Goal: Task Accomplishment & Management: Use online tool/utility

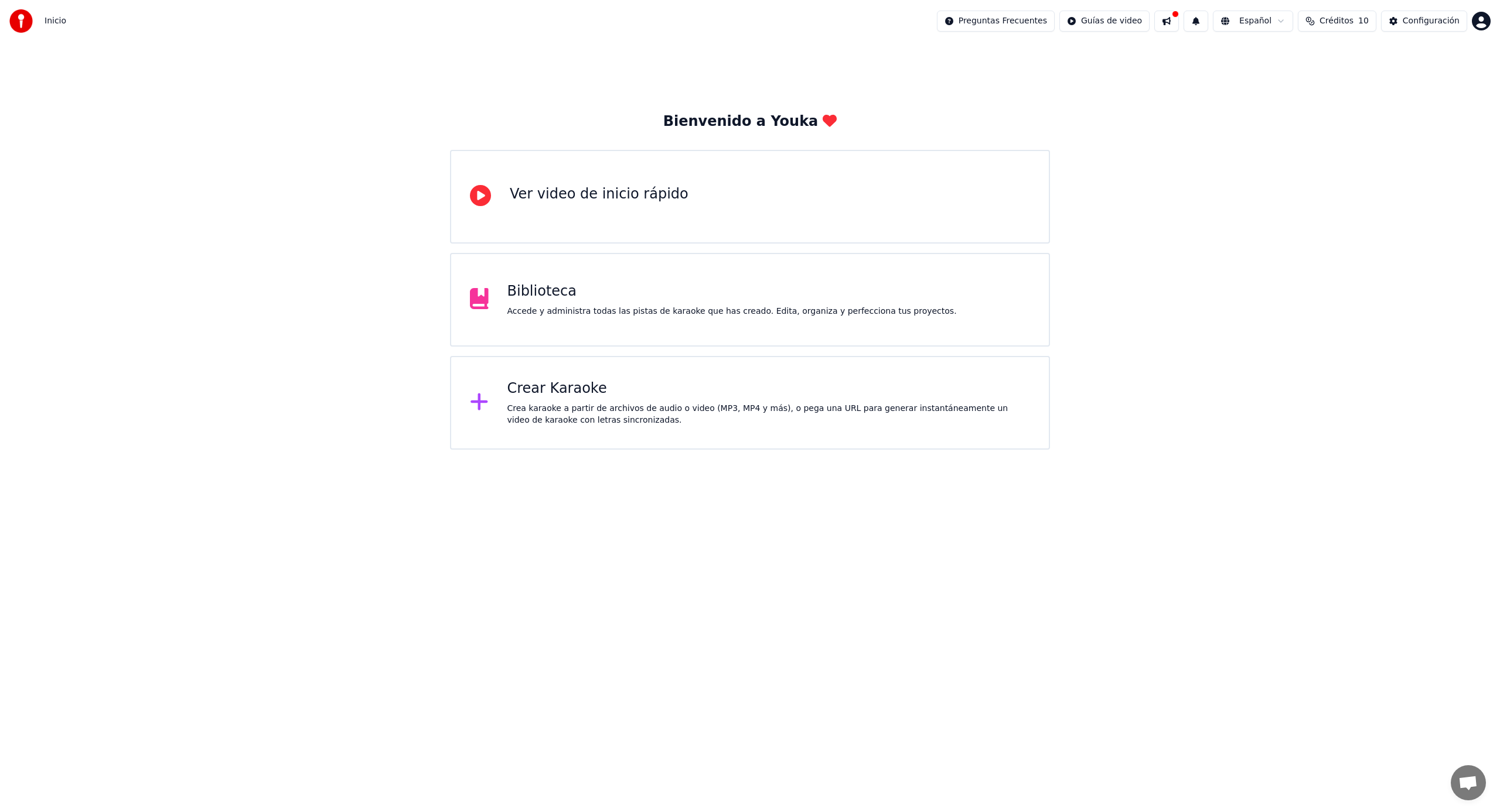
click at [606, 411] on div "Crea karaoke a partir de archivos de audio o video (MP3, MP4 y más), o pega una…" at bounding box center [769, 414] width 523 height 24
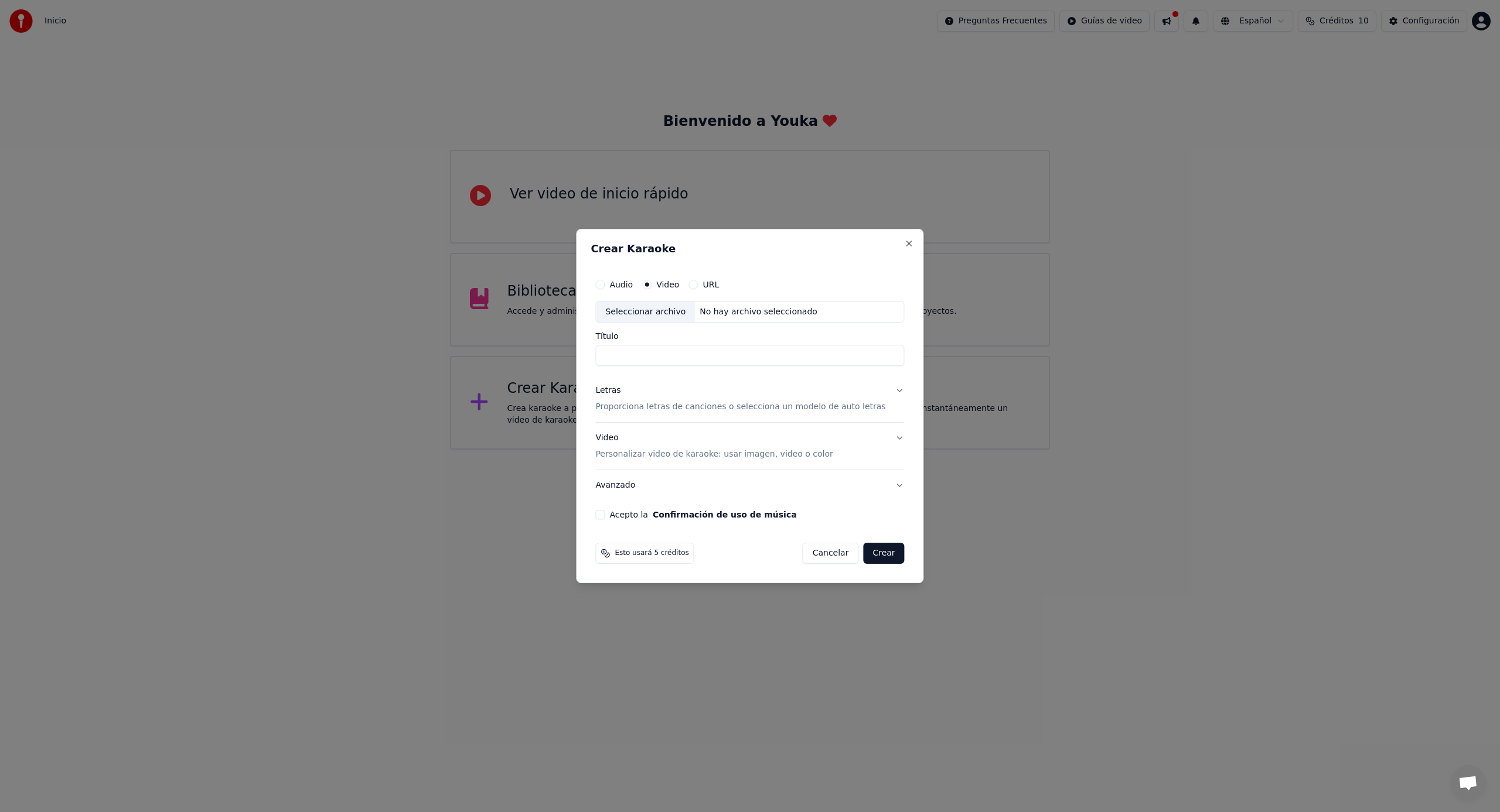
click at [661, 353] on input "Título" at bounding box center [749, 356] width 308 height 21
click at [720, 312] on div "No hay archivo seleccionado" at bounding box center [758, 312] width 127 height 11
click at [602, 353] on div "**********" at bounding box center [750, 397] width 318 height 256
drag, startPoint x: 737, startPoint y: 359, endPoint x: 647, endPoint y: 359, distance: 90.0
click at [646, 359] on input "**********" at bounding box center [749, 356] width 308 height 21
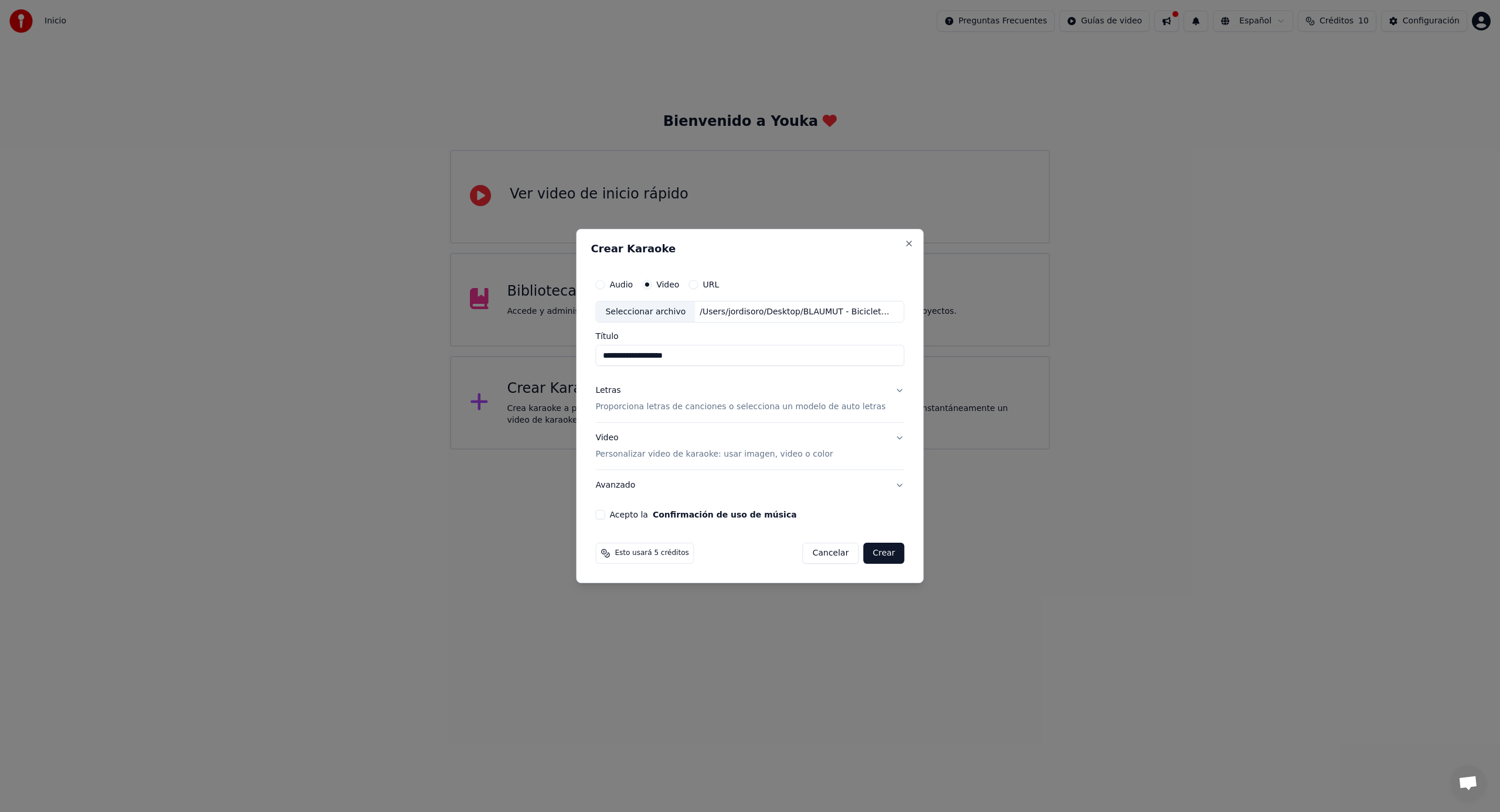
type input "**********"
click at [751, 409] on p "Proporciona letras de canciones o selecciona un modelo de auto letras" at bounding box center [740, 407] width 290 height 11
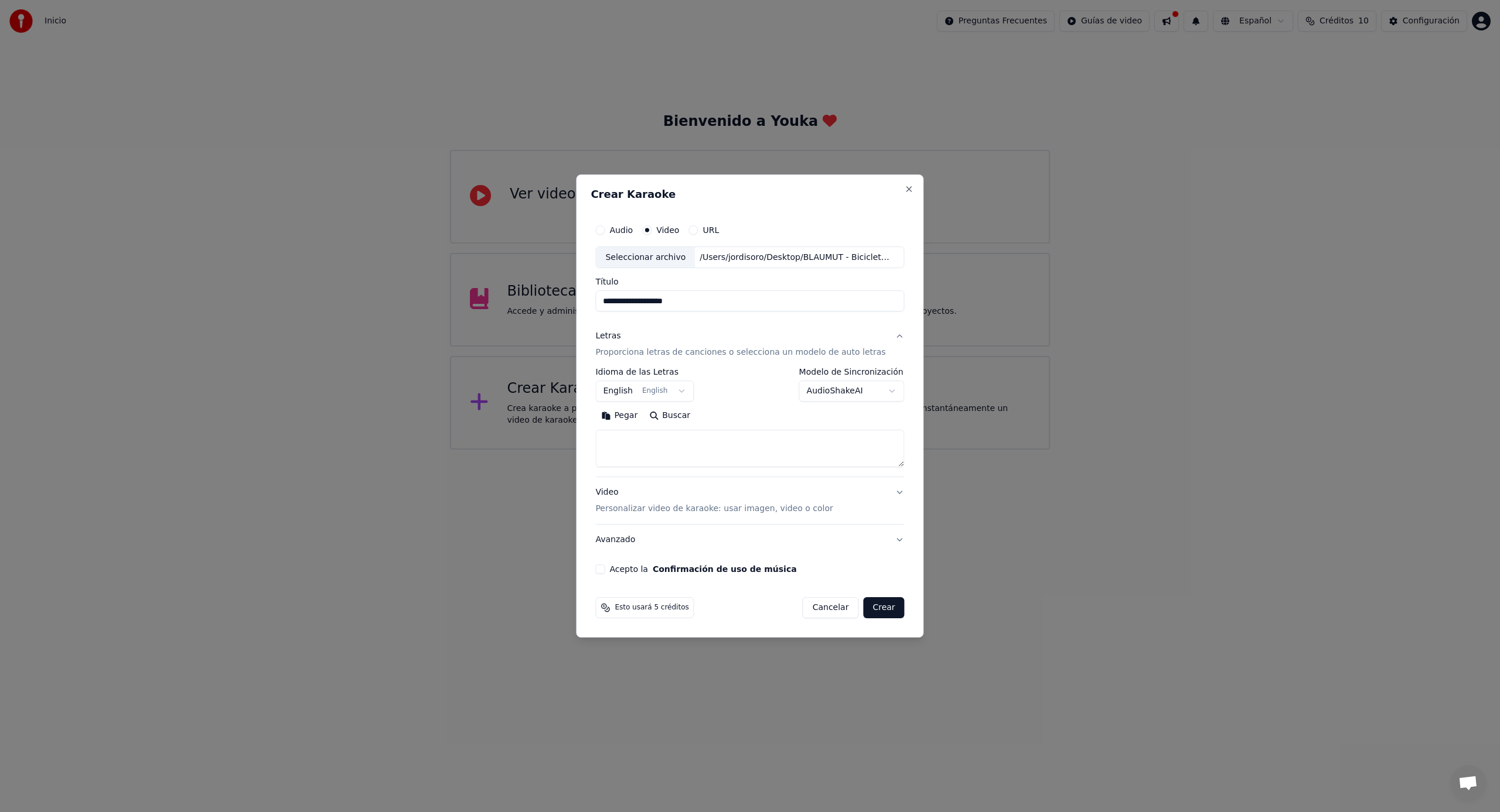
click at [651, 440] on textarea at bounding box center [749, 449] width 308 height 37
paste textarea "**********"
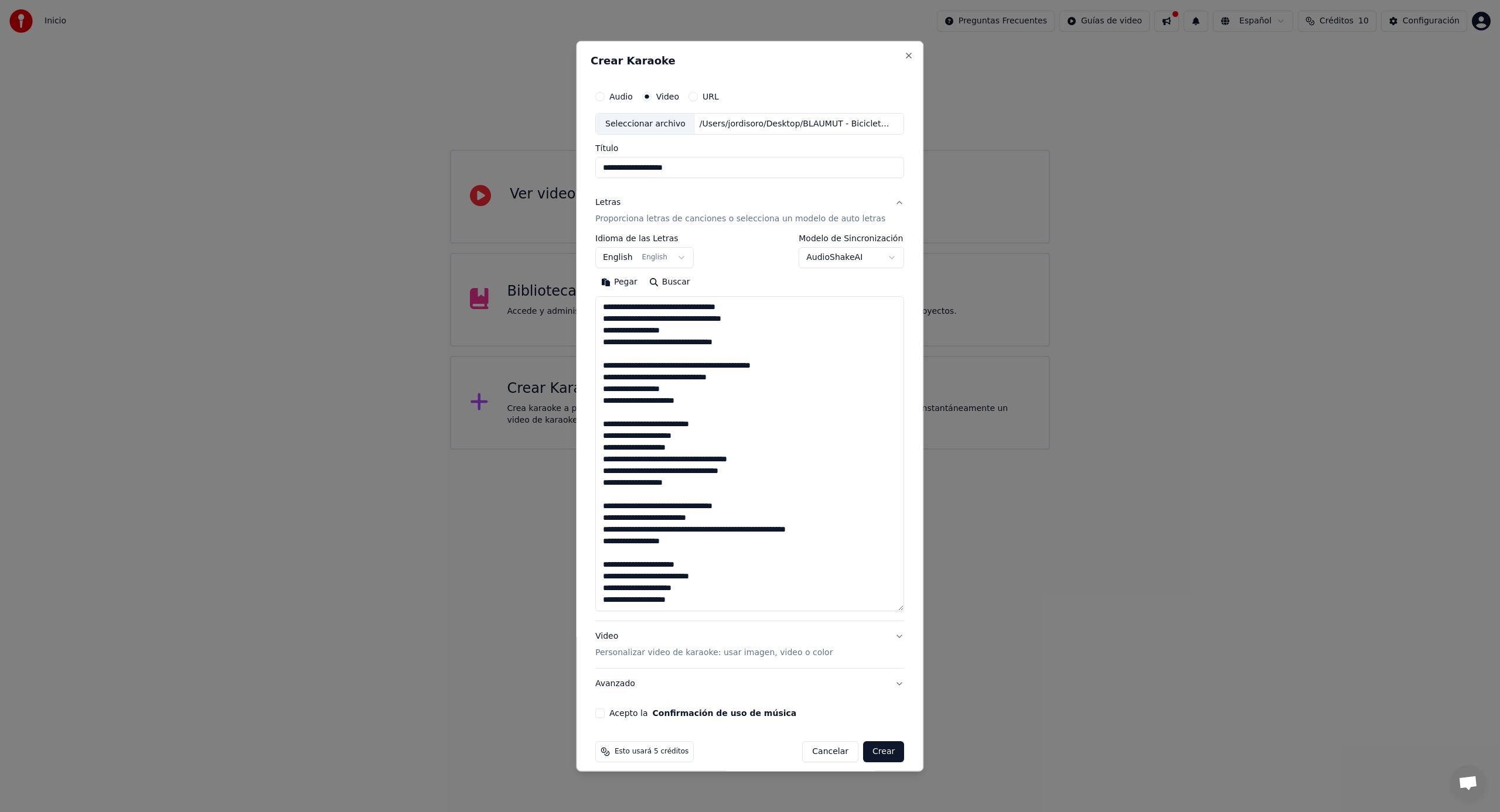
scroll to position [272, 0]
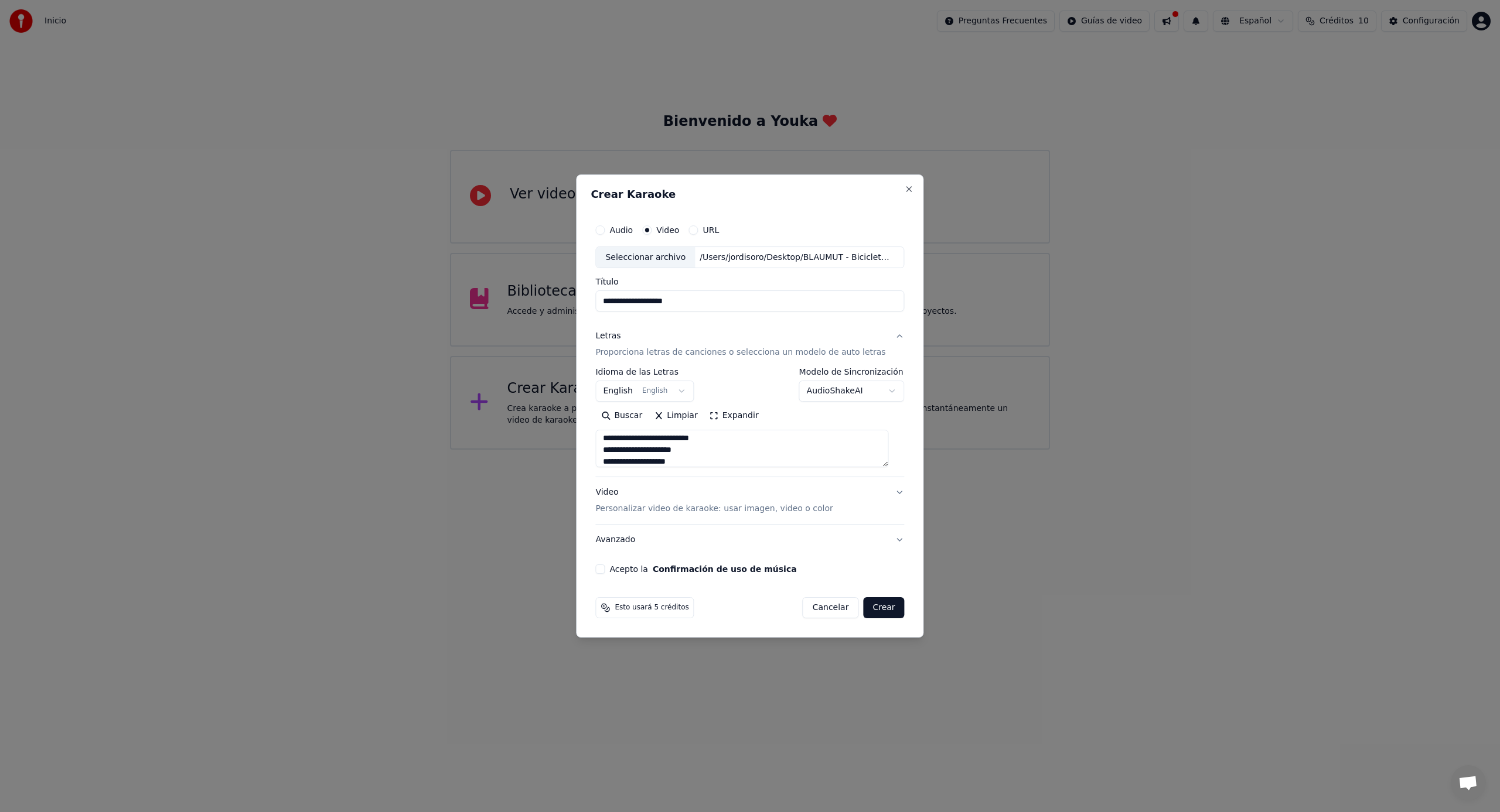
type textarea "**********"
click at [633, 387] on button "English English" at bounding box center [643, 391] width 98 height 21
click at [631, 391] on body "**********" at bounding box center [750, 224] width 1500 height 450
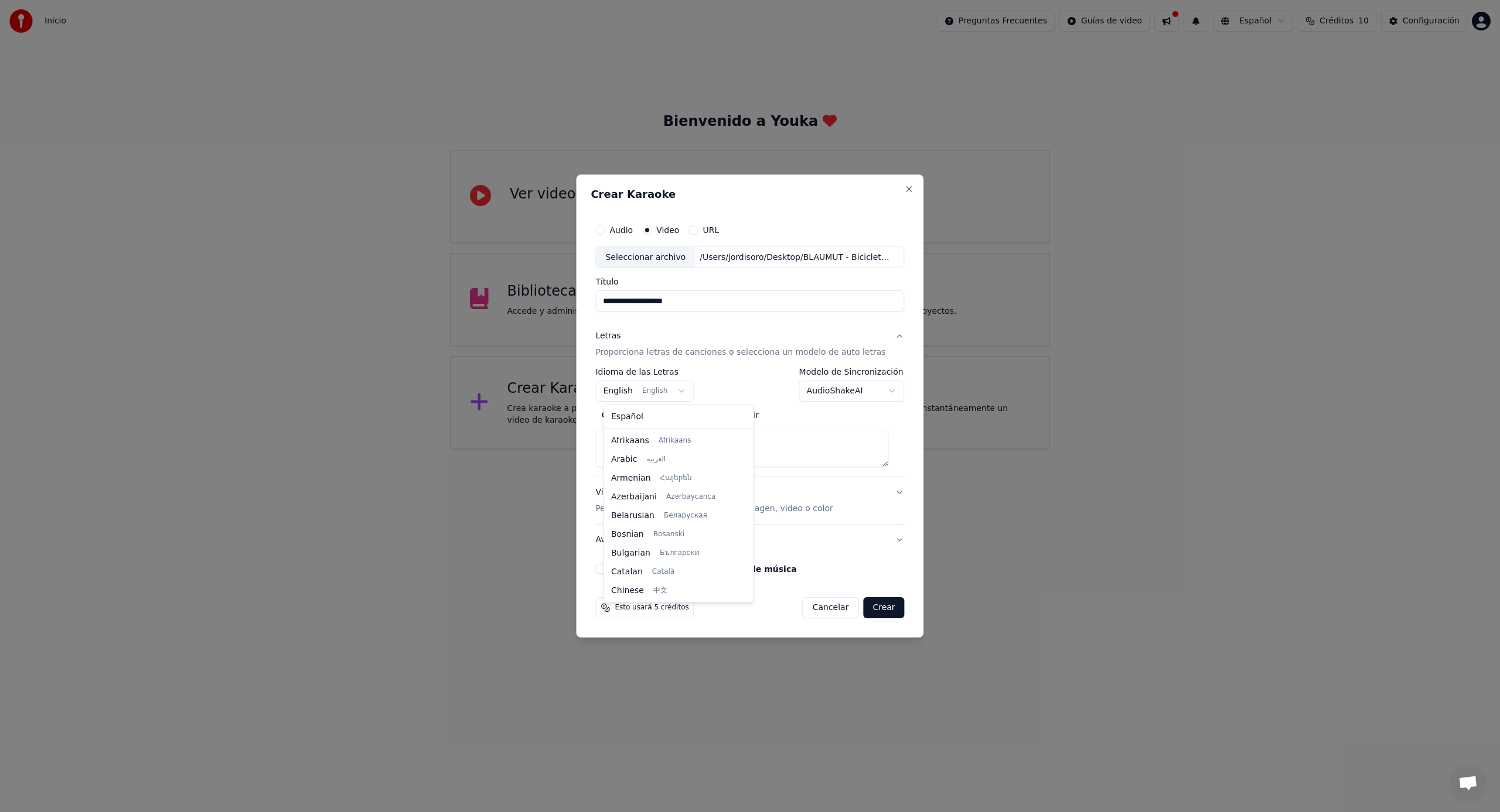
scroll to position [94, 0]
select select "**"
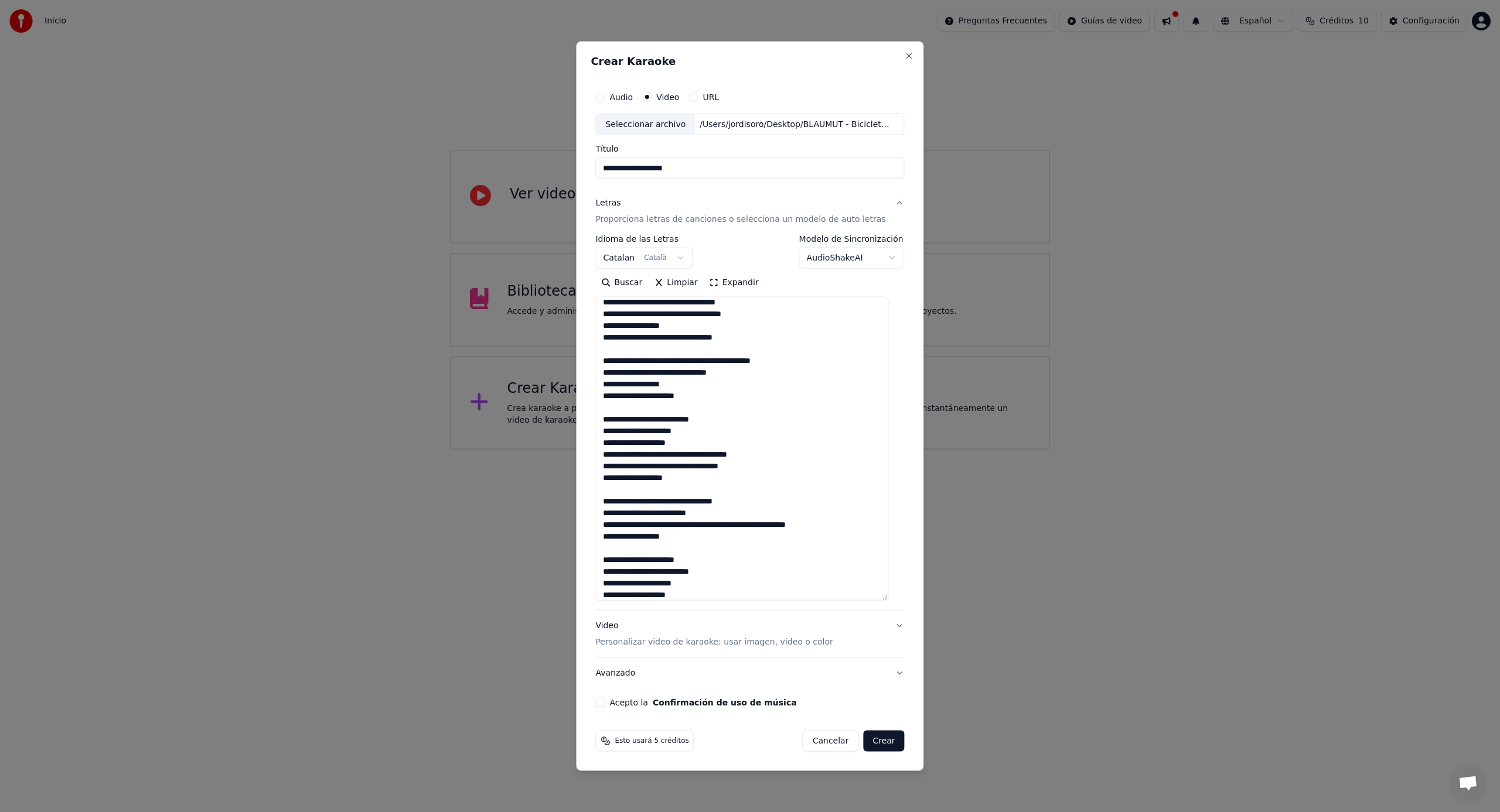
scroll to position [0, 0]
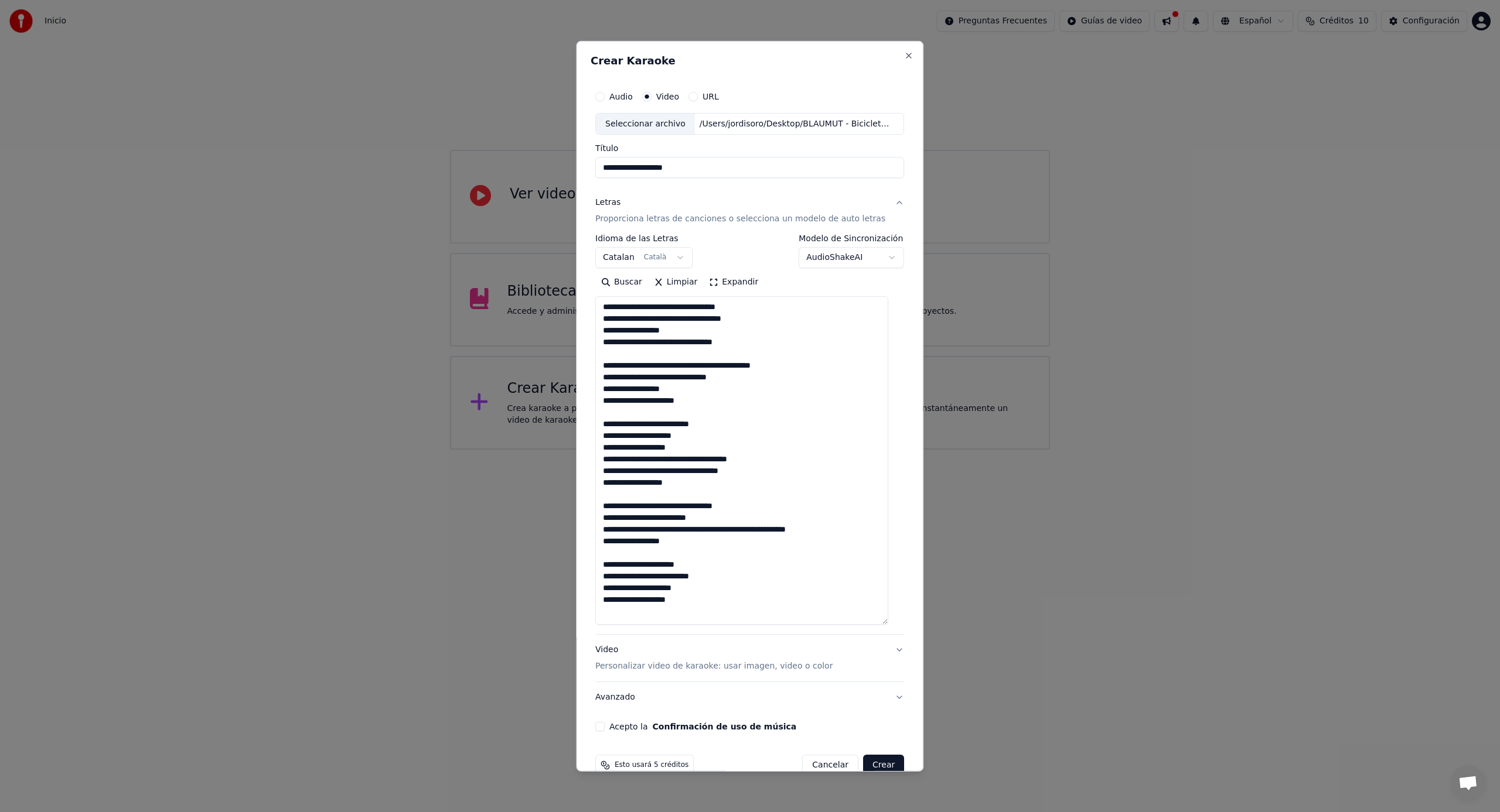
drag, startPoint x: 894, startPoint y: 474, endPoint x: 811, endPoint y: 567, distance: 124.7
click at [902, 622] on div "**********" at bounding box center [749, 406] width 347 height 731
drag, startPoint x: 667, startPoint y: 310, endPoint x: 676, endPoint y: 330, distance: 21.9
click at [667, 310] on textarea "**********" at bounding box center [741, 459] width 293 height 328
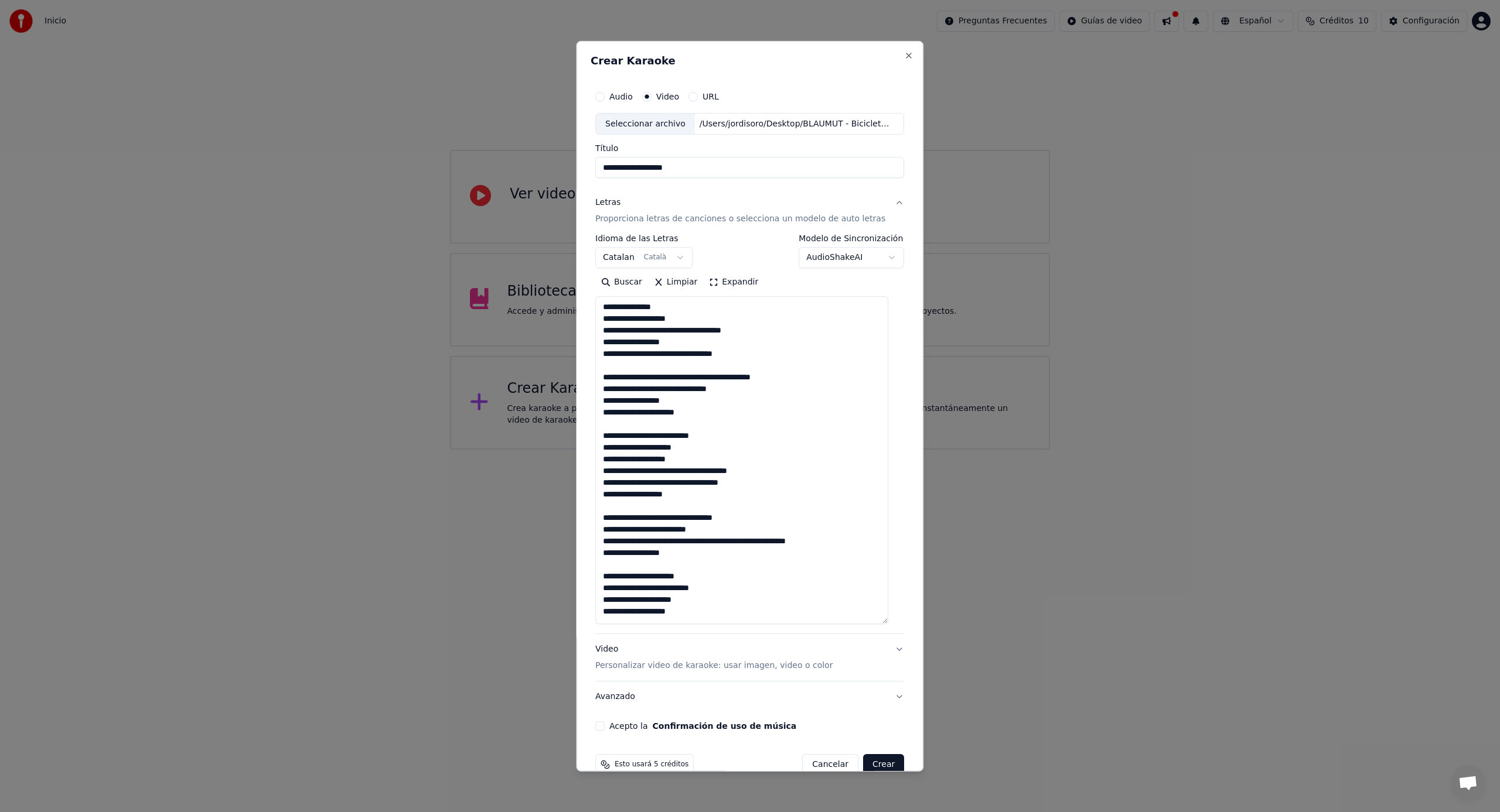
drag, startPoint x: 615, startPoint y: 356, endPoint x: 608, endPoint y: 355, distance: 7.1
click at [608, 355] on textarea "**********" at bounding box center [741, 459] width 293 height 328
click at [610, 345] on textarea "**********" at bounding box center [741, 459] width 293 height 328
drag, startPoint x: 614, startPoint y: 332, endPoint x: 609, endPoint y: 331, distance: 5.1
click at [609, 331] on textarea "**********" at bounding box center [741, 459] width 293 height 328
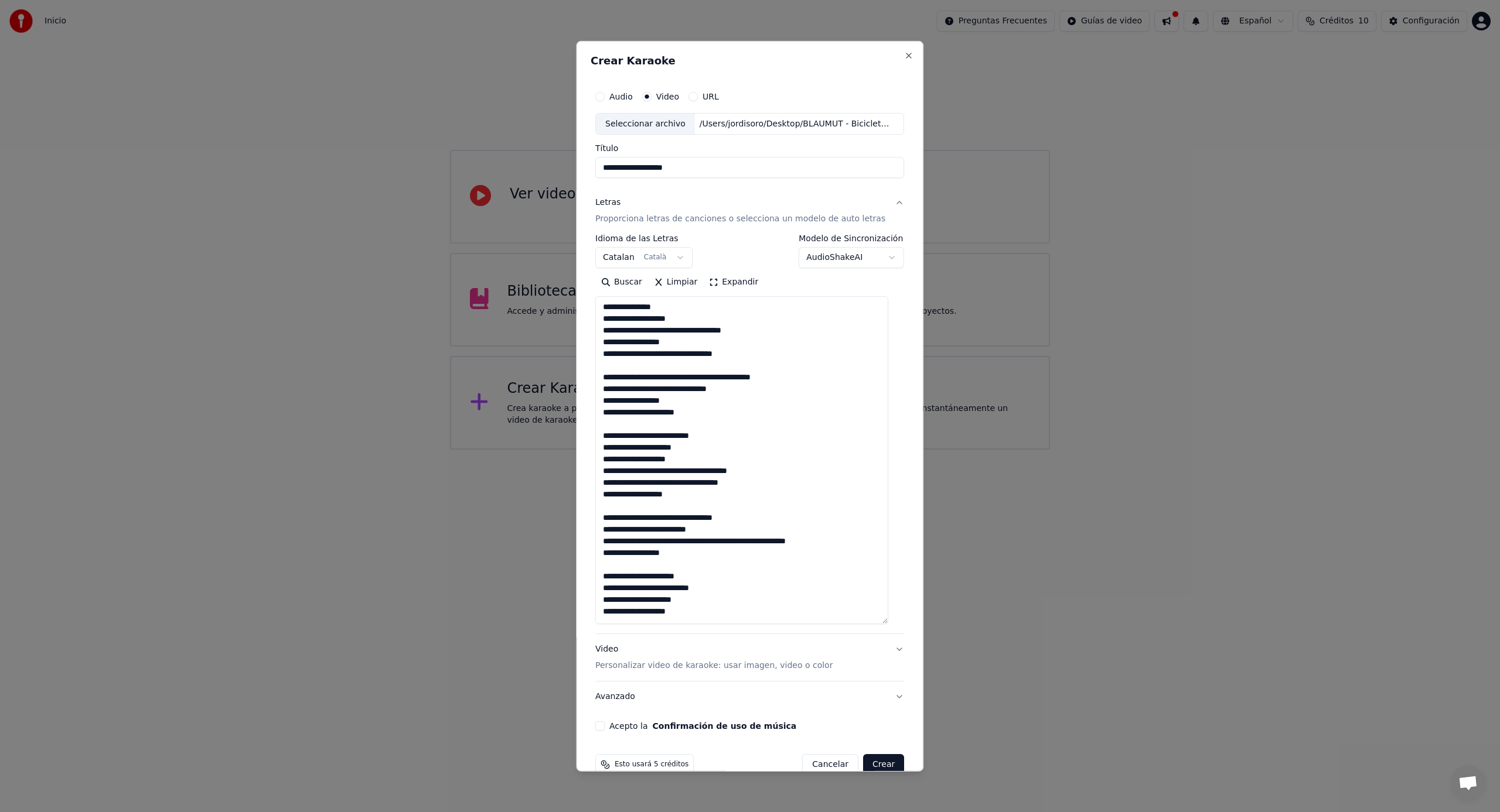
click at [672, 306] on textarea "**********" at bounding box center [741, 459] width 293 height 328
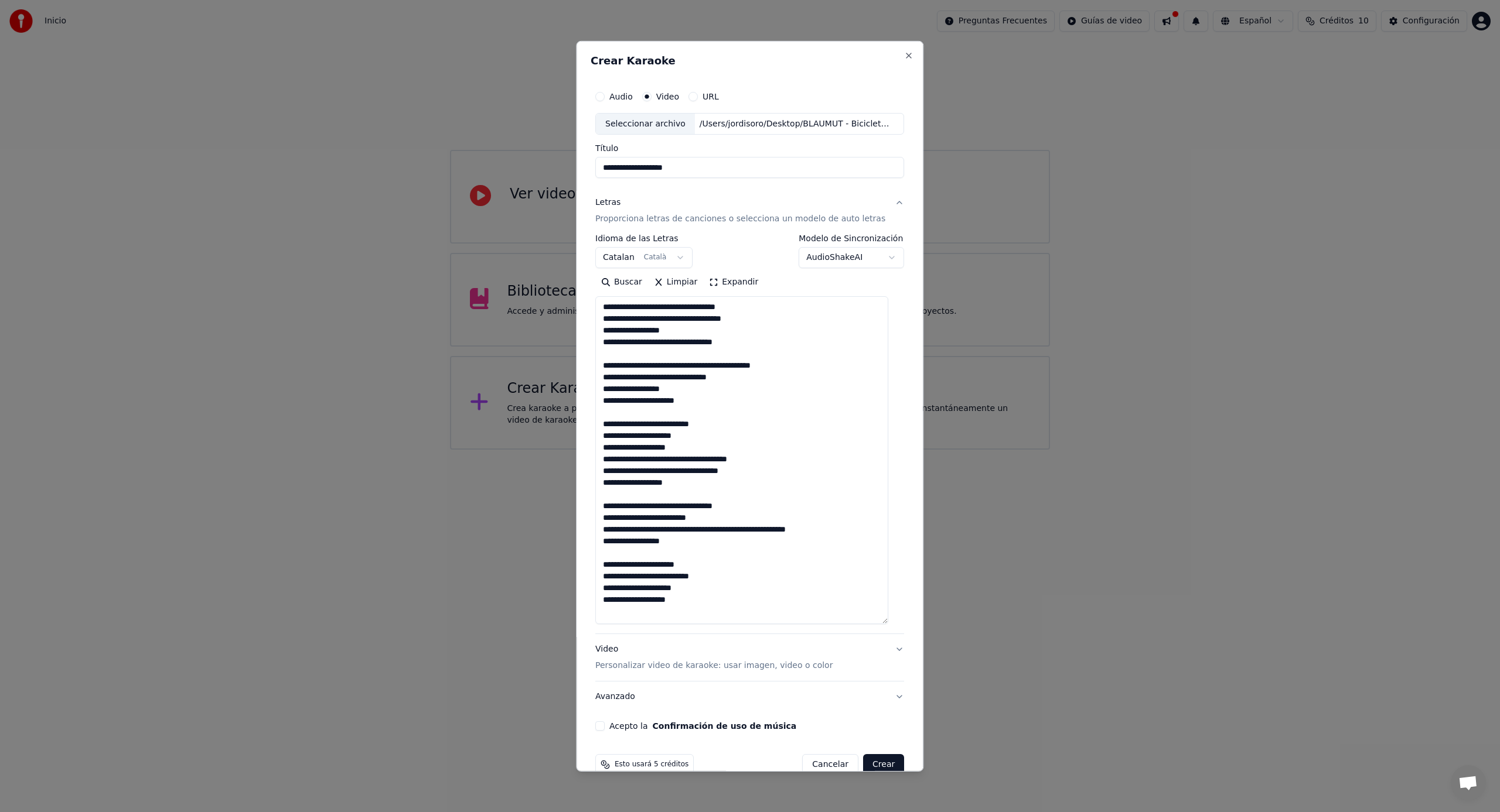
drag, startPoint x: 618, startPoint y: 381, endPoint x: 608, endPoint y: 380, distance: 10.0
click at [608, 380] on textarea "**********" at bounding box center [741, 459] width 293 height 328
drag, startPoint x: 613, startPoint y: 390, endPoint x: 606, endPoint y: 390, distance: 7.0
click at [606, 390] on textarea "**********" at bounding box center [741, 459] width 293 height 328
click at [609, 403] on textarea "**********" at bounding box center [741, 459] width 293 height 328
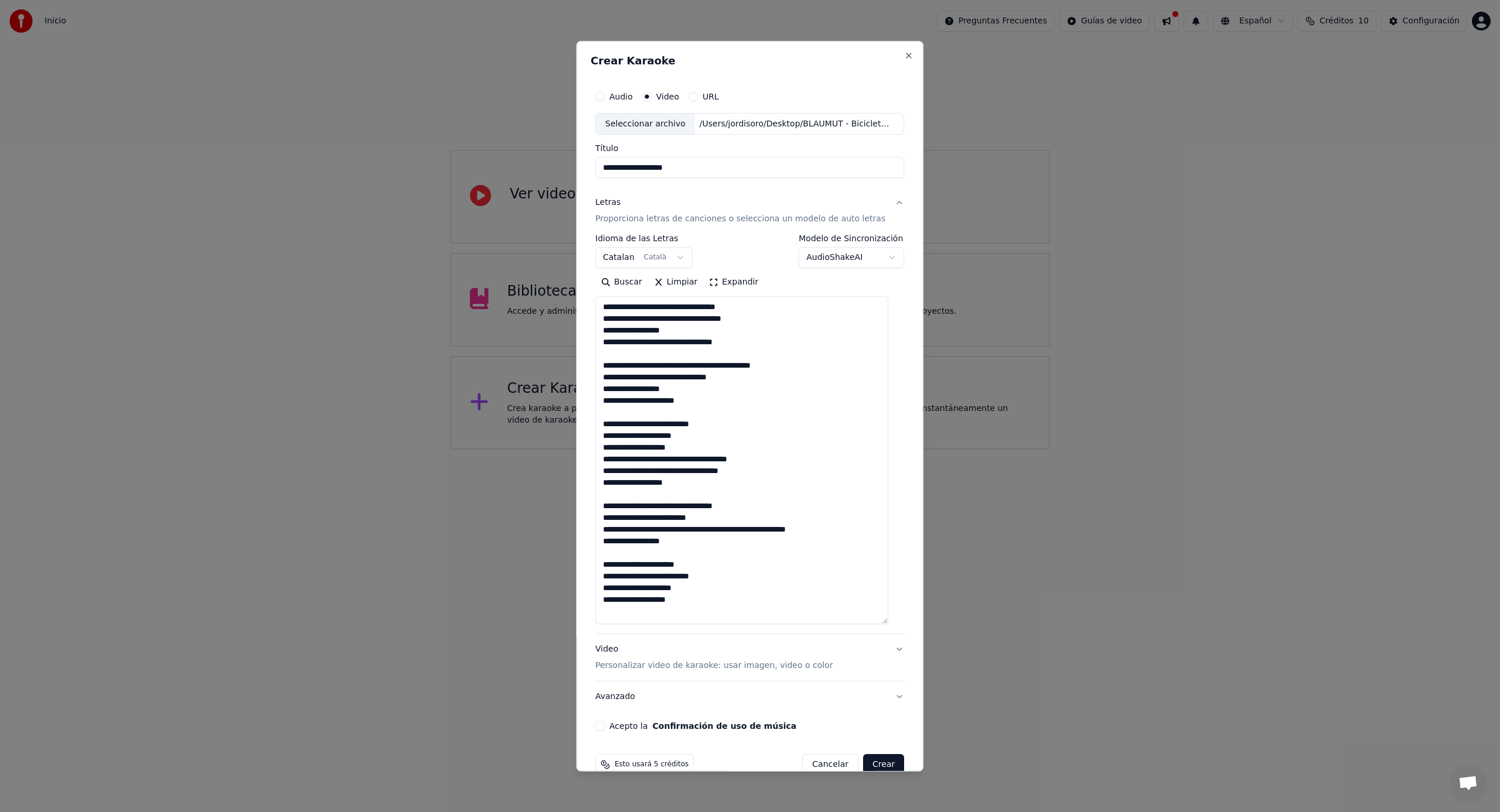
drag, startPoint x: 618, startPoint y: 440, endPoint x: 611, endPoint y: 440, distance: 7.0
click at [611, 440] on textarea "**********" at bounding box center [741, 459] width 293 height 328
click at [612, 591] on textarea "**********" at bounding box center [741, 459] width 293 height 328
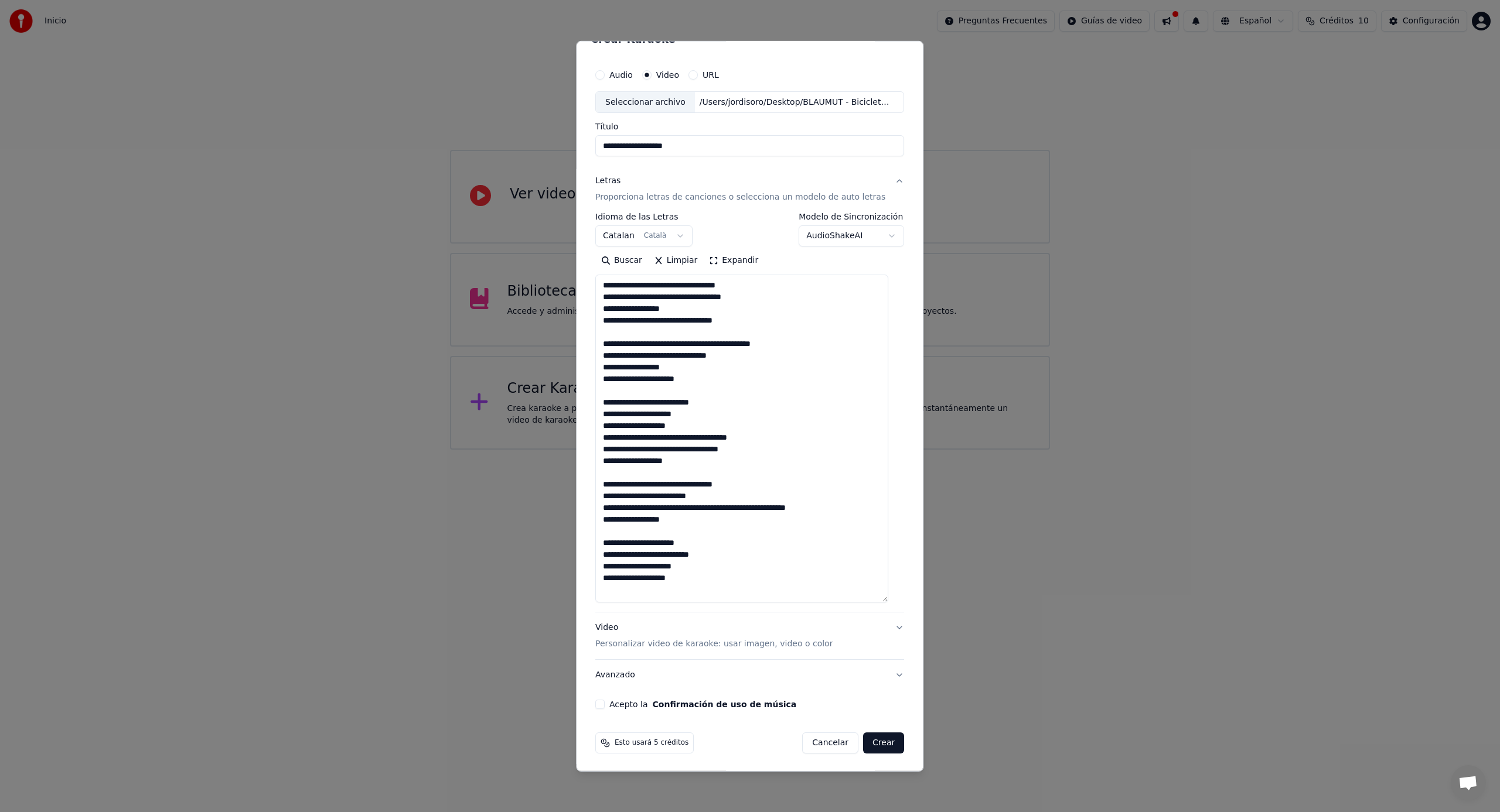
scroll to position [23, 0]
click at [607, 580] on textarea "**********" at bounding box center [741, 437] width 293 height 328
click at [609, 426] on textarea "**********" at bounding box center [741, 437] width 293 height 328
click at [710, 429] on textarea "**********" at bounding box center [741, 437] width 293 height 328
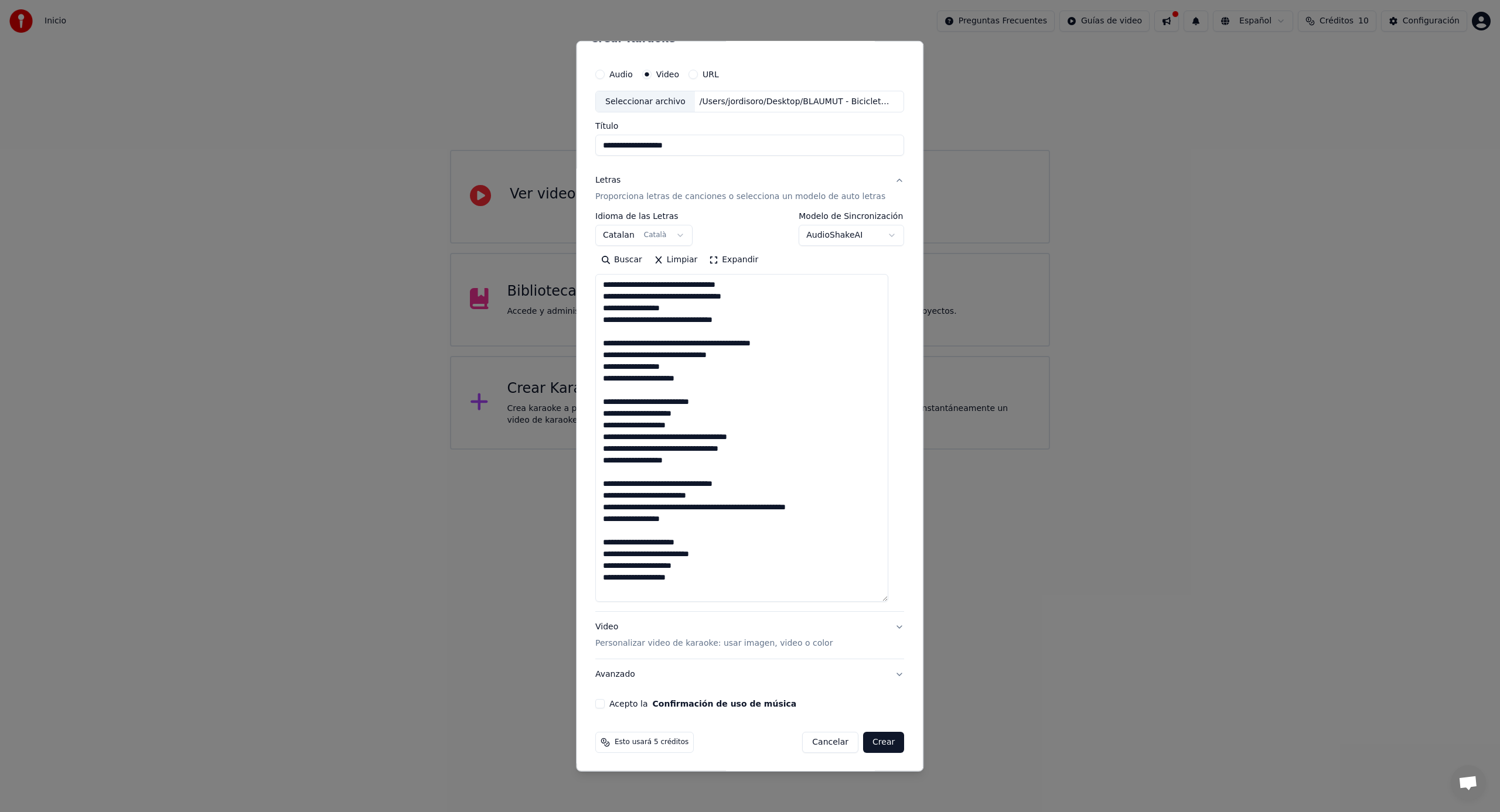
drag, startPoint x: 616, startPoint y: 439, endPoint x: 607, endPoint y: 439, distance: 9.0
click at [607, 439] on textarea "**********" at bounding box center [741, 437] width 293 height 328
drag, startPoint x: 616, startPoint y: 558, endPoint x: 609, endPoint y: 558, distance: 7.0
click at [609, 558] on textarea "**********" at bounding box center [741, 437] width 293 height 328
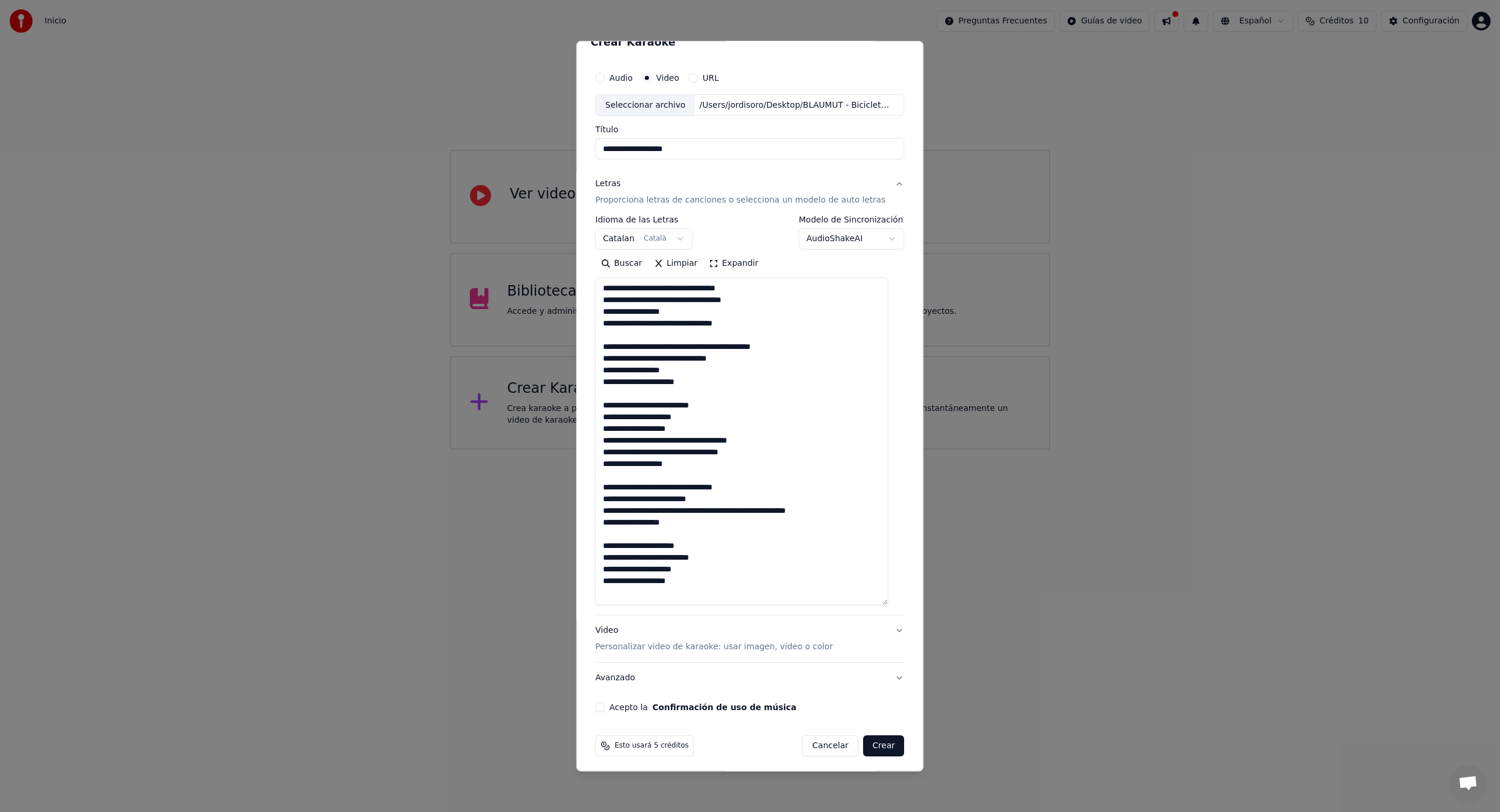
drag, startPoint x: 616, startPoint y: 498, endPoint x: 605, endPoint y: 499, distance: 11.0
click at [605, 499] on textarea "**********" at bounding box center [741, 441] width 293 height 328
click at [613, 450] on textarea "**********" at bounding box center [741, 441] width 293 height 328
click at [609, 465] on textarea "**********" at bounding box center [741, 441] width 293 height 328
click at [608, 524] on textarea "**********" at bounding box center [741, 441] width 293 height 328
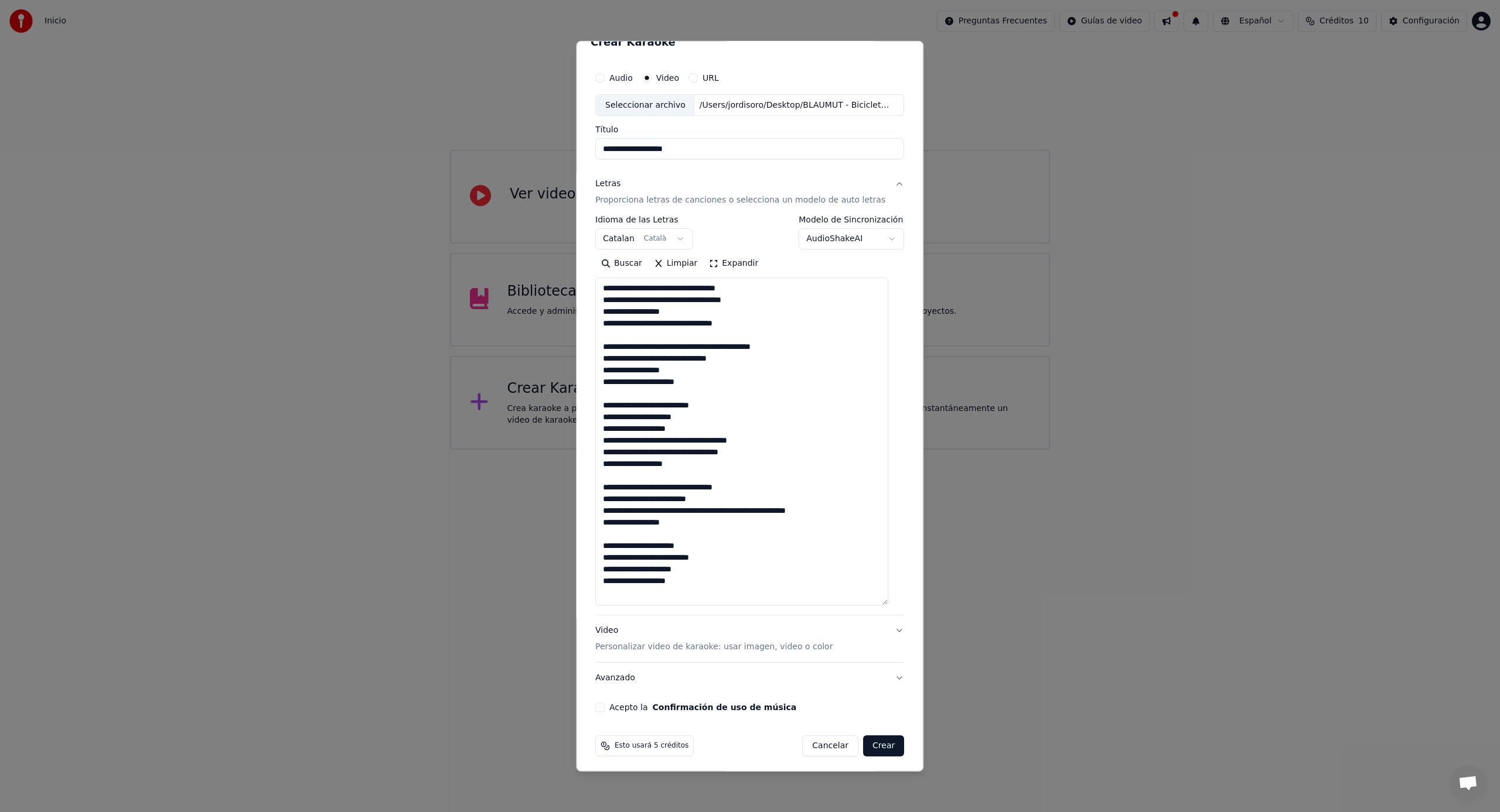
drag, startPoint x: 617, startPoint y: 510, endPoint x: 606, endPoint y: 510, distance: 11.0
click at [606, 510] on textarea "**********" at bounding box center [741, 441] width 293 height 328
click at [661, 442] on textarea "**********" at bounding box center [741, 442] width 293 height 328
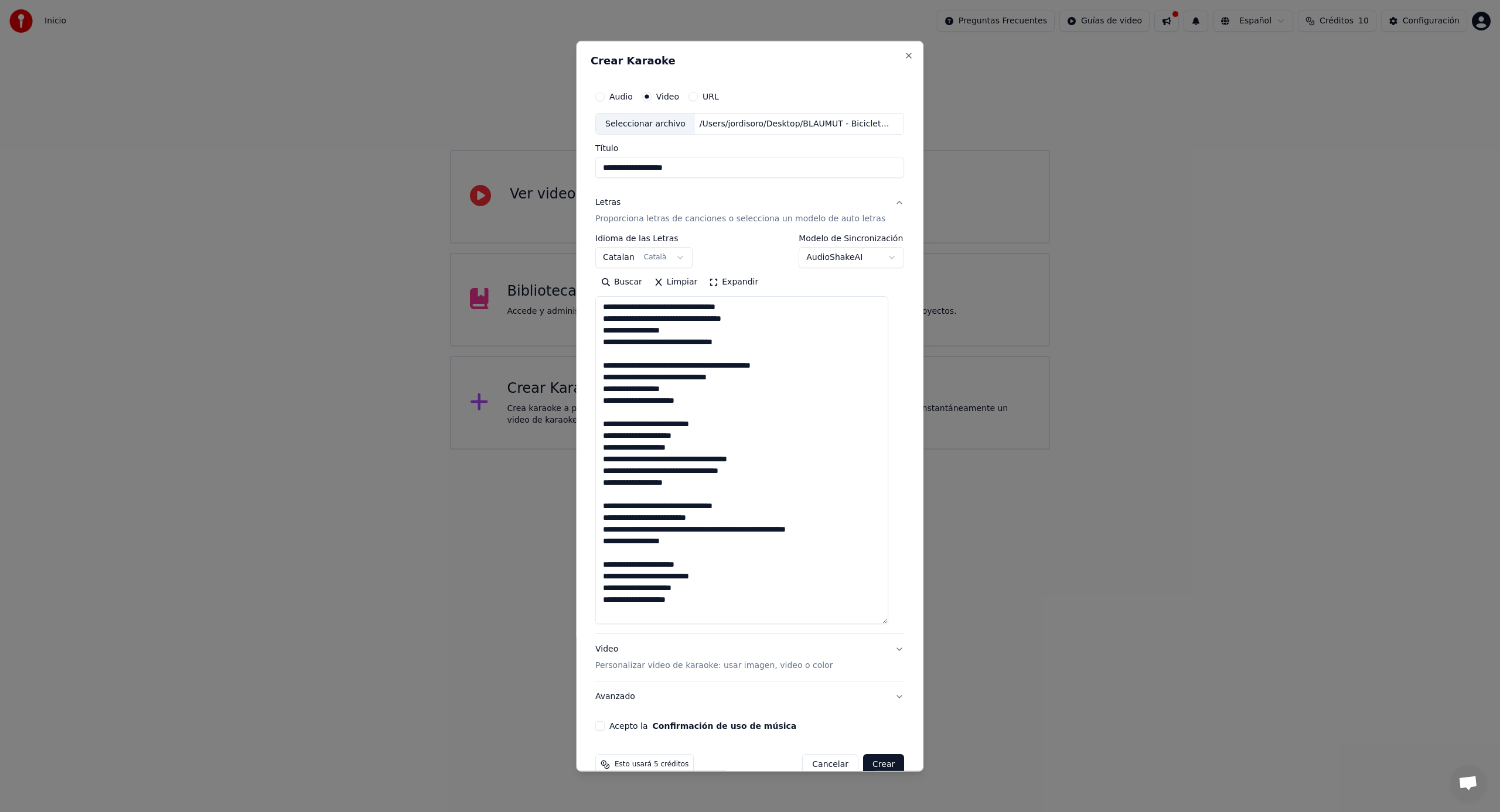
click at [695, 314] on textarea "**********" at bounding box center [741, 459] width 293 height 328
click at [621, 366] on textarea "**********" at bounding box center [741, 459] width 293 height 328
drag, startPoint x: 666, startPoint y: 309, endPoint x: 672, endPoint y: 317, distance: 10.0
click at [666, 309] on textarea "**********" at bounding box center [741, 459] width 293 height 328
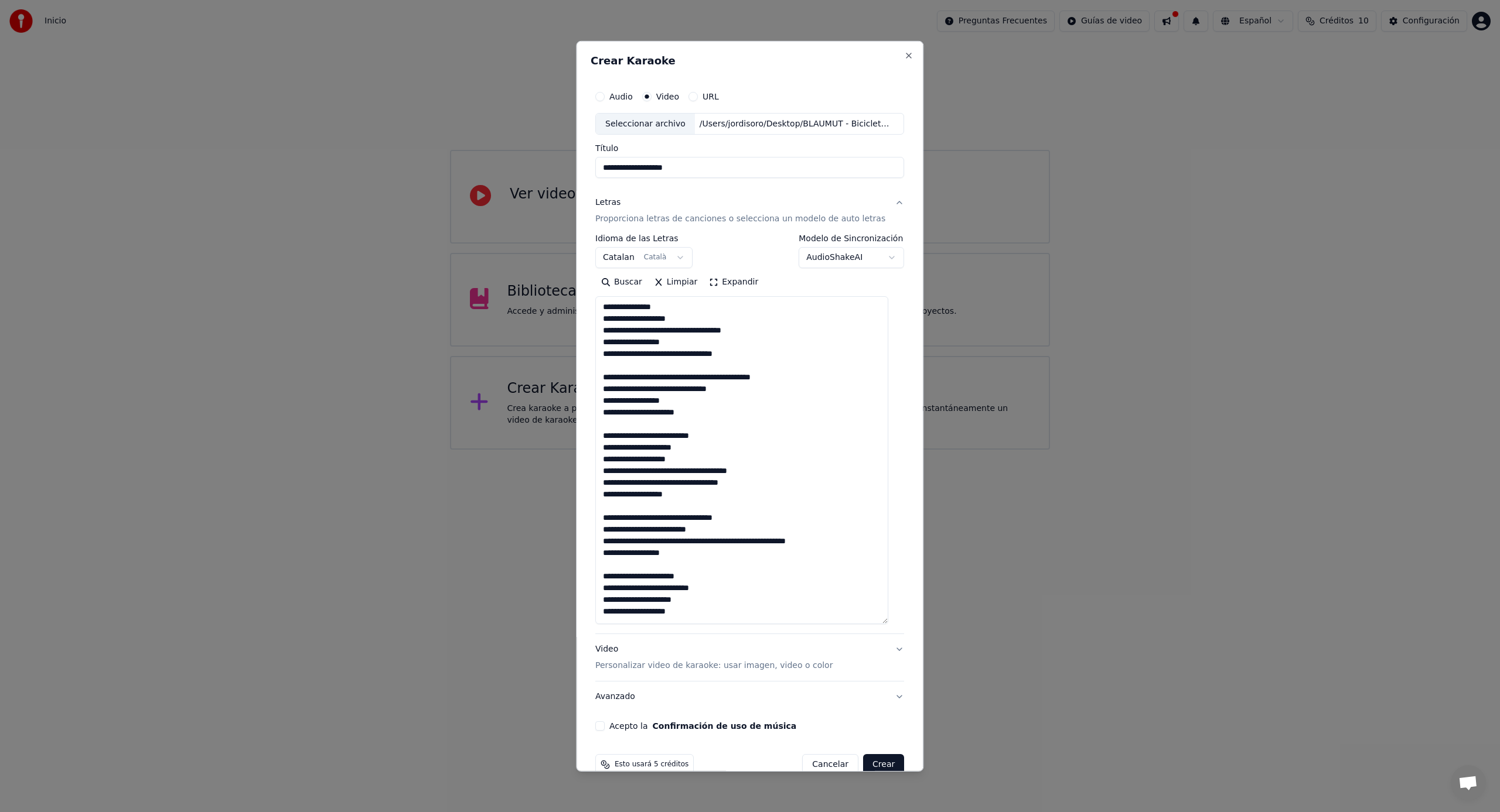
click at [621, 332] on textarea "**********" at bounding box center [741, 459] width 293 height 328
click at [746, 377] on textarea "**********" at bounding box center [741, 459] width 293 height 328
drag, startPoint x: 641, startPoint y: 383, endPoint x: 678, endPoint y: 381, distance: 37.1
click at [641, 383] on textarea "**********" at bounding box center [741, 459] width 293 height 328
click at [691, 377] on textarea "**********" at bounding box center [741, 459] width 293 height 328
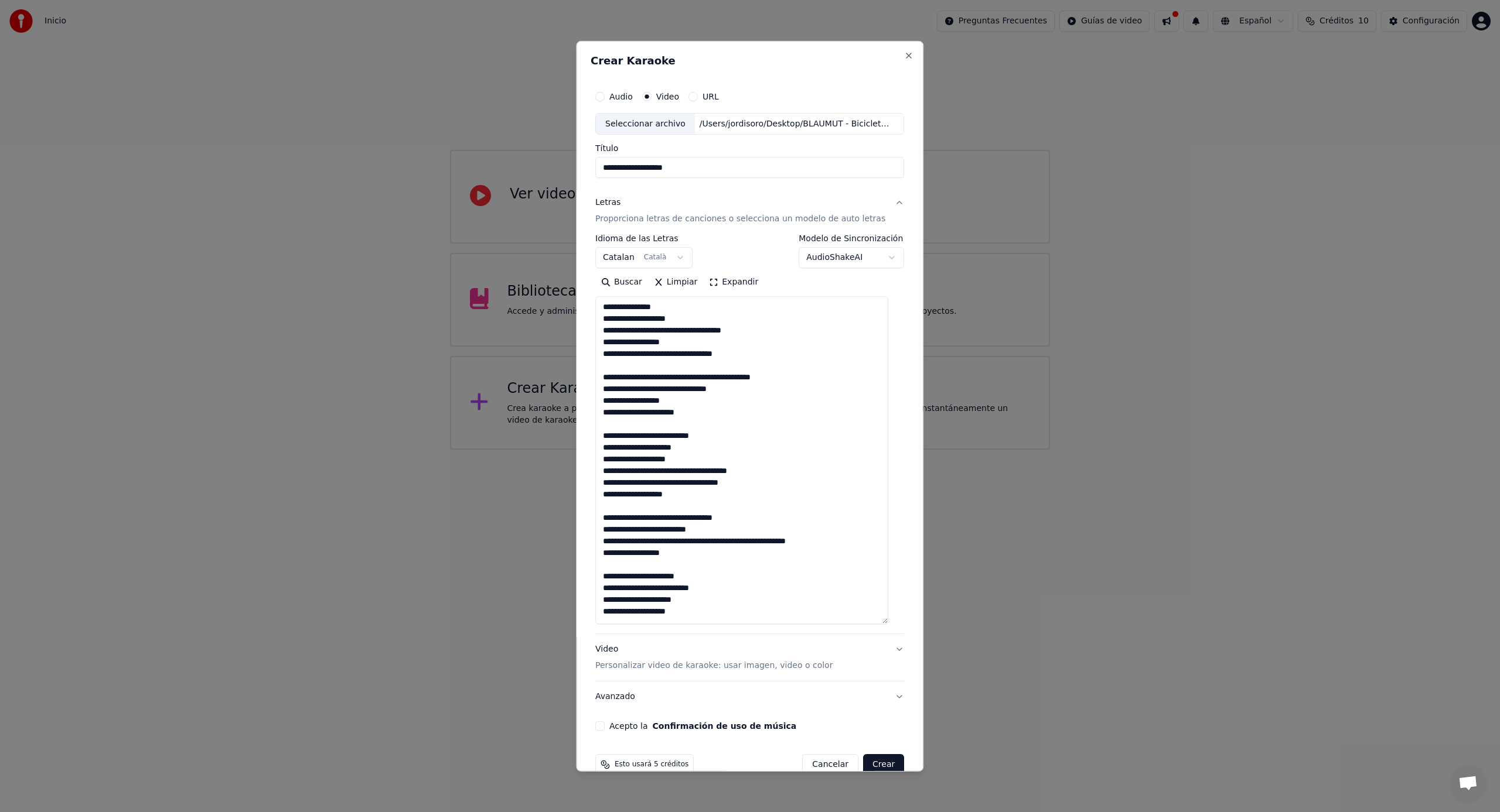
click at [690, 377] on textarea "**********" at bounding box center [741, 459] width 293 height 328
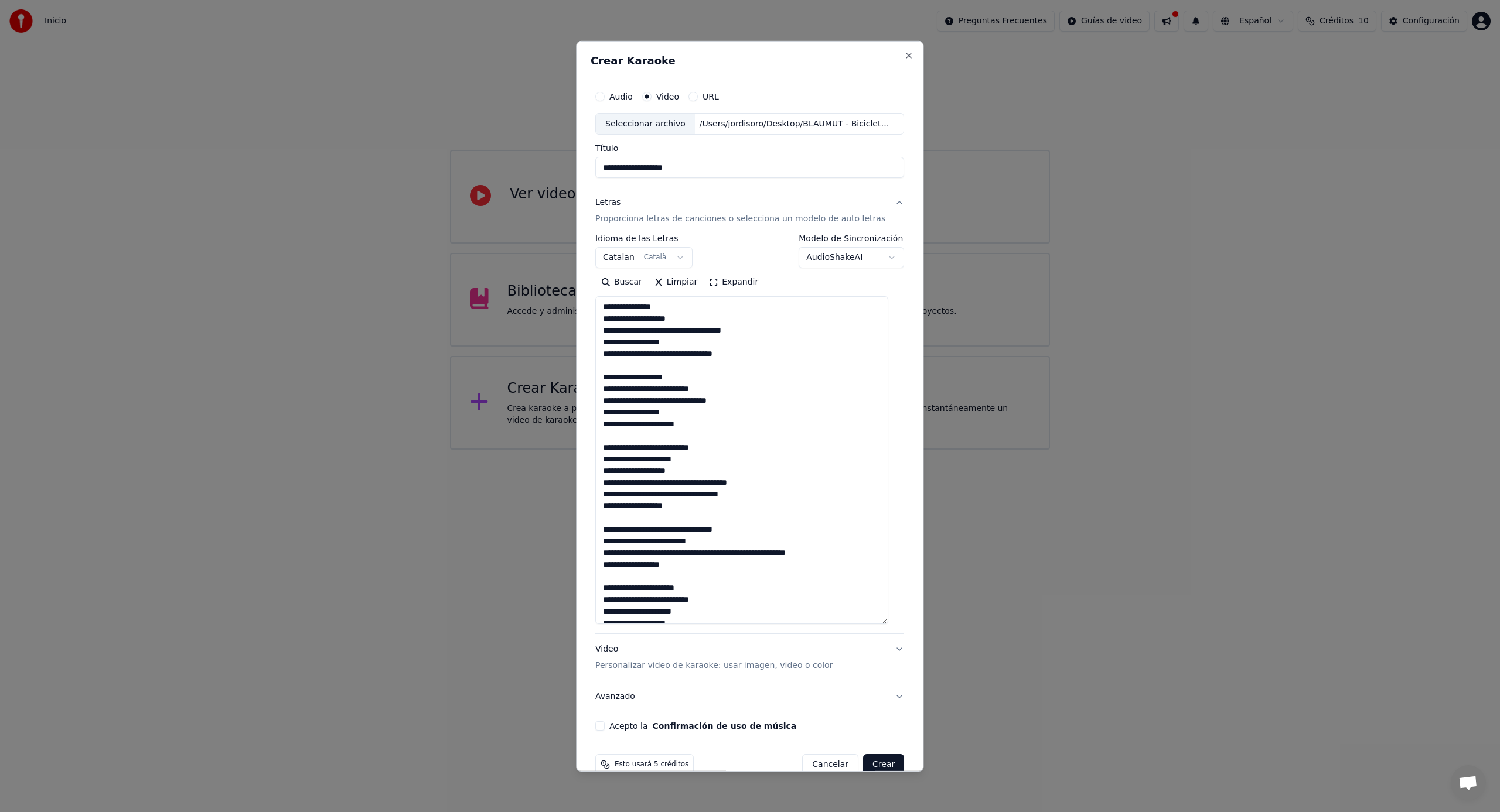
scroll to position [11, 0]
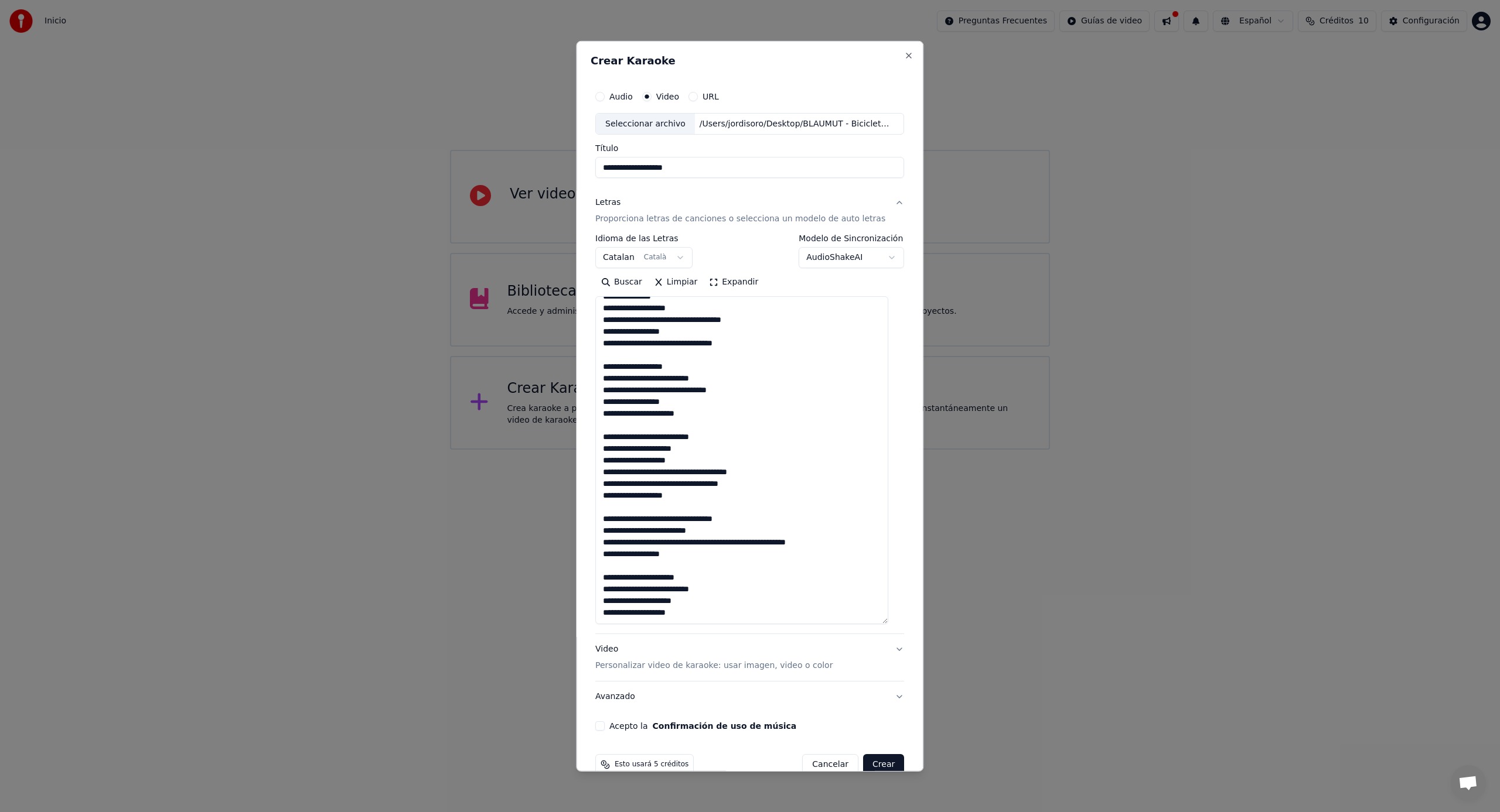
drag, startPoint x: 724, startPoint y: 544, endPoint x: 728, endPoint y: 553, distance: 9.8
click at [723, 544] on textarea "**********" at bounding box center [741, 459] width 293 height 328
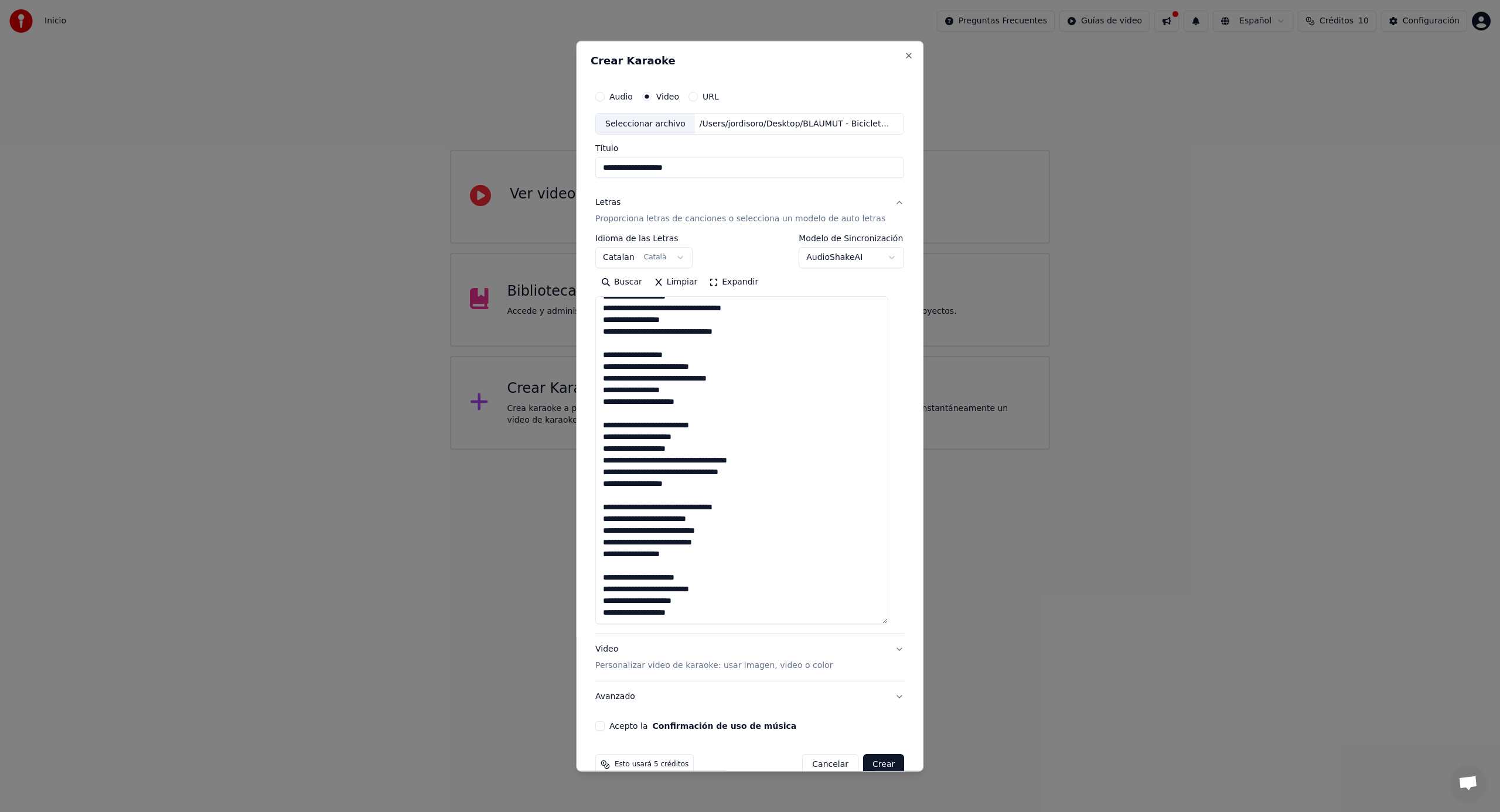
scroll to position [23, 0]
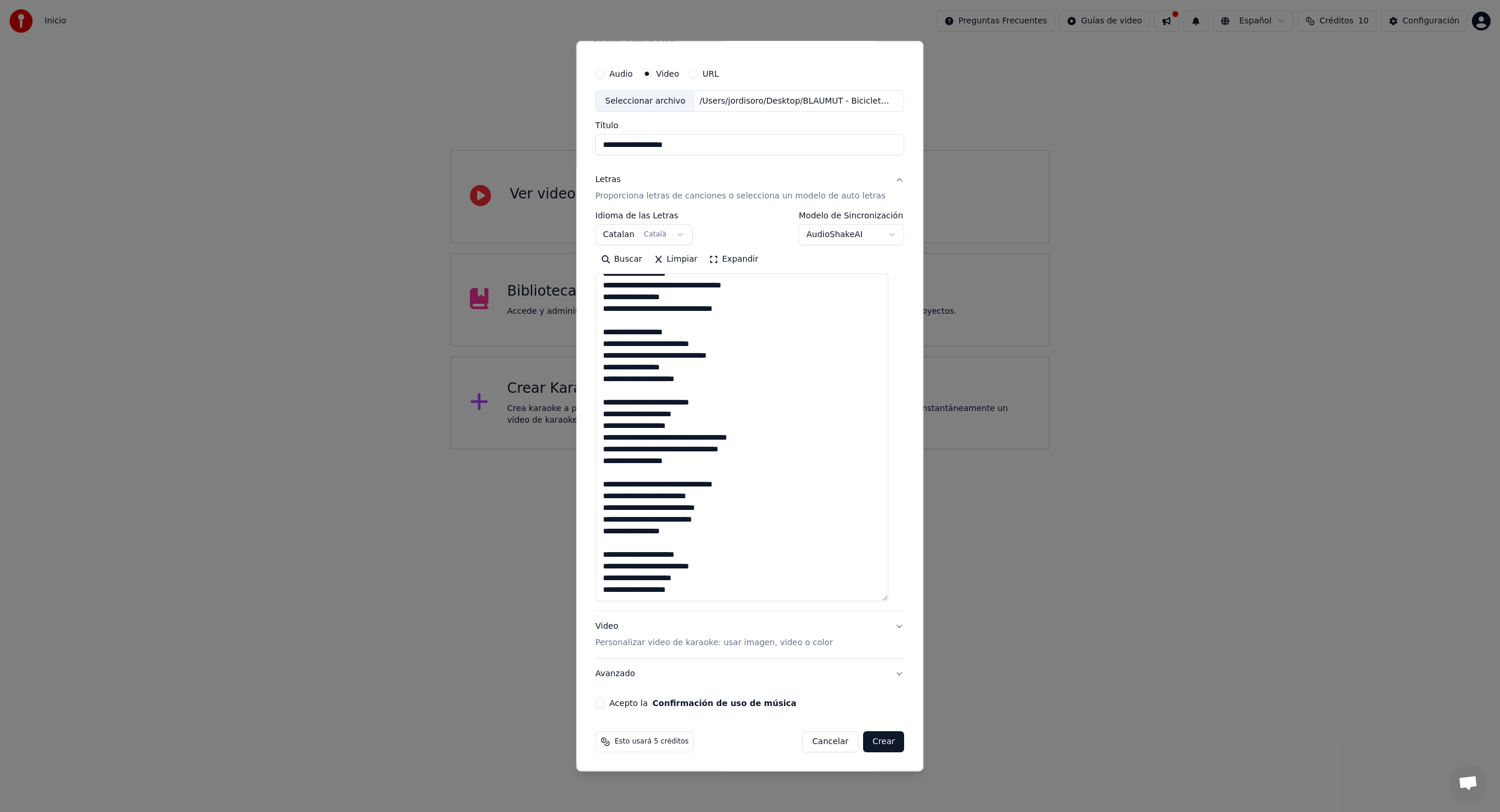
click at [735, 581] on textarea "**********" at bounding box center [741, 437] width 293 height 328
type textarea "**********"
click at [656, 642] on p "Personalizar video de karaoke: usar imagen, video o color" at bounding box center [713, 642] width 237 height 11
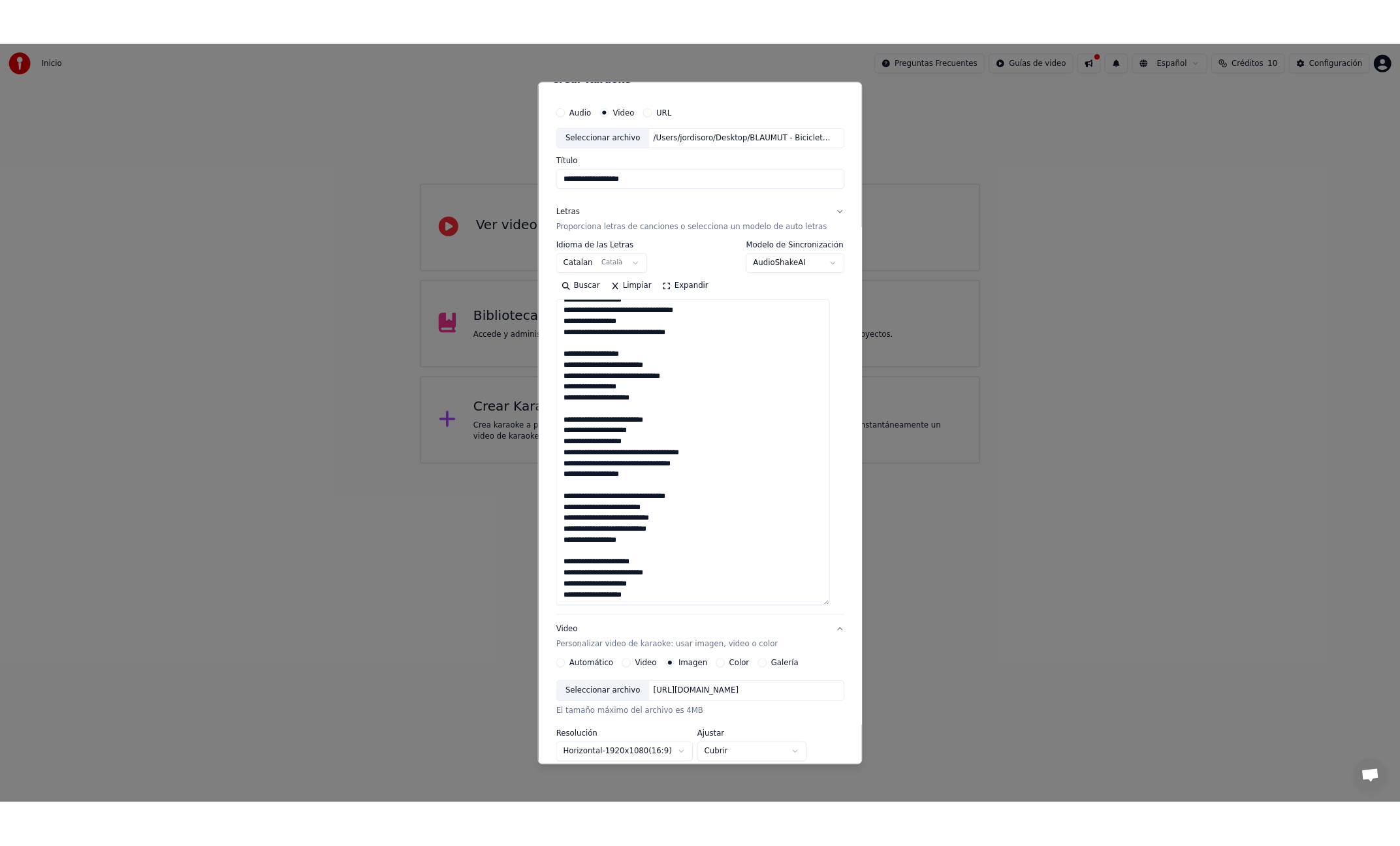
scroll to position [0, 0]
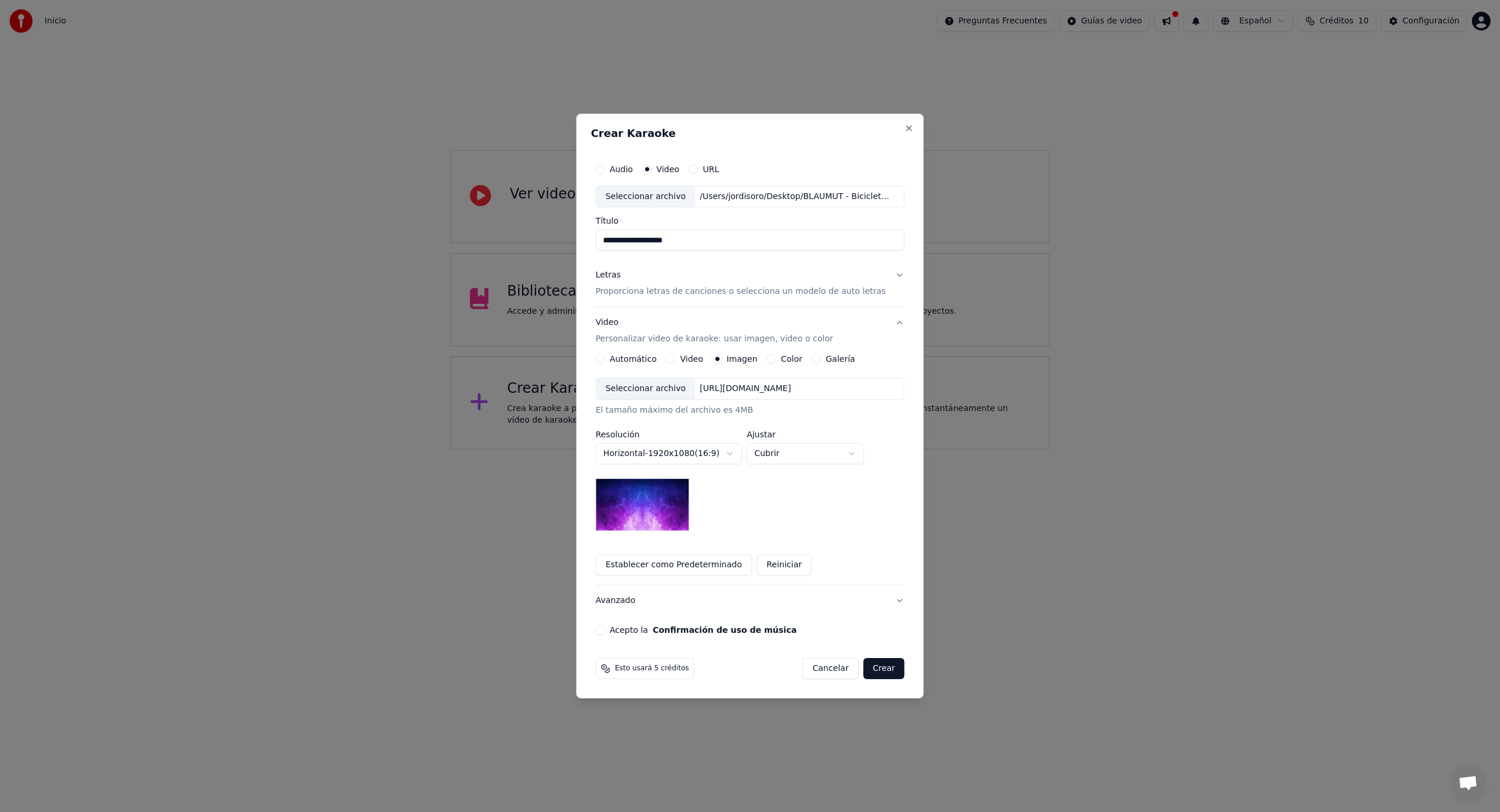
click at [675, 359] on button "Video" at bounding box center [671, 359] width 10 height 10
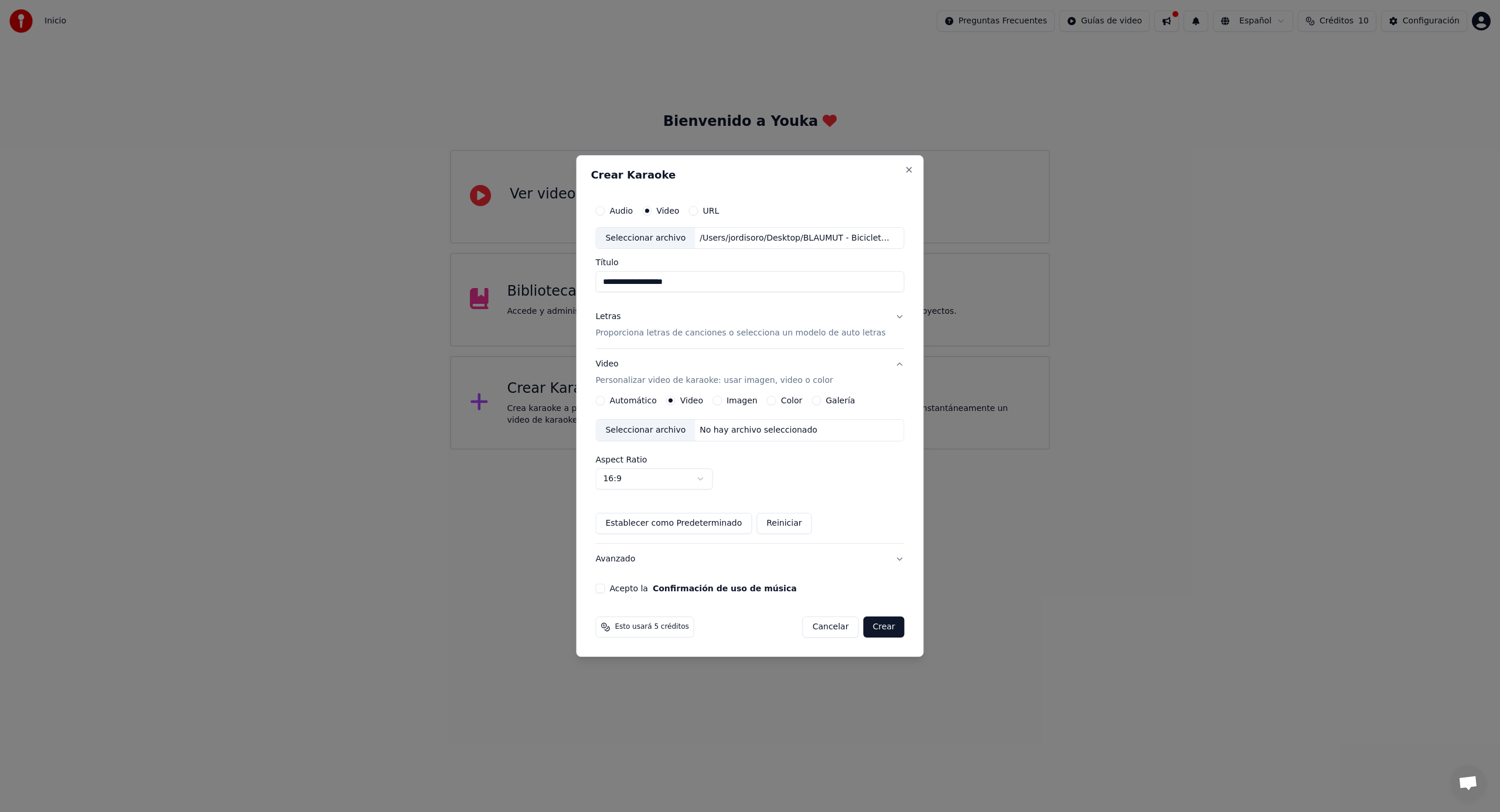
click at [742, 432] on div "No hay archivo seleccionado" at bounding box center [758, 429] width 127 height 11
click at [605, 591] on button "Acepto la Confirmación de uso de música" at bounding box center [599, 588] width 10 height 10
click at [872, 626] on button "Crear" at bounding box center [883, 627] width 41 height 21
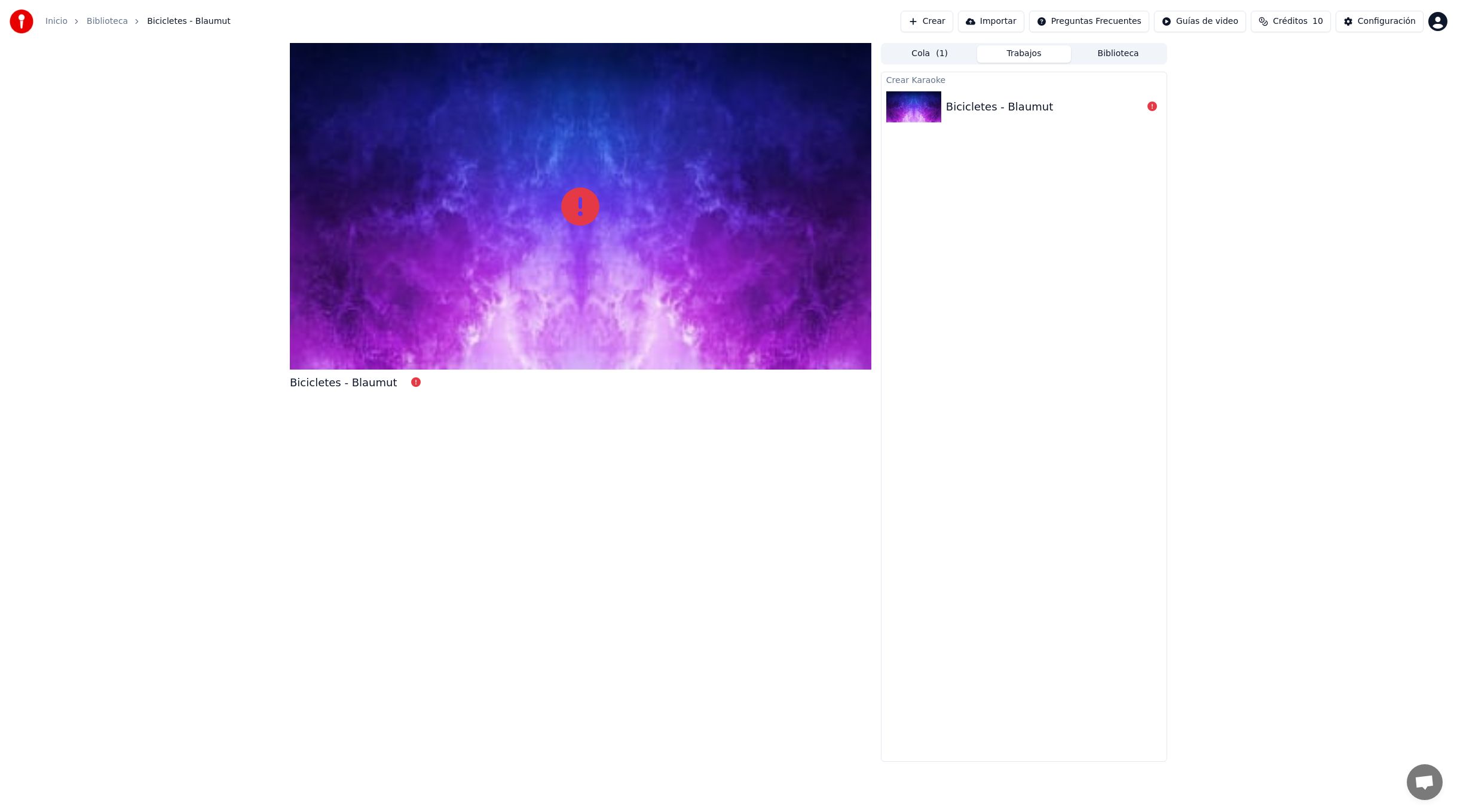
click at [1122, 105] on div "Bicicletes - Blaumut" at bounding box center [1044, 106] width 197 height 17
click at [928, 54] on button "Cola ( 1 )" at bounding box center [930, 53] width 95 height 17
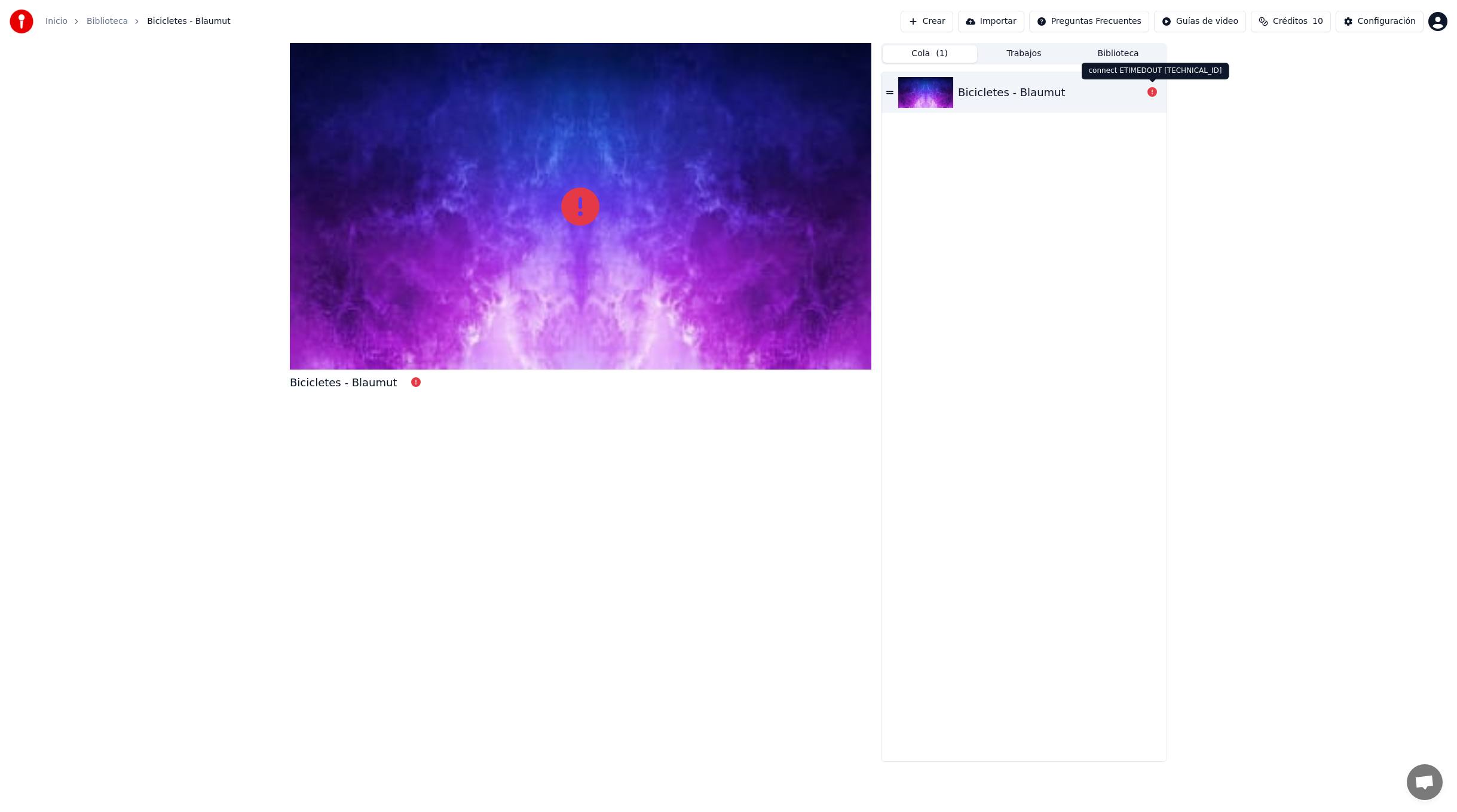
click at [1152, 92] on icon at bounding box center [1151, 92] width 10 height 10
click at [1151, 91] on icon at bounding box center [1151, 92] width 10 height 10
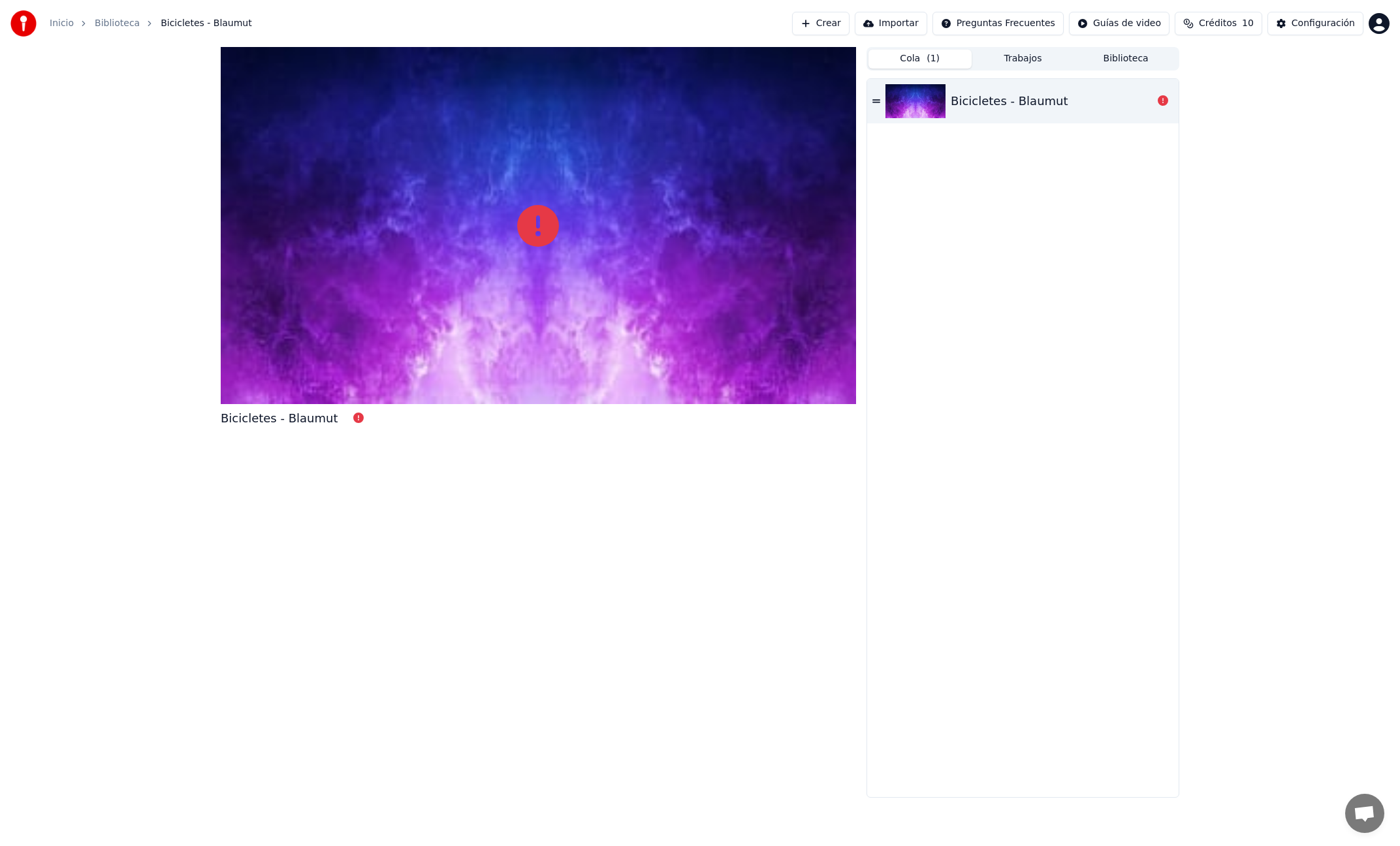
click at [928, 94] on img at bounding box center [915, 100] width 60 height 33
drag, startPoint x: 419, startPoint y: 320, endPoint x: 429, endPoint y: 316, distance: 10.8
click at [419, 320] on div at bounding box center [538, 226] width 635 height 358
drag, startPoint x: 117, startPoint y: 15, endPoint x: 109, endPoint y: 22, distance: 10.6
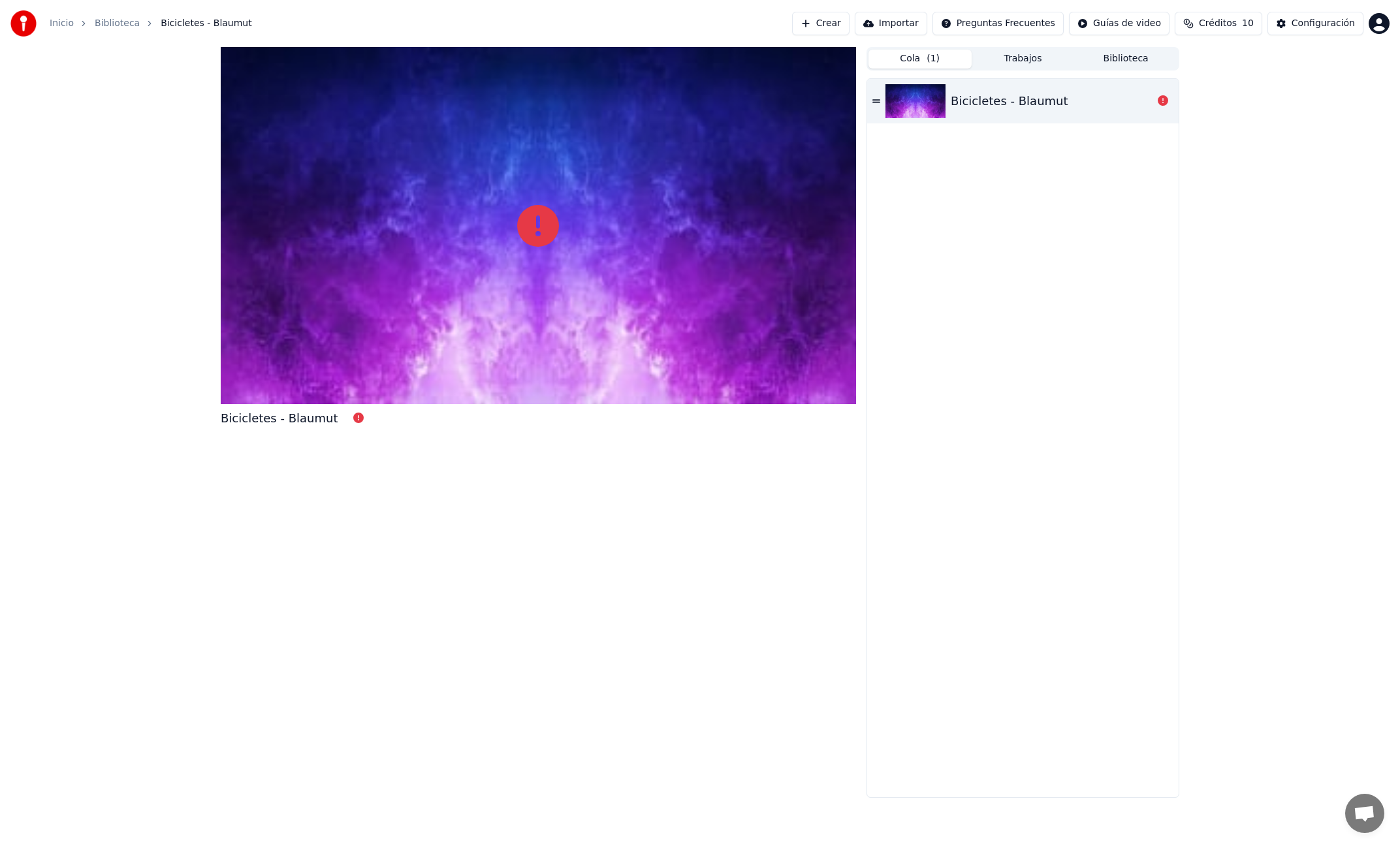
click at [116, 16] on div "Inicio Biblioteca Bicicletes - Blaumut" at bounding box center [131, 24] width 241 height 27
drag, startPoint x: 109, startPoint y: 23, endPoint x: 132, endPoint y: 21, distance: 23.1
click at [109, 23] on link "Biblioteca" at bounding box center [117, 23] width 45 height 13
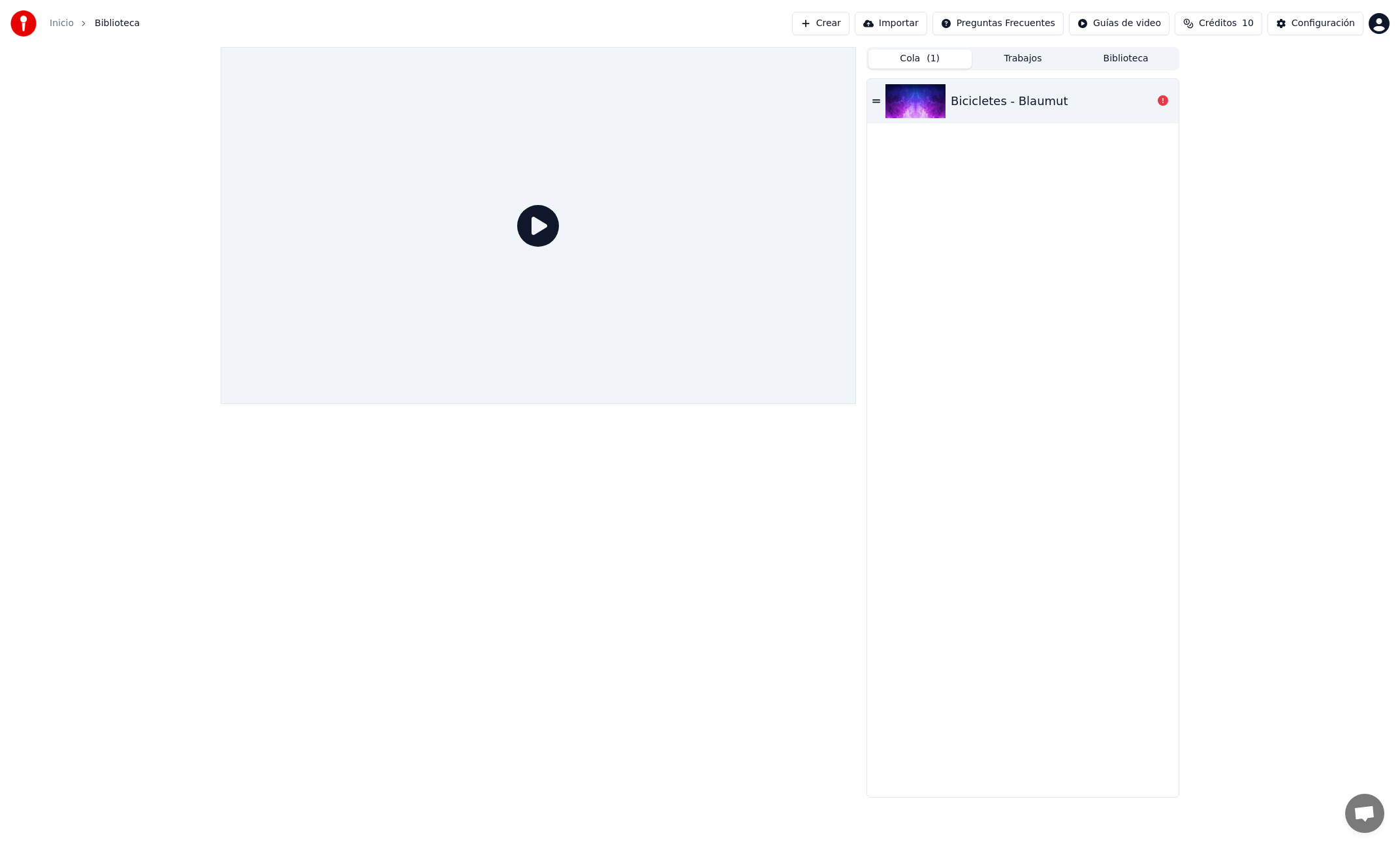
click at [530, 215] on icon at bounding box center [538, 226] width 41 height 41
click at [531, 219] on icon at bounding box center [538, 226] width 41 height 41
click at [1012, 49] on button "Trabajos" at bounding box center [1023, 58] width 103 height 19
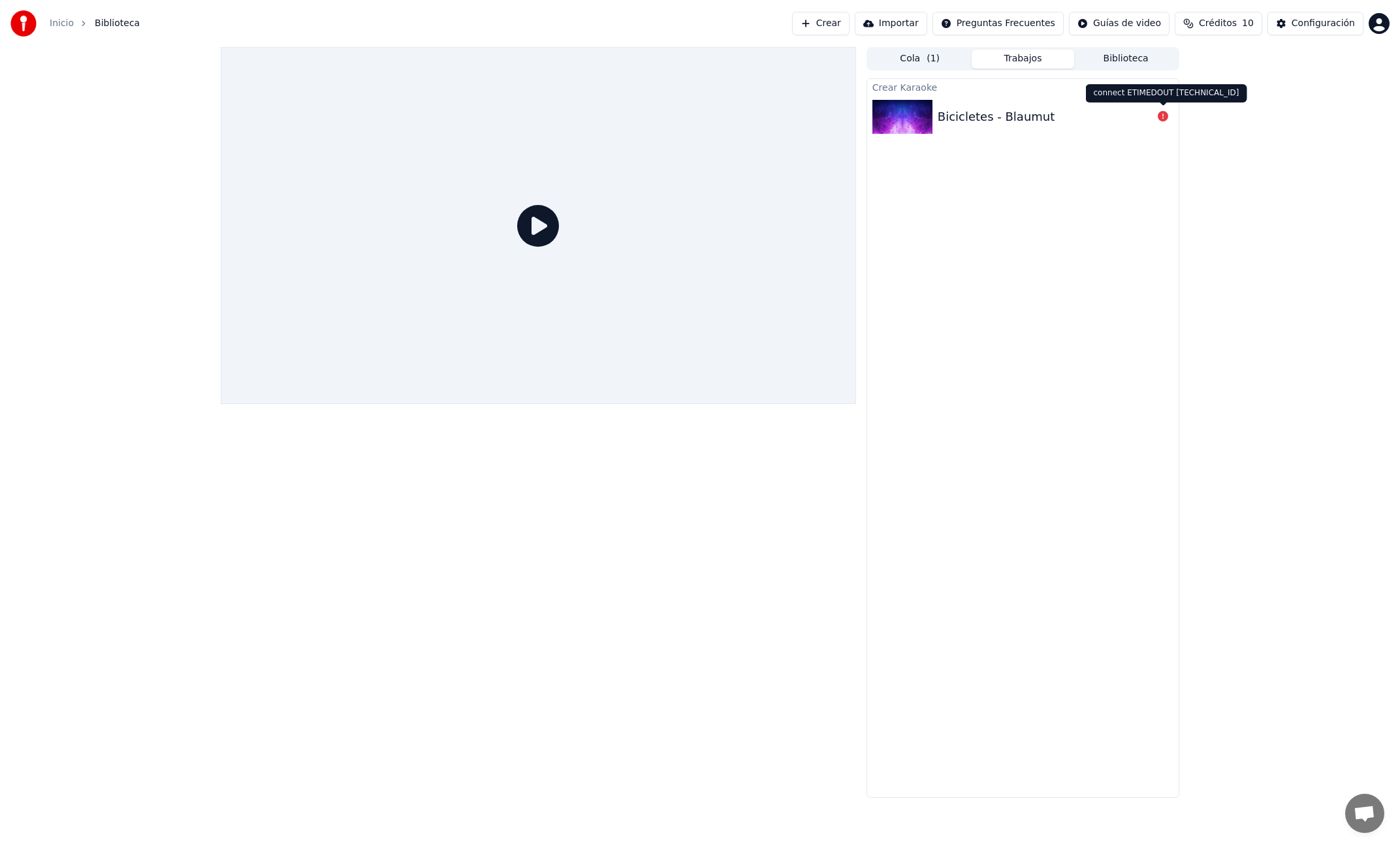
click at [1118, 56] on button "Biblioteca" at bounding box center [1125, 58] width 103 height 19
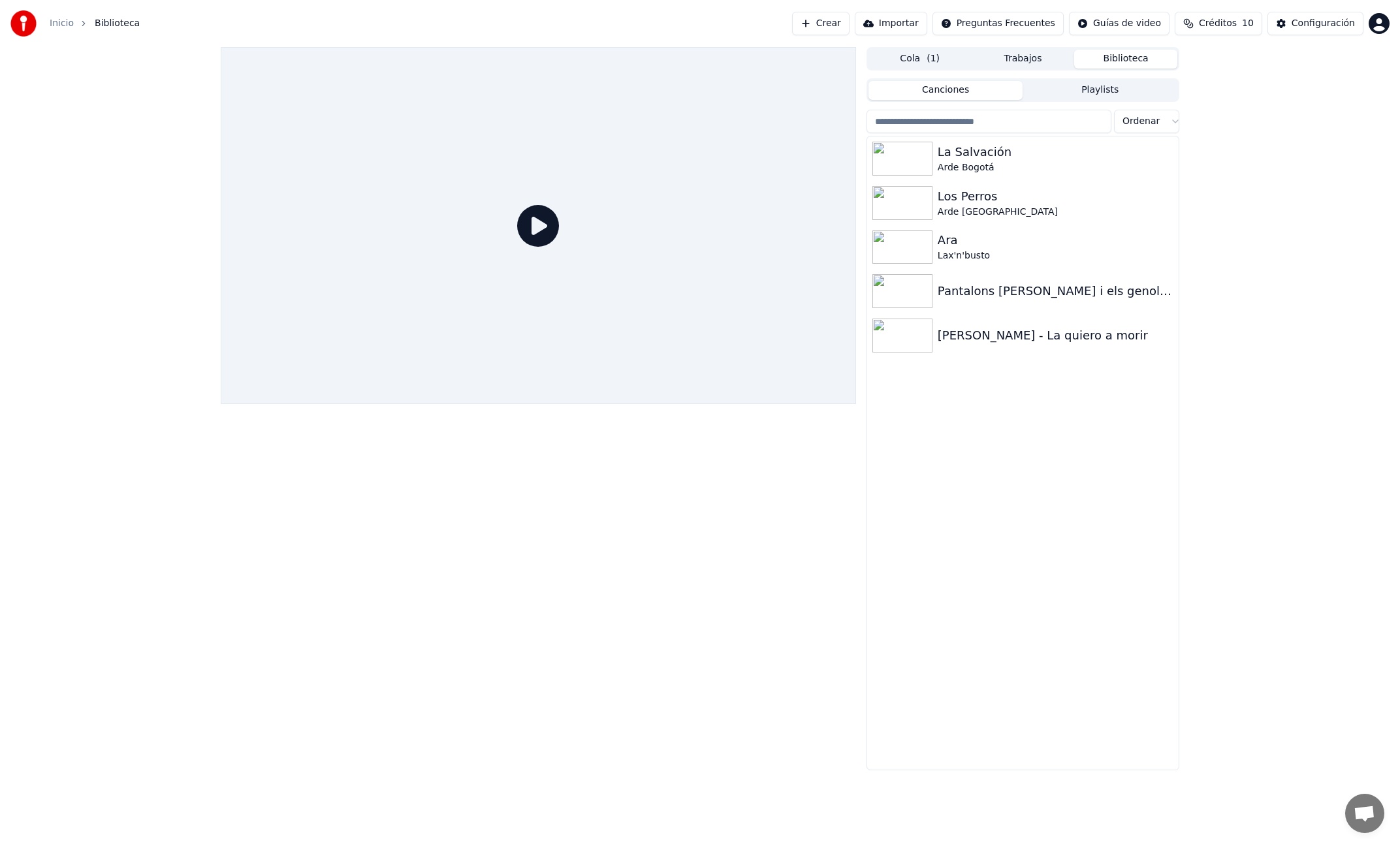
drag, startPoint x: 956, startPoint y: 167, endPoint x: 1040, endPoint y: 558, distance: 399.9
click at [1033, 572] on div "La [PERSON_NAME] Bogotá Los Perros Arde Bogotá Ara Lax'n'busto Pantalons [PERS…" at bounding box center [1023, 453] width 311 height 633
click at [829, 21] on button "Crear" at bounding box center [821, 24] width 57 height 24
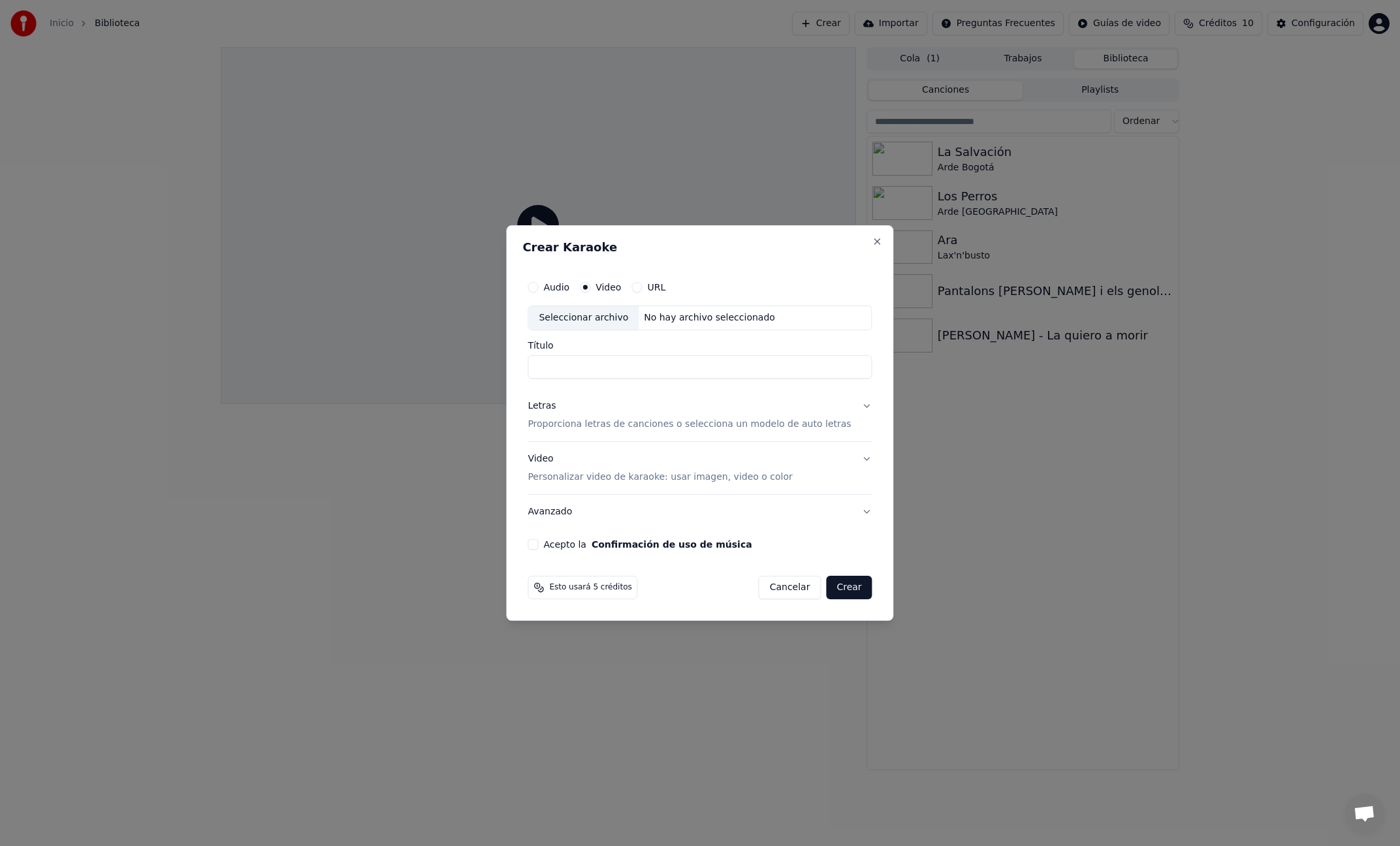
click at [711, 324] on div "No hay archivo seleccionado" at bounding box center [709, 317] width 142 height 13
type input "**********"
click at [629, 426] on p "Proporciona letras de canciones o selecciona un modelo de auto letras" at bounding box center [689, 423] width 323 height 13
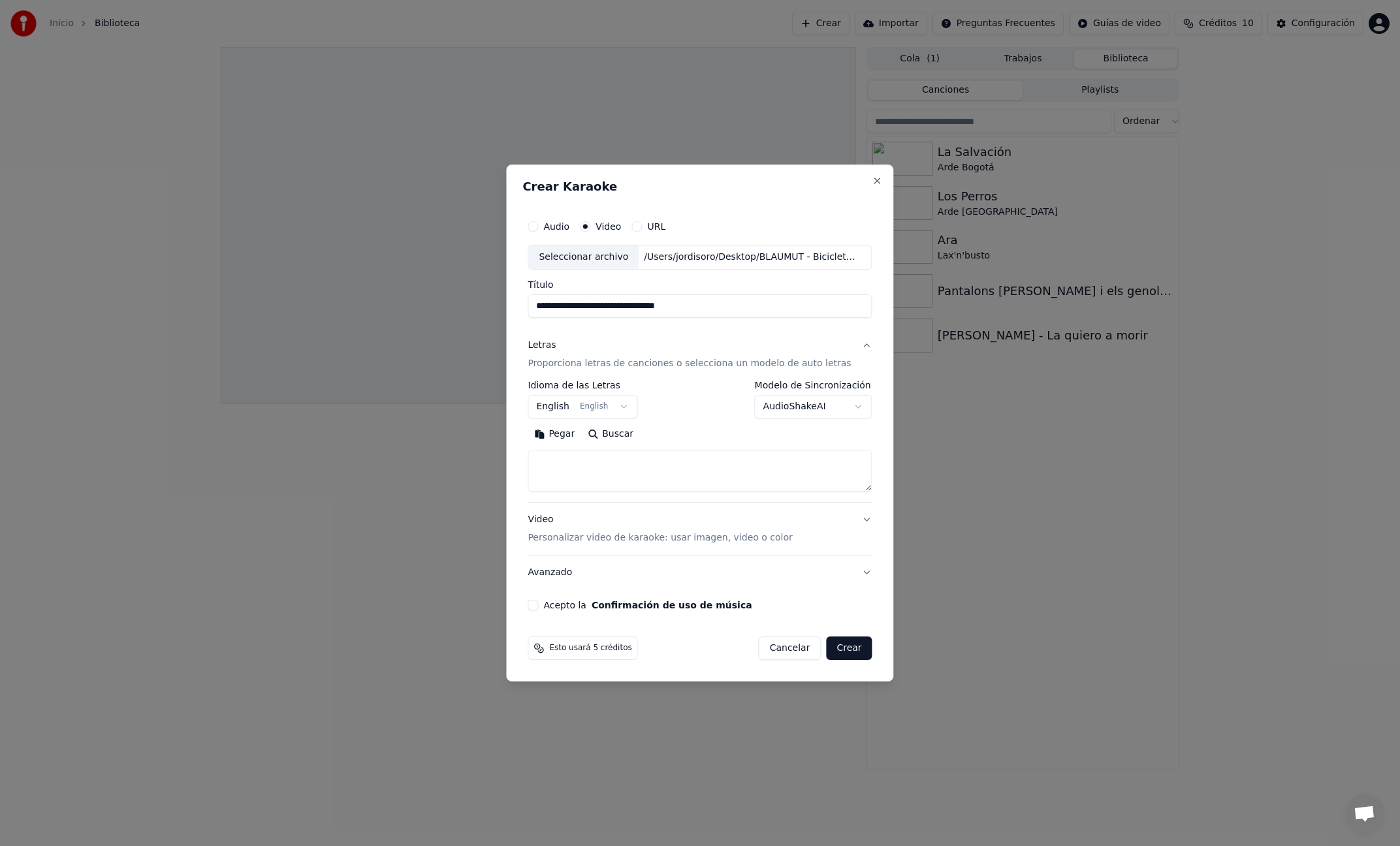
click at [575, 408] on body "**********" at bounding box center [700, 423] width 1400 height 846
select select "**"
click at [633, 469] on textarea at bounding box center [699, 471] width 344 height 41
paste textarea "**********"
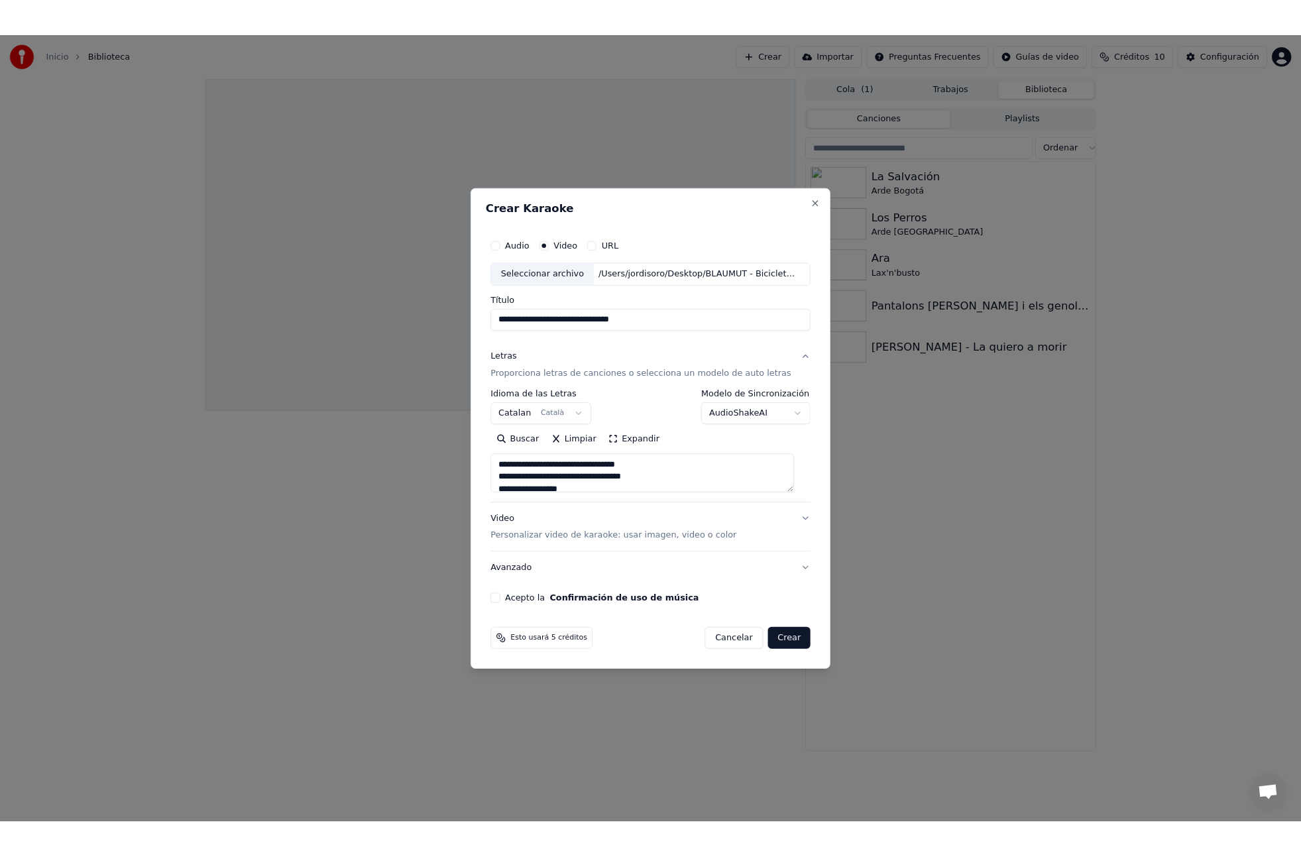
scroll to position [308, 0]
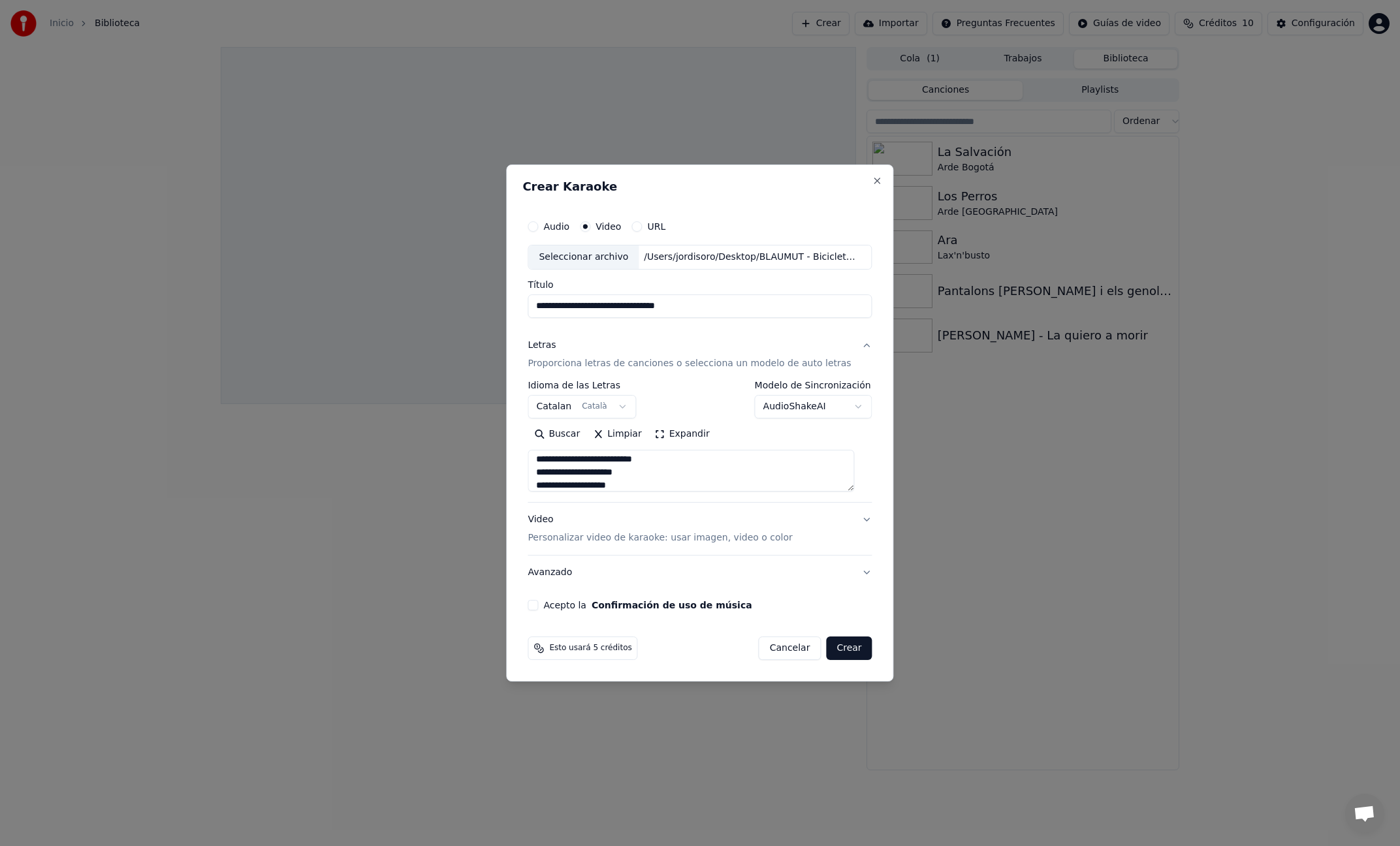
type textarea "**********"
click at [668, 537] on p "Personalizar video de karaoke: usar imagen, video o color" at bounding box center [659, 537] width 264 height 13
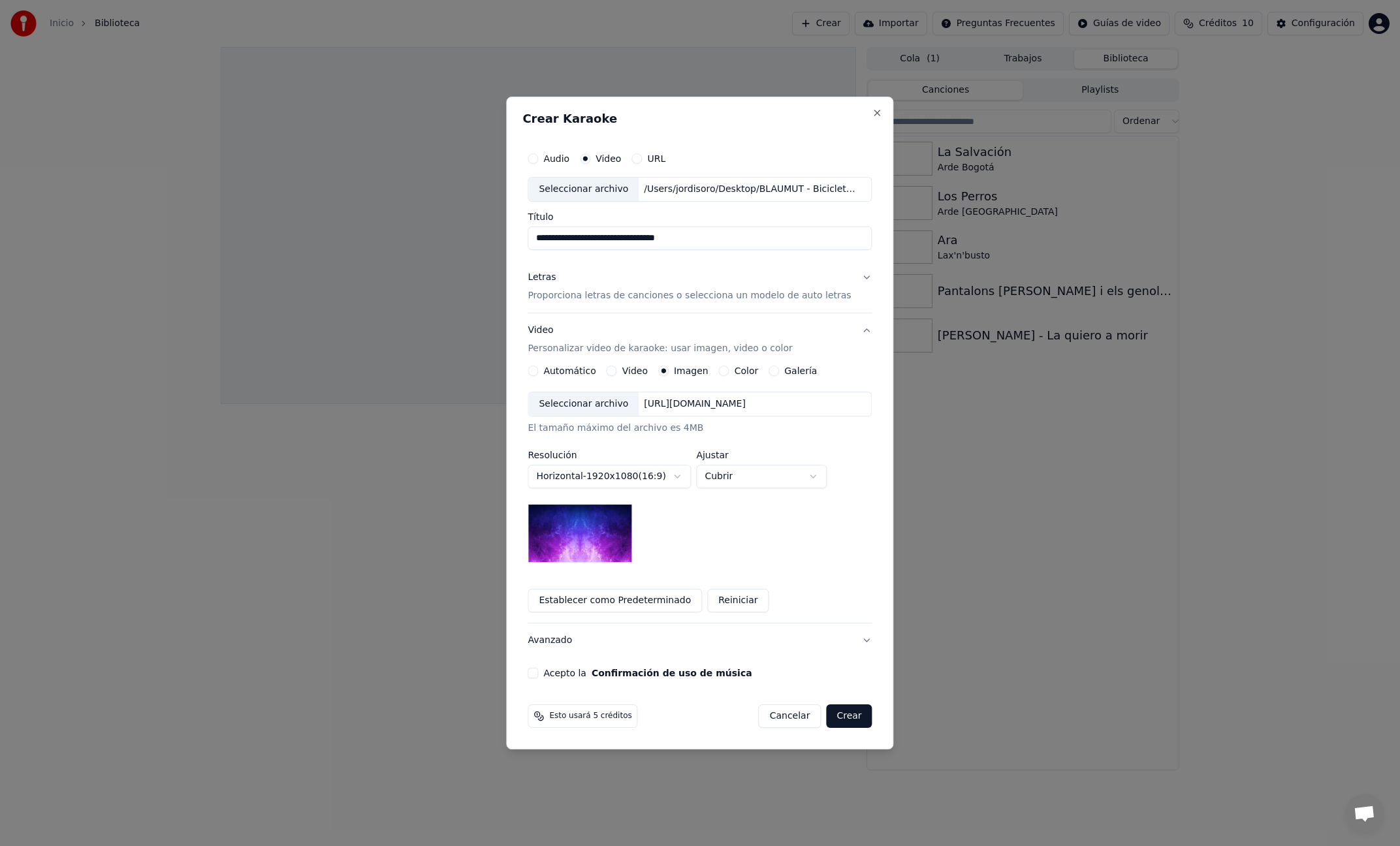
click at [639, 371] on label "Video" at bounding box center [635, 370] width 26 height 9
click at [617, 371] on button "Video" at bounding box center [612, 370] width 11 height 11
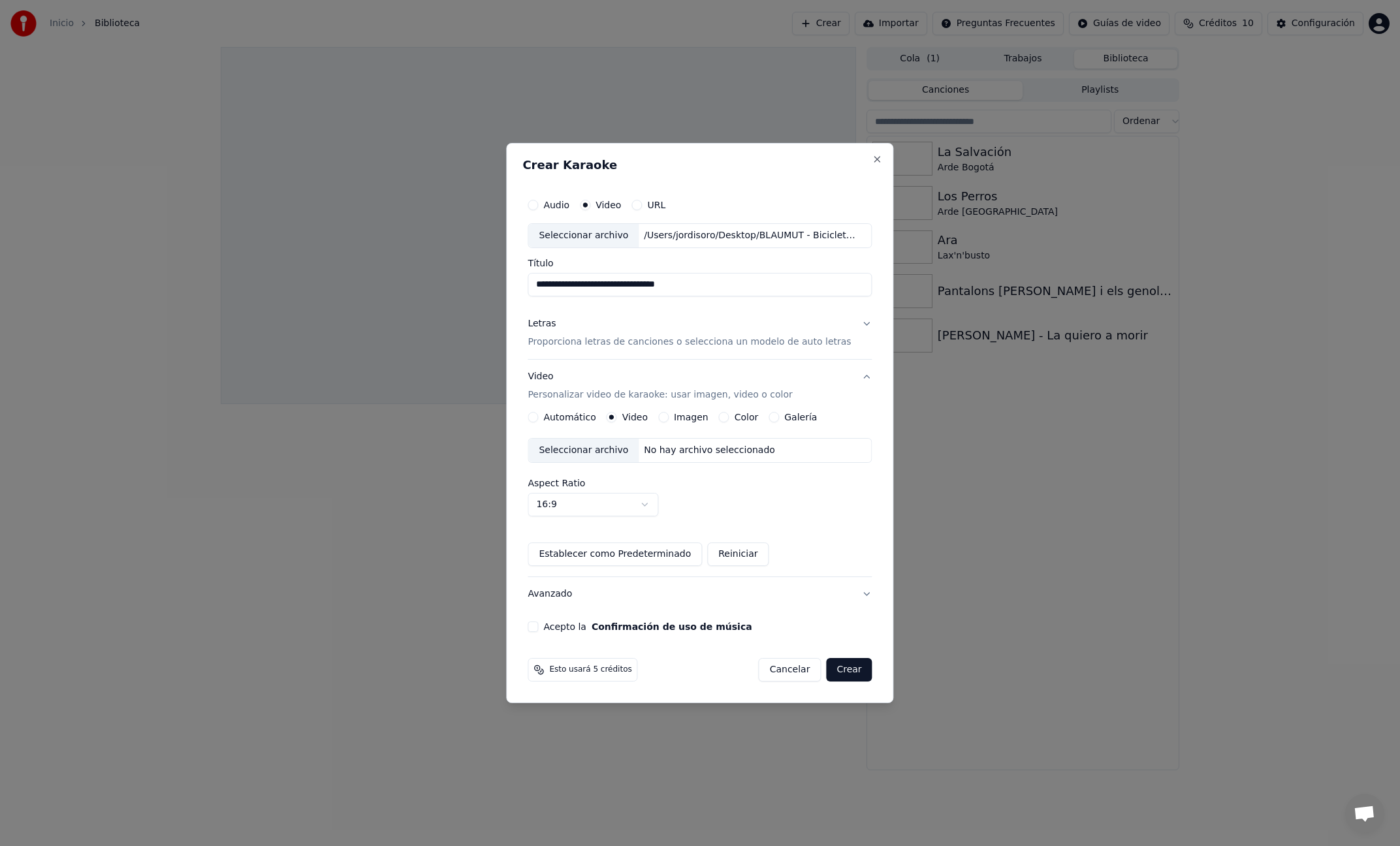
click at [683, 446] on div "No hay archivo seleccionado" at bounding box center [709, 450] width 142 height 13
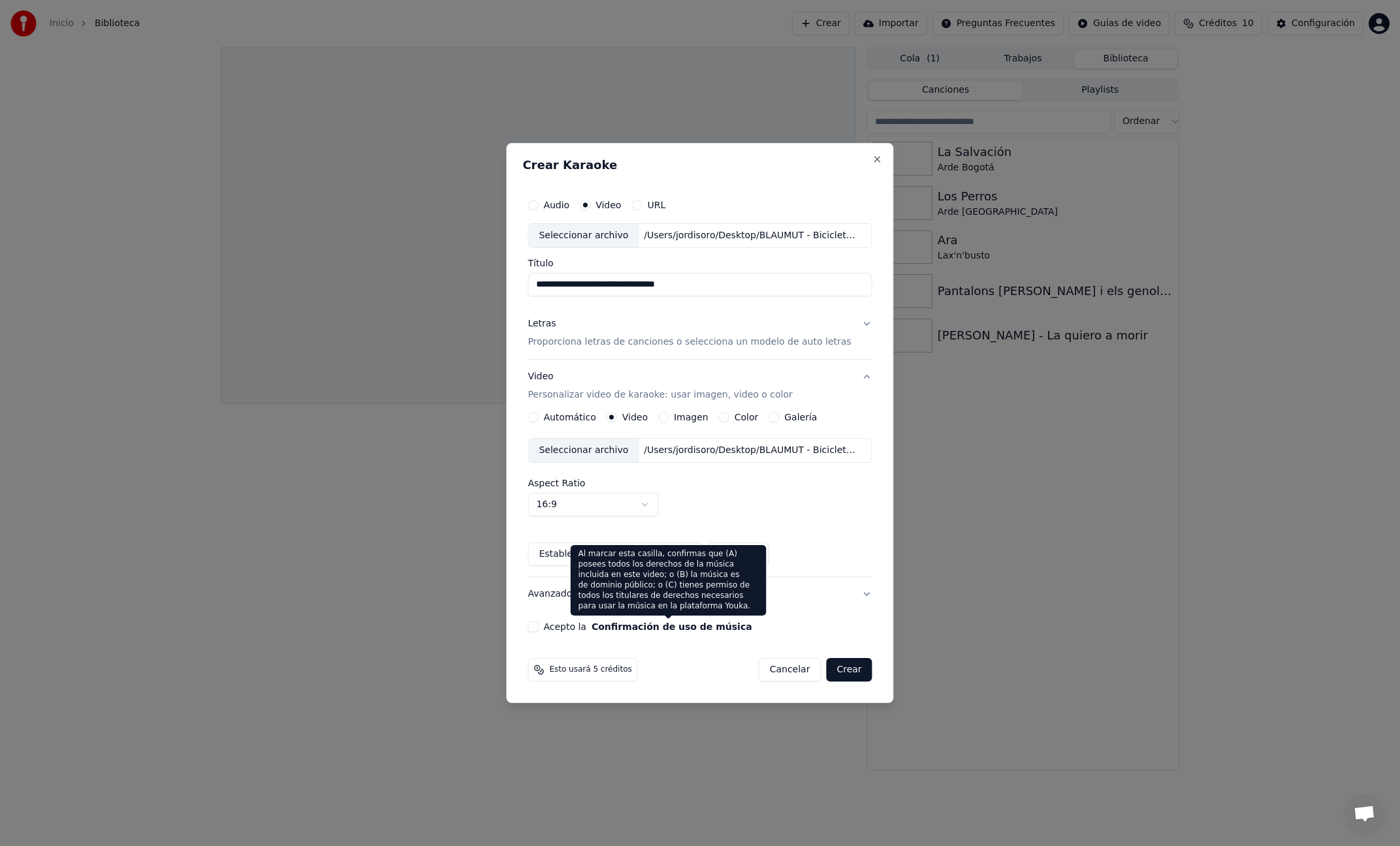
click at [617, 626] on button "Confirmación de uso de música" at bounding box center [671, 626] width 161 height 9
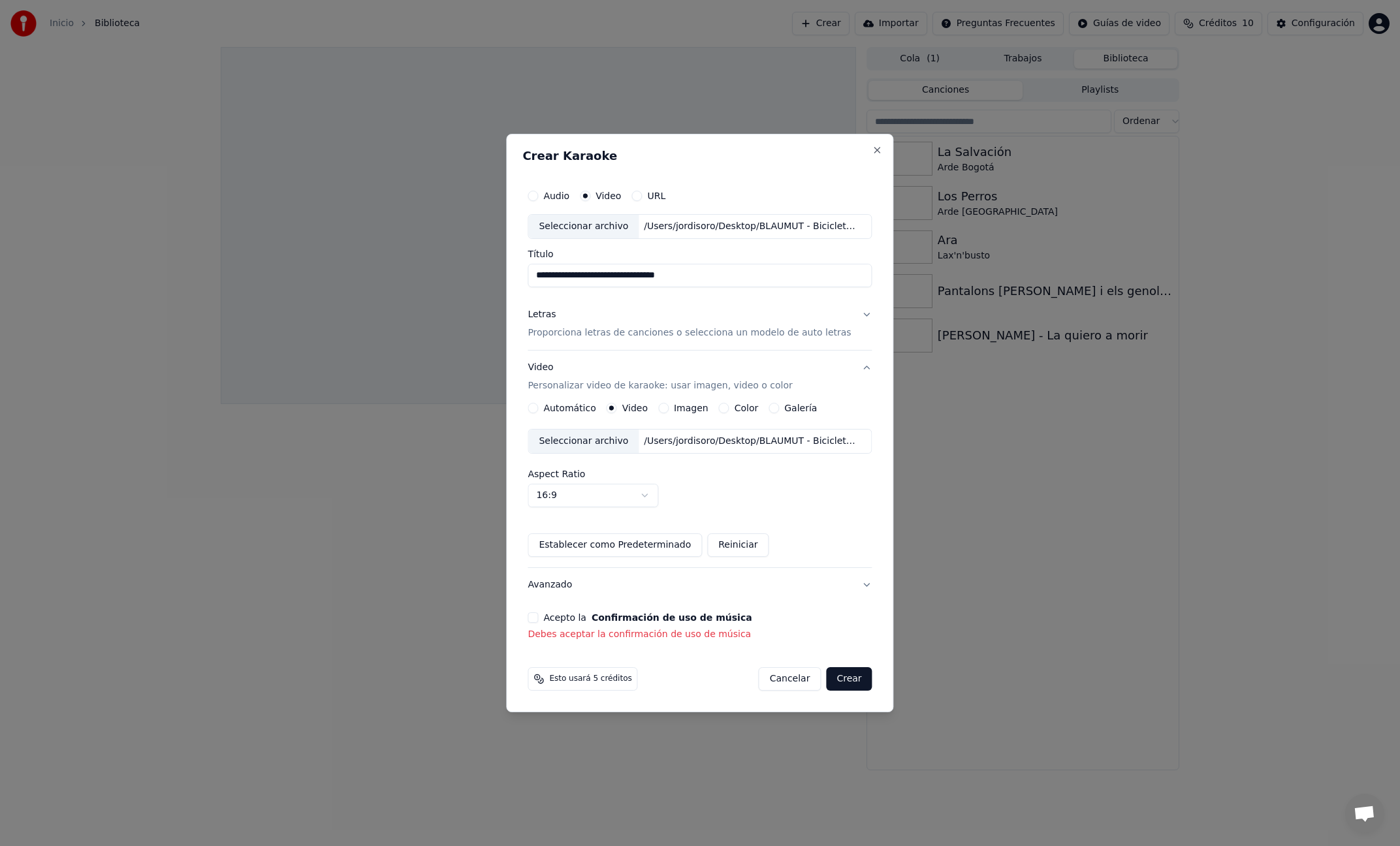
click at [538, 619] on button "Acepto la Confirmación de uso de música" at bounding box center [532, 618] width 11 height 11
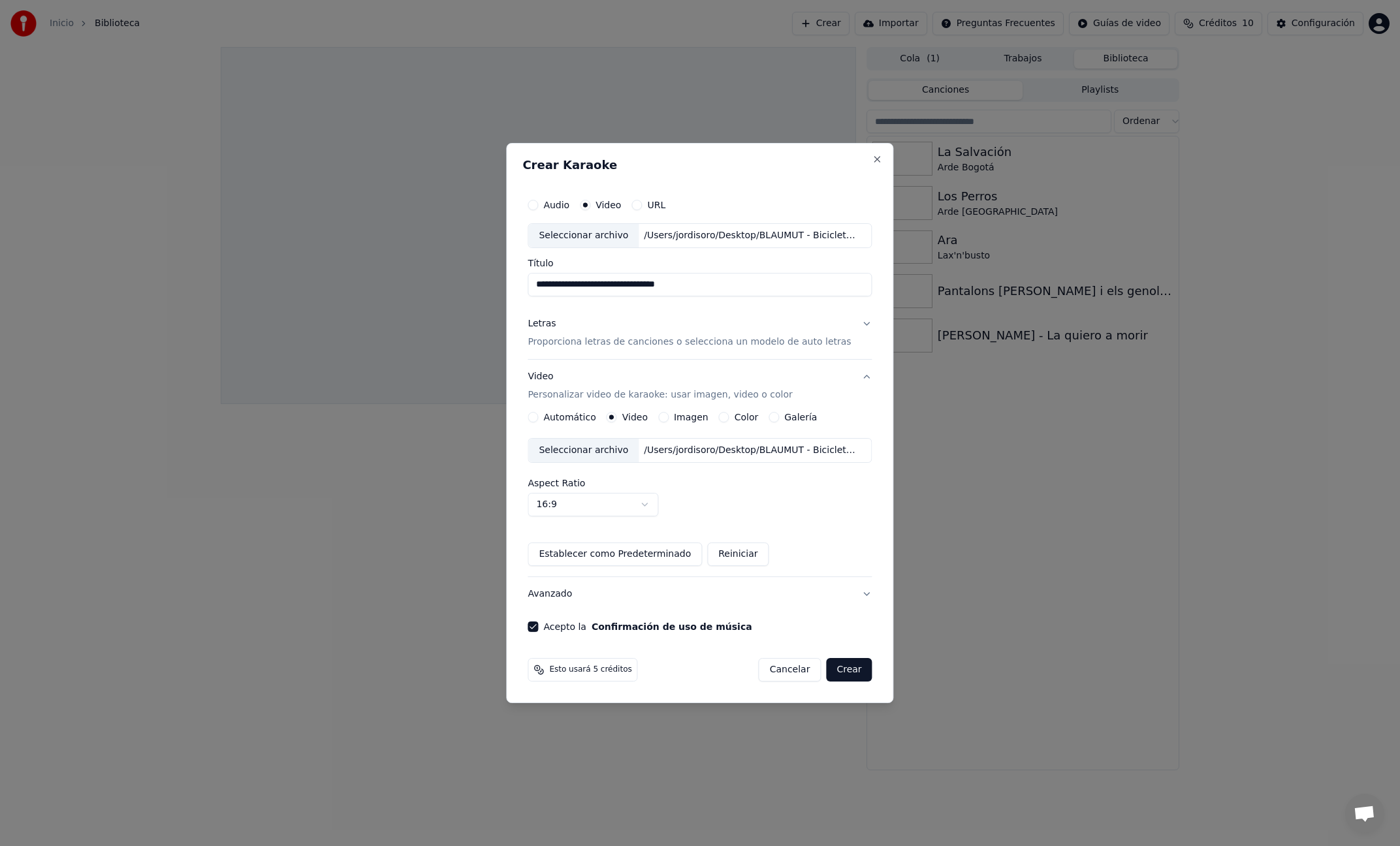
click at [843, 675] on button "Crear" at bounding box center [848, 670] width 45 height 24
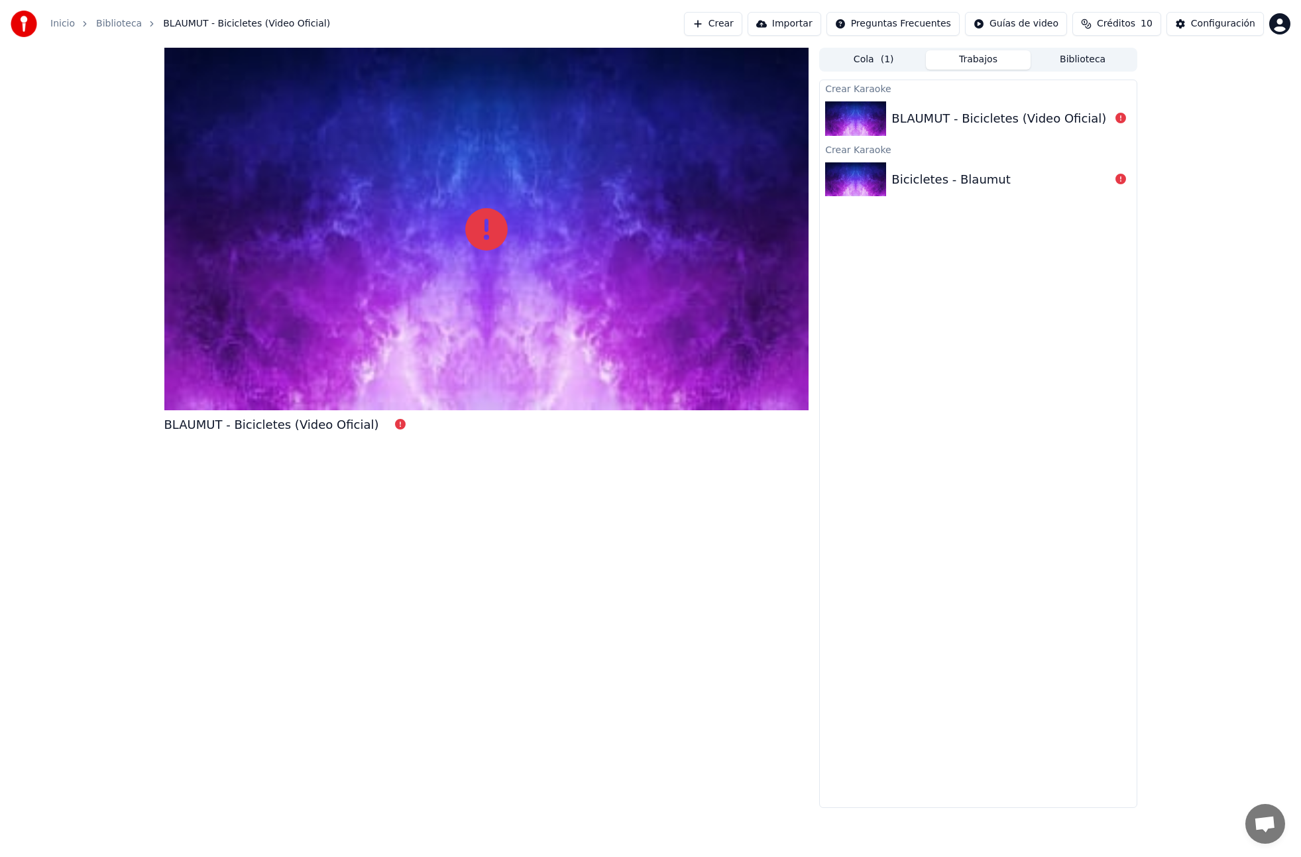
click at [728, 25] on button "Crear" at bounding box center [713, 24] width 58 height 24
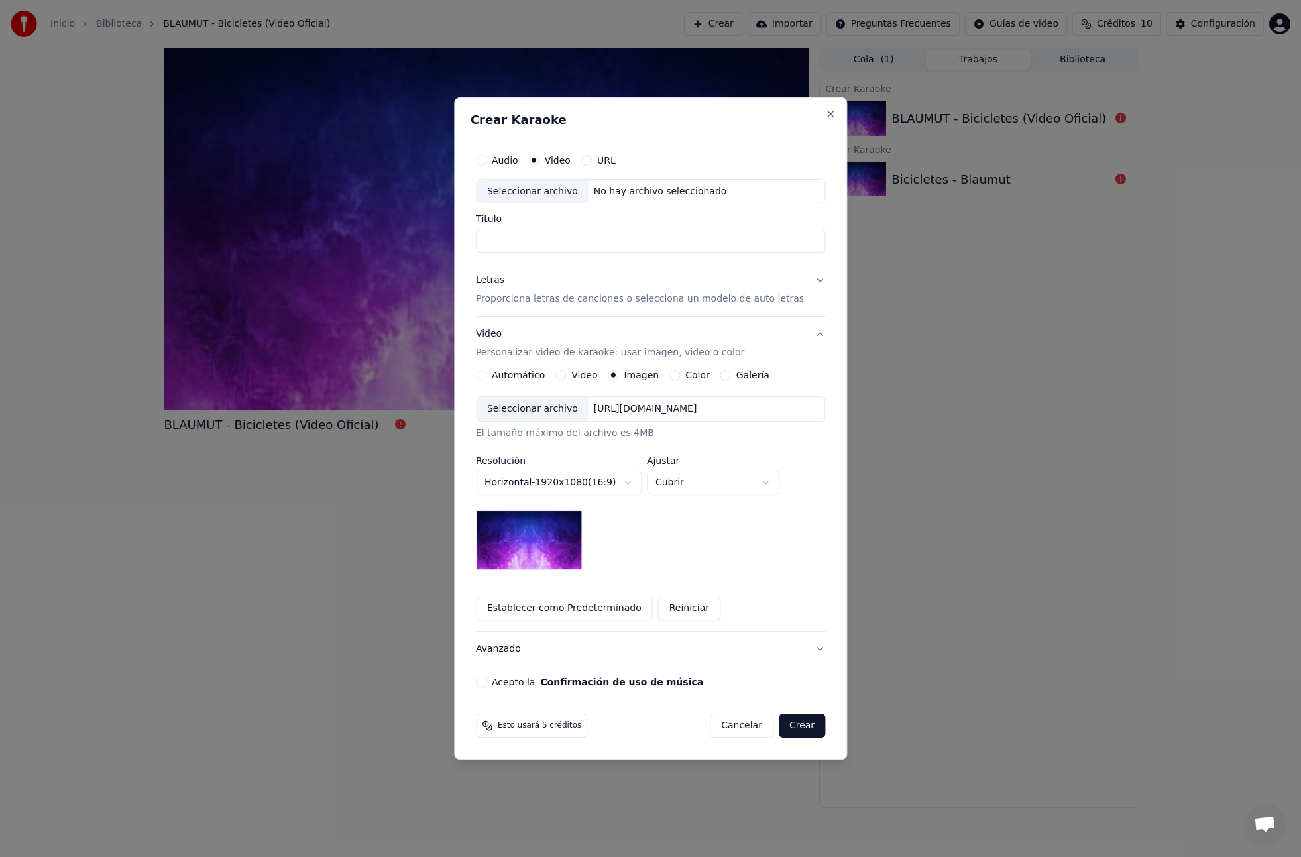
click at [545, 246] on input "Título" at bounding box center [650, 241] width 349 height 24
click at [621, 187] on div "No hay archivo seleccionado" at bounding box center [661, 191] width 144 height 13
type input "**********"
click at [546, 300] on p "Proporciona letras de canciones o selecciona un modelo de auto letras" at bounding box center [640, 299] width 328 height 13
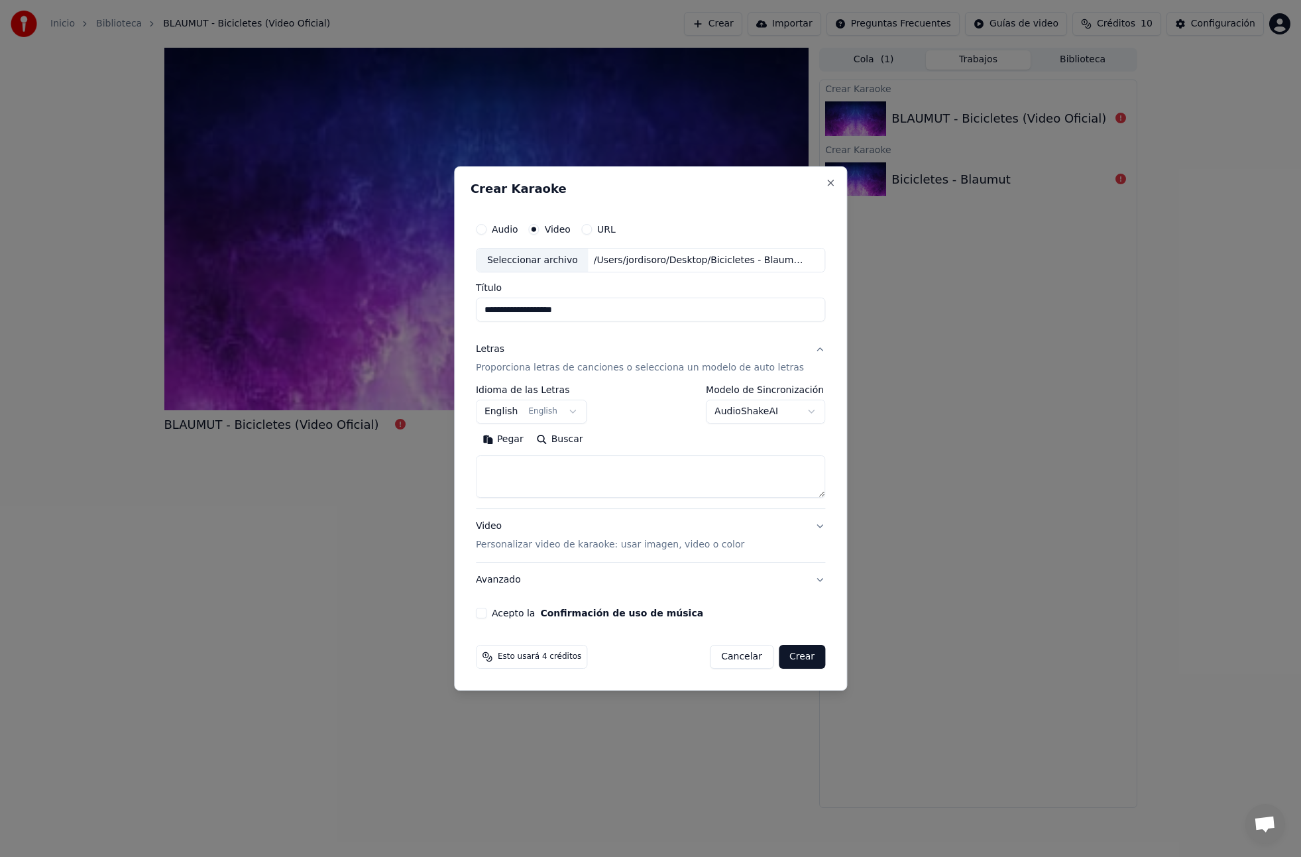
click at [510, 470] on textarea at bounding box center [650, 477] width 349 height 42
paste textarea "**********"
type textarea "**********"
click at [527, 543] on p "Personalizar video de karaoke: usar imagen, video o color" at bounding box center [610, 544] width 268 height 13
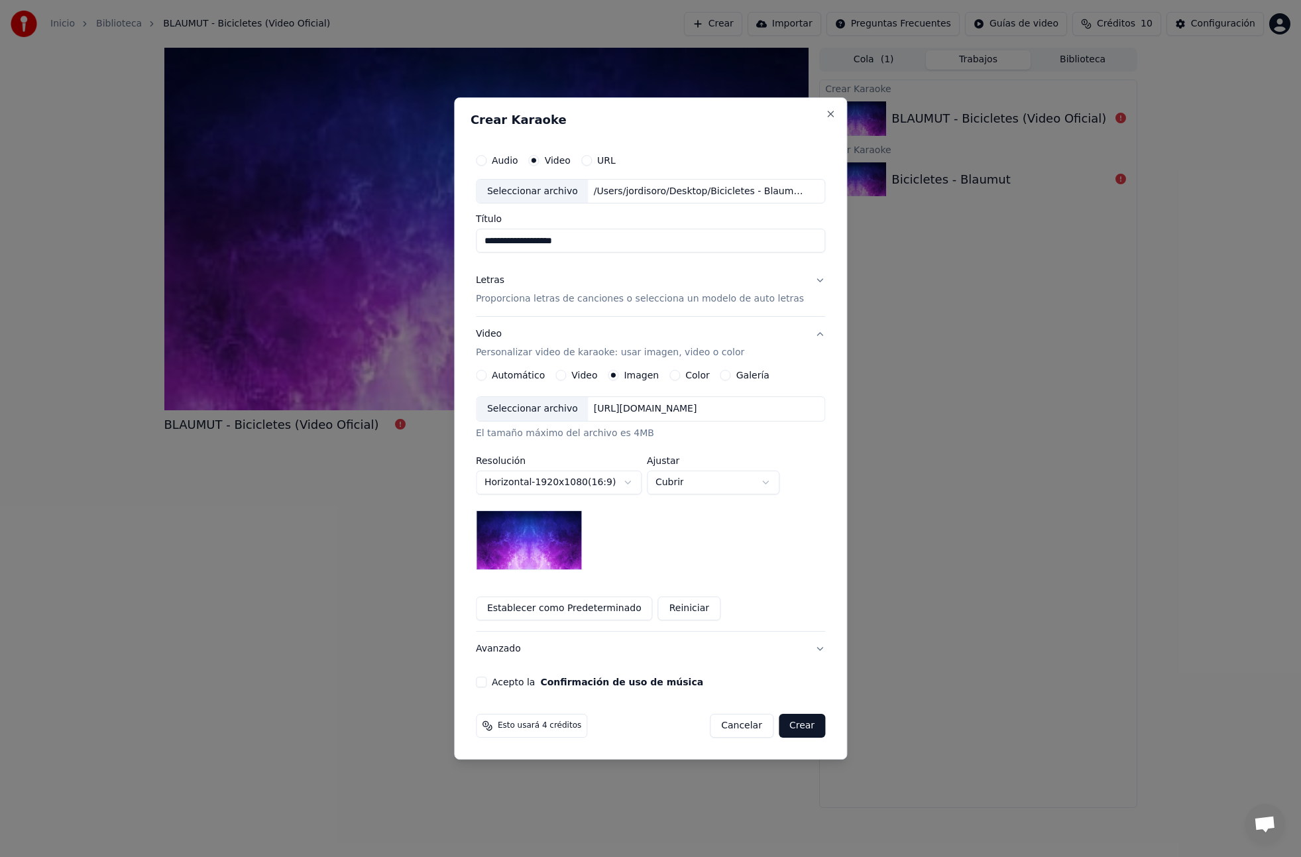
click at [577, 380] on div "Video" at bounding box center [576, 375] width 42 height 11
click at [566, 376] on button "Video" at bounding box center [560, 375] width 11 height 11
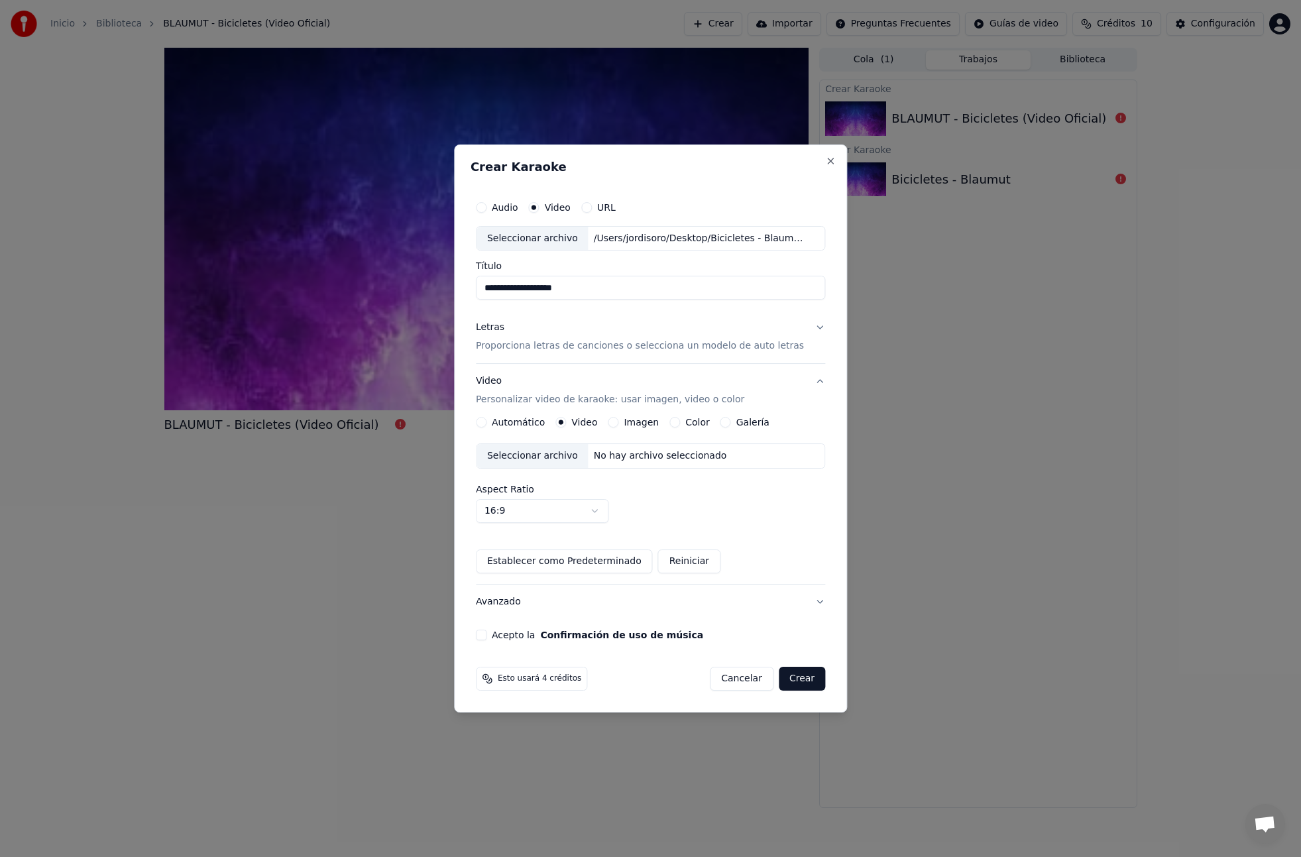
click at [518, 423] on label "Automático" at bounding box center [518, 422] width 53 height 9
click at [486, 423] on button "Automático" at bounding box center [481, 422] width 11 height 11
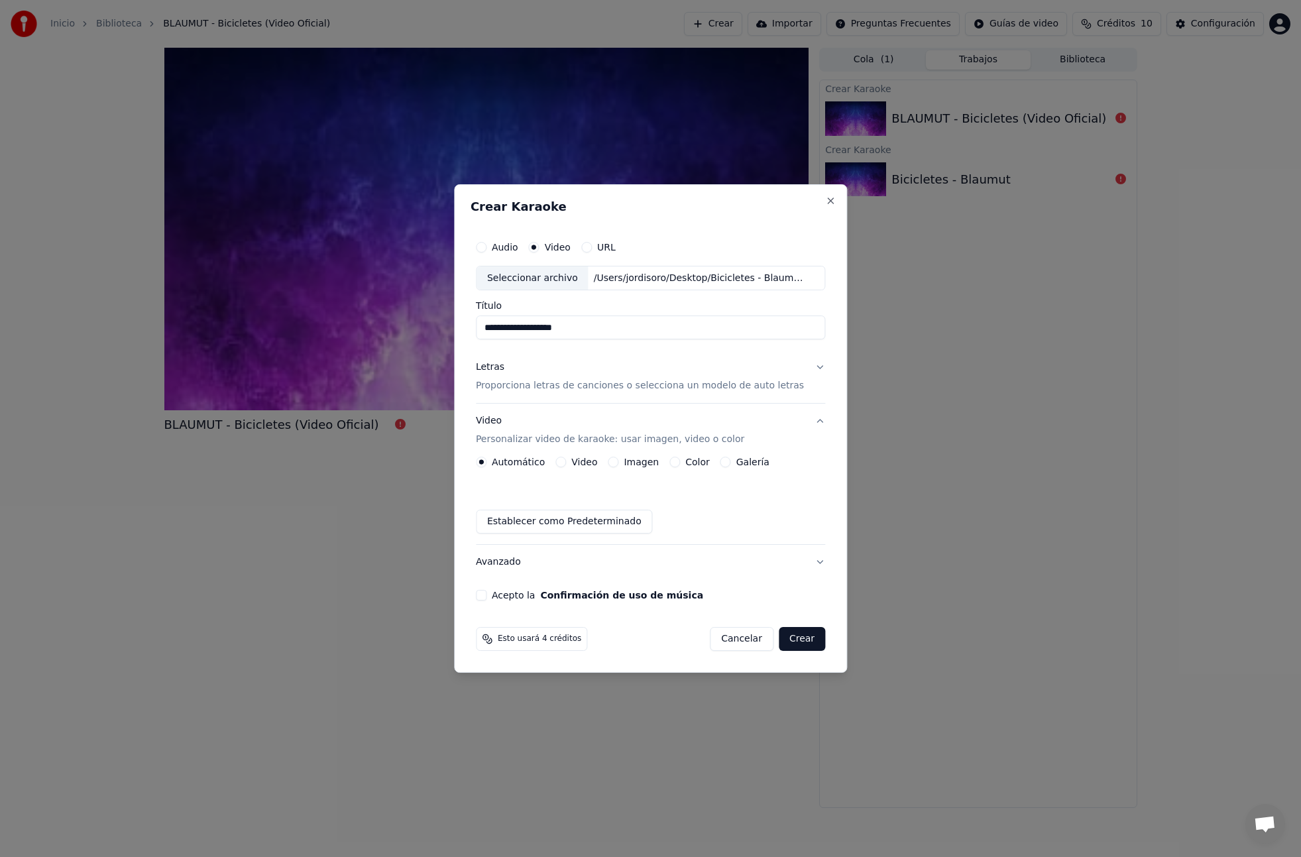
click at [582, 464] on label "Video" at bounding box center [584, 461] width 26 height 9
click at [566, 464] on button "Video" at bounding box center [560, 462] width 11 height 11
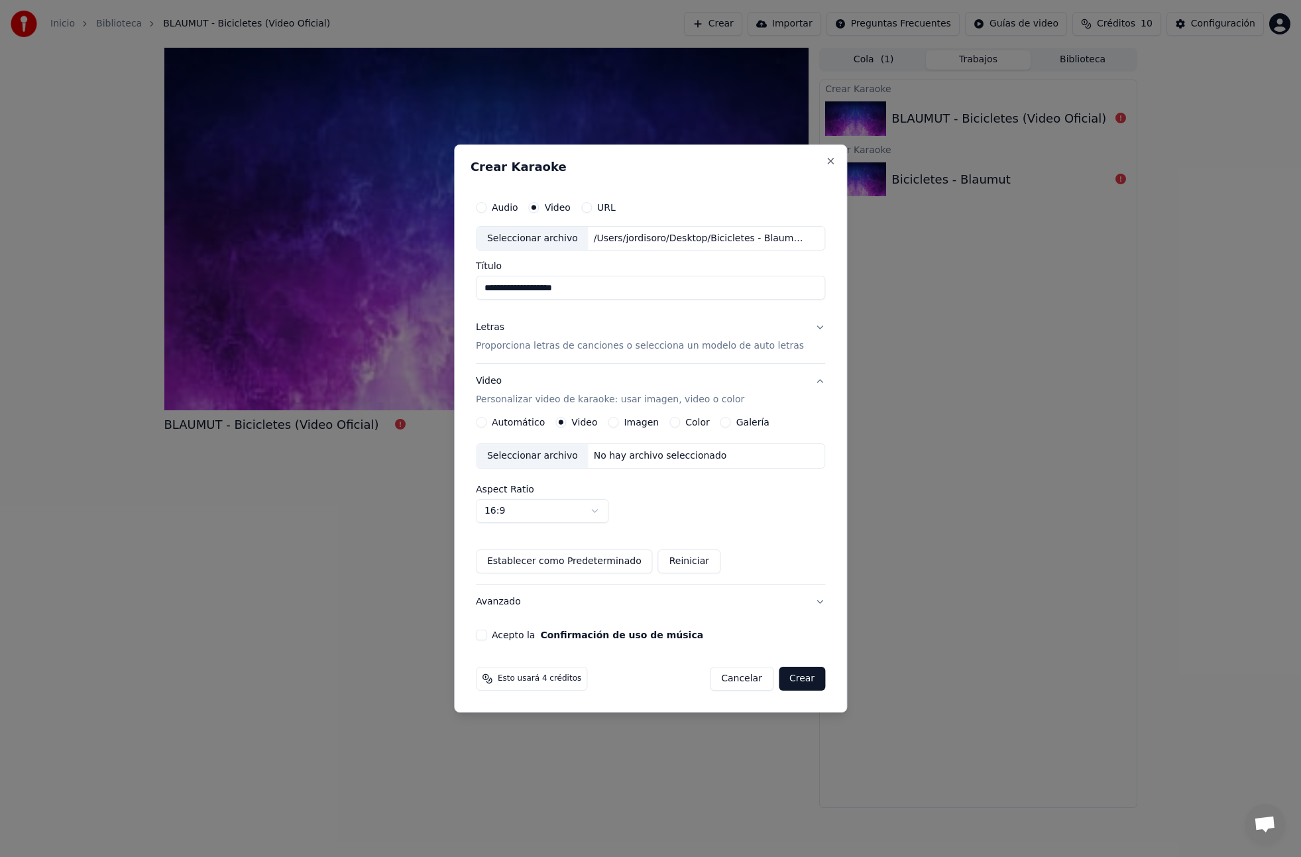
click at [523, 423] on label "Automático" at bounding box center [518, 422] width 53 height 9
click at [486, 423] on button "Automático" at bounding box center [481, 422] width 11 height 11
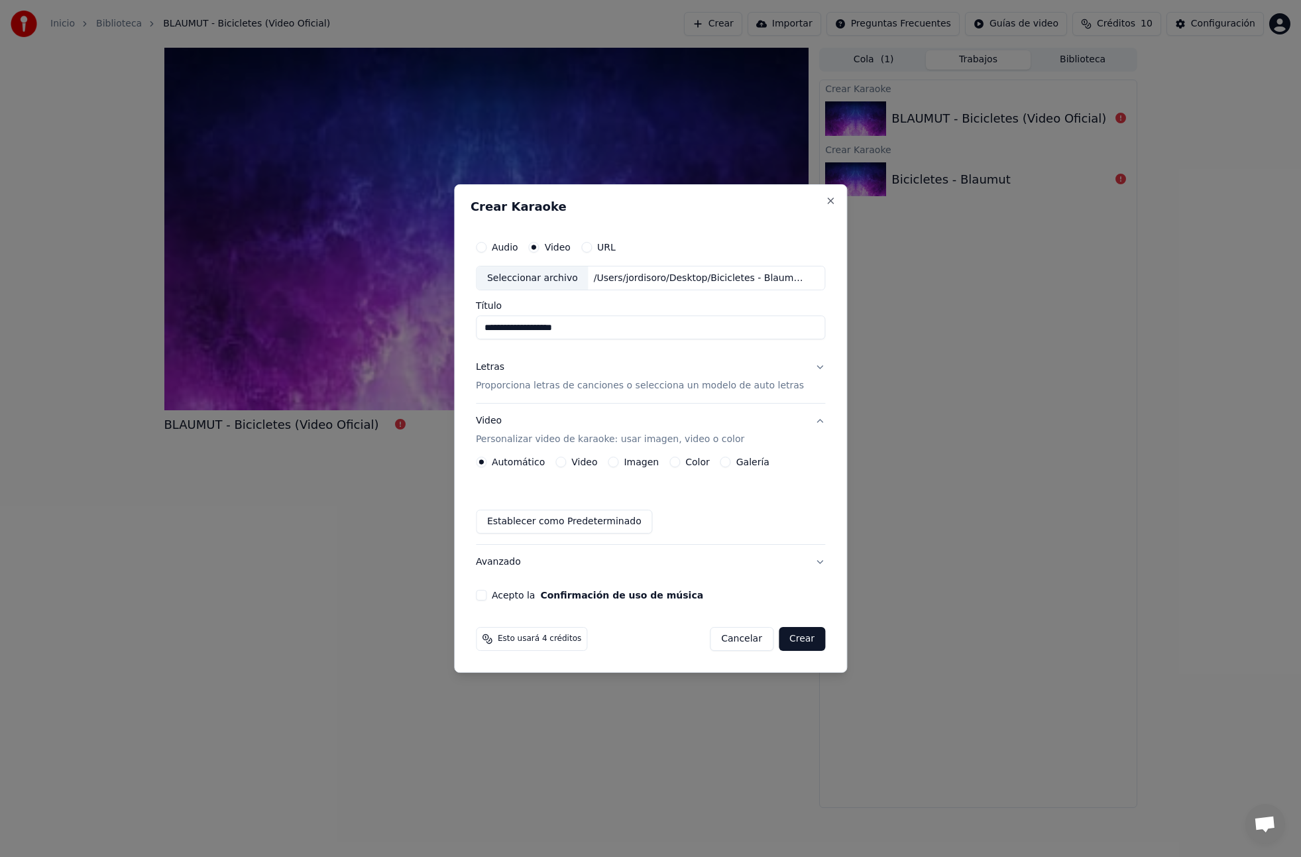
click at [582, 458] on label "Video" at bounding box center [584, 461] width 26 height 9
click at [566, 458] on button "Video" at bounding box center [560, 462] width 11 height 11
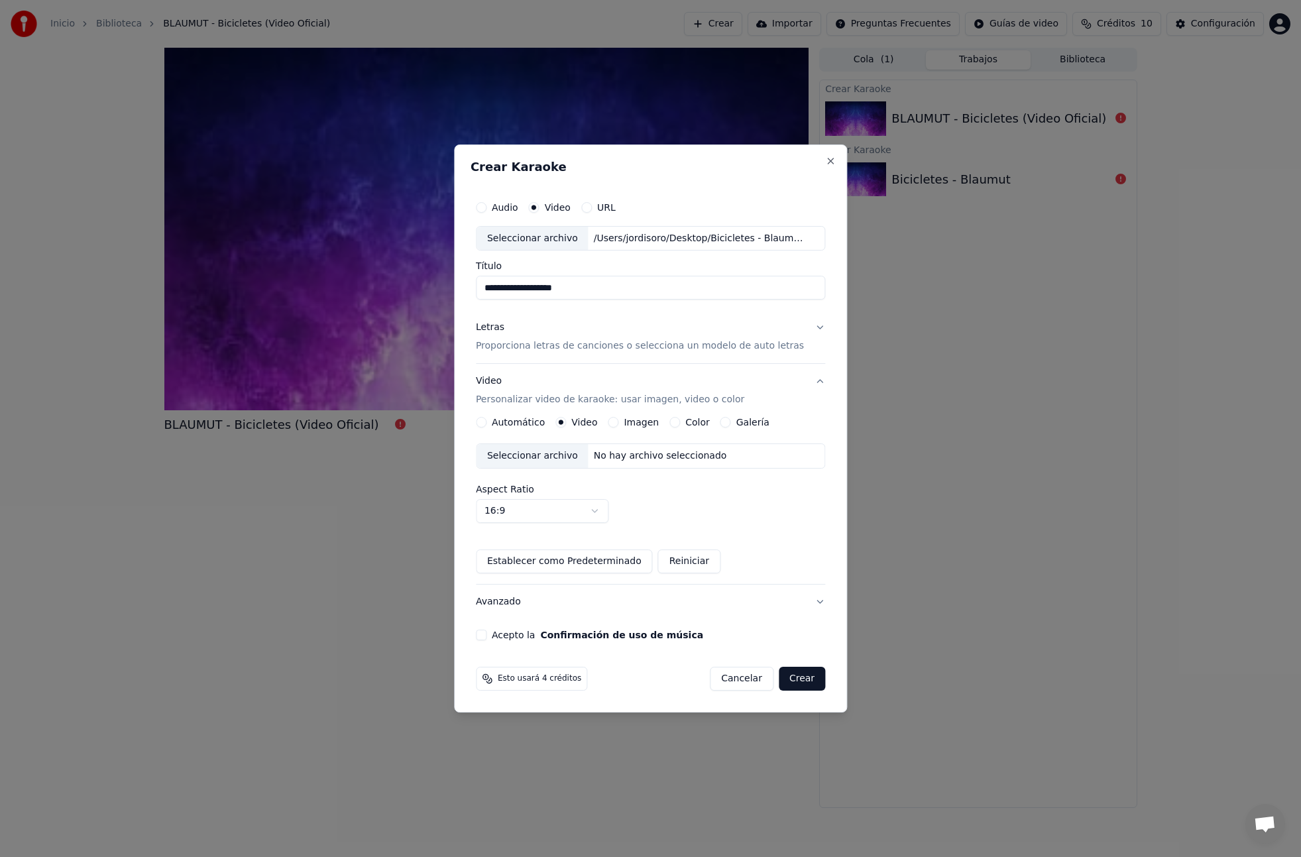
click at [532, 457] on div "Seleccionar archivo" at bounding box center [533, 456] width 112 height 24
drag, startPoint x: 532, startPoint y: 632, endPoint x: 553, endPoint y: 636, distance: 20.9
click at [532, 632] on label "Acepto la Confirmación de uso de música" at bounding box center [597, 634] width 211 height 9
click at [486, 632] on button "Acepto la Confirmación de uso de música" at bounding box center [481, 635] width 11 height 11
click at [807, 683] on button "Crear" at bounding box center [802, 679] width 46 height 24
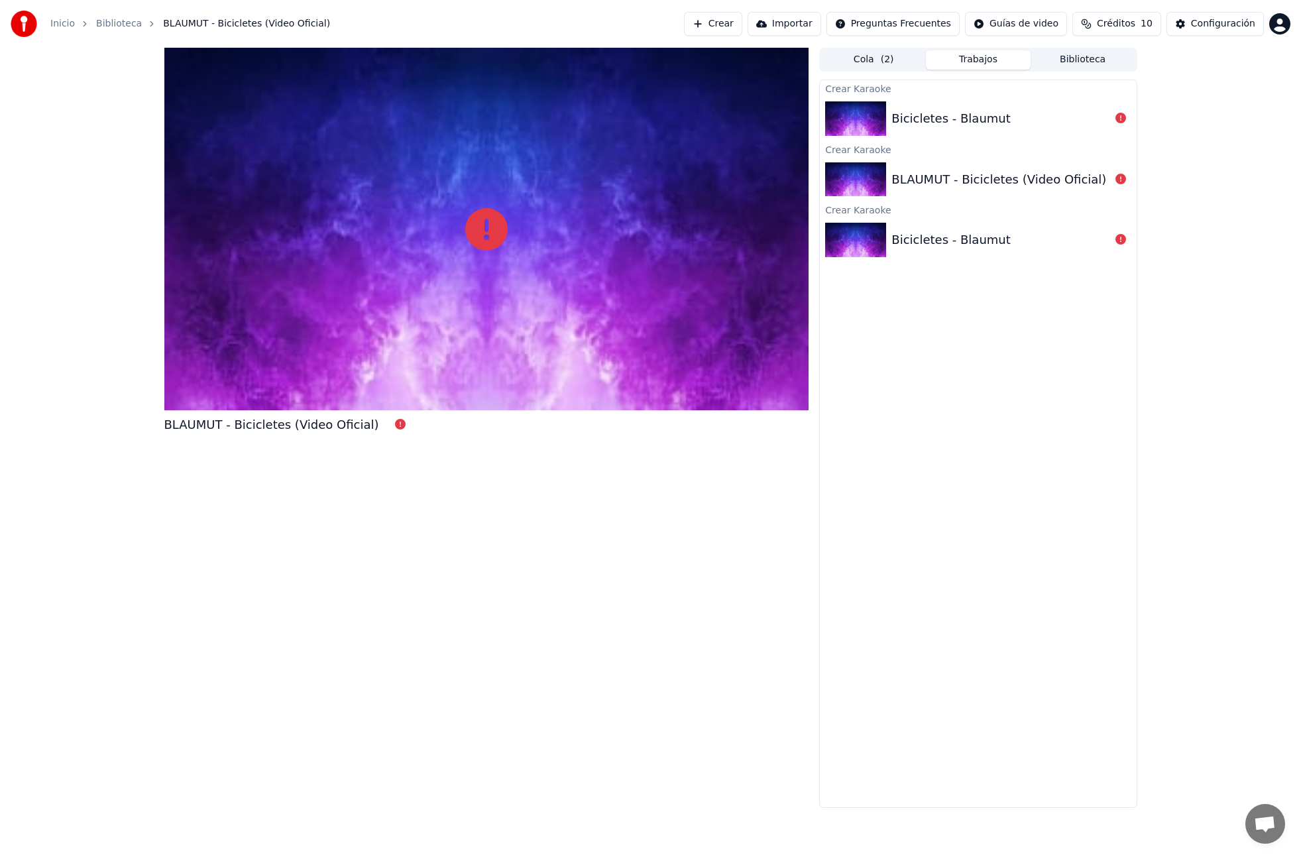
click at [962, 123] on div "Bicicletes - Blaumut" at bounding box center [950, 118] width 119 height 19
click at [938, 125] on div "Bicicletes - Blaumut" at bounding box center [950, 118] width 119 height 19
click at [739, 25] on button "Crear" at bounding box center [713, 24] width 58 height 24
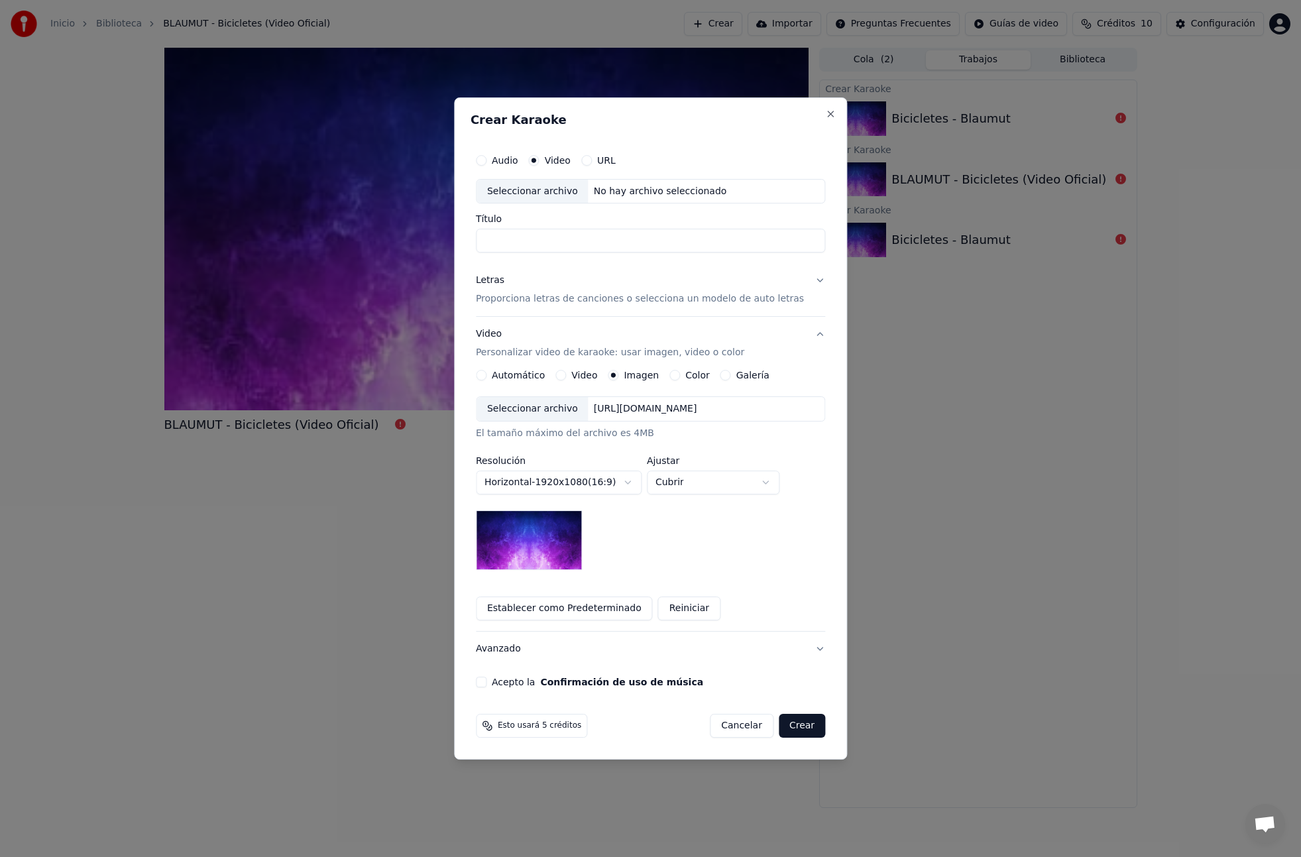
click at [566, 372] on button "Video" at bounding box center [560, 375] width 11 height 11
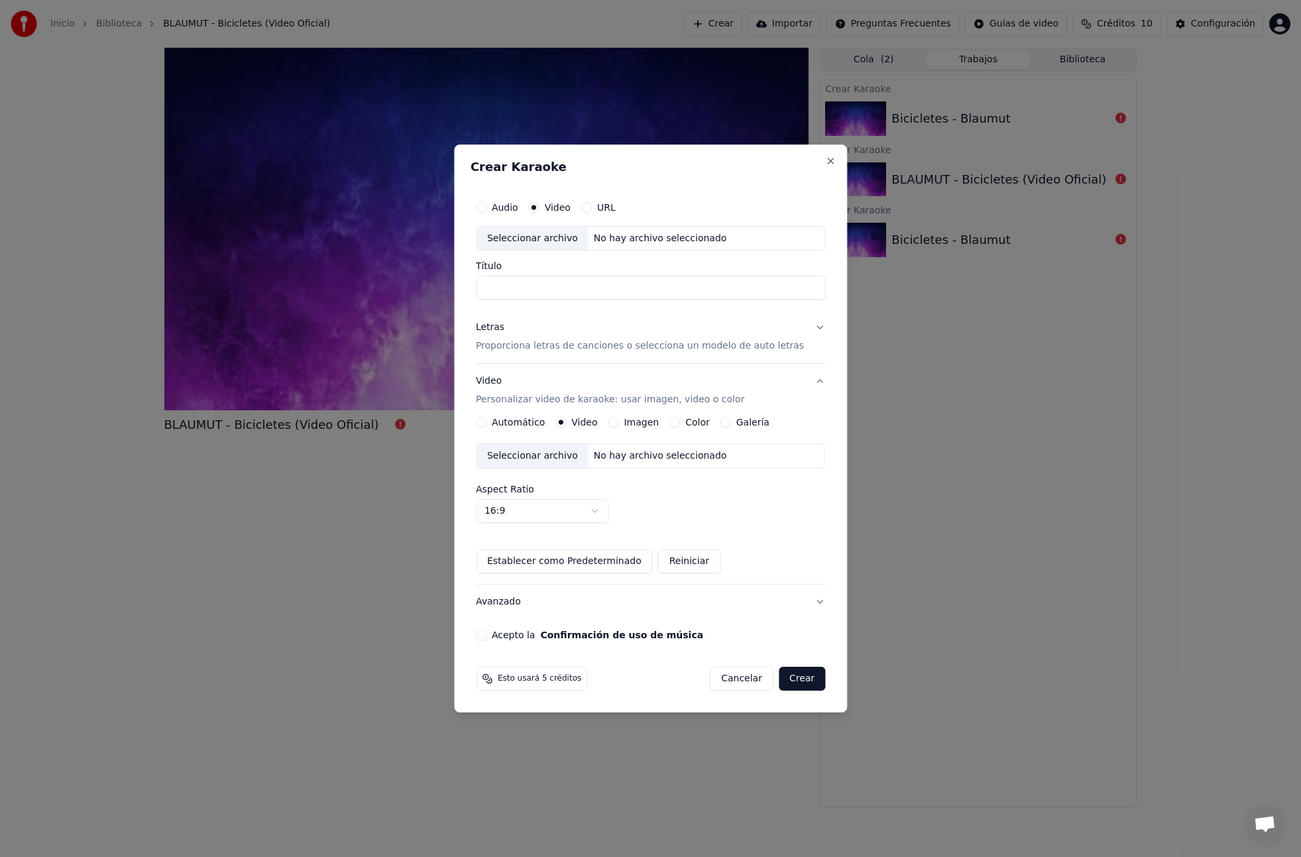
click at [635, 237] on div "No hay archivo seleccionado" at bounding box center [661, 238] width 144 height 13
type input "**********"
click at [631, 423] on label "Imagen" at bounding box center [641, 422] width 35 height 9
click at [618, 423] on button "Imagen" at bounding box center [613, 422] width 11 height 11
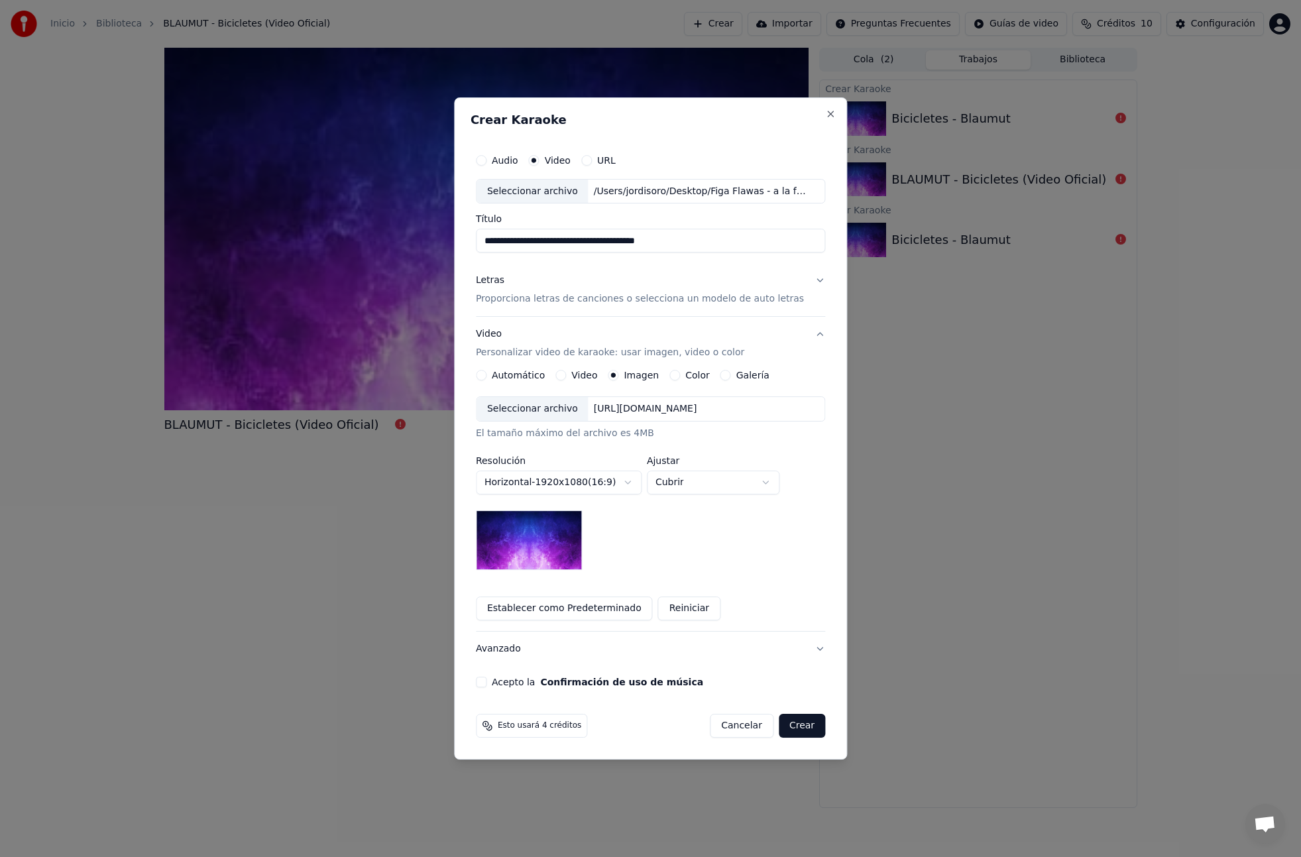
click at [561, 547] on img at bounding box center [529, 540] width 106 height 60
click at [635, 408] on div "[URL][DOMAIN_NAME]" at bounding box center [646, 408] width 114 height 13
click at [537, 299] on p "Proporciona letras de canciones o selecciona un modelo de auto letras" at bounding box center [640, 299] width 328 height 13
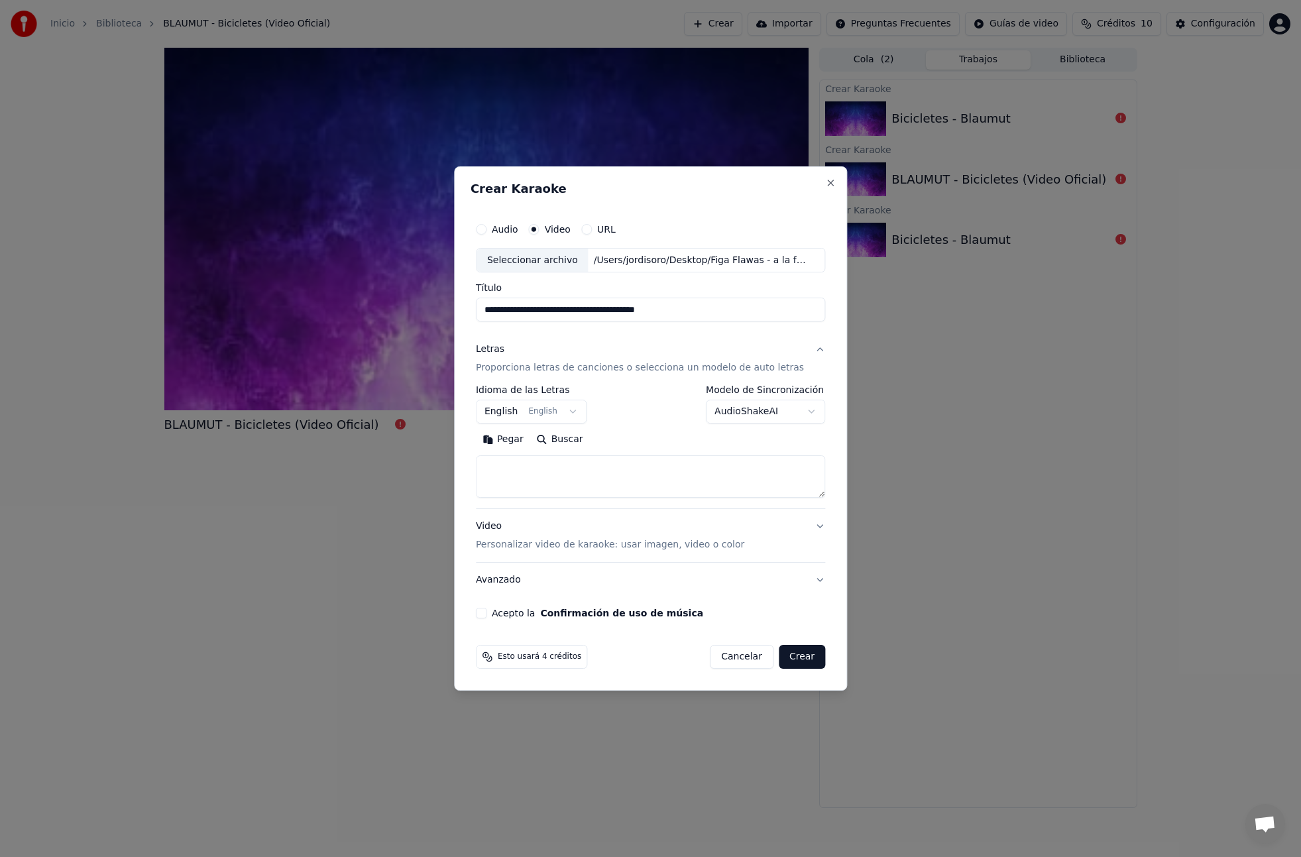
click at [559, 462] on textarea at bounding box center [650, 477] width 349 height 42
paste textarea "**********"
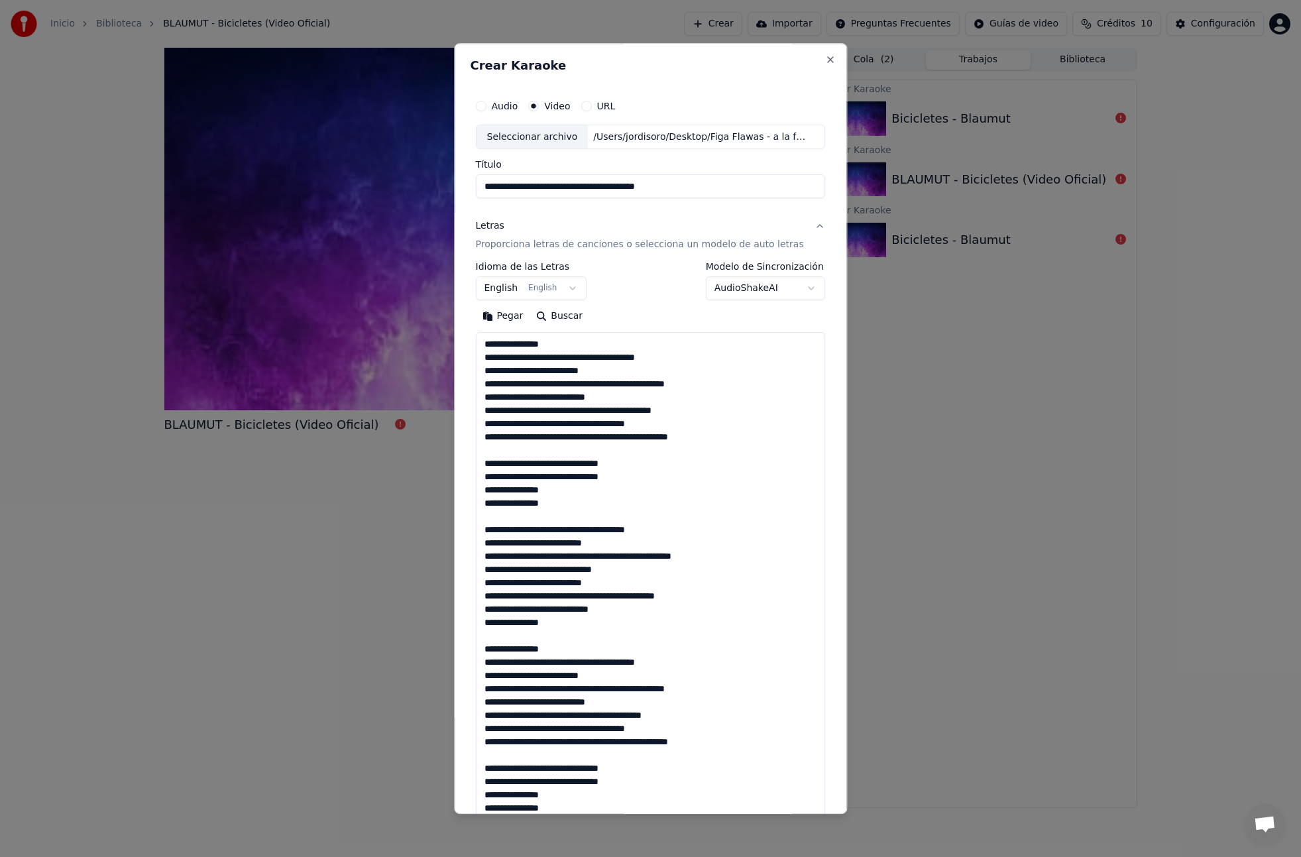
scroll to position [440, 0]
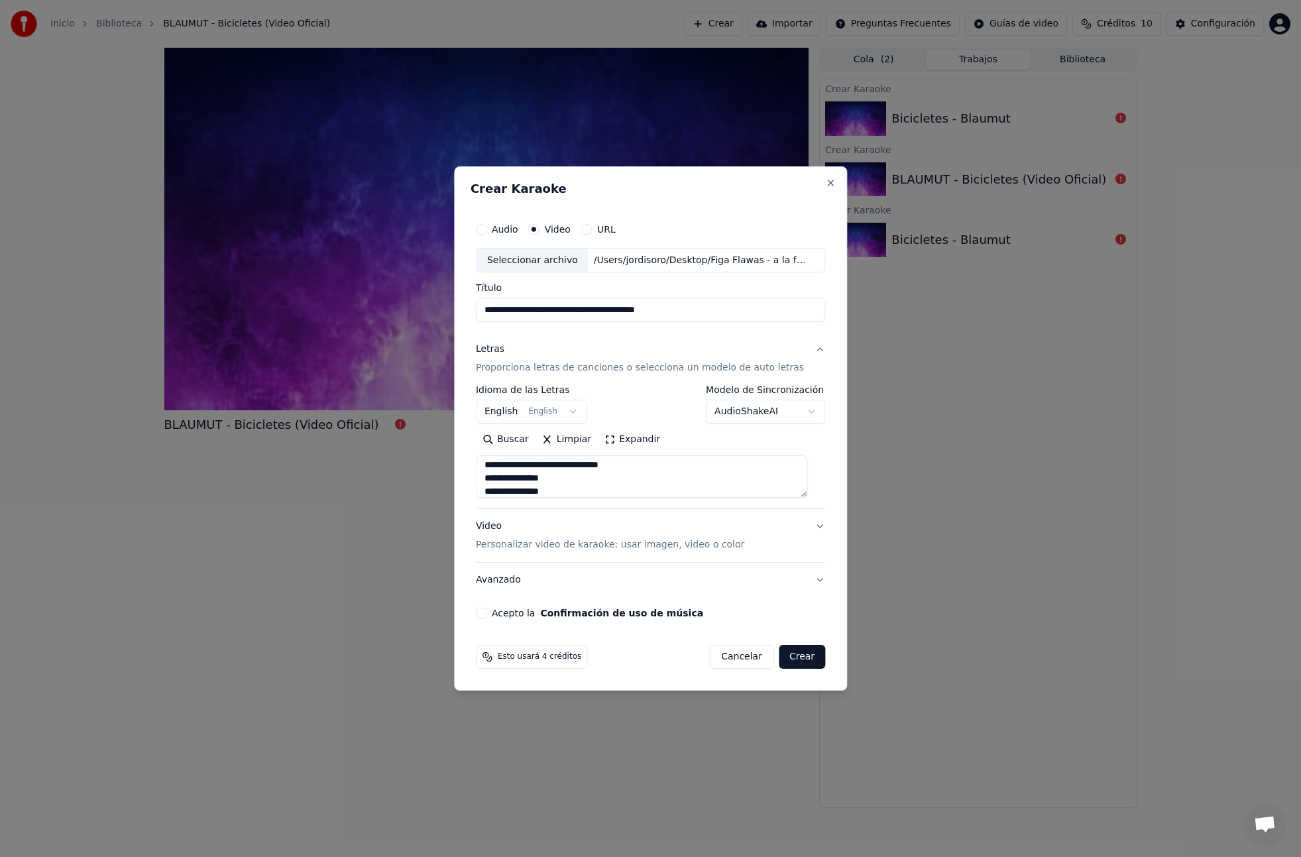
type textarea "**********"
click at [537, 405] on body "**********" at bounding box center [650, 428] width 1301 height 857
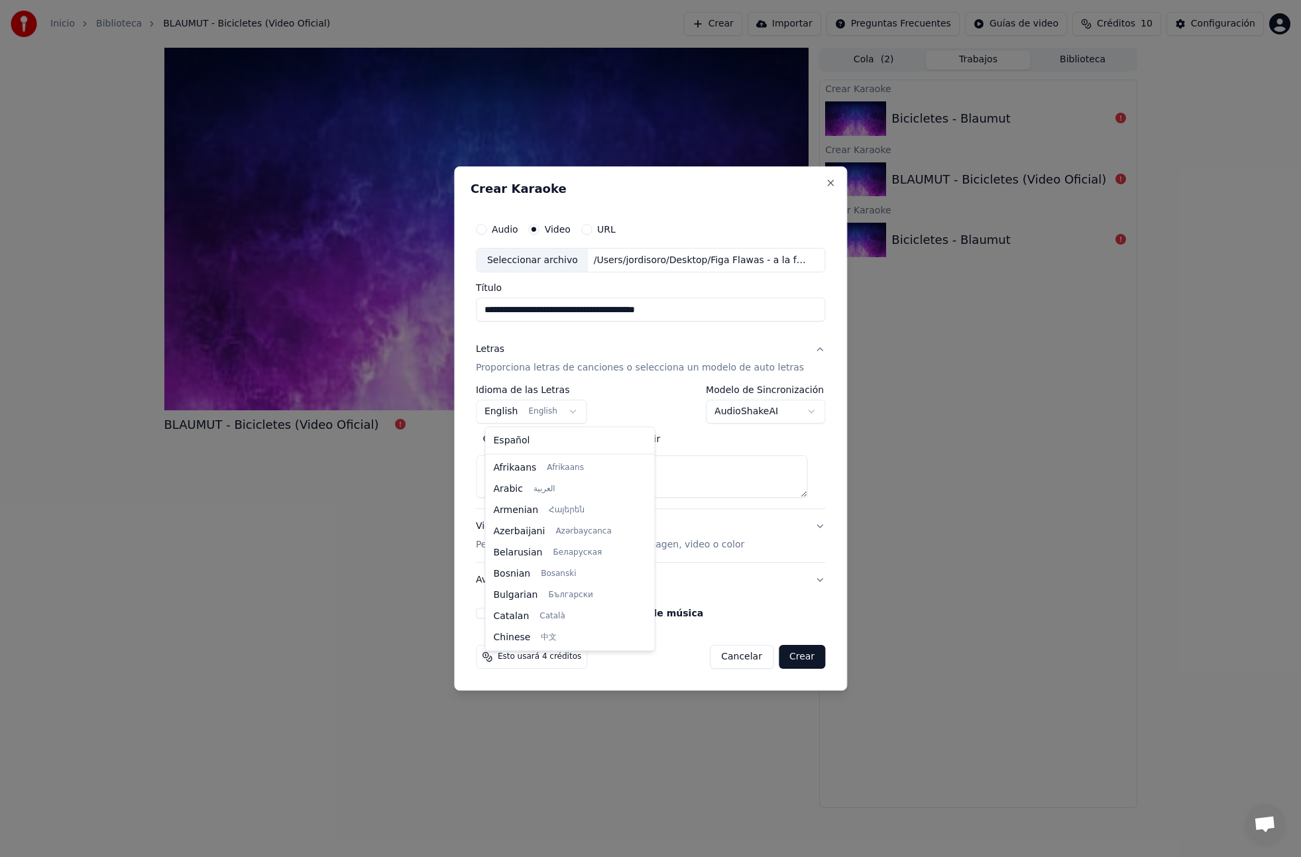
scroll to position [106, 0]
select select "**"
drag, startPoint x: 518, startPoint y: 511, endPoint x: 524, endPoint y: 510, distance: 6.7
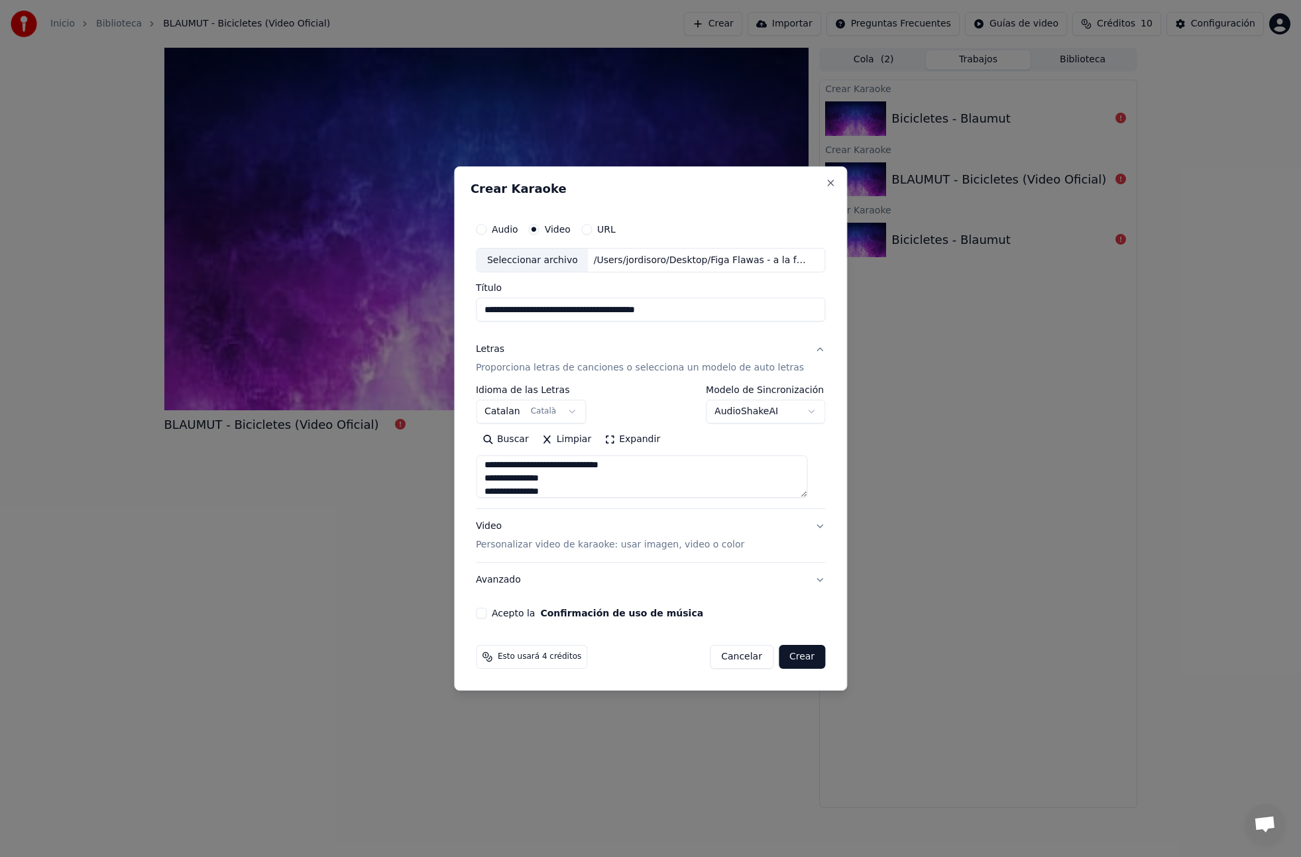
scroll to position [446, 0]
click at [486, 616] on button "Acepto la Confirmación de uso de música" at bounding box center [481, 613] width 11 height 11
click at [798, 658] on button "Crear" at bounding box center [802, 657] width 46 height 24
select select
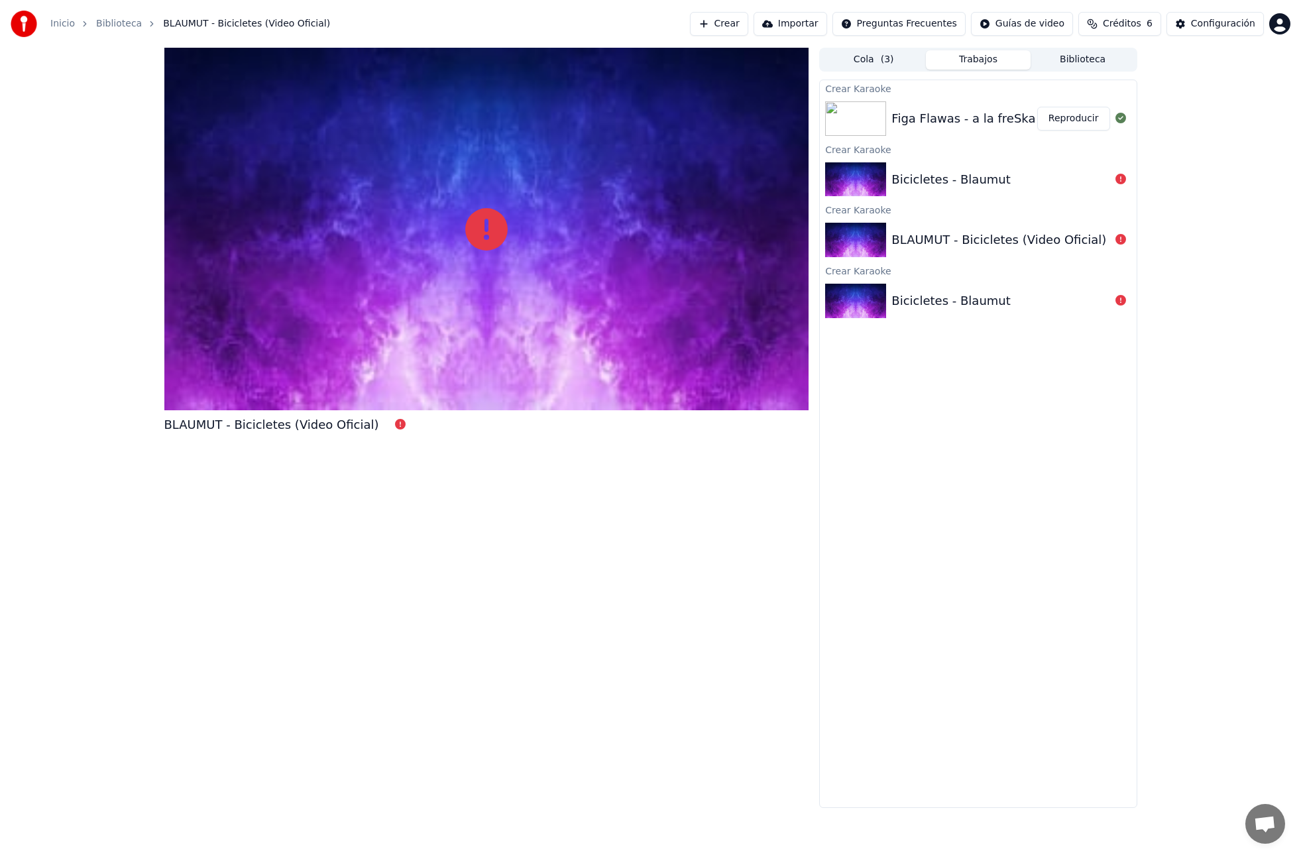
click at [1049, 113] on button "Reproducir" at bounding box center [1073, 119] width 73 height 24
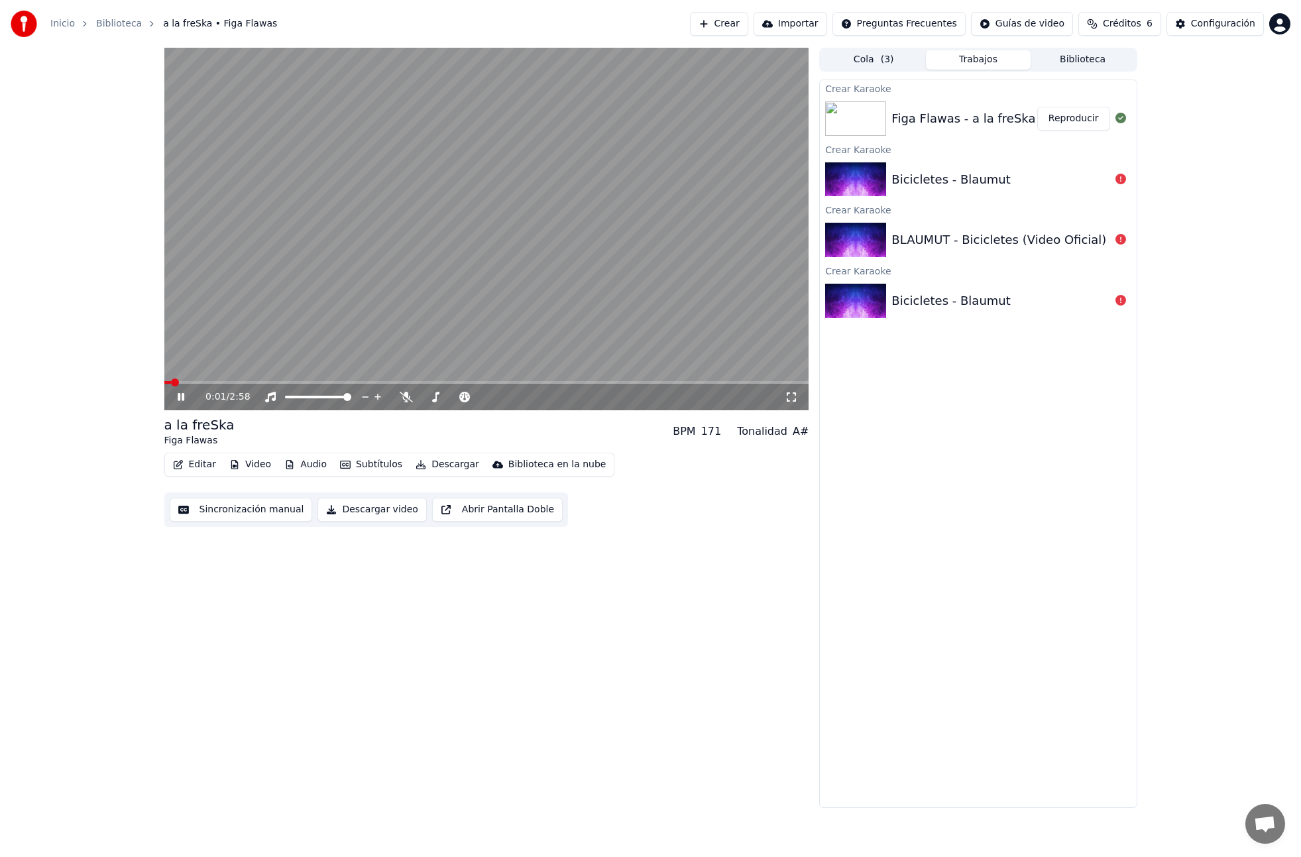
click at [182, 399] on icon at bounding box center [181, 397] width 7 height 8
click at [253, 463] on button "Video" at bounding box center [250, 464] width 52 height 19
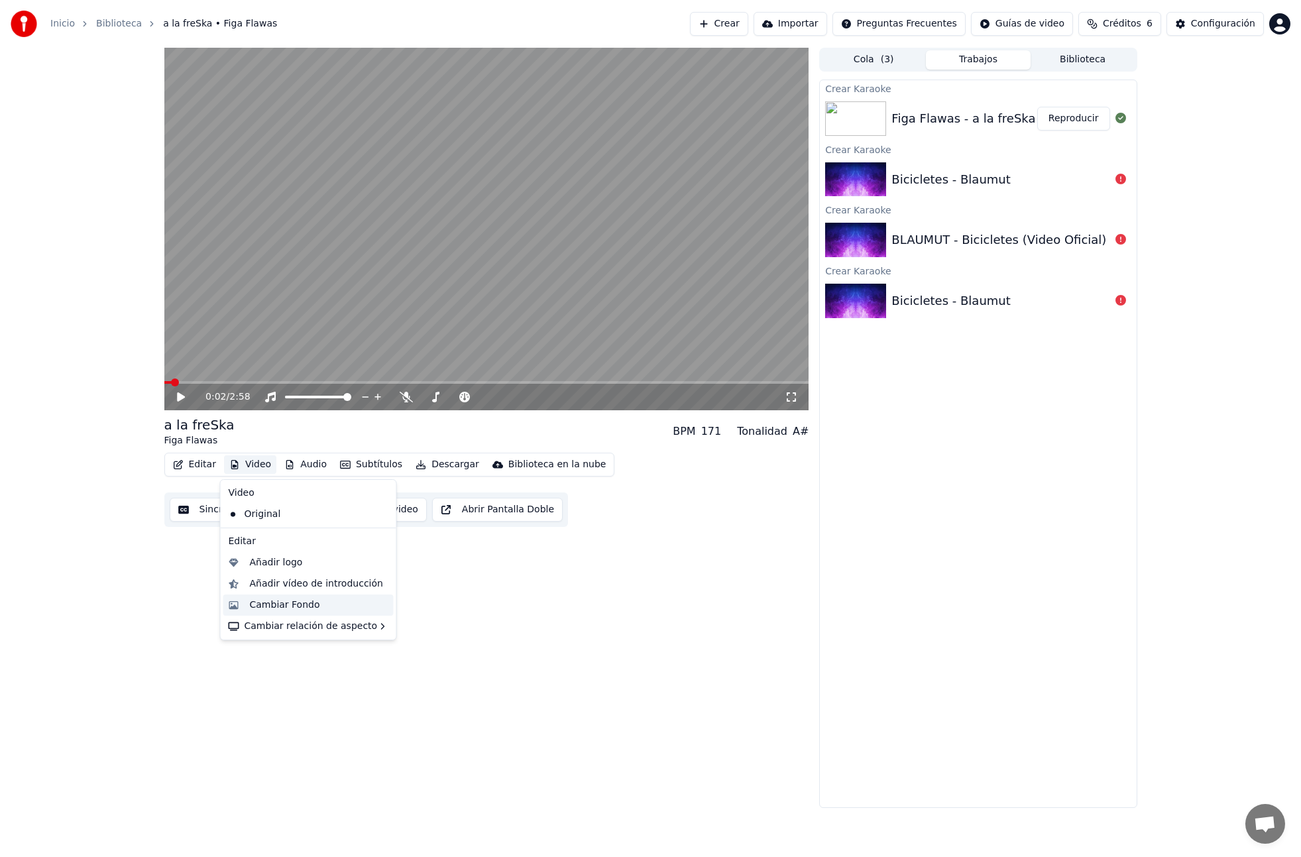
click at [290, 608] on div "Cambiar Fondo" at bounding box center [285, 604] width 70 height 13
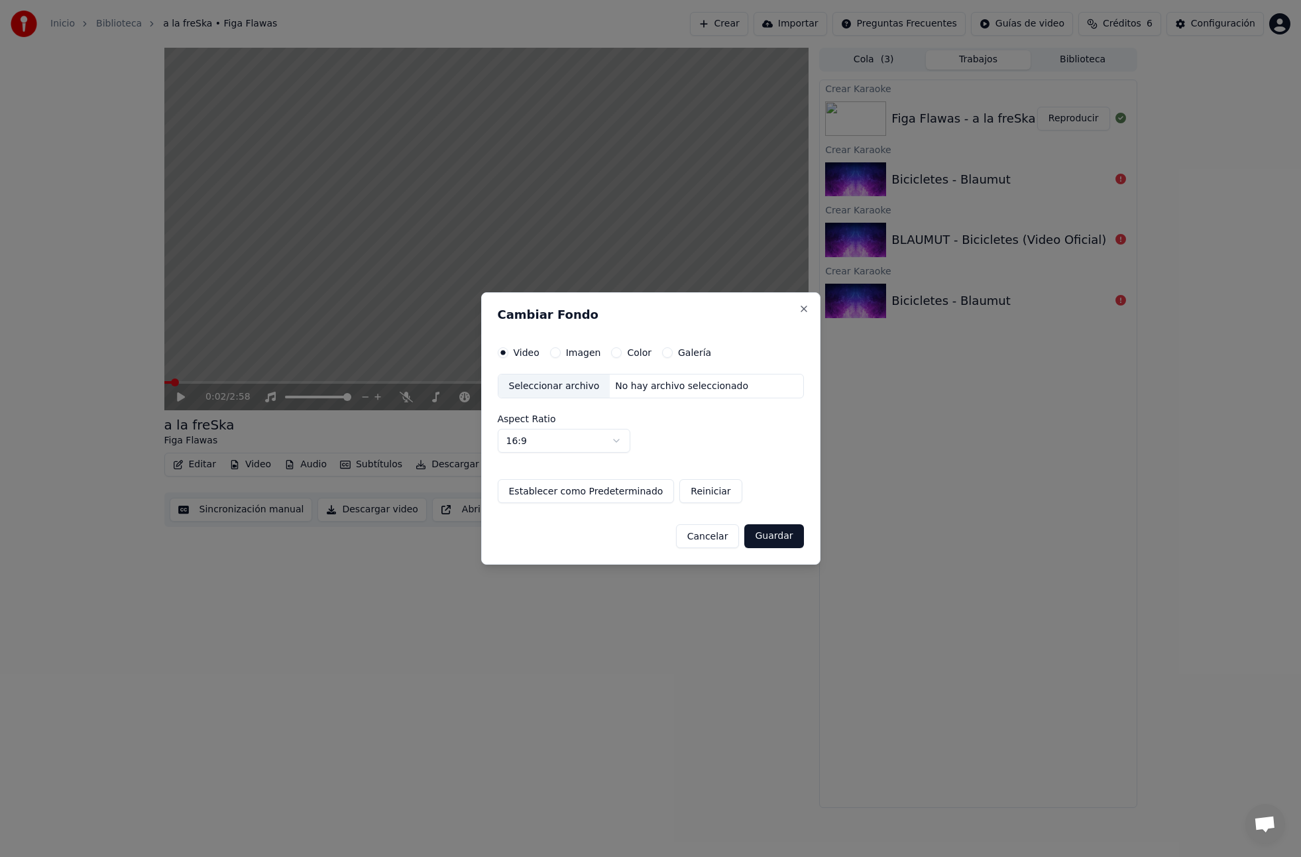
click at [664, 387] on div "No hay archivo seleccionado" at bounding box center [682, 386] width 144 height 13
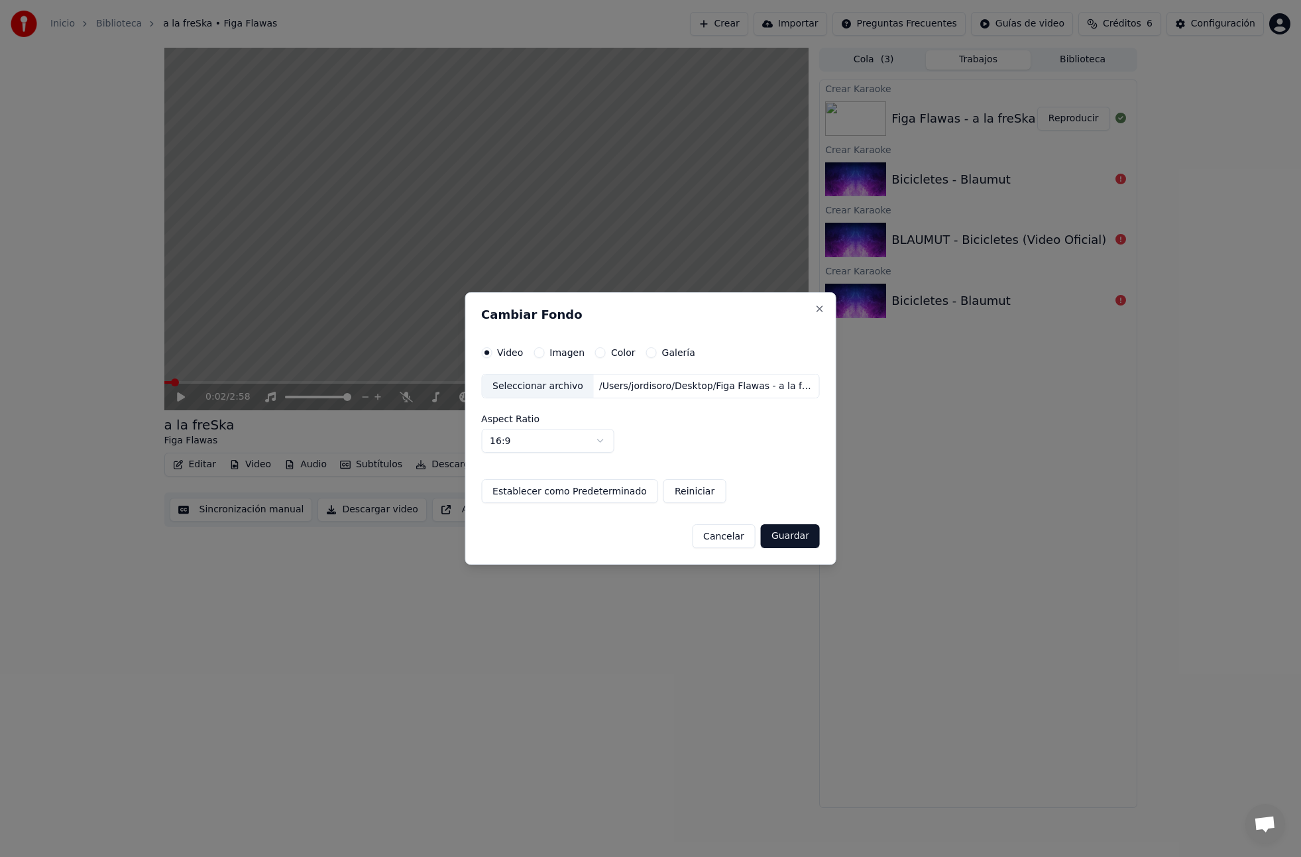
click at [789, 536] on button "Guardar" at bounding box center [790, 536] width 59 height 24
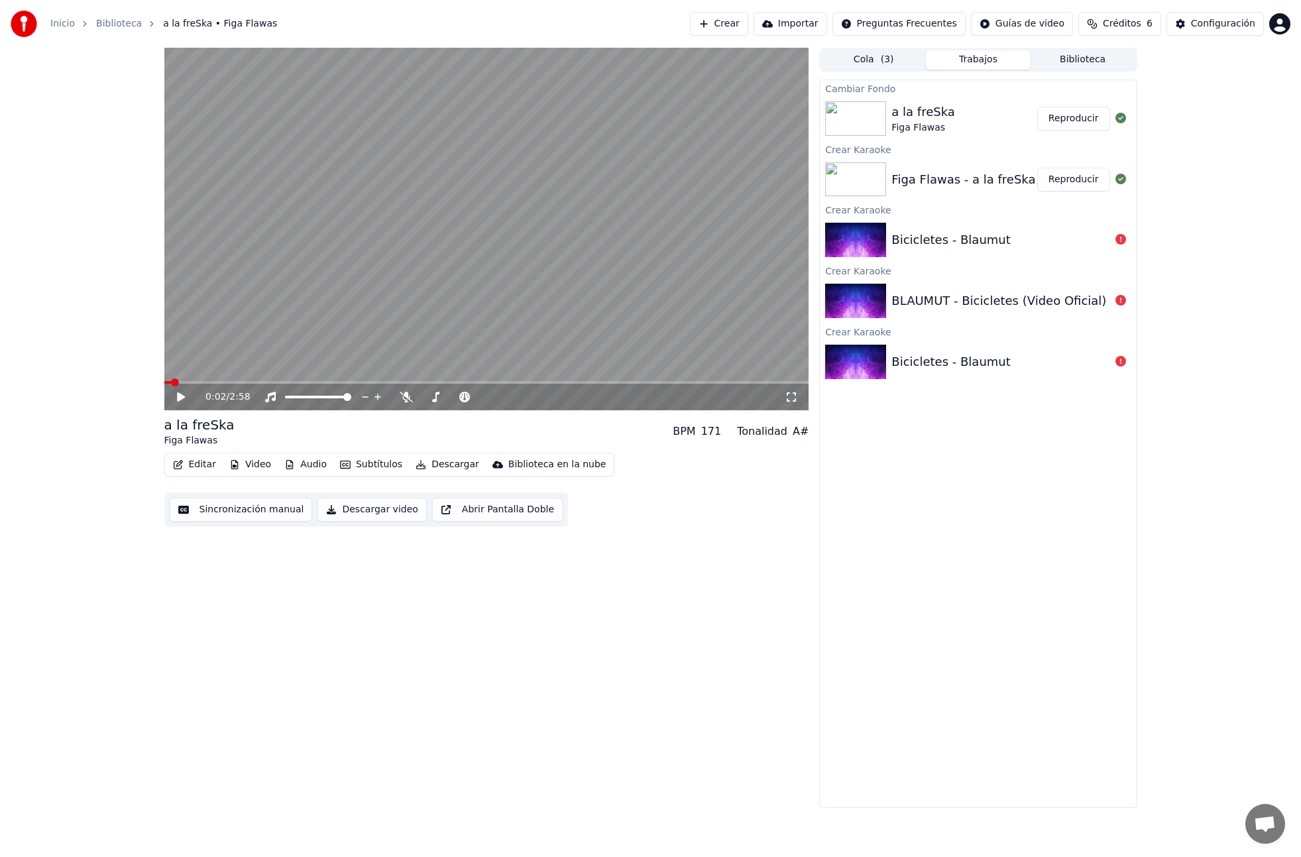
click at [1087, 119] on button "Reproducir" at bounding box center [1073, 119] width 73 height 24
click at [147, 381] on div "0:00 / 2:58 a la freSka Figa Flawas BPM 171 Tonalidad A# Editar Video Audio Sub…" at bounding box center [650, 428] width 1301 height 760
click at [178, 398] on icon at bounding box center [181, 397] width 7 height 8
click at [115, 382] on div "0:00 / 2:58 a la freSka Figa Flawas BPM 171 Tonalidad A# Editar Video Audio Sub…" at bounding box center [650, 428] width 1301 height 760
click at [176, 396] on icon at bounding box center [190, 397] width 31 height 11
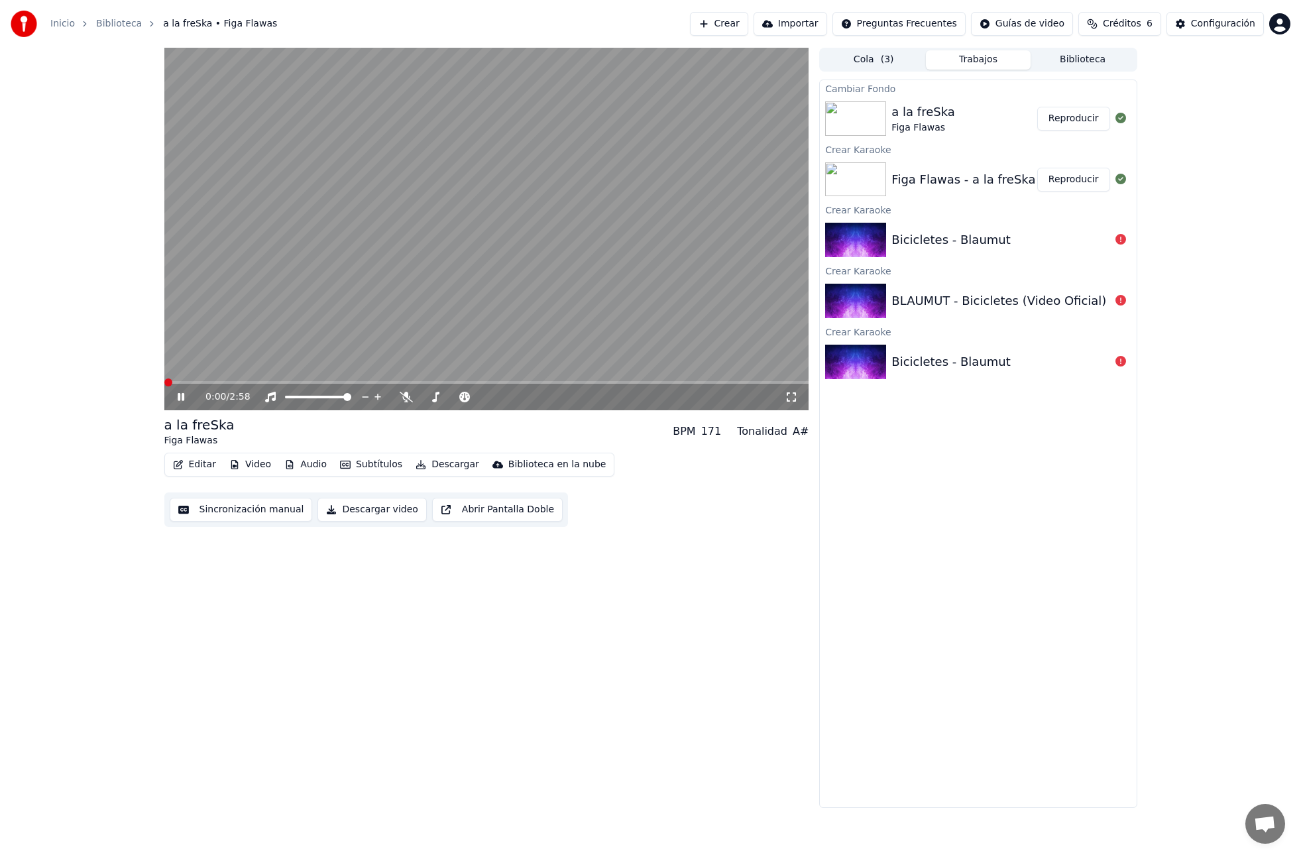
drag, startPoint x: 177, startPoint y: 396, endPoint x: 188, endPoint y: 395, distance: 11.3
click at [176, 396] on icon at bounding box center [190, 397] width 31 height 11
drag, startPoint x: 481, startPoint y: 390, endPoint x: 533, endPoint y: 380, distance: 52.5
click at [533, 380] on div "0:00 / 2:58" at bounding box center [486, 229] width 645 height 363
click at [533, 380] on video at bounding box center [486, 229] width 645 height 363
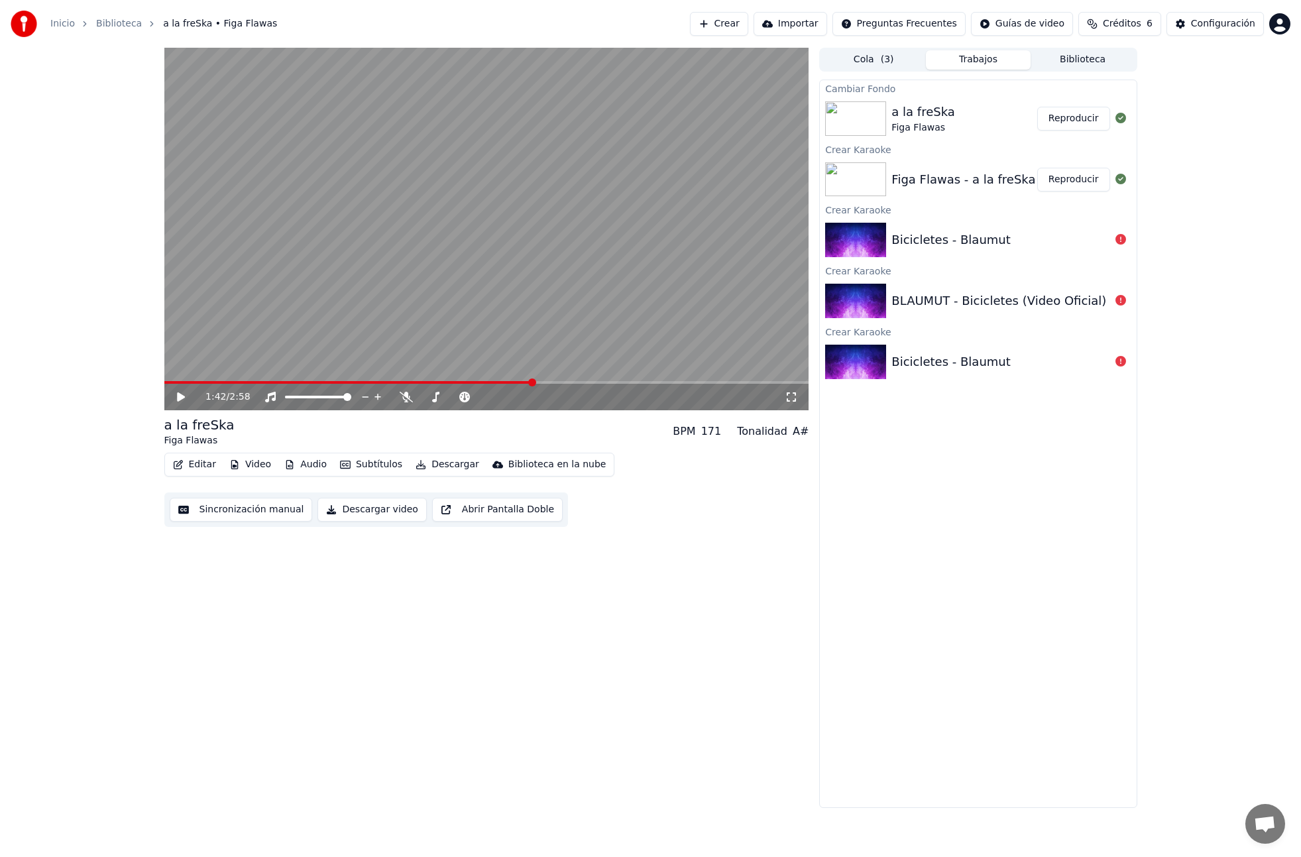
click at [532, 382] on span at bounding box center [486, 382] width 645 height 3
click at [166, 382] on span at bounding box center [165, 382] width 3 height 3
click at [164, 380] on span at bounding box center [168, 382] width 8 height 8
drag, startPoint x: 181, startPoint y: 396, endPoint x: 198, endPoint y: 555, distance: 159.3
click at [181, 396] on icon at bounding box center [181, 396] width 8 height 9
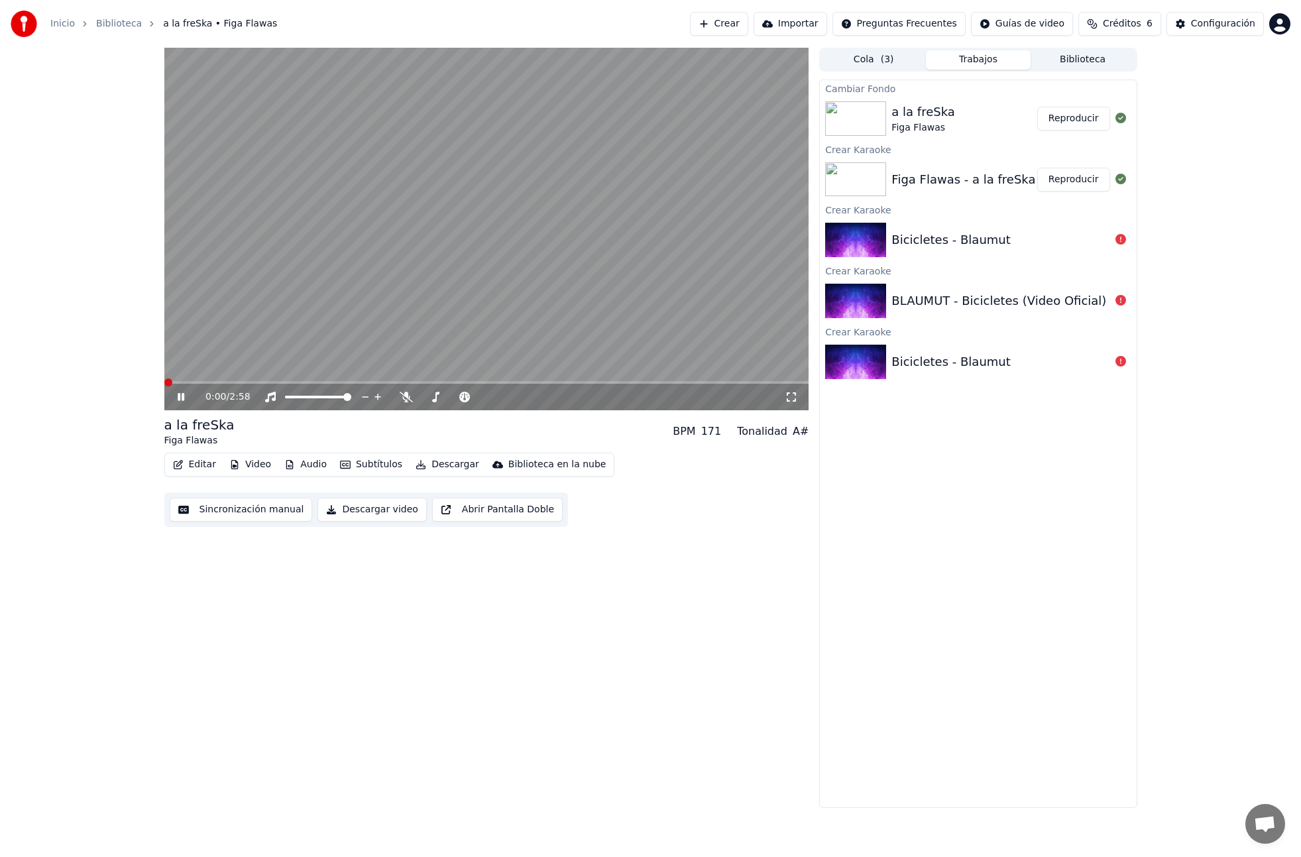
click at [164, 381] on span at bounding box center [168, 382] width 8 height 8
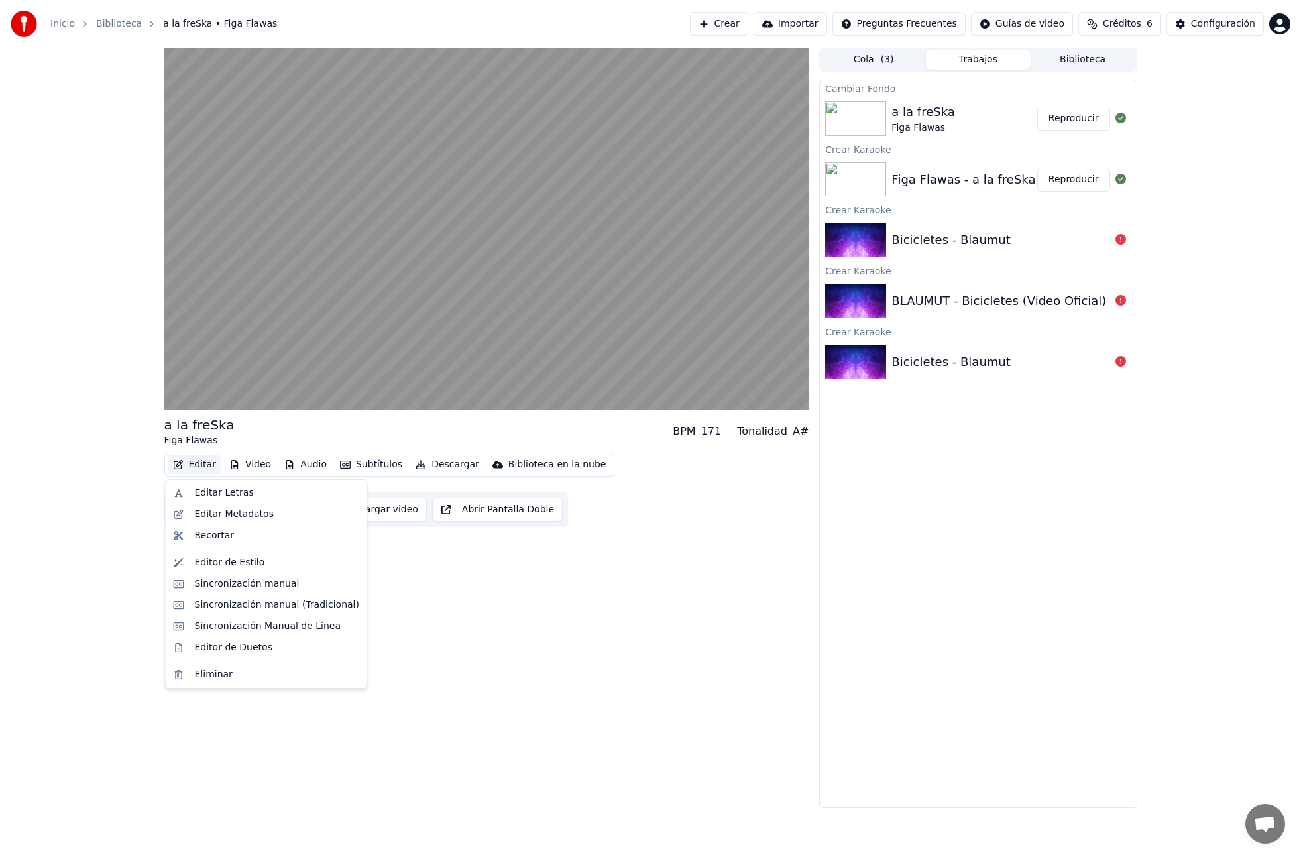
click at [202, 467] on button "Editar" at bounding box center [195, 464] width 54 height 19
click at [222, 585] on div "Sincronización manual" at bounding box center [247, 583] width 105 height 13
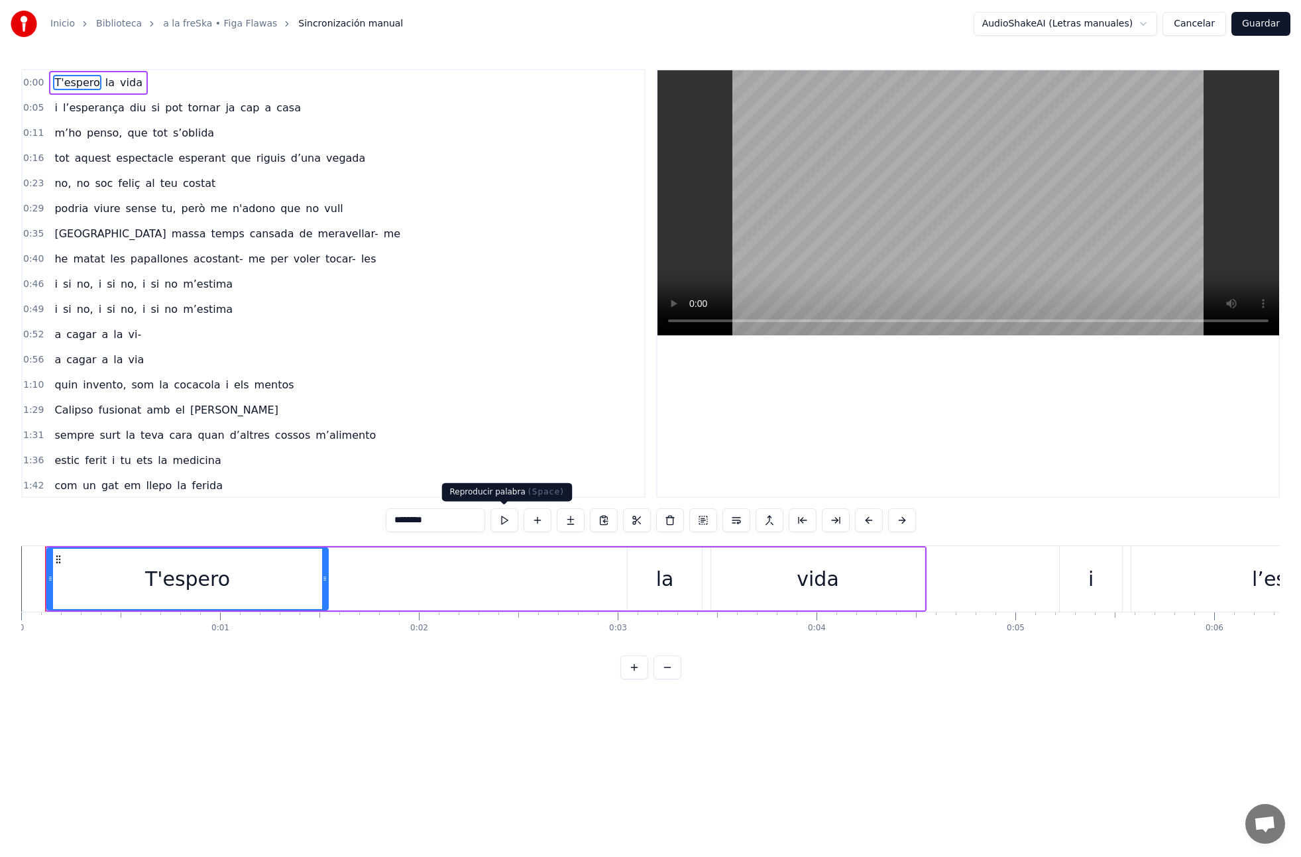
click at [503, 522] on button at bounding box center [504, 520] width 28 height 24
click at [198, 22] on link "a la freSka • Figa Flawas" at bounding box center [220, 23] width 114 height 13
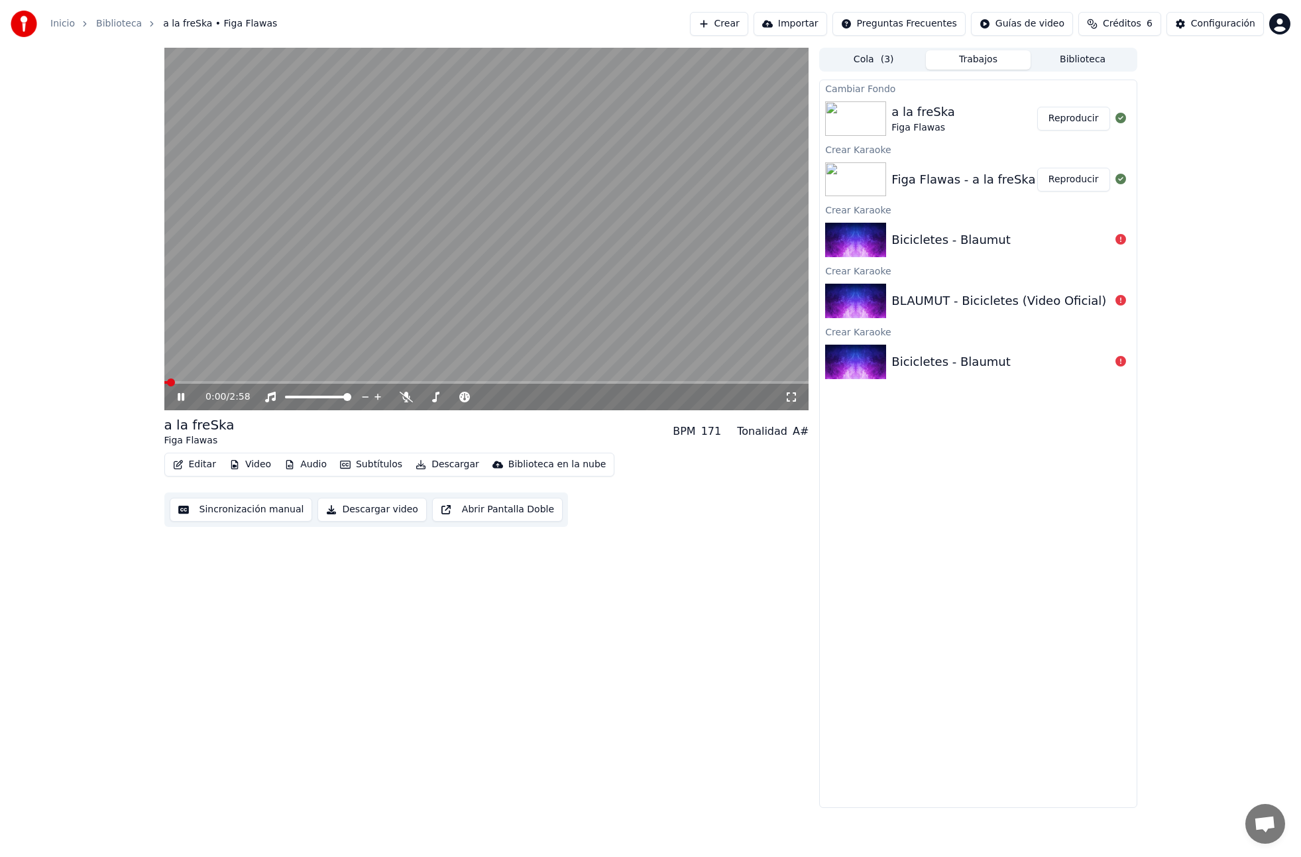
click at [288, 515] on button "Sincronización manual" at bounding box center [241, 510] width 143 height 24
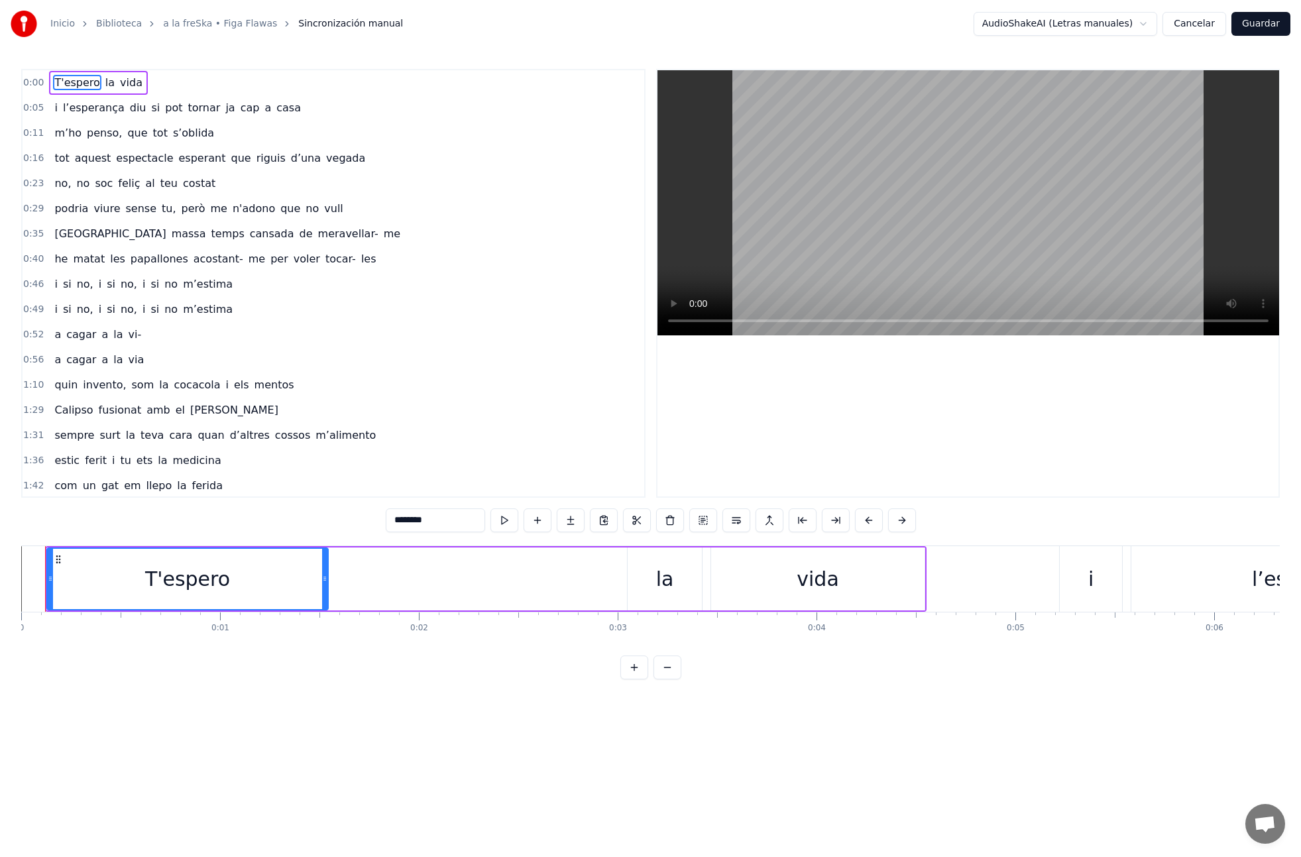
click at [202, 28] on link "a la freSka • Figa Flawas" at bounding box center [220, 23] width 114 height 13
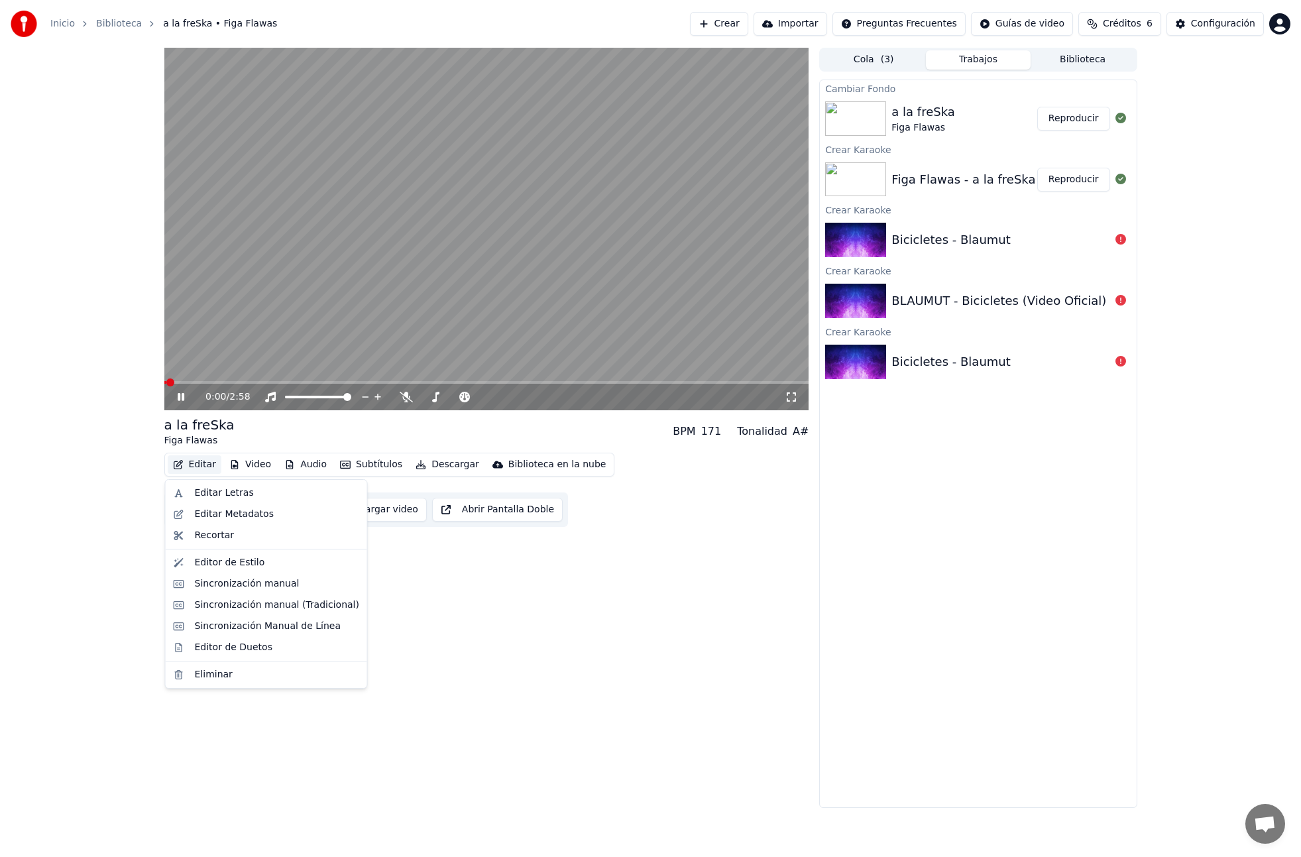
click at [207, 465] on button "Editar" at bounding box center [195, 464] width 54 height 19
click at [243, 604] on div "Sincronización manual (Tradicional)" at bounding box center [277, 604] width 164 height 13
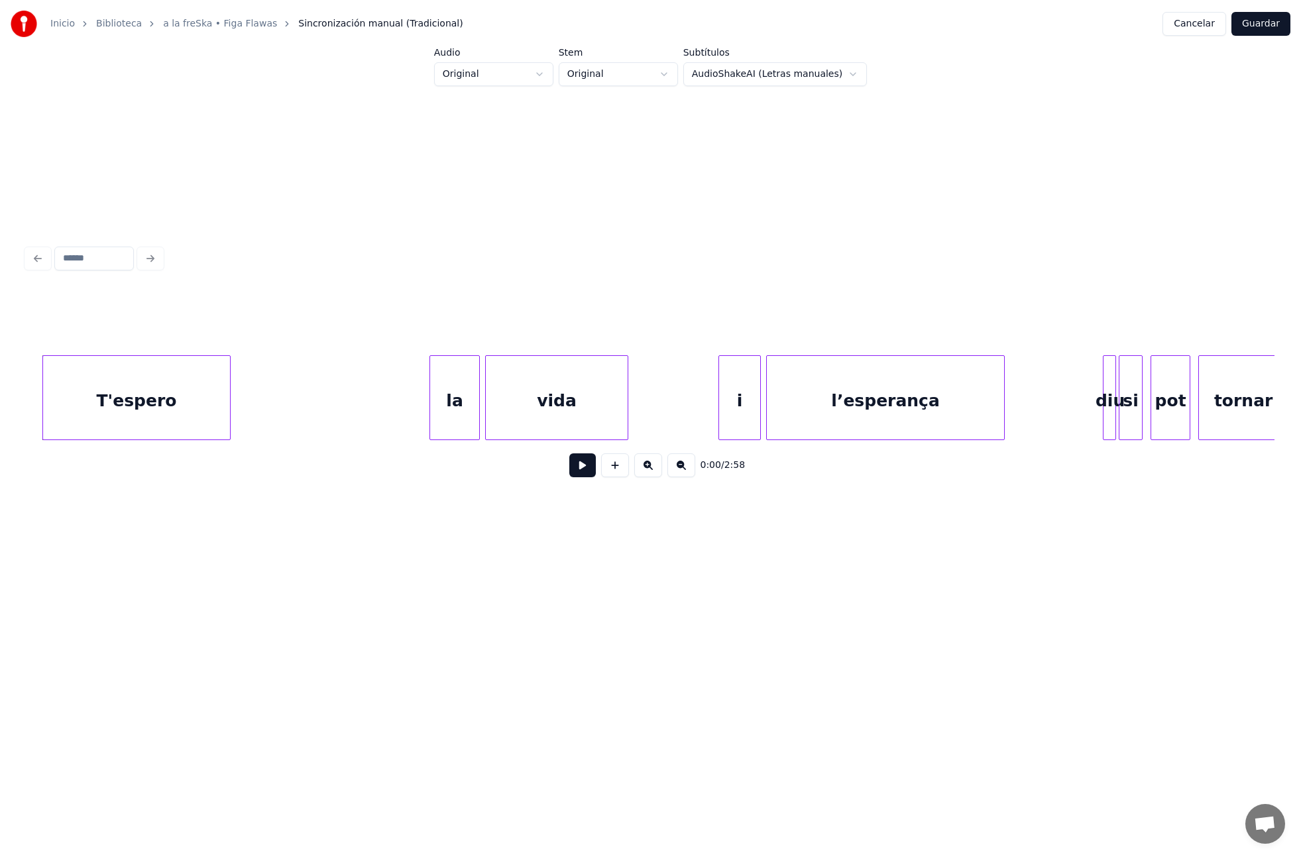
click at [38, 328] on div at bounding box center [651, 322] width 1248 height 66
click at [579, 461] on button at bounding box center [582, 465] width 27 height 24
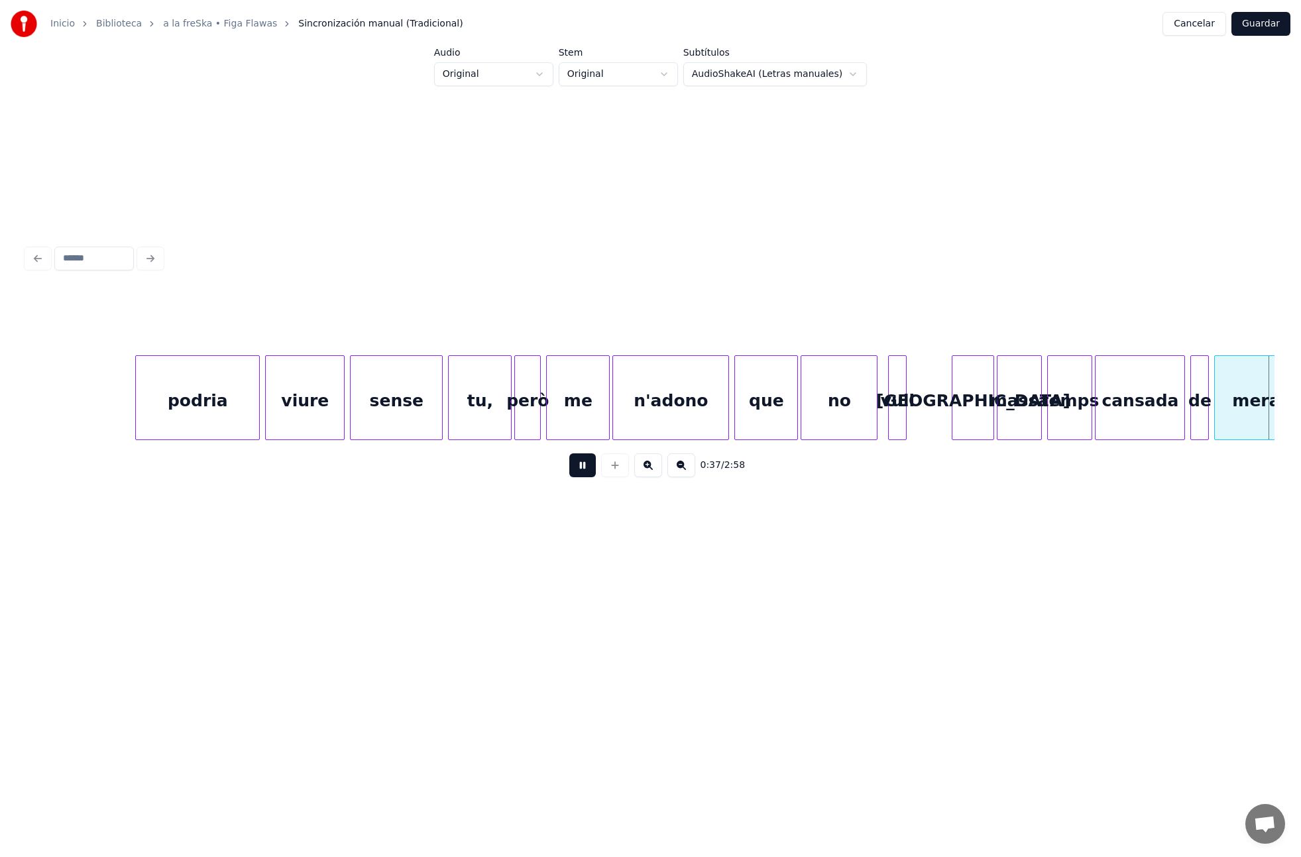
scroll to position [0, 4994]
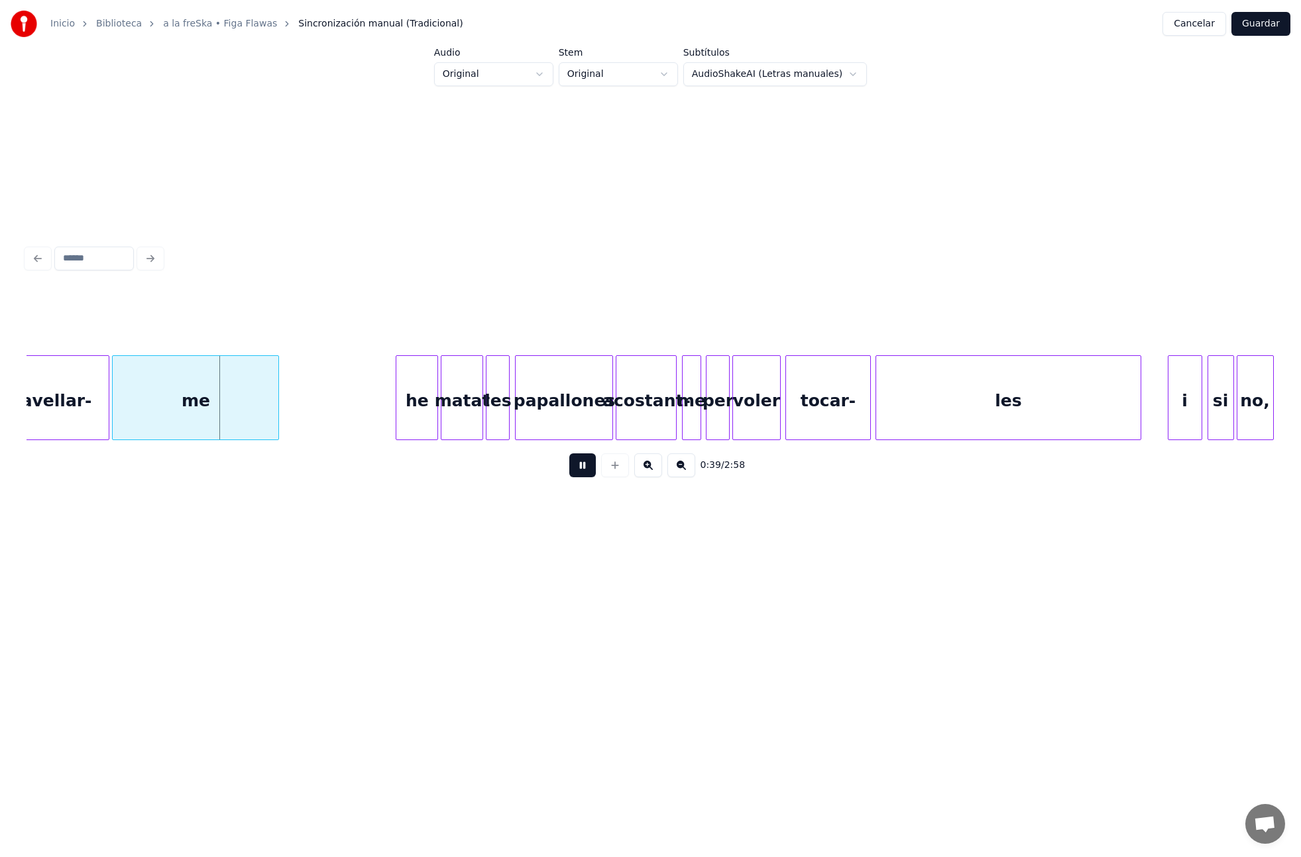
click at [162, 407] on div "me" at bounding box center [196, 401] width 166 height 90
click at [569, 453] on button at bounding box center [582, 465] width 27 height 24
click at [94, 414] on div "meravellar-" at bounding box center [38, 401] width 142 height 90
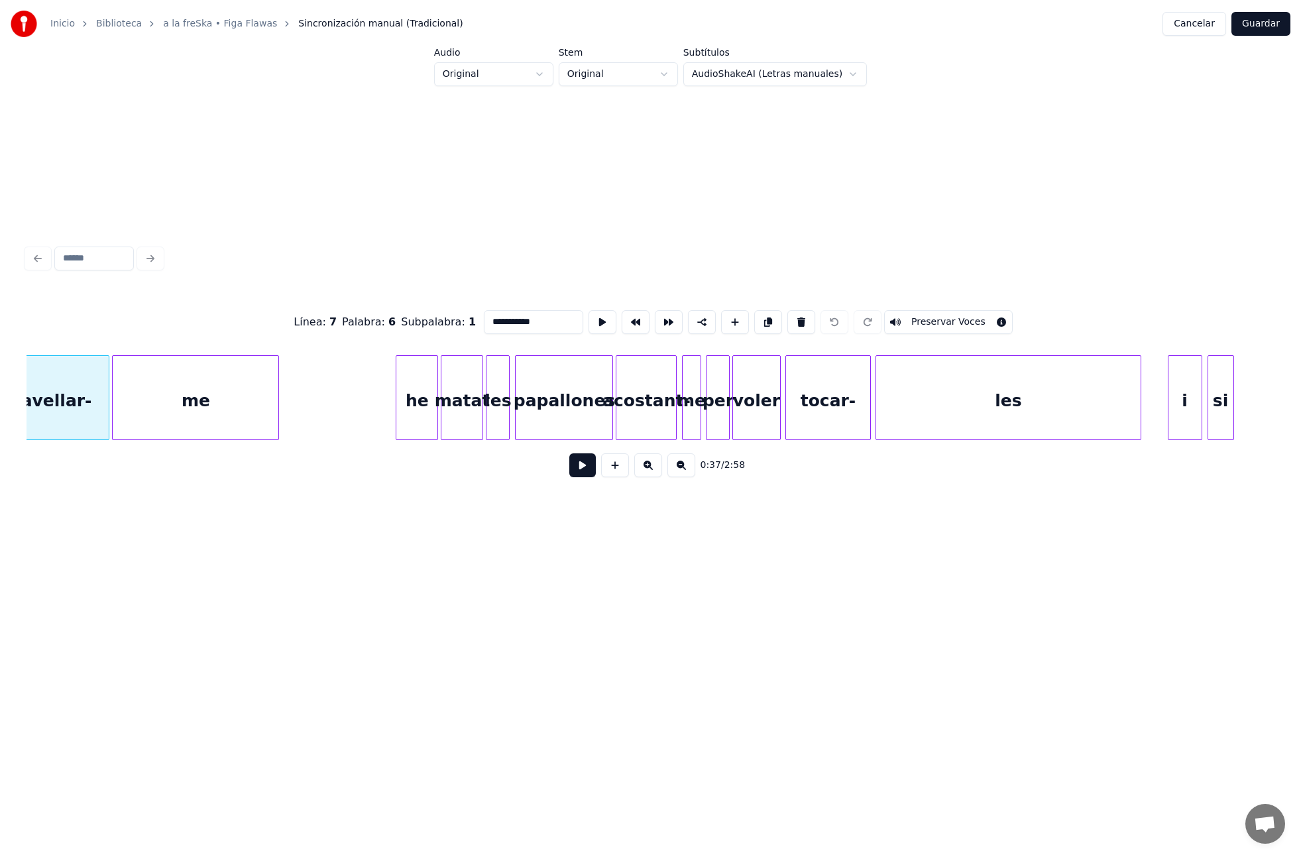
scroll to position [0, 4933]
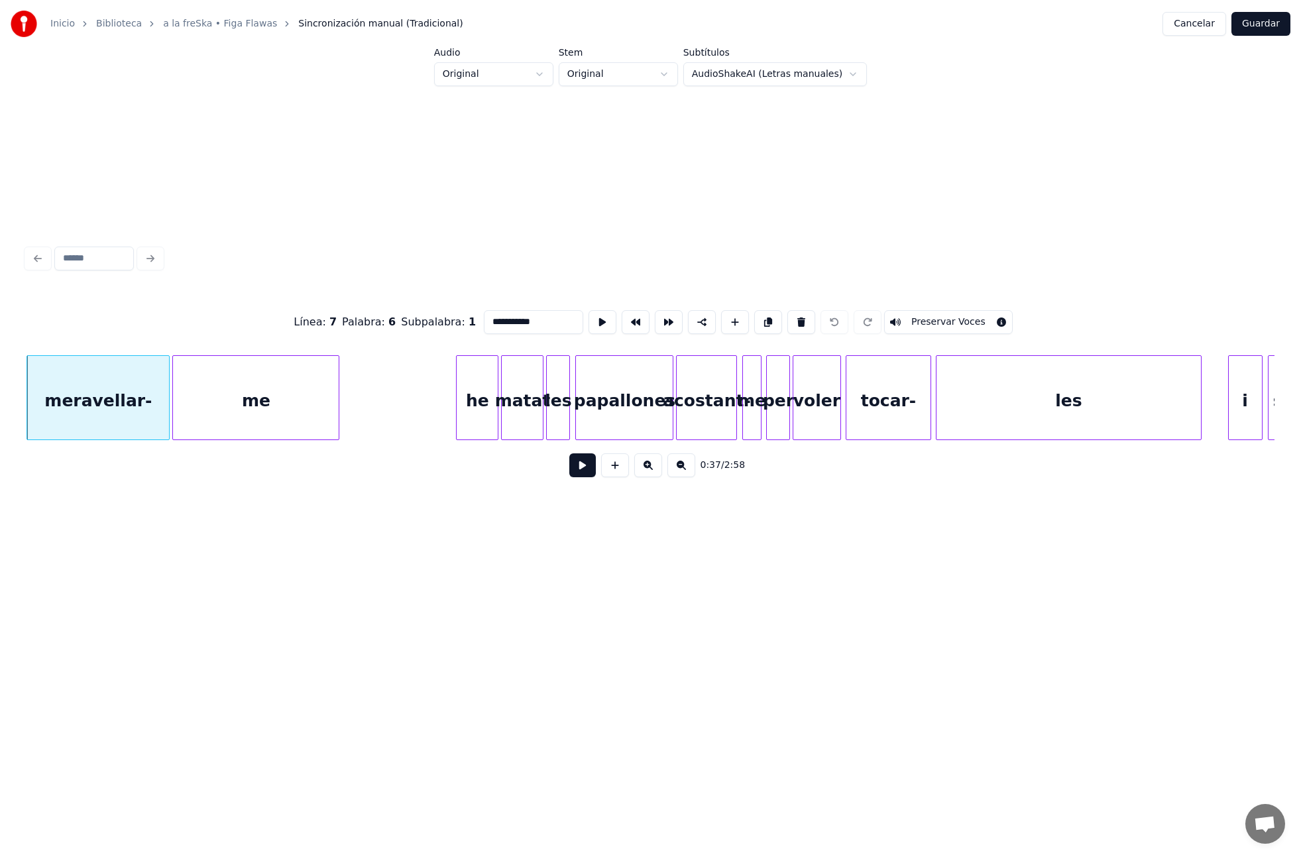
click at [200, 408] on div "me" at bounding box center [256, 401] width 166 height 90
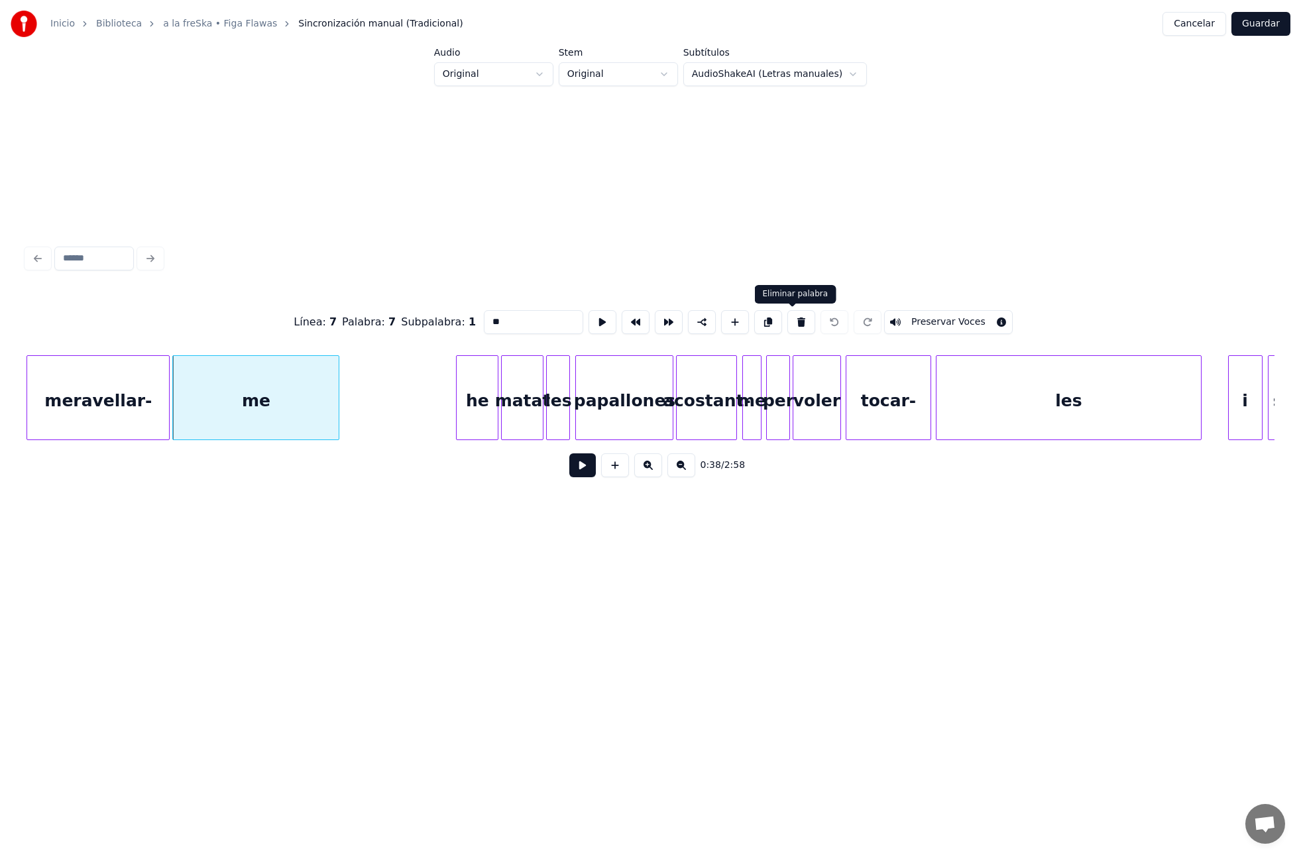
drag, startPoint x: 793, startPoint y: 321, endPoint x: 595, endPoint y: 345, distance: 199.7
click at [793, 321] on button at bounding box center [801, 322] width 28 height 24
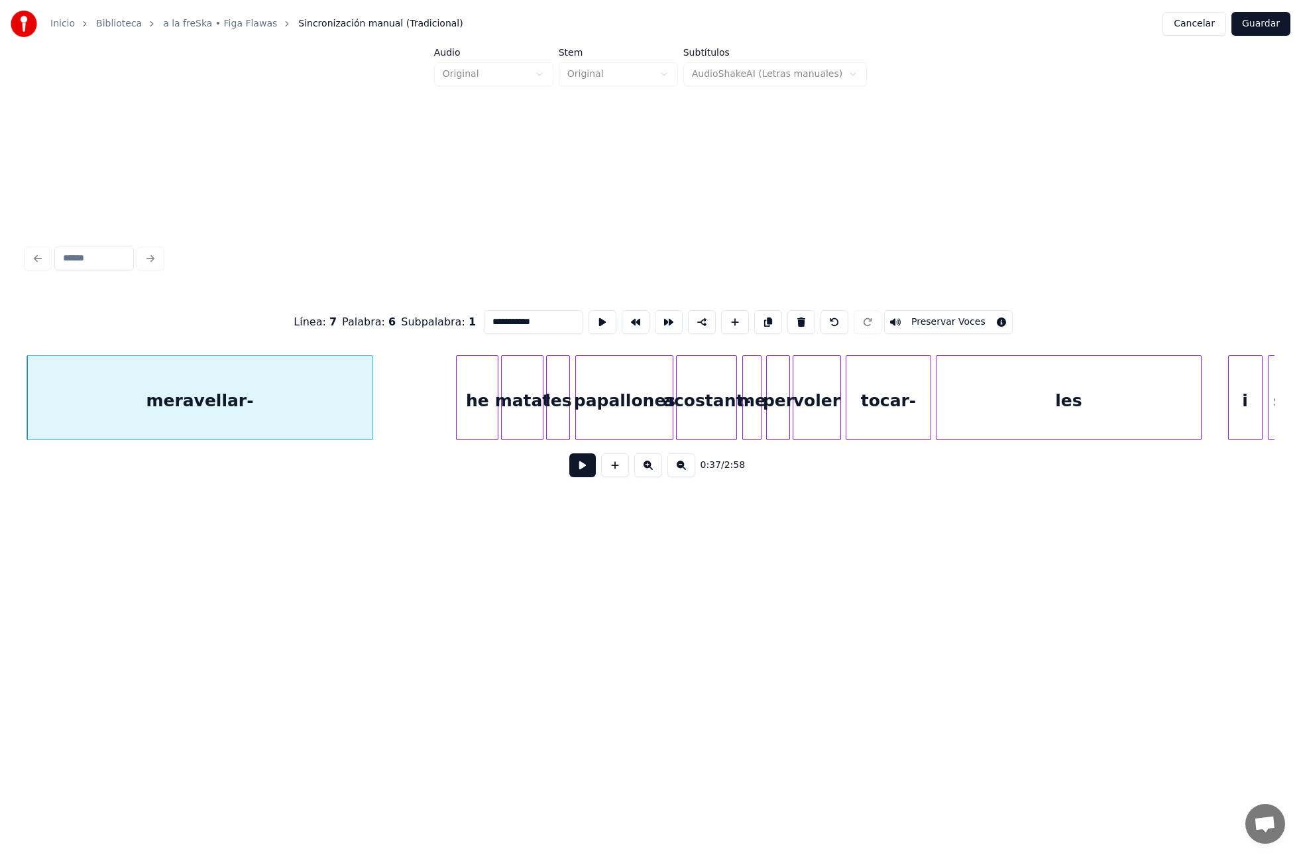
click at [369, 396] on div at bounding box center [370, 398] width 4 height 84
click at [245, 398] on div "meravellar-" at bounding box center [199, 401] width 344 height 90
click at [235, 404] on div "meravellar-" at bounding box center [199, 401] width 344 height 90
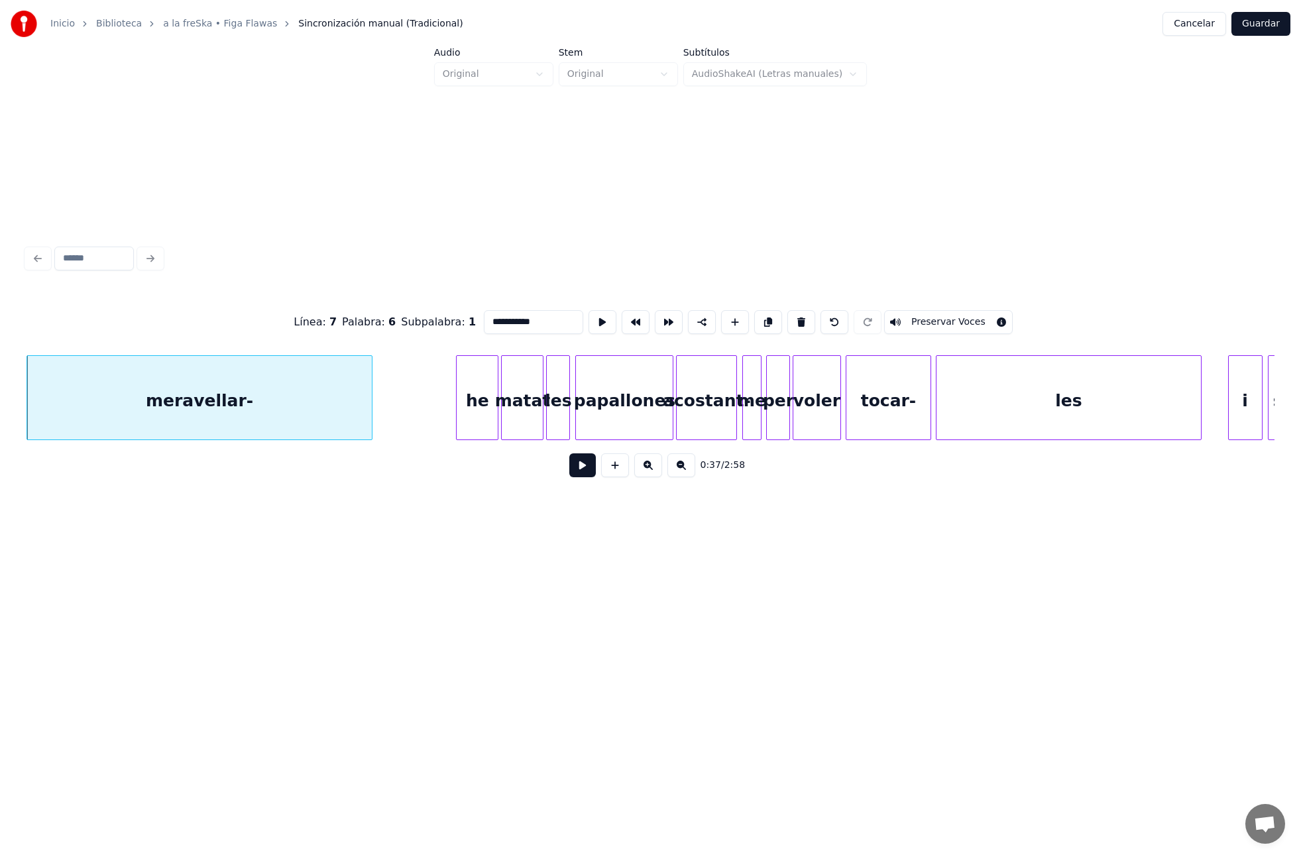
click at [539, 325] on input "**********" at bounding box center [533, 322] width 99 height 24
type input "**********"
click at [575, 461] on button at bounding box center [582, 465] width 27 height 24
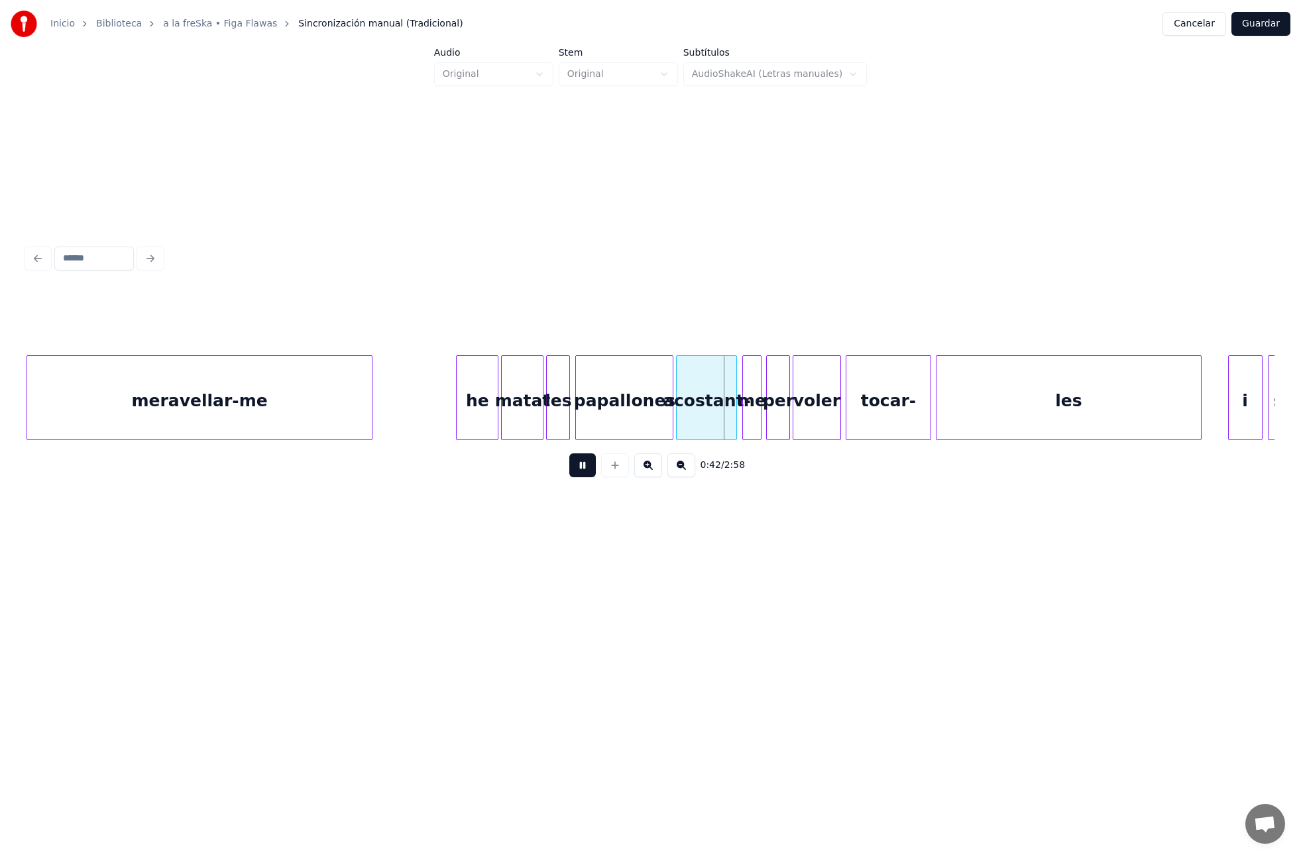
click at [581, 465] on button at bounding box center [582, 465] width 27 height 24
click at [754, 424] on div "me" at bounding box center [751, 401] width 17 height 90
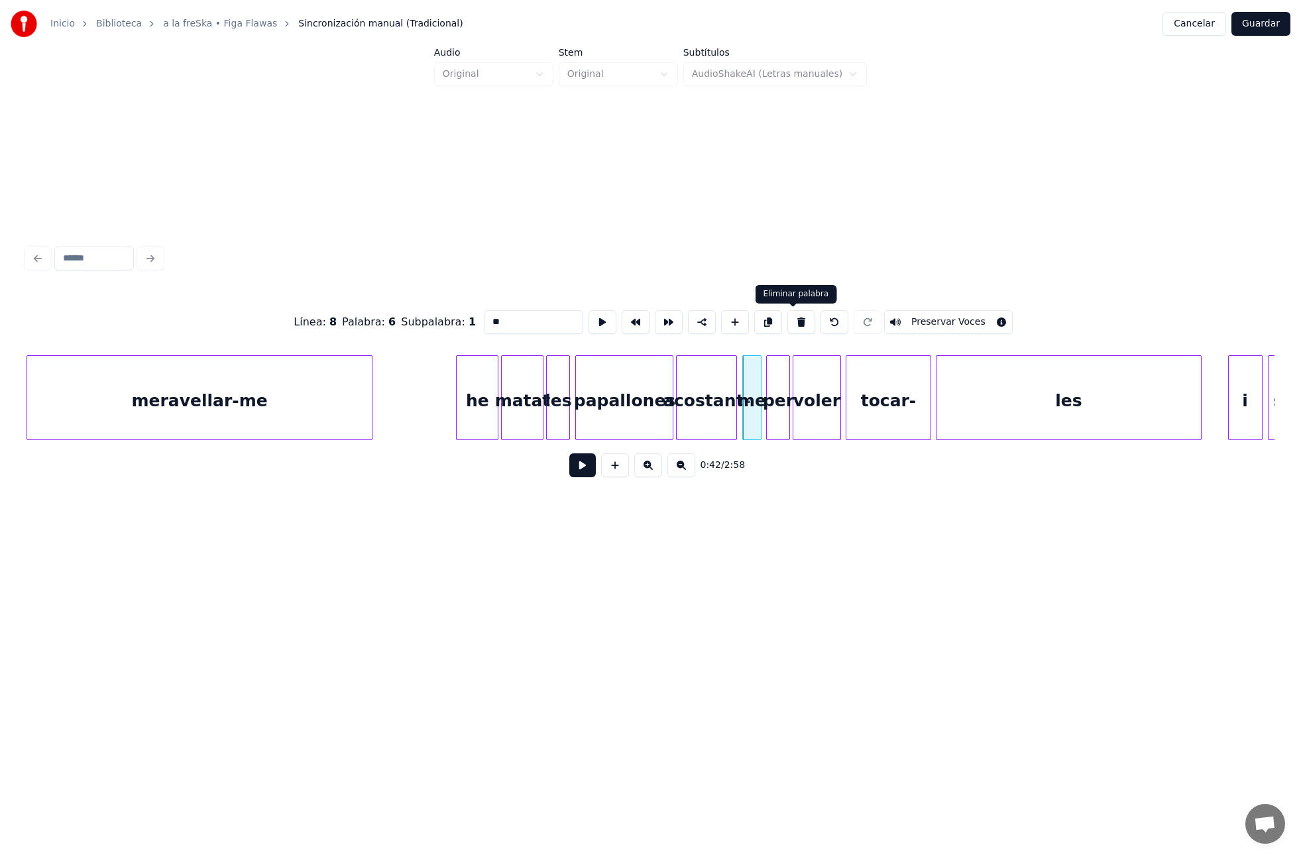
click at [795, 323] on button at bounding box center [801, 322] width 28 height 24
click at [546, 319] on input "*********" at bounding box center [533, 322] width 99 height 24
click at [763, 399] on div at bounding box center [763, 398] width 4 height 84
click at [906, 410] on div "tocar-" at bounding box center [888, 401] width 84 height 90
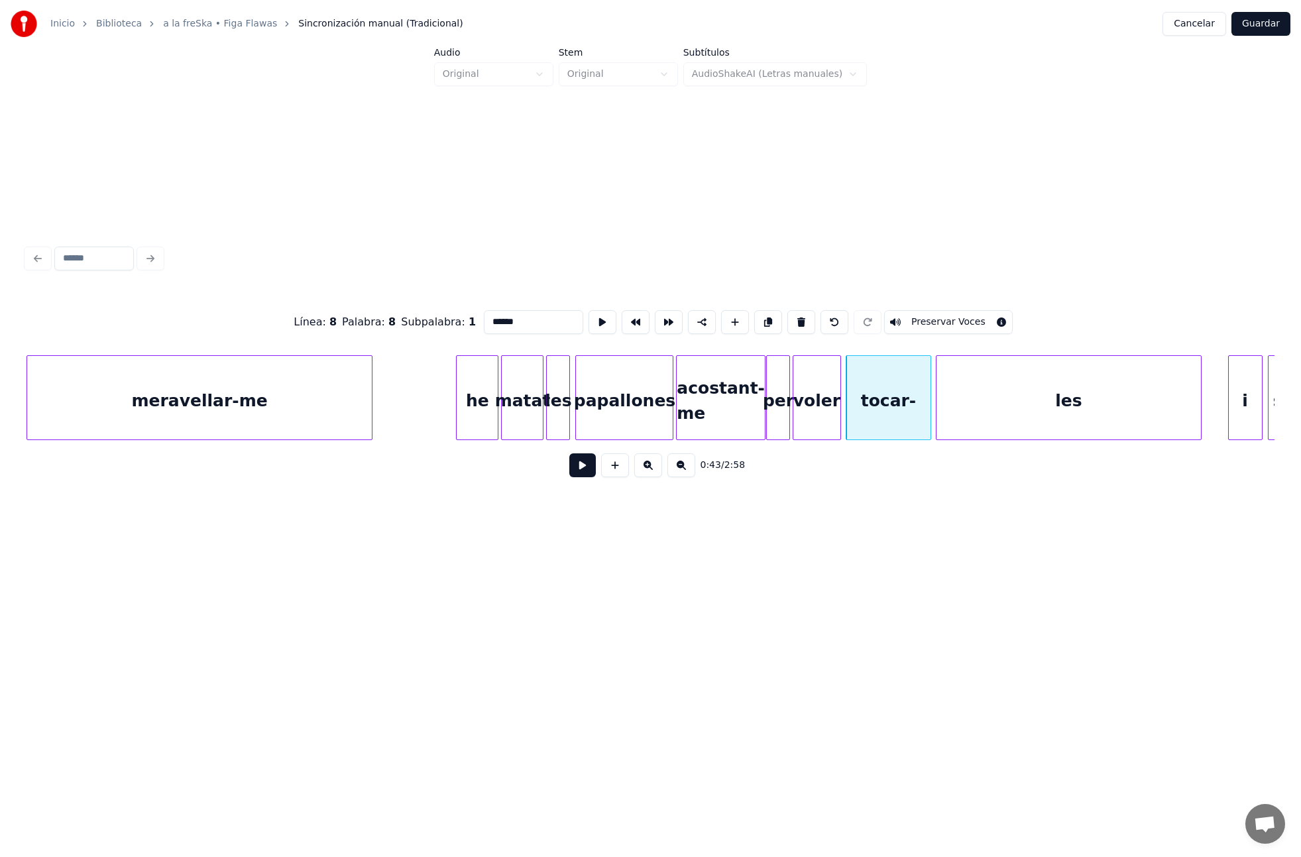
click at [544, 323] on input "******" at bounding box center [533, 322] width 99 height 24
click at [1016, 402] on div "les" at bounding box center [1068, 401] width 264 height 90
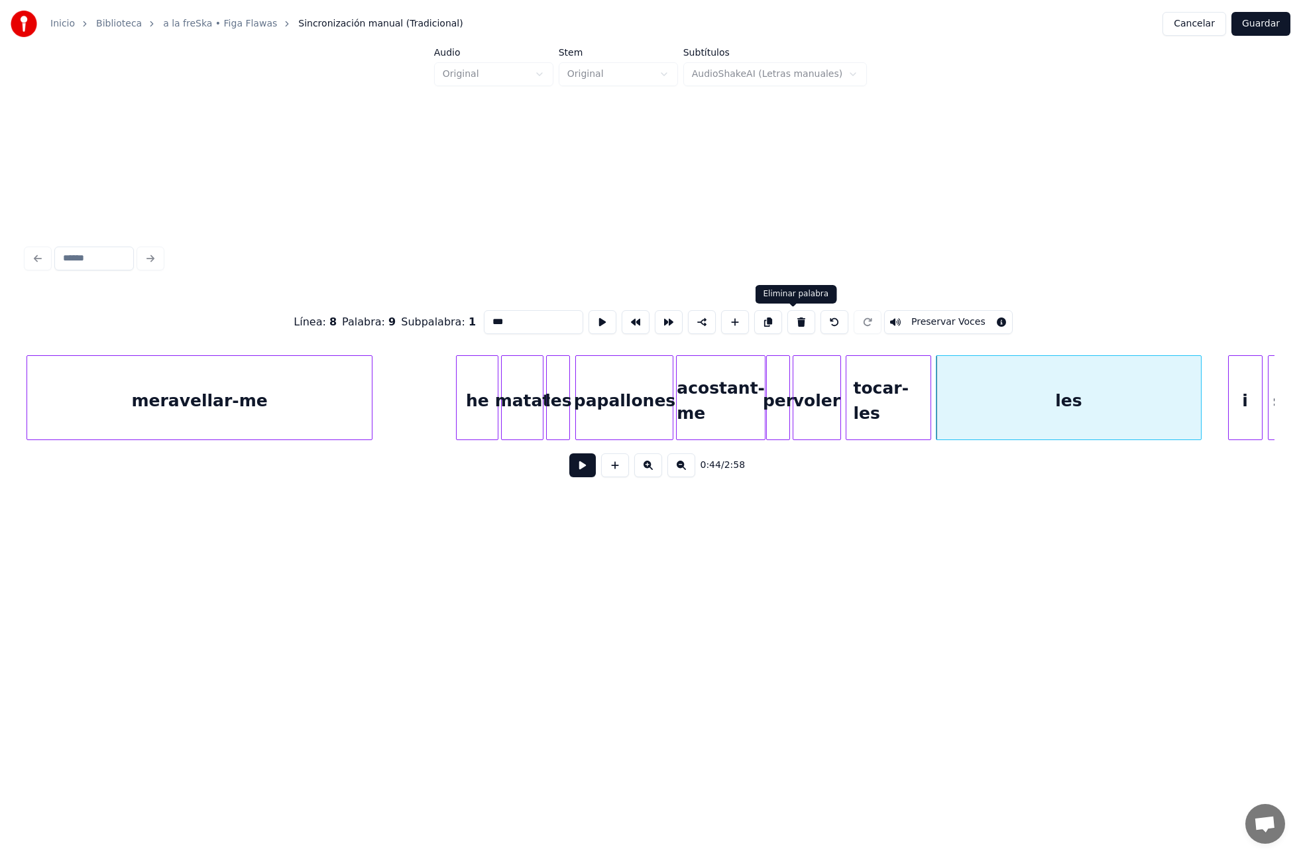
drag, startPoint x: 793, startPoint y: 321, endPoint x: 773, endPoint y: 333, distance: 23.2
click at [793, 321] on button at bounding box center [801, 322] width 28 height 24
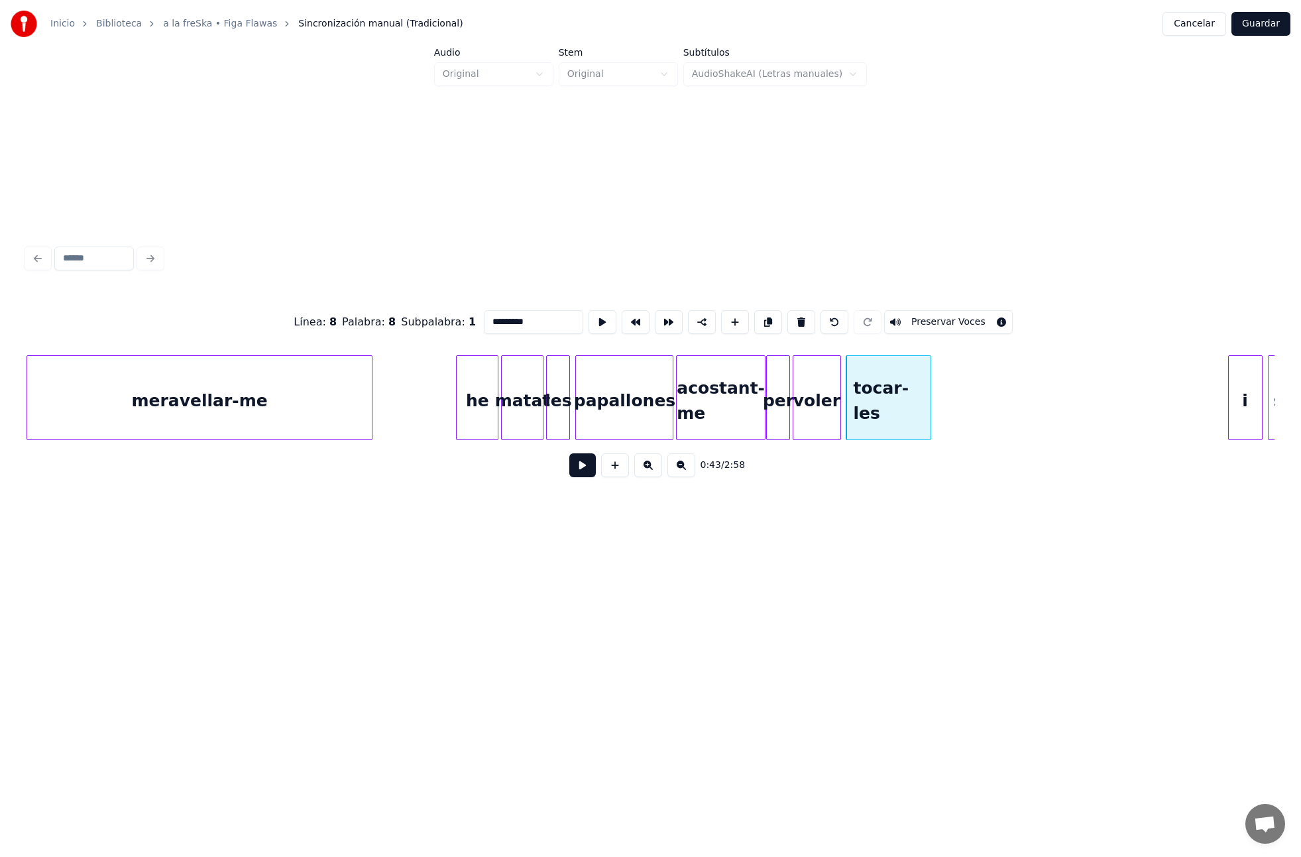
click at [643, 425] on div "papallones" at bounding box center [624, 401] width 97 height 90
type input "**********"
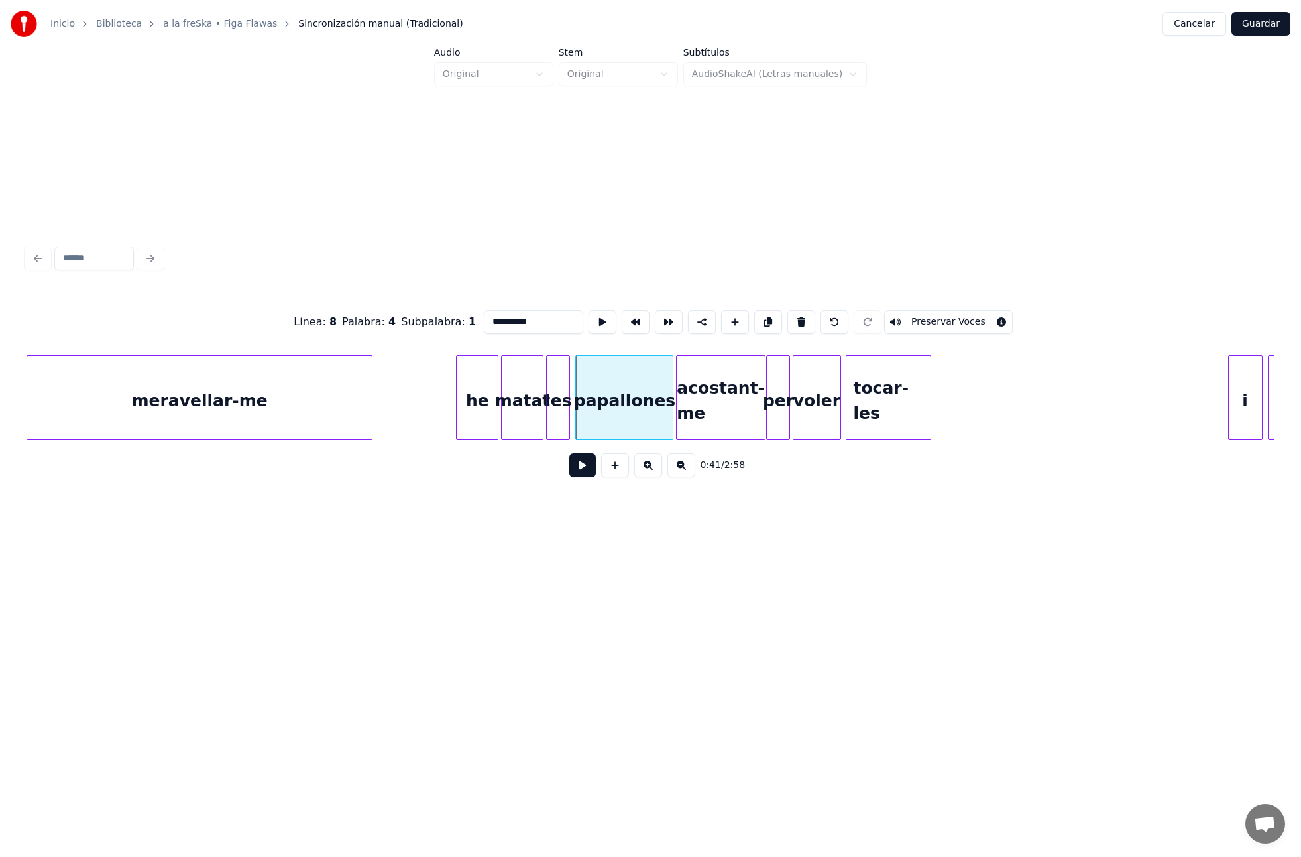
click at [592, 469] on button at bounding box center [582, 465] width 27 height 24
click at [585, 471] on button at bounding box center [582, 465] width 27 height 24
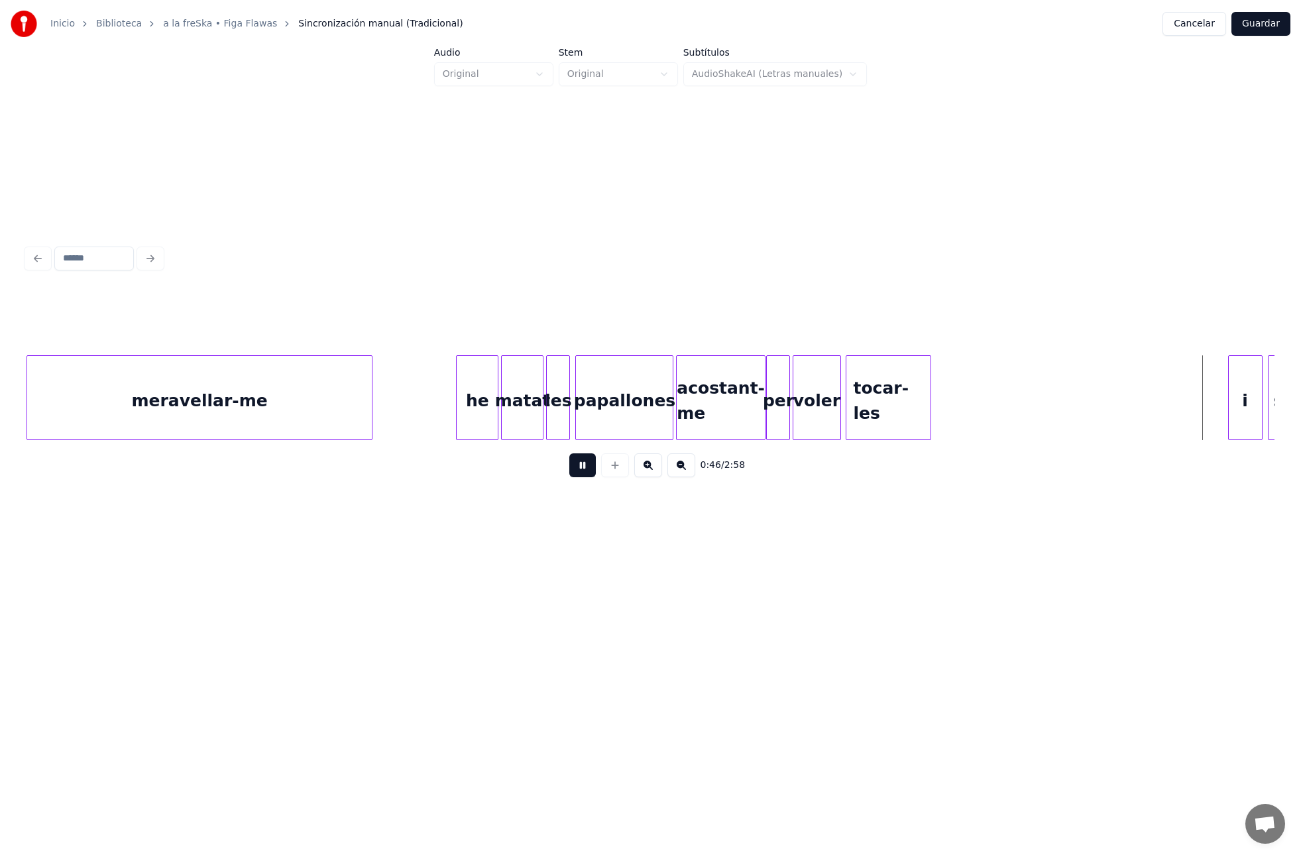
click at [585, 467] on button at bounding box center [582, 465] width 27 height 24
click at [1196, 422] on div at bounding box center [1196, 398] width 4 height 84
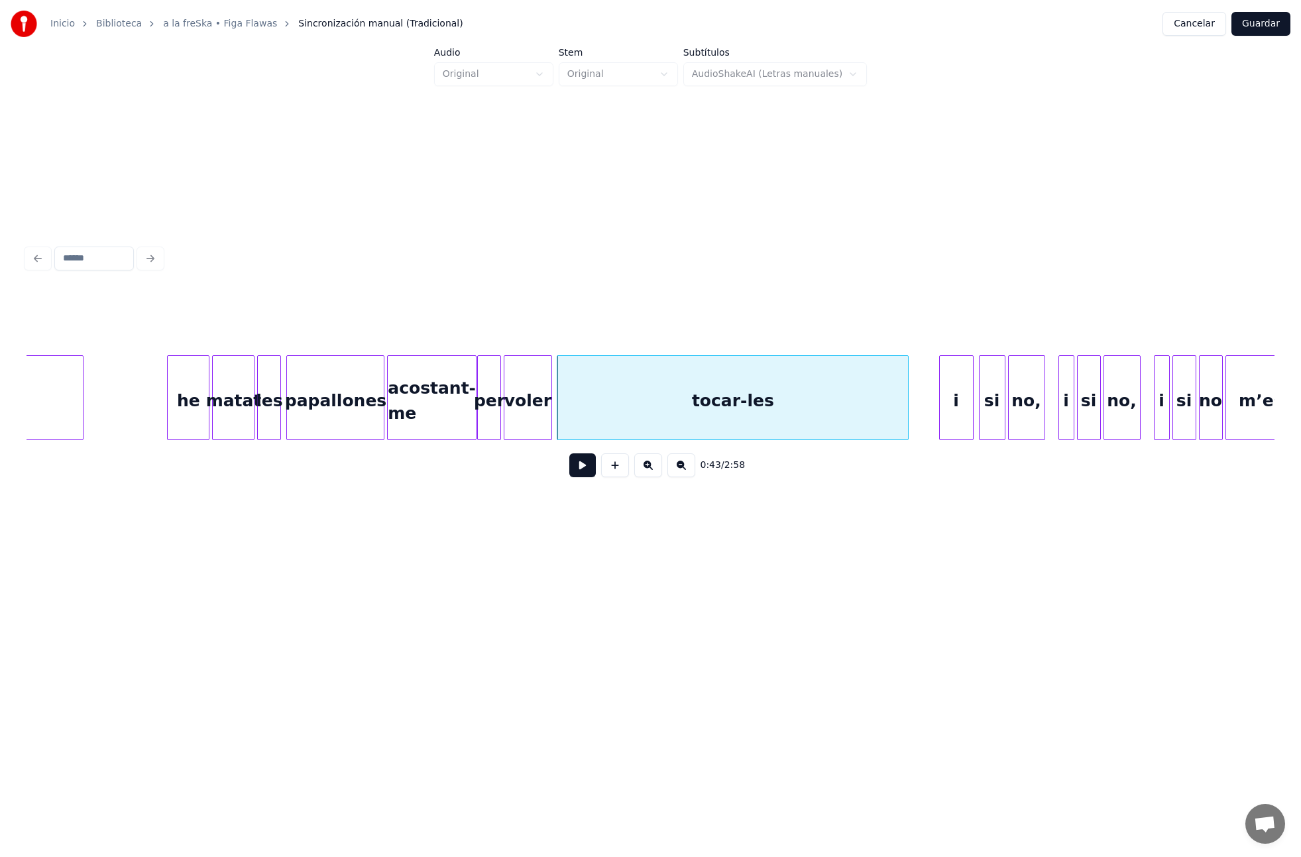
scroll to position [0, 5225]
click at [578, 465] on button at bounding box center [582, 465] width 27 height 24
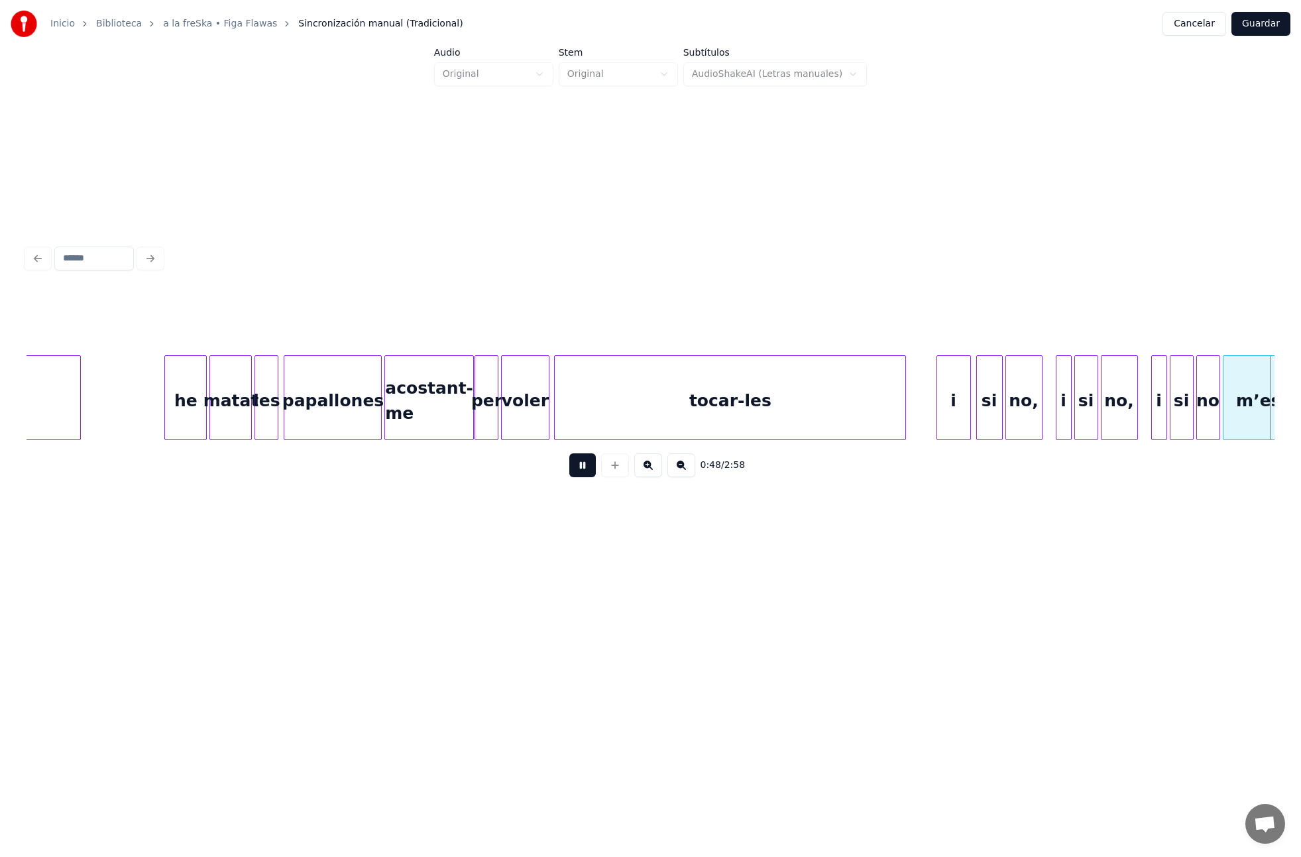
scroll to position [0, 6474]
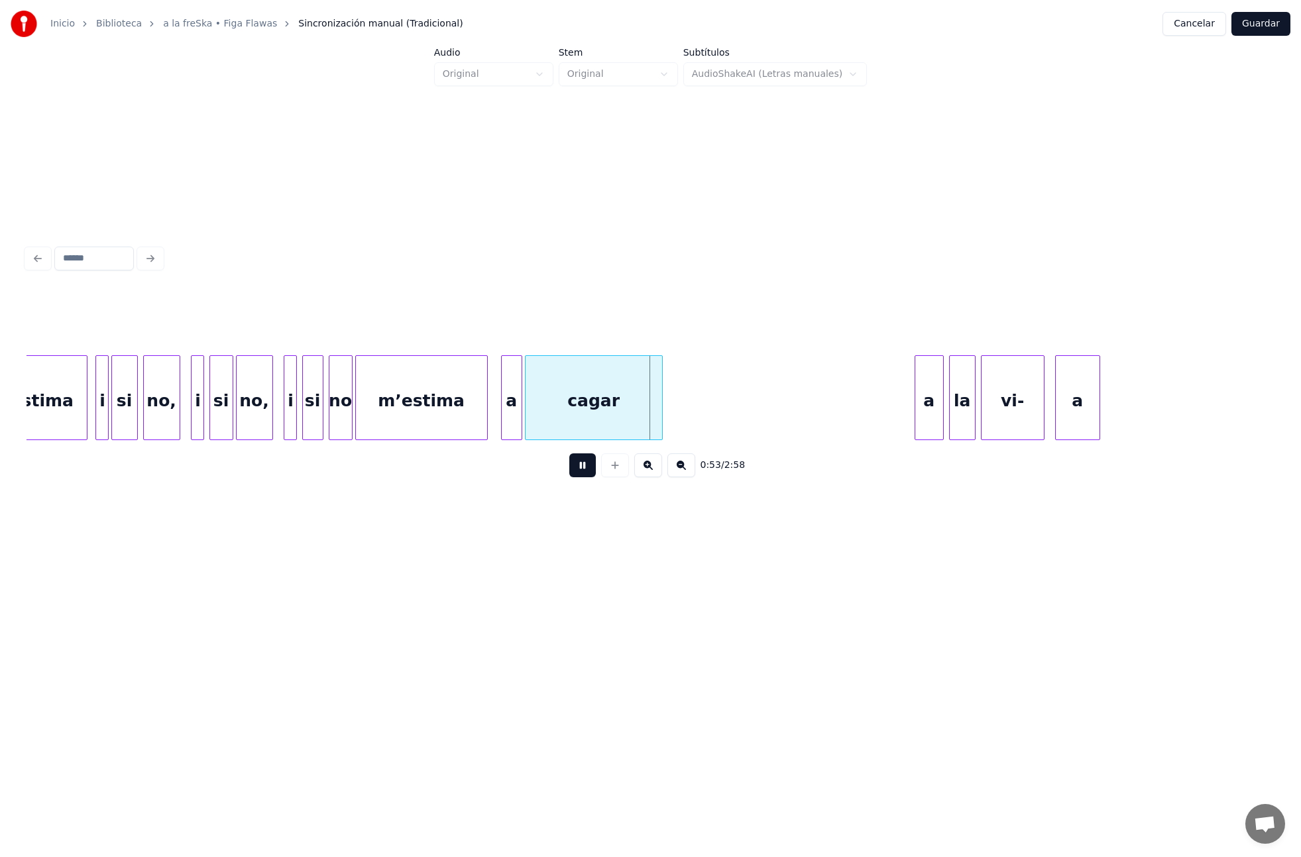
click at [579, 465] on button at bounding box center [582, 465] width 27 height 24
click at [422, 415] on div "m’estima" at bounding box center [421, 401] width 131 height 90
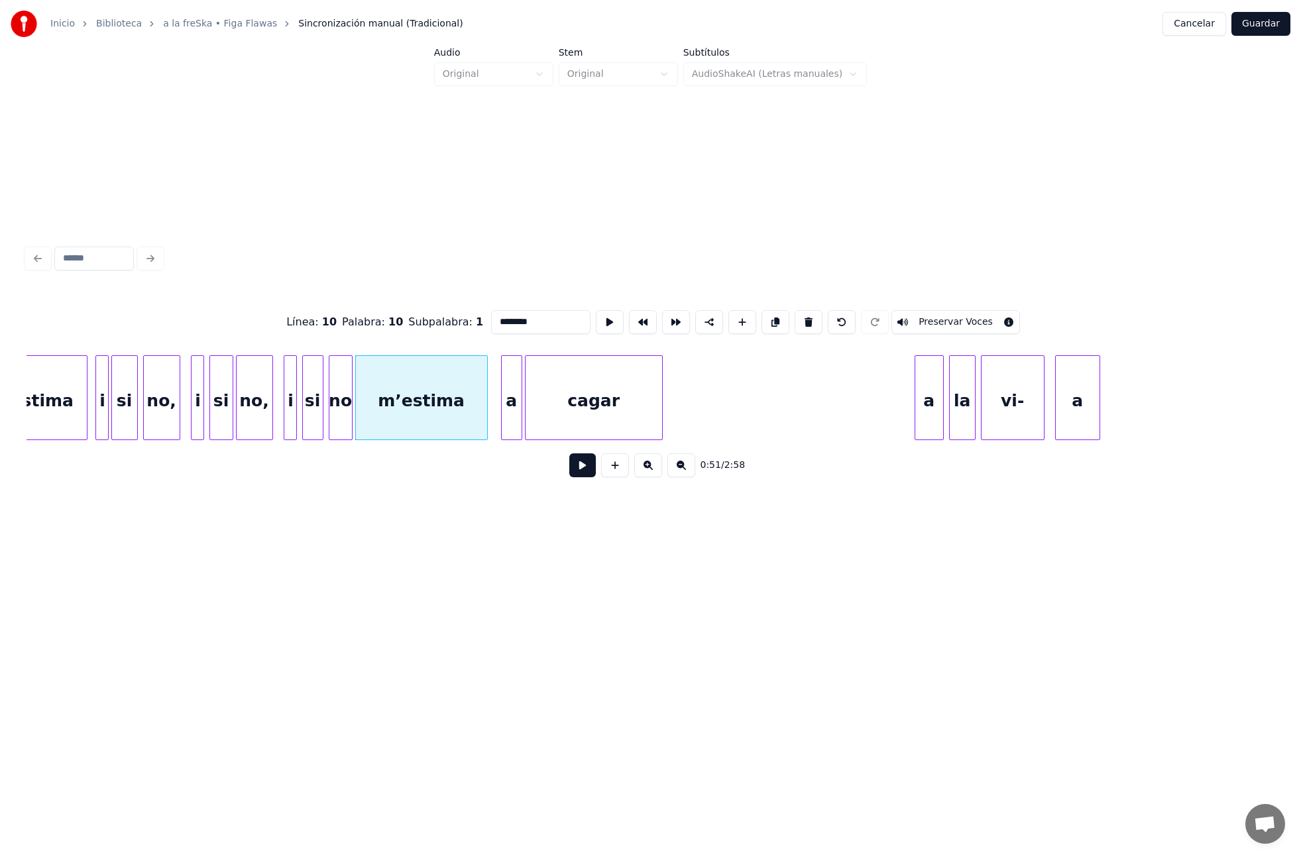
click at [589, 459] on button at bounding box center [582, 465] width 27 height 24
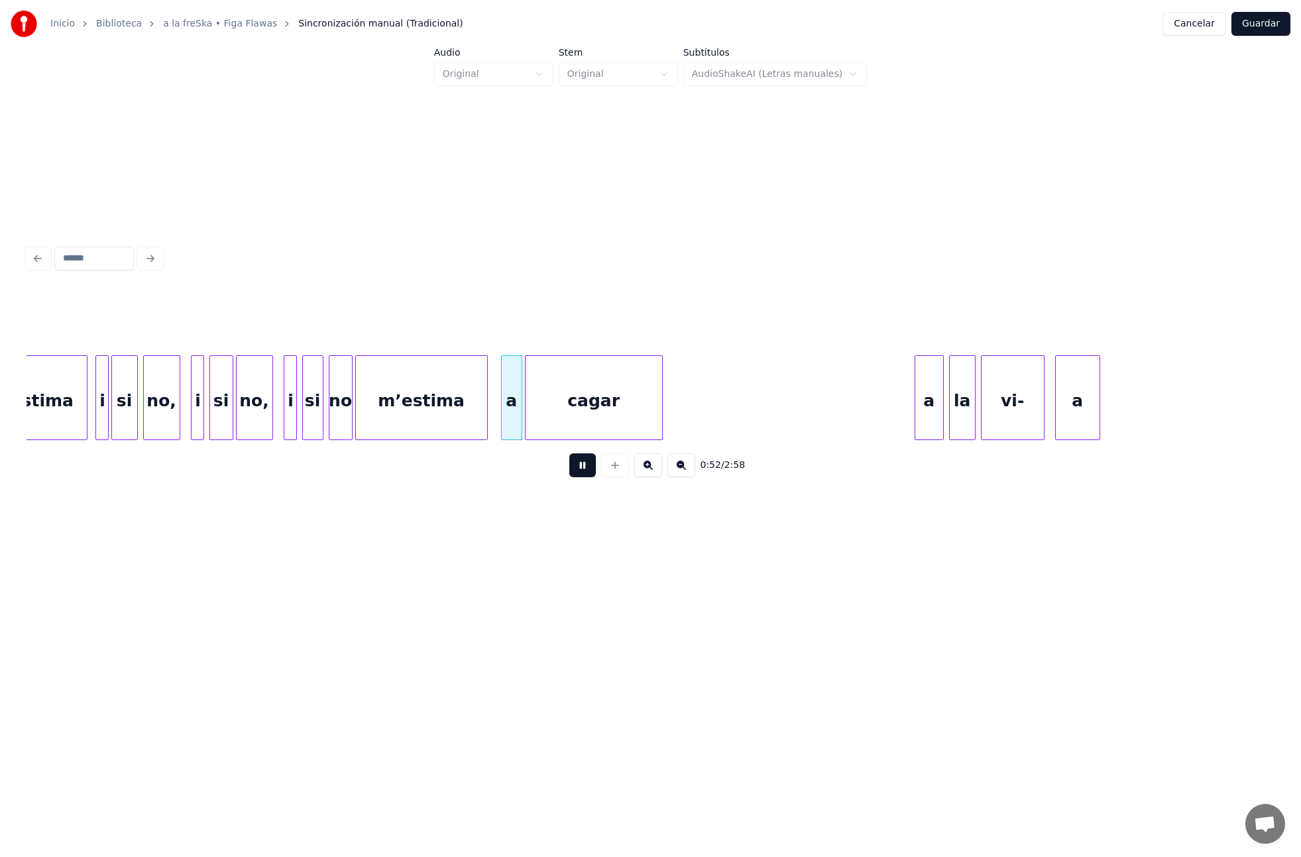
click at [585, 463] on button at bounding box center [582, 465] width 27 height 24
click at [458, 414] on div at bounding box center [458, 398] width 4 height 84
click at [476, 416] on div "a" at bounding box center [474, 401] width 20 height 90
click at [540, 425] on div "cagar" at bounding box center [557, 401] width 137 height 90
click at [519, 424] on div at bounding box center [520, 398] width 4 height 84
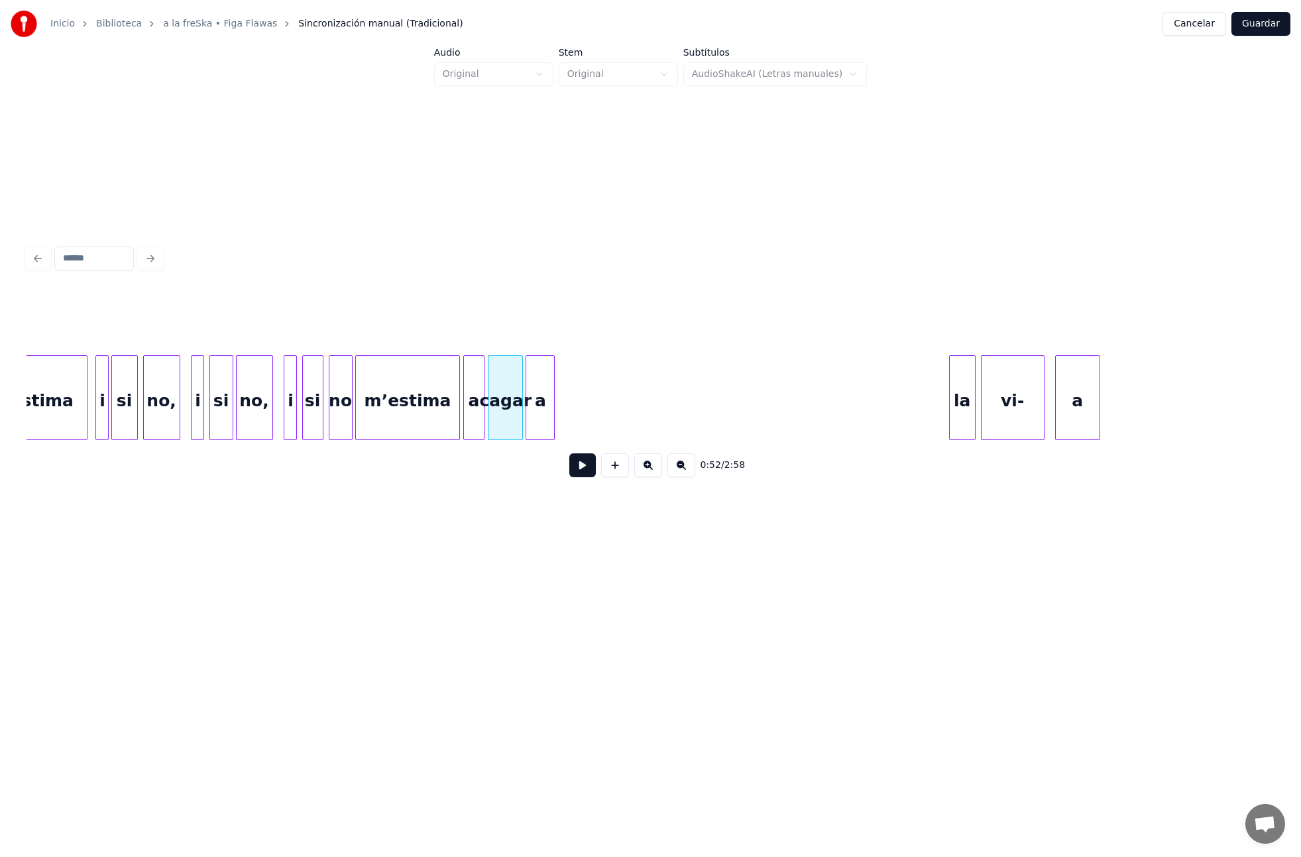
click at [539, 422] on div "a" at bounding box center [540, 401] width 28 height 90
click at [573, 435] on div "la" at bounding box center [570, 401] width 25 height 90
click at [612, 405] on div "vi-" at bounding box center [617, 401] width 62 height 90
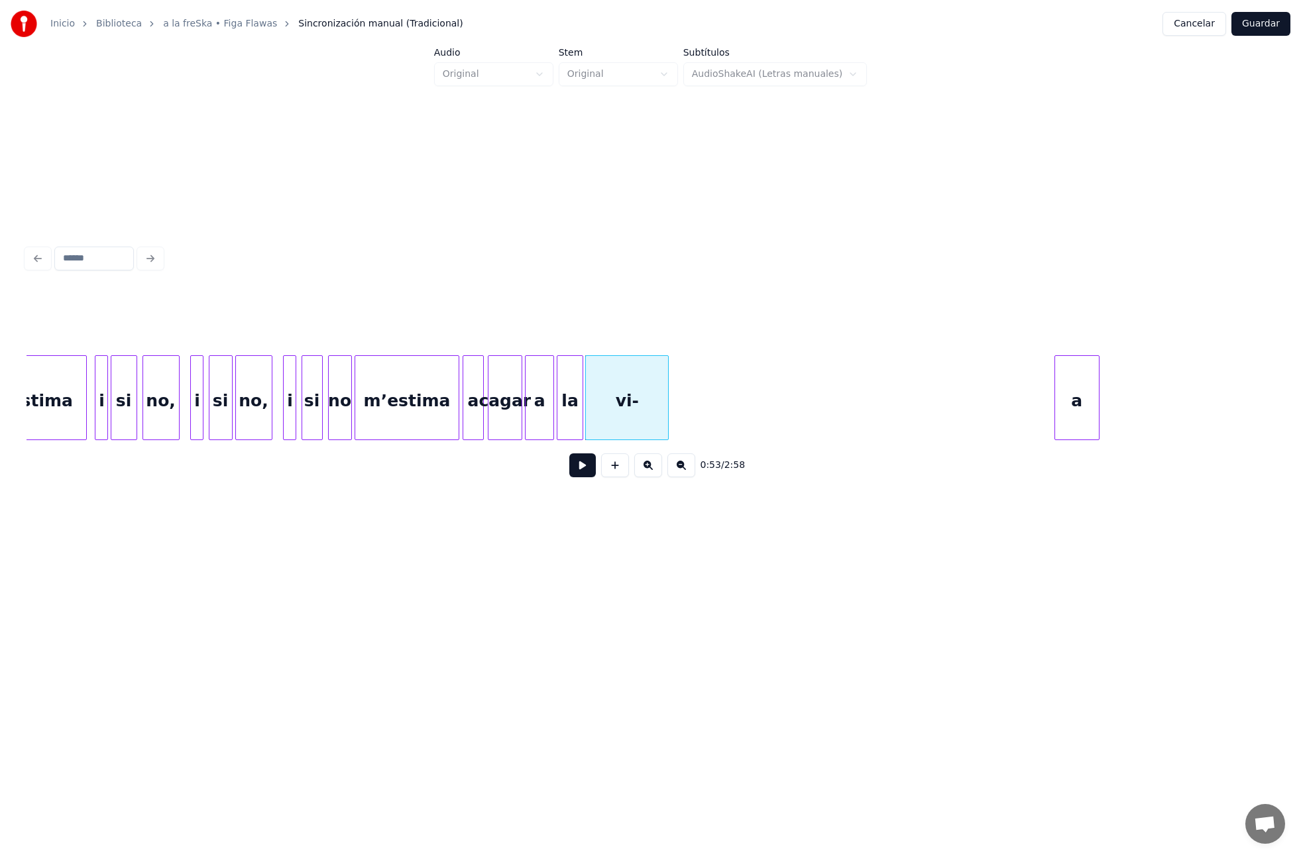
click at [667, 409] on div at bounding box center [666, 398] width 4 height 84
click at [625, 404] on div "vi-" at bounding box center [627, 401] width 82 height 90
click at [518, 318] on input "***" at bounding box center [537, 322] width 99 height 24
click at [842, 420] on div "a" at bounding box center [846, 401] width 44 height 90
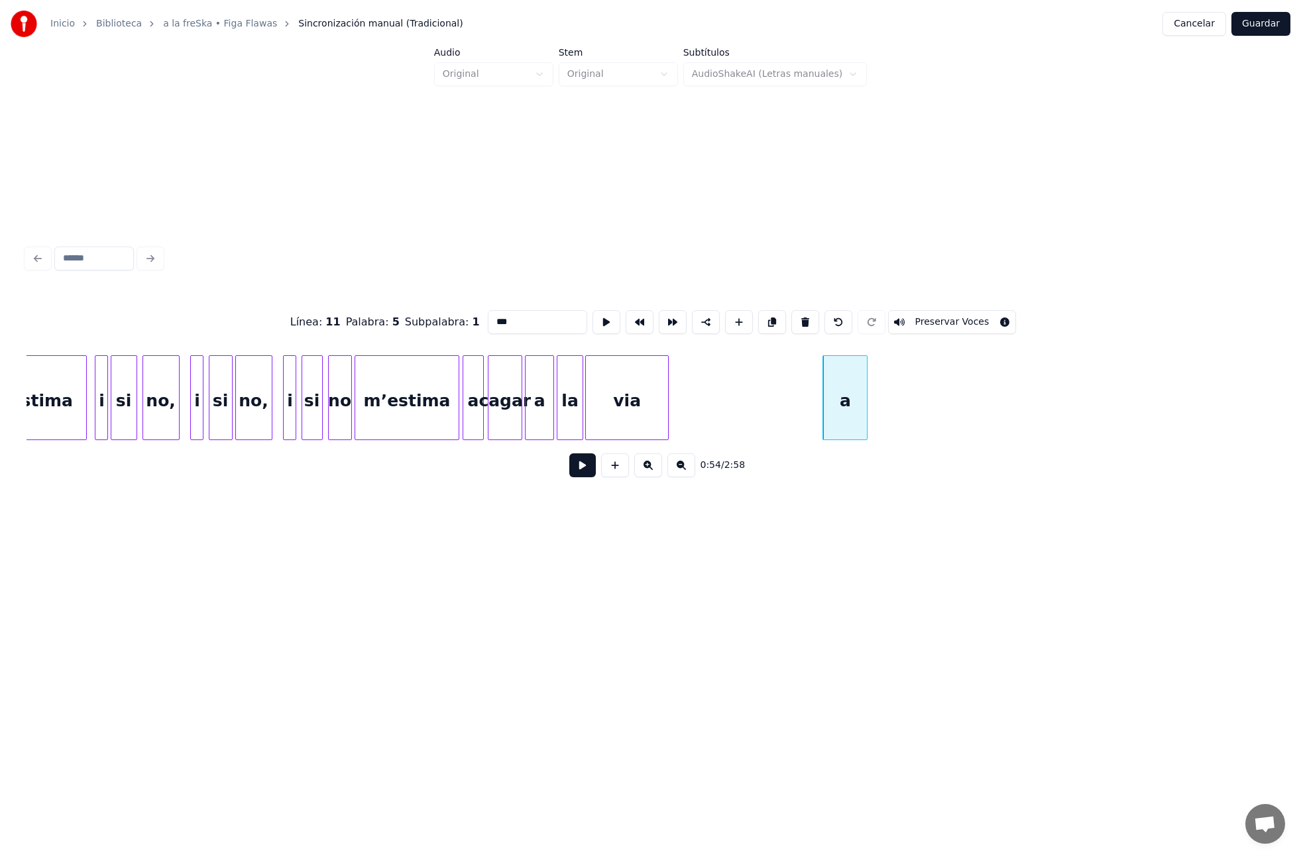
click at [357, 412] on div at bounding box center [357, 398] width 4 height 84
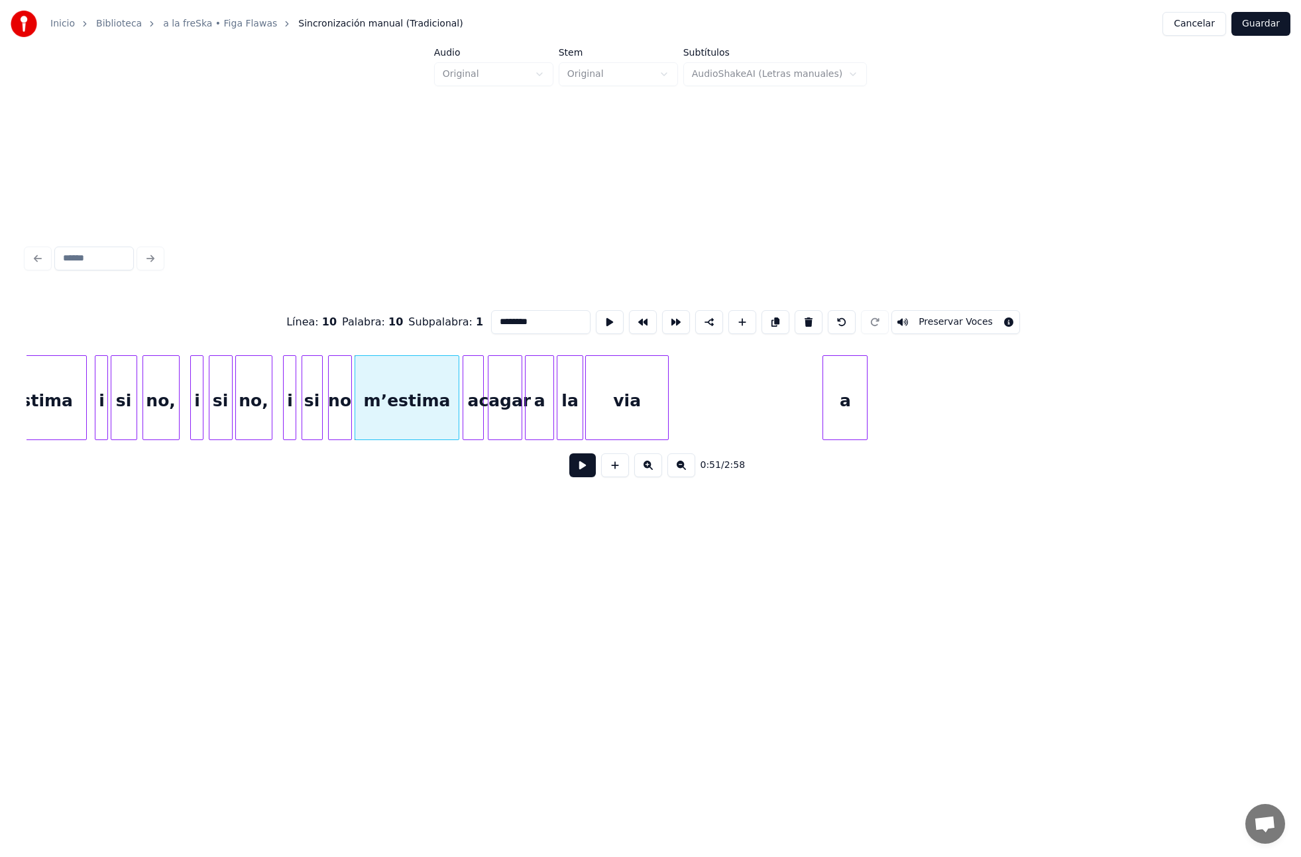
type input "********"
click at [595, 463] on div "0:51 / 2:58" at bounding box center [650, 465] width 1227 height 29
click at [583, 469] on button at bounding box center [582, 465] width 27 height 24
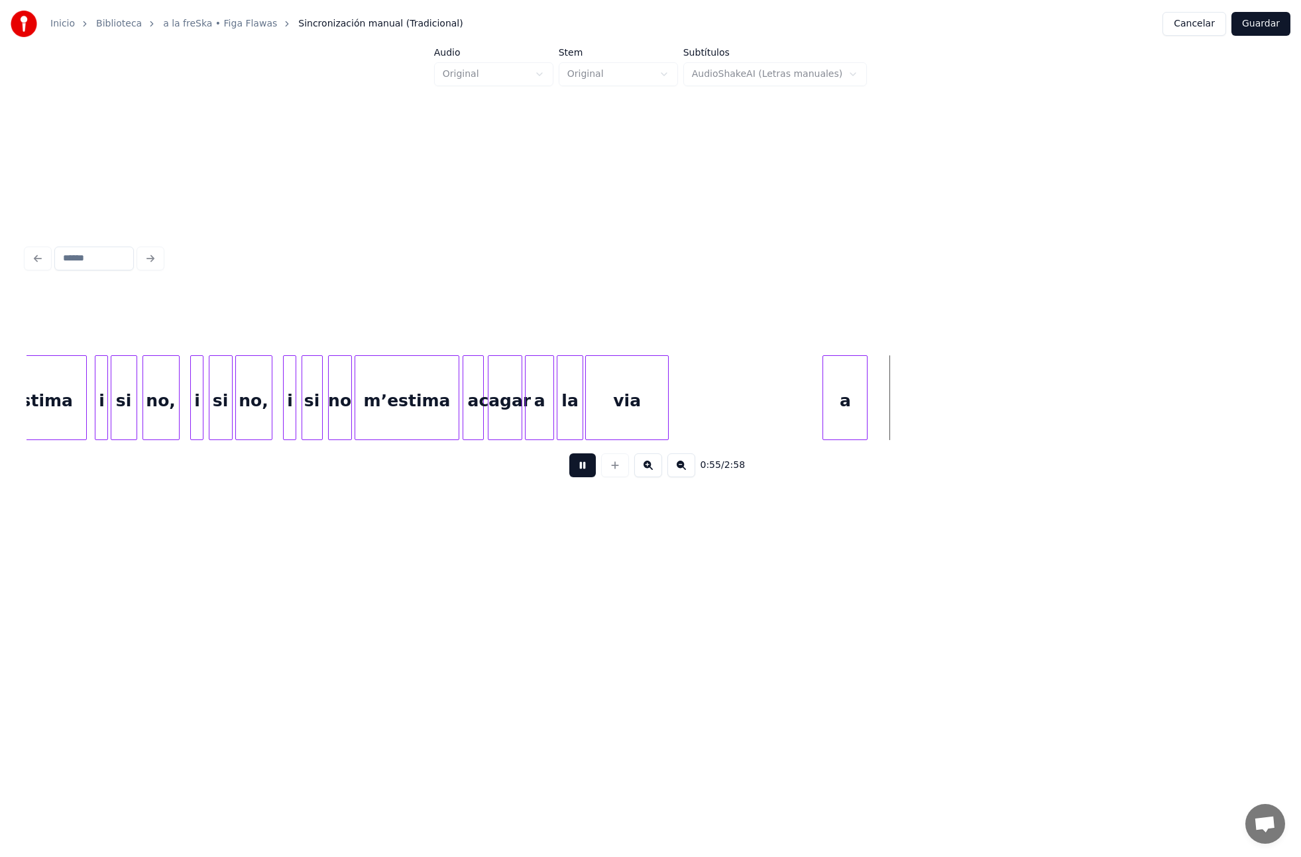
click at [584, 468] on button at bounding box center [582, 465] width 27 height 24
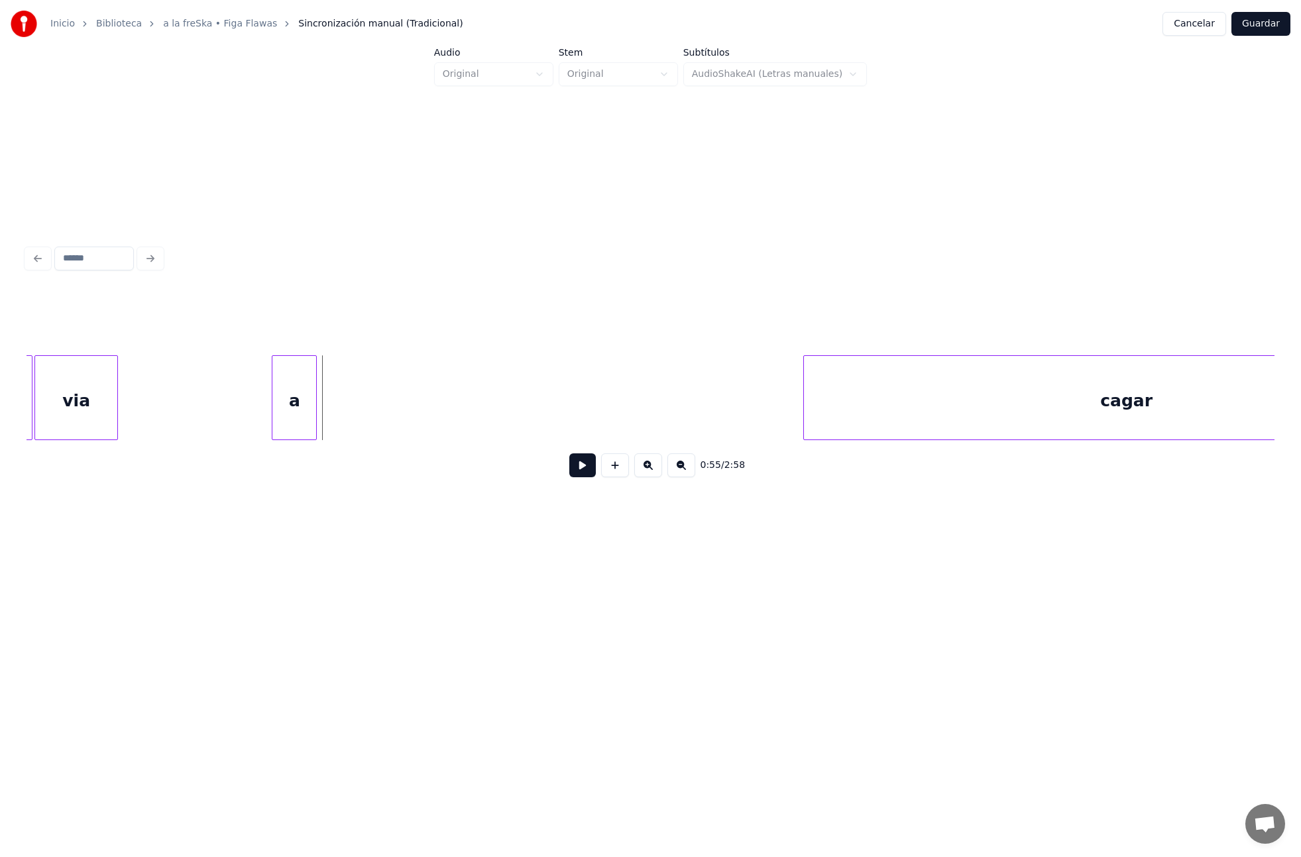
scroll to position [0, 7195]
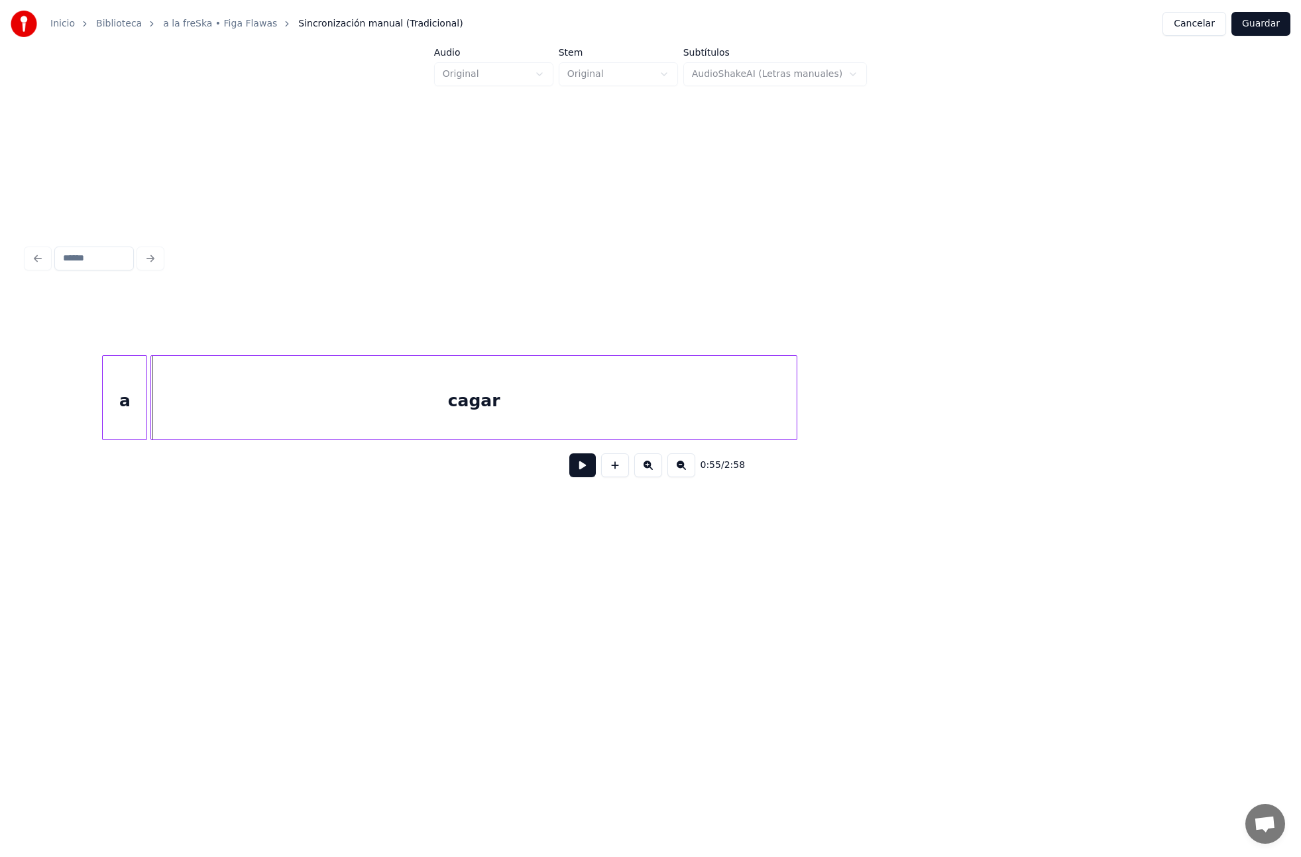
click at [434, 408] on div "cagar" at bounding box center [474, 401] width 646 height 90
click at [182, 408] on div at bounding box center [182, 398] width 4 height 84
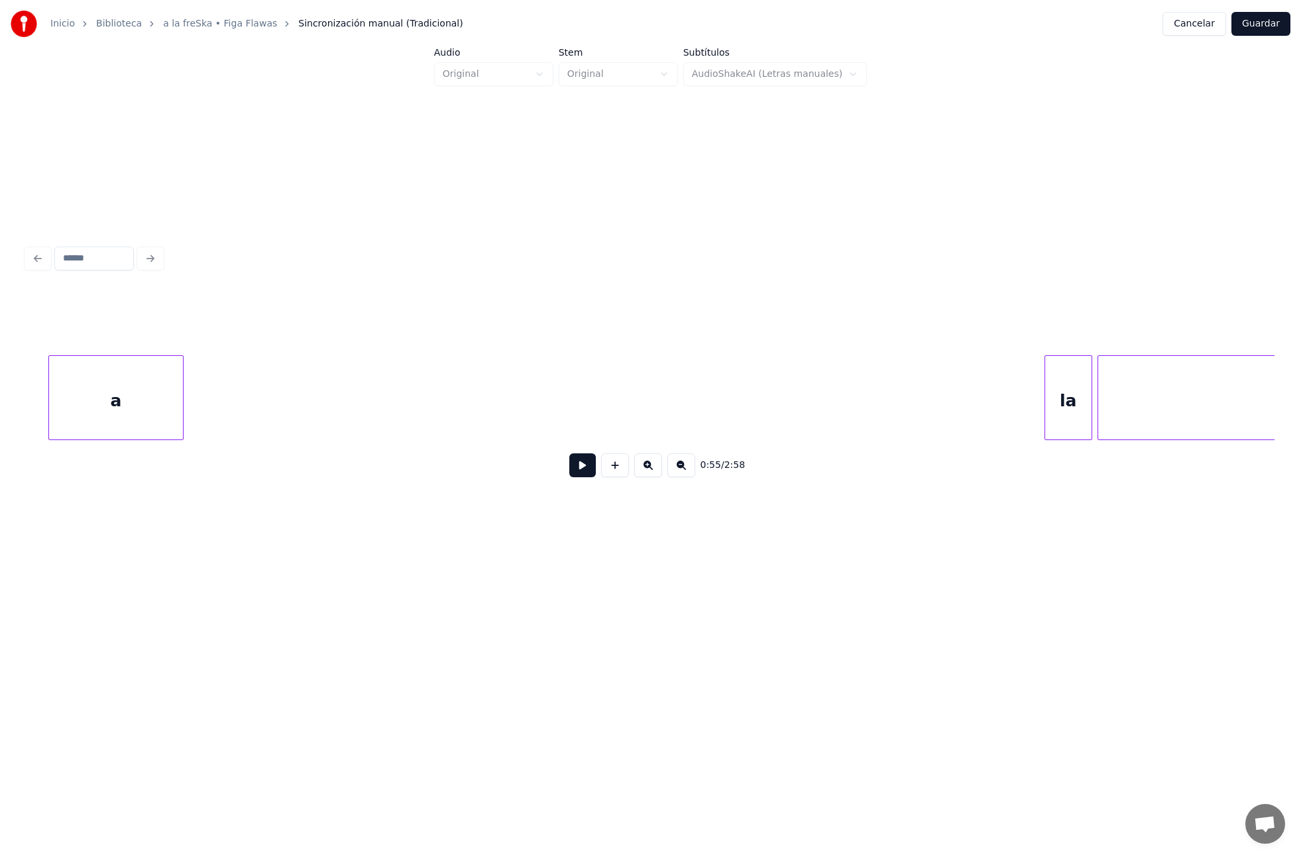
click at [122, 416] on div "a" at bounding box center [116, 401] width 134 height 90
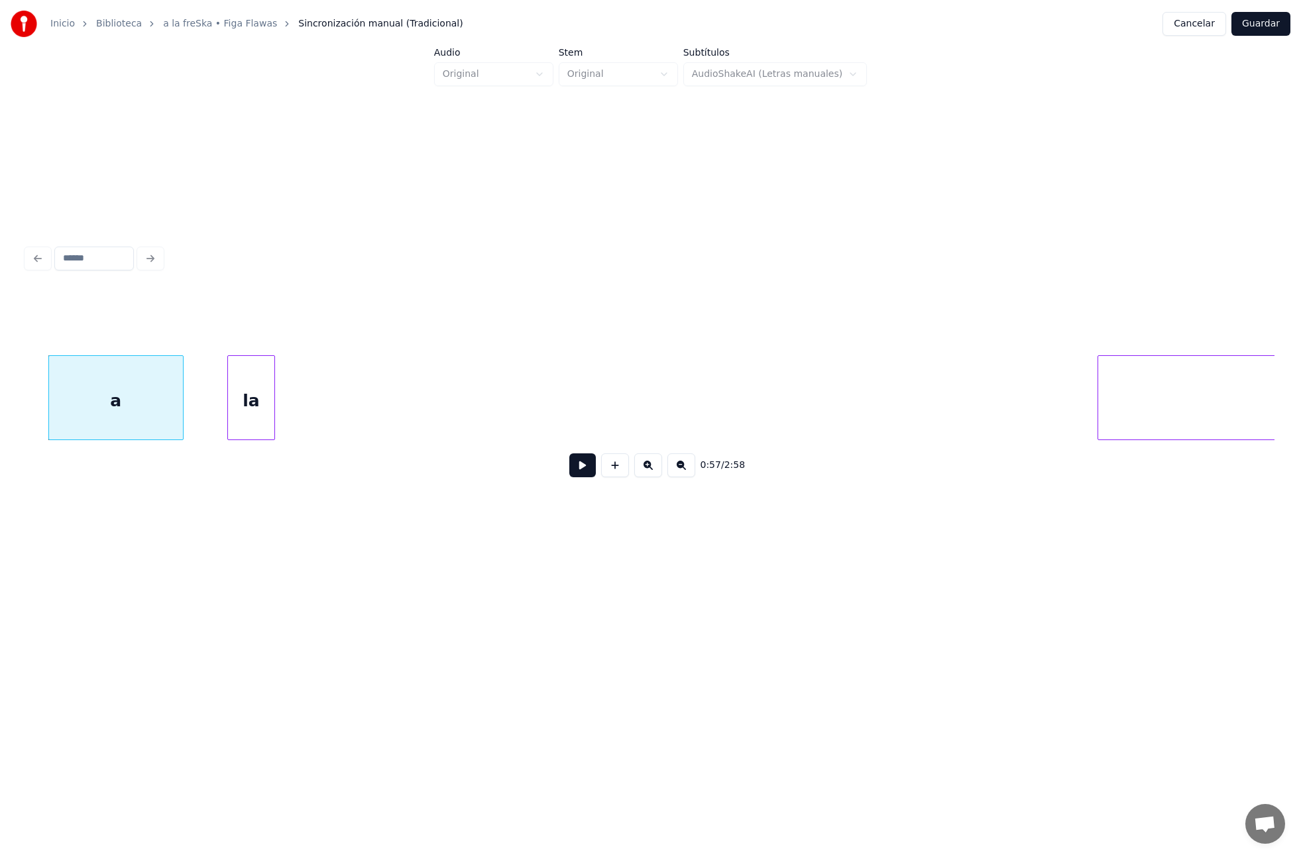
click at [252, 431] on div "la" at bounding box center [251, 401] width 46 height 90
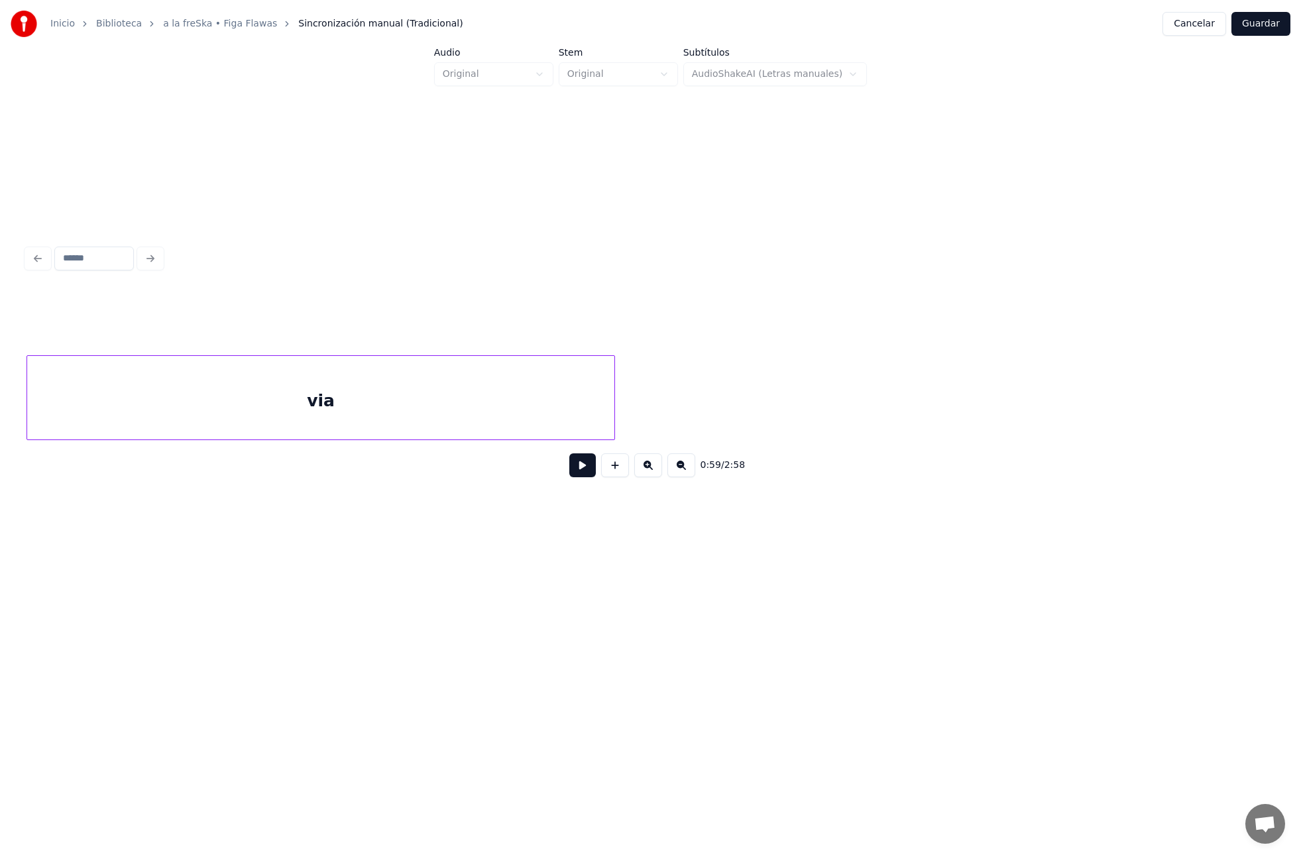
scroll to position [0, 8004]
click at [591, 413] on div "via" at bounding box center [443, 401] width 587 height 90
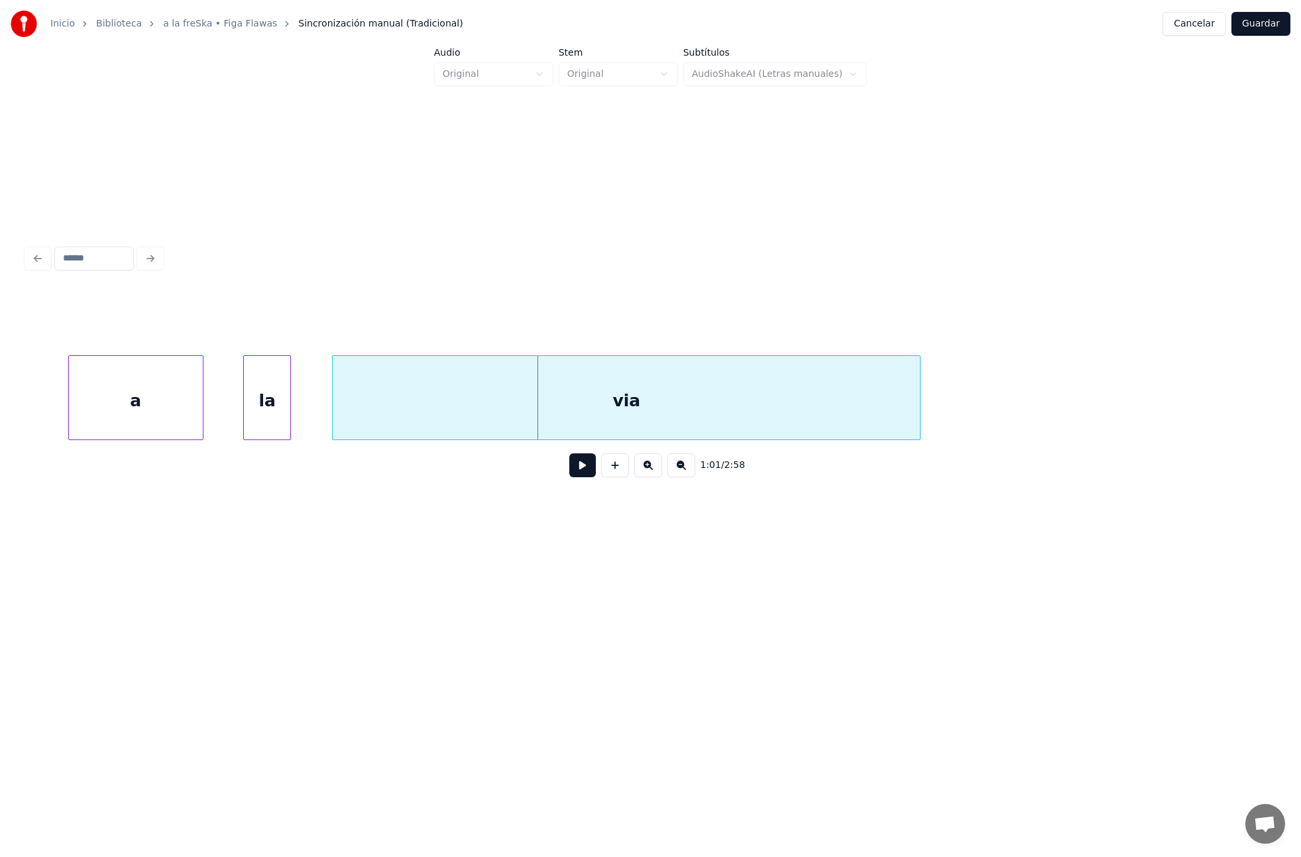
click at [429, 411] on div "via" at bounding box center [626, 401] width 587 height 90
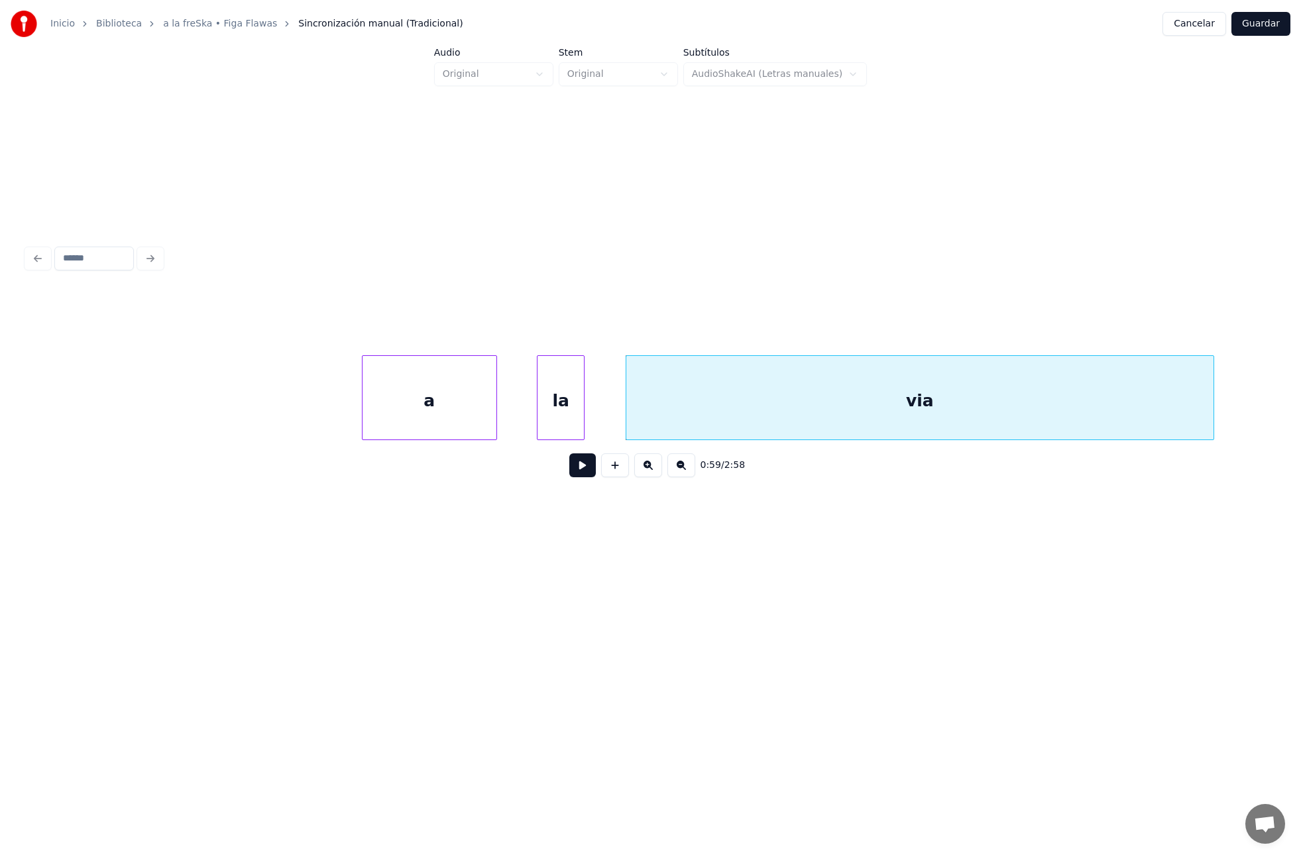
scroll to position [0, 7107]
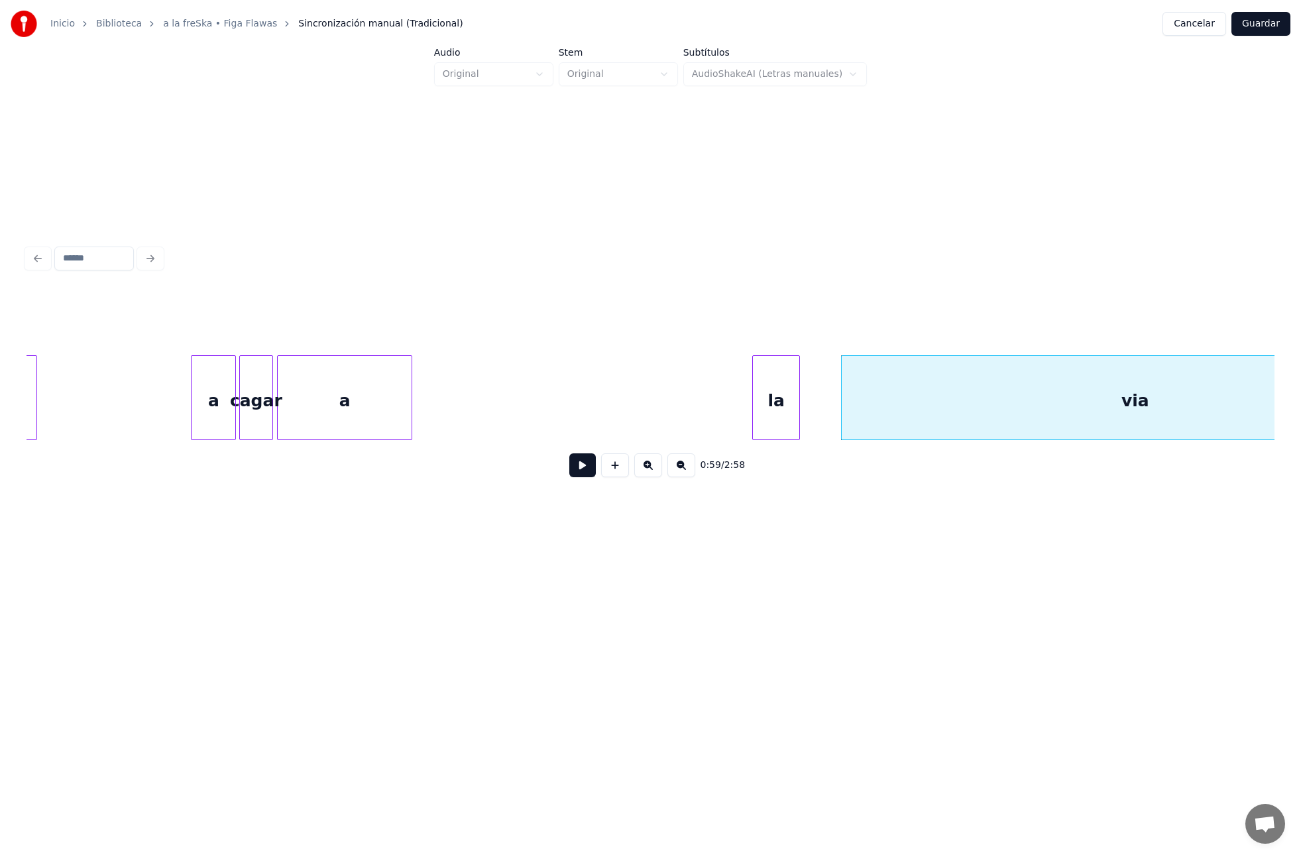
click at [345, 404] on div "a" at bounding box center [345, 401] width 134 height 90
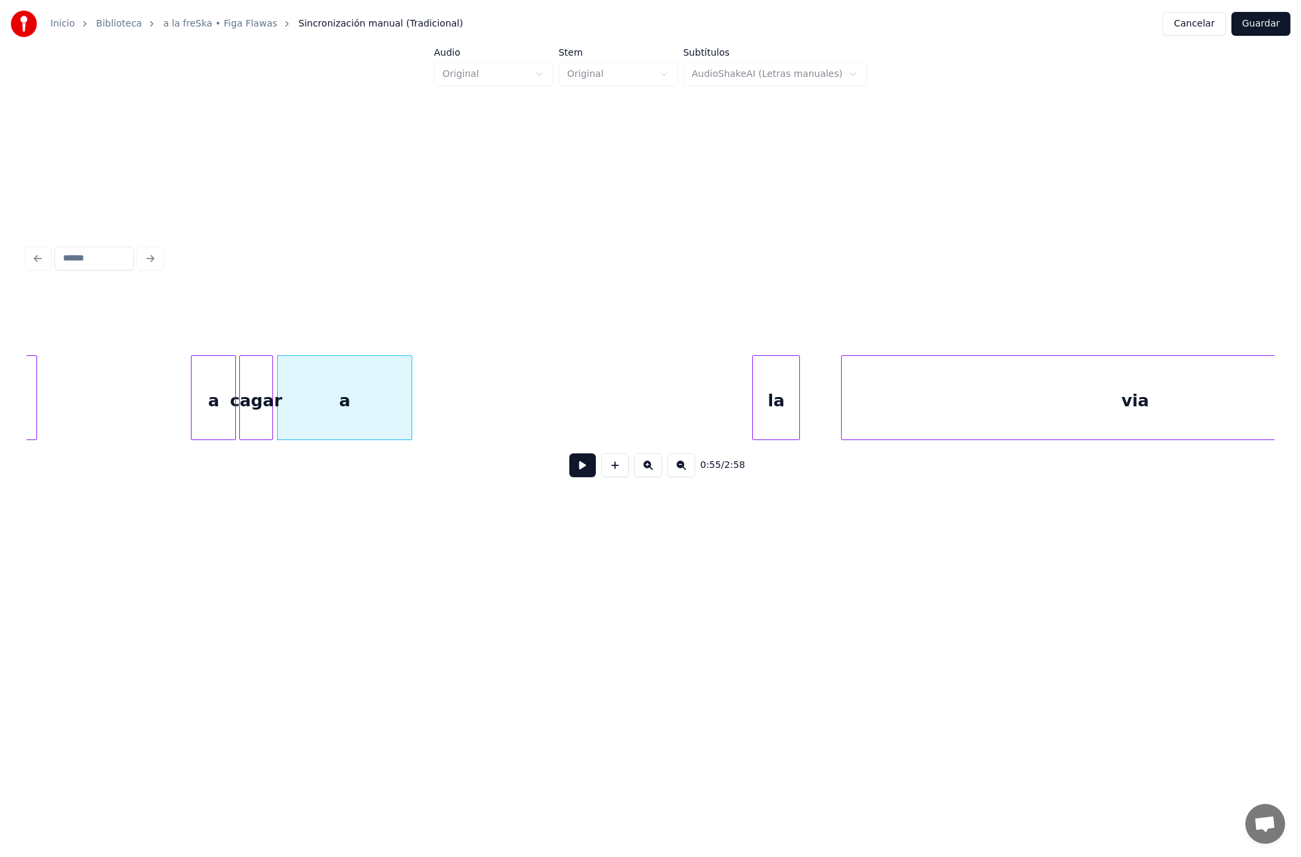
click at [406, 412] on div "a" at bounding box center [345, 401] width 134 height 90
click at [292, 414] on div at bounding box center [293, 398] width 4 height 84
click at [323, 416] on div "la" at bounding box center [324, 401] width 46 height 90
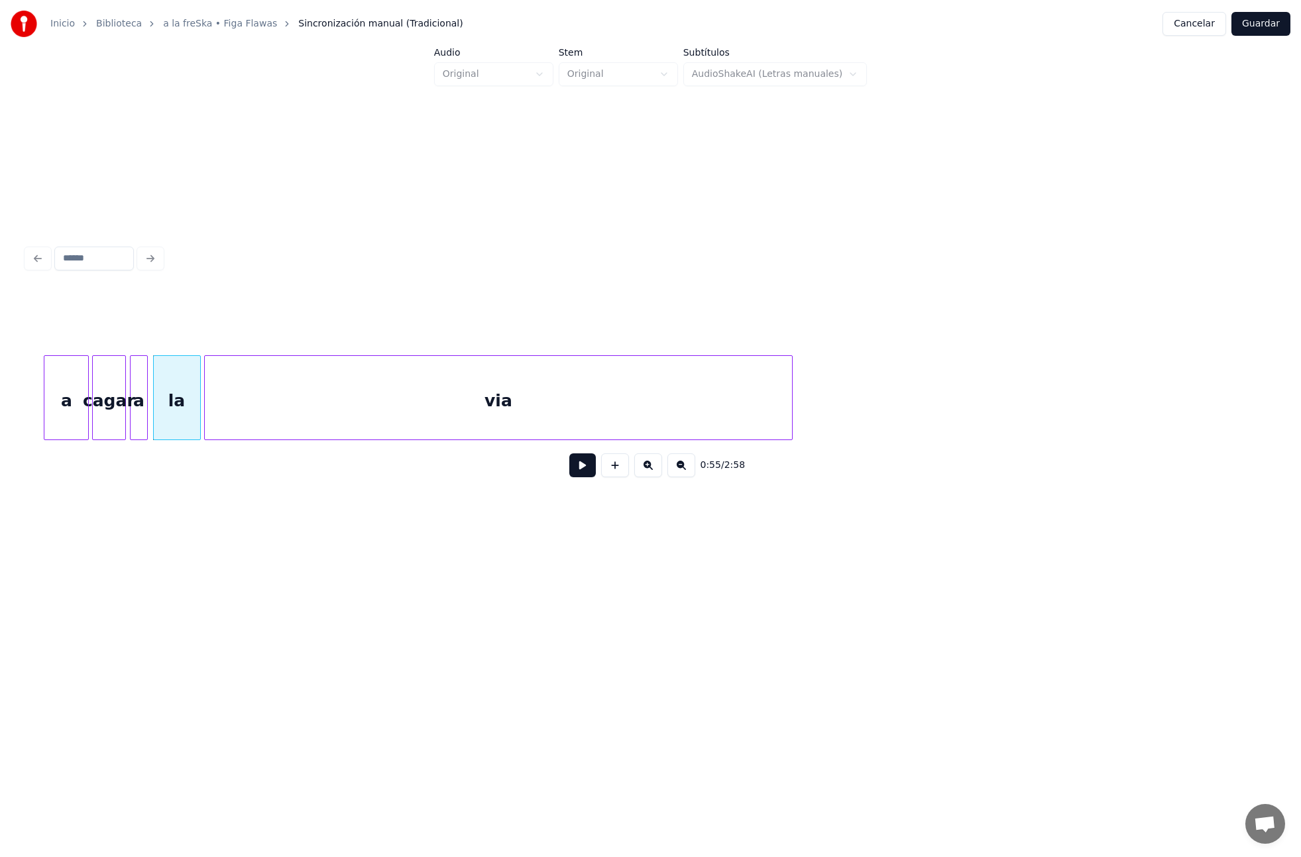
click at [463, 391] on div "via" at bounding box center [498, 401] width 587 height 90
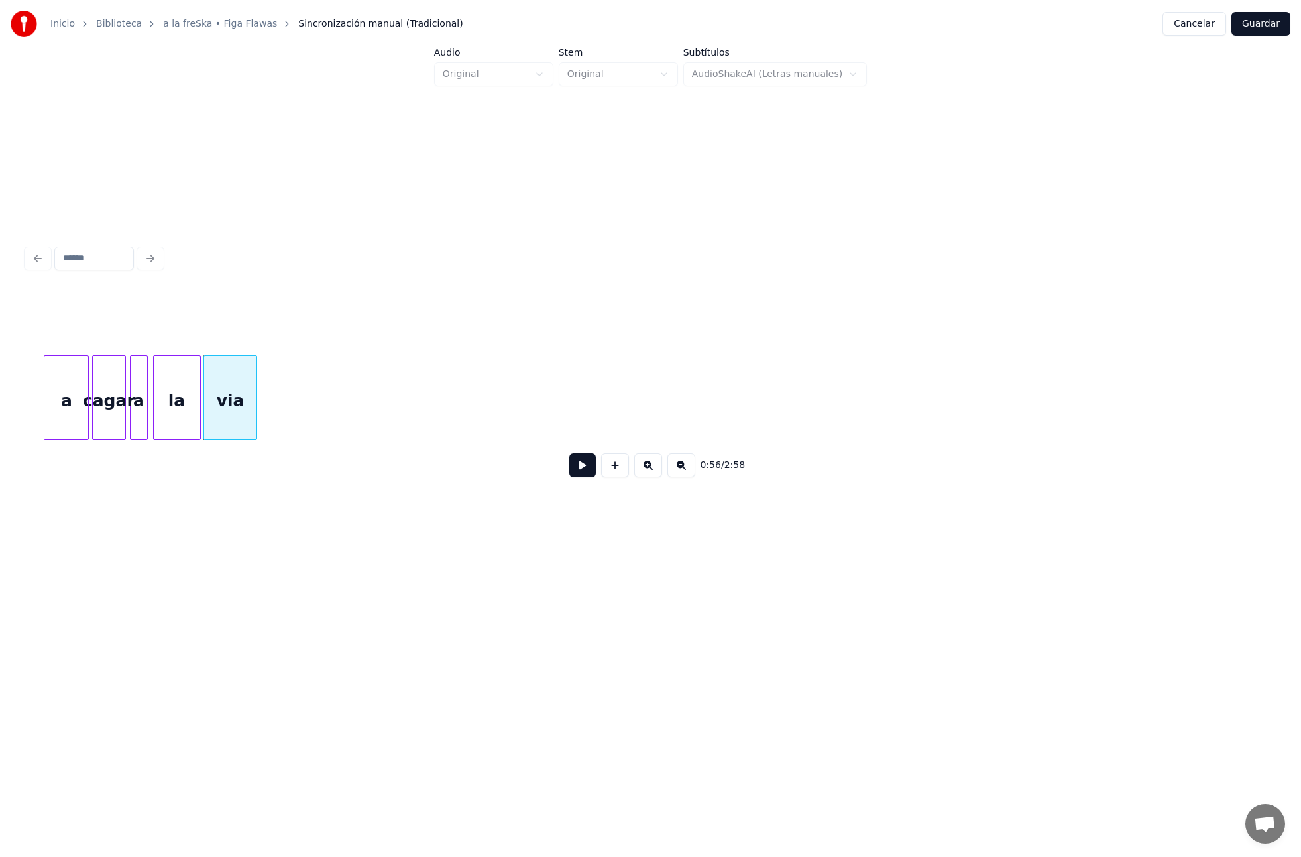
click at [255, 413] on div at bounding box center [255, 398] width 4 height 84
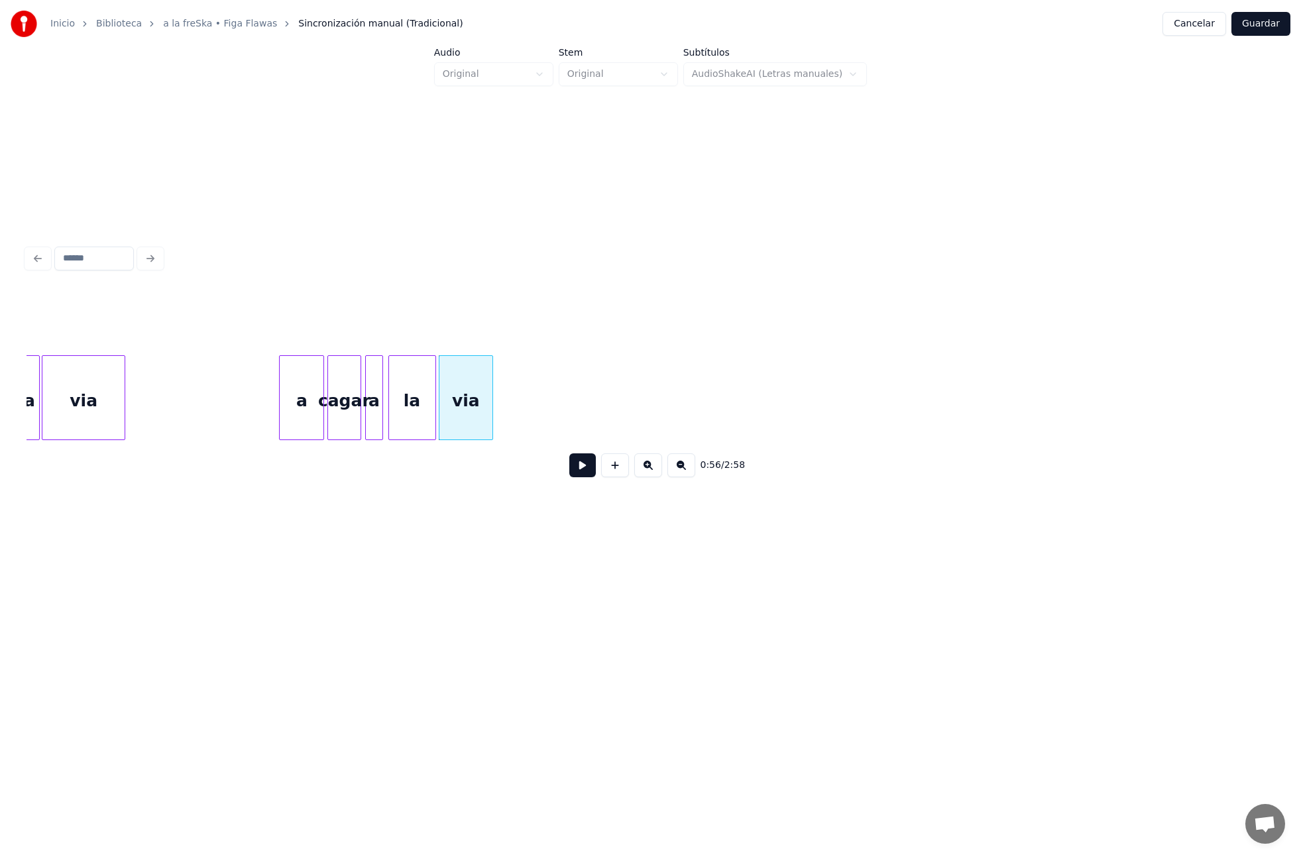
click at [586, 467] on button at bounding box center [582, 465] width 27 height 24
click at [592, 420] on div at bounding box center [593, 398] width 4 height 84
click at [644, 419] on div at bounding box center [644, 398] width 4 height 84
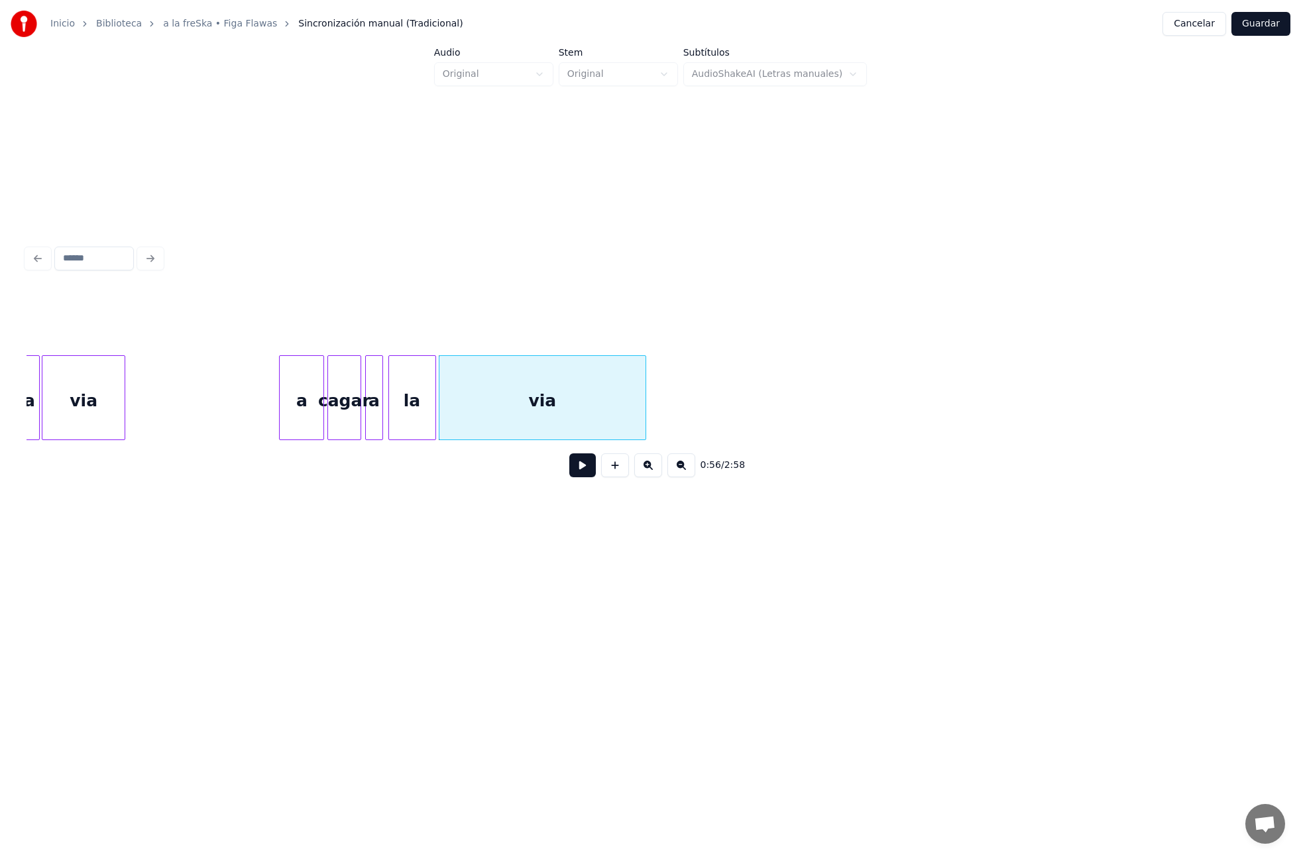
click at [580, 467] on button at bounding box center [582, 465] width 27 height 24
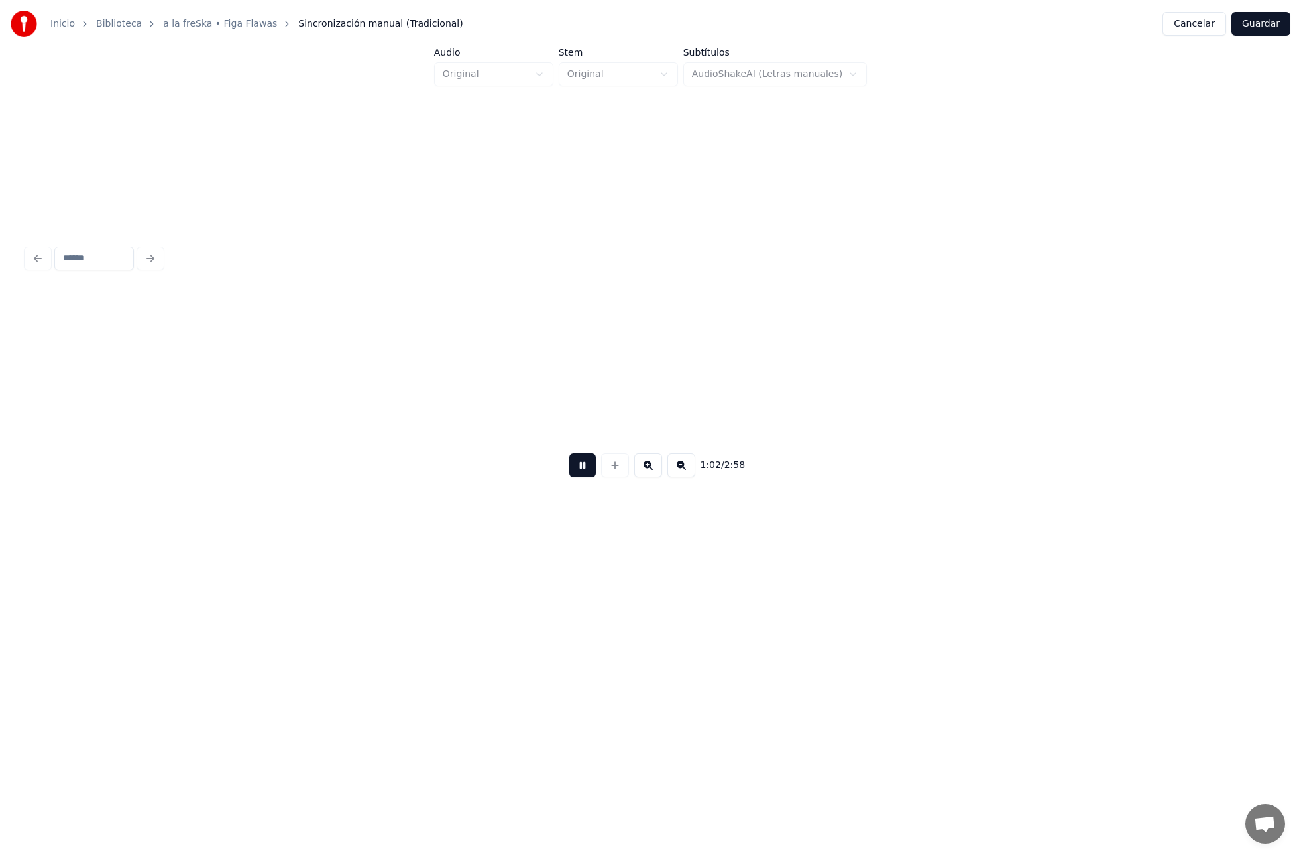
scroll to position [0, 8266]
click at [580, 467] on button at bounding box center [582, 465] width 27 height 24
click at [584, 469] on button at bounding box center [582, 465] width 27 height 24
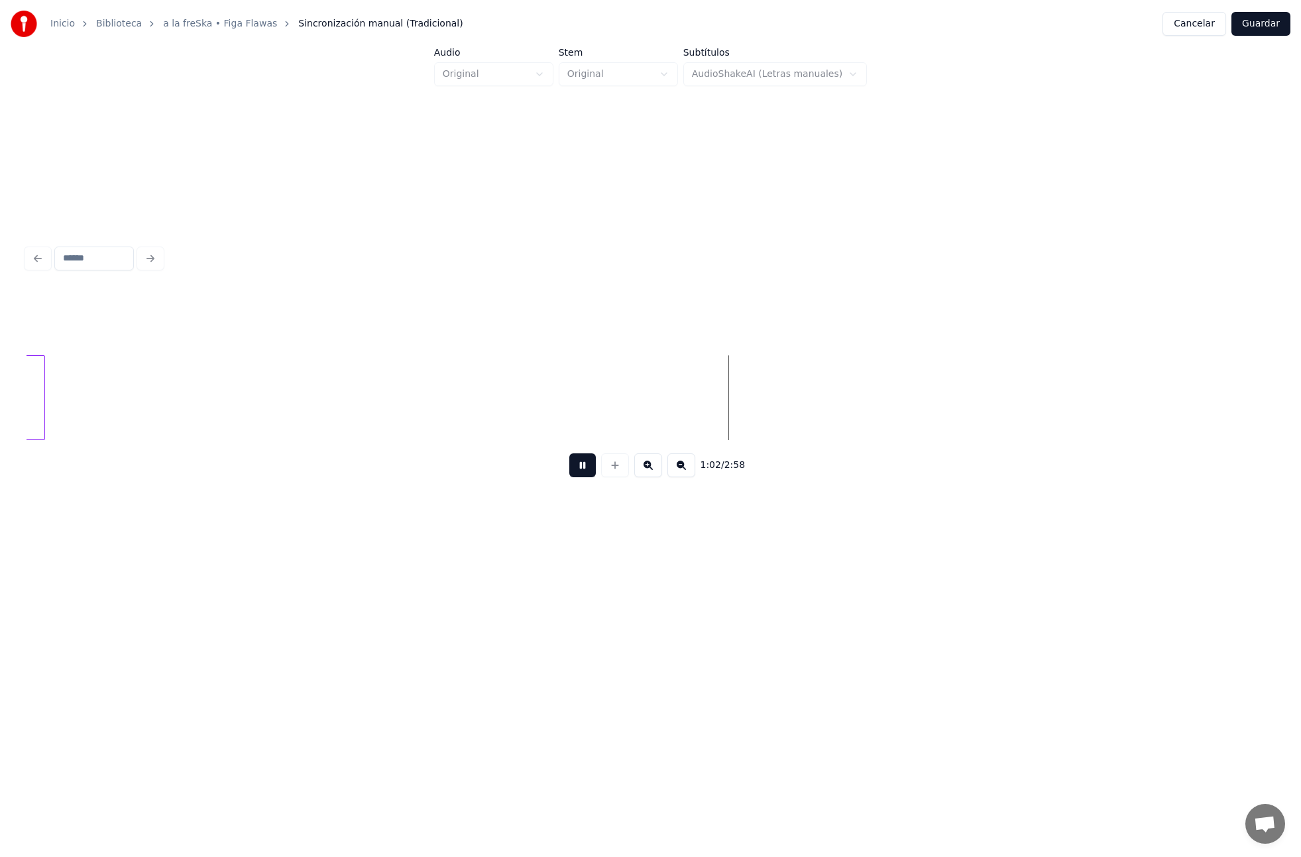
click at [582, 467] on button at bounding box center [582, 465] width 27 height 24
click at [612, 464] on button at bounding box center [615, 465] width 28 height 24
click at [514, 326] on input "**" at bounding box center [537, 322] width 99 height 24
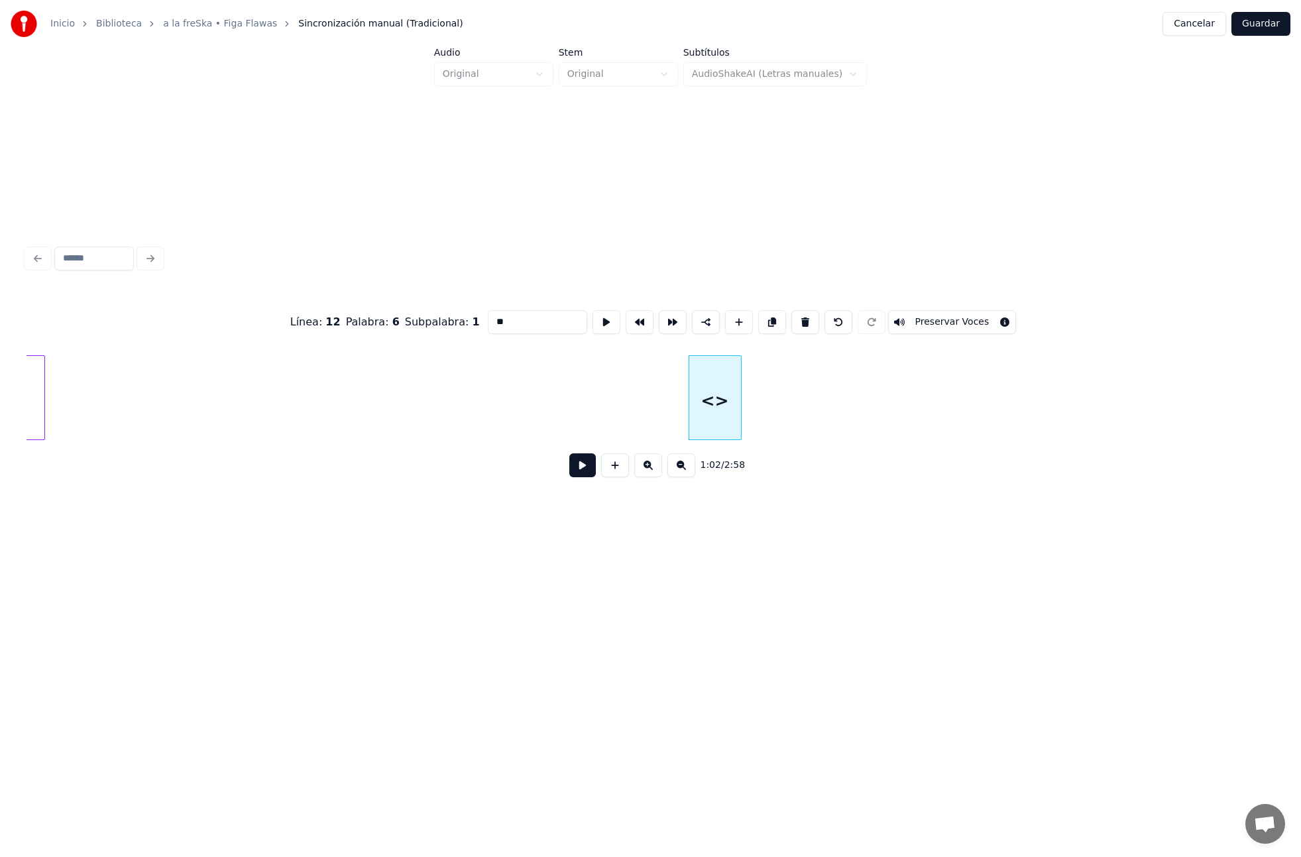
click at [514, 326] on input "**" at bounding box center [537, 322] width 99 height 24
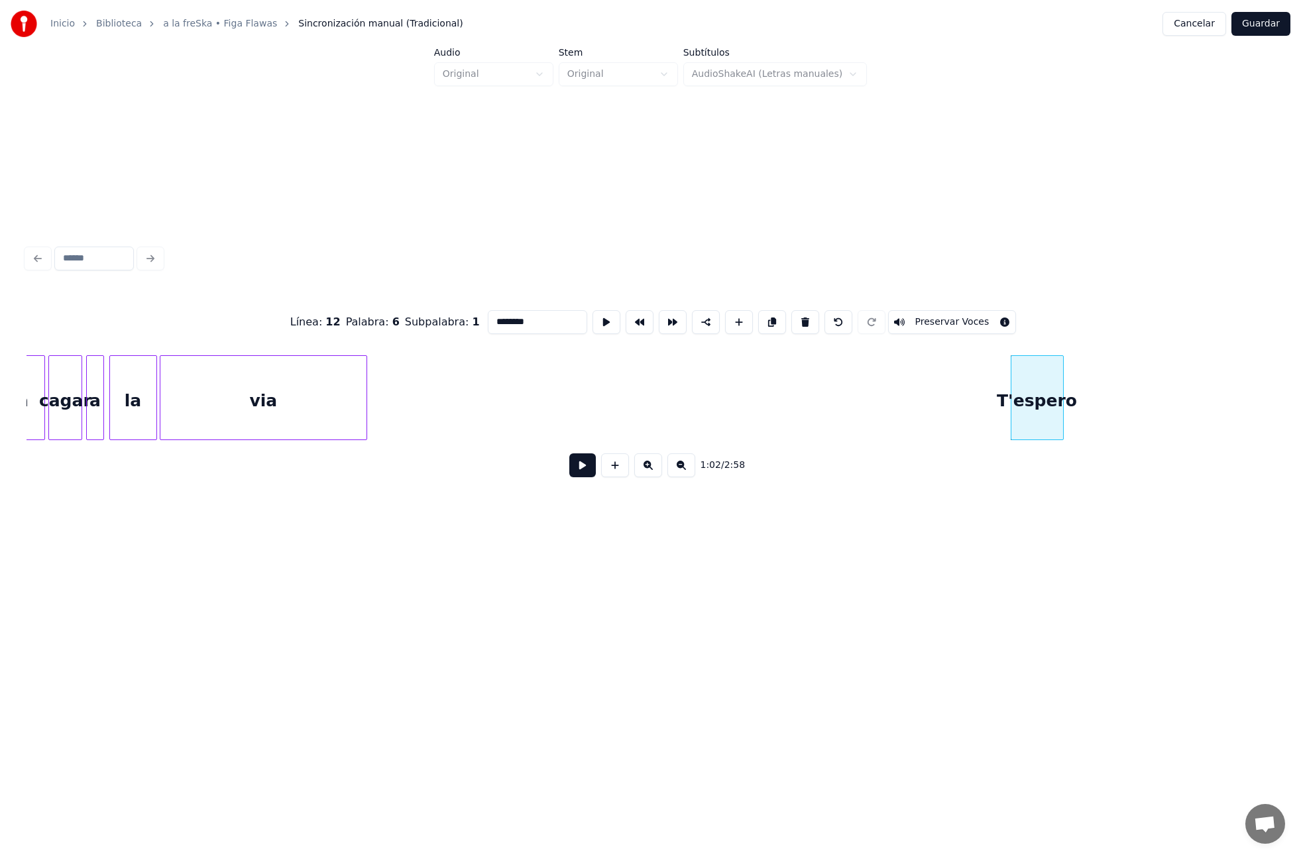
type input "********"
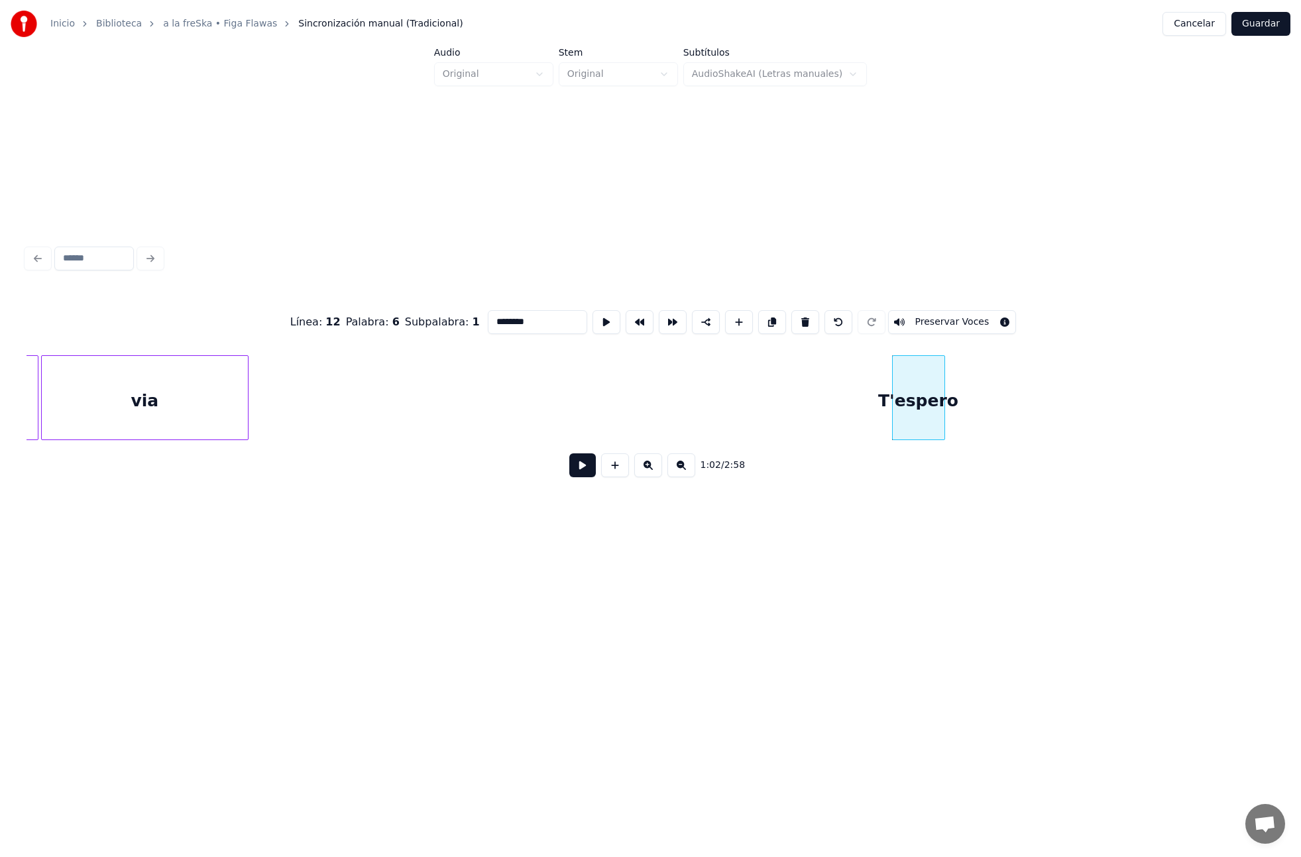
scroll to position [0, 7539]
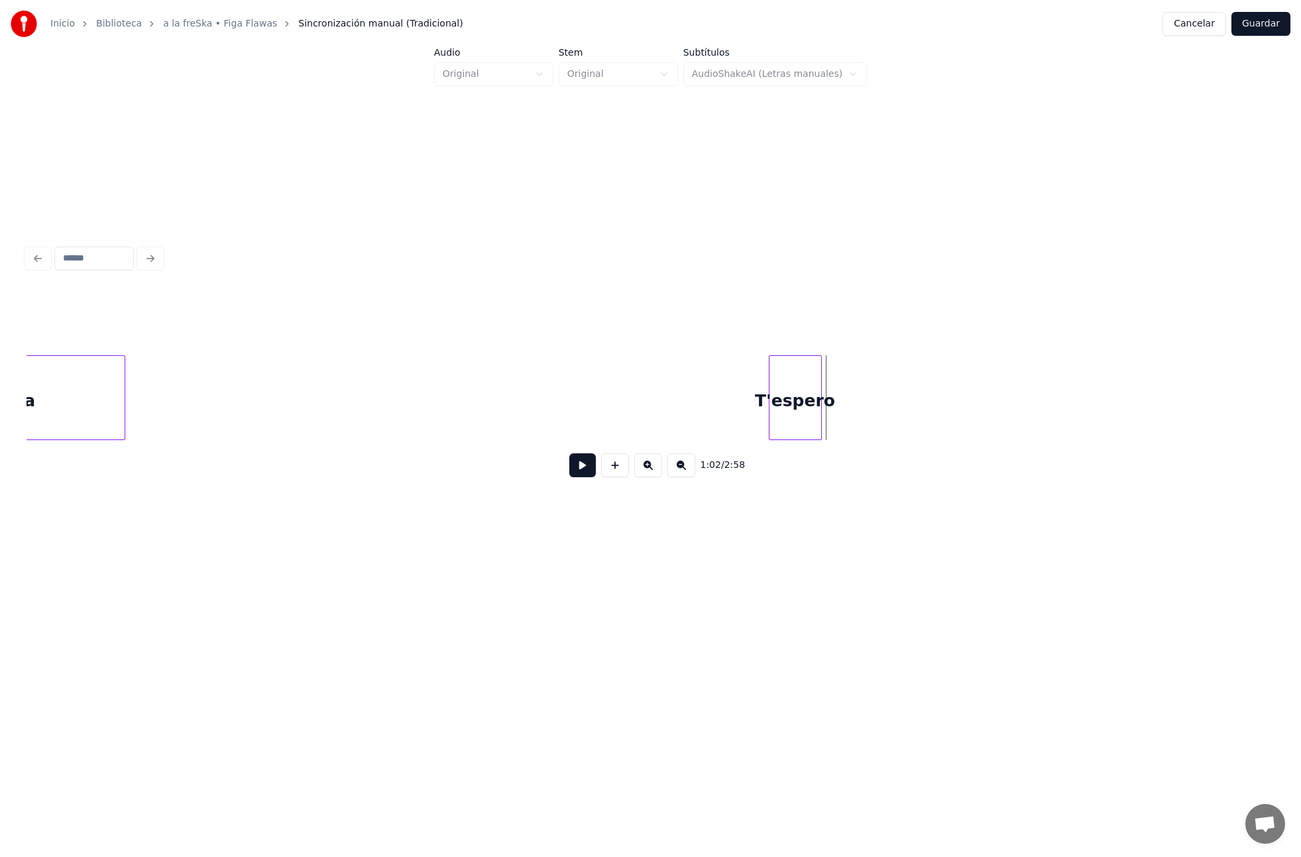
click at [621, 463] on button at bounding box center [615, 465] width 28 height 24
click at [508, 329] on input "**" at bounding box center [537, 322] width 99 height 24
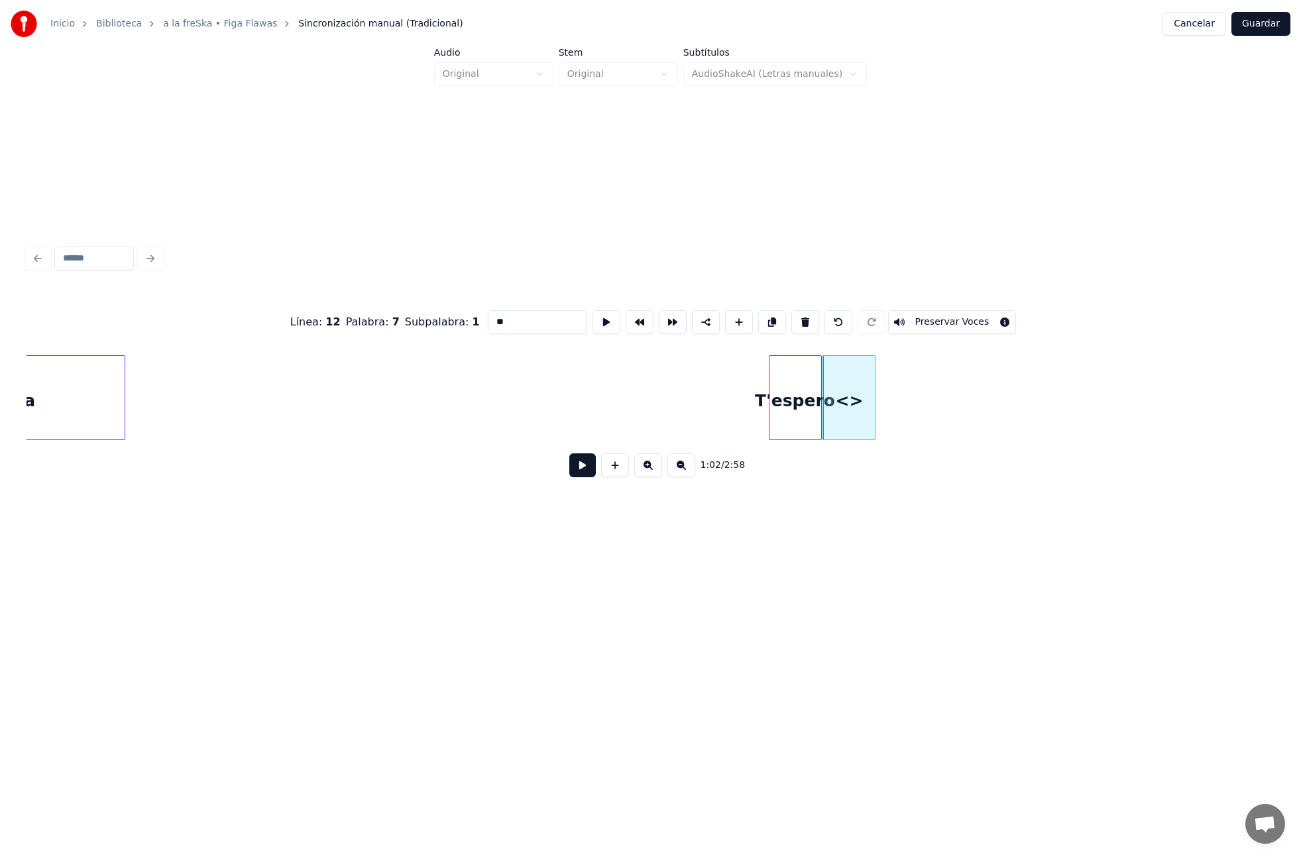
click at [524, 322] on input "**" at bounding box center [537, 322] width 99 height 24
paste input "*****"
drag, startPoint x: 489, startPoint y: 323, endPoint x: 463, endPoint y: 323, distance: 25.9
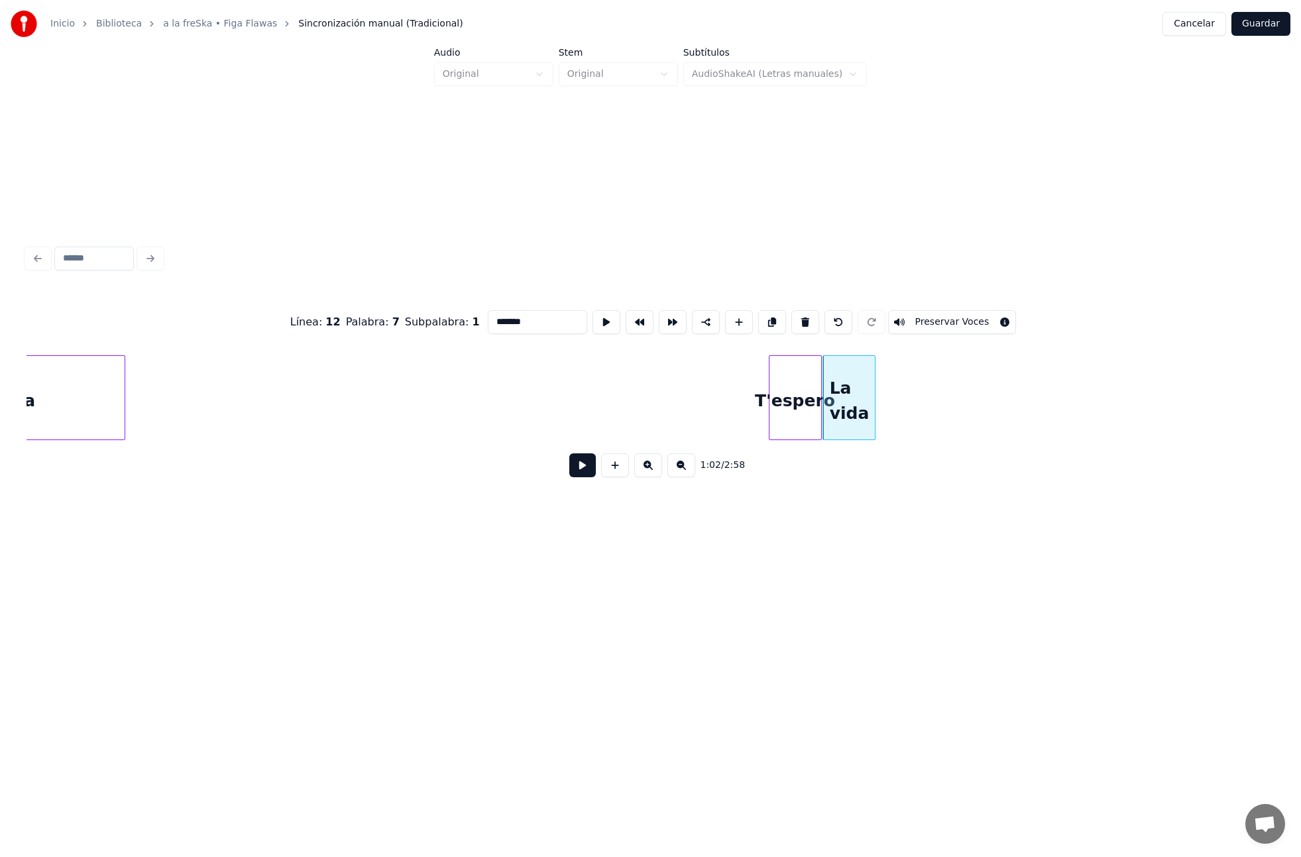
click at [463, 323] on div "Línea : 12 Palabra : 7 Subpalabra : 1 ******* Preservar Voces" at bounding box center [651, 322] width 1248 height 66
type input "*******"
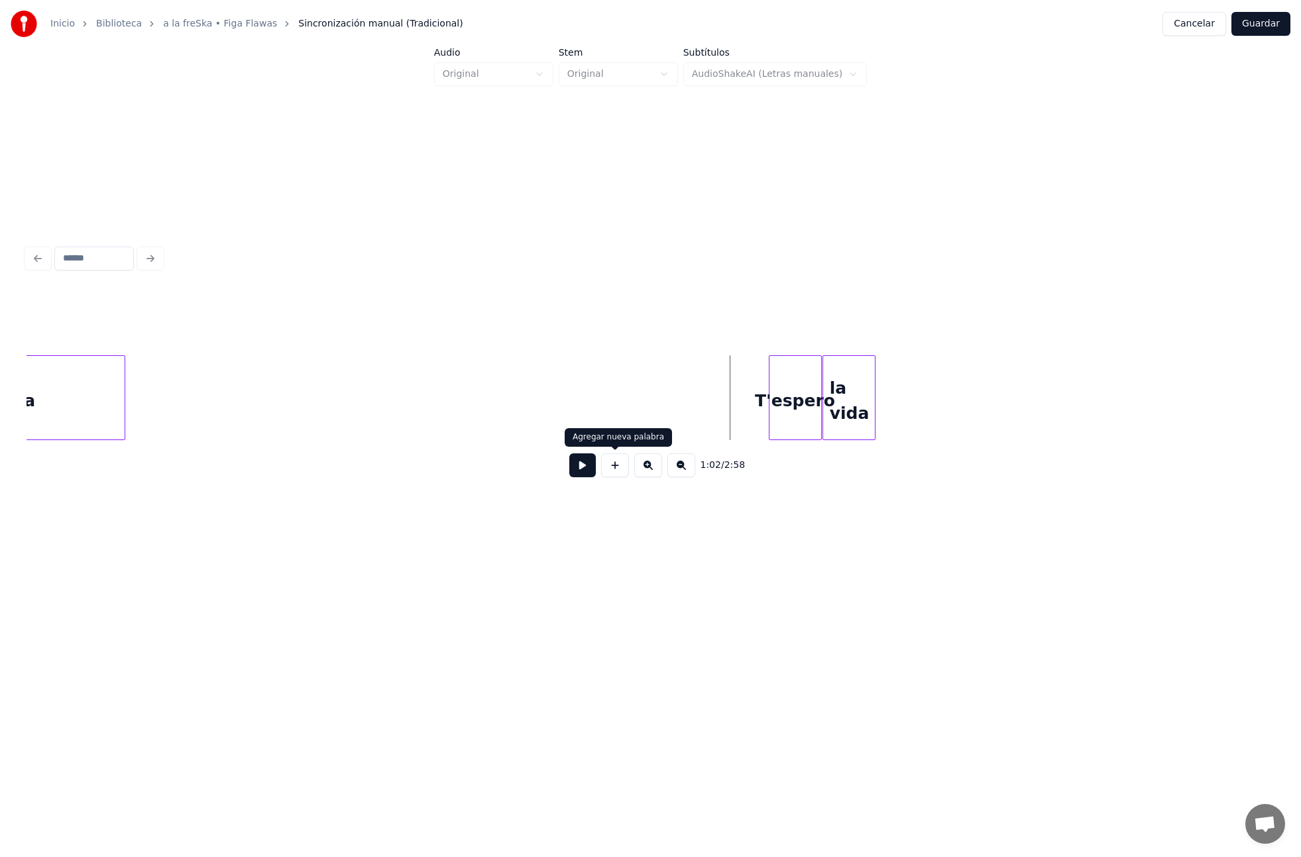
drag, startPoint x: 592, startPoint y: 467, endPoint x: 697, endPoint y: 408, distance: 120.8
click at [695, 408] on div "1:02 / 2:58" at bounding box center [651, 389] width 1248 height 201
click at [838, 415] on div "la vida" at bounding box center [849, 401] width 52 height 90
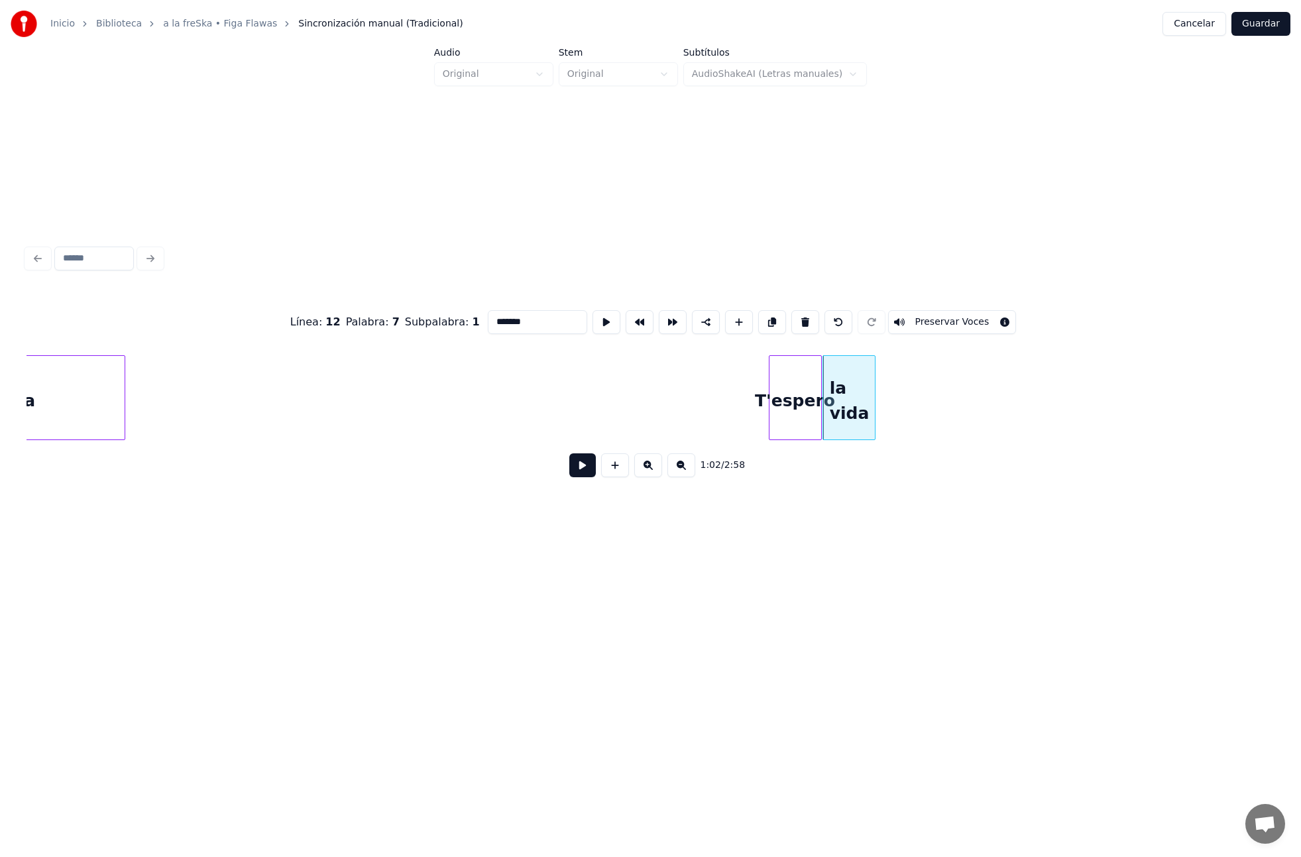
click at [552, 324] on input "*******" at bounding box center [537, 322] width 99 height 24
click at [863, 400] on div at bounding box center [864, 398] width 4 height 84
type input "**"
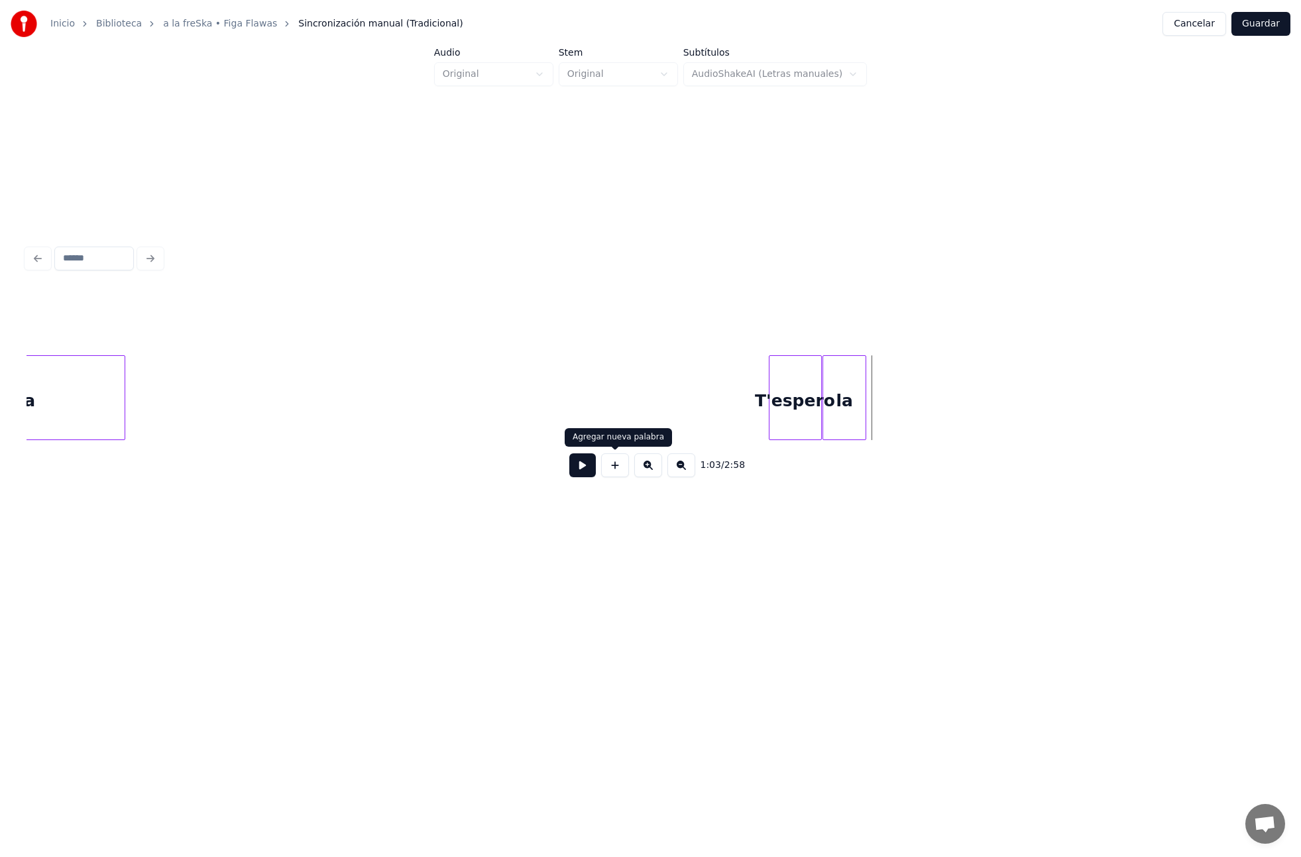
click at [615, 467] on button at bounding box center [615, 465] width 28 height 24
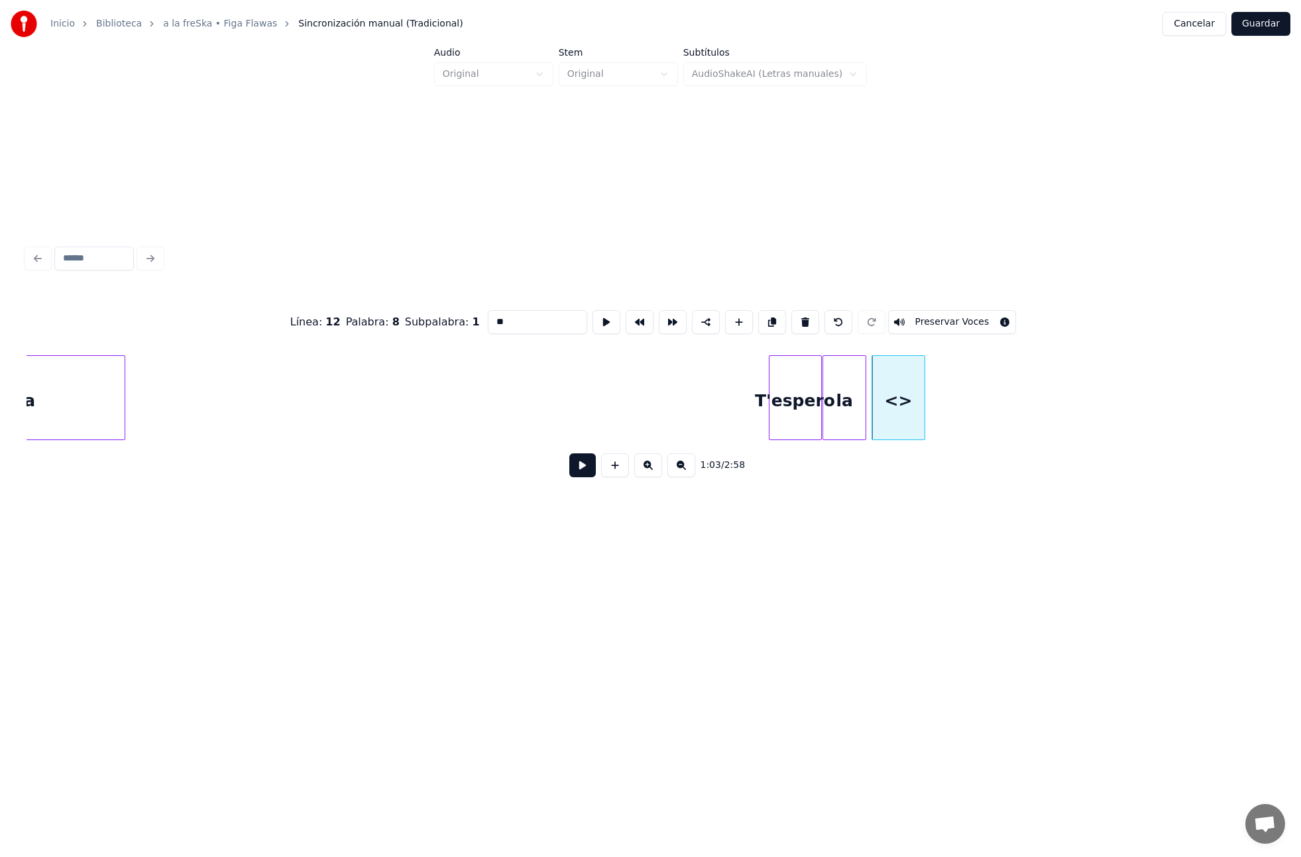
click at [510, 321] on input "**" at bounding box center [537, 322] width 99 height 24
type input "****"
drag, startPoint x: 698, startPoint y: 404, endPoint x: 657, endPoint y: 433, distance: 50.8
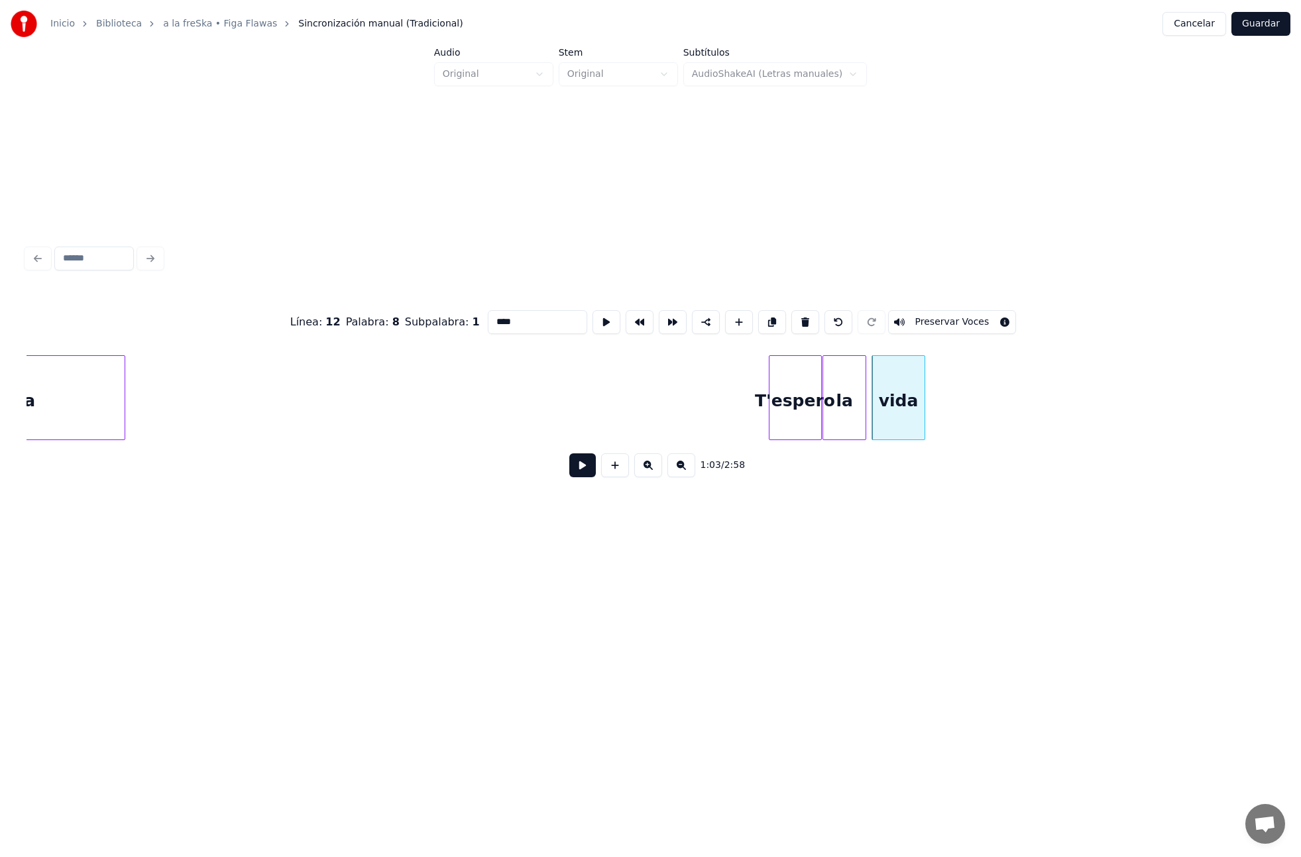
click at [587, 469] on button at bounding box center [582, 465] width 27 height 24
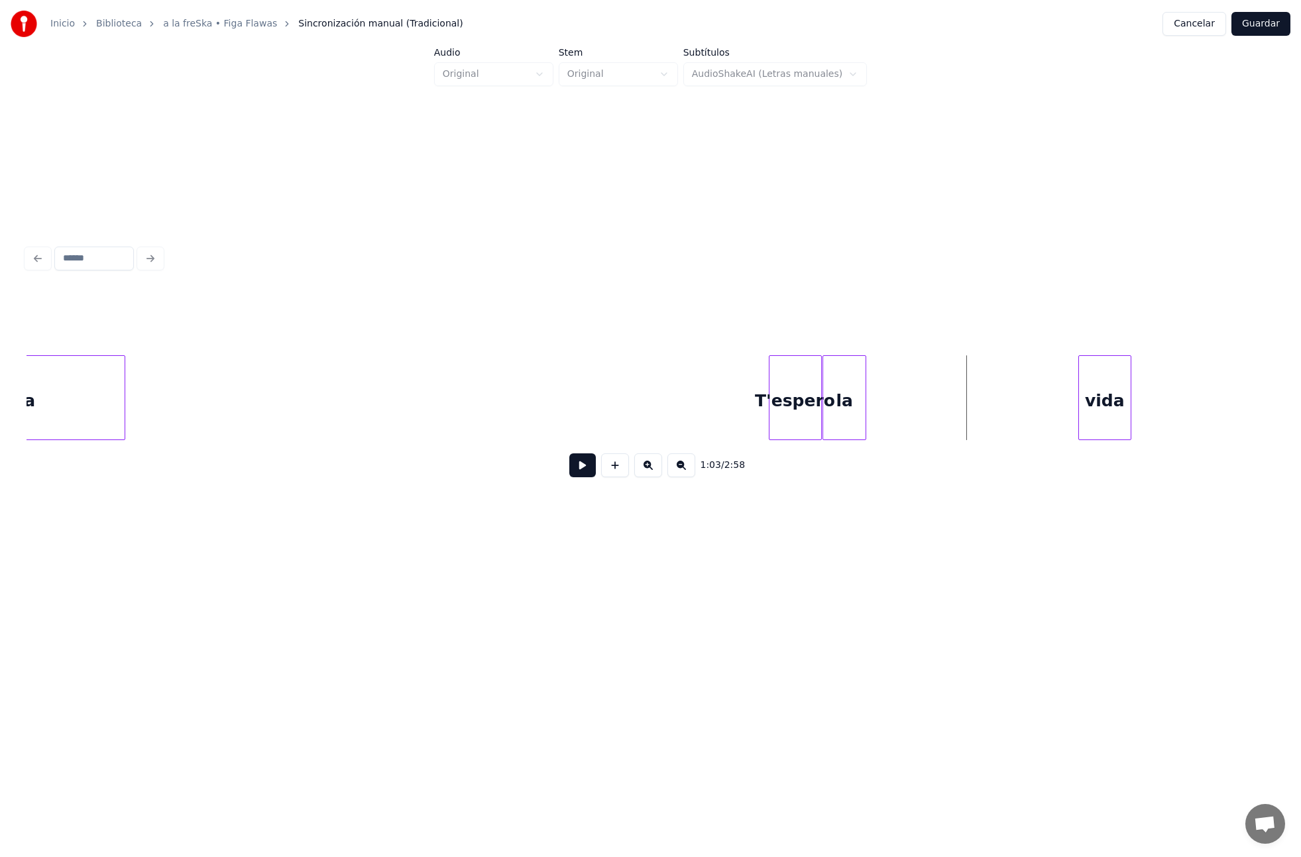
click at [1120, 416] on div "vida" at bounding box center [1105, 401] width 52 height 90
click at [1021, 412] on div "la" at bounding box center [1018, 401] width 42 height 90
click at [941, 414] on div at bounding box center [941, 398] width 4 height 84
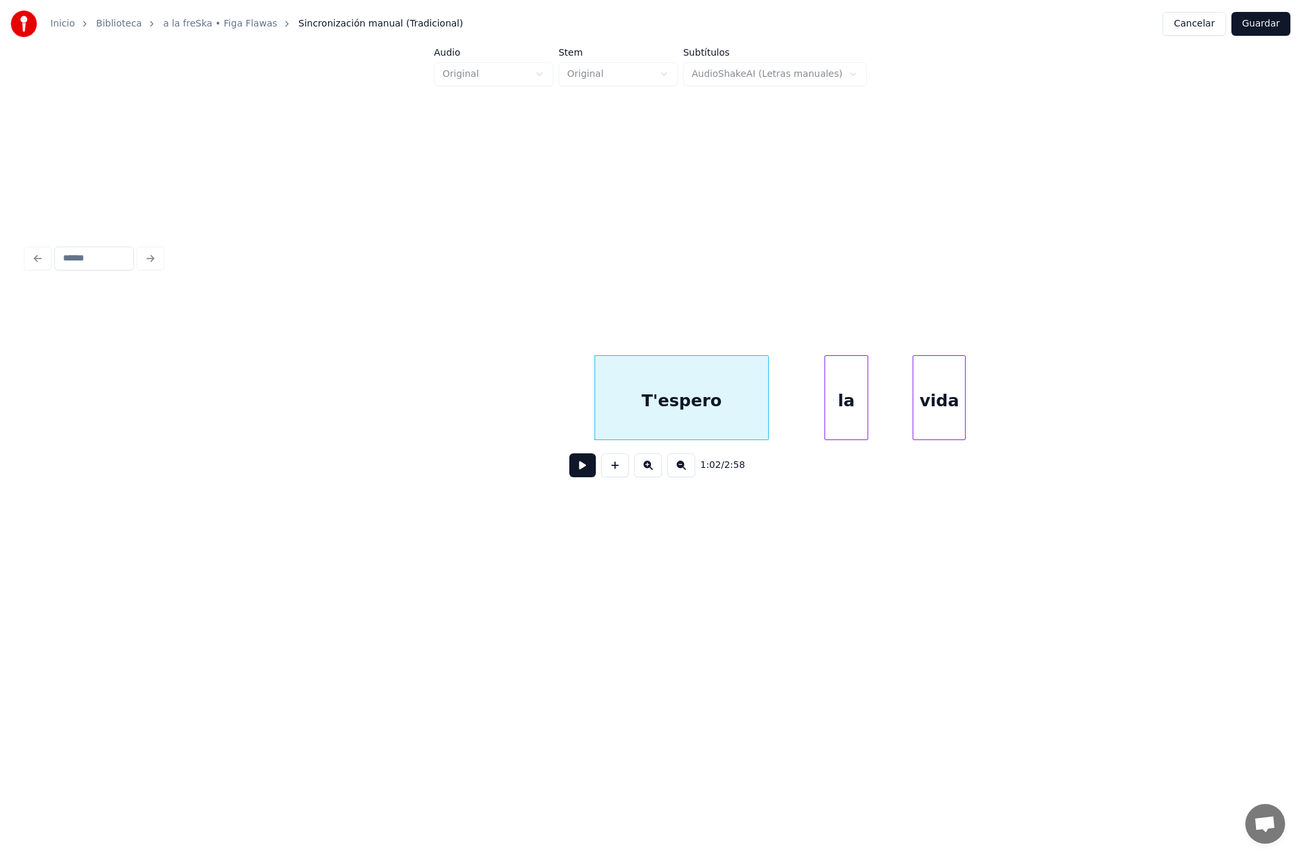
scroll to position [0, 7744]
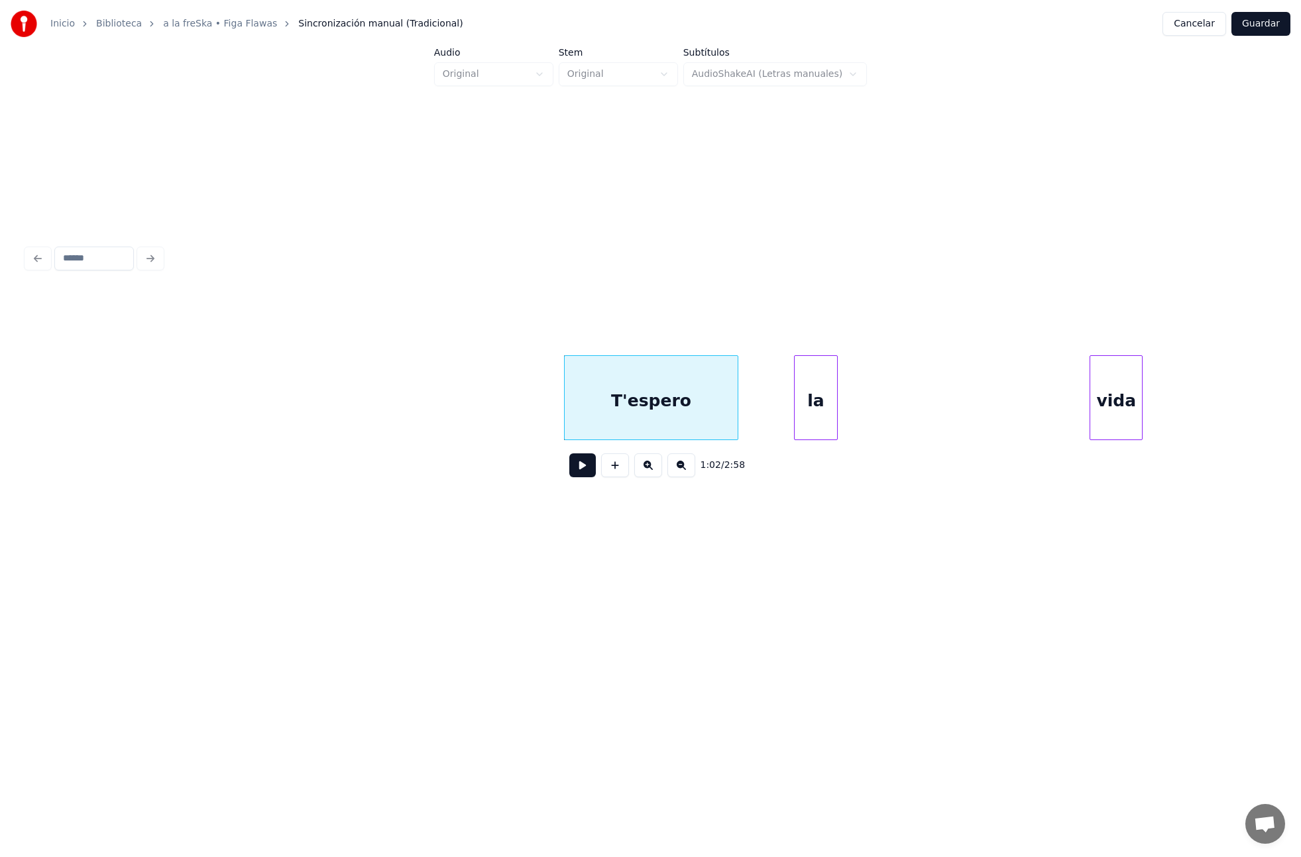
click at [1121, 408] on div "vida" at bounding box center [1116, 401] width 52 height 90
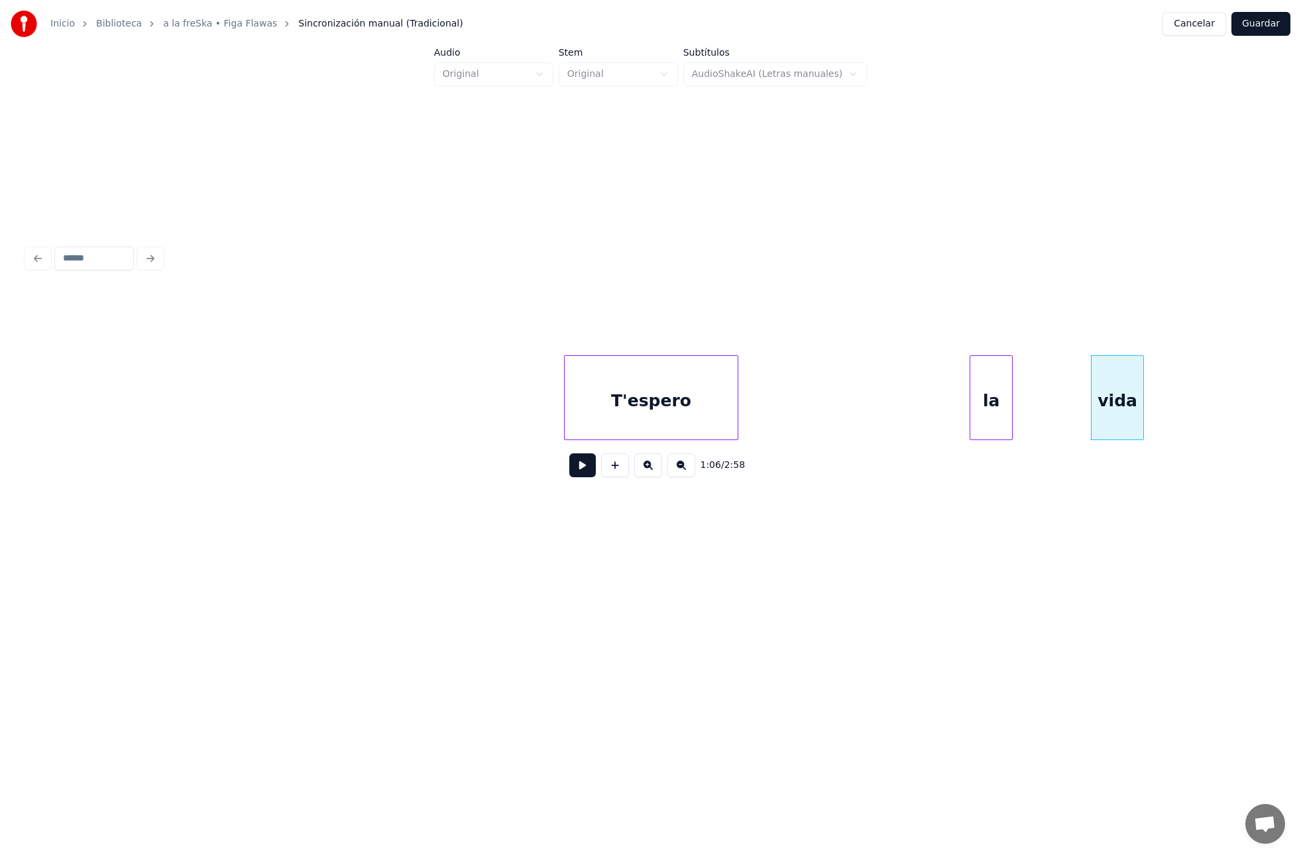
click at [995, 405] on div "la" at bounding box center [991, 401] width 42 height 90
click at [656, 405] on div "T'espero" at bounding box center [652, 401] width 174 height 90
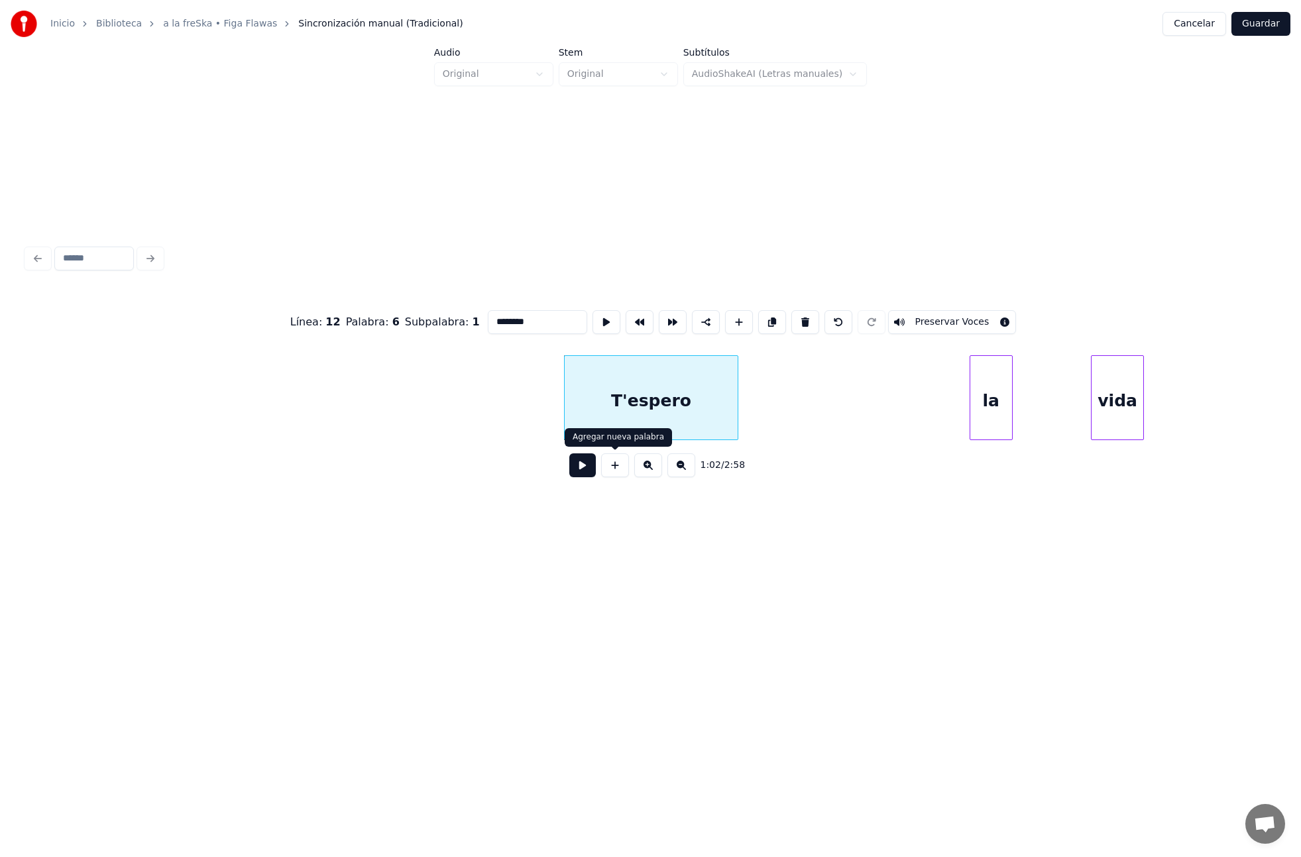
click at [577, 469] on button at bounding box center [582, 465] width 27 height 24
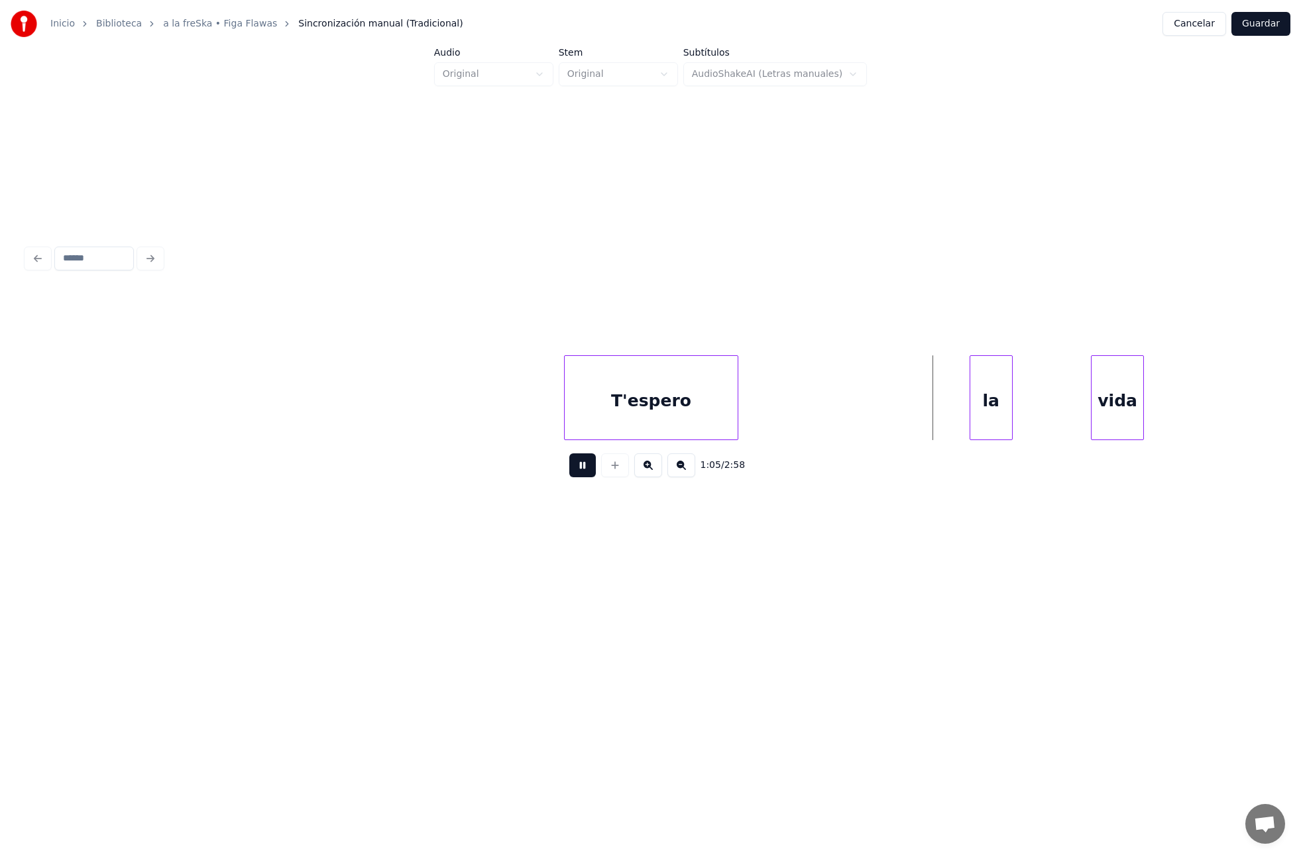
click at [579, 469] on button at bounding box center [582, 465] width 27 height 24
click at [940, 418] on div "la" at bounding box center [940, 401] width 42 height 90
click at [951, 418] on div at bounding box center [952, 398] width 4 height 84
click at [1042, 429] on div "vida" at bounding box center [1048, 401] width 52 height 90
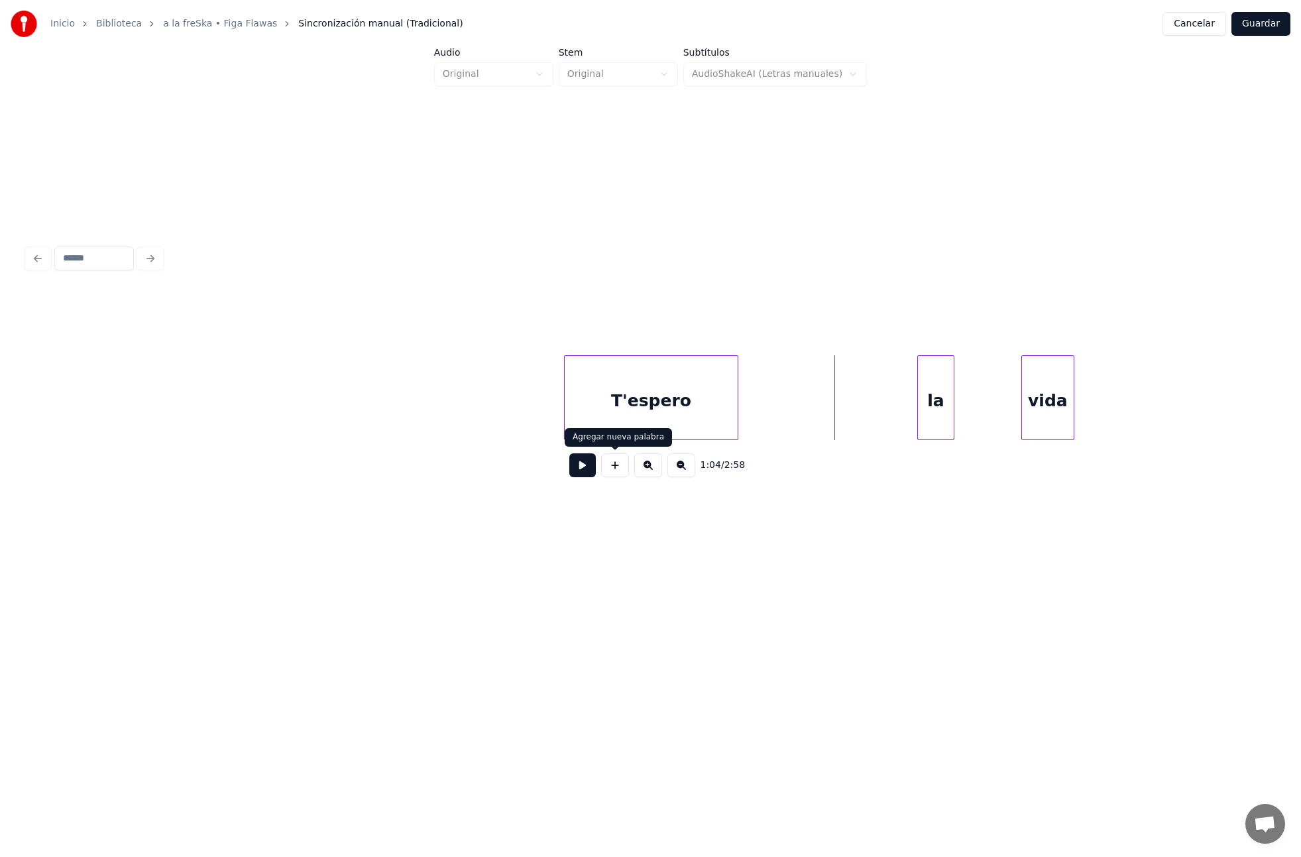
click at [586, 470] on button at bounding box center [582, 465] width 27 height 24
click at [586, 469] on button at bounding box center [582, 465] width 27 height 24
click at [950, 412] on div "la" at bounding box center [933, 397] width 36 height 85
click at [963, 412] on div at bounding box center [961, 398] width 4 height 84
click at [972, 423] on div at bounding box center [974, 398] width 4 height 84
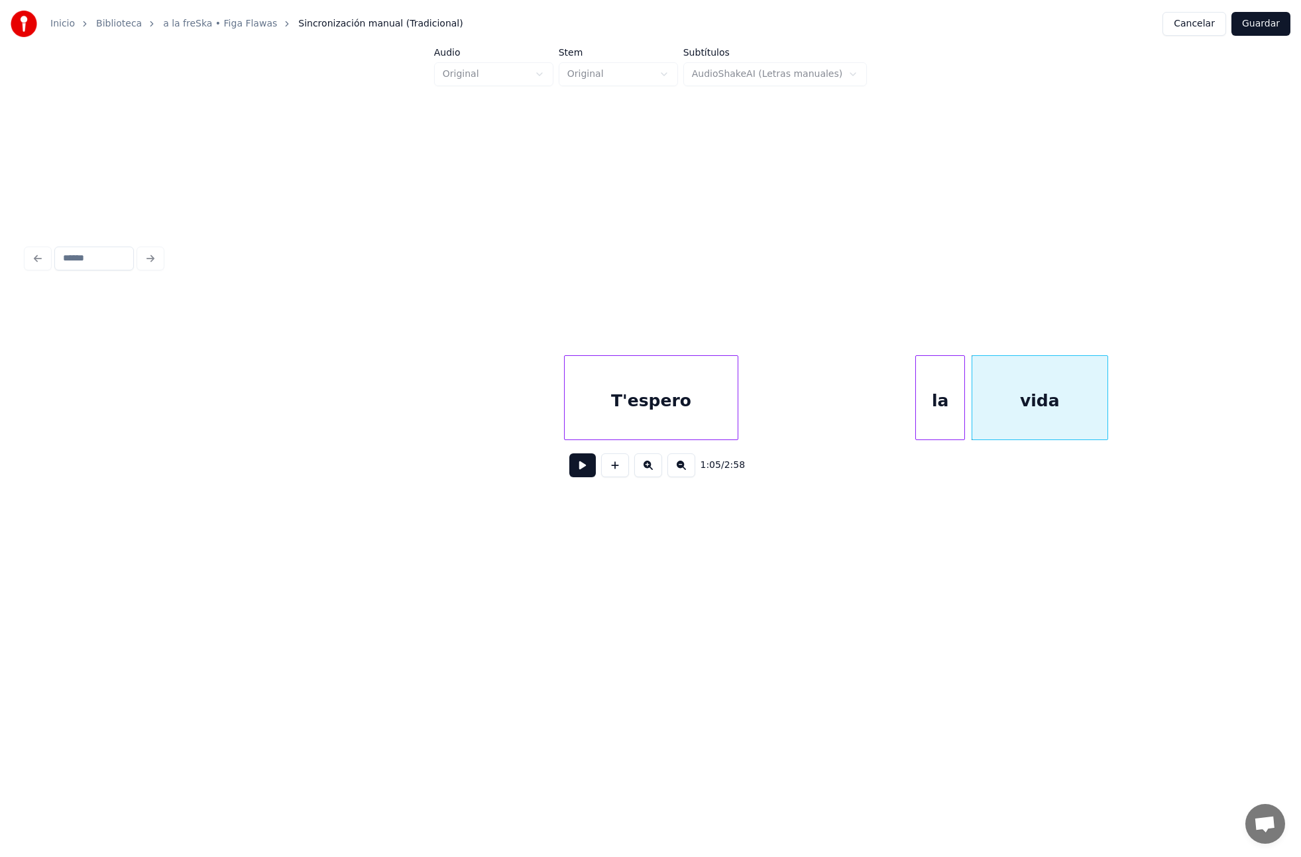
click at [1105, 419] on div at bounding box center [1105, 398] width 4 height 84
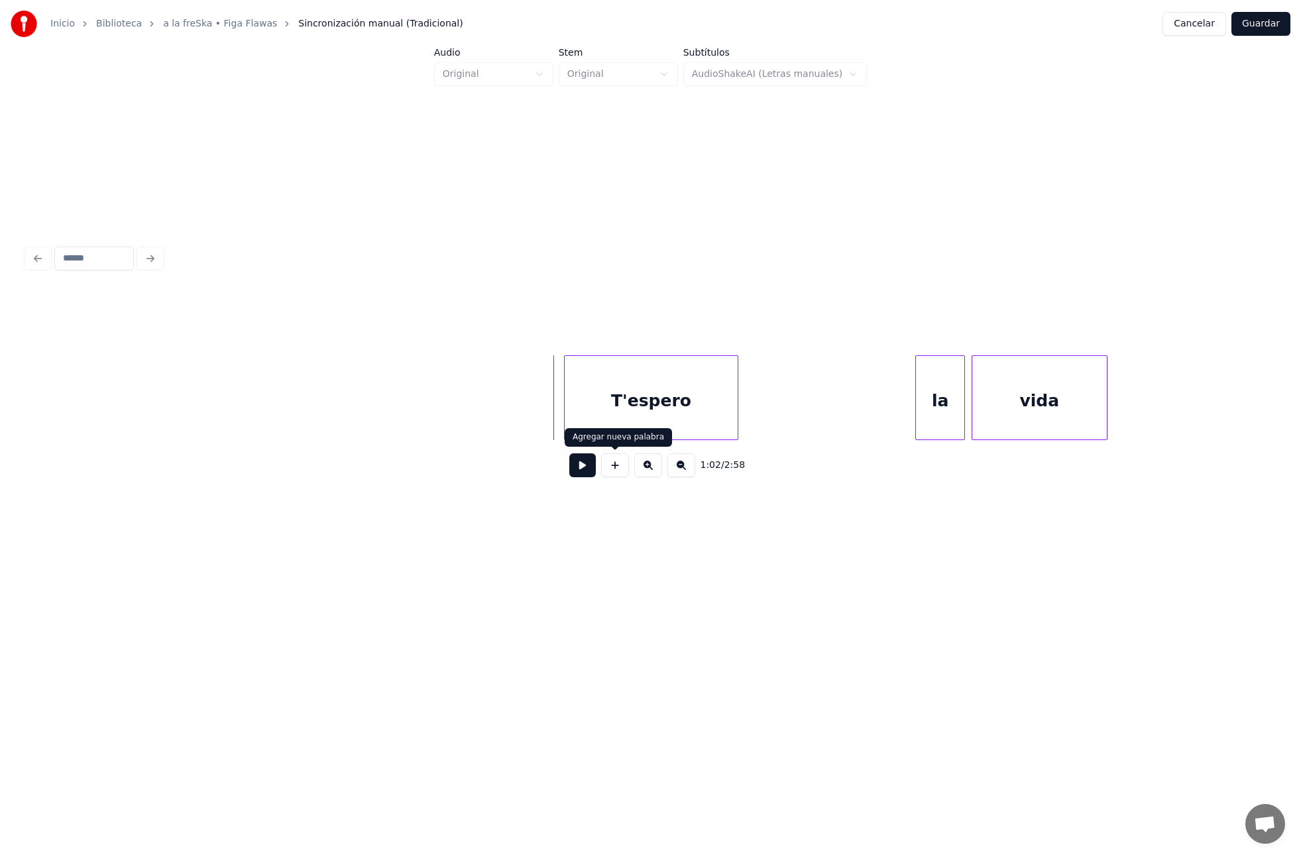
click at [580, 465] on button at bounding box center [582, 465] width 27 height 24
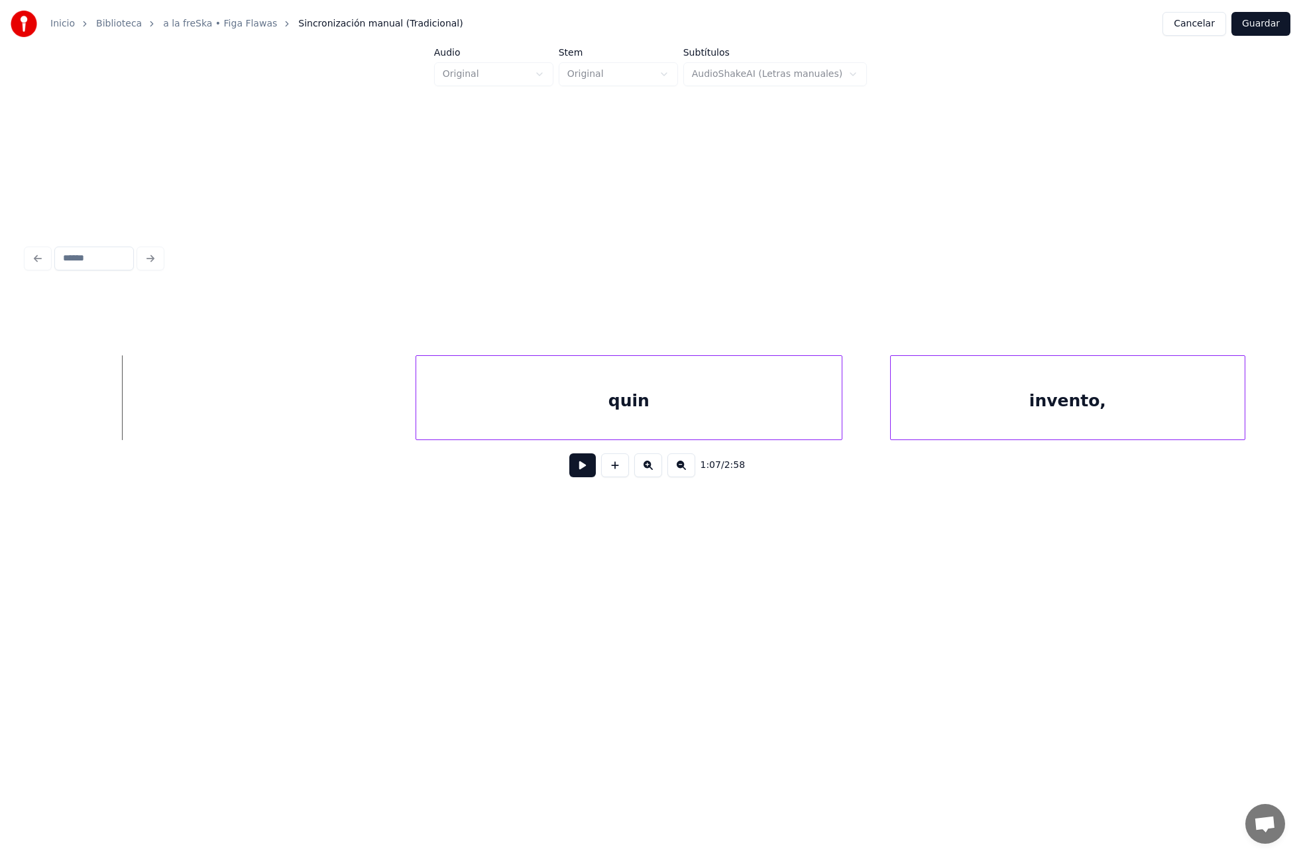
scroll to position [0, 8809]
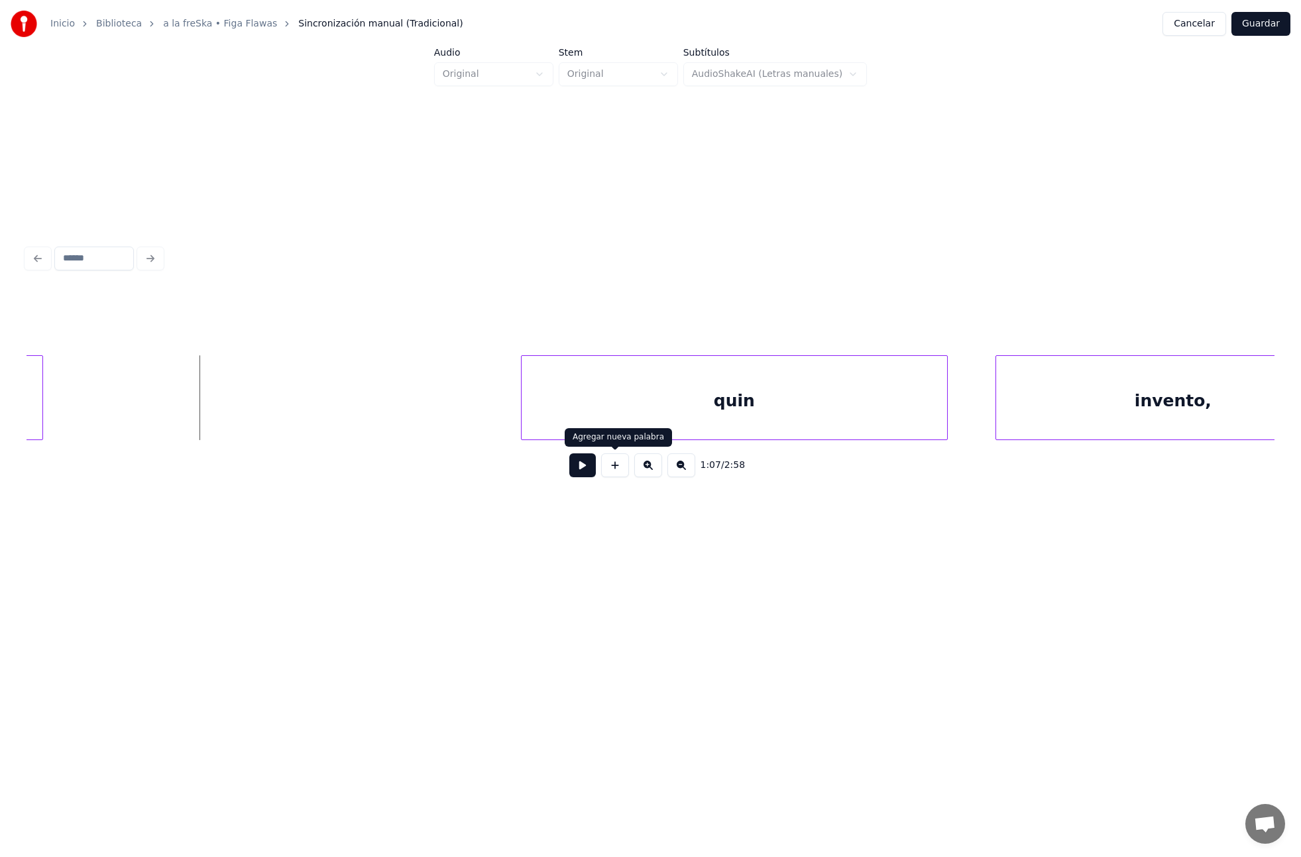
click at [616, 469] on button at bounding box center [615, 465] width 28 height 24
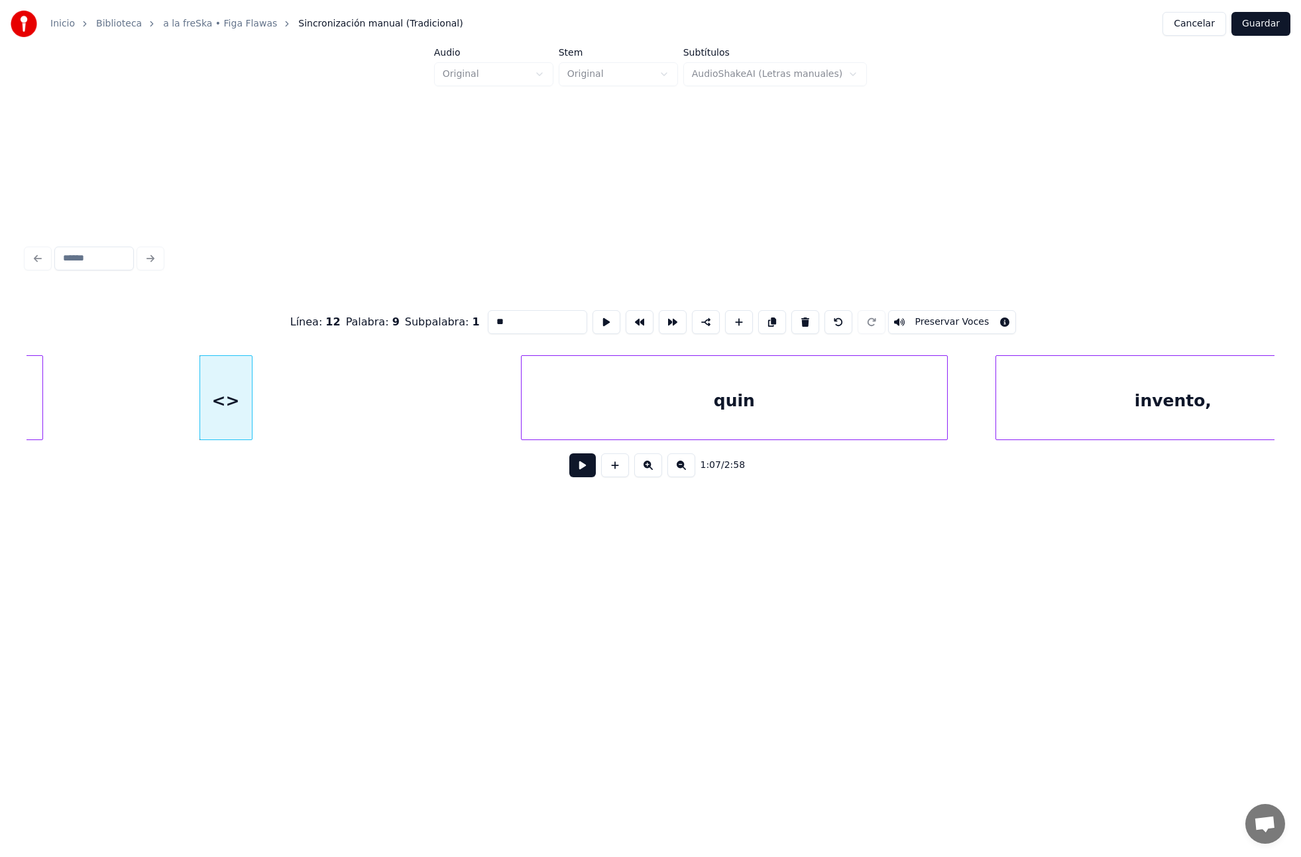
click at [511, 315] on input "**" at bounding box center [537, 322] width 99 height 24
click at [512, 315] on input "**" at bounding box center [537, 322] width 99 height 24
click at [223, 421] on div at bounding box center [225, 398] width 4 height 84
type input "*"
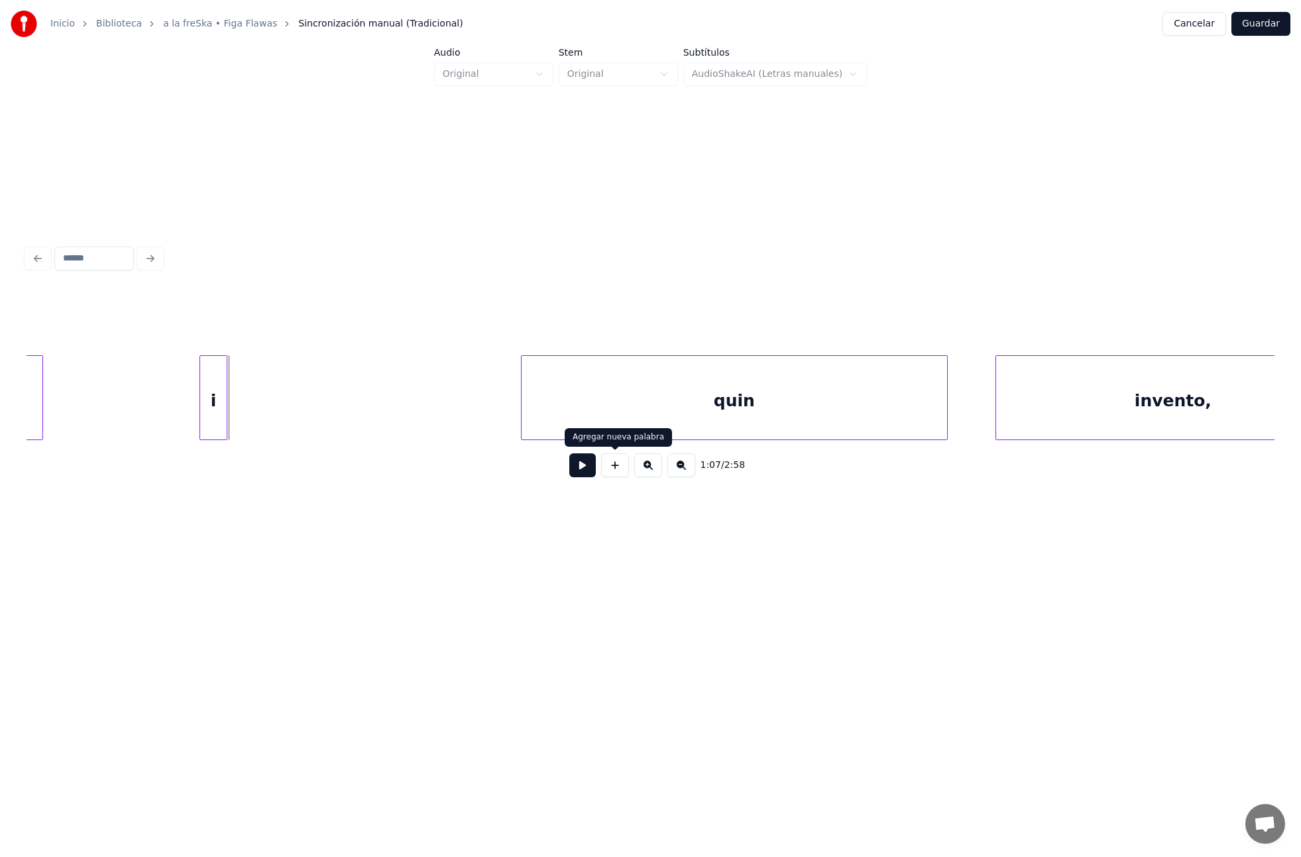
click at [611, 464] on button at bounding box center [615, 465] width 28 height 24
click at [539, 441] on div "1:07 / 2:58" at bounding box center [651, 465] width 1248 height 50
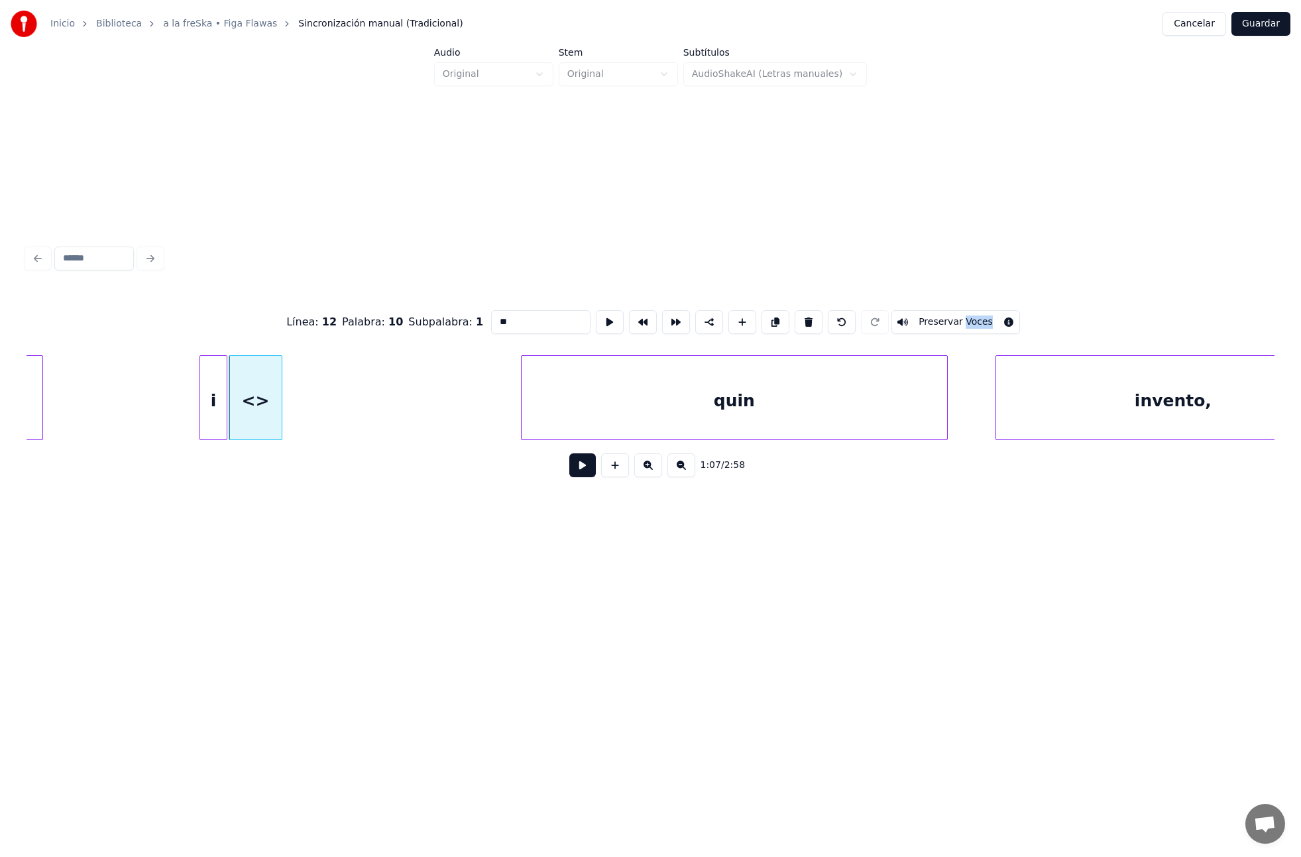
click at [540, 441] on div "1:07 / 2:58" at bounding box center [651, 465] width 1248 height 50
click at [518, 324] on input "**" at bounding box center [540, 322] width 99 height 24
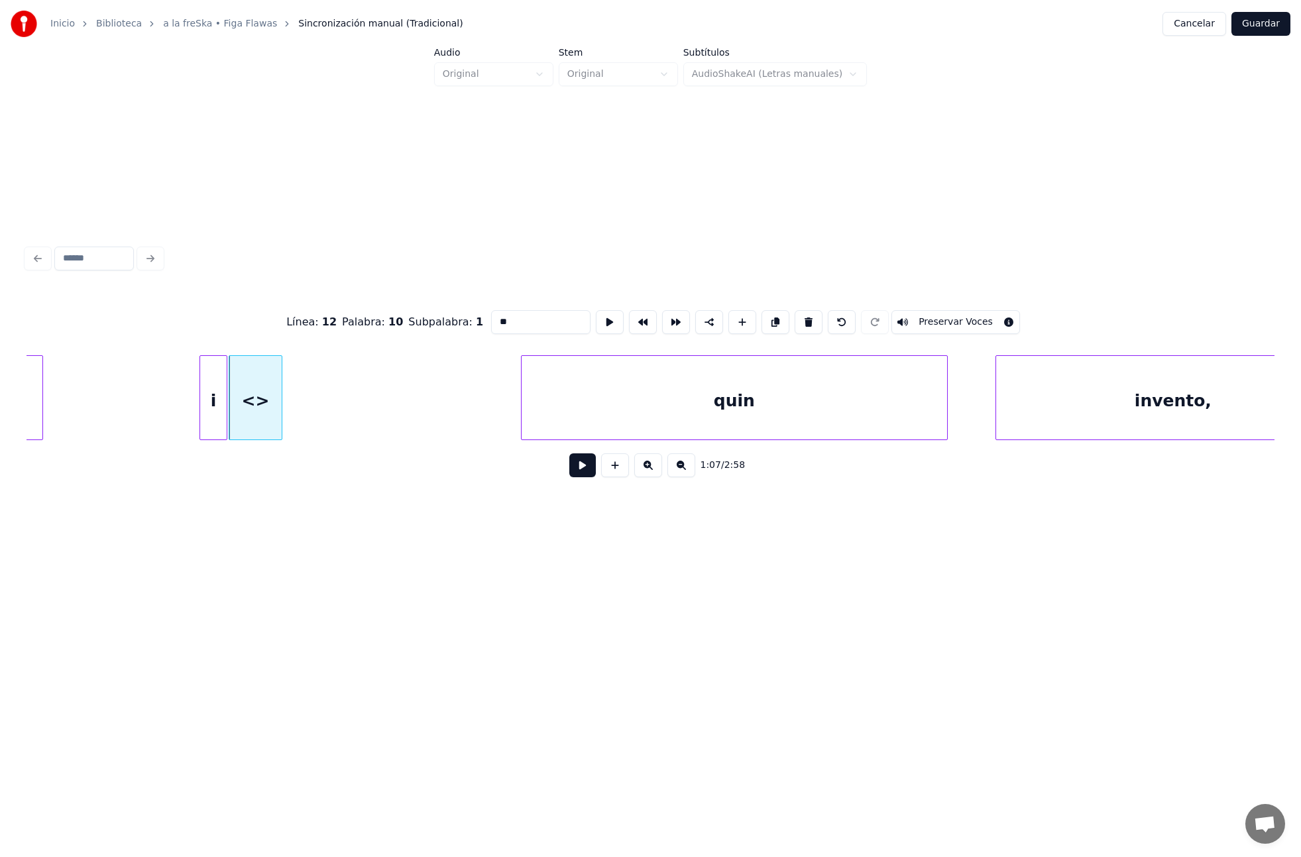
paste input "*********"
click at [327, 419] on div at bounding box center [327, 398] width 4 height 84
type input "**********"
click at [596, 322] on button at bounding box center [610, 322] width 28 height 24
click at [345, 421] on div at bounding box center [345, 398] width 4 height 84
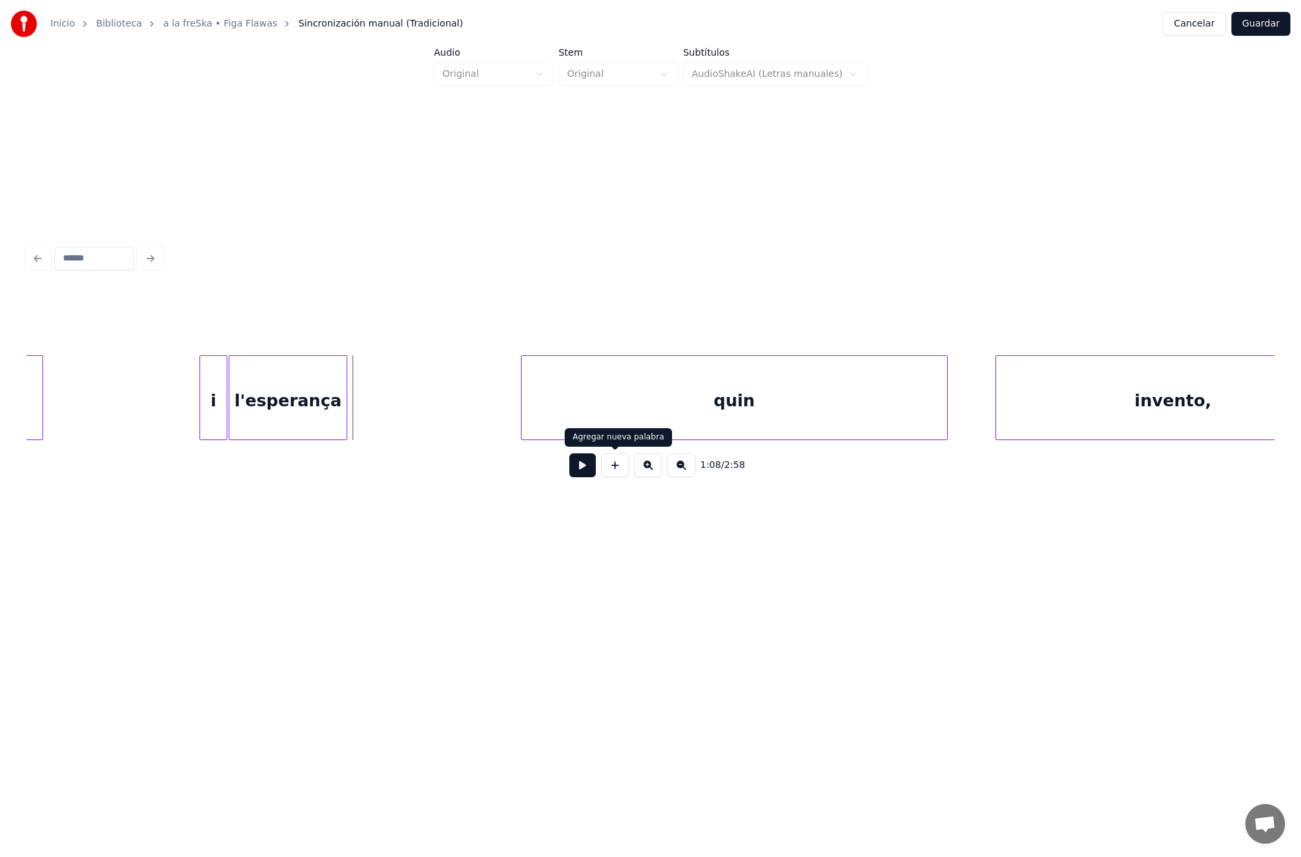
click at [612, 461] on button at bounding box center [615, 465] width 28 height 24
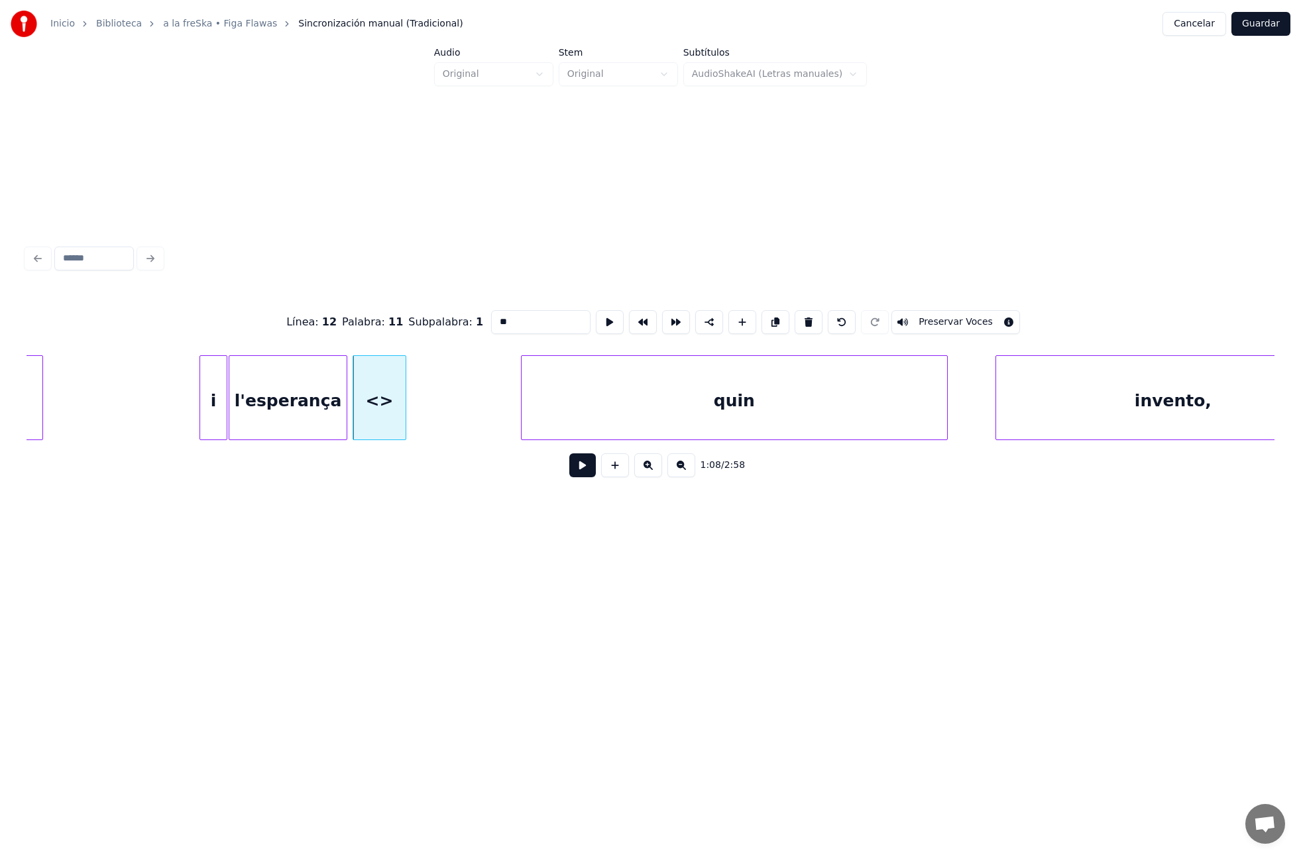
click at [523, 327] on input "**" at bounding box center [540, 322] width 99 height 24
paste input "*"
type input "***"
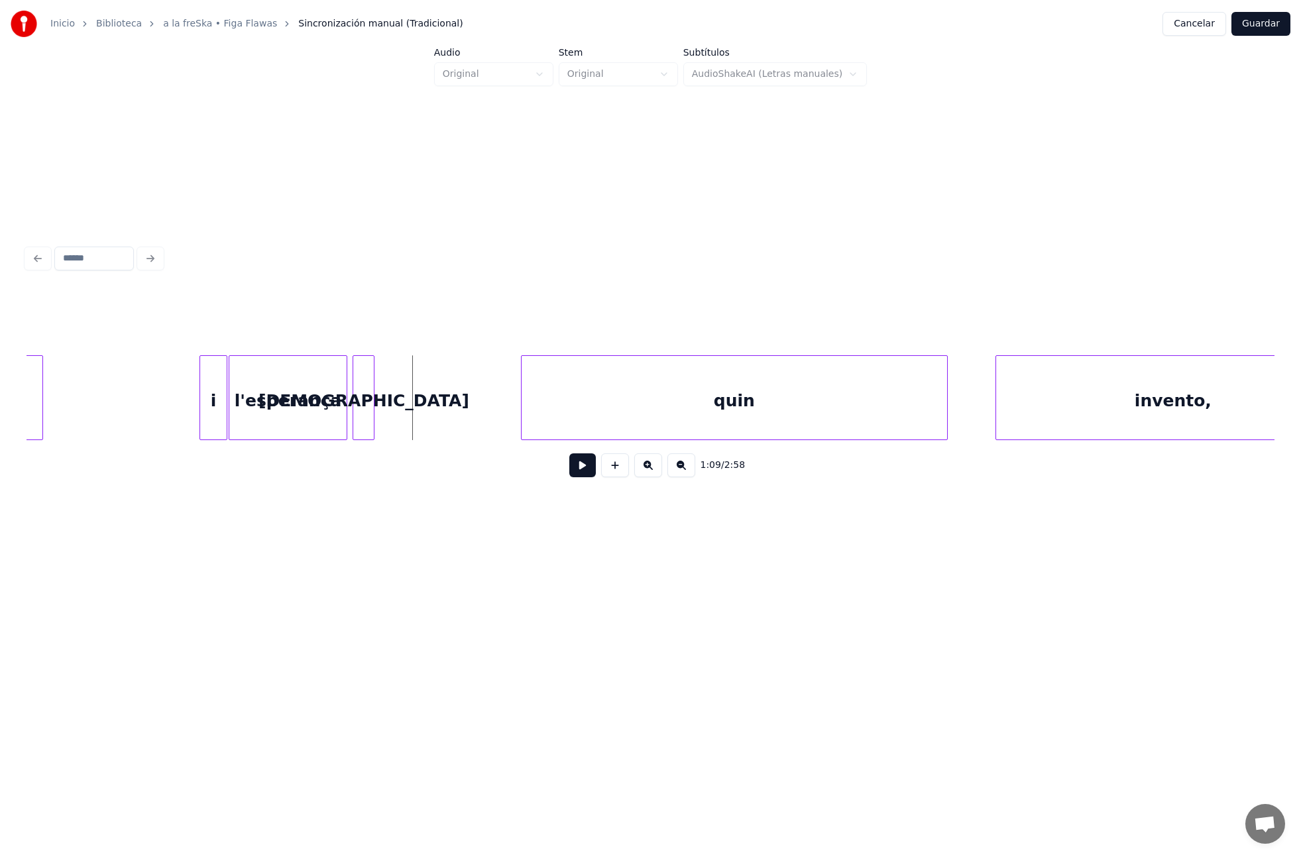
click at [372, 427] on div at bounding box center [372, 398] width 4 height 84
click at [618, 465] on button at bounding box center [615, 465] width 28 height 24
click at [499, 326] on input "**" at bounding box center [540, 322] width 99 height 24
type input "*"
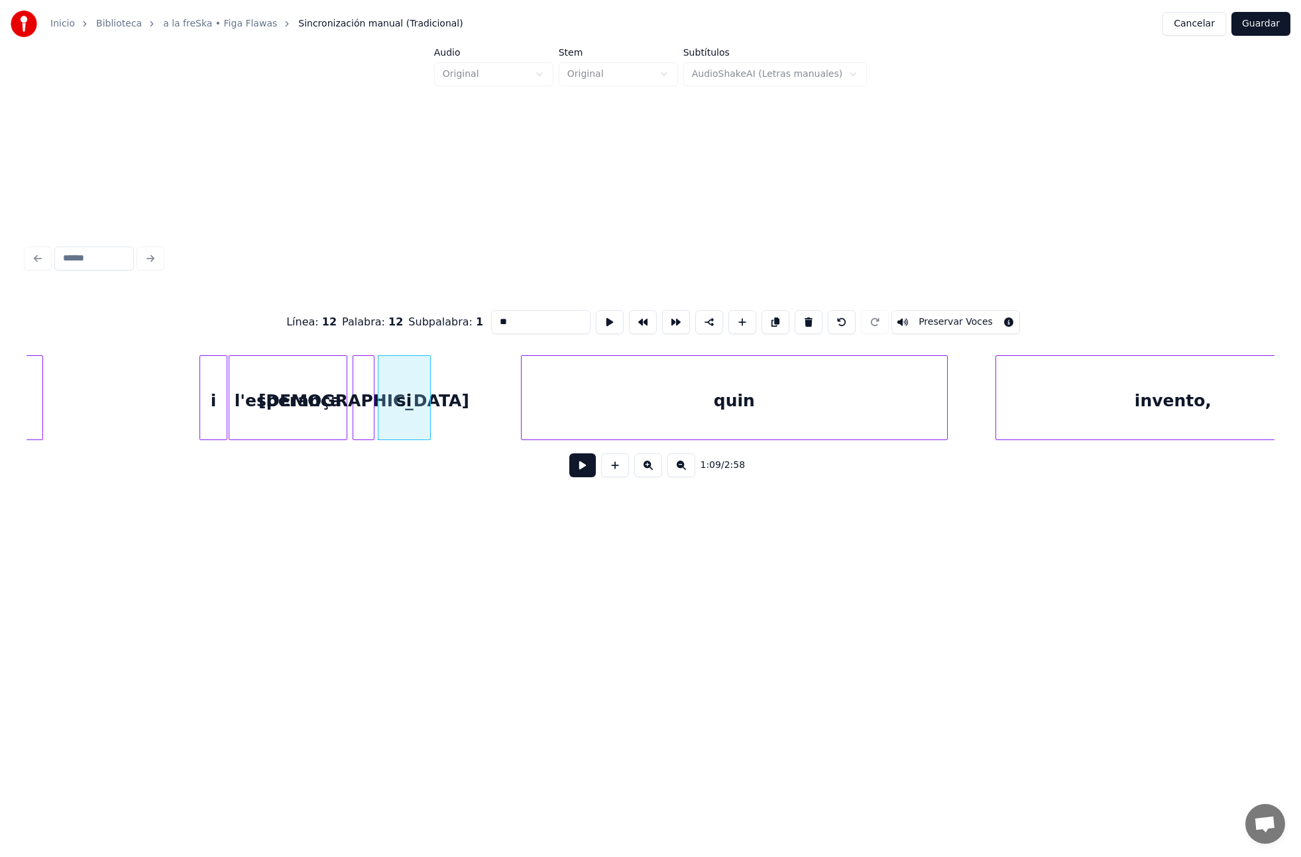
type input "**"
click at [582, 467] on button at bounding box center [582, 465] width 27 height 24
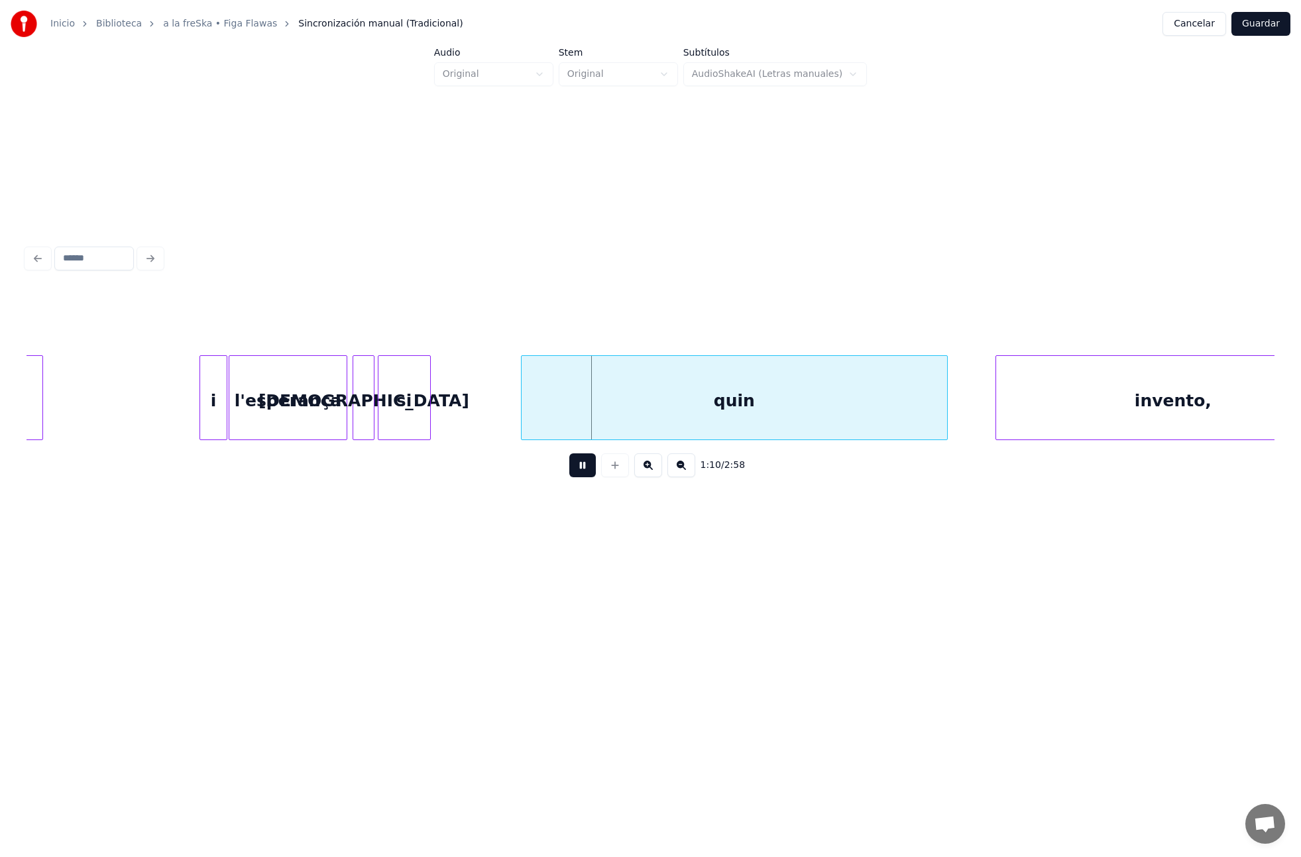
drag, startPoint x: 575, startPoint y: 465, endPoint x: 567, endPoint y: 463, distance: 8.2
click at [575, 464] on button at bounding box center [582, 465] width 27 height 24
drag, startPoint x: 160, startPoint y: 411, endPoint x: 218, endPoint y: 419, distance: 58.2
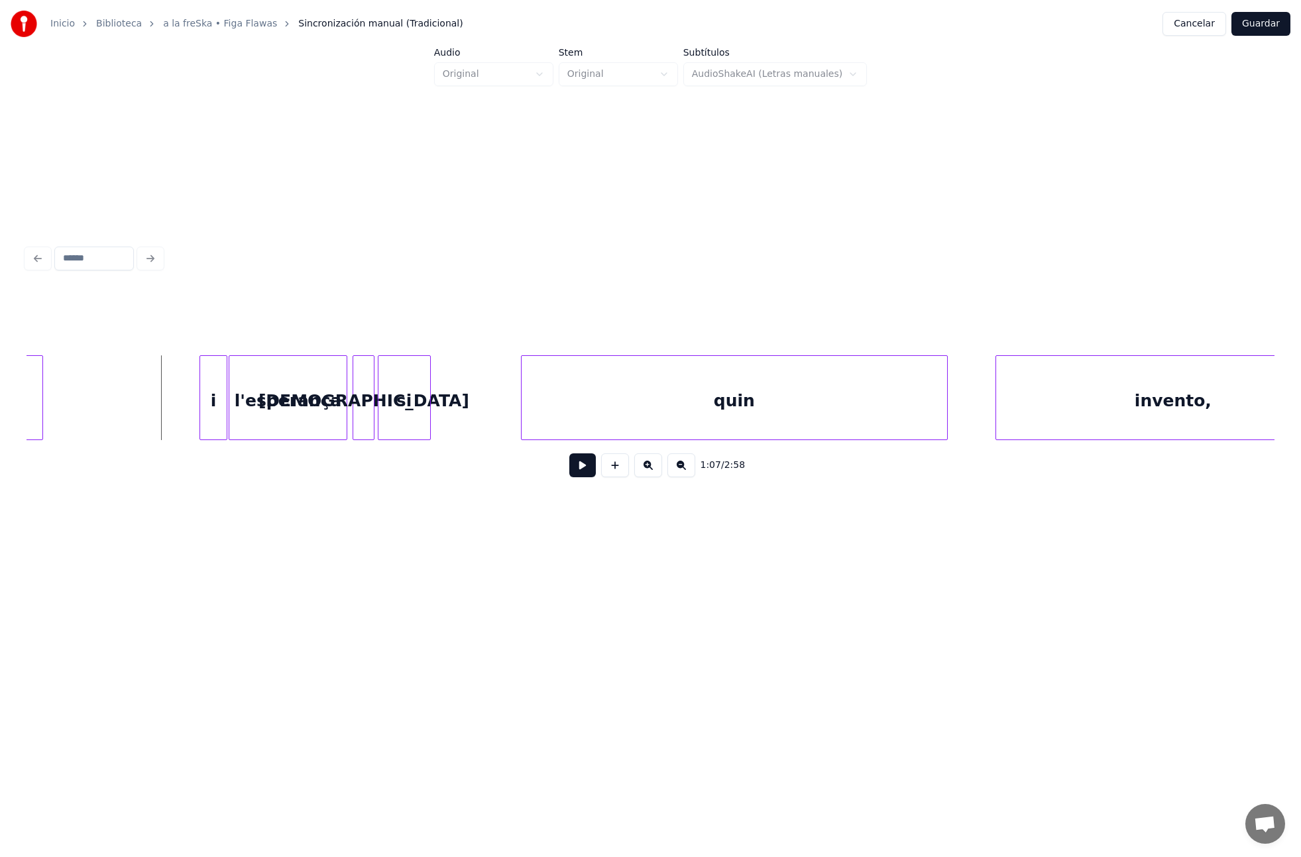
click at [587, 466] on button at bounding box center [582, 465] width 27 height 24
click at [586, 467] on button at bounding box center [582, 465] width 27 height 24
click at [575, 420] on div "quin" at bounding box center [734, 401] width 425 height 90
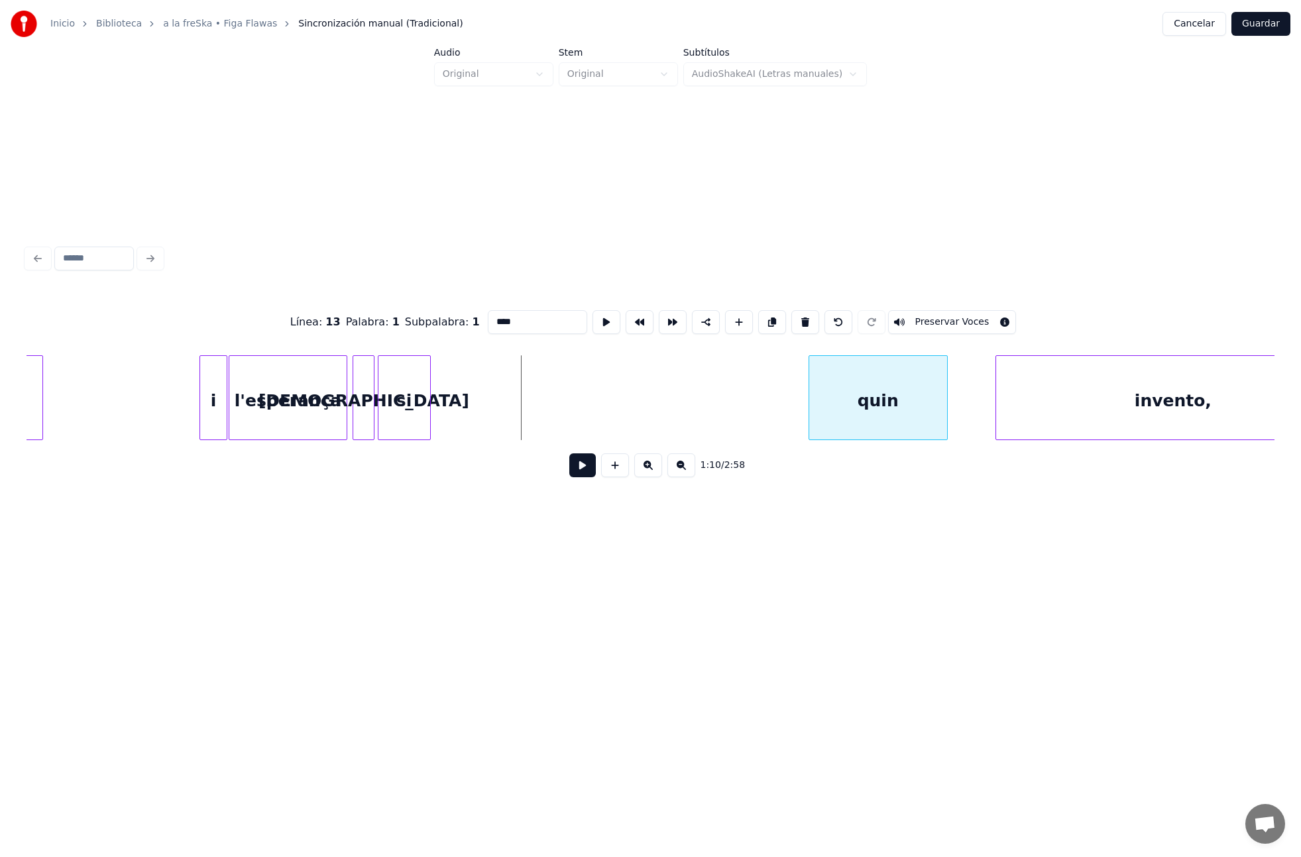
click at [809, 406] on div at bounding box center [811, 398] width 4 height 84
click at [864, 402] on div "quin" at bounding box center [878, 401] width 139 height 90
click at [213, 21] on link "a la freSka • Figa Flawas" at bounding box center [220, 23] width 114 height 13
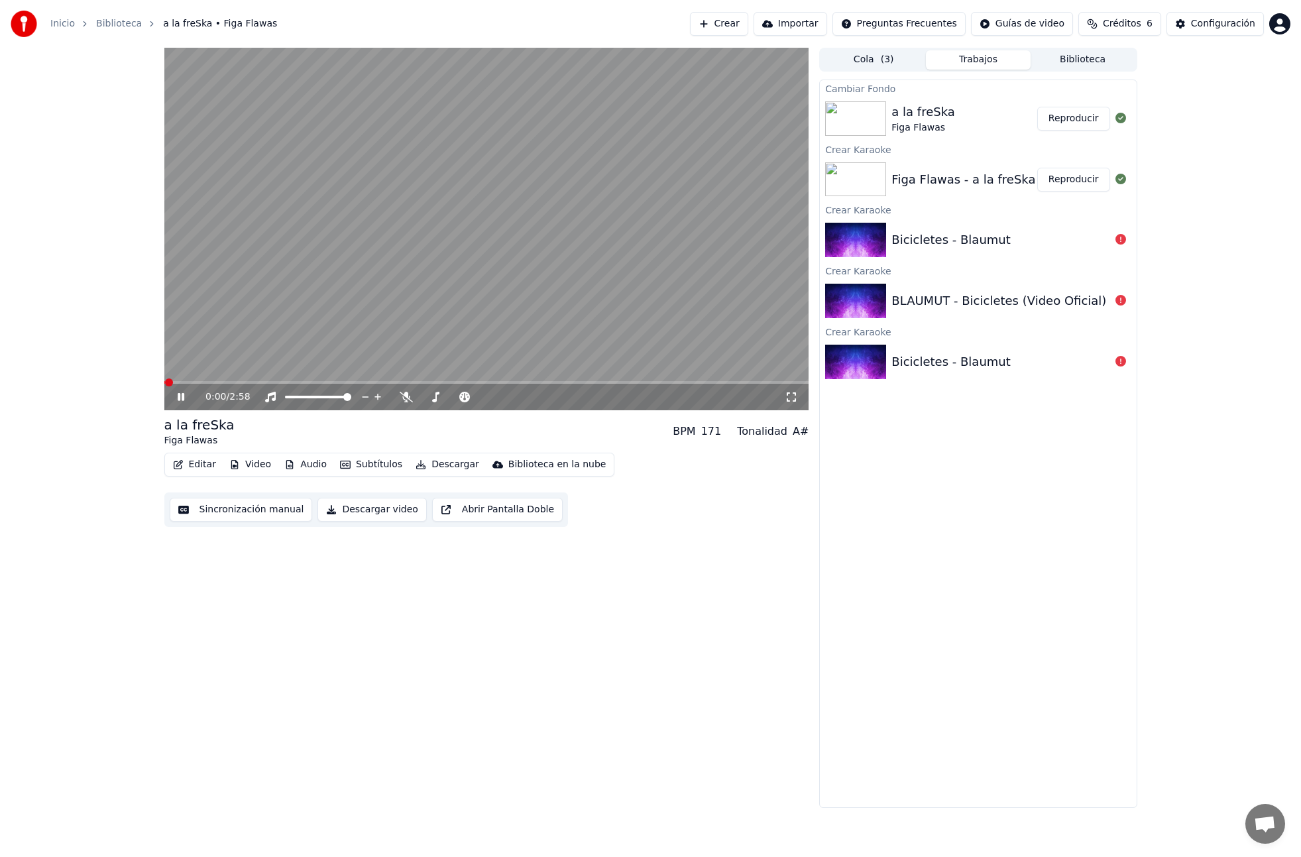
click at [210, 467] on button "Editar" at bounding box center [195, 464] width 54 height 19
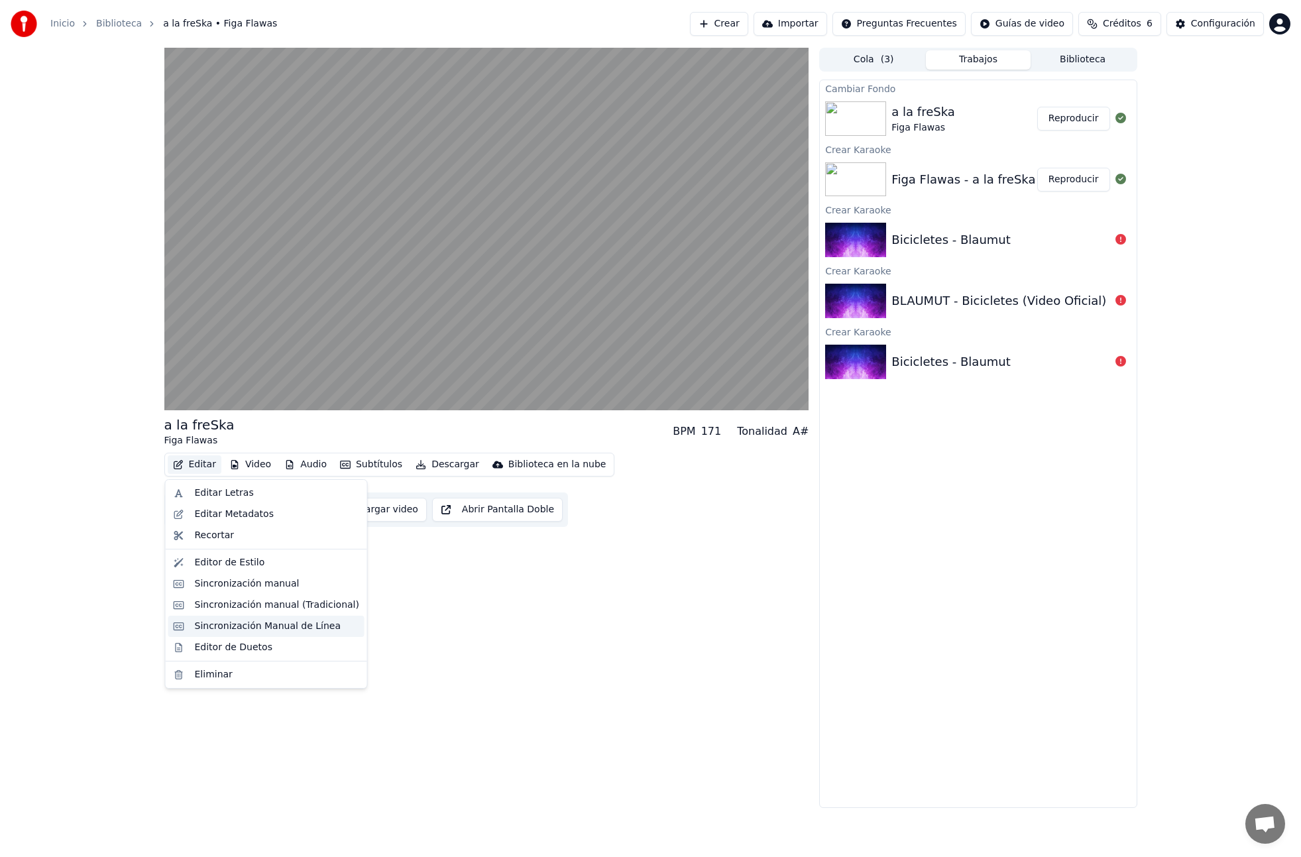
click at [244, 626] on div "Sincronización Manual de Línea" at bounding box center [268, 626] width 146 height 13
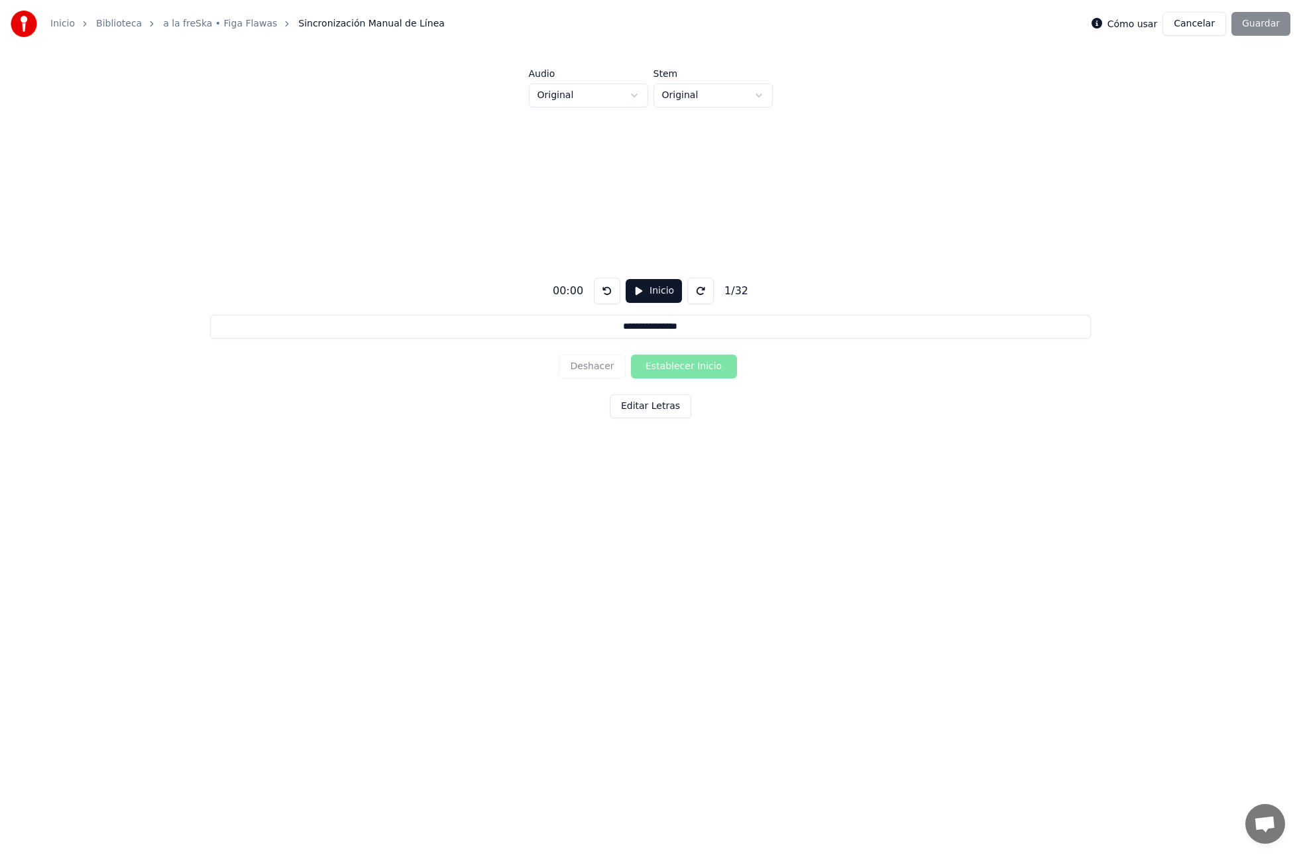
click at [659, 290] on button "Inicio" at bounding box center [654, 291] width 56 height 24
click at [655, 292] on button "Pausar" at bounding box center [653, 291] width 63 height 24
click at [697, 290] on button at bounding box center [700, 291] width 27 height 27
click at [234, 25] on link "a la freSka • Figa Flawas" at bounding box center [220, 23] width 114 height 13
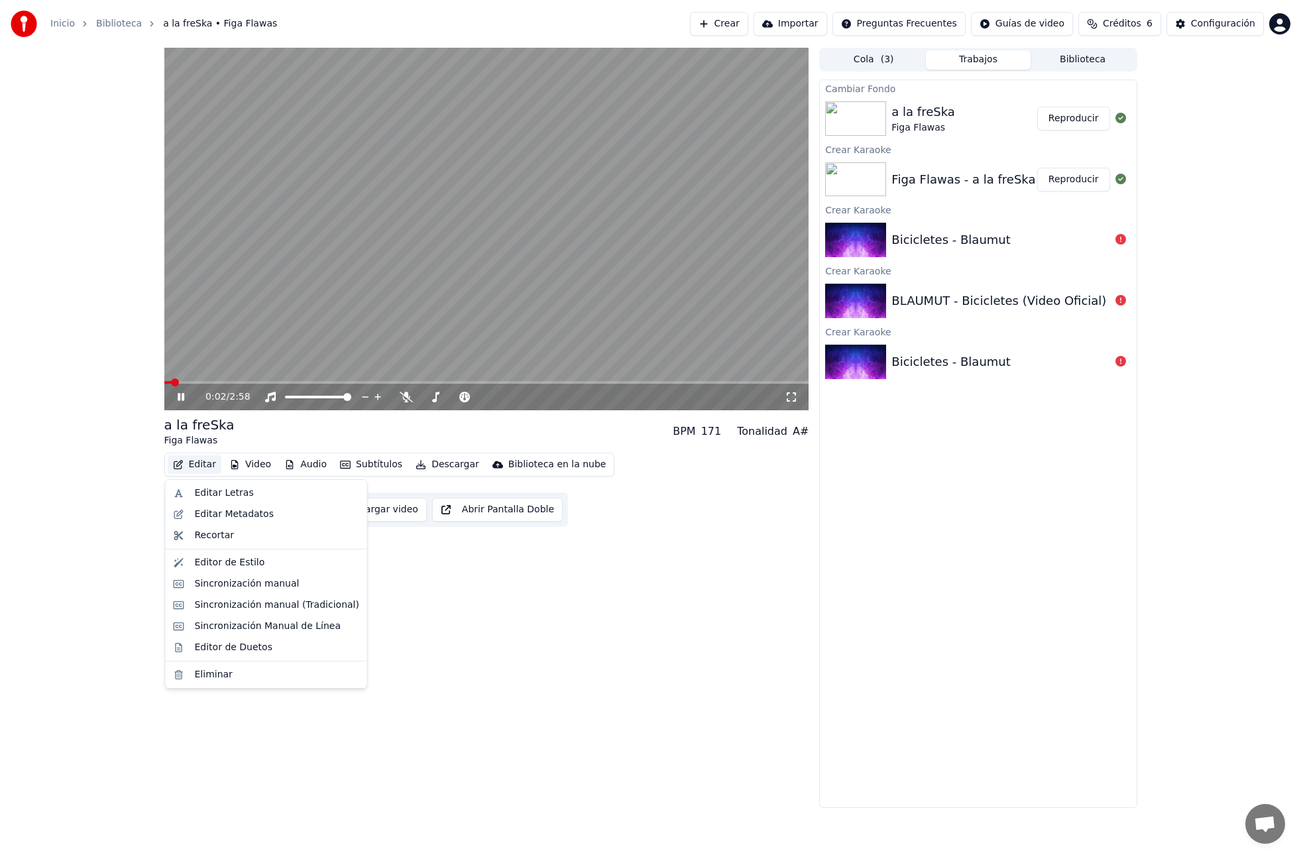
click at [198, 465] on button "Editar" at bounding box center [195, 464] width 54 height 19
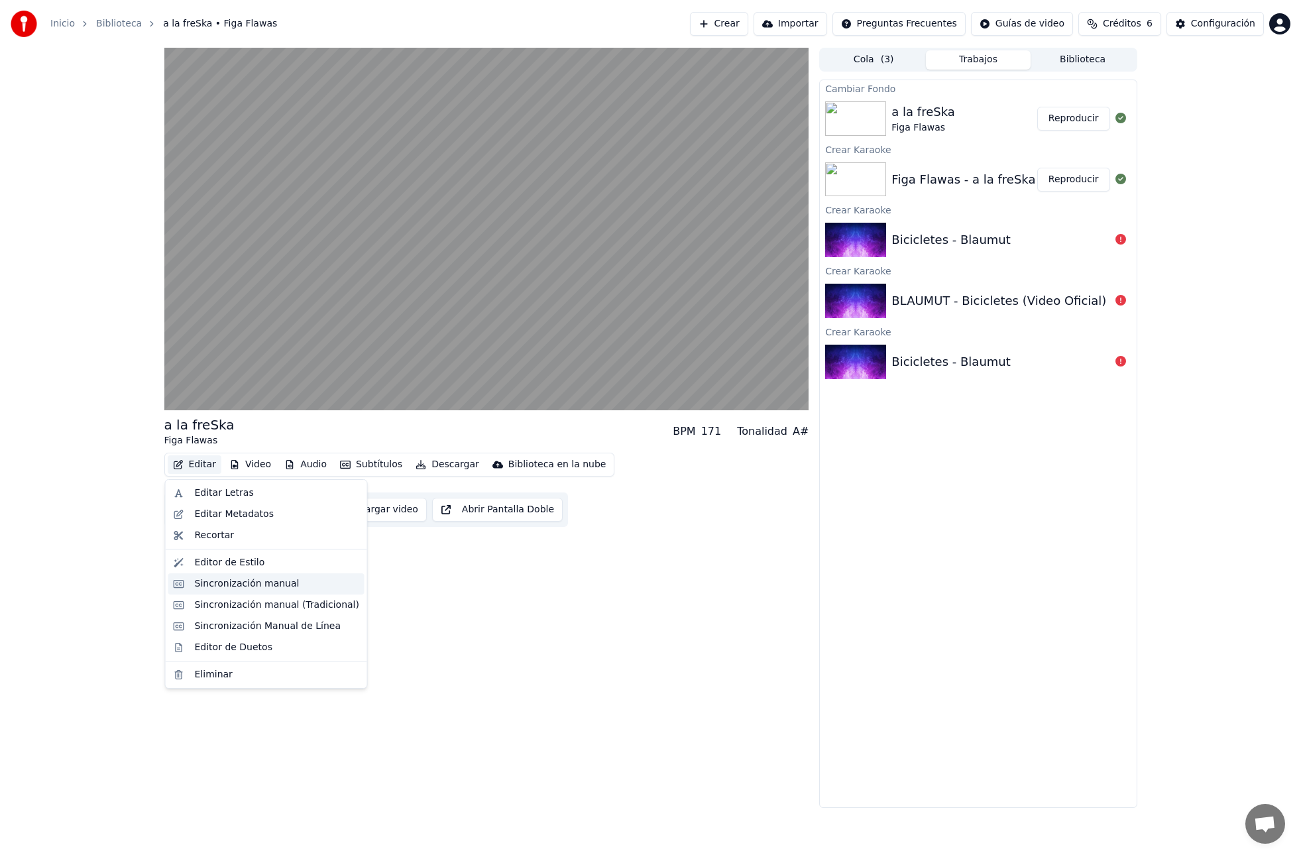
click at [246, 583] on div "Sincronización manual" at bounding box center [247, 583] width 105 height 13
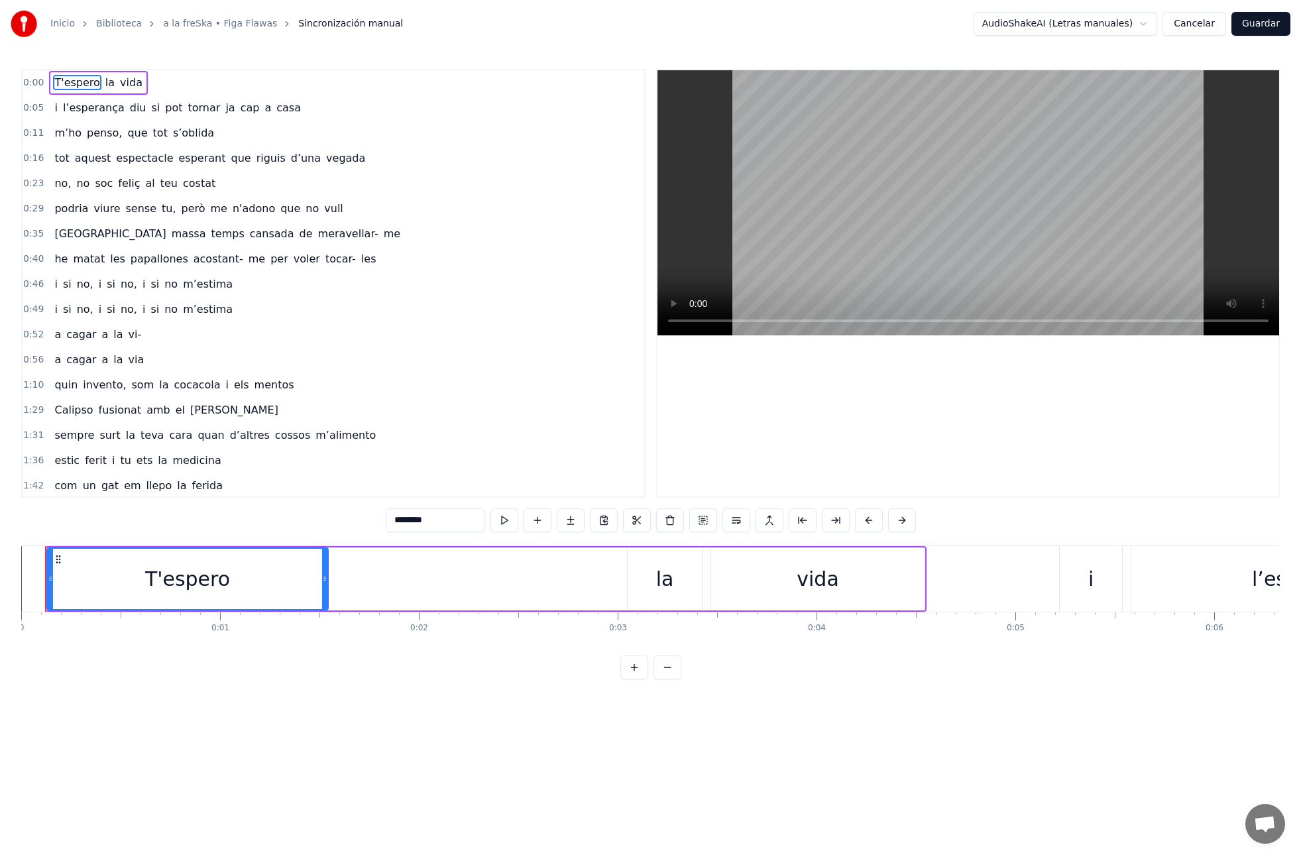
click at [69, 82] on span "T'espero" at bounding box center [77, 82] width 48 height 15
click at [508, 518] on button at bounding box center [504, 520] width 28 height 24
click at [107, 82] on span "la" at bounding box center [110, 82] width 12 height 15
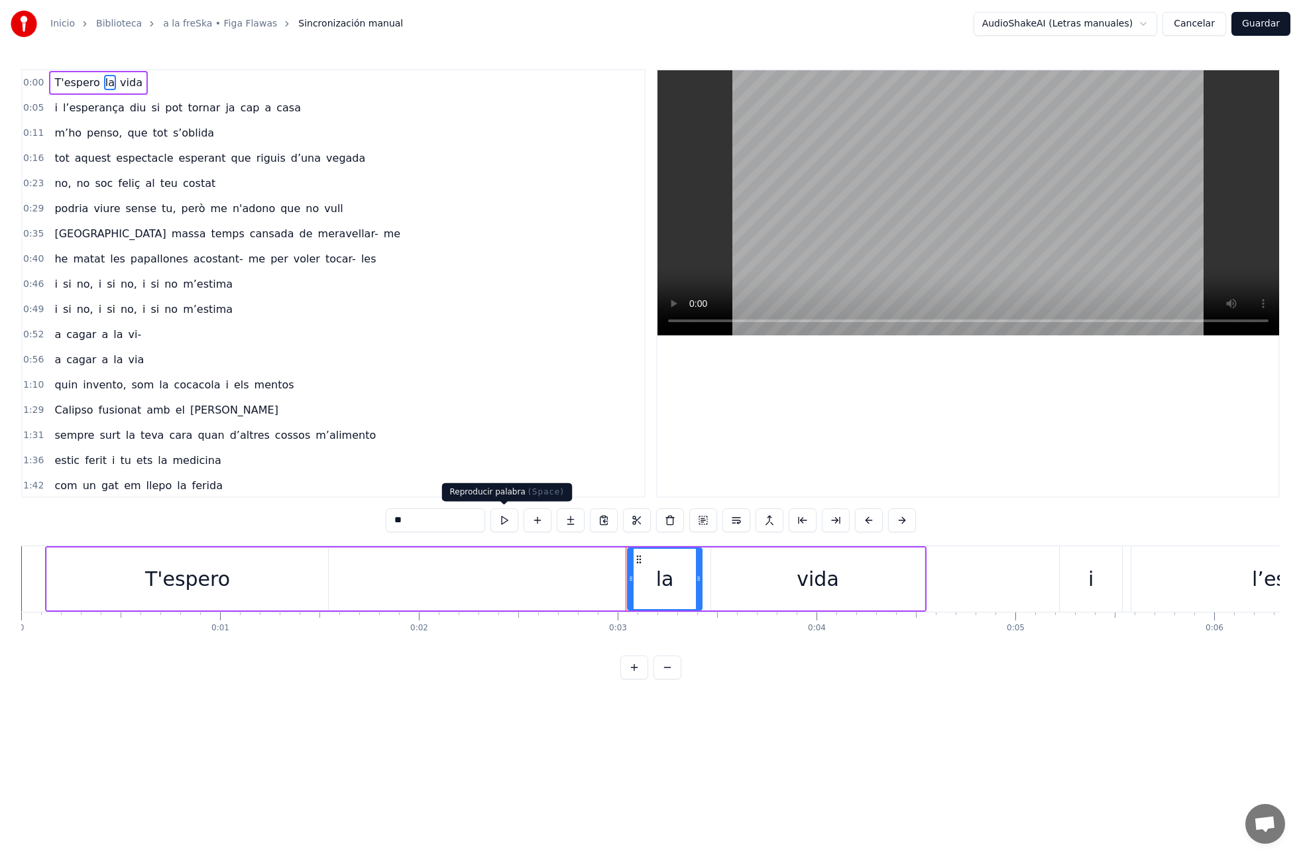
click at [506, 522] on button at bounding box center [504, 520] width 28 height 24
click at [60, 88] on span "T'espero" at bounding box center [77, 82] width 48 height 15
type input "********"
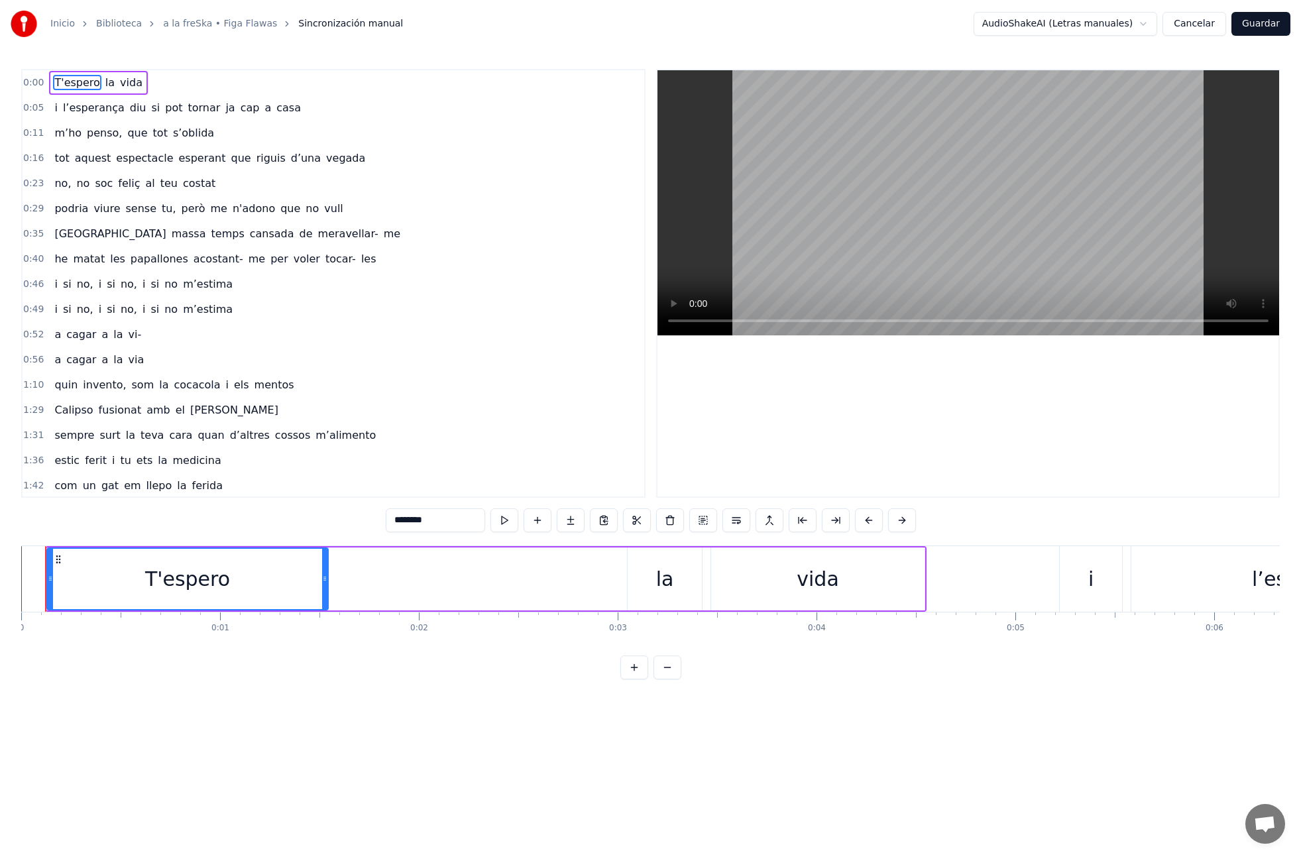
click at [55, 93] on div "T'espero la vida" at bounding box center [98, 83] width 99 height 24
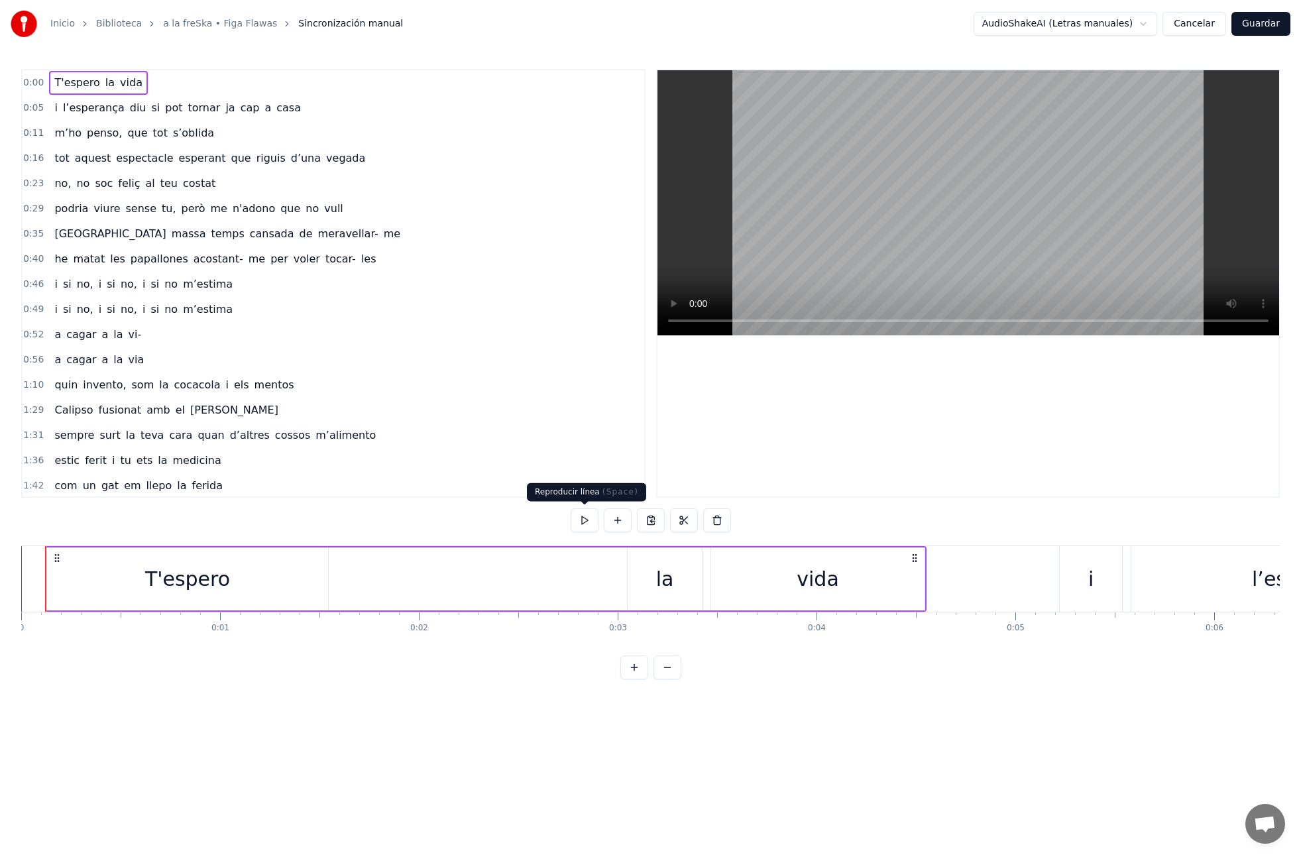
click at [587, 522] on button at bounding box center [585, 520] width 28 height 24
drag, startPoint x: 74, startPoint y: 104, endPoint x: 66, endPoint y: 105, distance: 7.3
click at [74, 104] on span "l’esperança" at bounding box center [94, 107] width 64 height 15
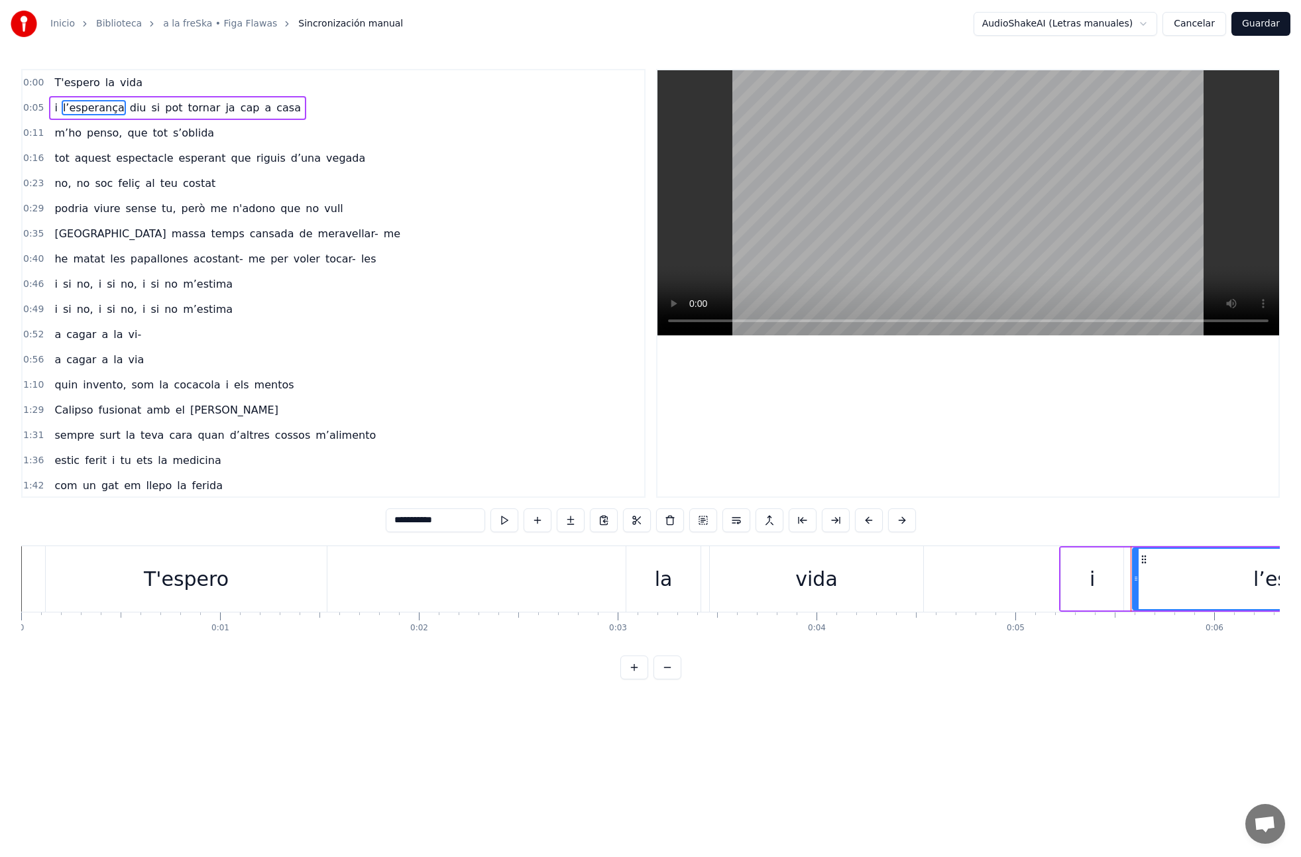
click at [53, 109] on span "i" at bounding box center [55, 108] width 5 height 16
click at [50, 118] on div "i l’esperança diu si pot tornar ja cap a casa" at bounding box center [177, 108] width 257 height 24
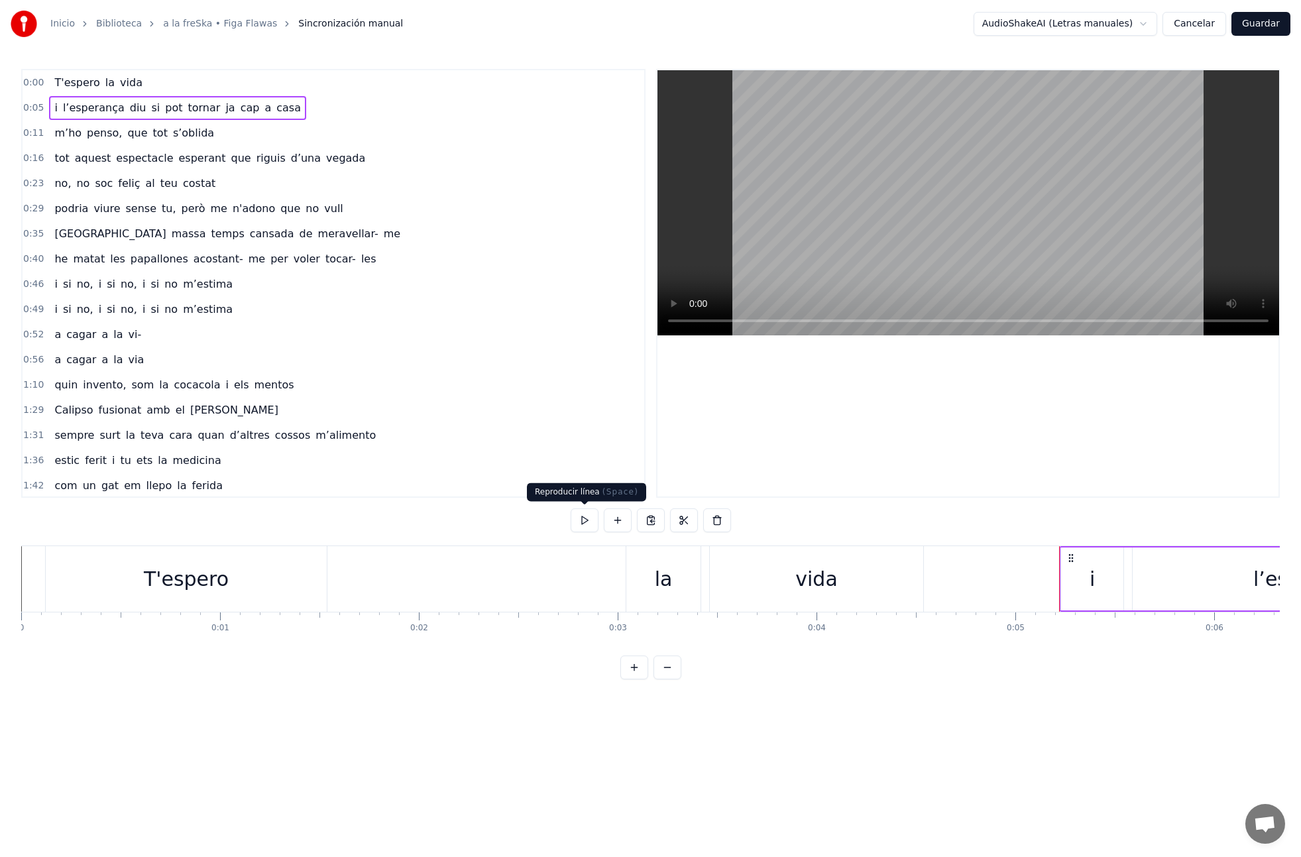
click at [587, 521] on button at bounding box center [585, 520] width 28 height 24
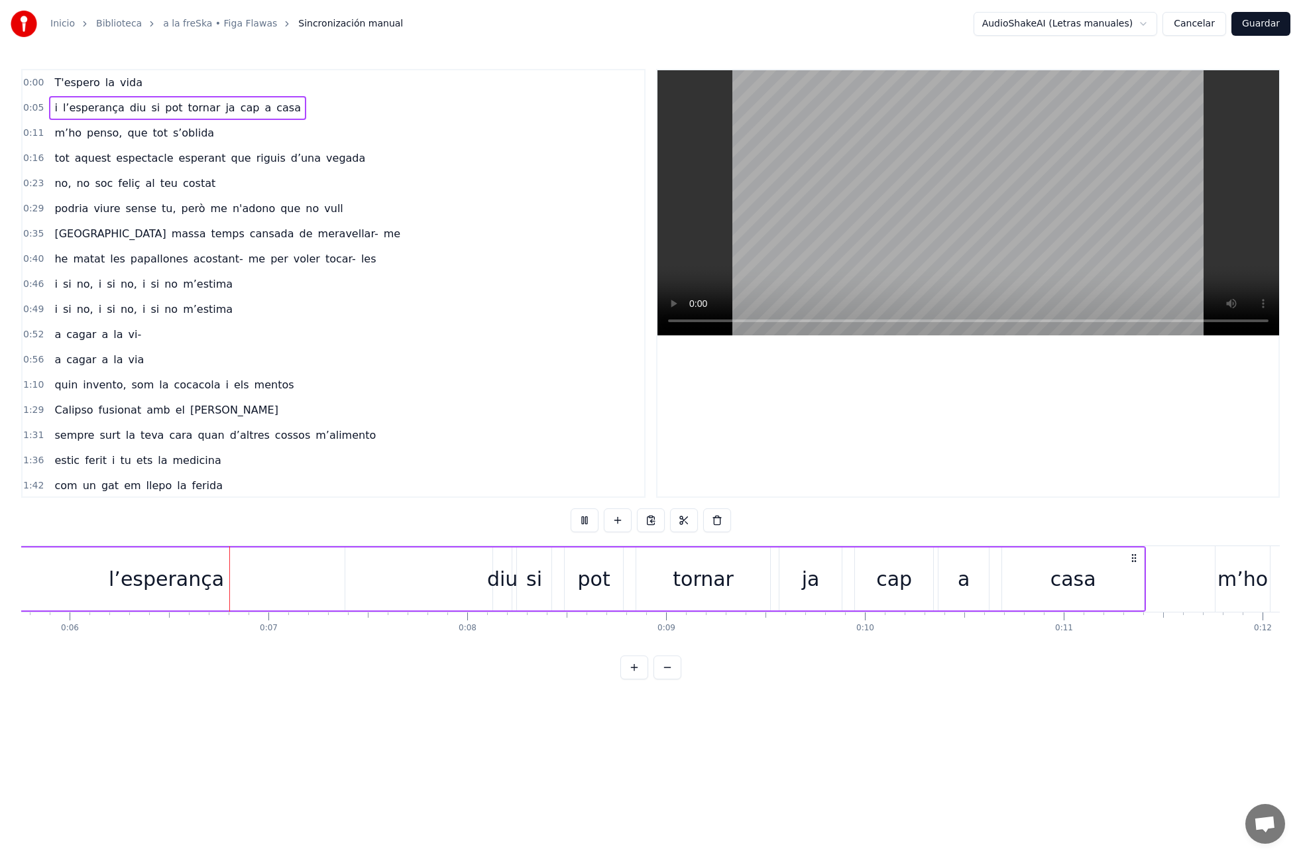
scroll to position [0, 1165]
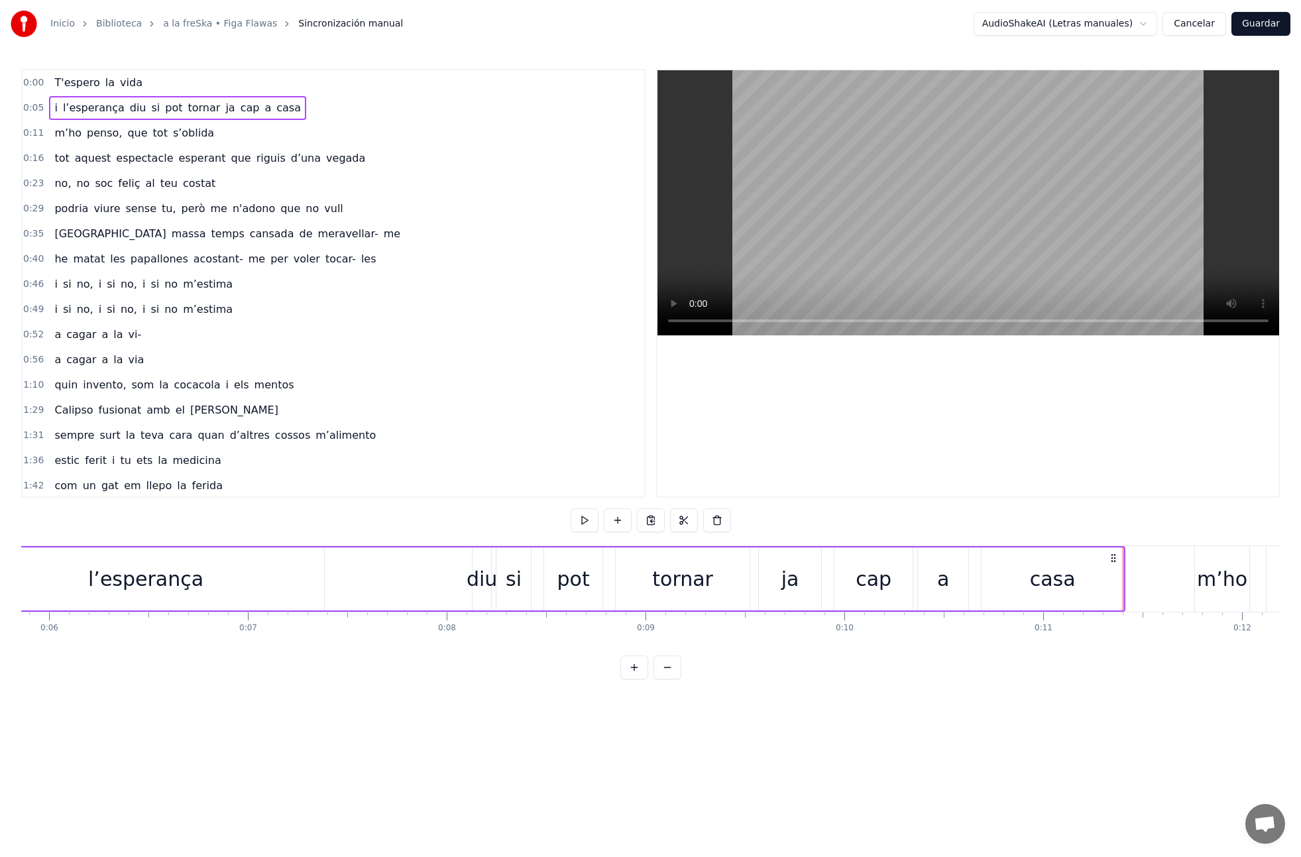
click at [122, 143] on div "m’ho penso, que tot s’oblida" at bounding box center [134, 133] width 170 height 24
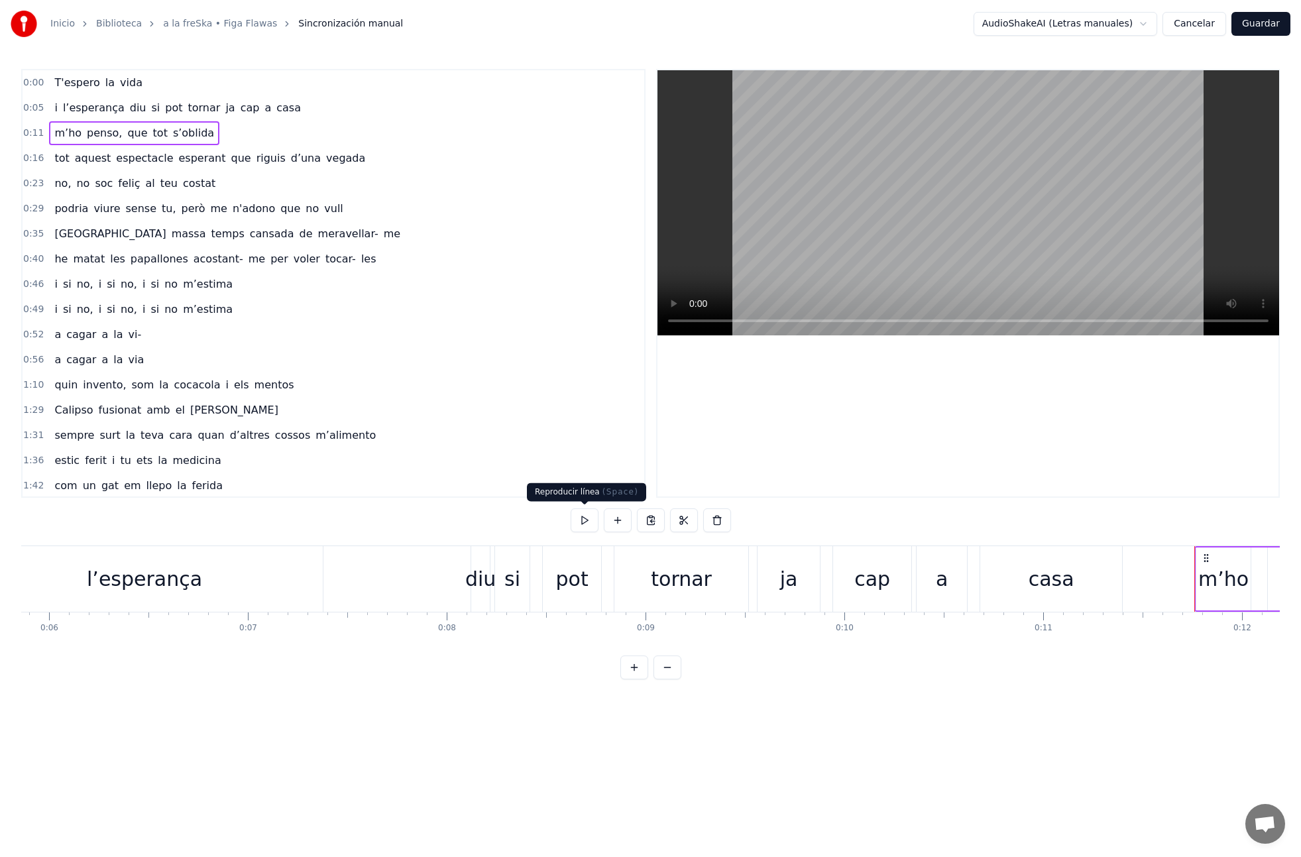
click at [587, 515] on button at bounding box center [585, 520] width 28 height 24
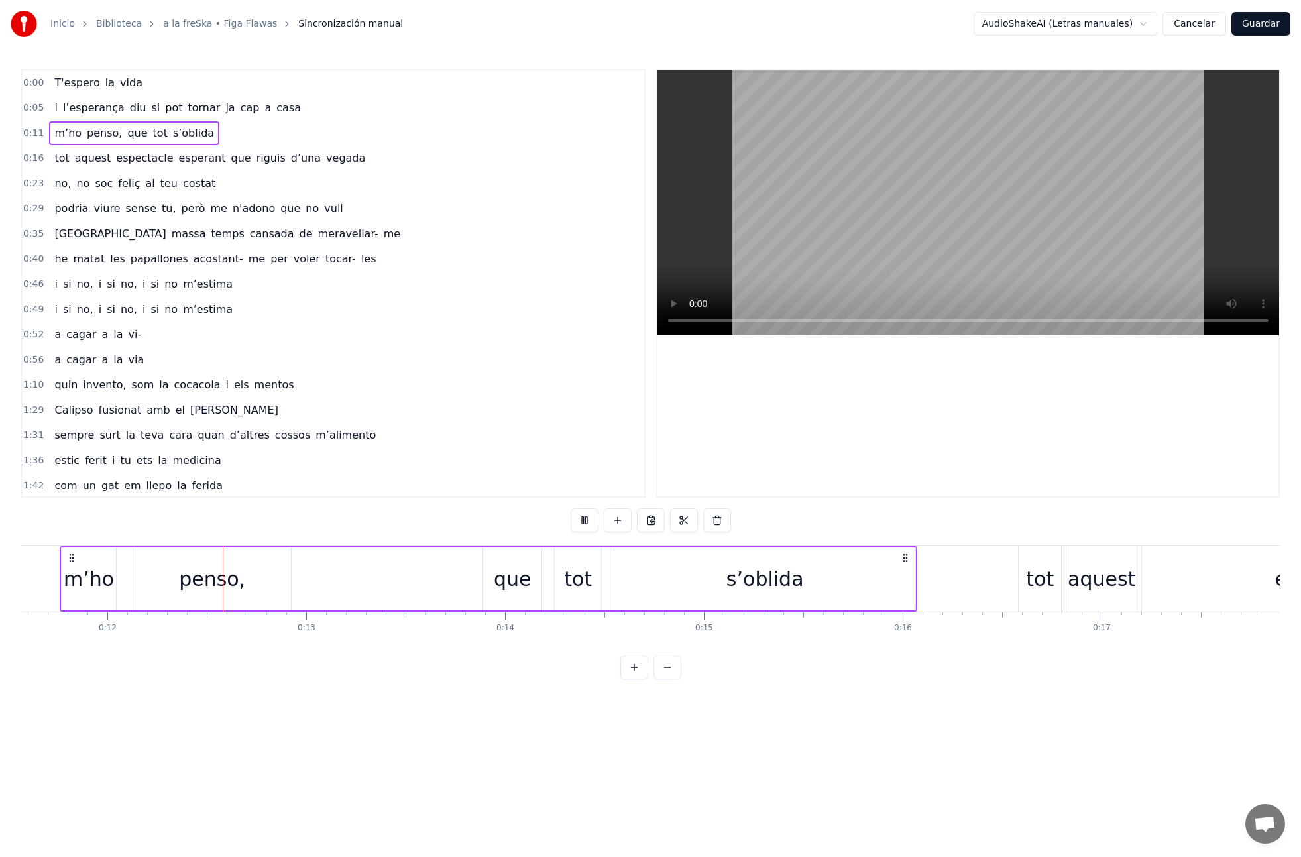
scroll to position [0, 2311]
click at [73, 169] on div "tot aquest espectacle esperant que riguis d’una vegada" at bounding box center [209, 158] width 321 height 24
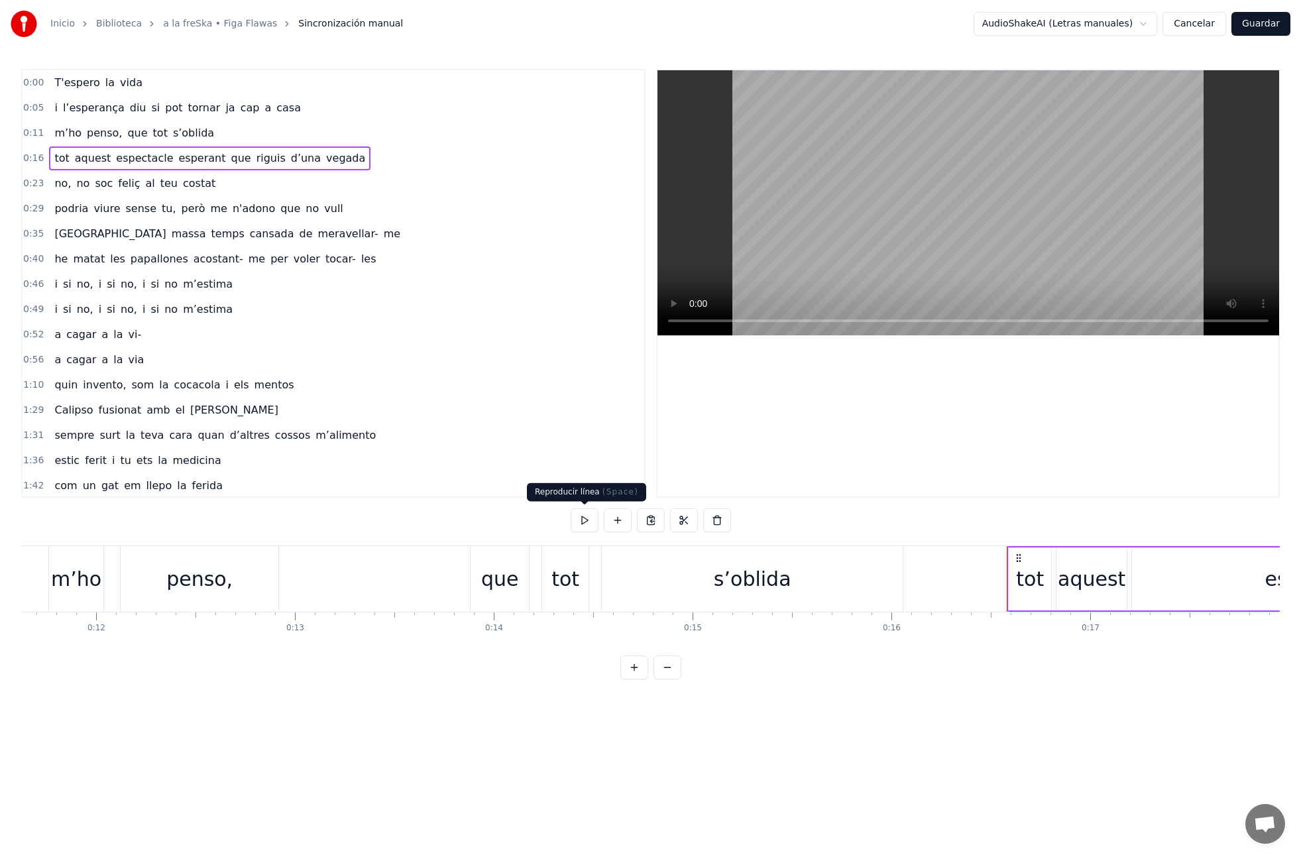
click at [582, 522] on button at bounding box center [585, 520] width 28 height 24
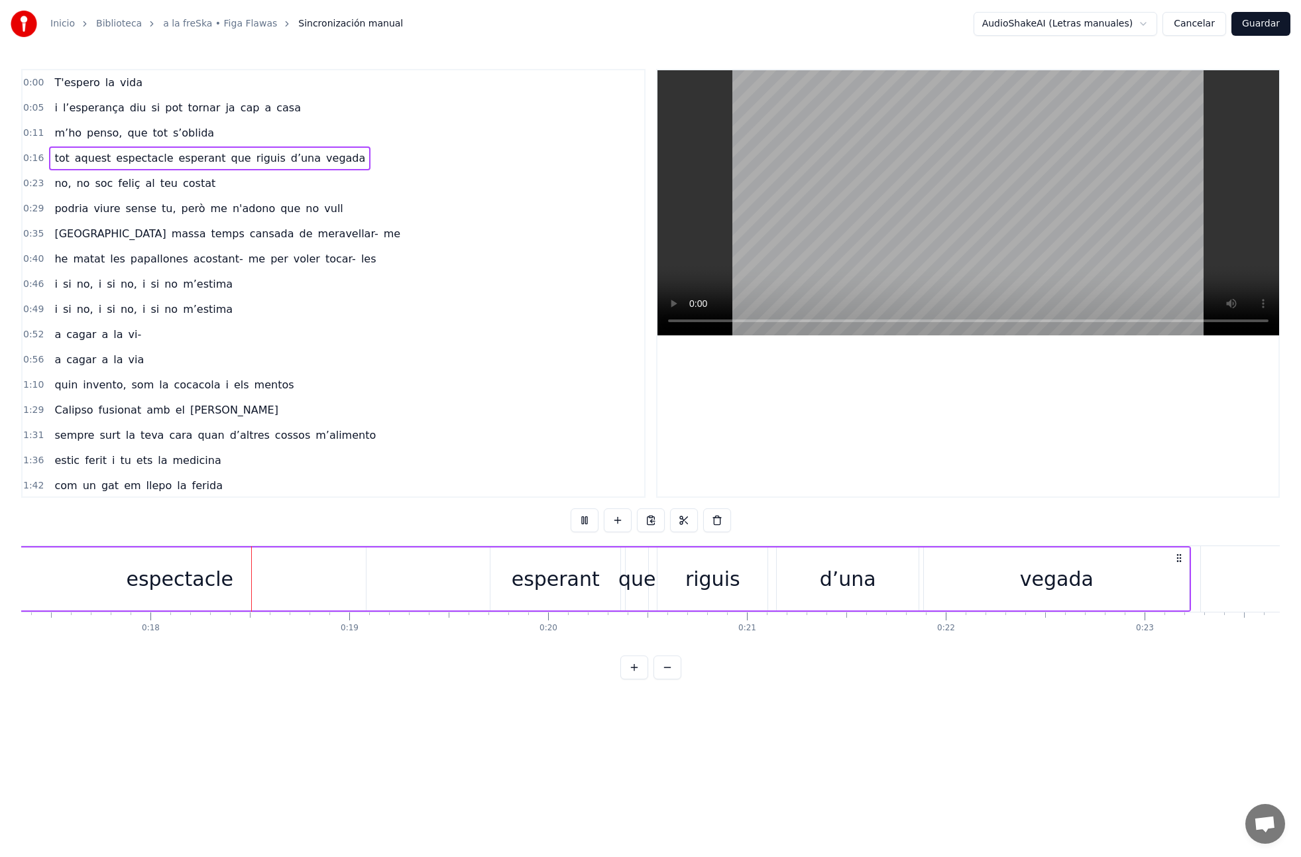
scroll to position [0, 3483]
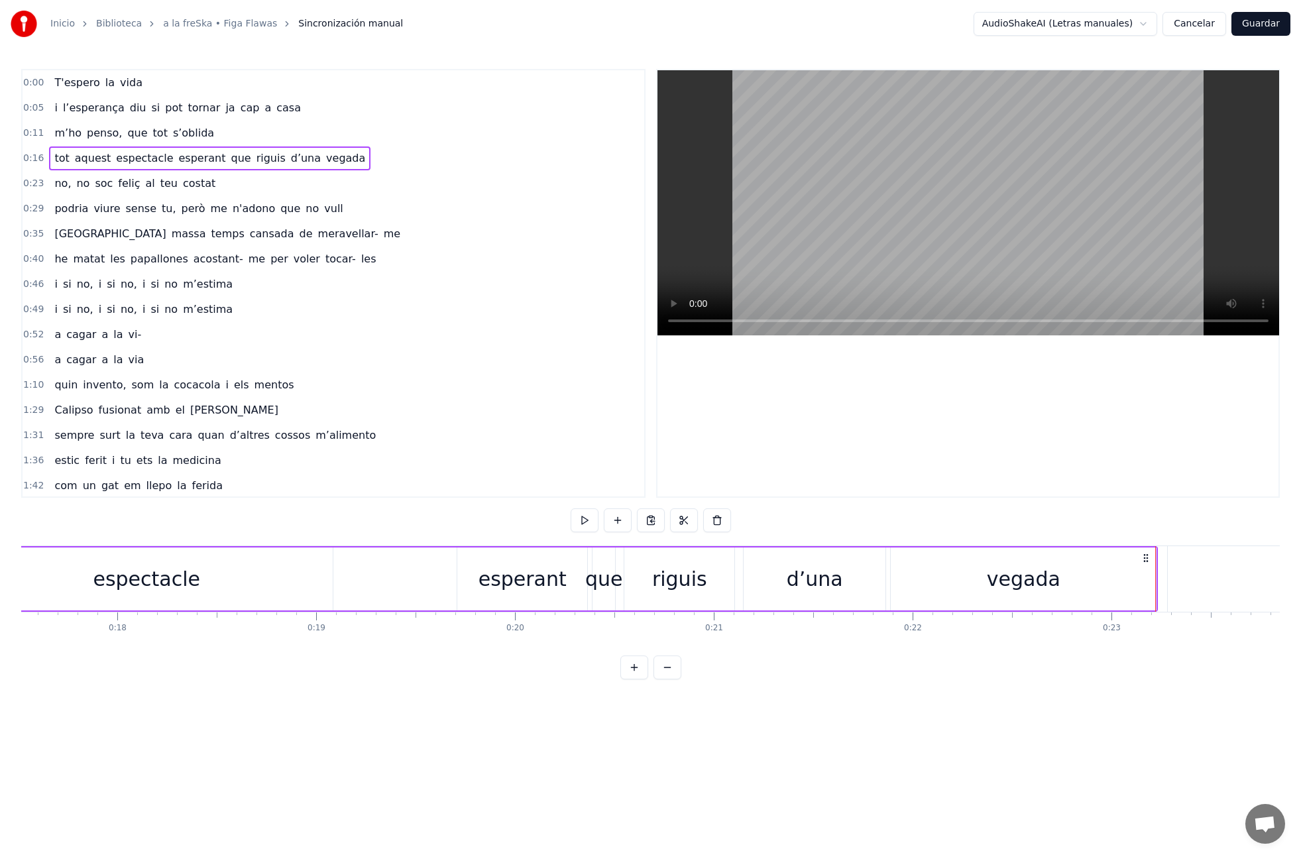
click at [74, 192] on div "no, no soc feliç al teu costat" at bounding box center [135, 184] width 172 height 24
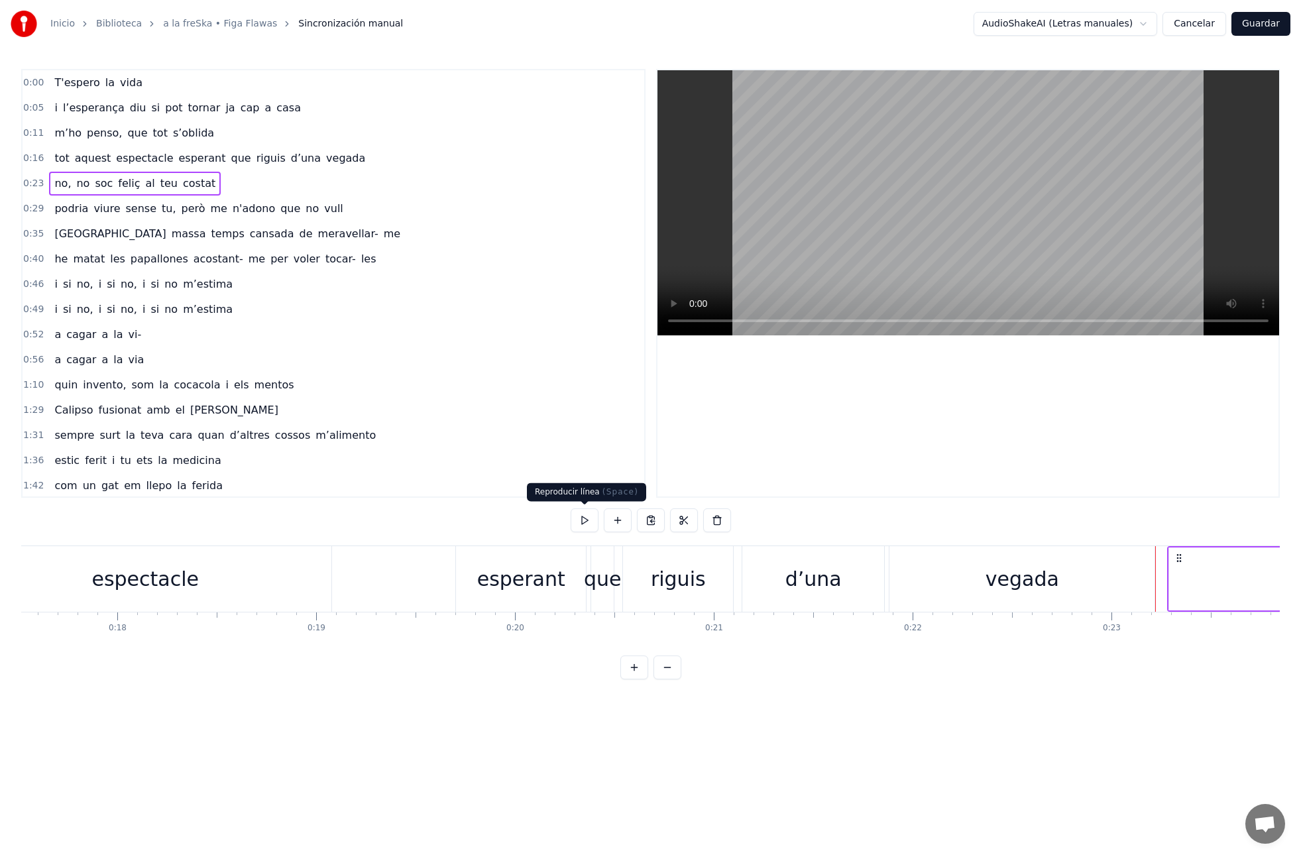
click at [584, 524] on button at bounding box center [585, 520] width 28 height 24
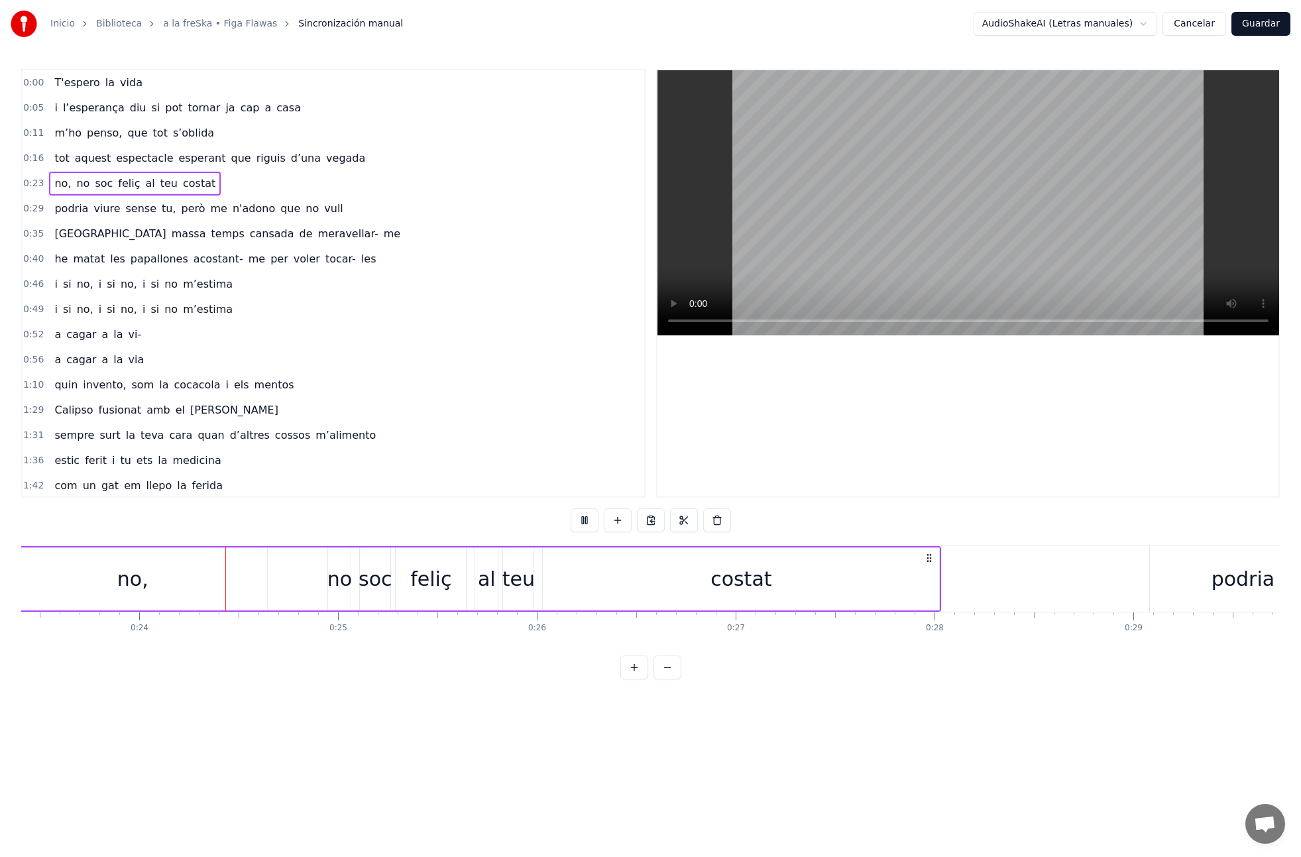
scroll to position [0, 4655]
click at [99, 220] on div "podria viure sense tu, però me n'adono que no vull" at bounding box center [198, 209] width 299 height 24
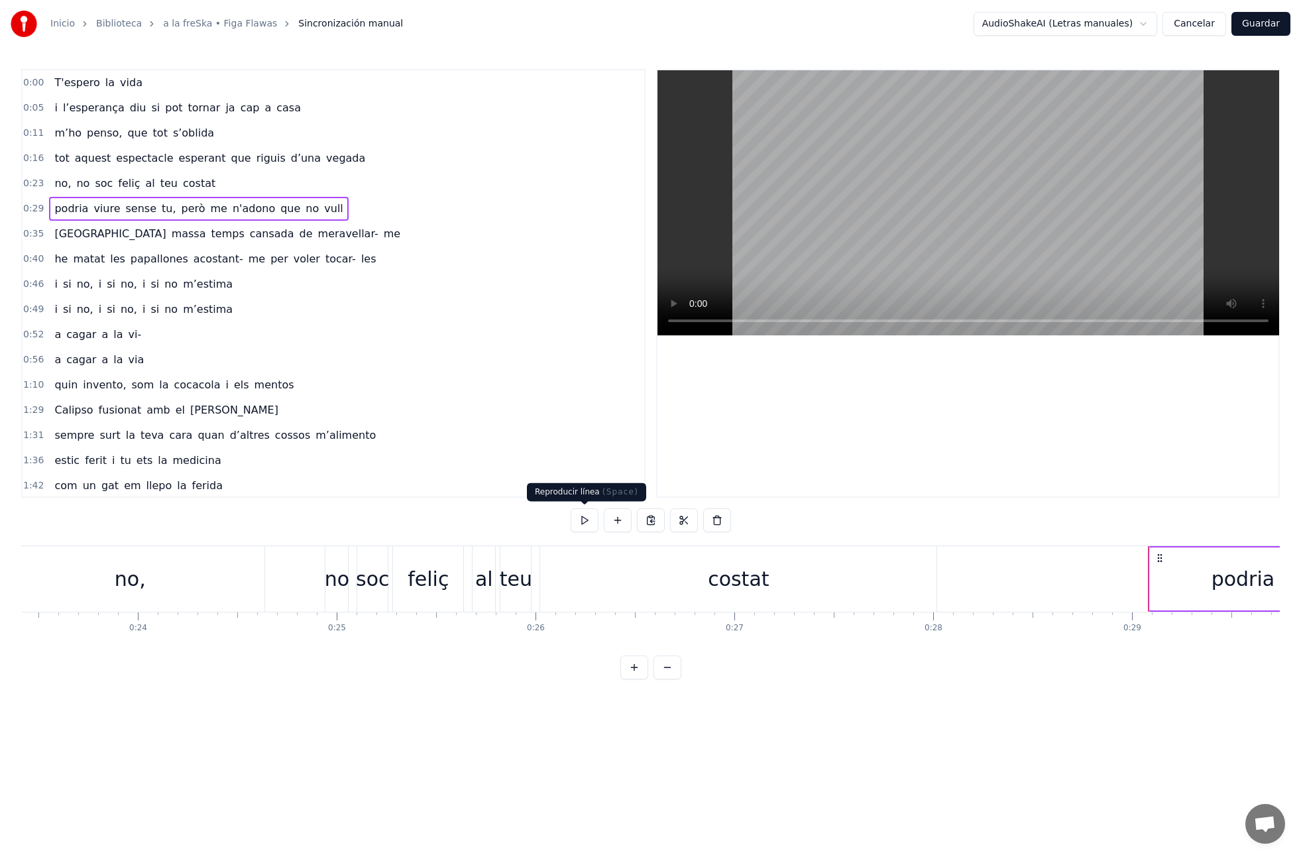
click at [591, 520] on button at bounding box center [585, 520] width 28 height 24
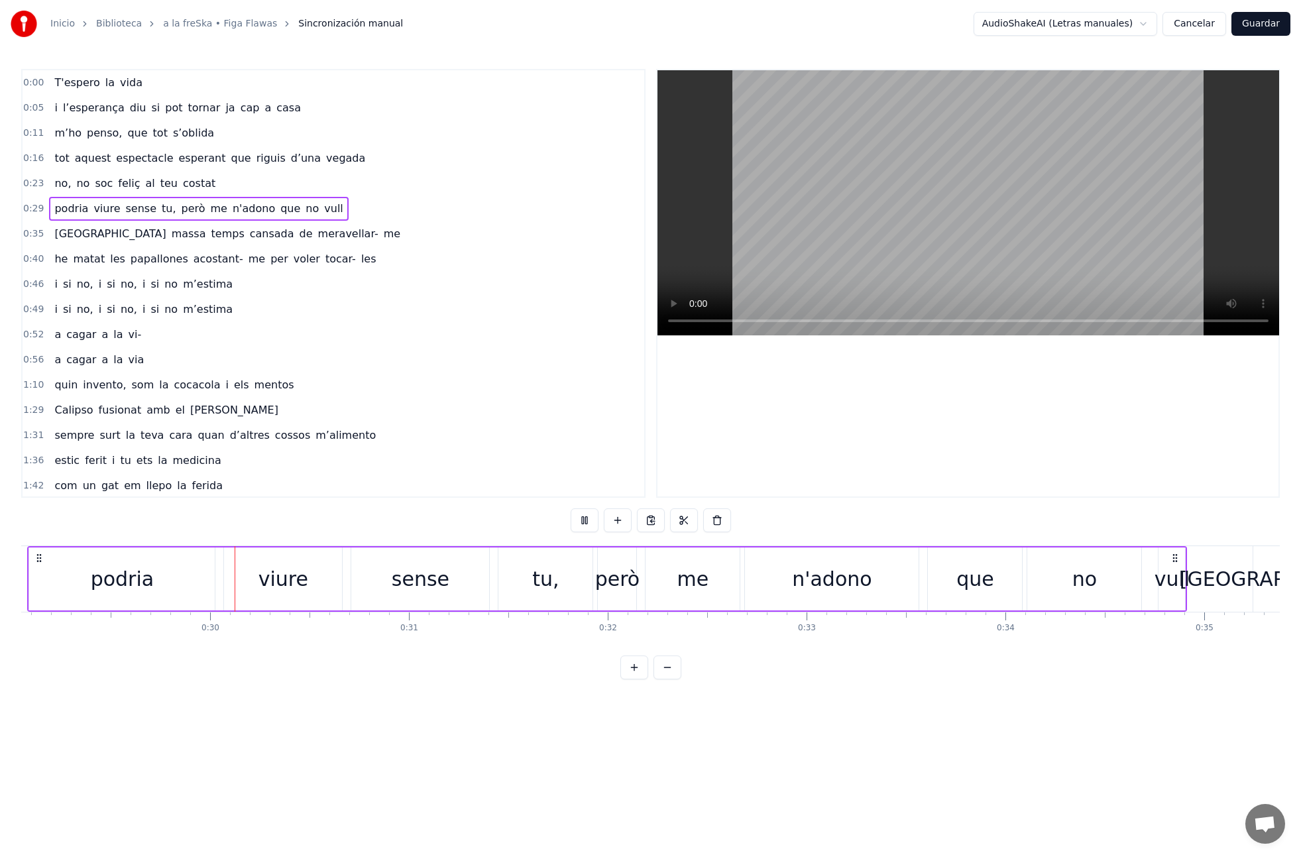
scroll to position [0, 5808]
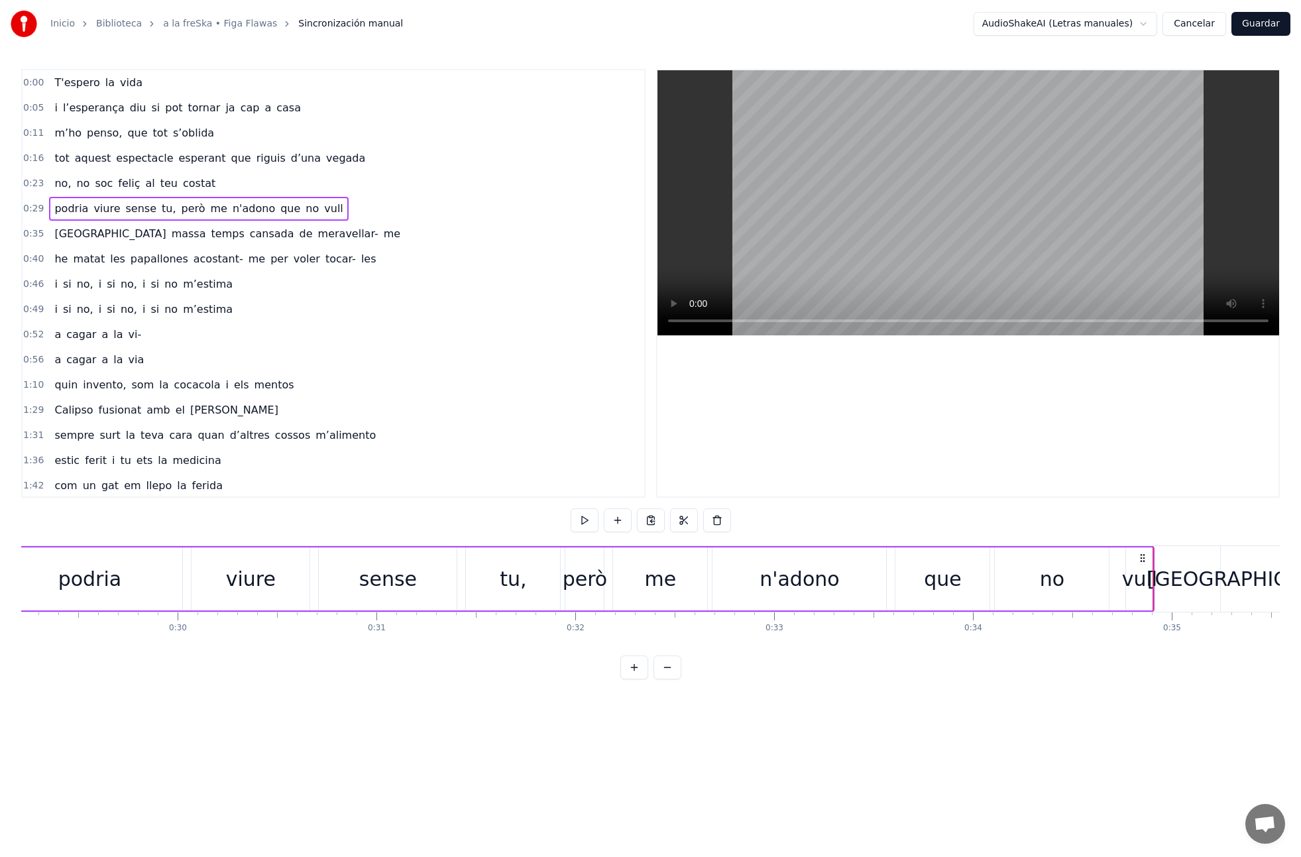
click at [177, 244] on div "porto massa temps cansada de meravellar- me" at bounding box center [227, 234] width 357 height 24
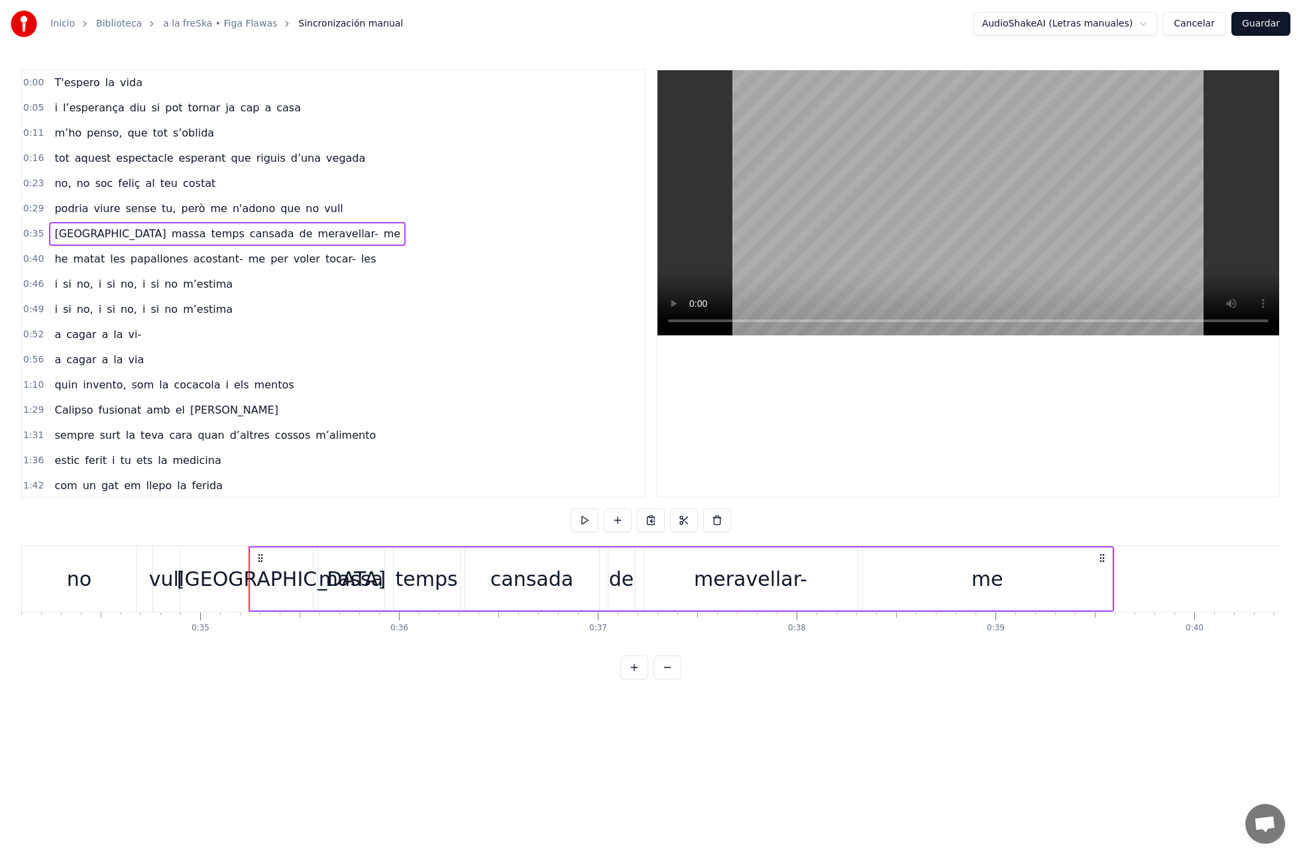
scroll to position [0, 6940]
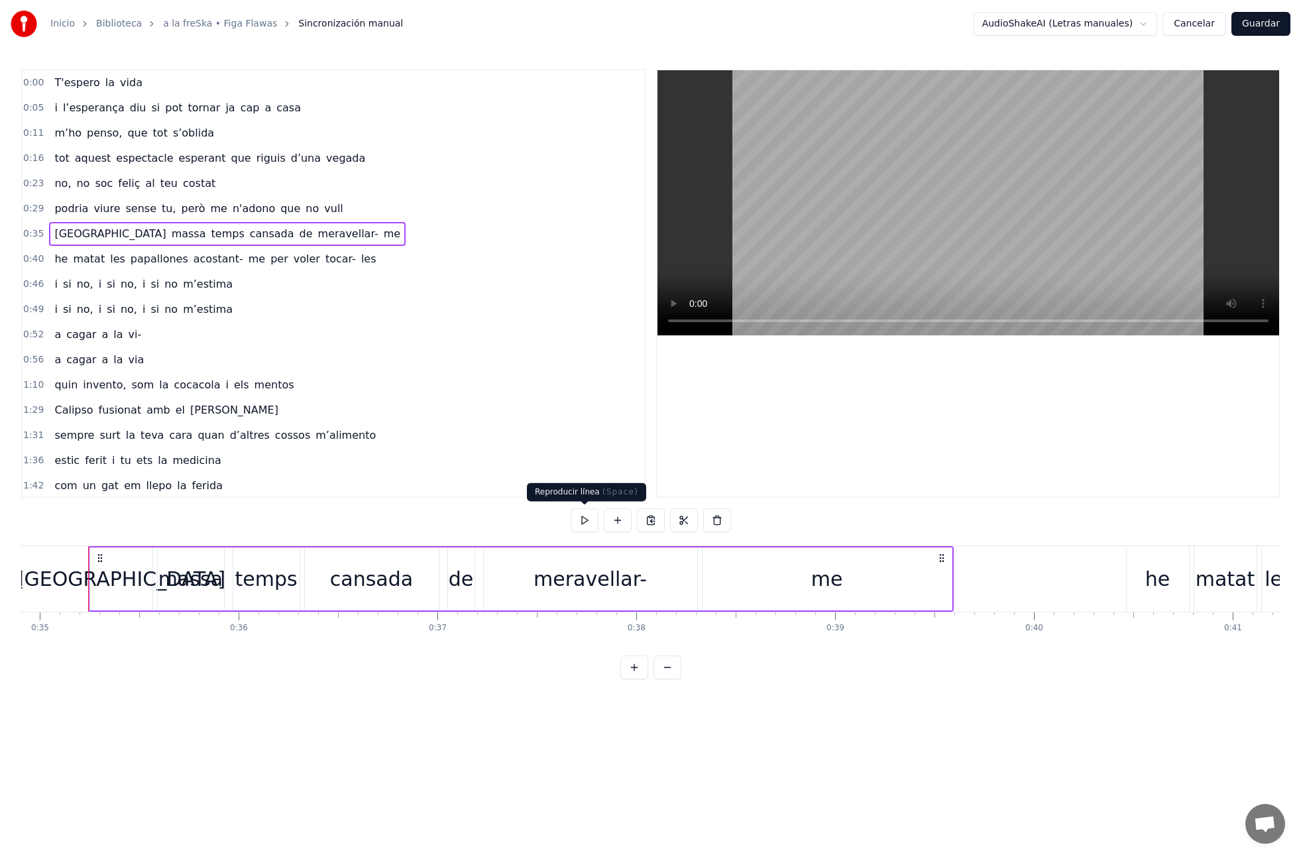
click at [583, 516] on button at bounding box center [585, 520] width 28 height 24
click at [728, 587] on div "me" at bounding box center [827, 578] width 249 height 63
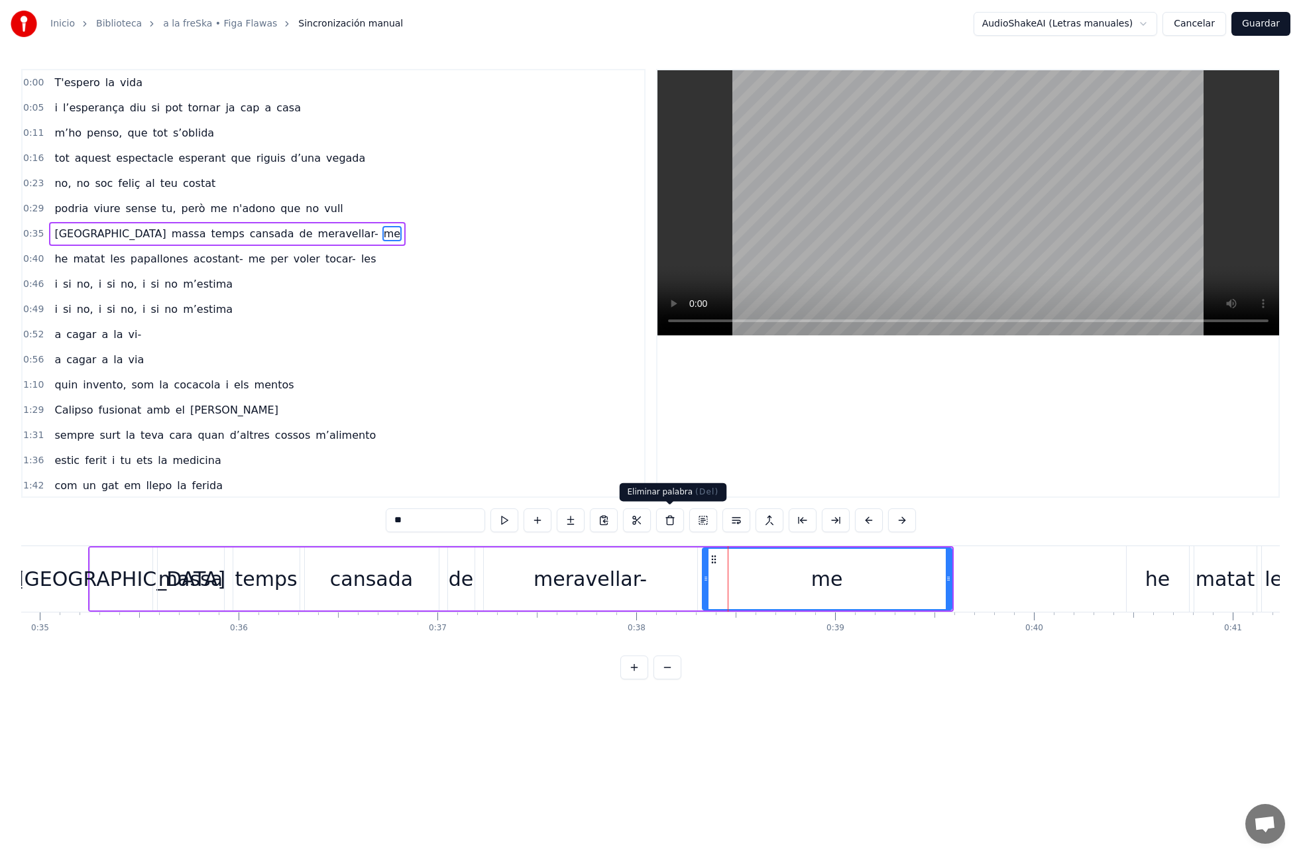
click at [676, 524] on button at bounding box center [670, 520] width 28 height 24
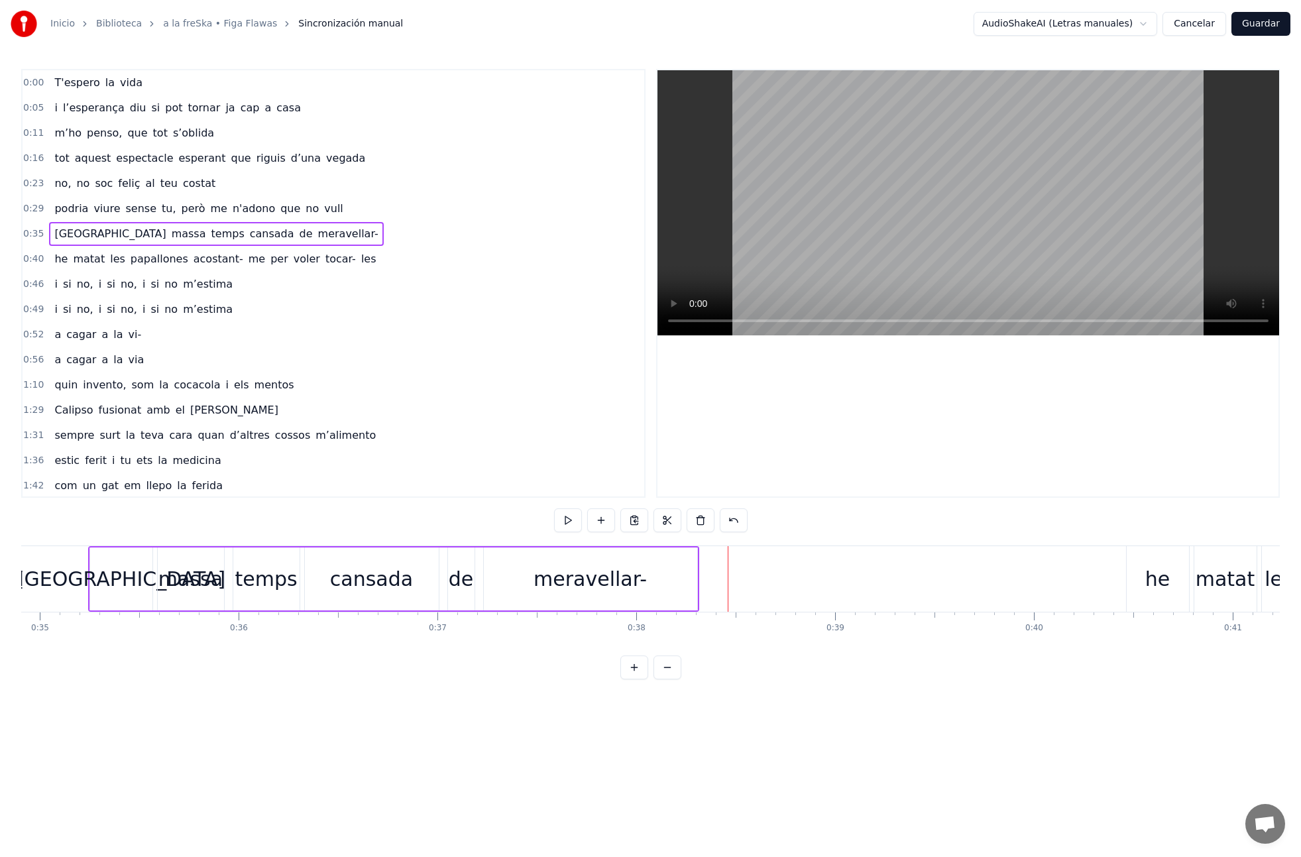
click at [697, 583] on div "porto massa temps cansada de meravellar-" at bounding box center [393, 579] width 611 height 66
click at [684, 585] on div "meravellar-" at bounding box center [590, 578] width 213 height 63
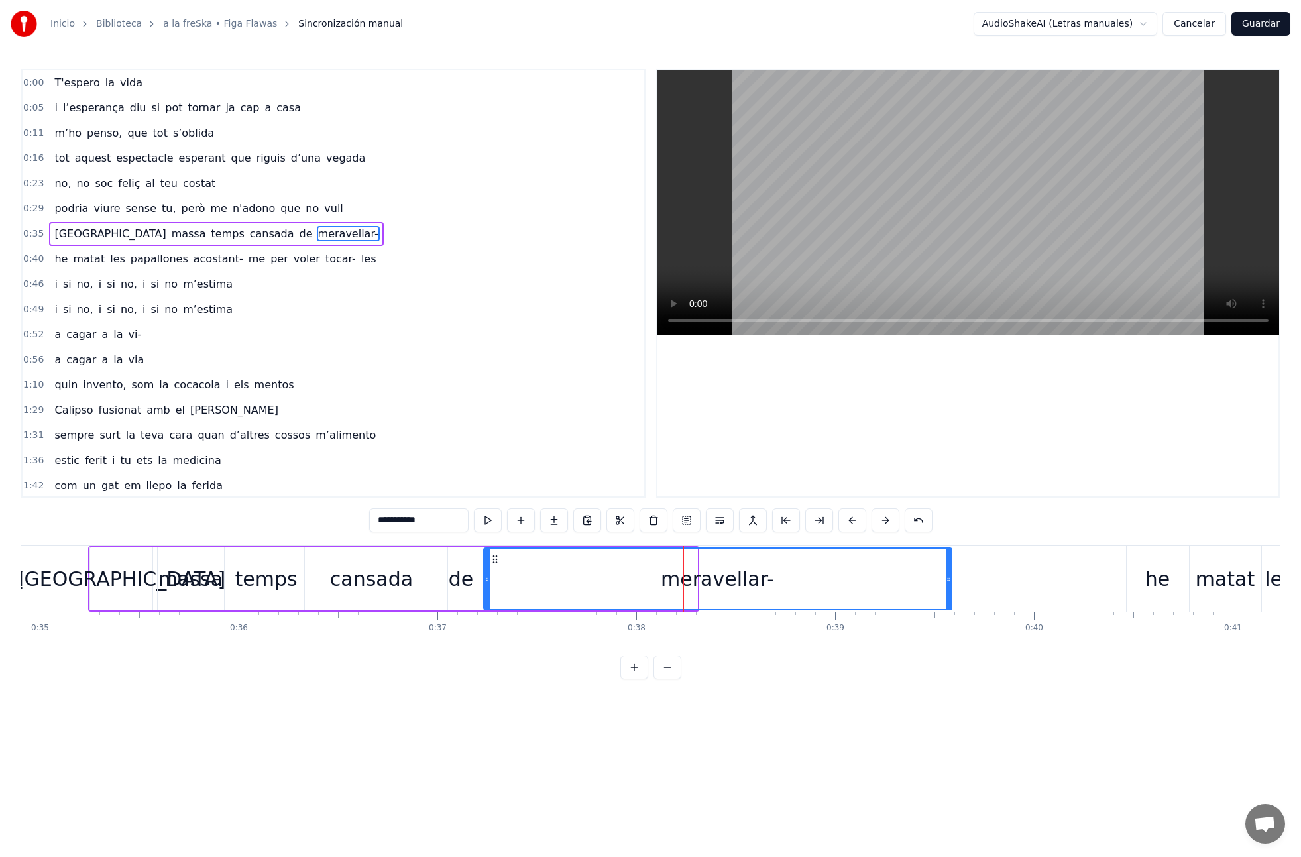
drag, startPoint x: 694, startPoint y: 578, endPoint x: 942, endPoint y: 583, distance: 247.9
click at [948, 583] on icon at bounding box center [948, 578] width 5 height 11
click at [435, 520] on input "**********" at bounding box center [418, 520] width 99 height 24
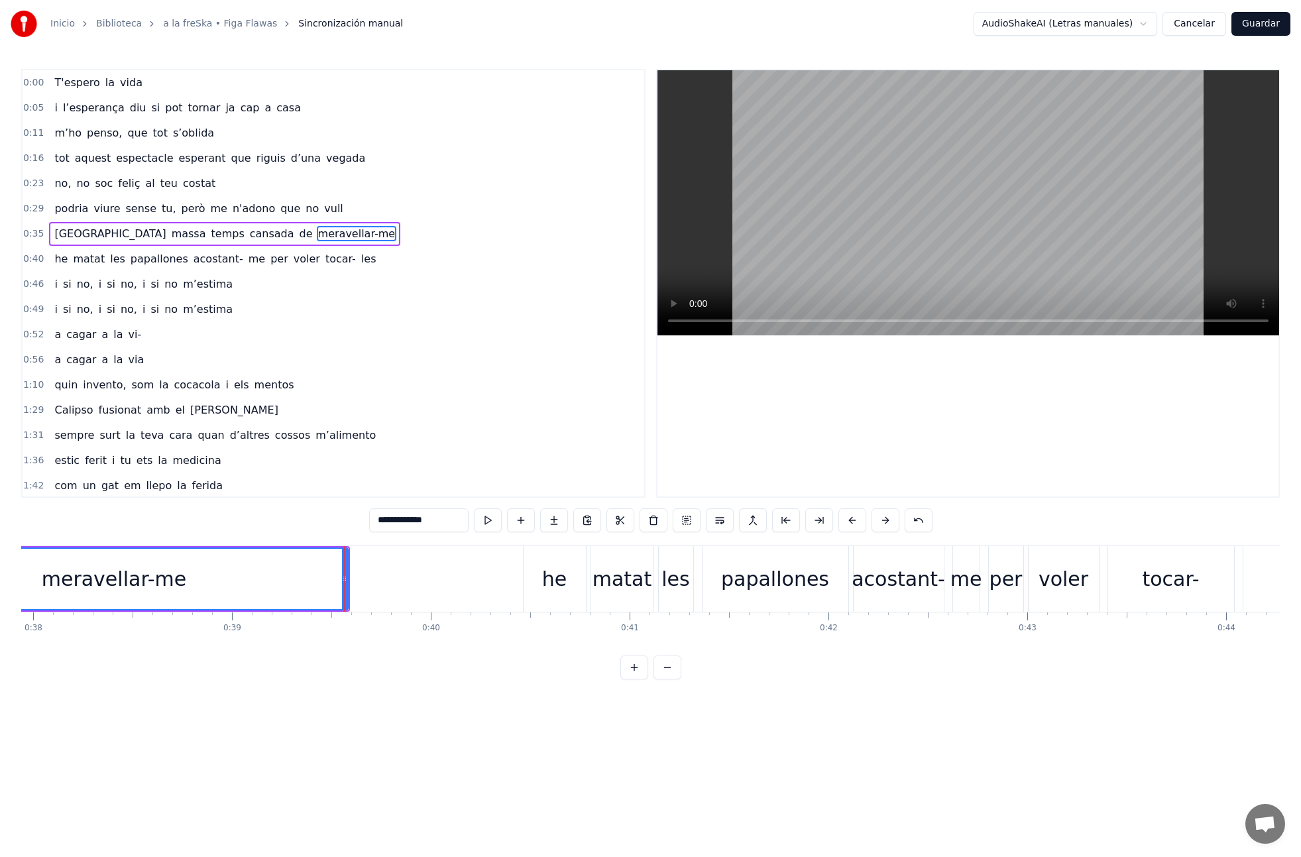
scroll to position [0, 7559]
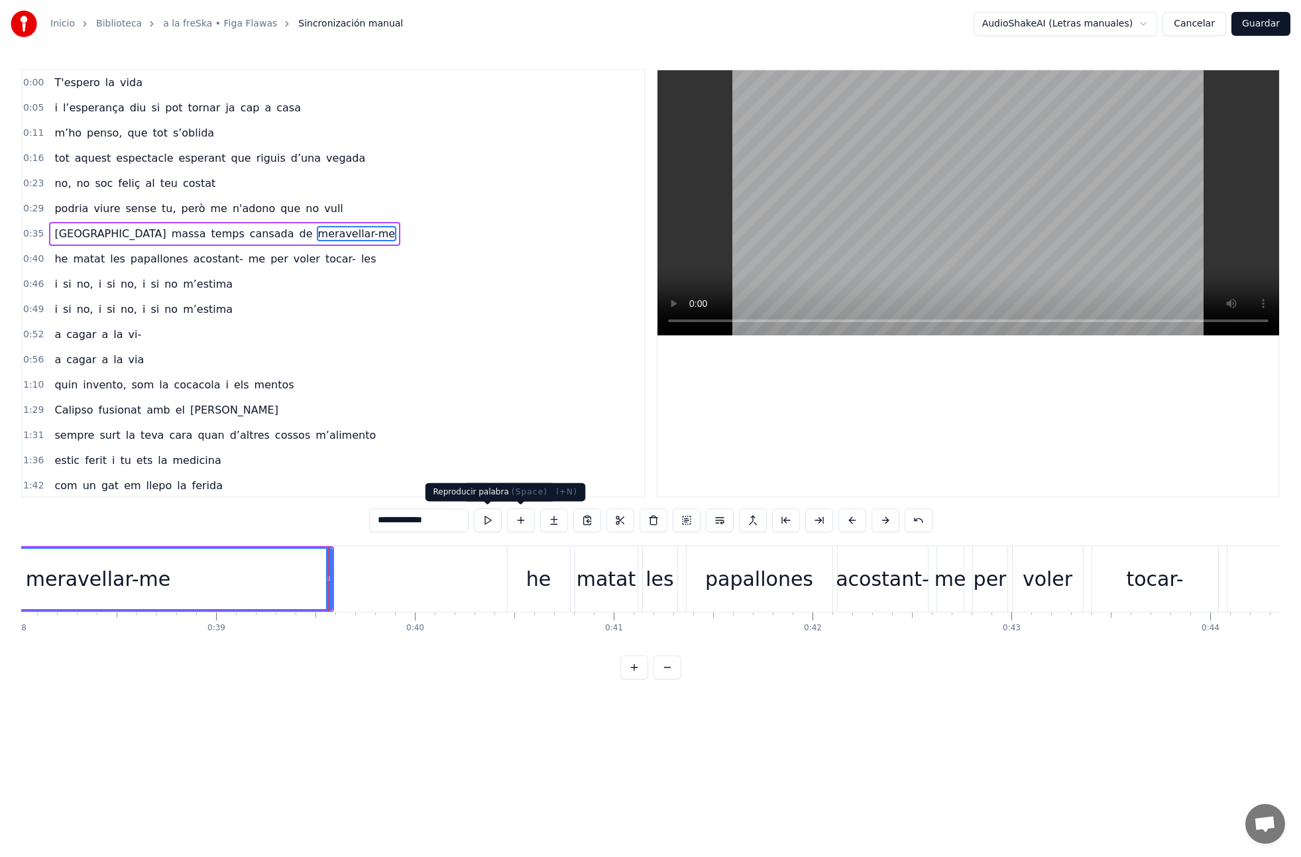
type input "**********"
click at [492, 524] on button at bounding box center [488, 520] width 28 height 24
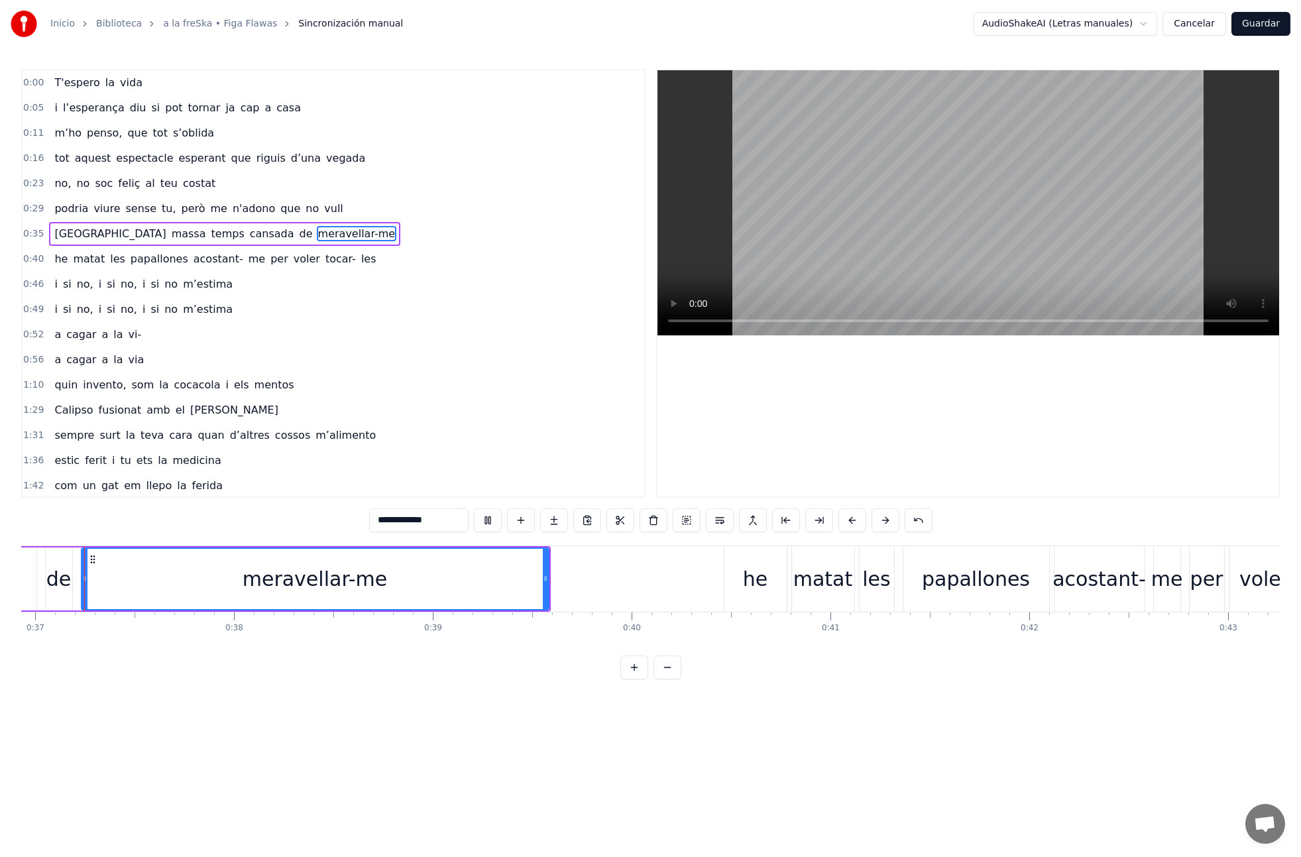
scroll to position [0, 7339]
click at [60, 270] on div "he matat les papallones acostant- me per voler tocar- les" at bounding box center [215, 259] width 332 height 24
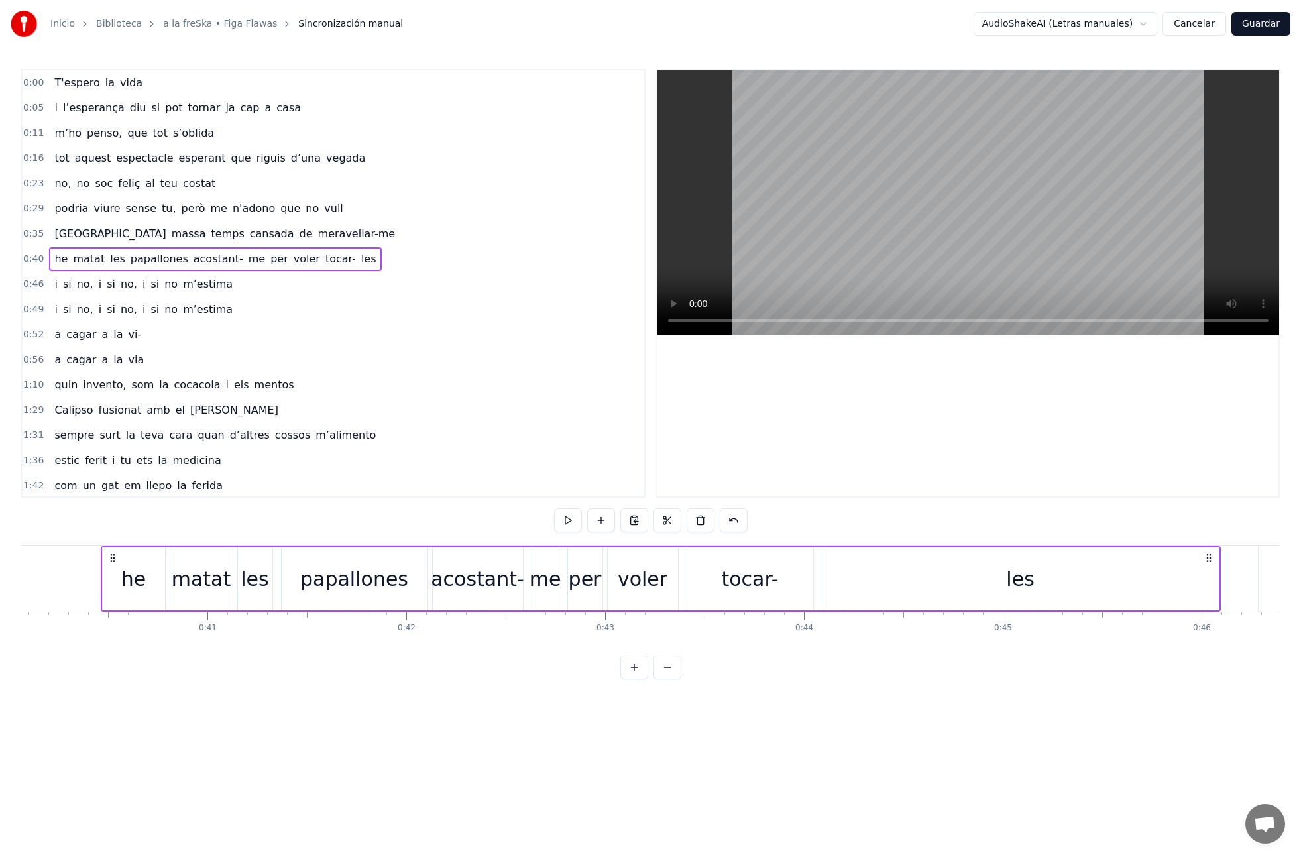
scroll to position [0, 7967]
click at [1026, 581] on div "les" at bounding box center [1018, 579] width 28 height 30
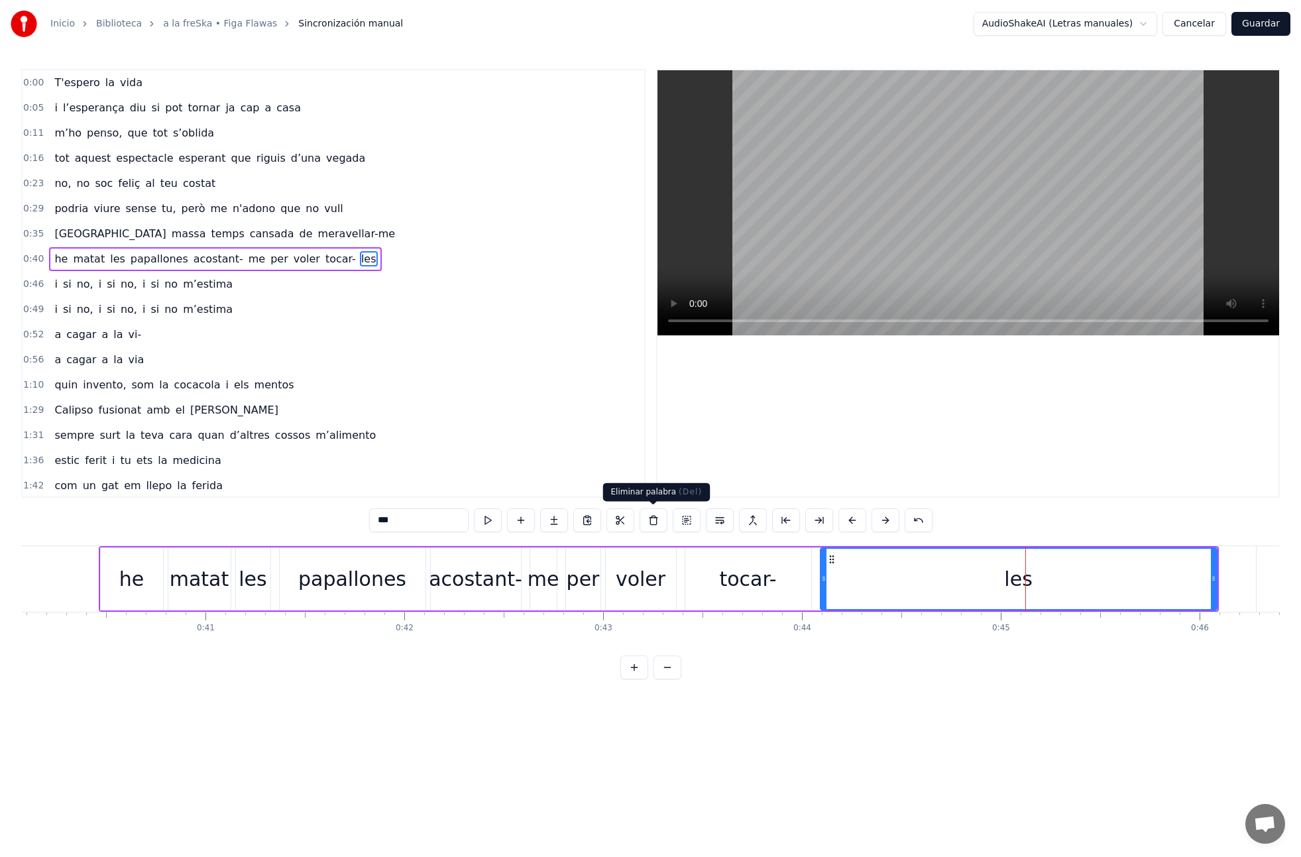
drag, startPoint x: 650, startPoint y: 517, endPoint x: 757, endPoint y: 578, distance: 122.9
click at [650, 517] on button at bounding box center [654, 520] width 28 height 24
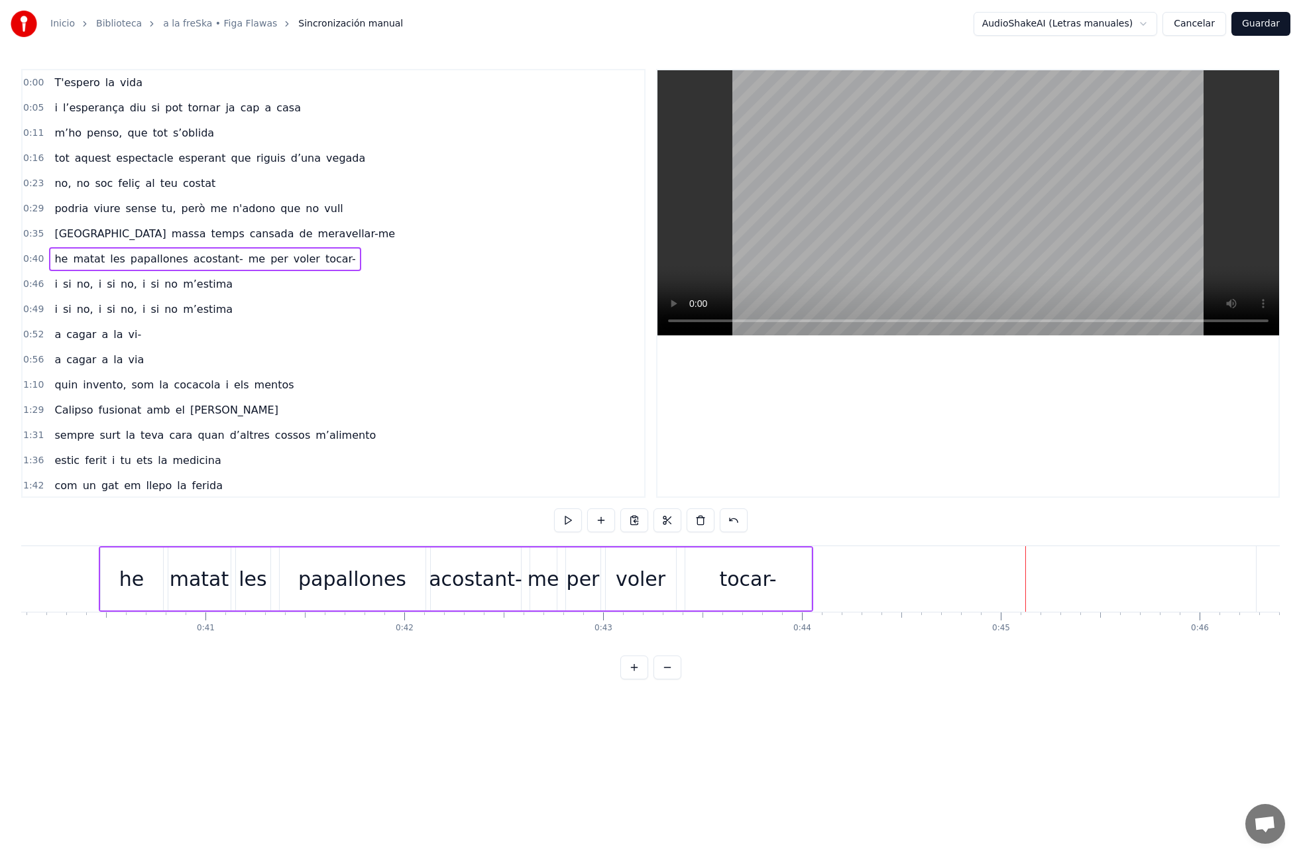
click at [806, 577] on div "tocar-" at bounding box center [748, 578] width 126 height 63
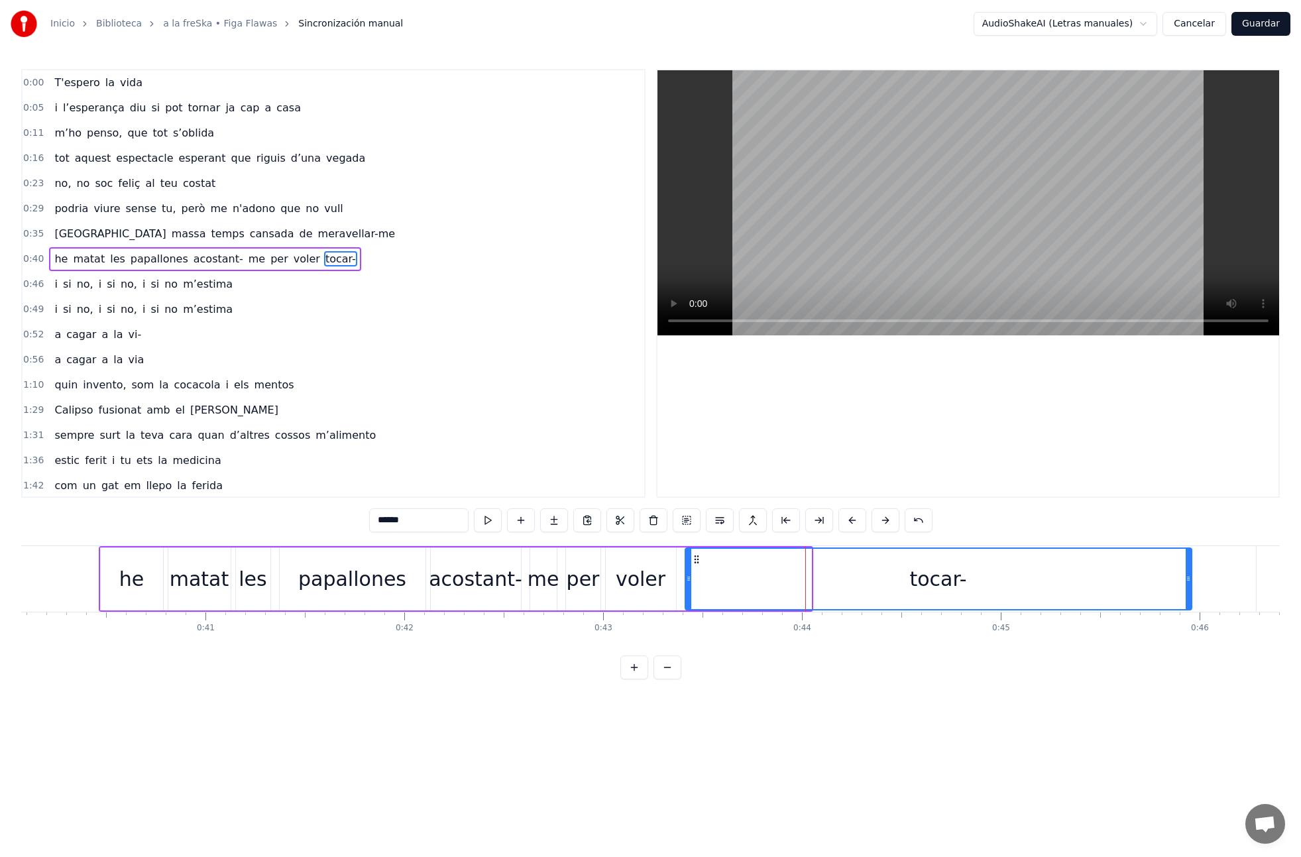
drag, startPoint x: 809, startPoint y: 579, endPoint x: 1182, endPoint y: 595, distance: 373.5
click at [1188, 595] on div at bounding box center [1188, 579] width 5 height 60
click at [432, 522] on input "******" at bounding box center [418, 520] width 99 height 24
type input "*********"
click at [79, 268] on div "he matat les papallones acostant- me per voler tocar-les" at bounding box center [212, 259] width 327 height 24
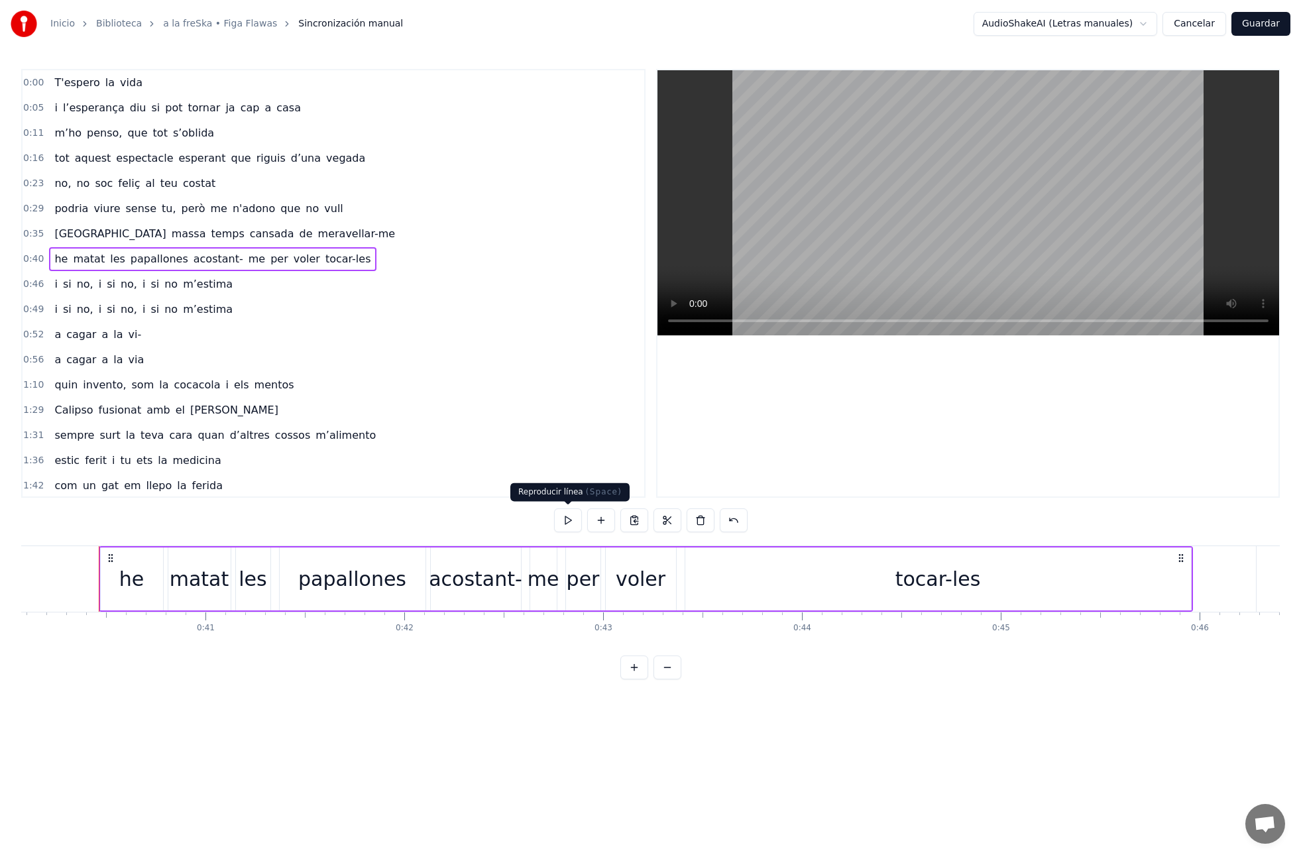
click at [568, 522] on button at bounding box center [568, 520] width 28 height 24
click at [471, 593] on div "acostant-" at bounding box center [475, 579] width 93 height 30
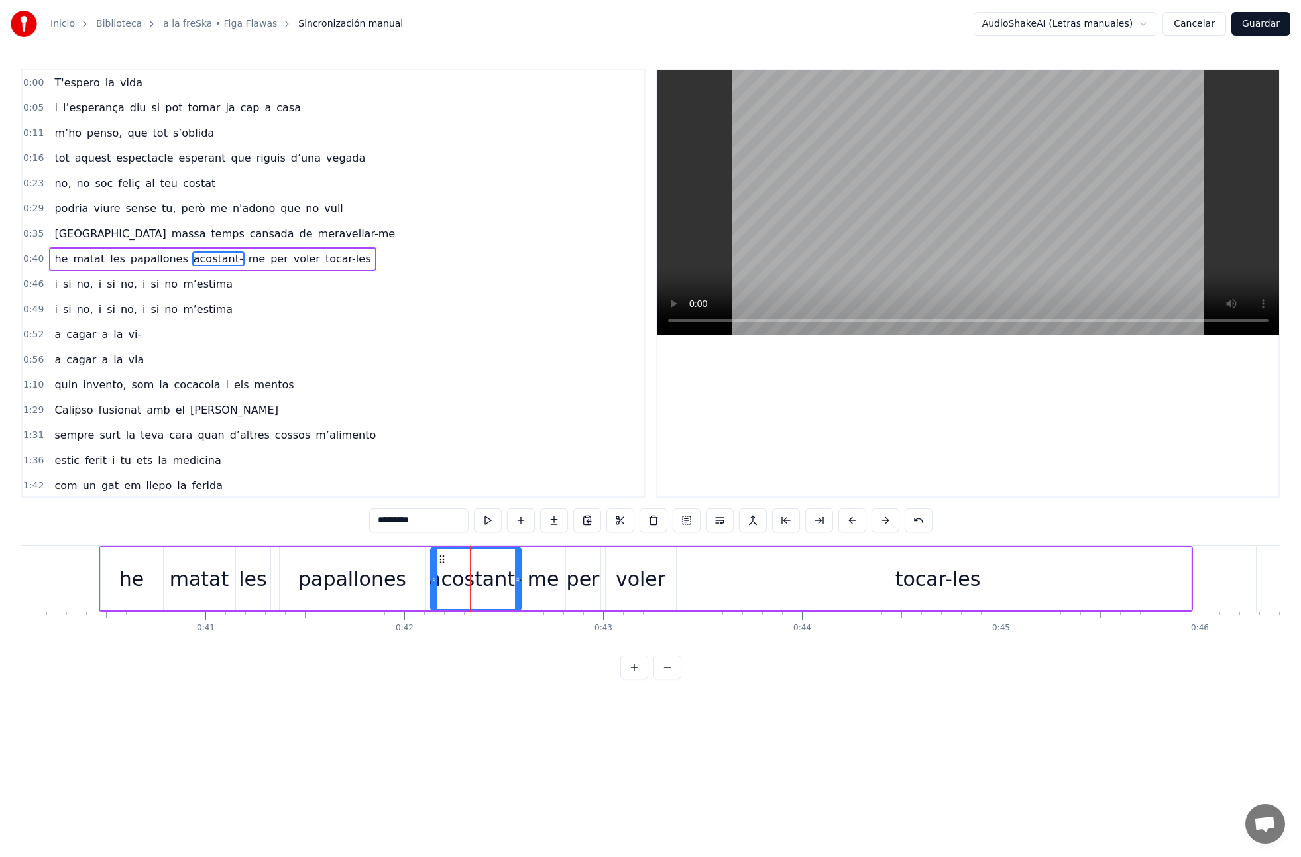
click at [537, 580] on div "me" at bounding box center [544, 579] width 32 height 30
type input "**"
drag, startPoint x: 654, startPoint y: 522, endPoint x: 648, endPoint y: 526, distance: 6.8
click at [654, 522] on button at bounding box center [654, 520] width 28 height 24
click at [514, 583] on div "acostant-" at bounding box center [475, 579] width 93 height 30
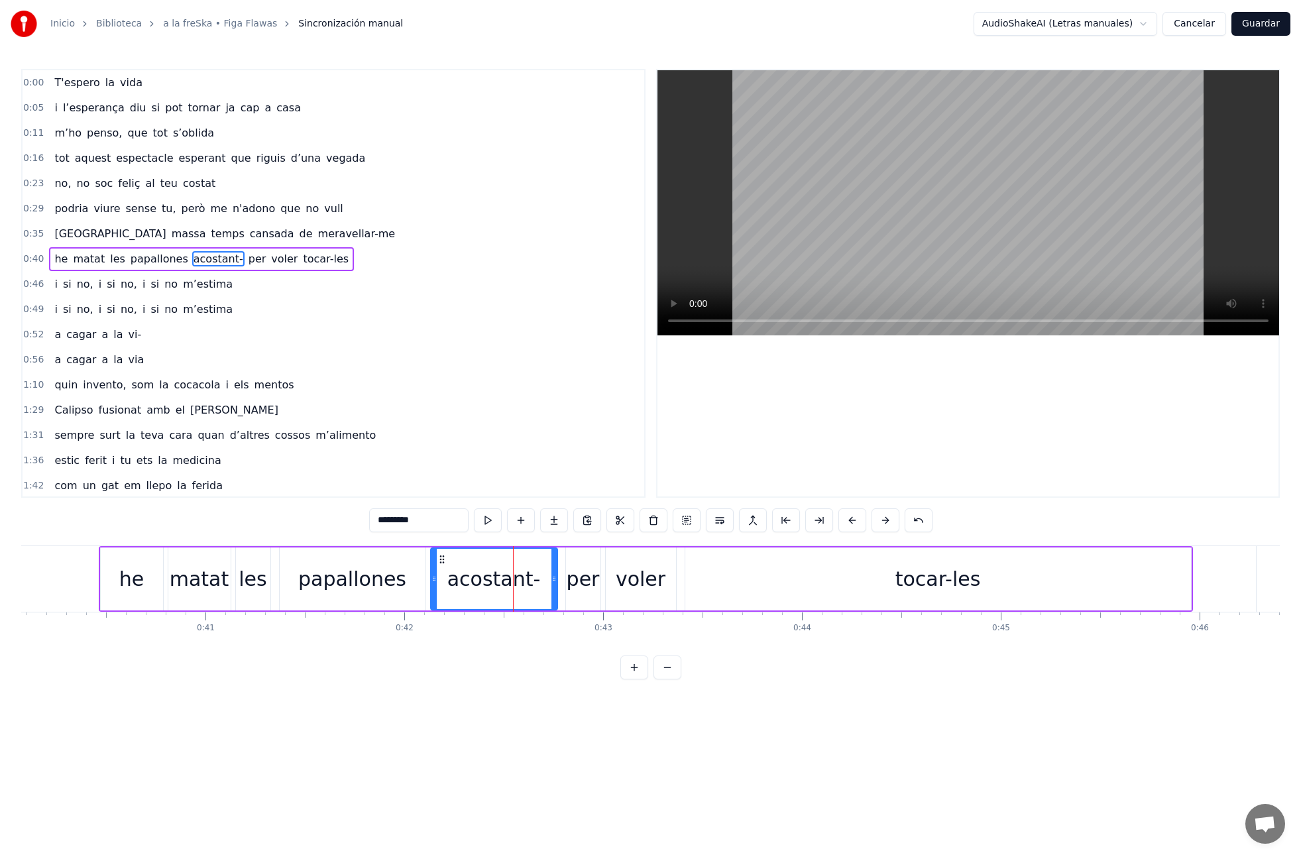
drag, startPoint x: 522, startPoint y: 581, endPoint x: 541, endPoint y: 582, distance: 19.9
click at [555, 581] on icon at bounding box center [553, 578] width 5 height 11
click at [437, 519] on input "*********" at bounding box center [418, 520] width 99 height 24
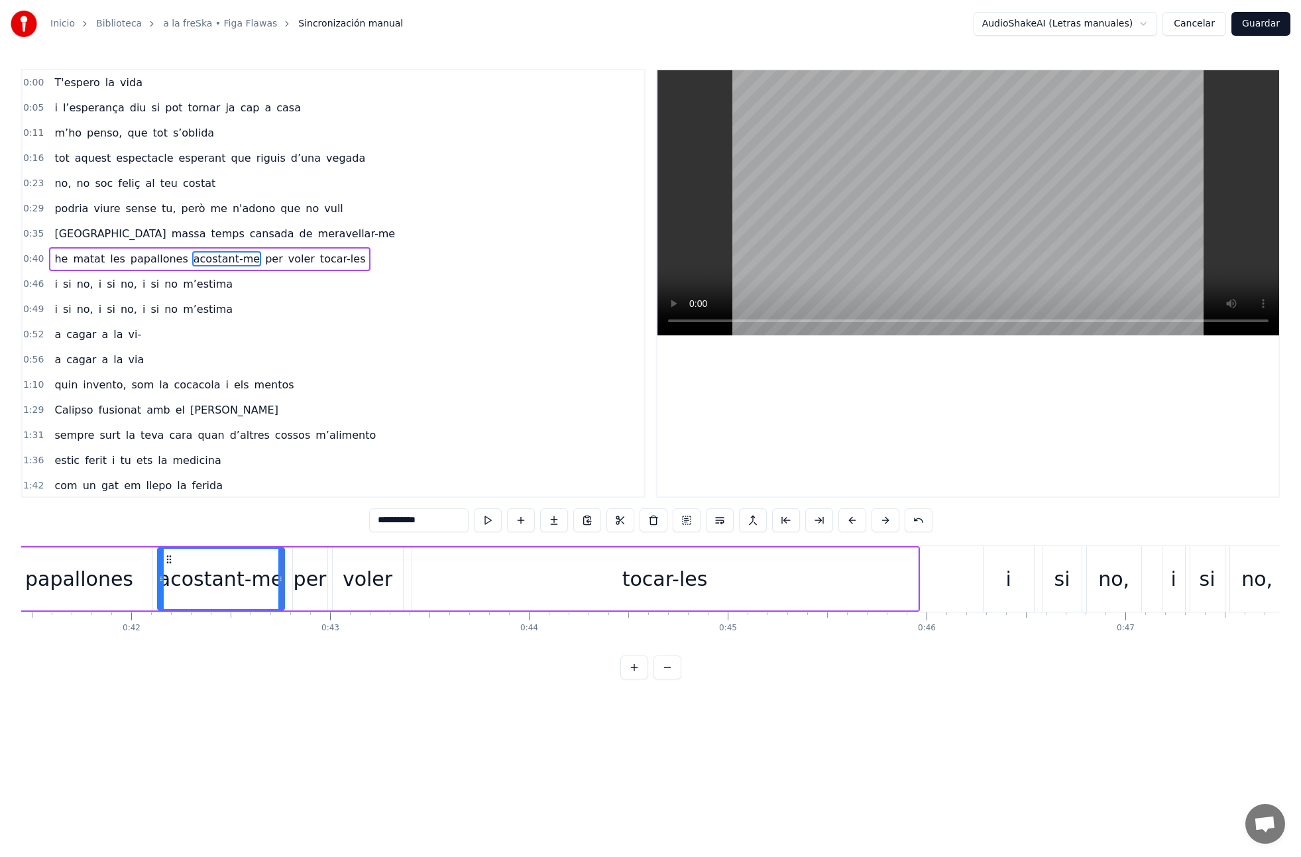
scroll to position [0, 8276]
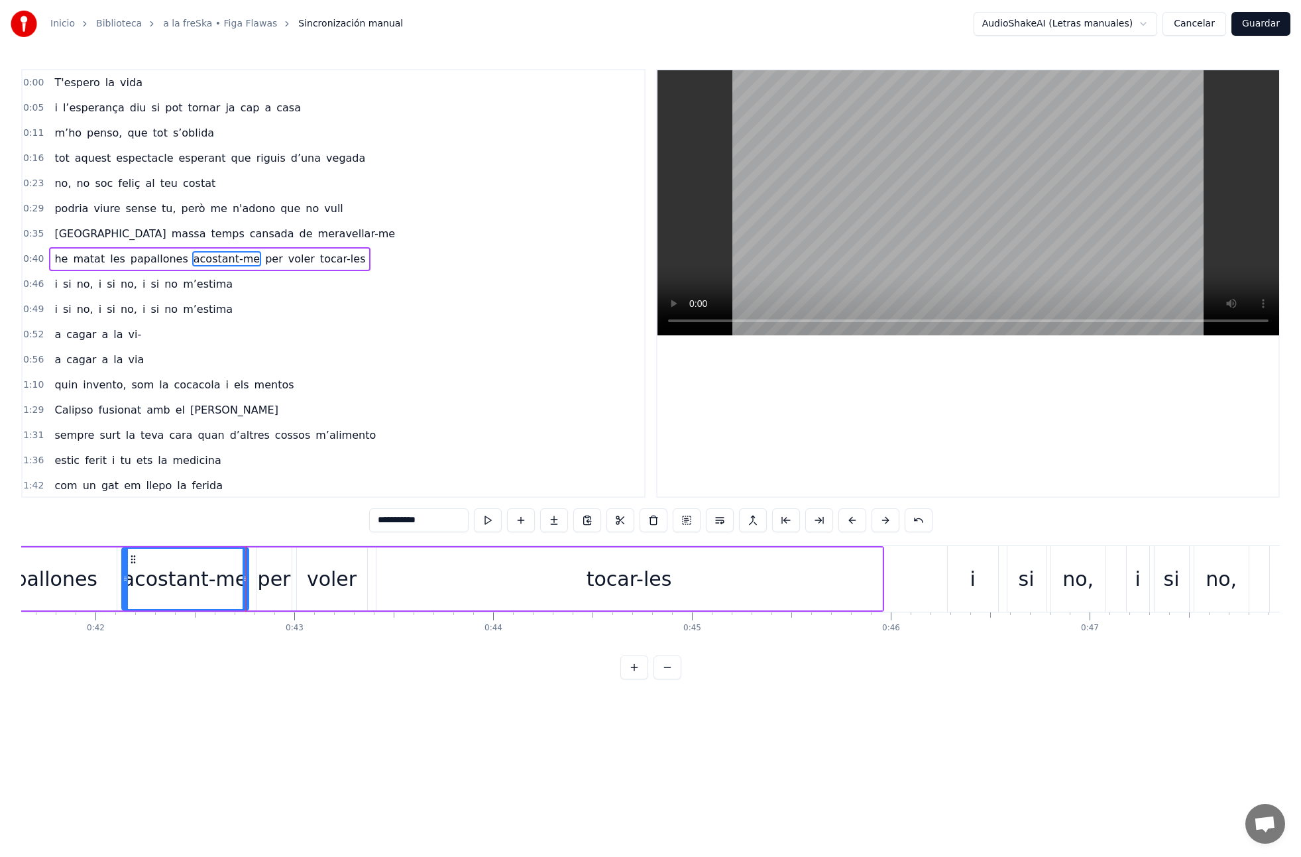
type input "**********"
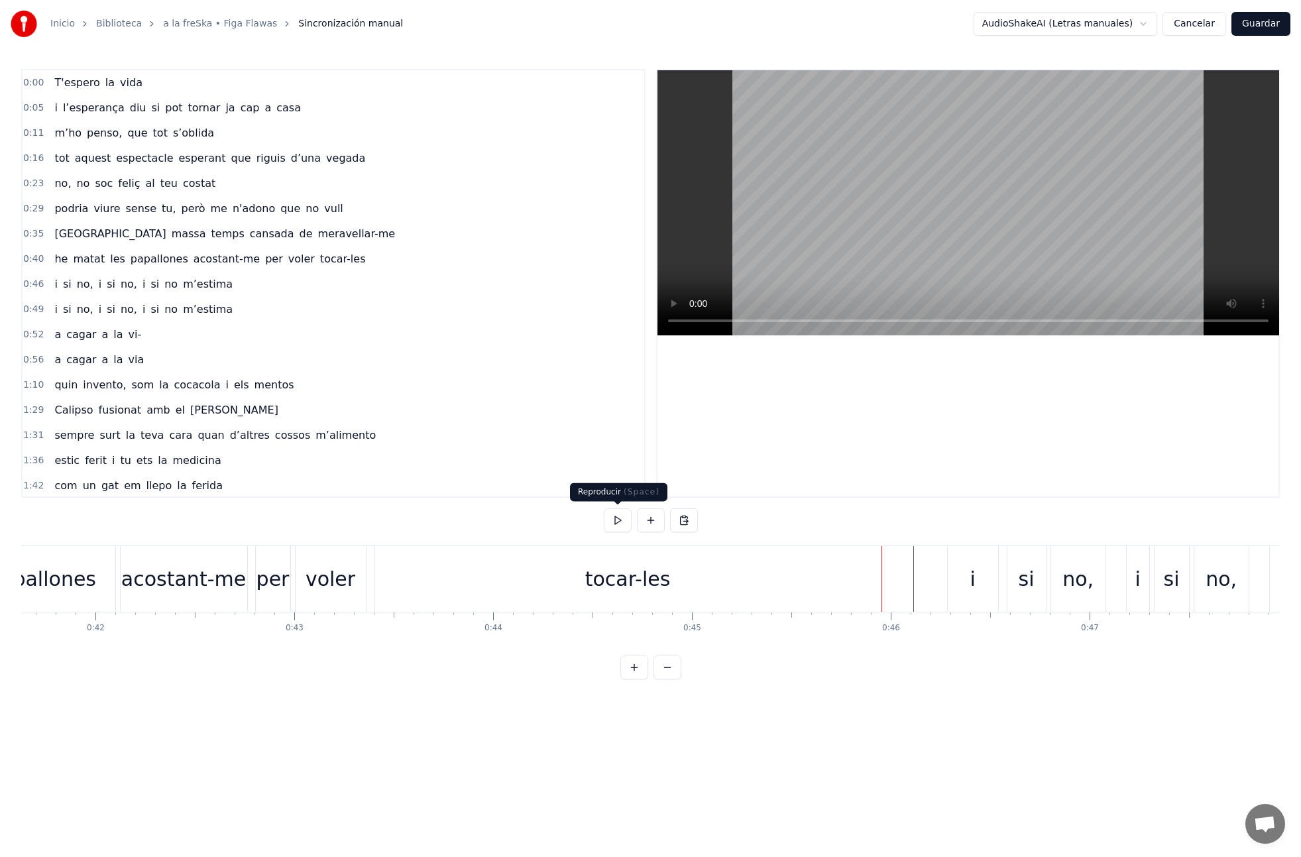
click at [618, 520] on button at bounding box center [618, 520] width 28 height 24
click at [93, 166] on span "aquest" at bounding box center [93, 157] width 39 height 15
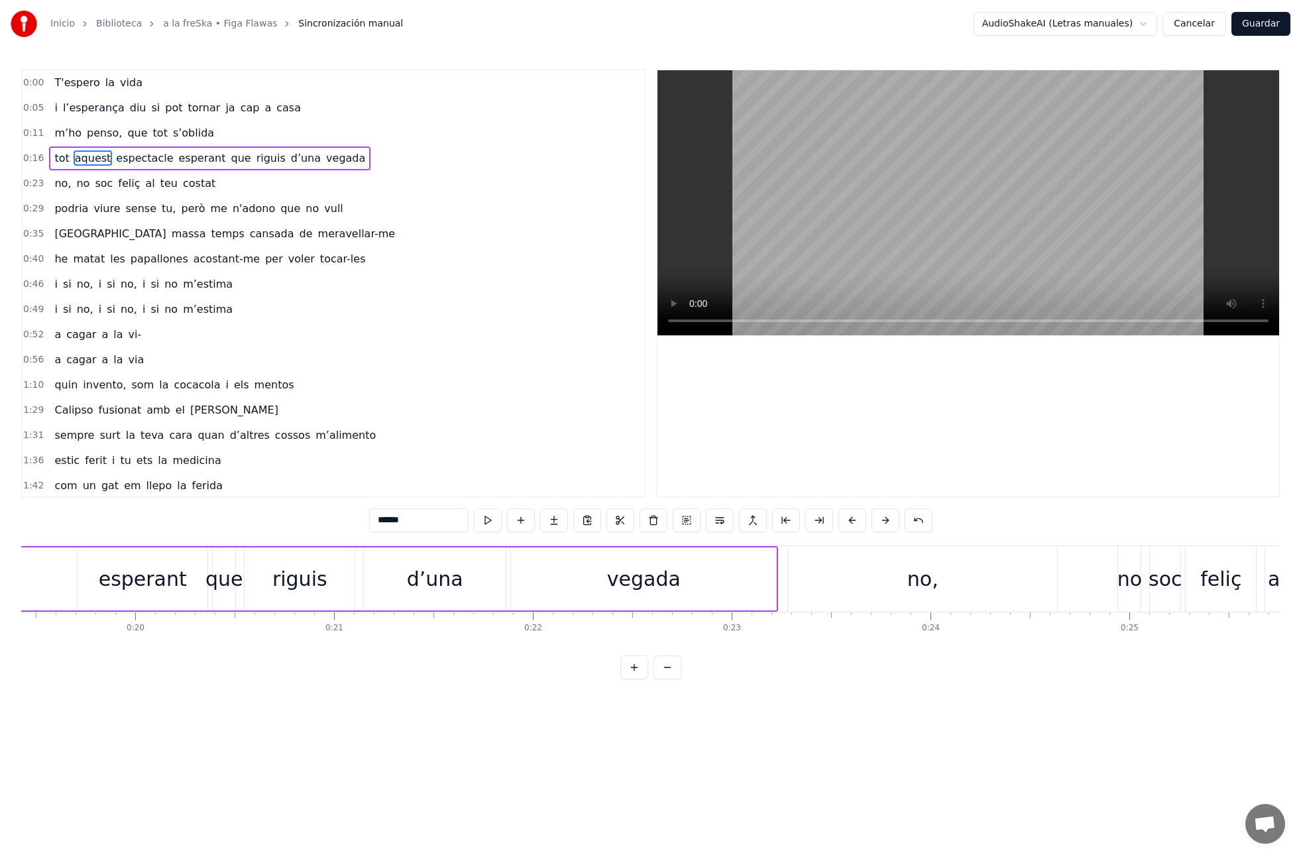
scroll to position [0, 3278]
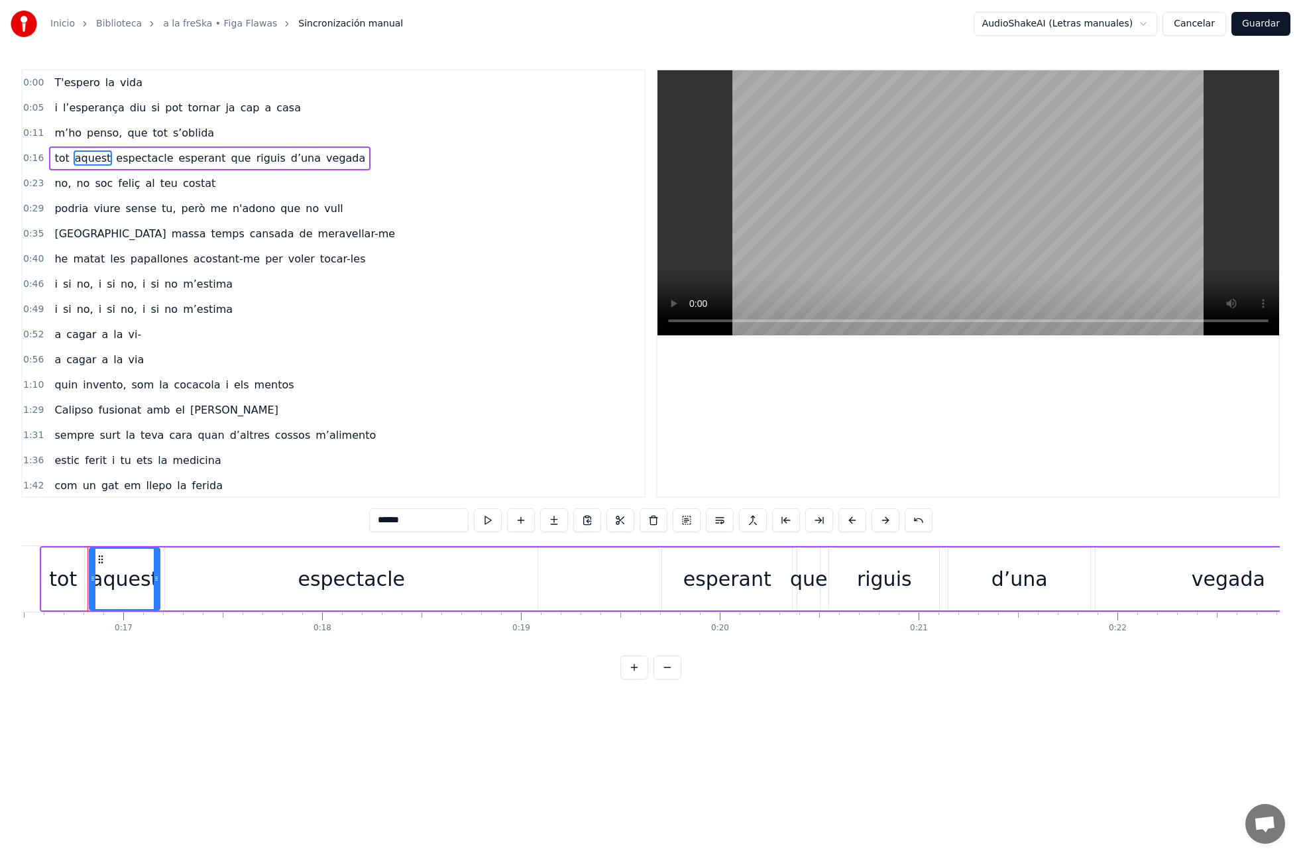
click at [115, 257] on span "les" at bounding box center [118, 258] width 18 height 15
type input "***"
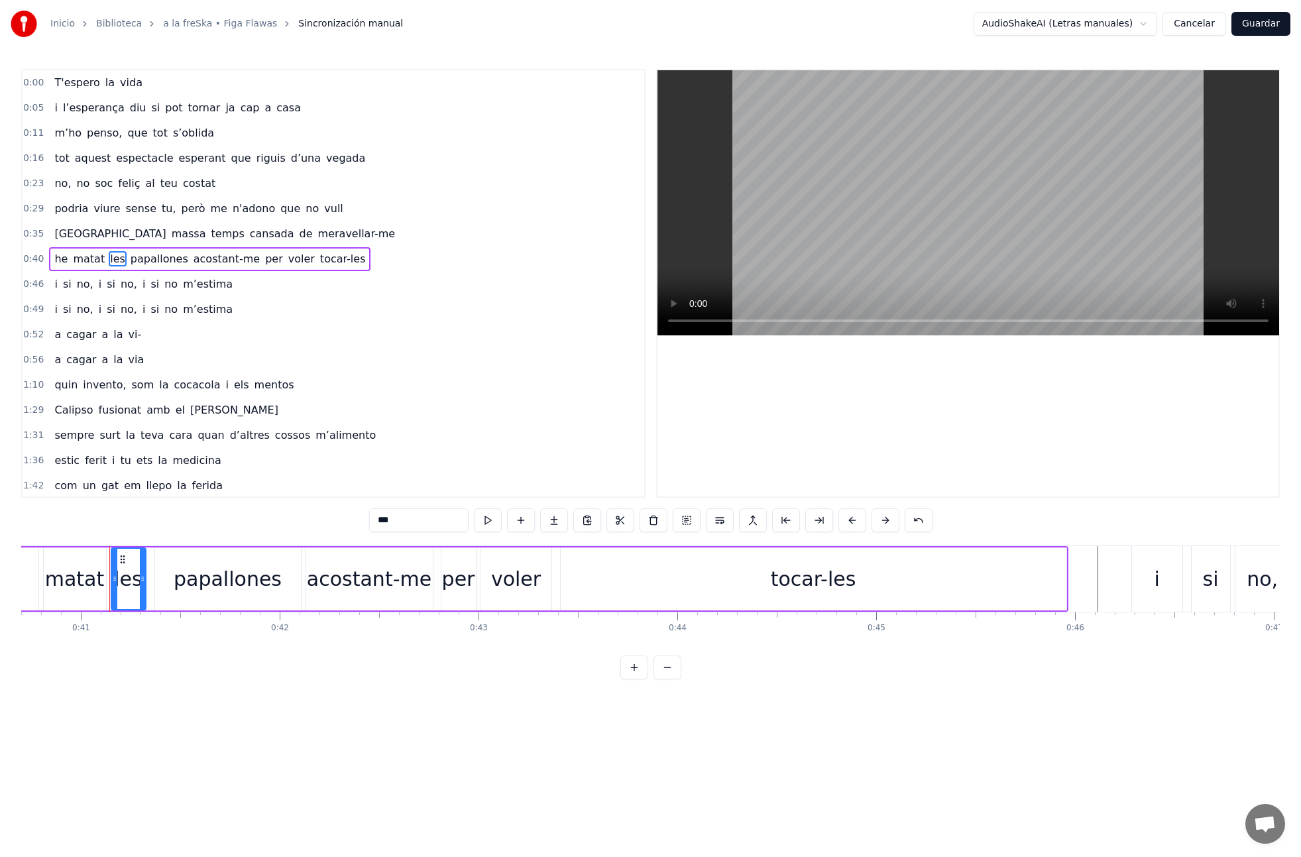
scroll to position [0, 8113]
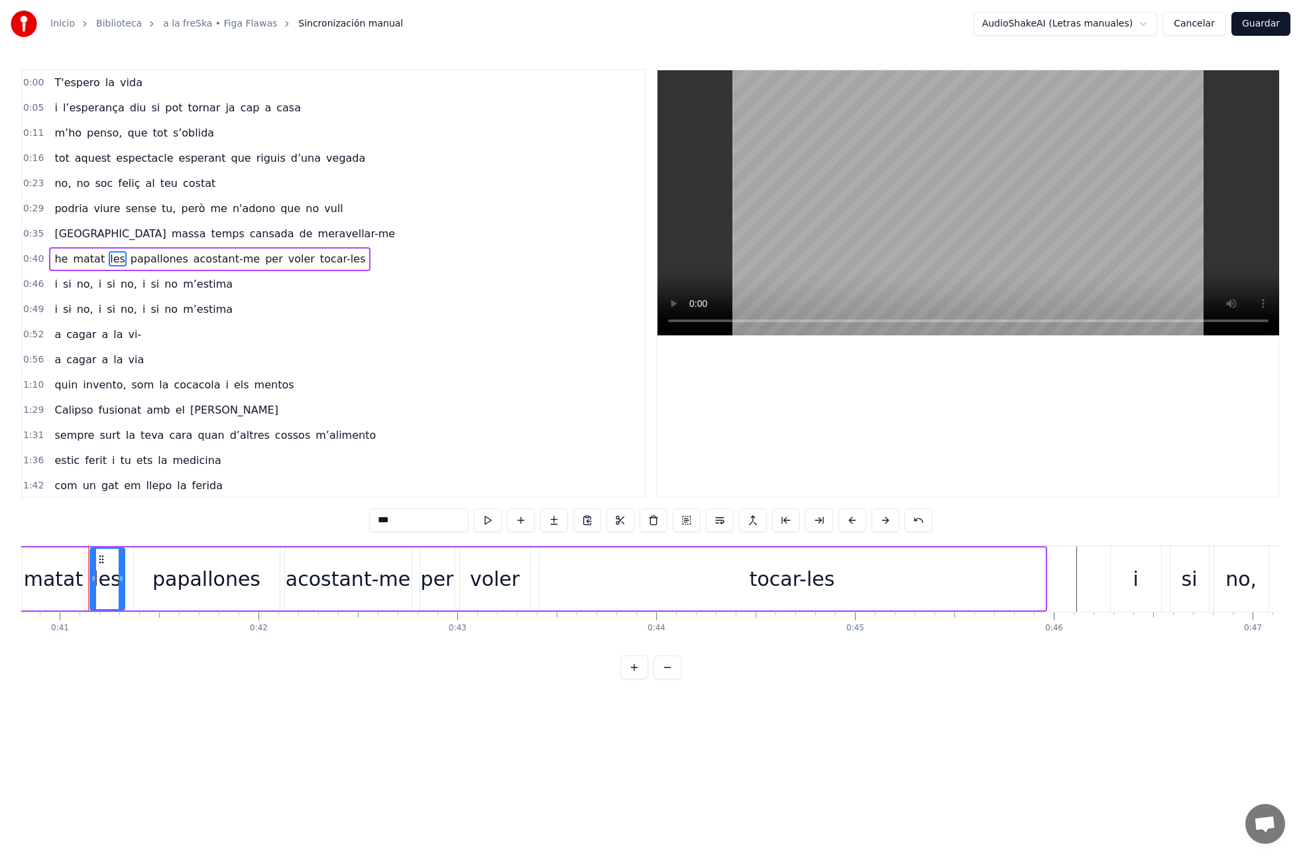
click at [58, 286] on div "i si no, i si no, i si no m’estima" at bounding box center [143, 284] width 189 height 24
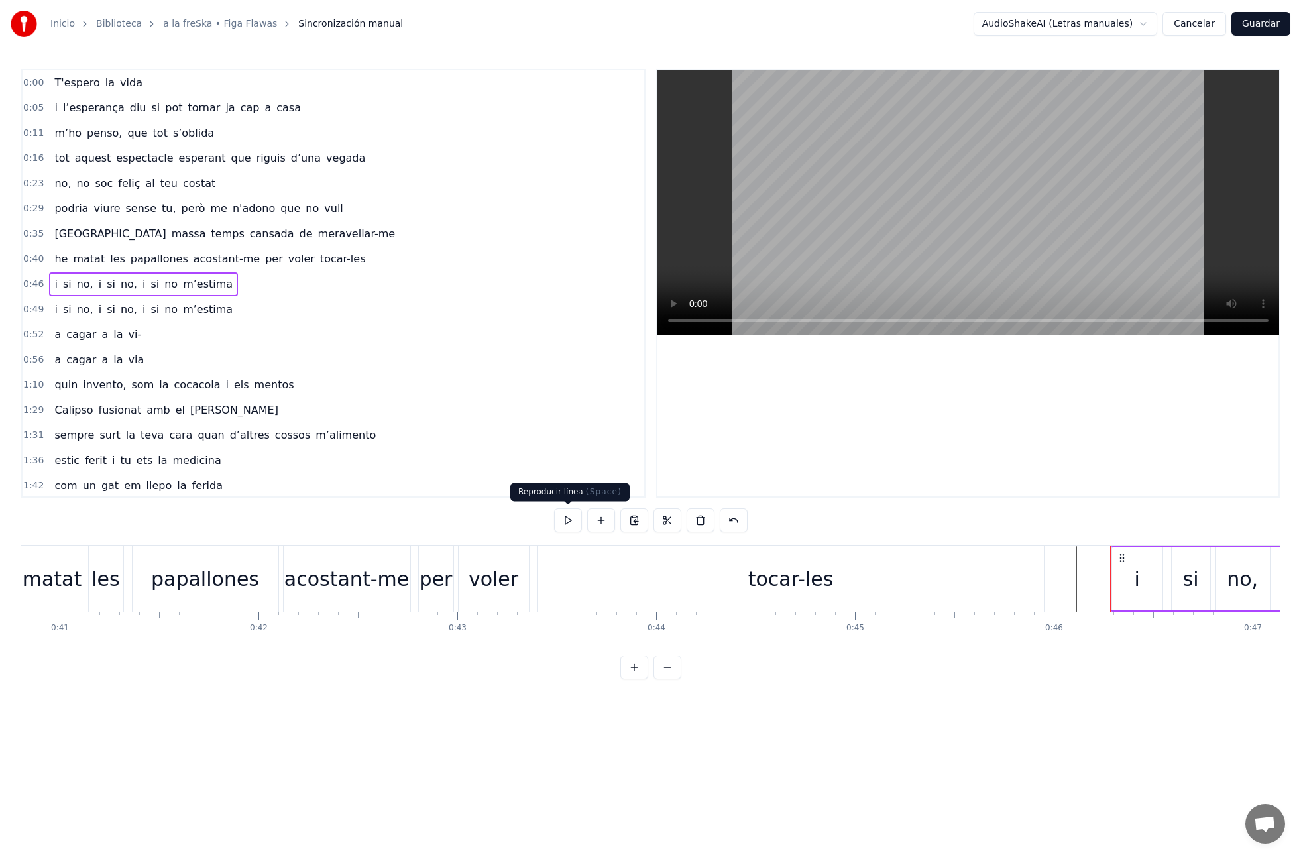
click at [563, 514] on button at bounding box center [568, 520] width 28 height 24
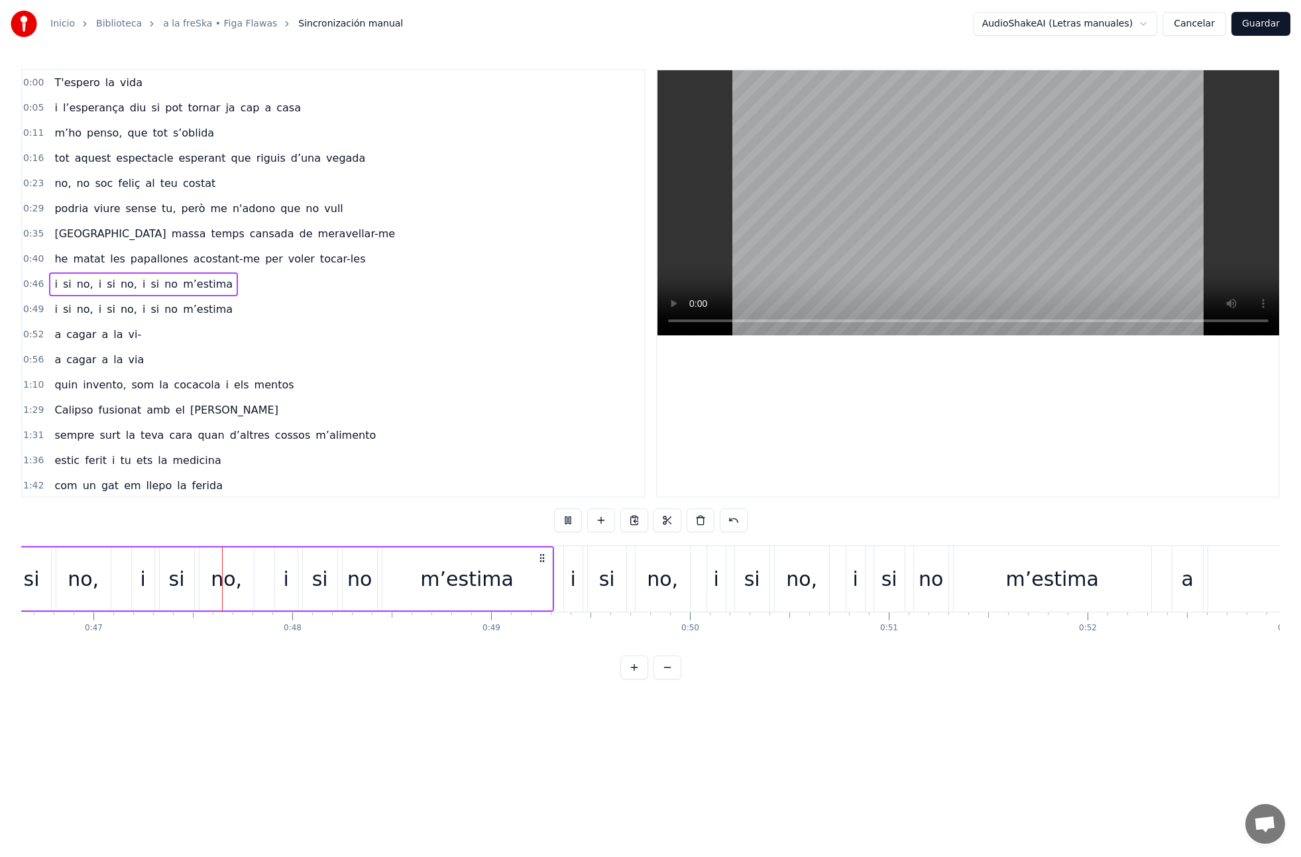
scroll to position [0, 9277]
click at [141, 311] on span "i" at bounding box center [143, 309] width 5 height 15
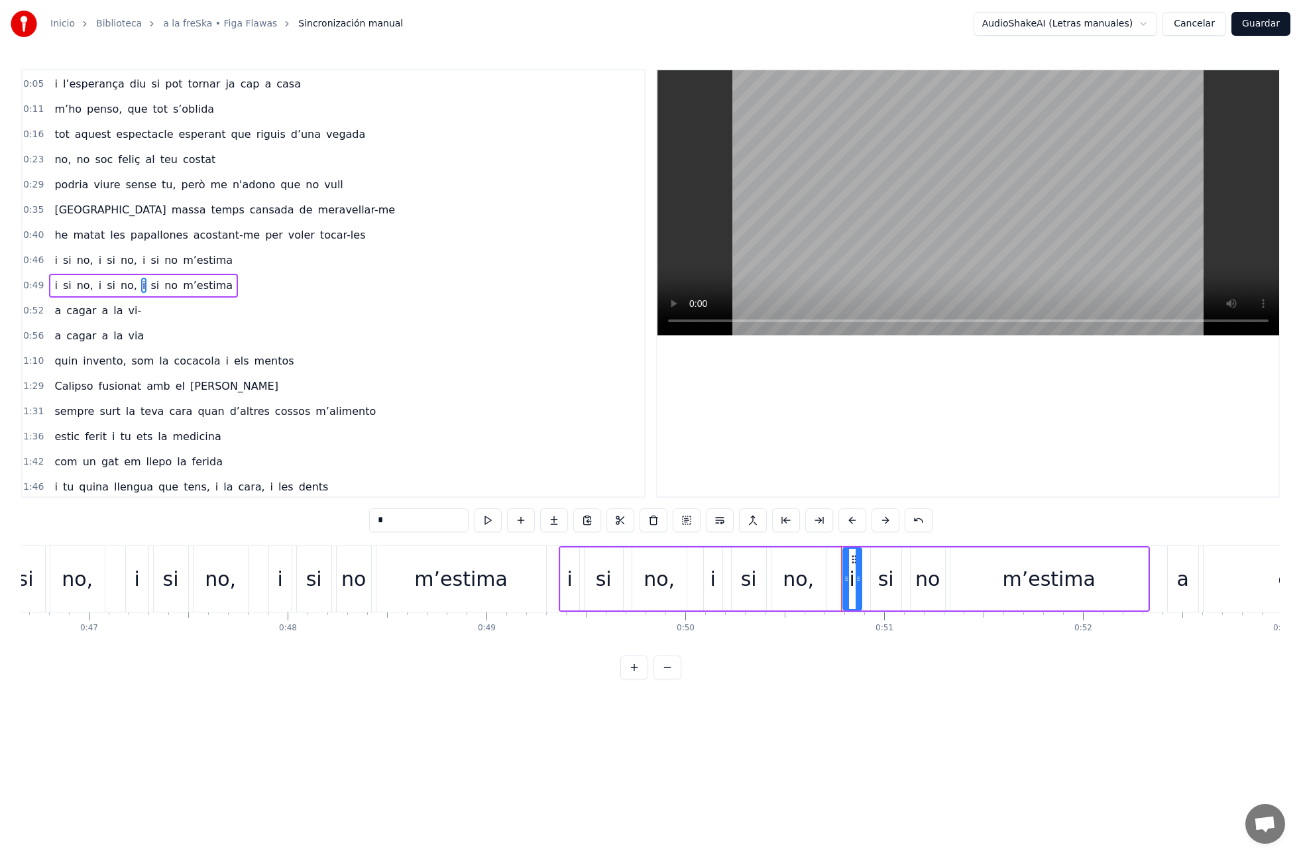
scroll to position [27, 0]
click at [52, 292] on div "i si no, i si no, i si no m’estima" at bounding box center [143, 283] width 189 height 24
click at [566, 527] on button at bounding box center [568, 520] width 28 height 24
click at [124, 316] on div "a cagar a la vi-" at bounding box center [97, 308] width 97 height 24
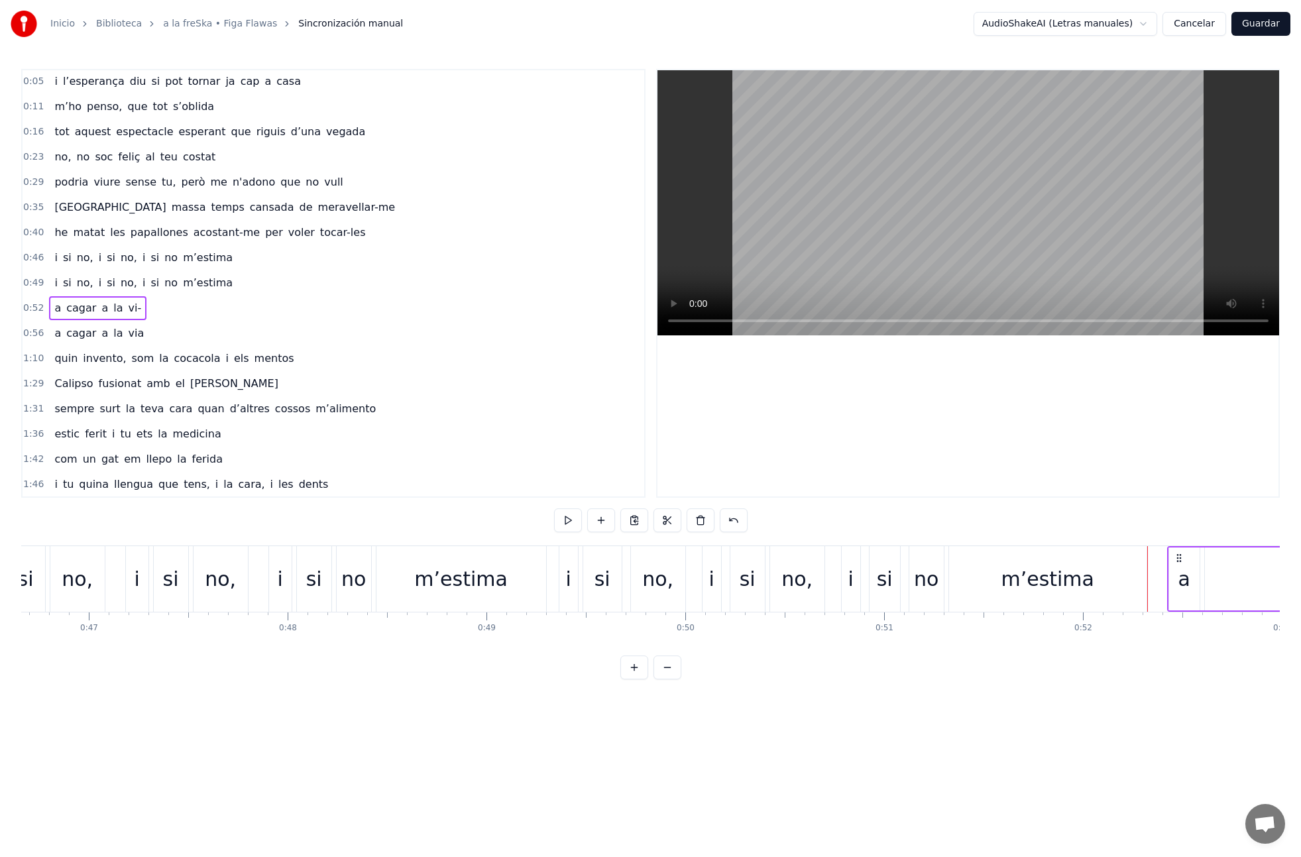
scroll to position [26, 0]
click at [129, 309] on span "vi-" at bounding box center [135, 308] width 16 height 15
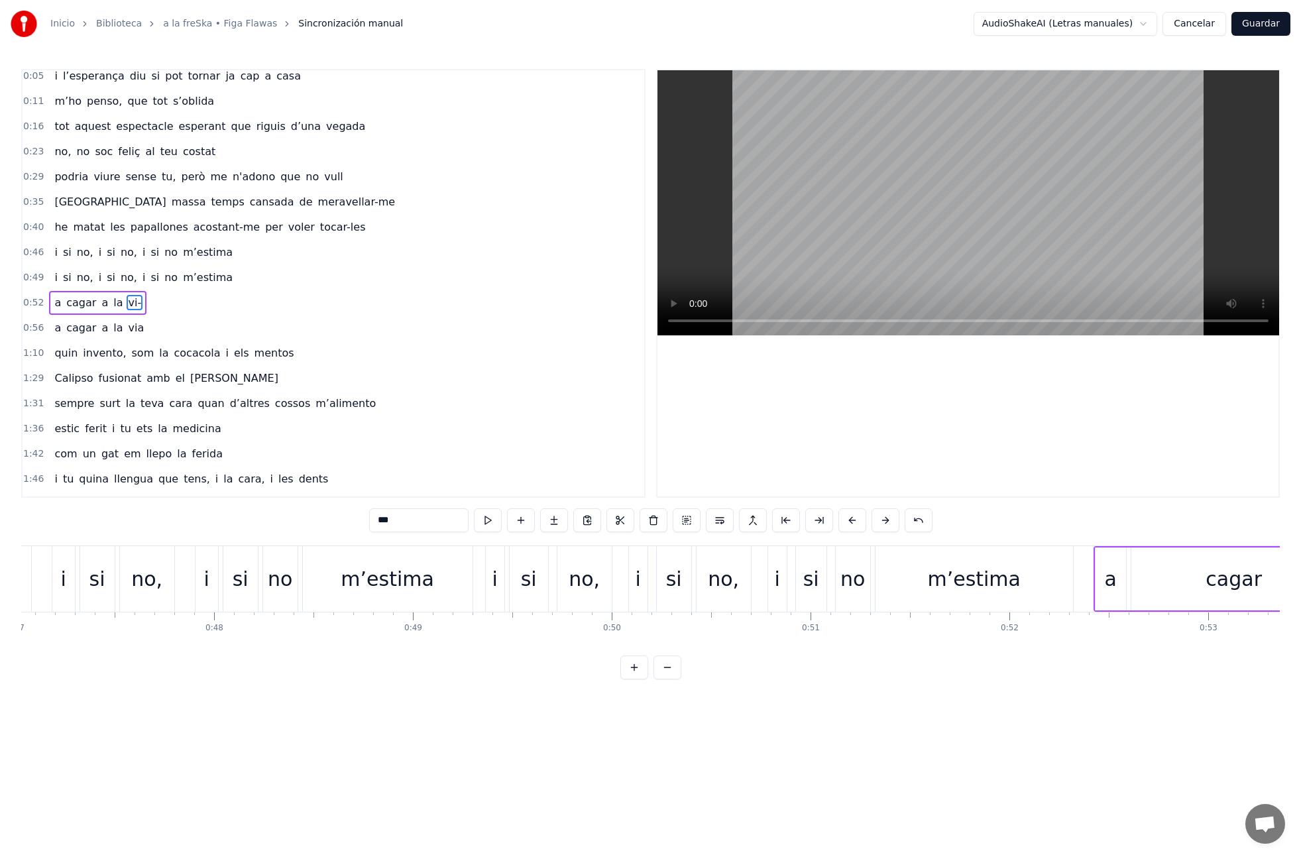
click at [129, 309] on span "vi-" at bounding box center [135, 302] width 16 height 15
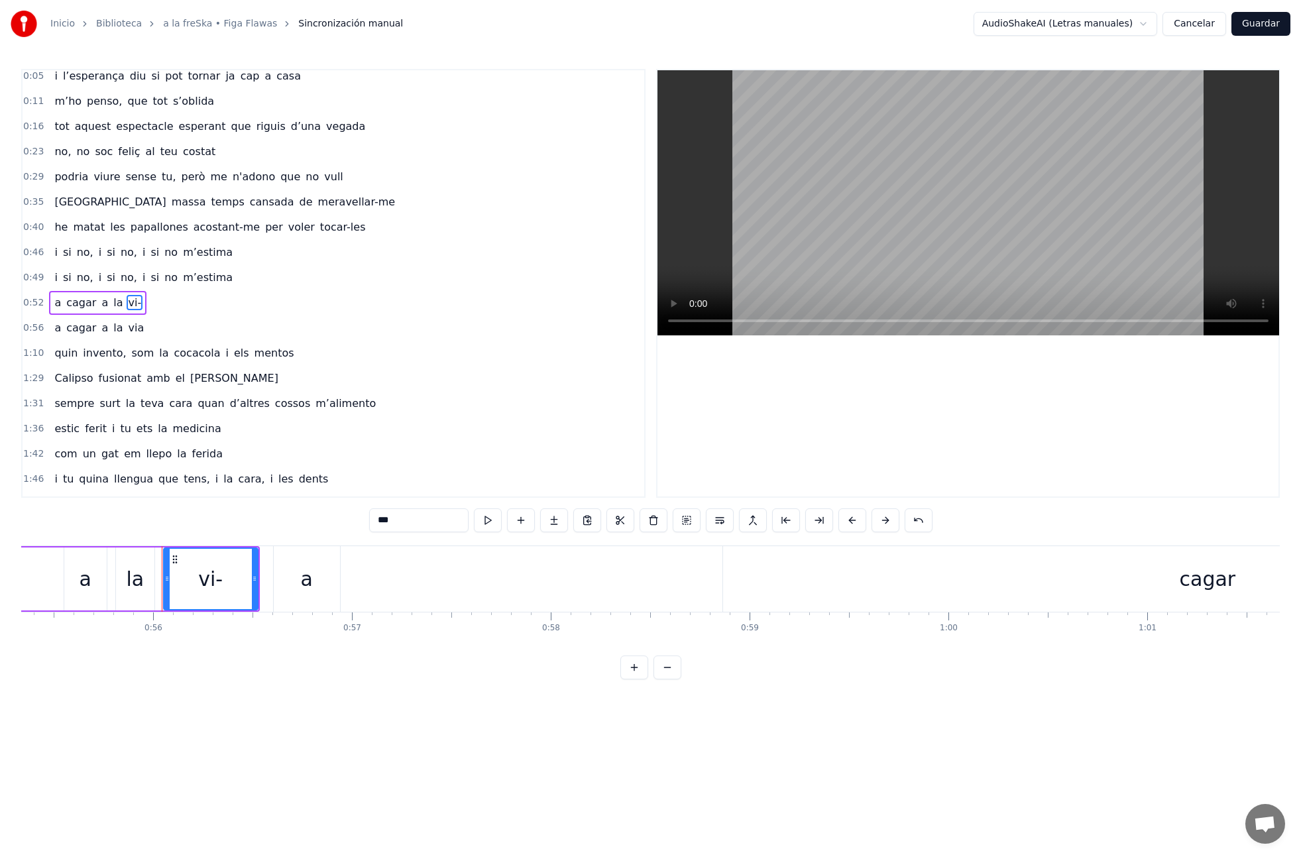
scroll to position [0, 11076]
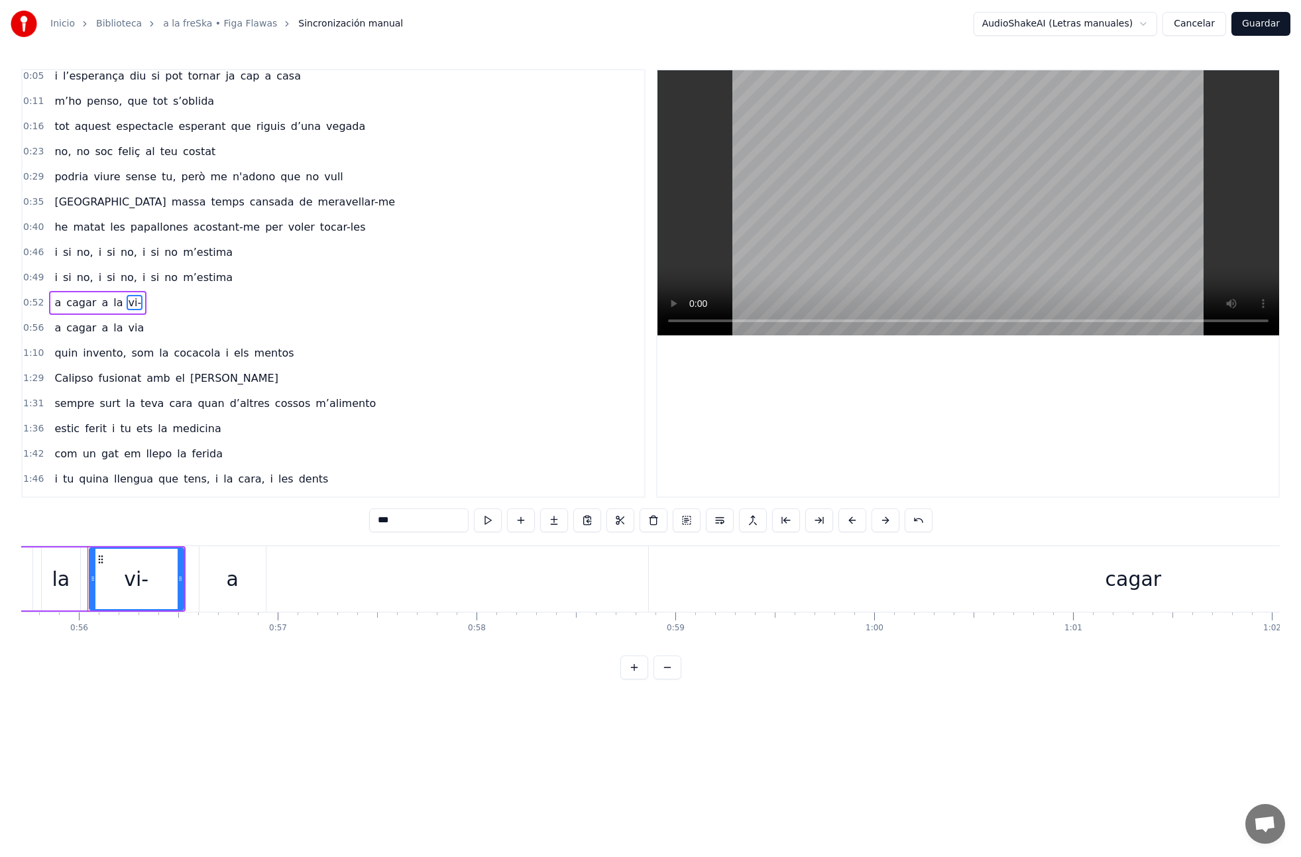
click at [386, 522] on input "***" at bounding box center [418, 520] width 99 height 24
type input "***"
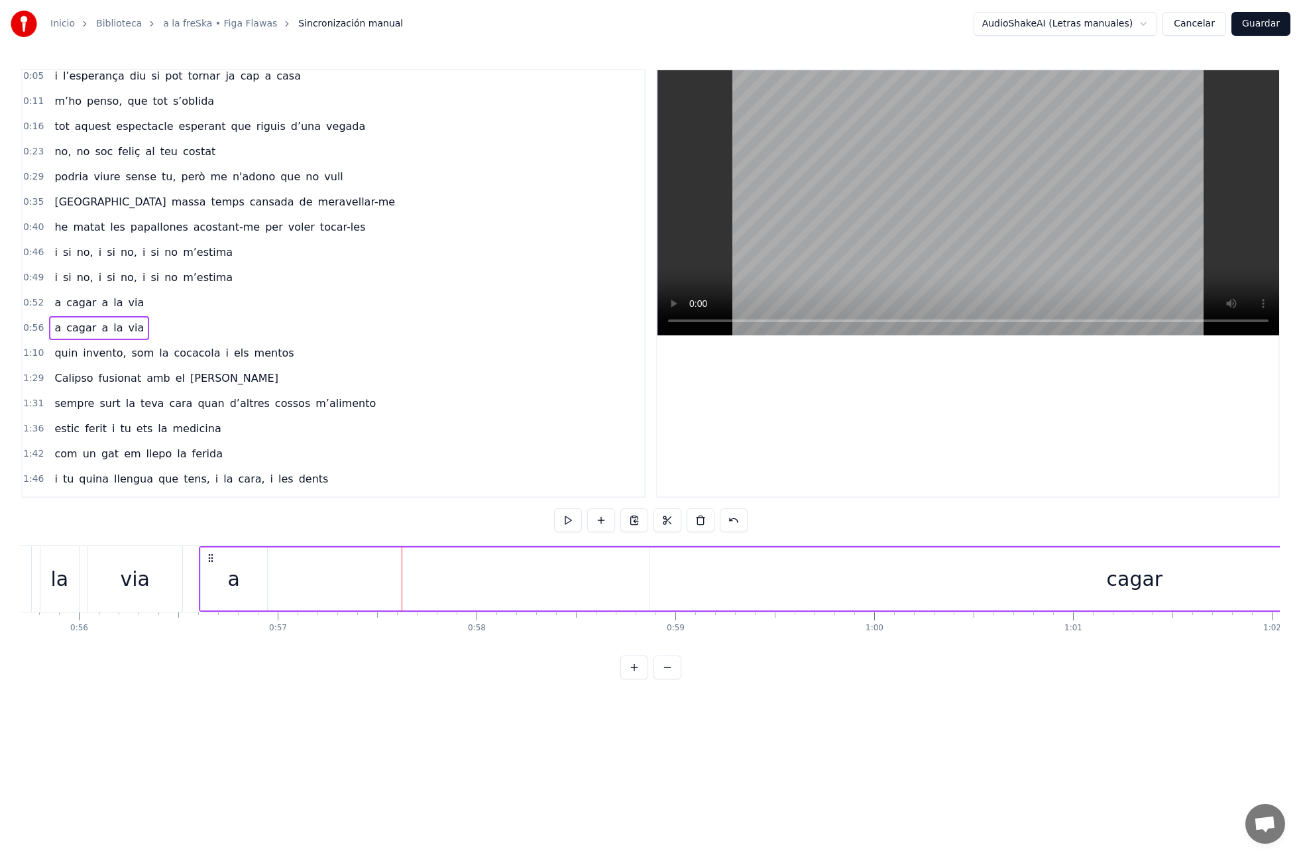
click at [52, 311] on div "a cagar a la via" at bounding box center [99, 303] width 100 height 24
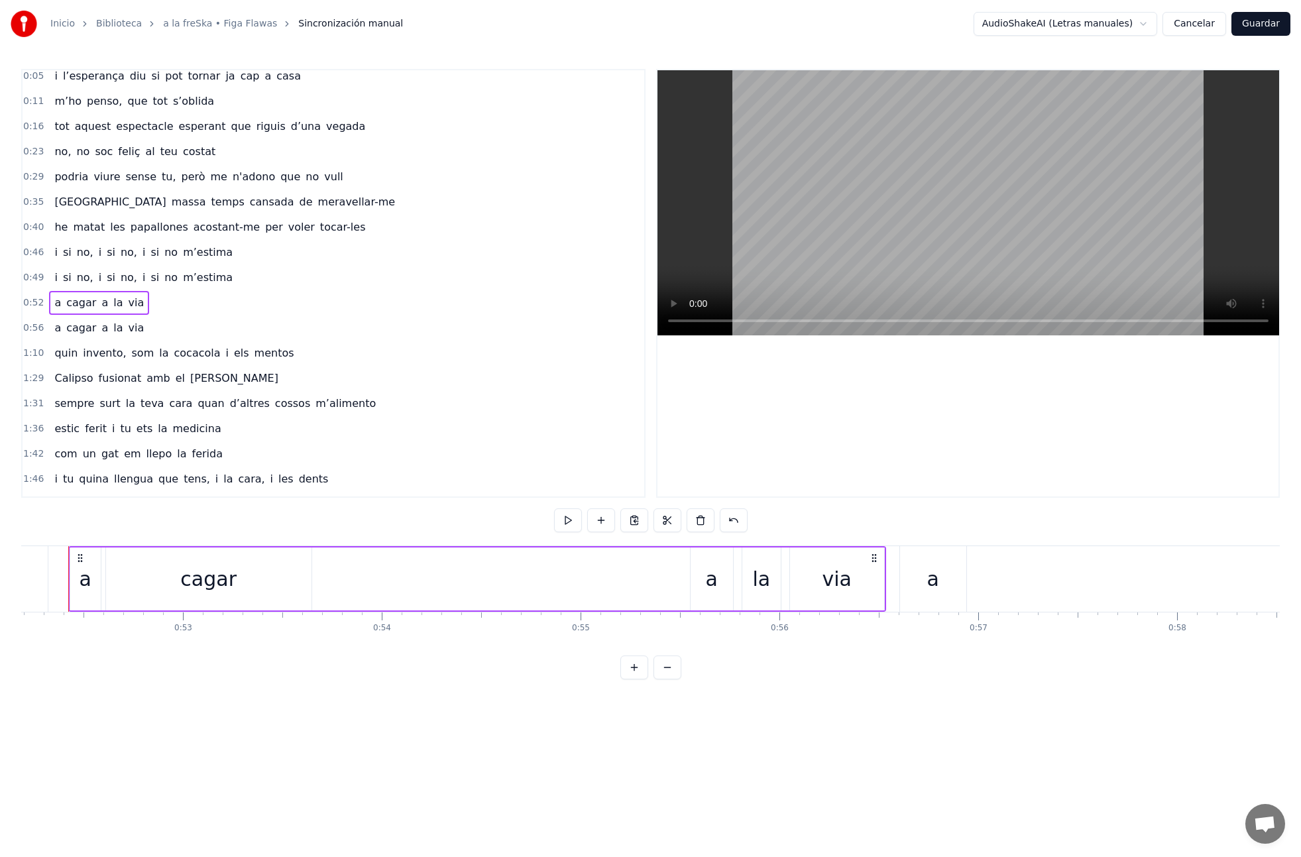
scroll to position [0, 10356]
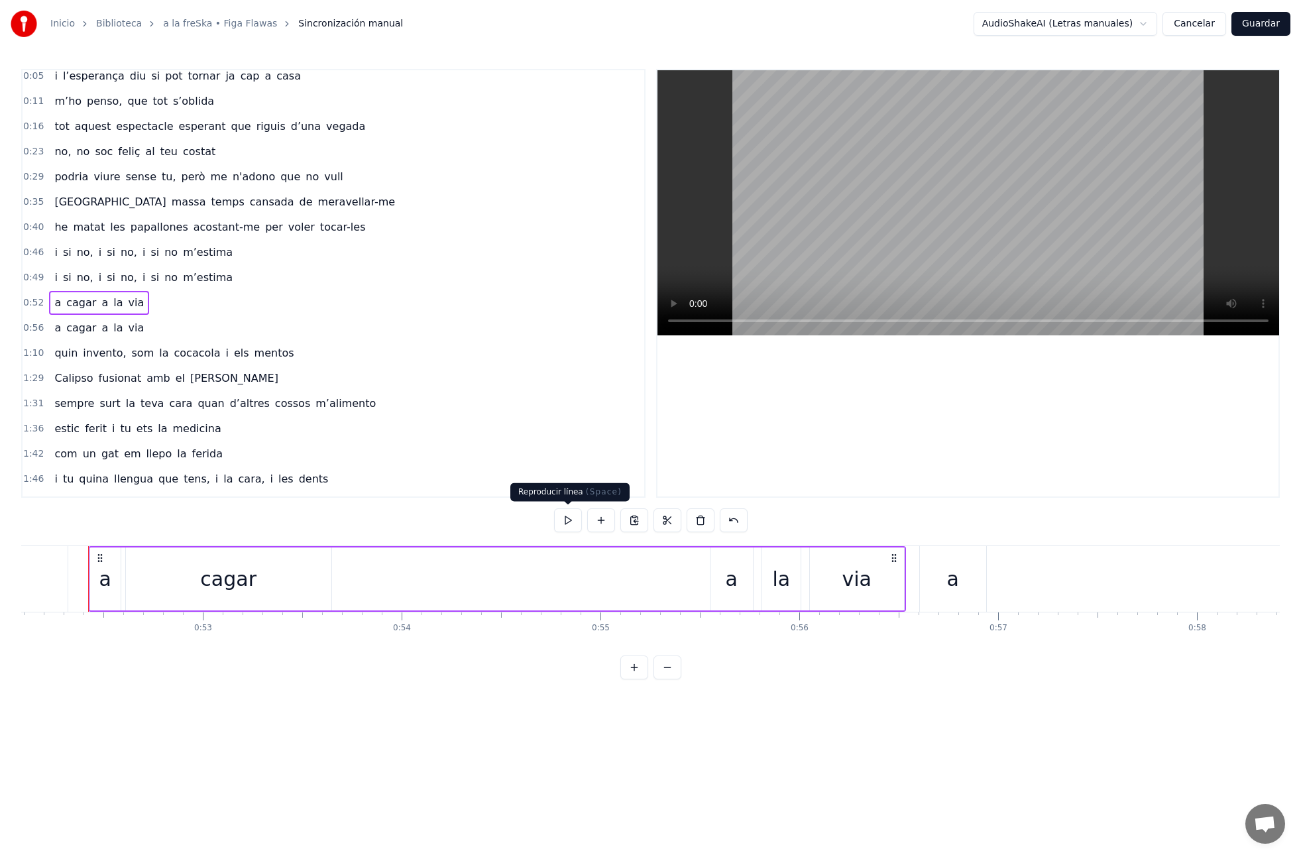
click at [575, 524] on button at bounding box center [568, 520] width 28 height 24
click at [567, 519] on button at bounding box center [568, 520] width 28 height 24
click at [569, 584] on div "a cagar a la via" at bounding box center [497, 579] width 818 height 66
click at [227, 591] on div "cagar" at bounding box center [228, 579] width 56 height 30
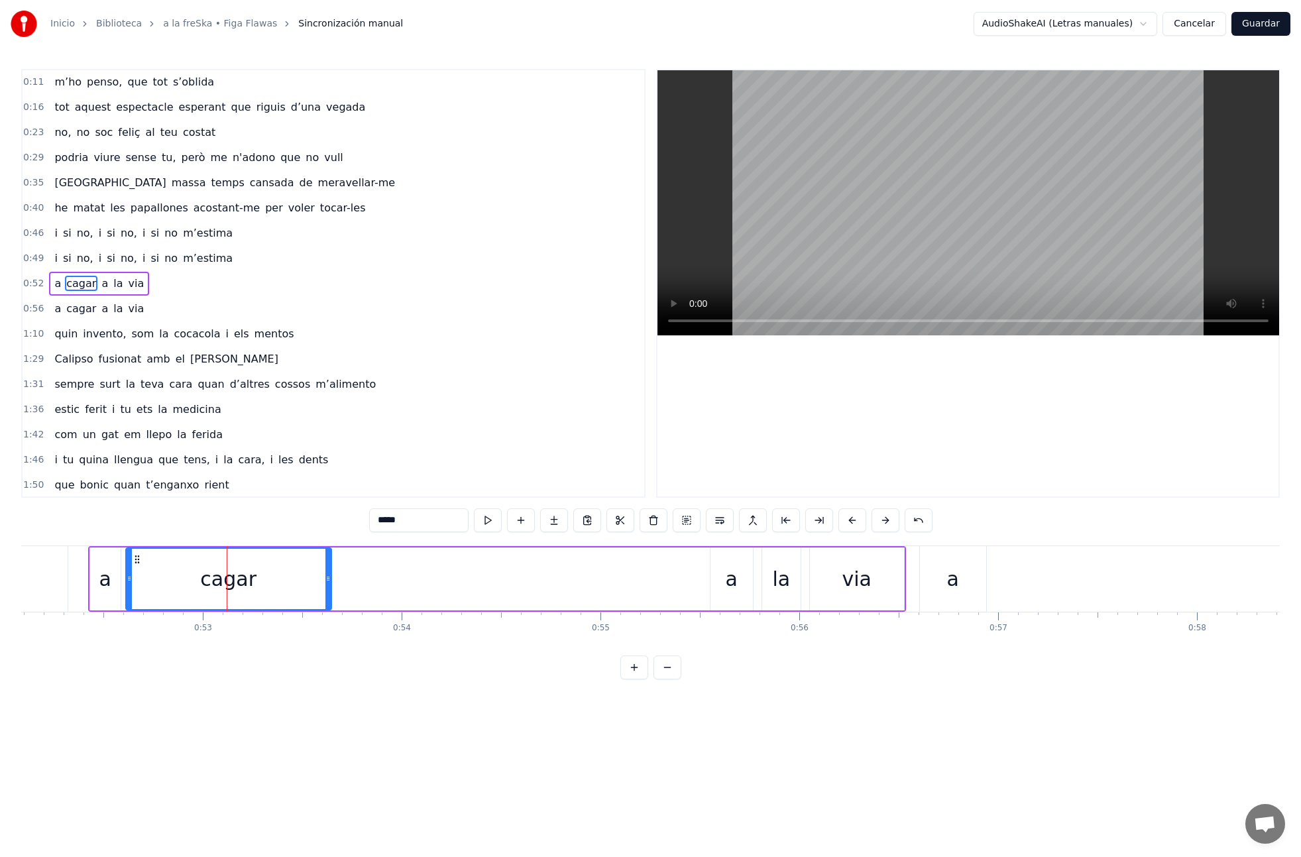
scroll to position [52, 0]
drag, startPoint x: 325, startPoint y: 575, endPoint x: 184, endPoint y: 579, distance: 141.9
click at [172, 577] on icon at bounding box center [174, 578] width 5 height 11
drag, startPoint x: 731, startPoint y: 573, endPoint x: 653, endPoint y: 567, distance: 77.8
click at [531, 579] on div "a cagar a la via" at bounding box center [497, 579] width 818 height 66
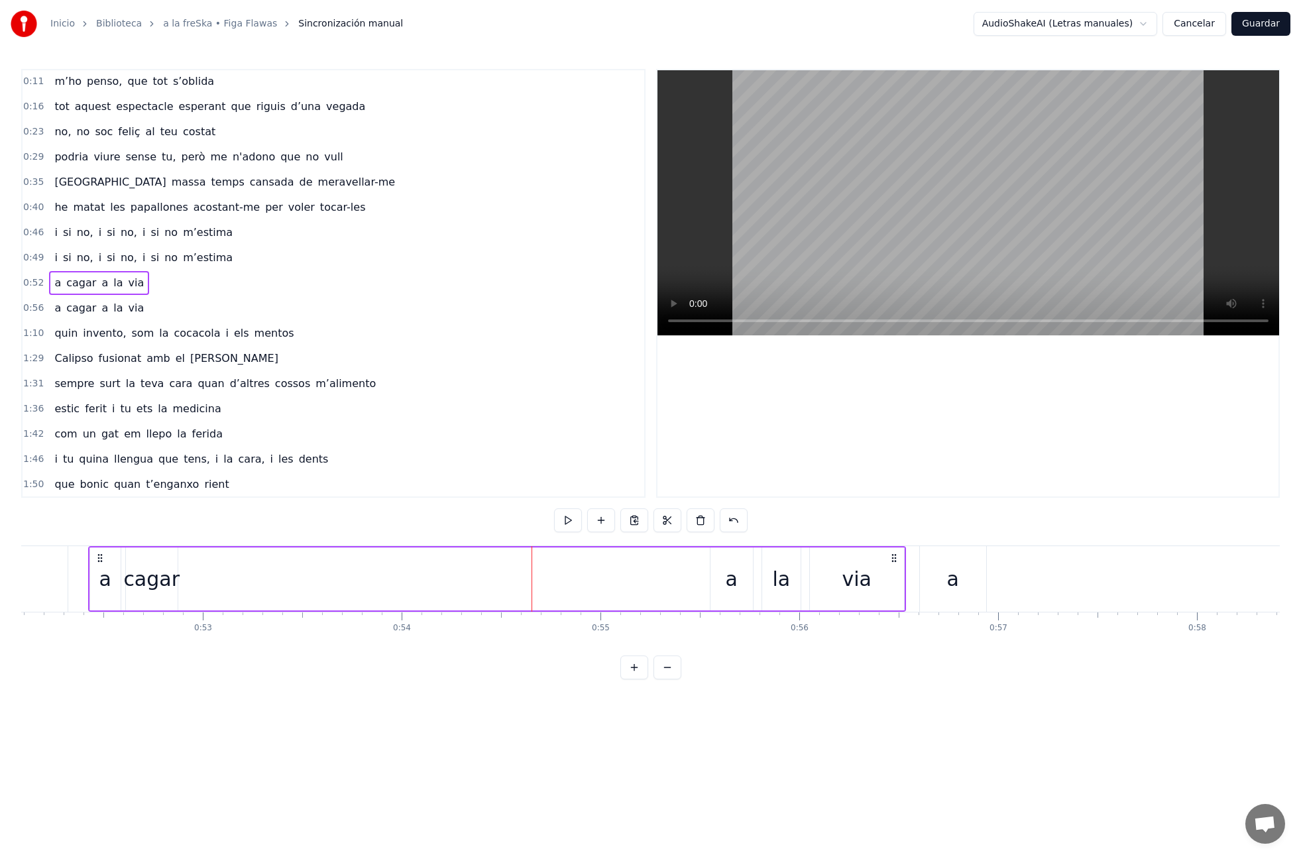
click at [735, 567] on div "a" at bounding box center [732, 579] width 12 height 30
drag, startPoint x: 728, startPoint y: 566, endPoint x: 627, endPoint y: 565, distance: 101.4
click at [576, 569] on div "a cagar a la via" at bounding box center [497, 579] width 818 height 66
click at [731, 560] on div "a" at bounding box center [731, 578] width 42 height 63
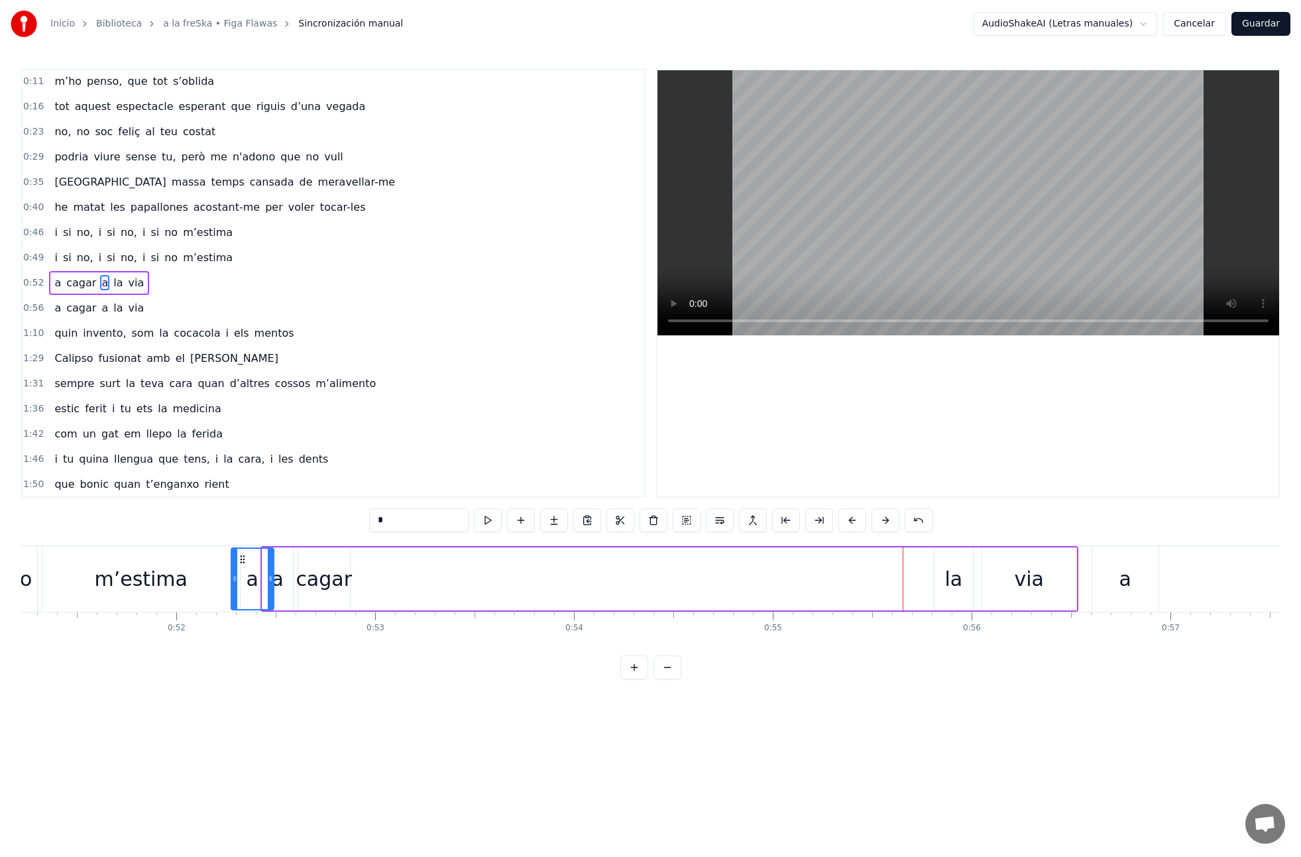
scroll to position [0, 10165]
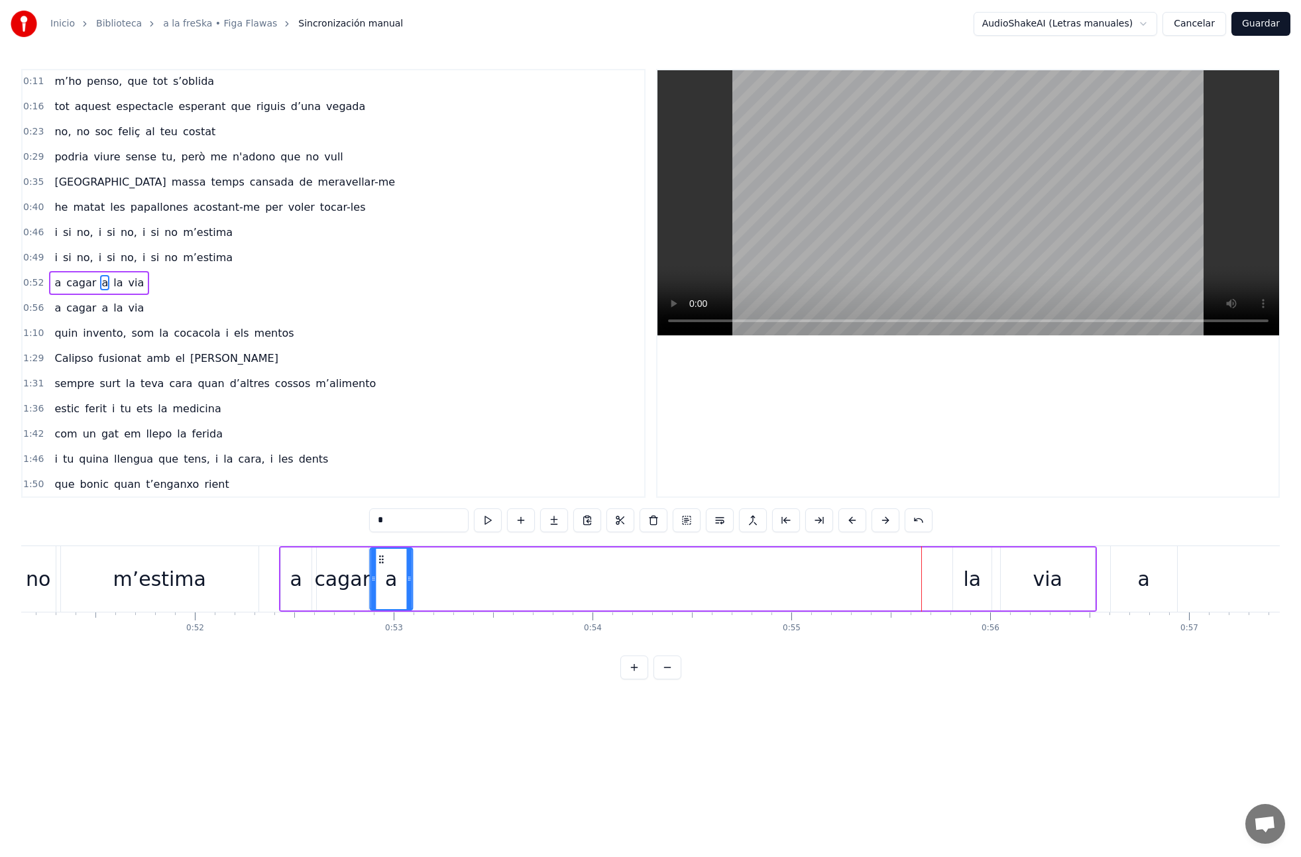
drag, startPoint x: 714, startPoint y: 559, endPoint x: 383, endPoint y: 568, distance: 331.5
click at [381, 568] on div "a" at bounding box center [390, 579] width 41 height 60
drag, startPoint x: 407, startPoint y: 579, endPoint x: 530, endPoint y: 585, distance: 123.4
click at [391, 580] on icon at bounding box center [389, 578] width 5 height 11
click at [973, 577] on div "la" at bounding box center [972, 579] width 18 height 30
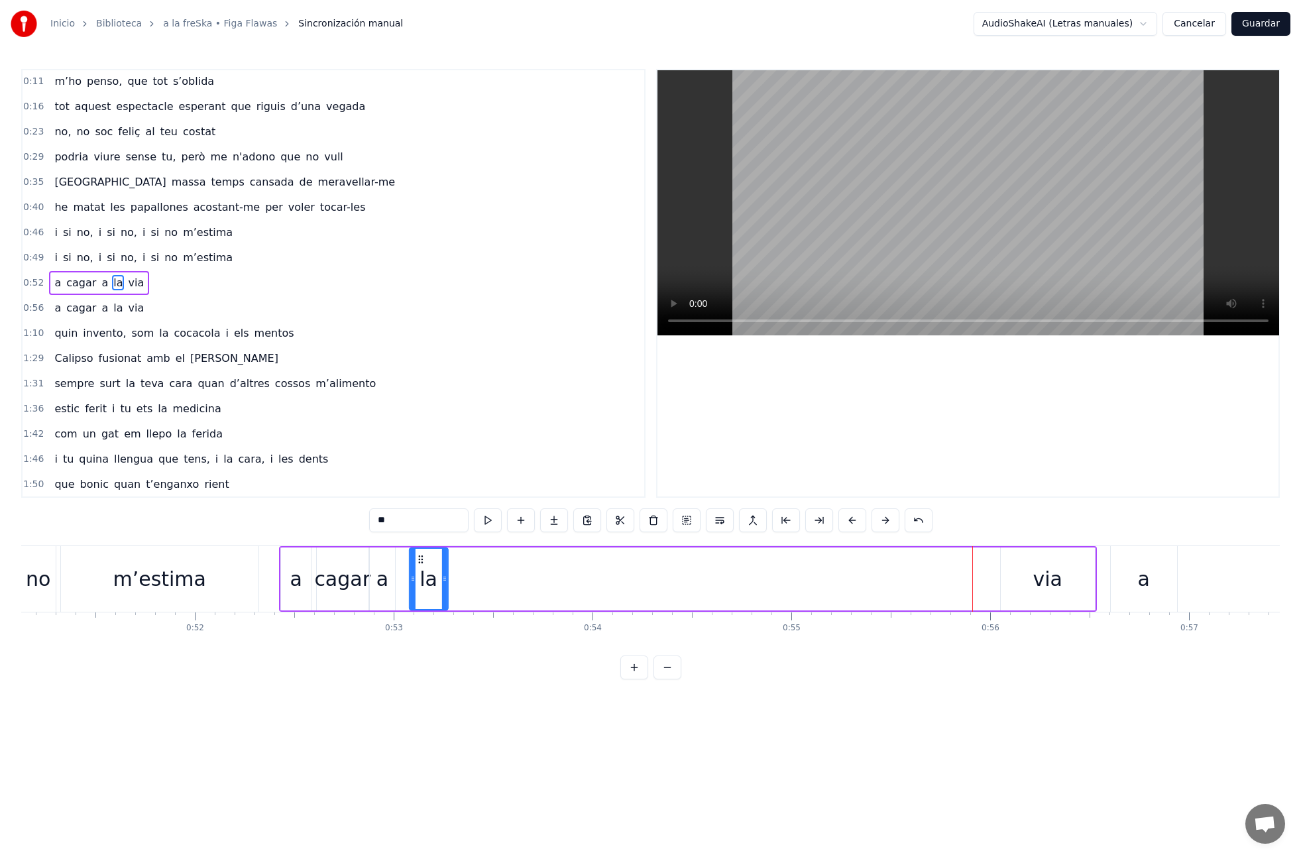
drag, startPoint x: 946, startPoint y: 559, endPoint x: 405, endPoint y: 586, distance: 542.1
click at [415, 581] on div "la" at bounding box center [428, 579] width 37 height 60
click at [353, 592] on div "cagar" at bounding box center [342, 579] width 56 height 30
drag, startPoint x: 365, startPoint y: 580, endPoint x: 348, endPoint y: 581, distance: 16.6
click at [348, 581] on icon at bounding box center [348, 578] width 5 height 11
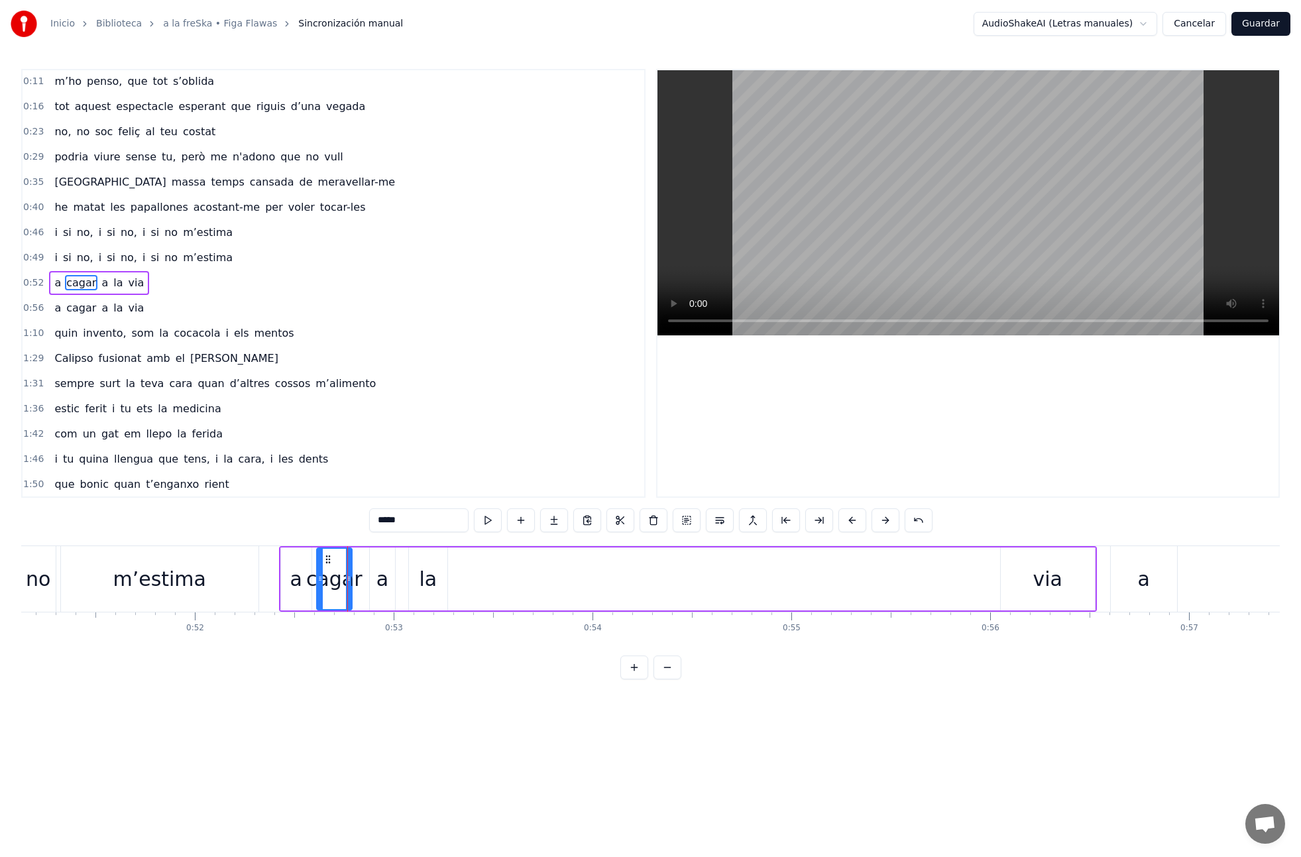
click at [380, 580] on div "a" at bounding box center [382, 579] width 12 height 30
type input "*"
drag, startPoint x: 382, startPoint y: 577, endPoint x: 372, endPoint y: 577, distance: 10.0
click at [372, 577] on div "a" at bounding box center [382, 579] width 24 height 60
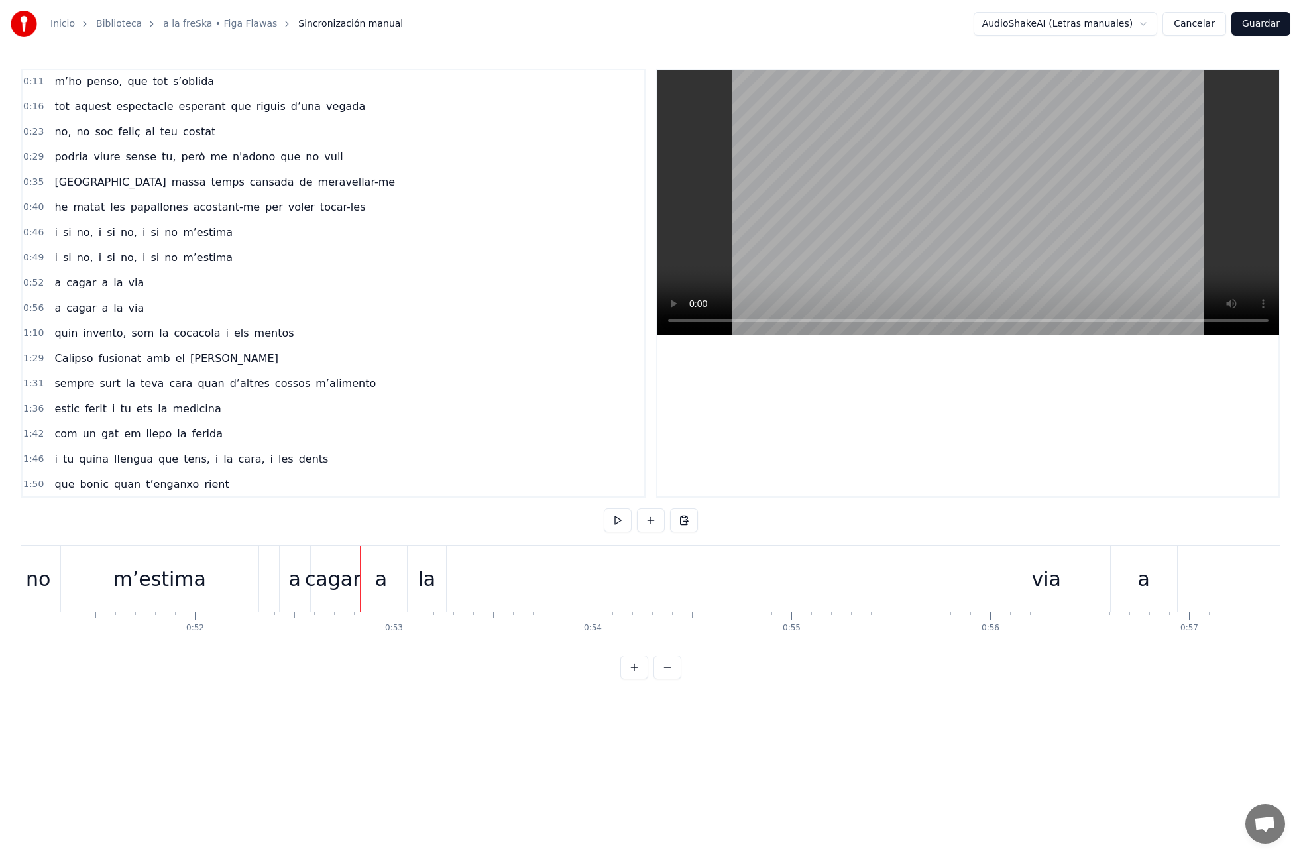
click at [373, 579] on div "a" at bounding box center [380, 579] width 25 height 66
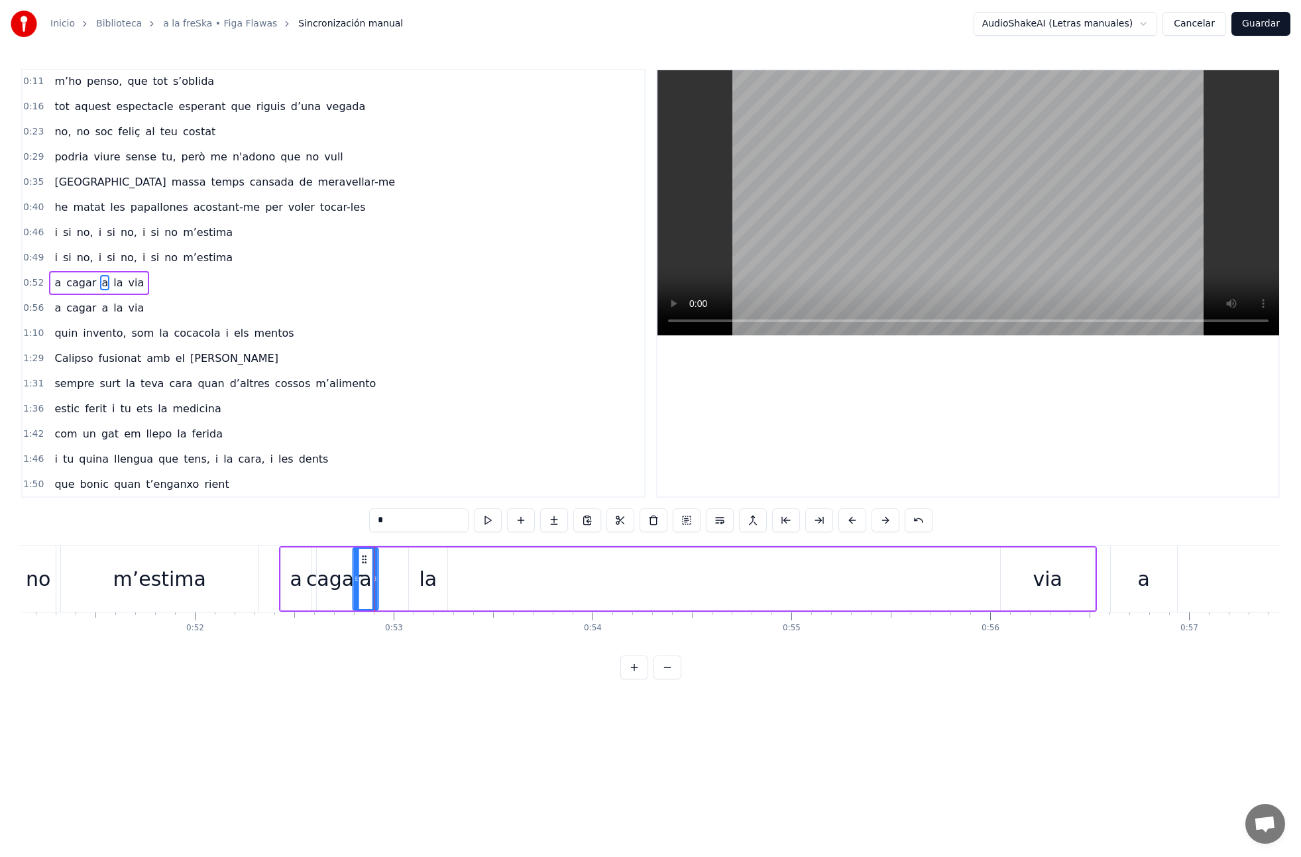
drag, startPoint x: 380, startPoint y: 558, endPoint x: 374, endPoint y: 563, distance: 8.0
click at [363, 561] on icon at bounding box center [364, 559] width 11 height 11
click at [433, 576] on div "la" at bounding box center [428, 579] width 18 height 30
drag, startPoint x: 419, startPoint y: 559, endPoint x: 389, endPoint y: 561, distance: 29.9
click at [389, 561] on icon at bounding box center [389, 559] width 11 height 11
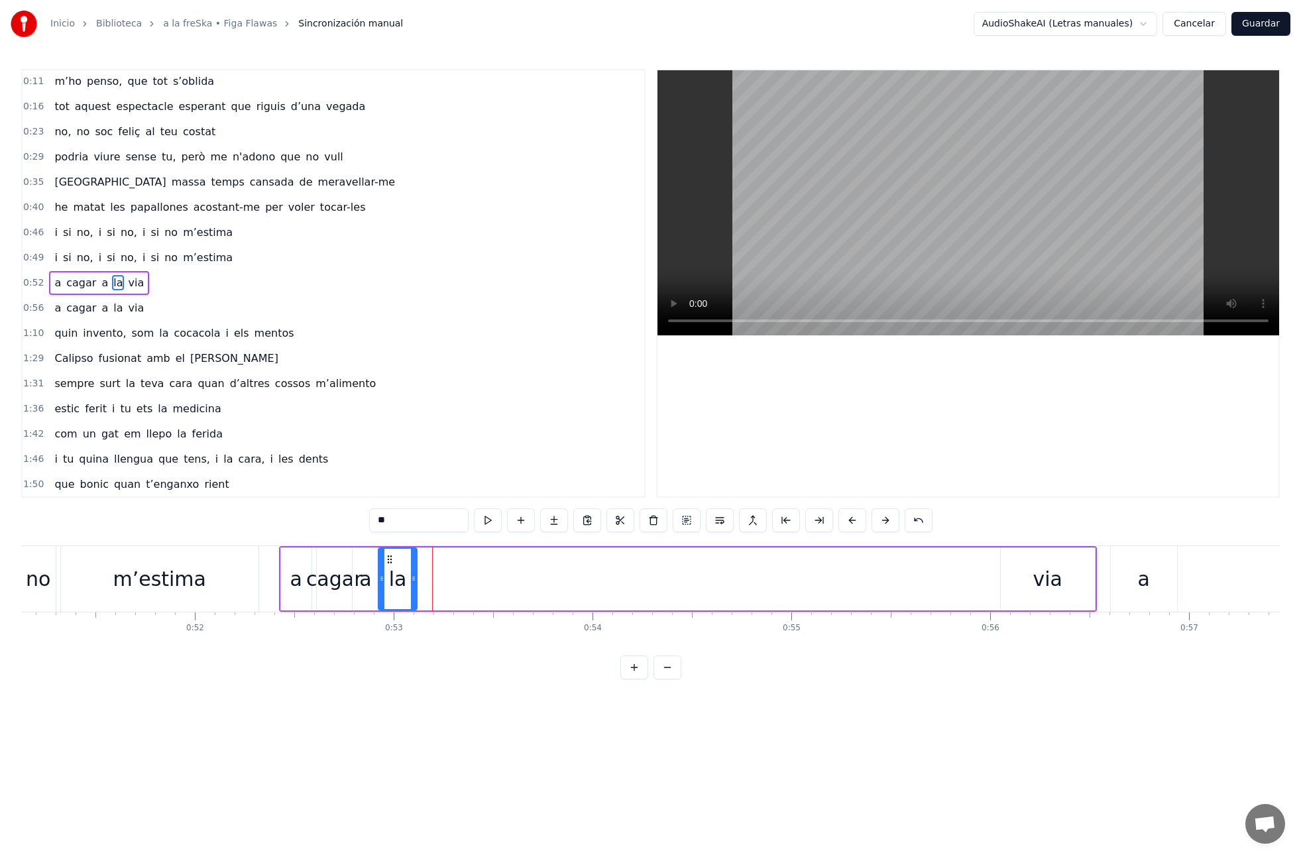
drag, startPoint x: 1067, startPoint y: 581, endPoint x: 1060, endPoint y: 581, distance: 6.7
click at [1067, 581] on div "via" at bounding box center [1048, 578] width 94 height 63
type input "***"
drag, startPoint x: 1008, startPoint y: 557, endPoint x: 427, endPoint y: 577, distance: 581.6
click at [427, 577] on div "via" at bounding box center [464, 579] width 93 height 60
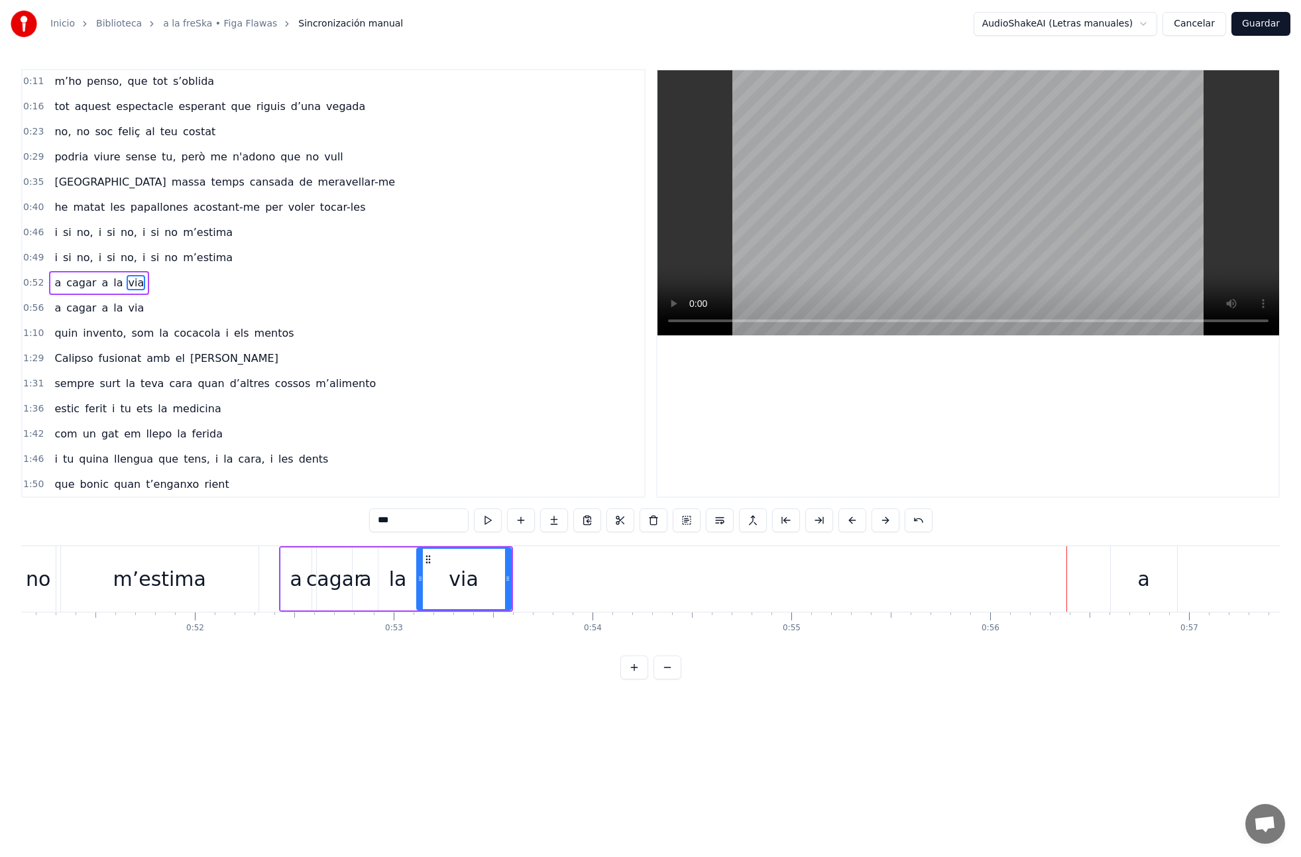
click at [74, 292] on div "a cagar a la via" at bounding box center [99, 283] width 100 height 24
click at [569, 521] on button at bounding box center [568, 520] width 28 height 24
click at [484, 580] on div "via" at bounding box center [464, 578] width 94 height 63
drag, startPoint x: 506, startPoint y: 577, endPoint x: 540, endPoint y: 577, distance: 33.8
click at [537, 577] on icon at bounding box center [539, 578] width 5 height 11
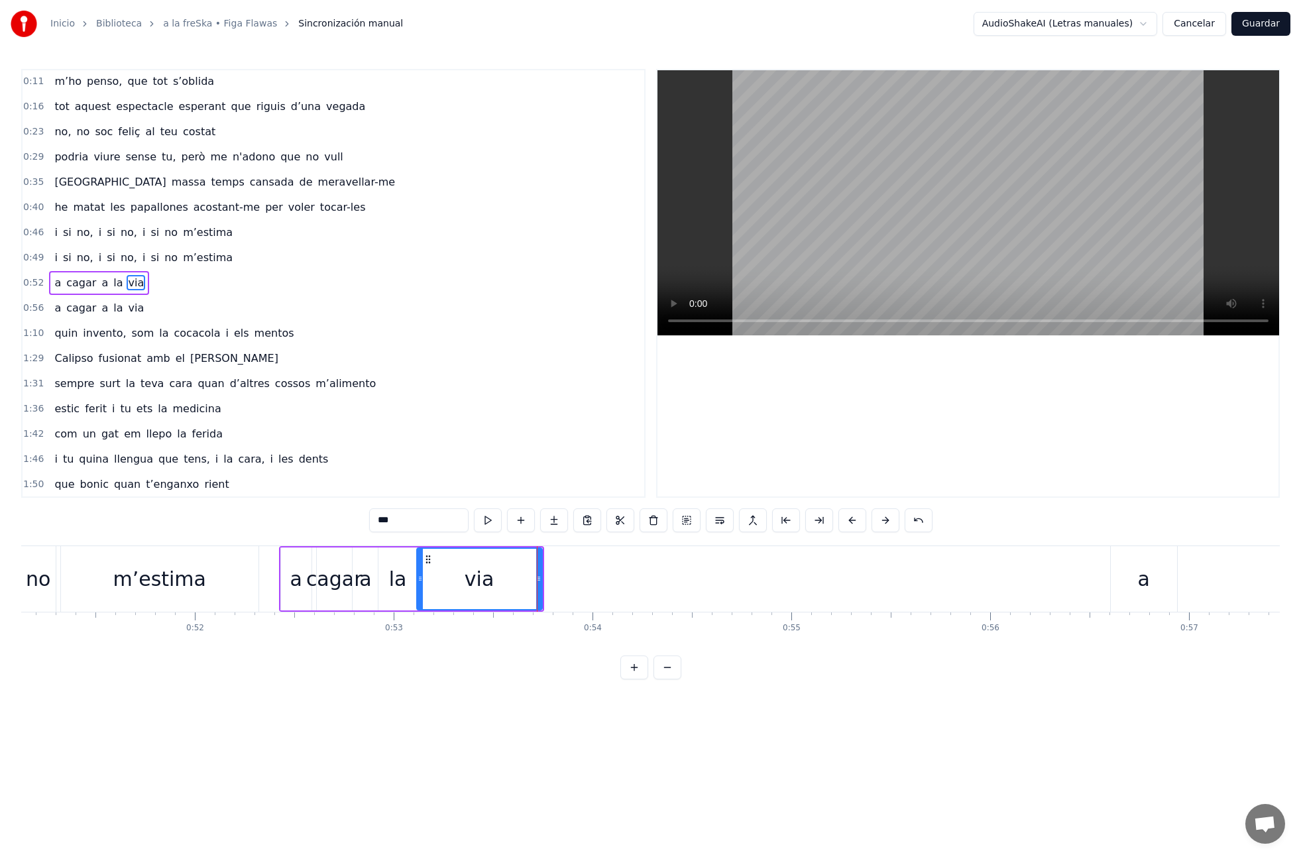
click at [57, 294] on div "a cagar a la via" at bounding box center [99, 283] width 100 height 24
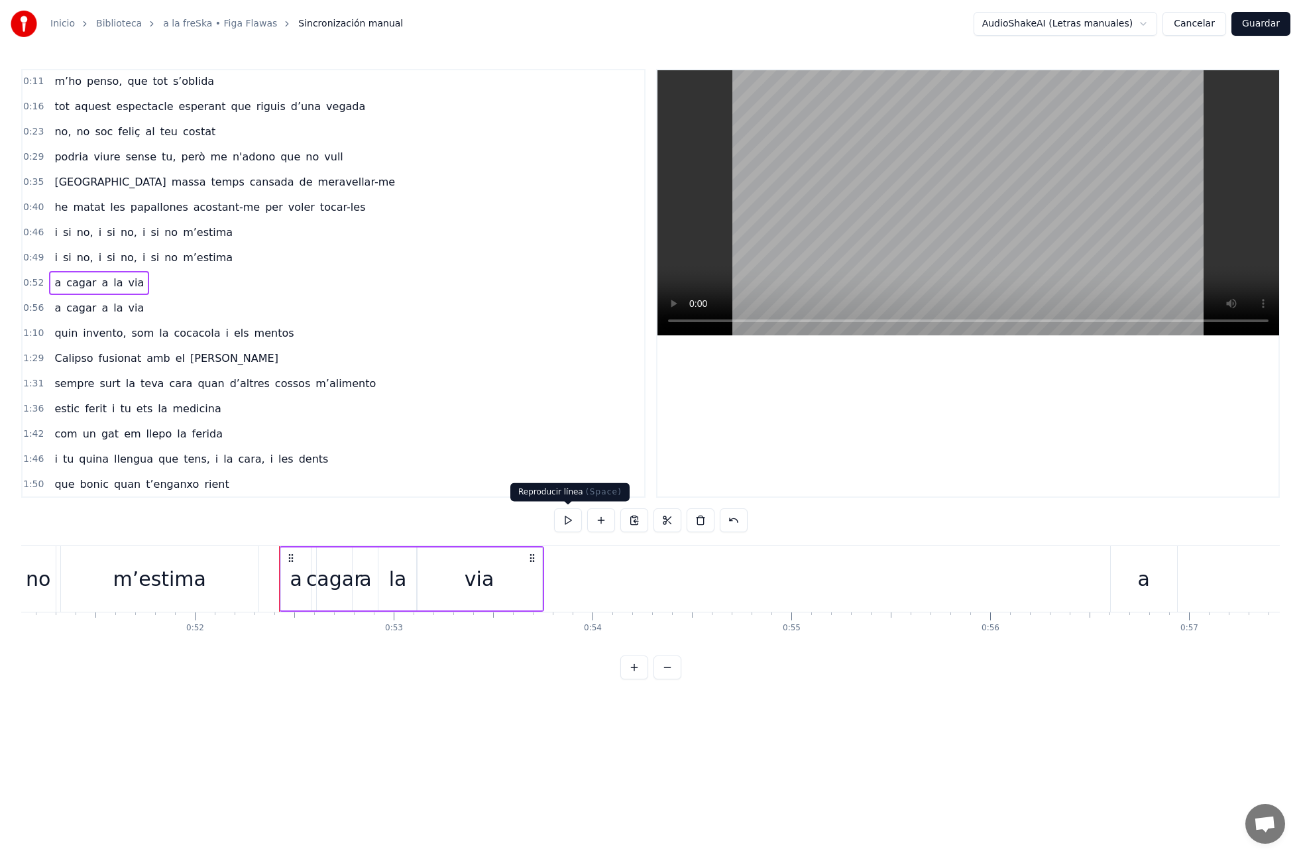
click at [558, 516] on button at bounding box center [568, 520] width 28 height 24
drag, startPoint x: 565, startPoint y: 516, endPoint x: 556, endPoint y: 517, distance: 8.7
click at [565, 516] on button at bounding box center [568, 520] width 28 height 24
click at [299, 588] on div "a" at bounding box center [296, 579] width 12 height 30
drag, startPoint x: 282, startPoint y: 580, endPoint x: 266, endPoint y: 579, distance: 15.9
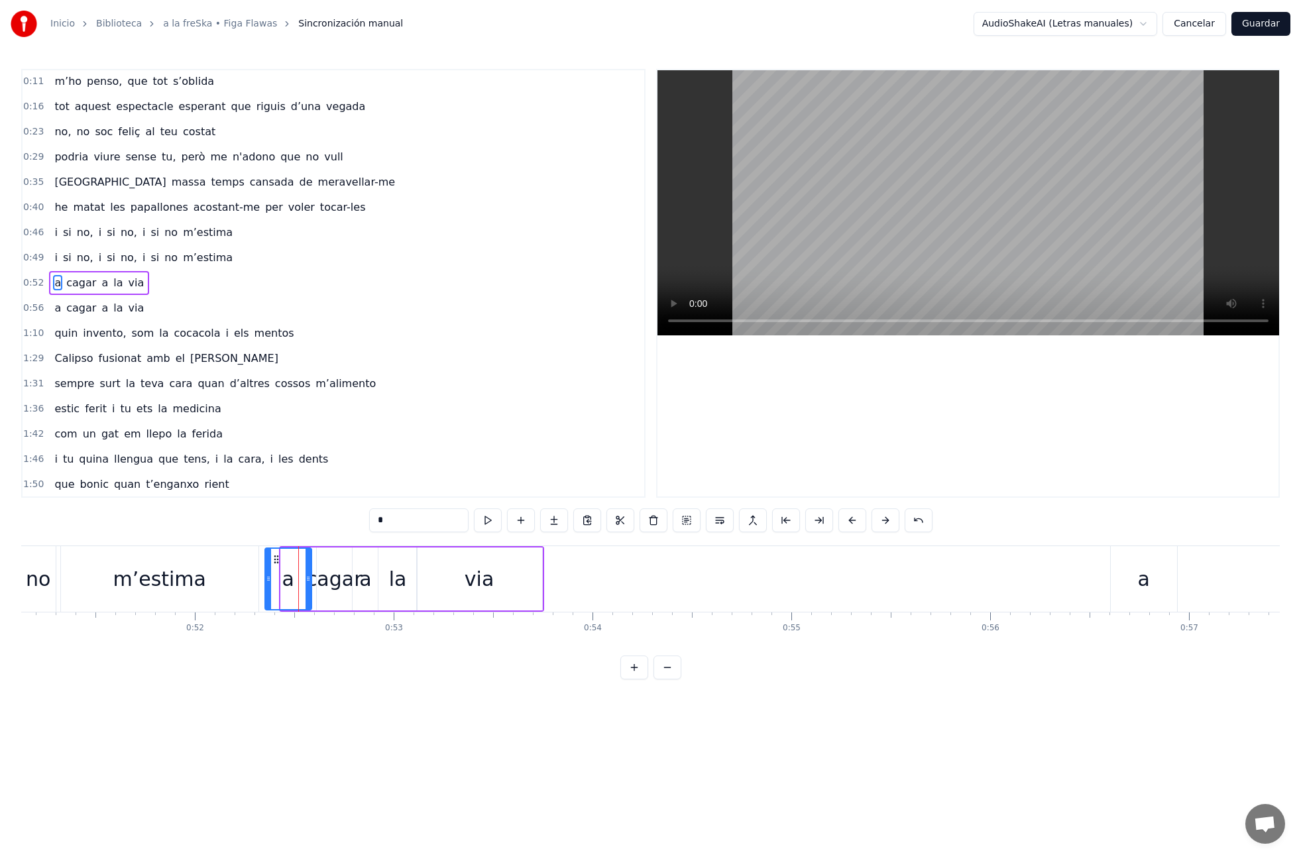
click at [266, 579] on icon at bounding box center [268, 578] width 5 height 11
drag, startPoint x: 308, startPoint y: 581, endPoint x: 294, endPoint y: 584, distance: 14.2
click at [289, 583] on icon at bounding box center [287, 578] width 5 height 11
click at [323, 587] on div "cagar" at bounding box center [334, 579] width 56 height 30
drag, startPoint x: 317, startPoint y: 577, endPoint x: 294, endPoint y: 579, distance: 23.9
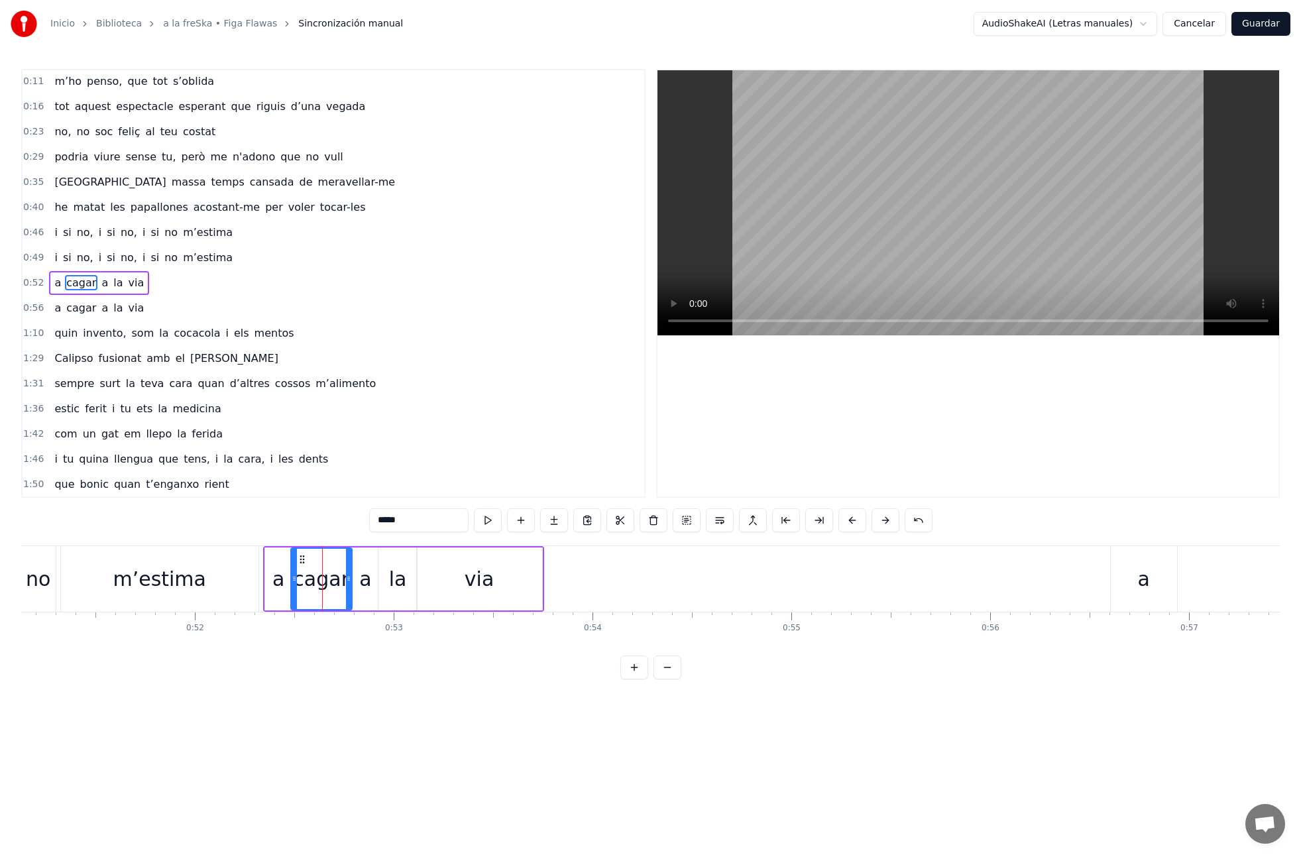
click at [292, 579] on icon at bounding box center [294, 578] width 5 height 11
click at [343, 579] on icon at bounding box center [345, 578] width 5 height 11
click at [360, 586] on div "a" at bounding box center [365, 579] width 12 height 30
click at [391, 571] on div "la" at bounding box center [398, 579] width 18 height 30
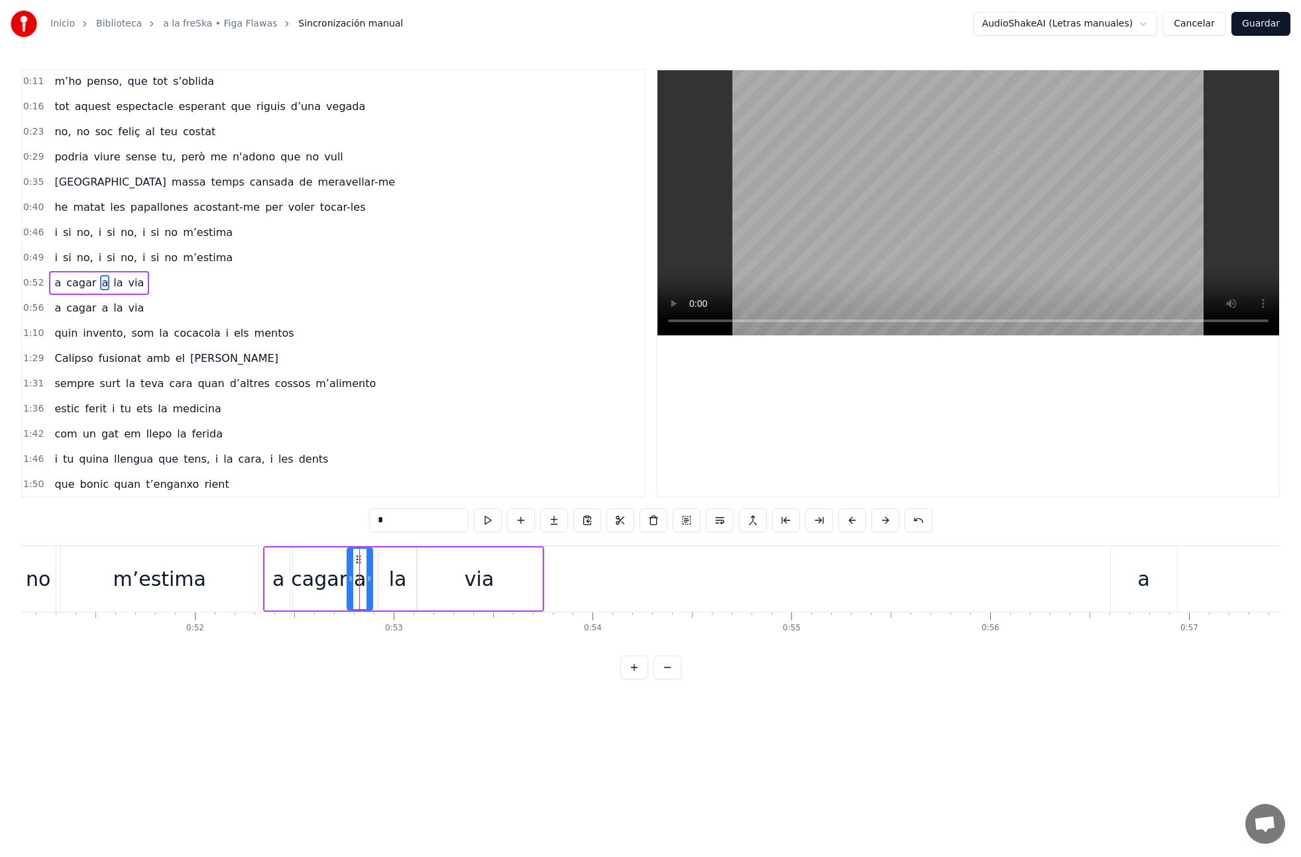
type input "**"
drag, startPoint x: 388, startPoint y: 558, endPoint x: 382, endPoint y: 559, distance: 6.7
click at [384, 559] on icon at bounding box center [385, 559] width 11 height 11
click at [71, 291] on div "a cagar a la via" at bounding box center [99, 283] width 100 height 24
click at [570, 526] on button at bounding box center [568, 520] width 28 height 24
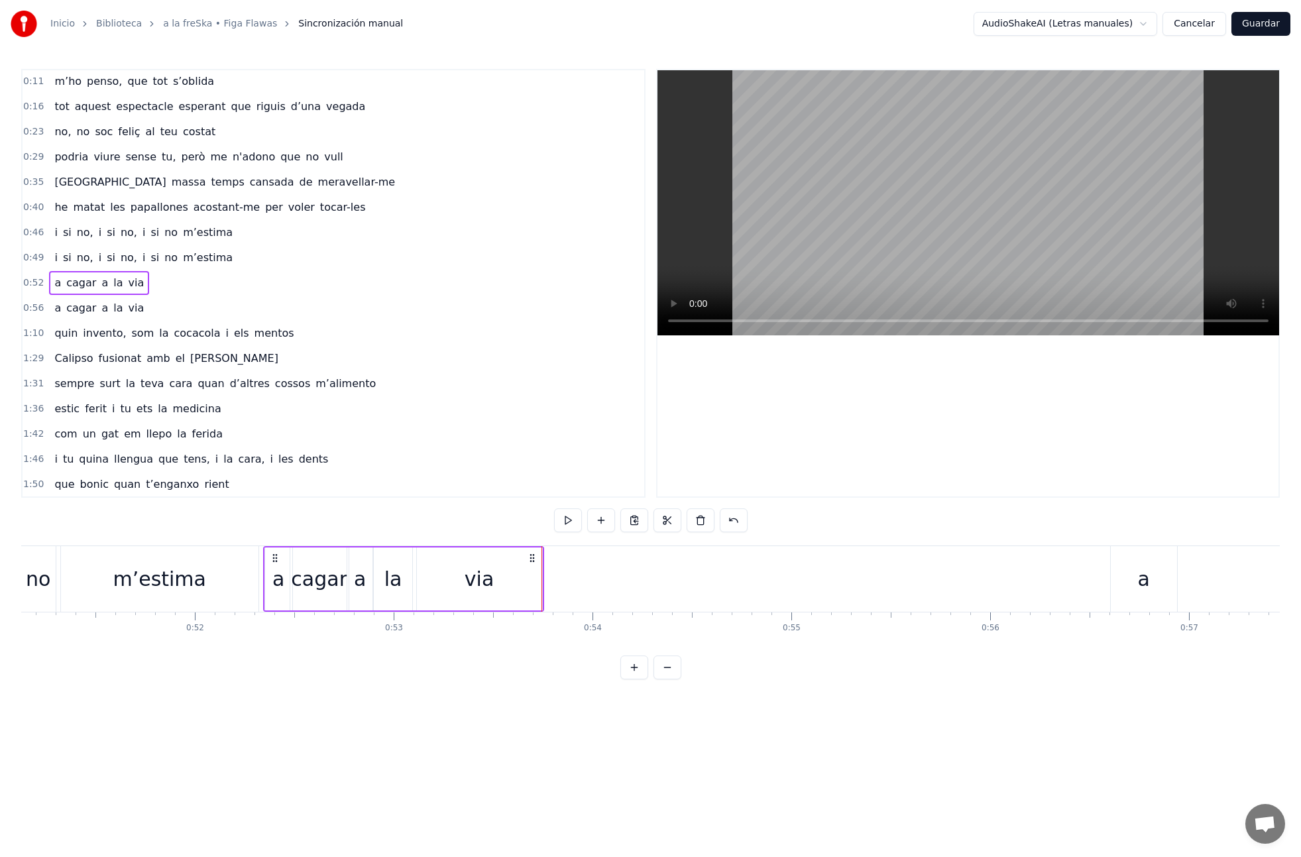
click at [534, 579] on div "via" at bounding box center [479, 578] width 125 height 63
drag, startPoint x: 539, startPoint y: 579, endPoint x: 587, endPoint y: 579, distance: 47.7
click at [587, 579] on icon at bounding box center [587, 578] width 5 height 11
click at [271, 602] on div "a" at bounding box center [278, 578] width 27 height 63
click at [224, 580] on div "m’estima" at bounding box center [159, 579] width 197 height 66
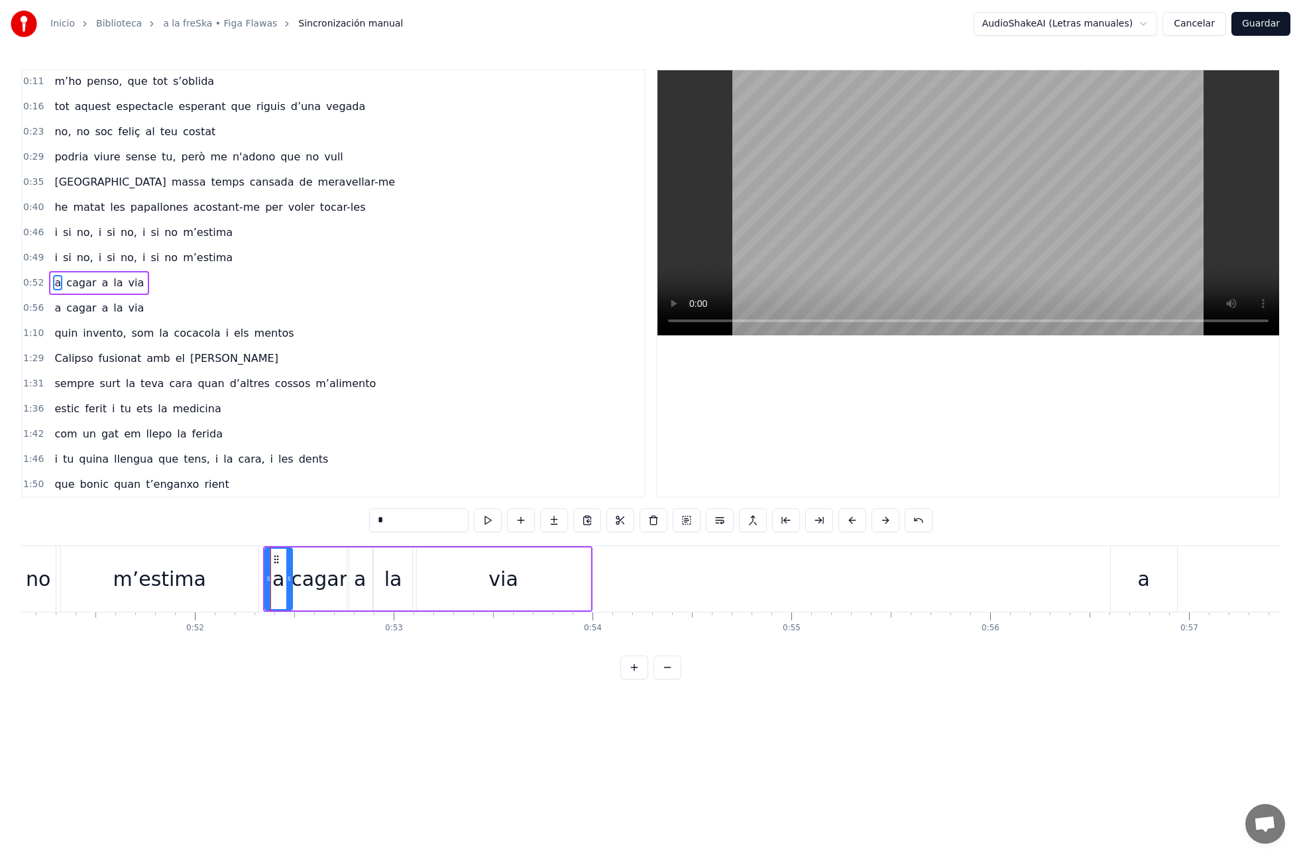
type input "********"
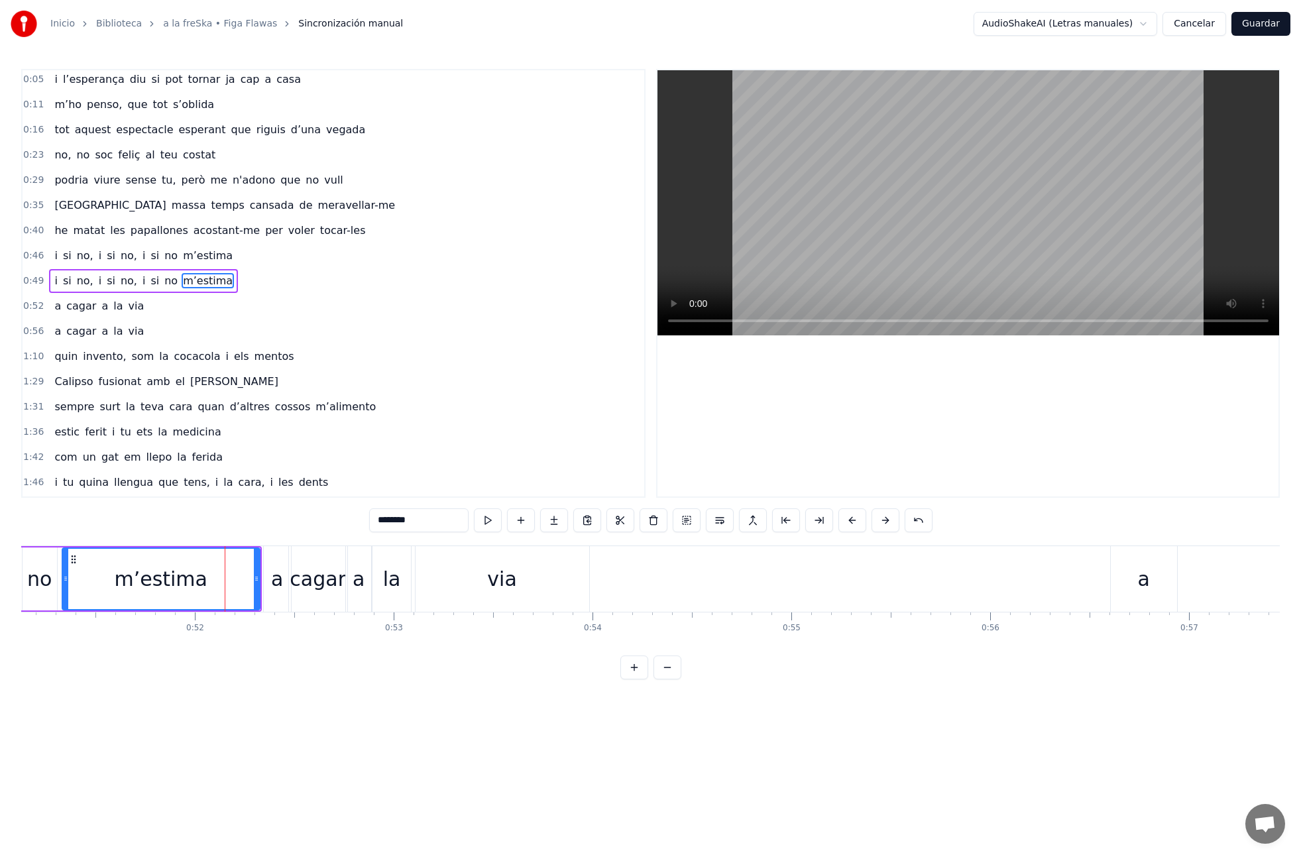
scroll to position [27, 0]
click at [47, 293] on div "0:49 i si no, i si no, i si no m’estima" at bounding box center [334, 282] width 622 height 25
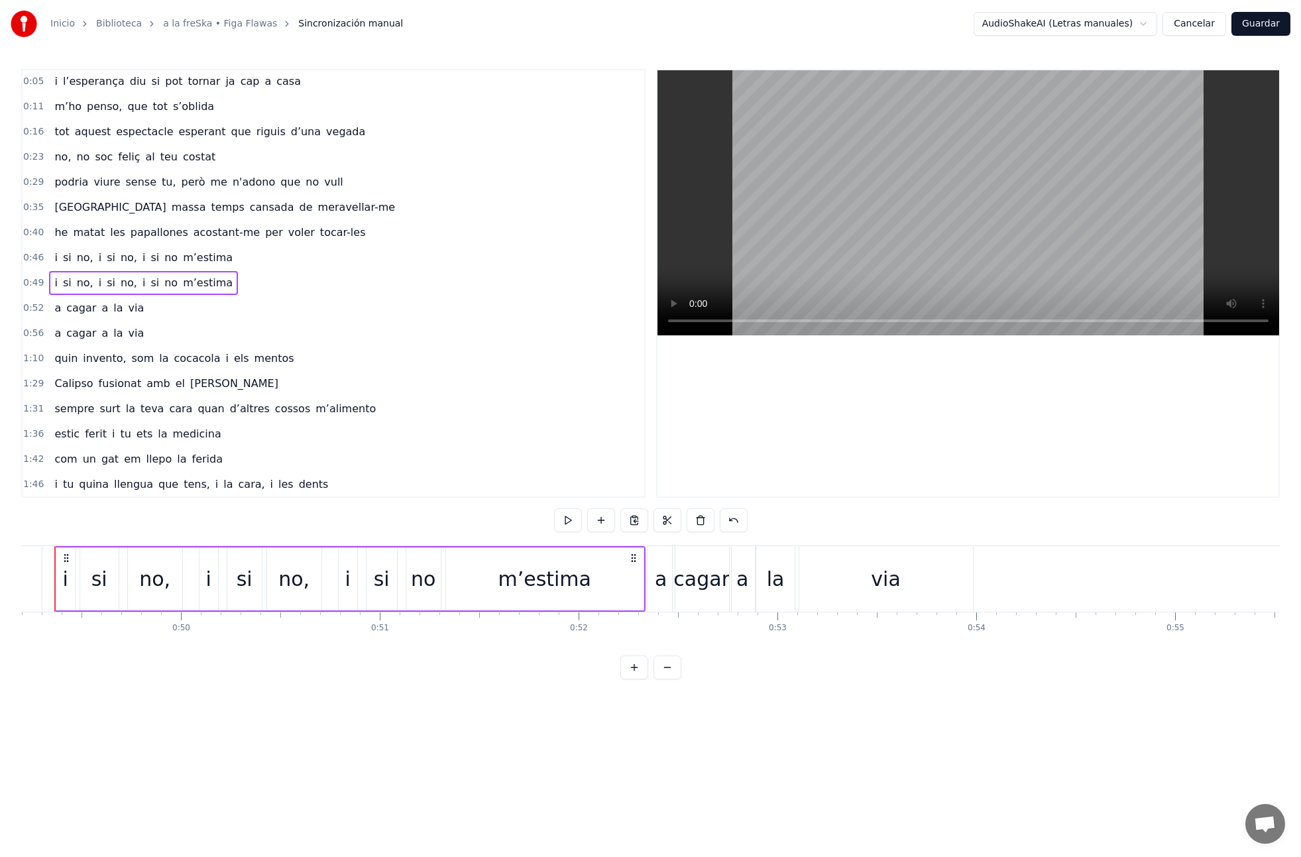
click at [50, 292] on div "i si no, i si no, i si no m’estima" at bounding box center [143, 283] width 189 height 24
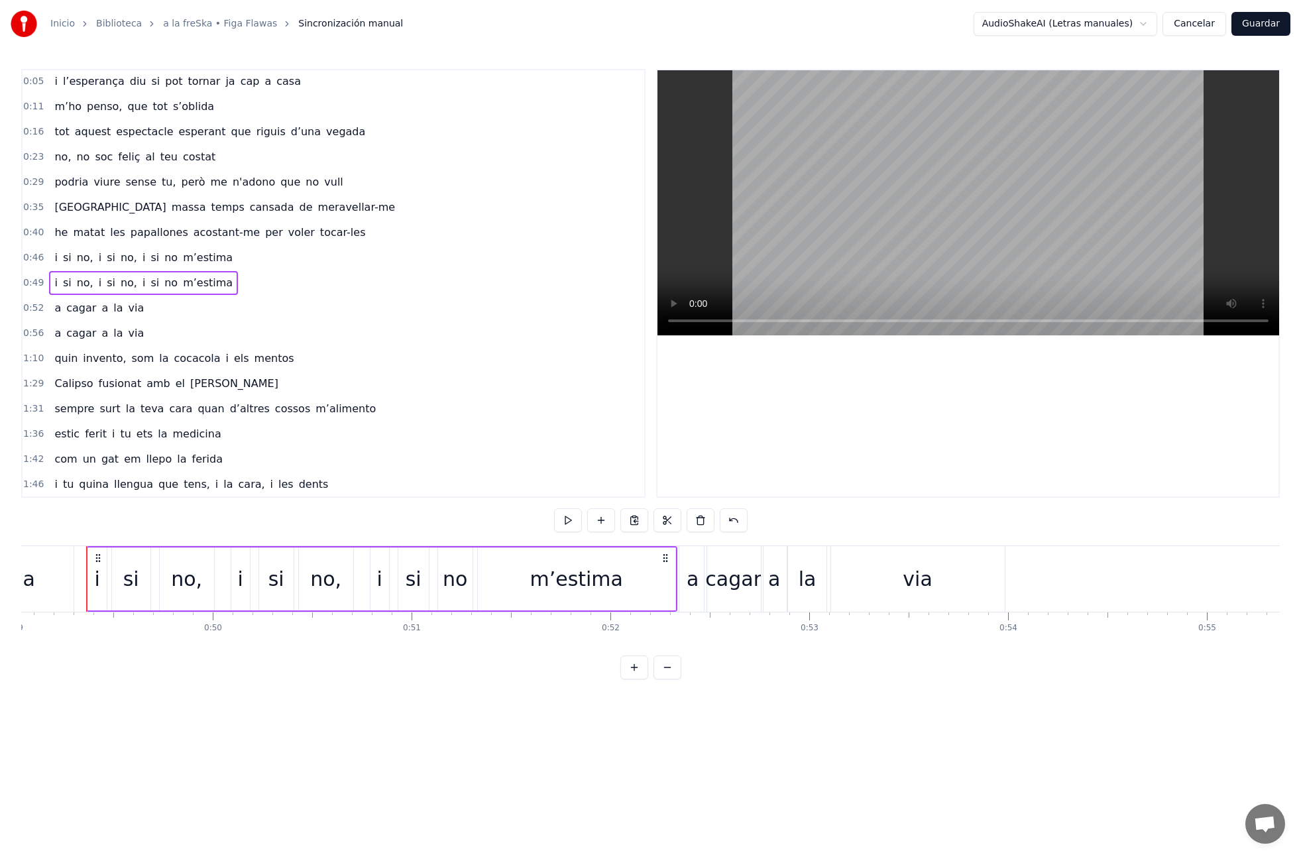
scroll to position [0, 9748]
click at [559, 518] on button at bounding box center [568, 520] width 28 height 24
click at [75, 313] on span "cagar" at bounding box center [81, 307] width 32 height 15
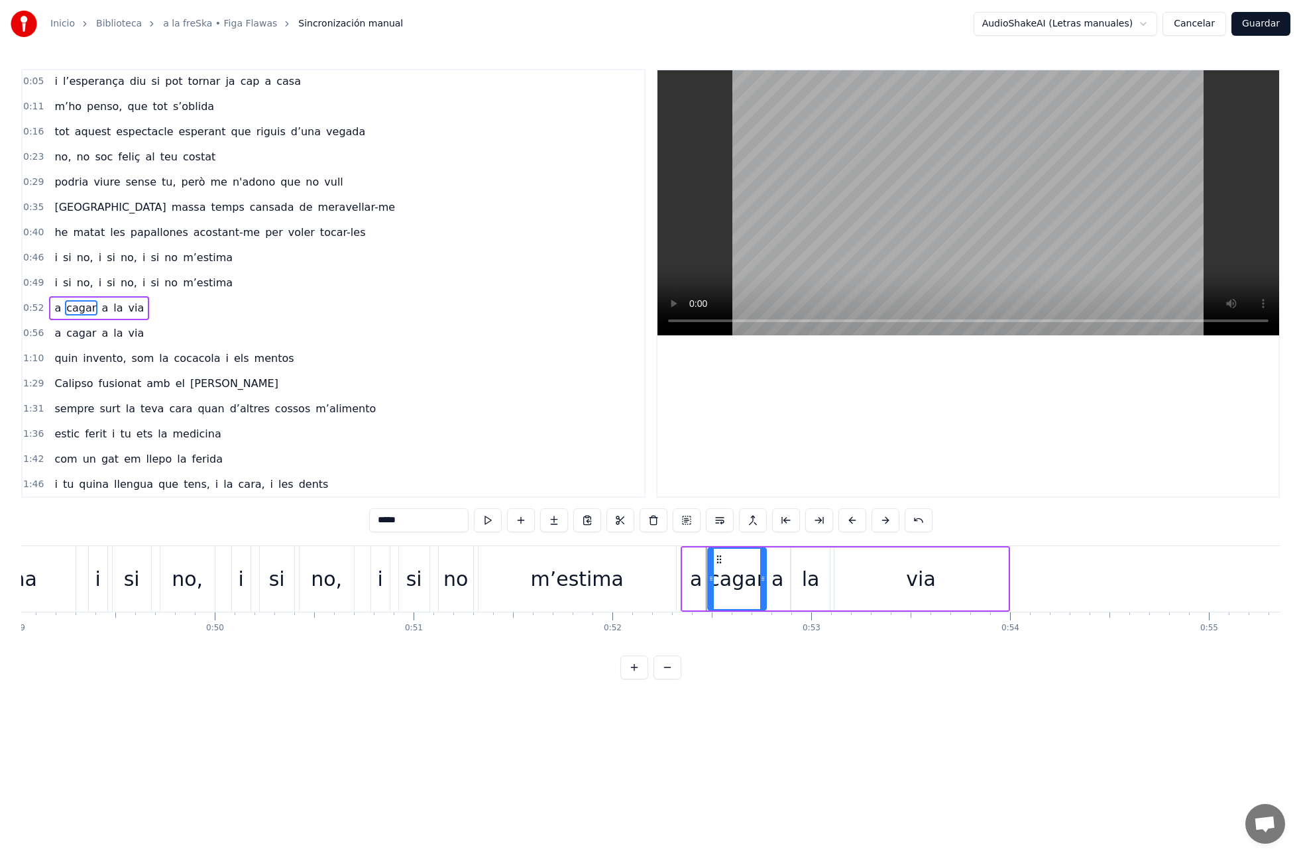
scroll to position [52, 0]
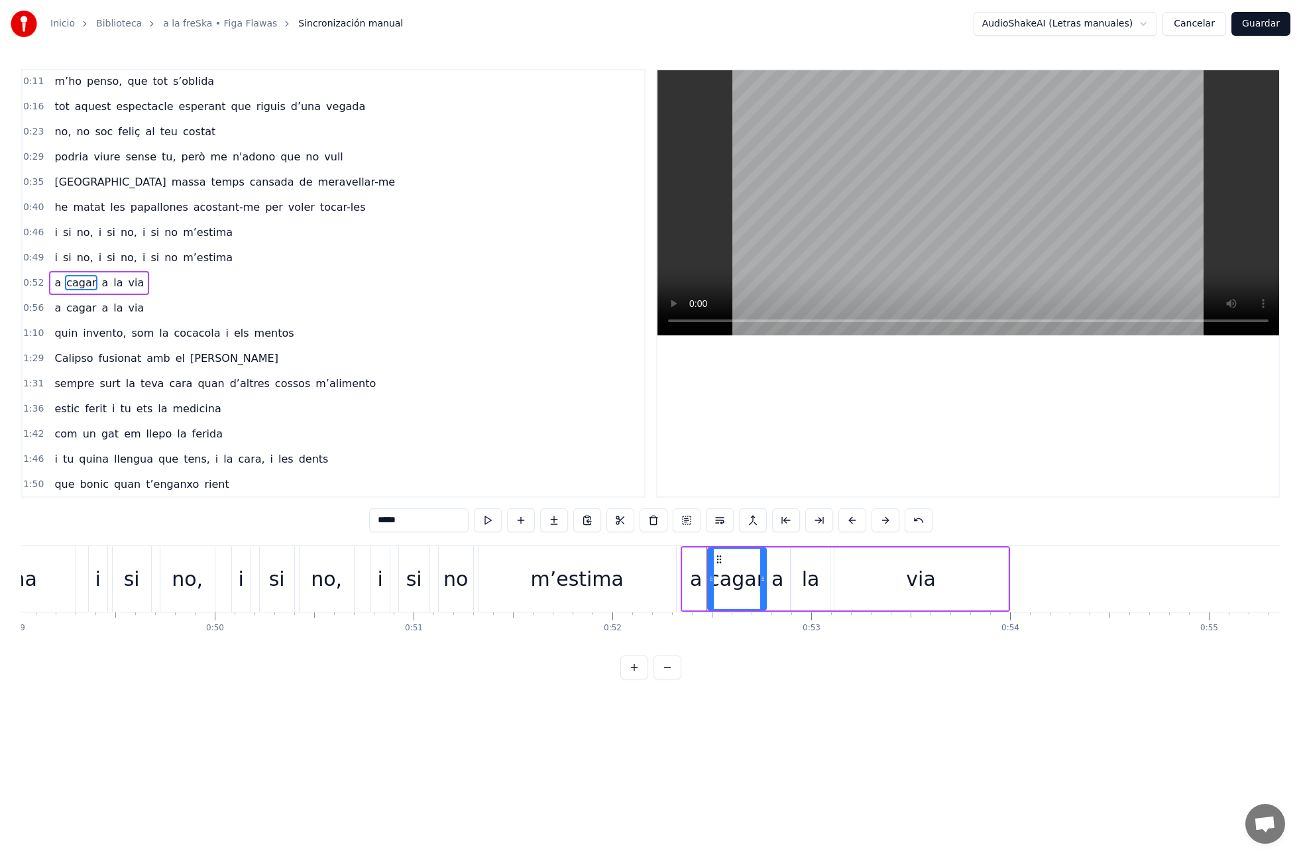
click at [53, 293] on div "a cagar a la via" at bounding box center [99, 283] width 100 height 24
click at [568, 520] on button at bounding box center [568, 520] width 28 height 24
click at [88, 308] on span "cagar" at bounding box center [81, 307] width 32 height 15
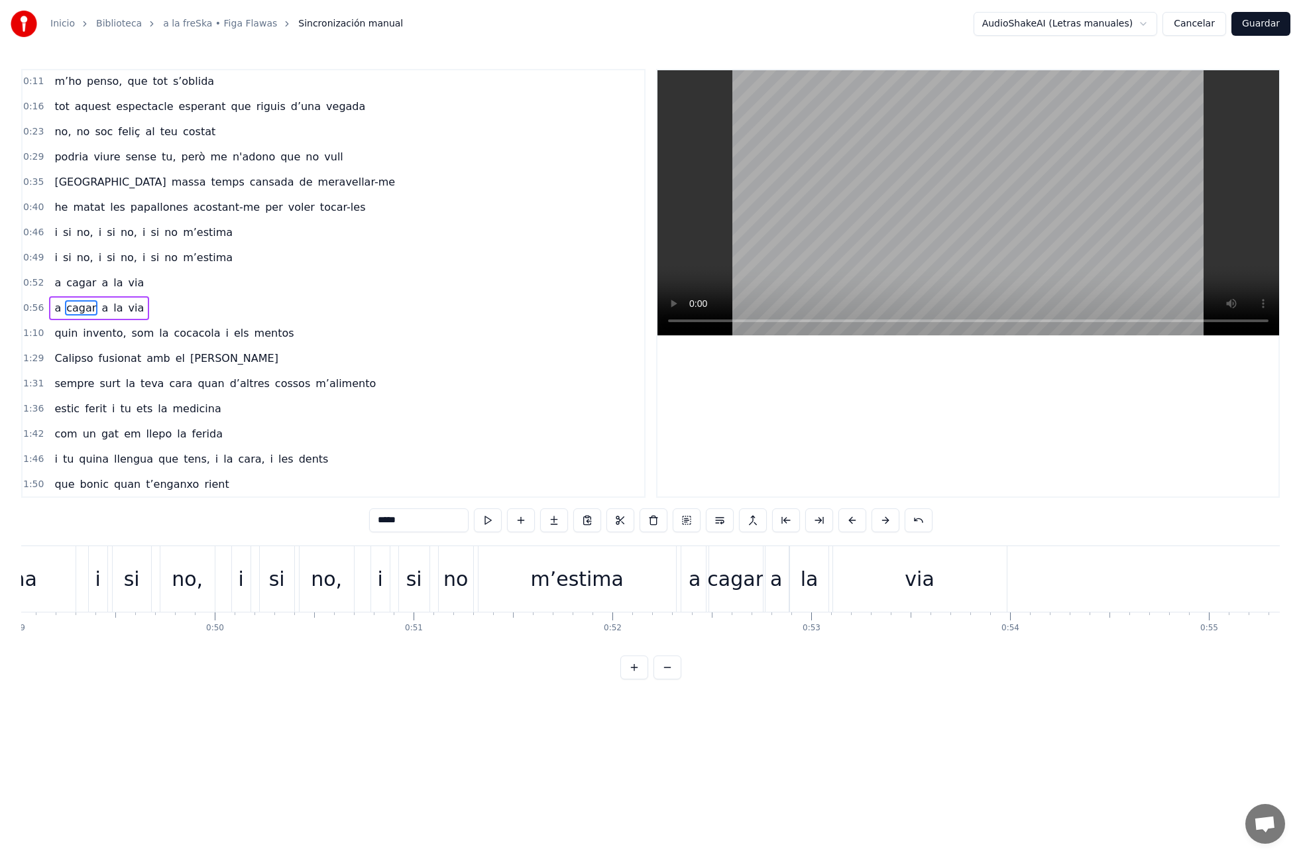
scroll to position [72, 0]
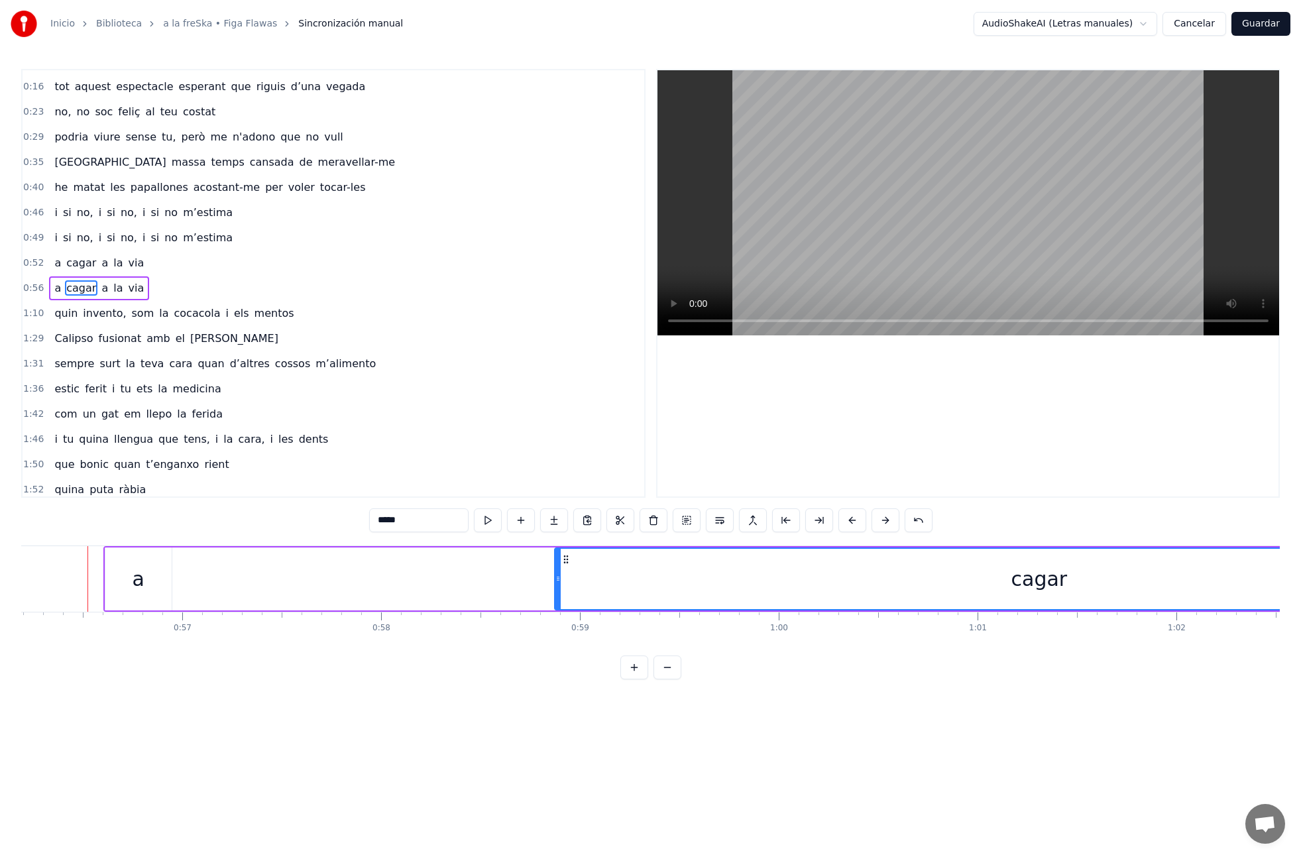
click at [61, 301] on div "1:10 quin invento, som la cocacola i els mentos" at bounding box center [334, 313] width 622 height 25
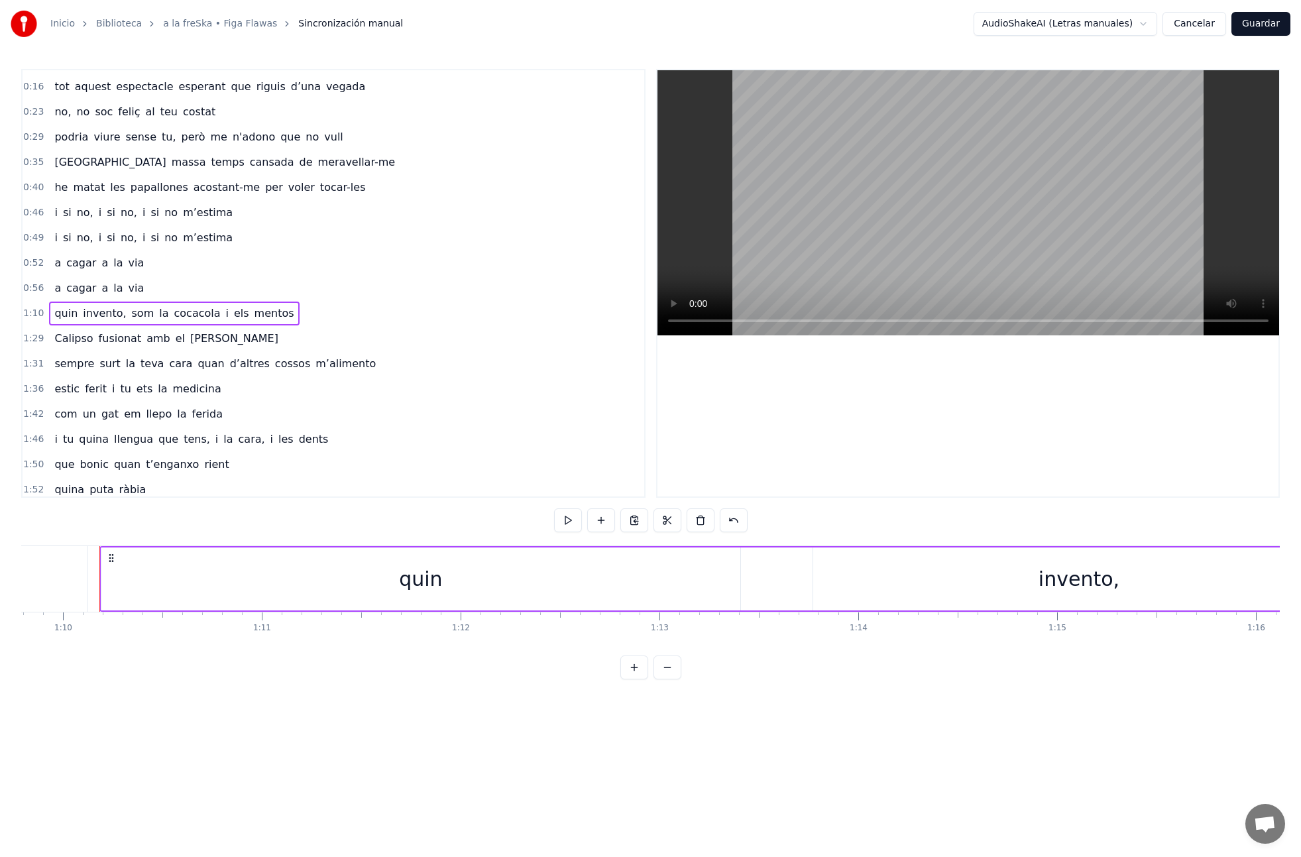
scroll to position [0, 13888]
click at [49, 293] on div "a cagar a la via" at bounding box center [99, 288] width 100 height 24
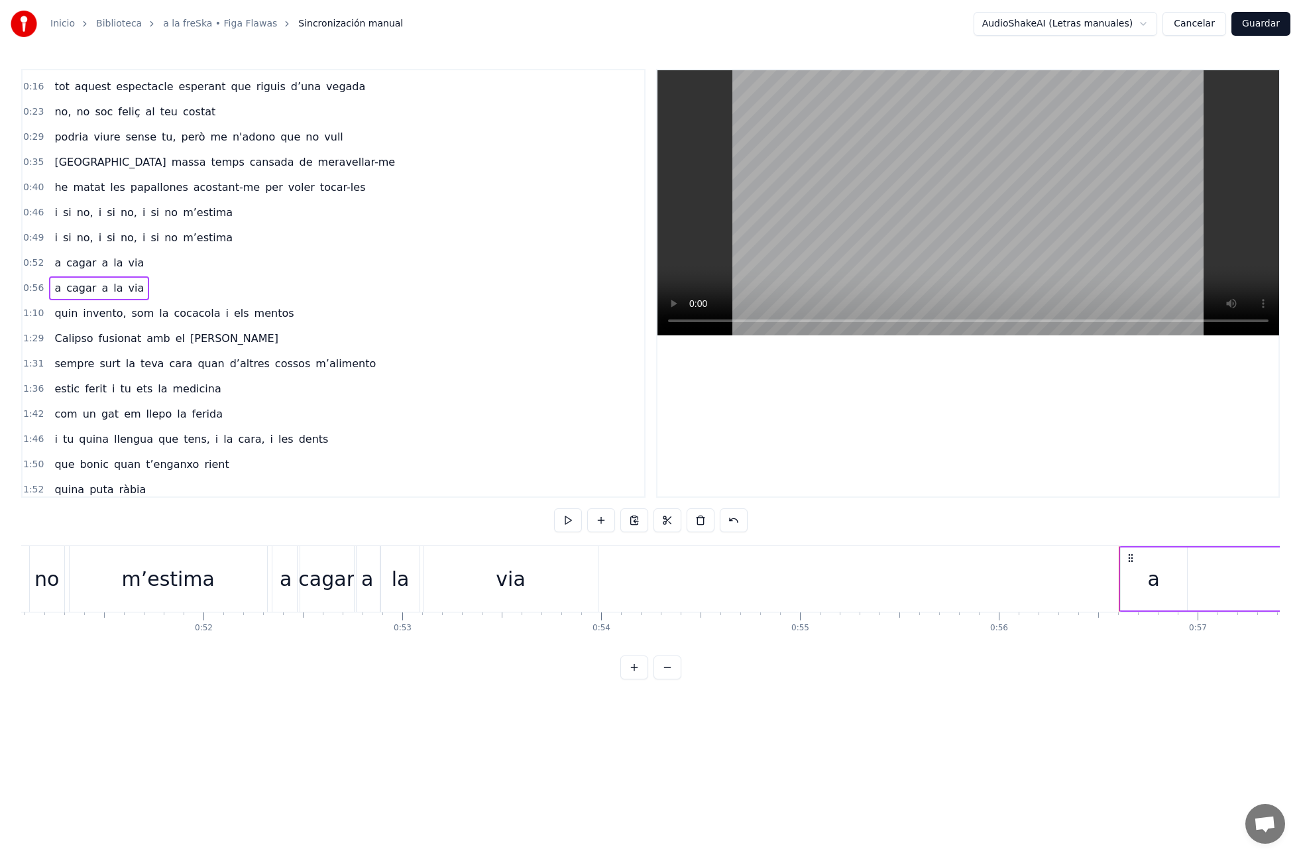
scroll to position [0, 10127]
click at [347, 583] on div "cagar" at bounding box center [356, 579] width 56 height 30
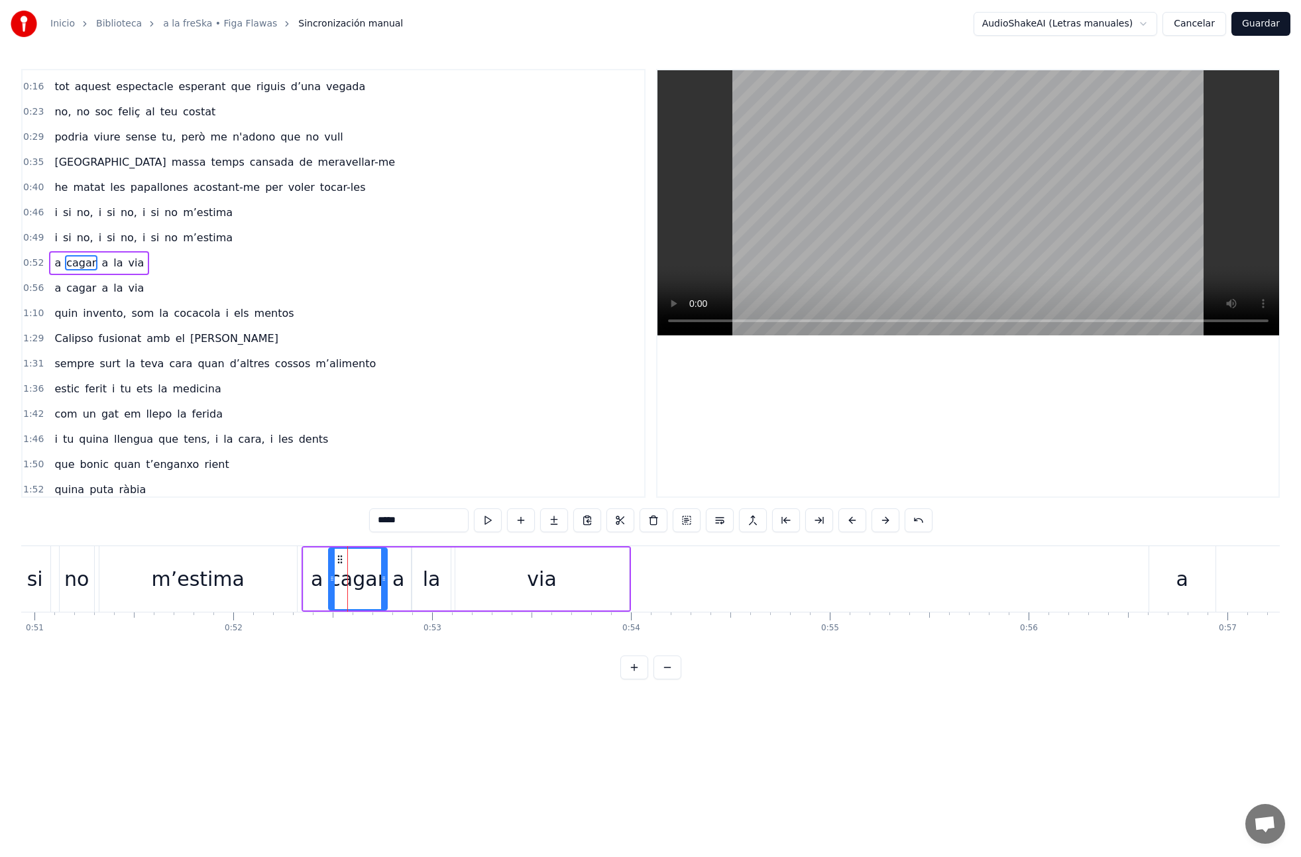
scroll to position [52, 0]
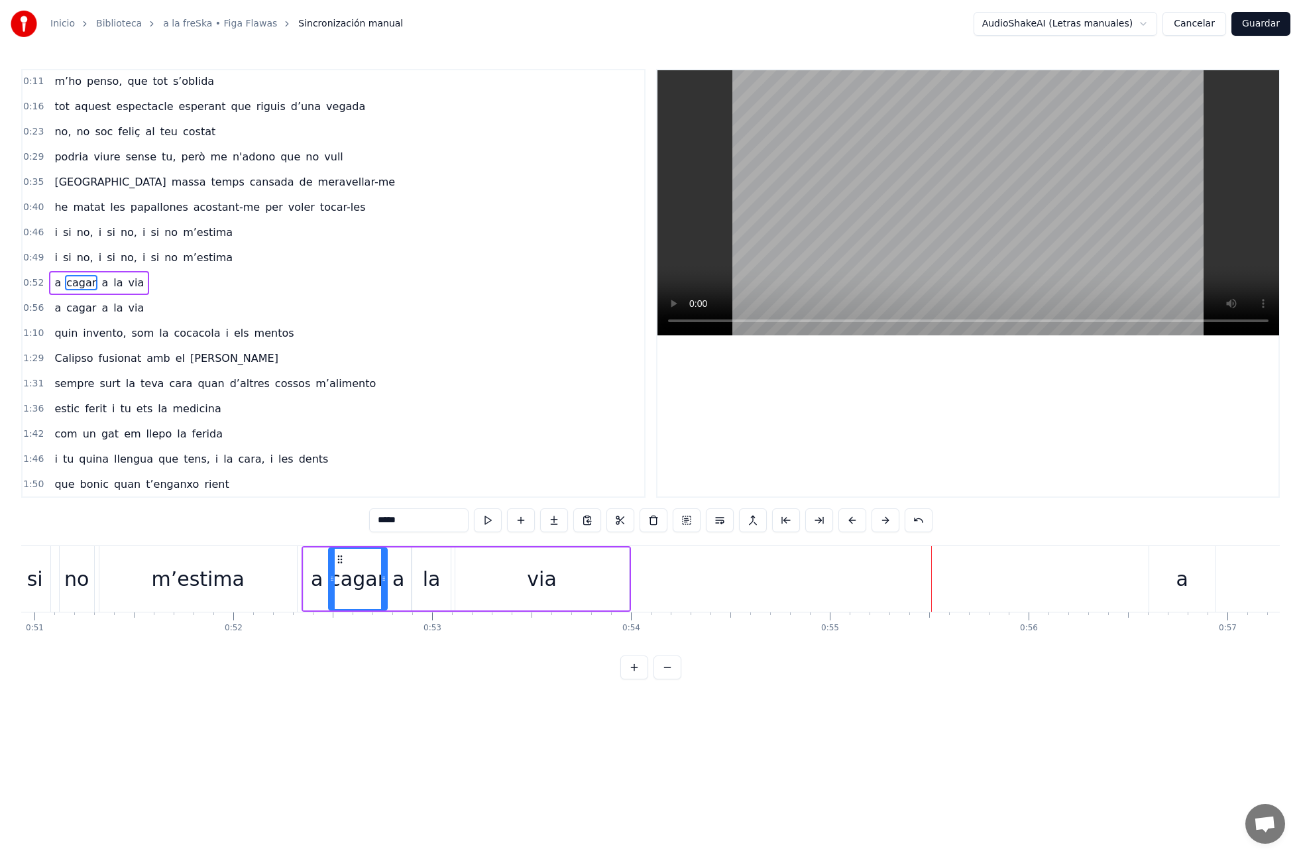
click at [1170, 599] on div "a" at bounding box center [1182, 579] width 66 height 66
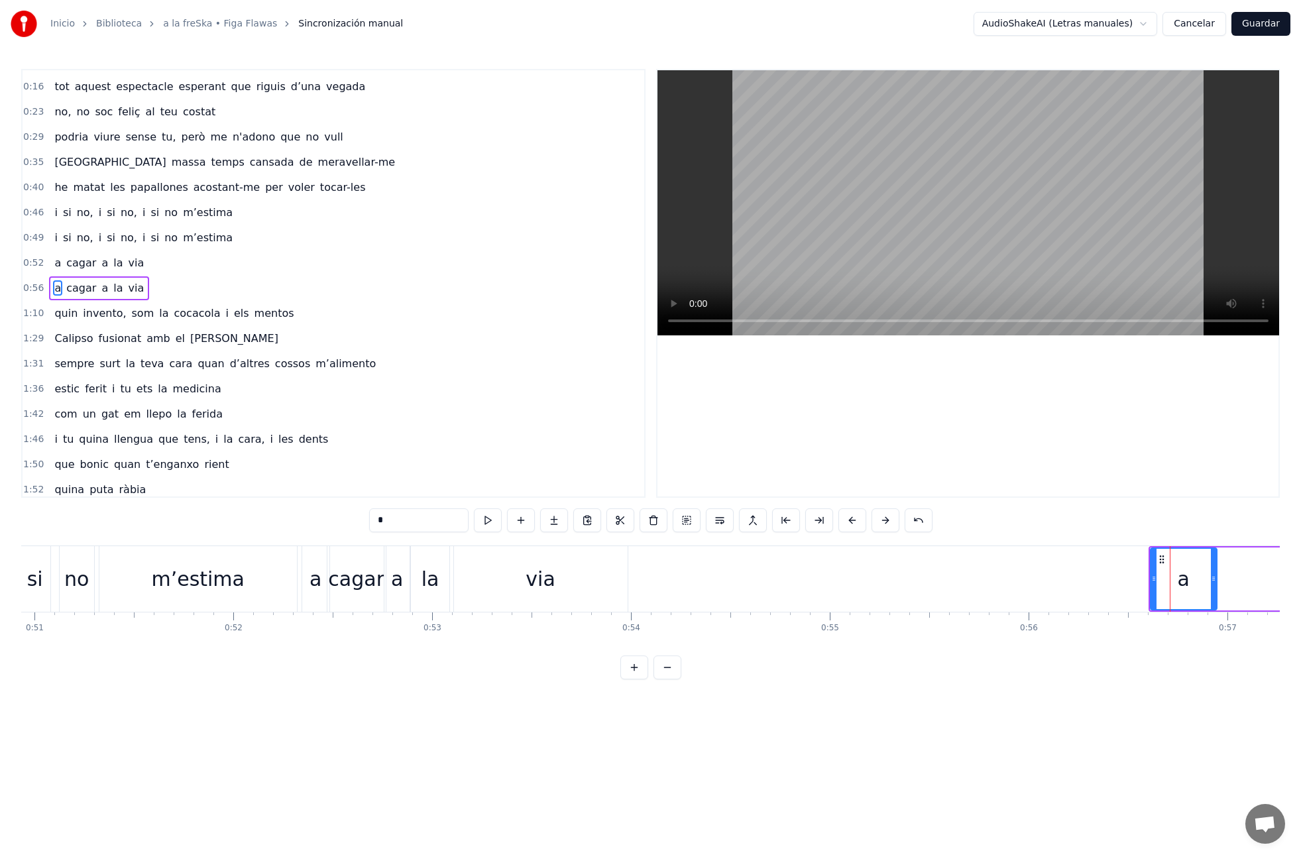
scroll to position [77, 0]
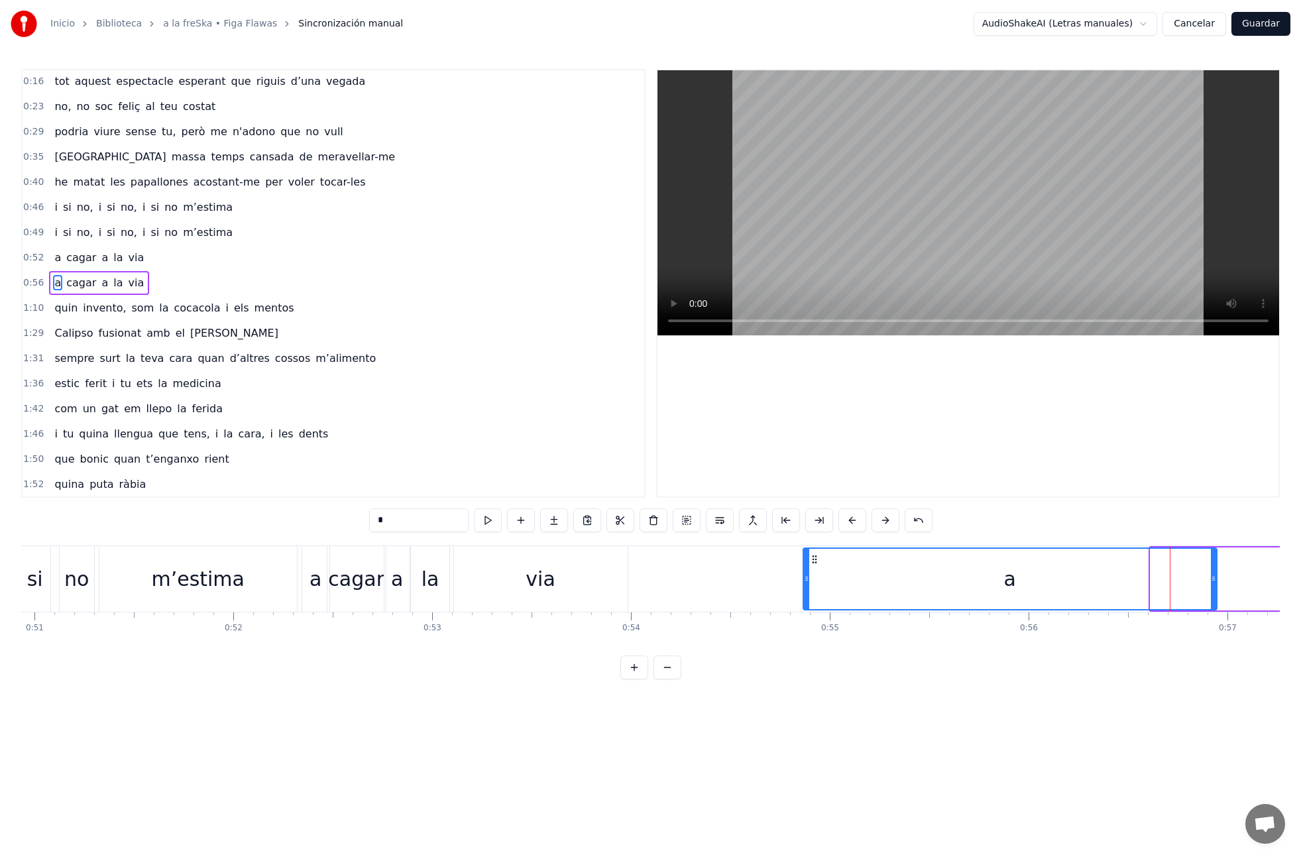
drag, startPoint x: 1154, startPoint y: 581, endPoint x: 855, endPoint y: 573, distance: 299.7
click at [807, 575] on icon at bounding box center [806, 578] width 5 height 11
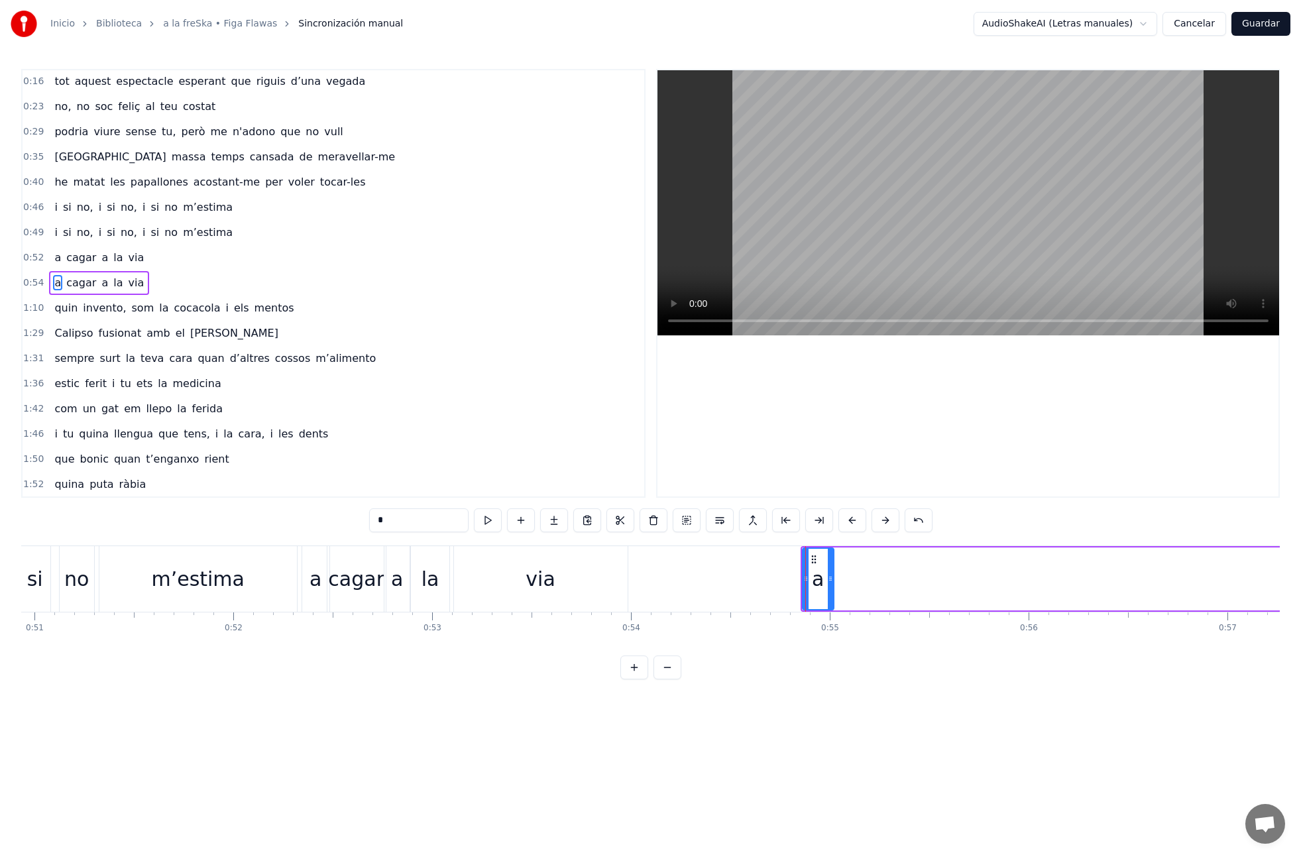
drag, startPoint x: 1215, startPoint y: 577, endPoint x: 832, endPoint y: 582, distance: 383.1
click at [830, 582] on icon at bounding box center [830, 578] width 5 height 11
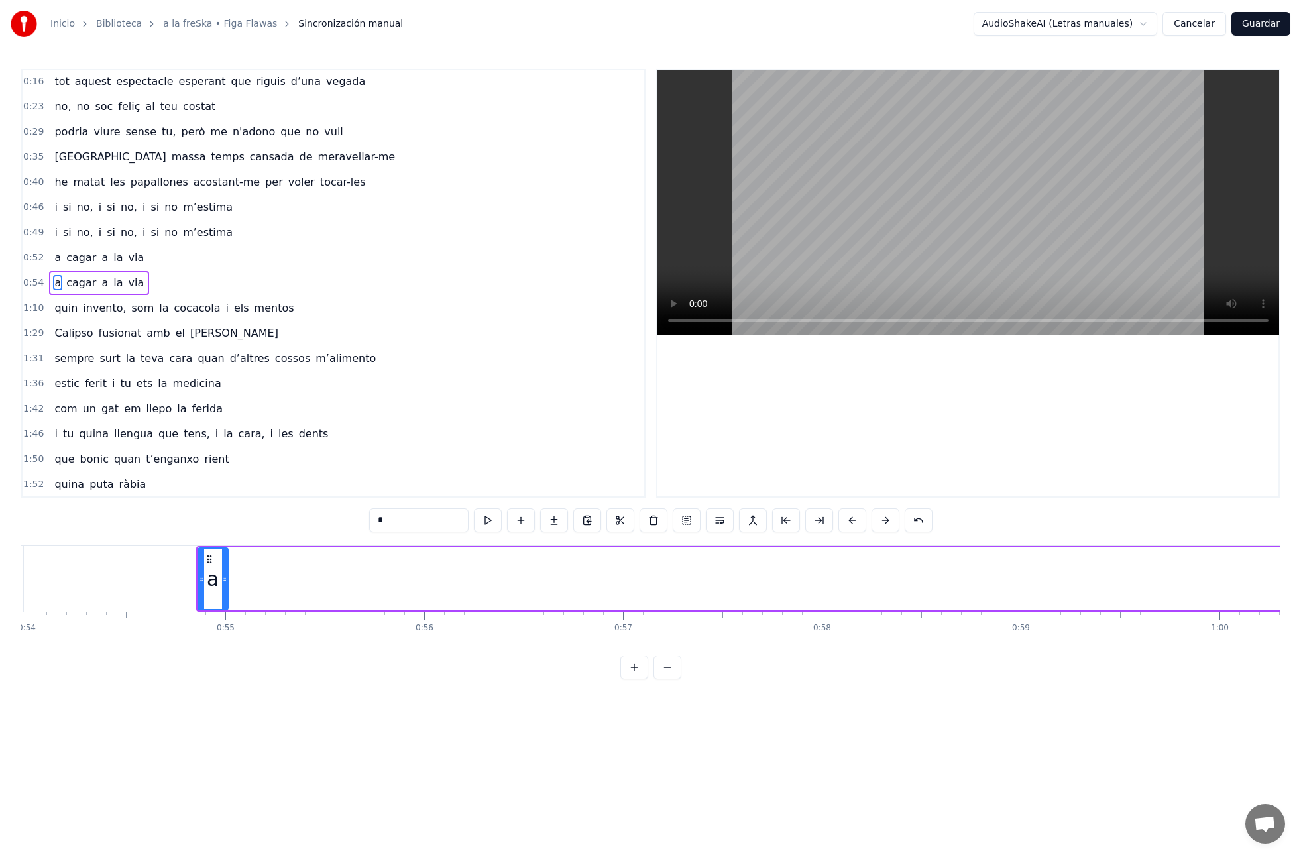
scroll to position [0, 10780]
type input "*****"
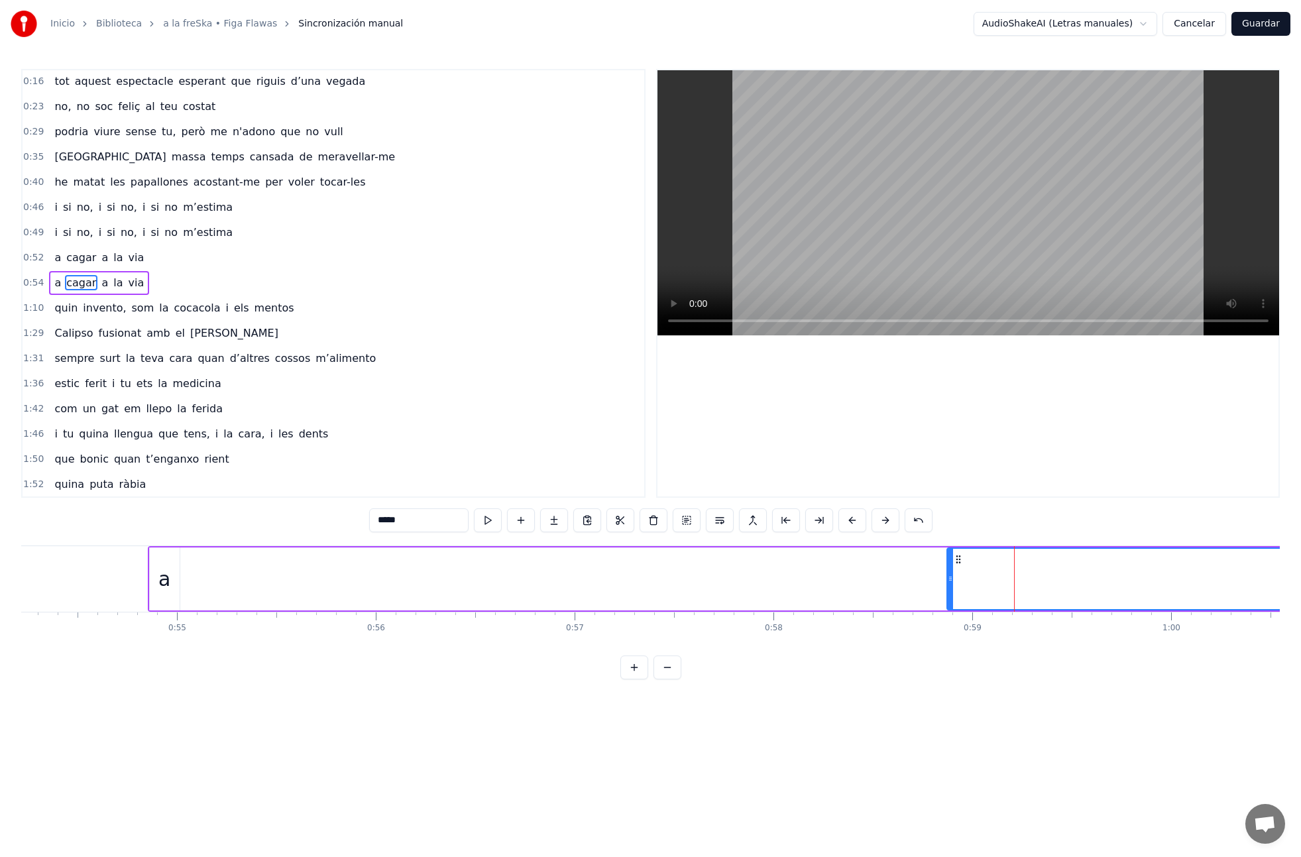
drag, startPoint x: 1006, startPoint y: 579, endPoint x: 626, endPoint y: 577, distance: 379.8
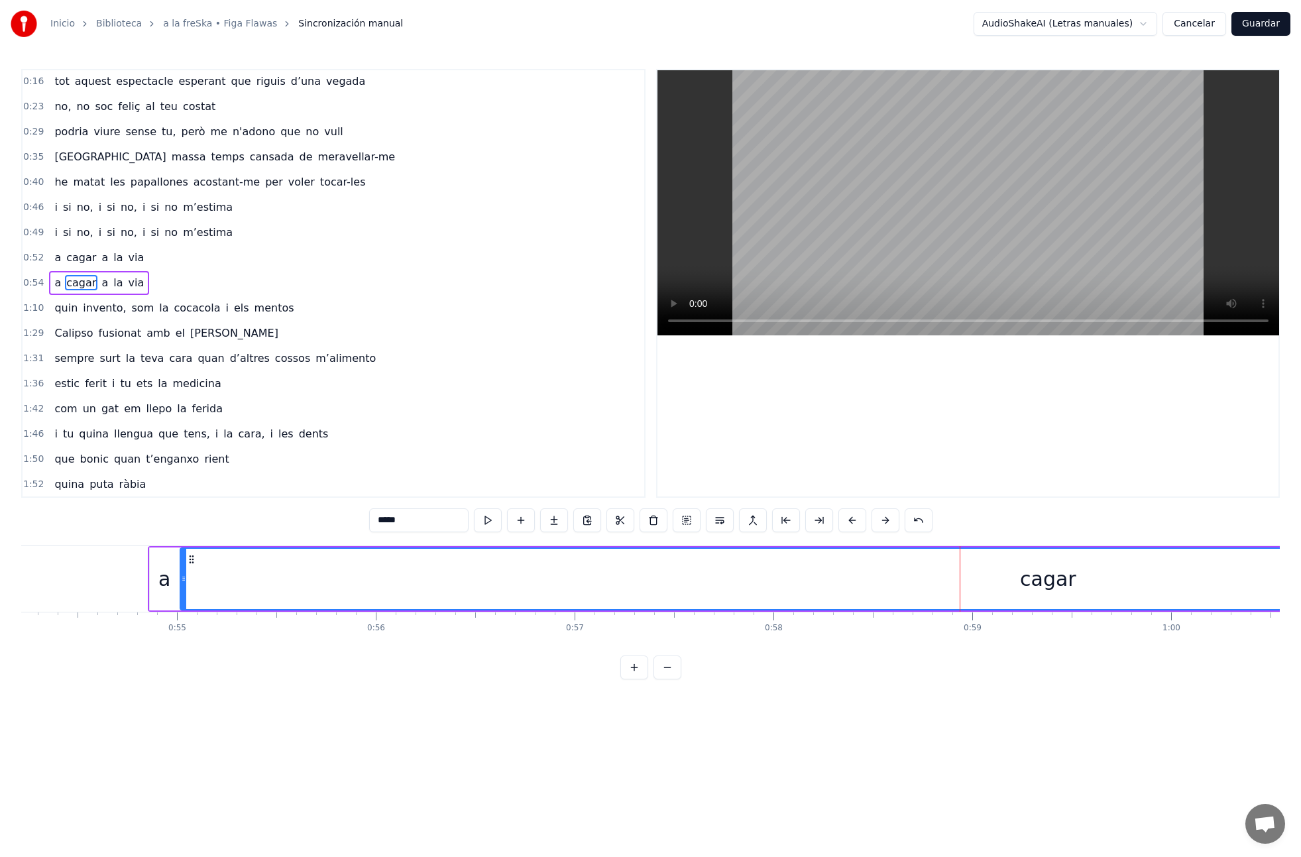
drag, startPoint x: 950, startPoint y: 580, endPoint x: 211, endPoint y: 577, distance: 738.3
click at [183, 572] on div at bounding box center [183, 579] width 5 height 60
click at [1152, 573] on div "cagar" at bounding box center [424, 579] width 1734 height 60
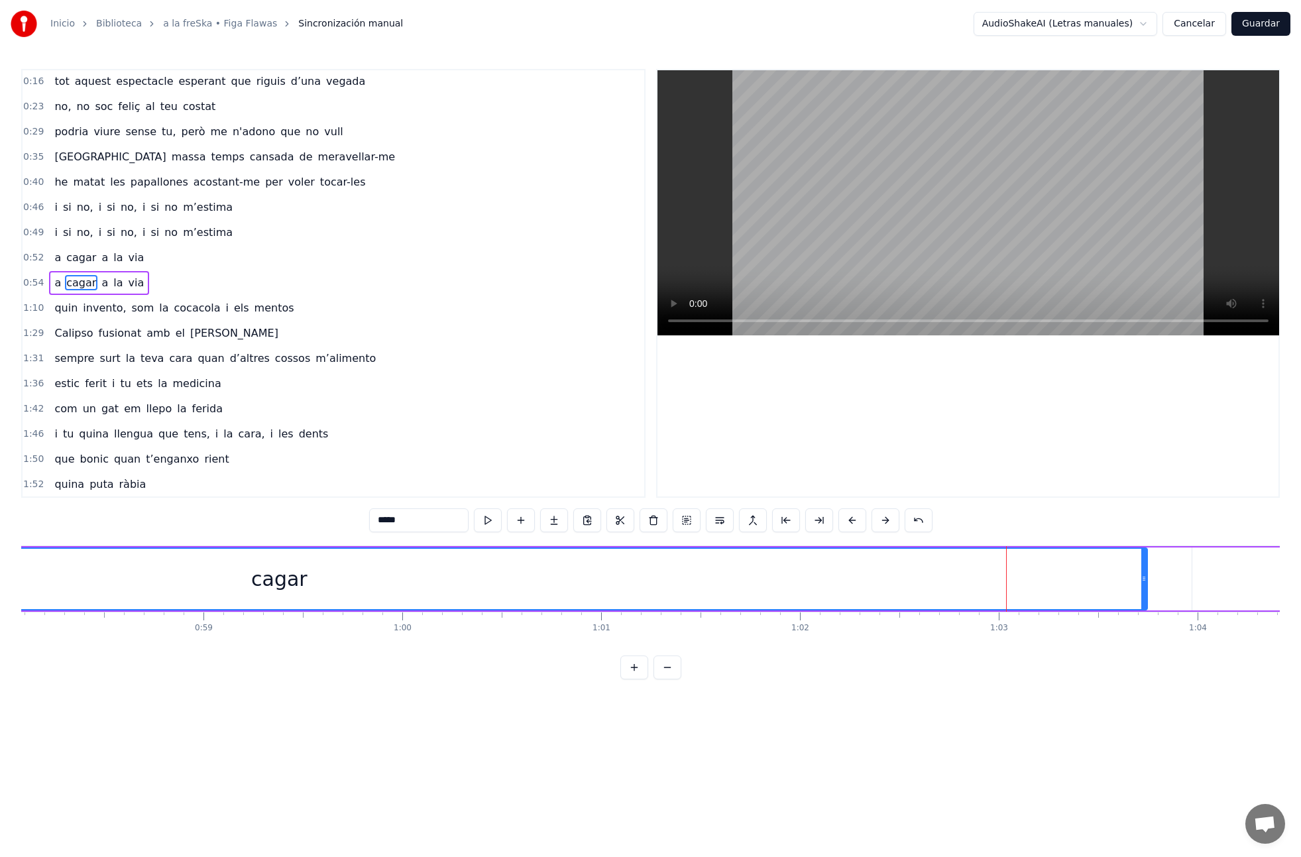
scroll to position [0, 11614]
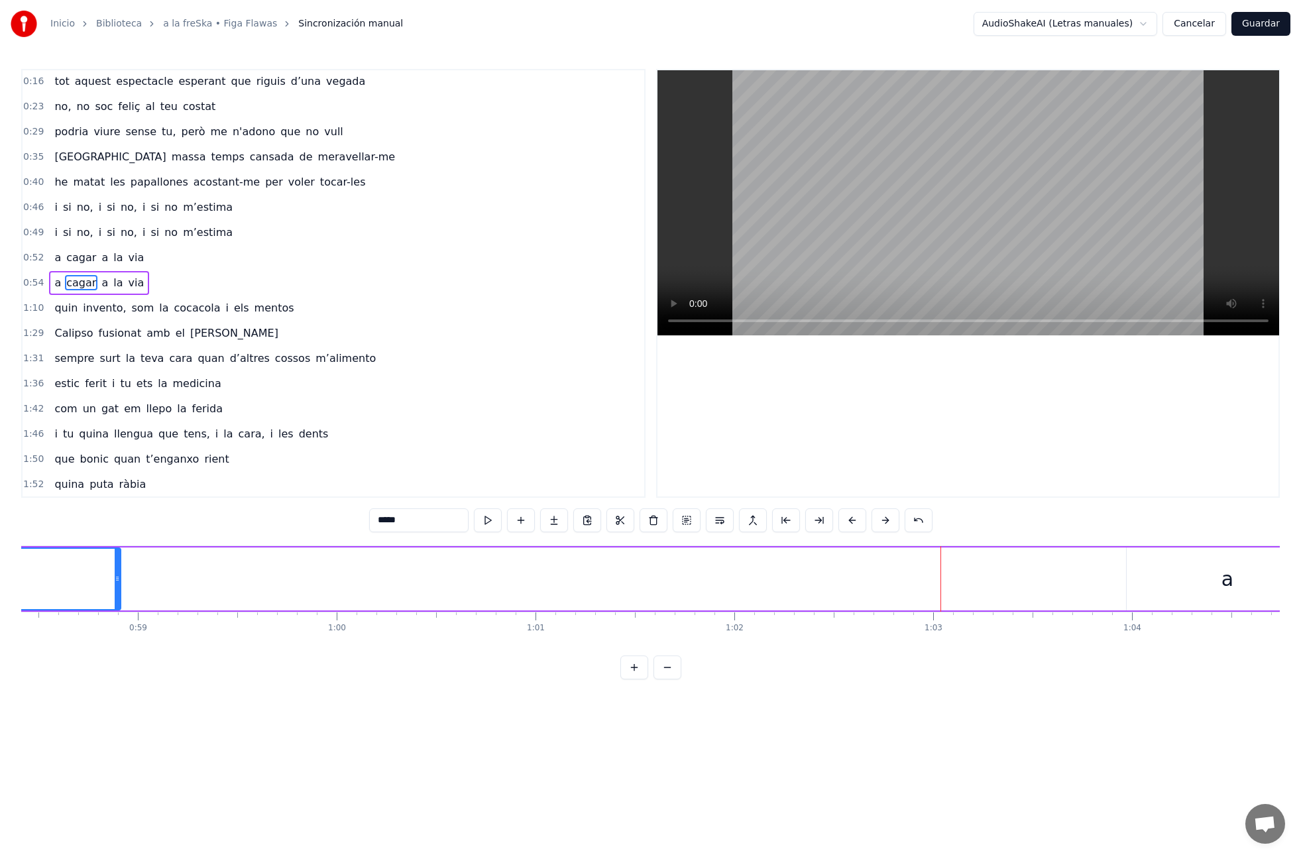
drag, startPoint x: 1079, startPoint y: 579, endPoint x: 165, endPoint y: 590, distance: 914.0
click at [117, 577] on icon at bounding box center [117, 578] width 5 height 11
click at [1205, 577] on div "a" at bounding box center [1227, 578] width 201 height 63
drag, startPoint x: 1137, startPoint y: 557, endPoint x: 412, endPoint y: 585, distance: 724.9
click at [412, 585] on div "a" at bounding box center [501, 579] width 200 height 60
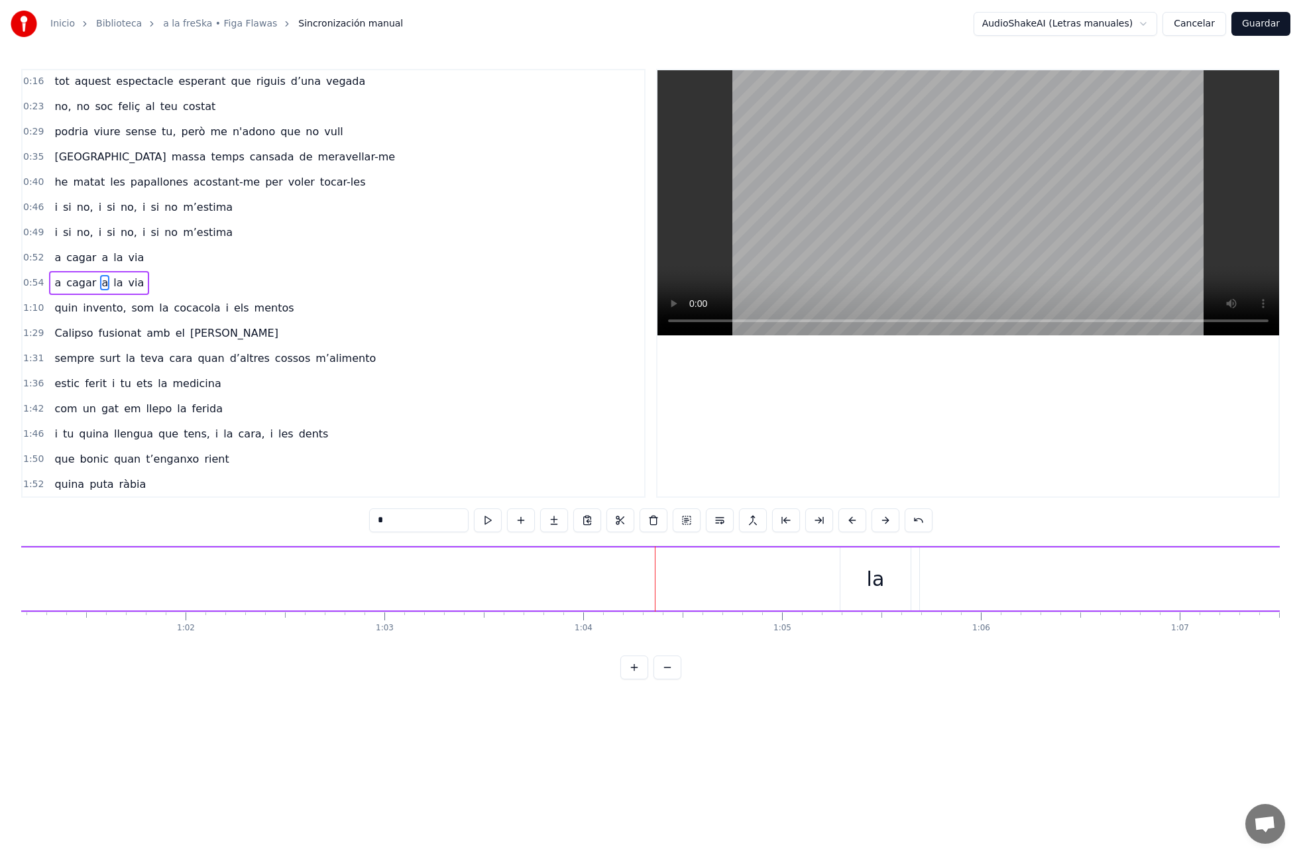
scroll to position [0, 12163]
click at [860, 579] on div "la" at bounding box center [875, 578] width 70 height 63
drag, startPoint x: 851, startPoint y: 558, endPoint x: 380, endPoint y: 591, distance: 471.7
click at [377, 590] on div "la" at bounding box center [407, 579] width 69 height 60
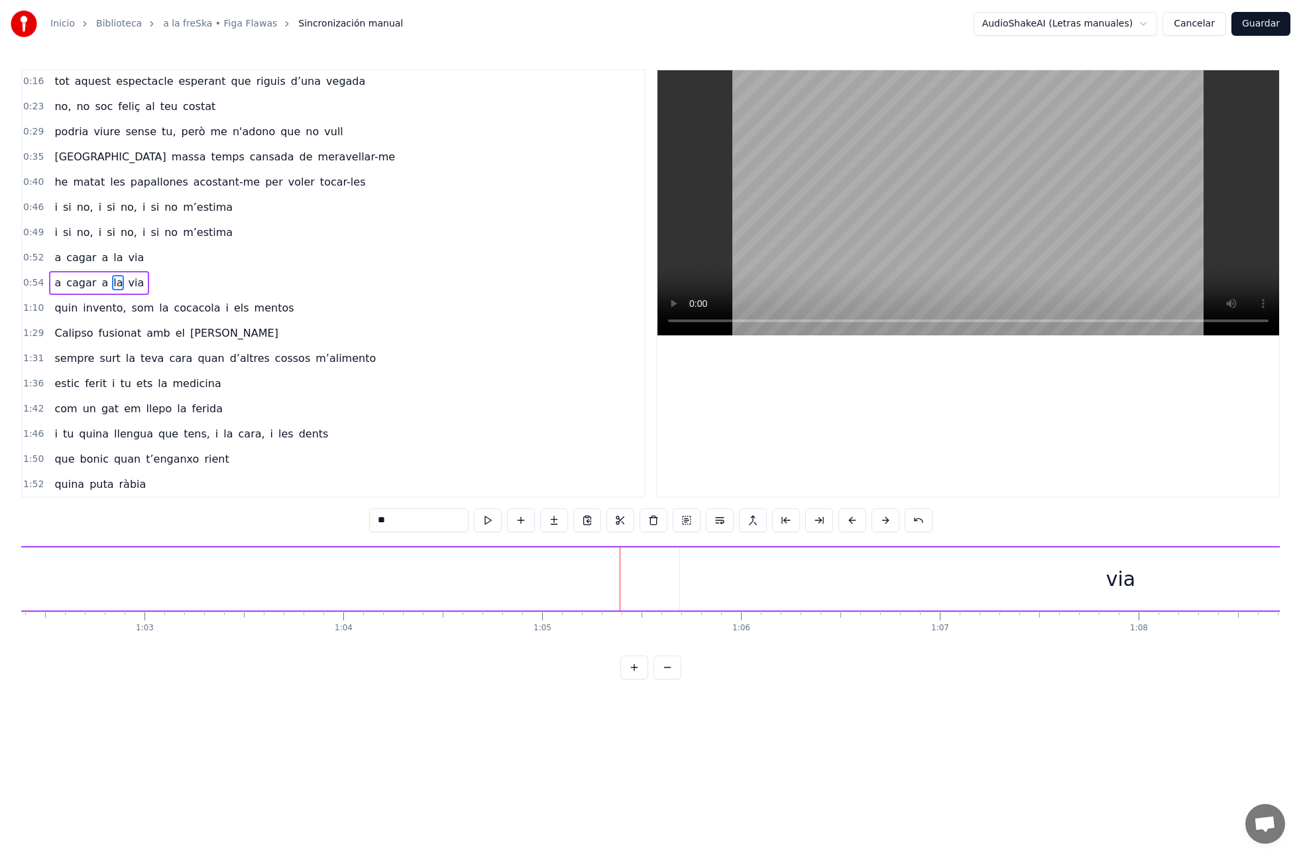
scroll to position [0, 12595]
drag, startPoint x: 923, startPoint y: 580, endPoint x: 915, endPoint y: 581, distance: 8.0
click at [923, 580] on div "via" at bounding box center [928, 579] width 29 height 30
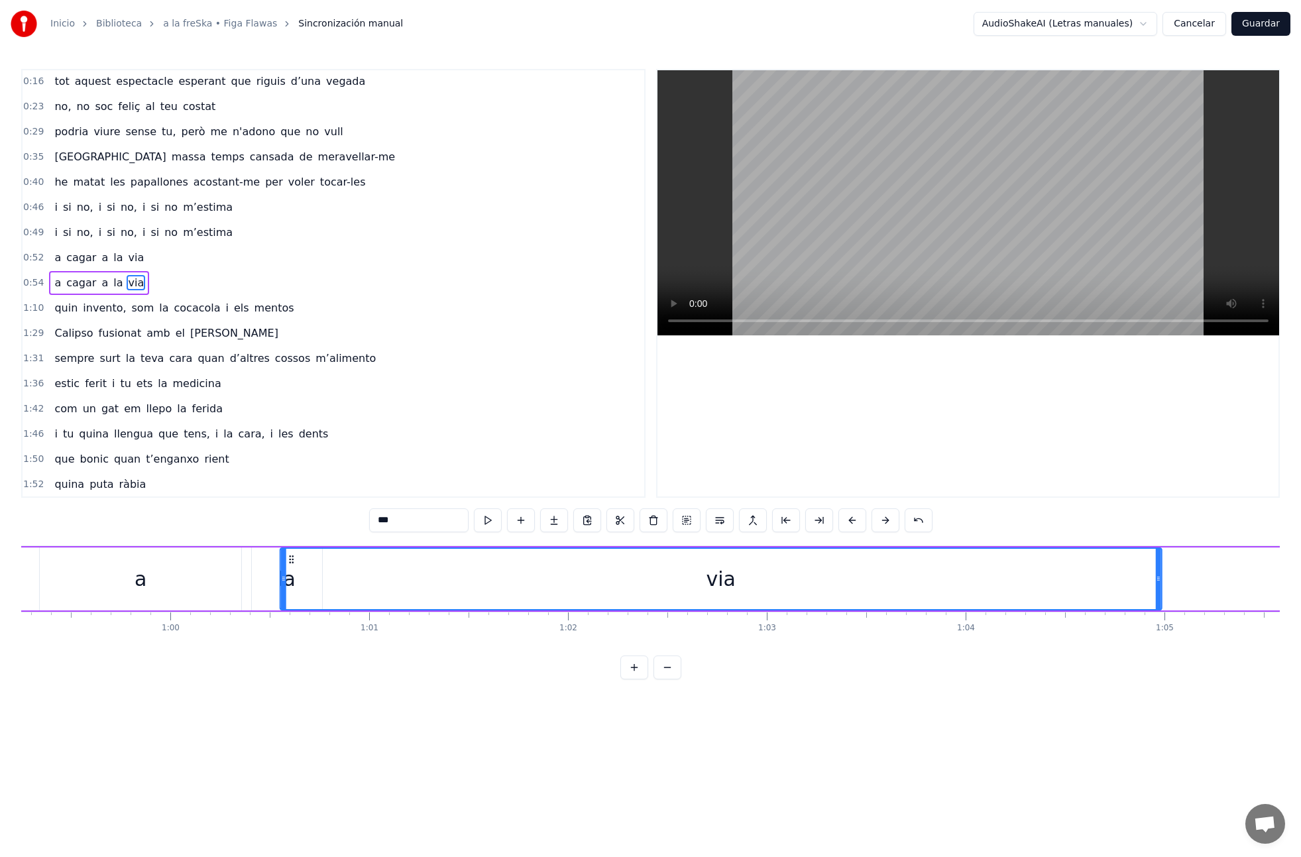
scroll to position [0, 11780]
drag, startPoint x: 498, startPoint y: 559, endPoint x: 356, endPoint y: 583, distance: 143.7
click at [354, 583] on div "via" at bounding box center [784, 579] width 880 height 60
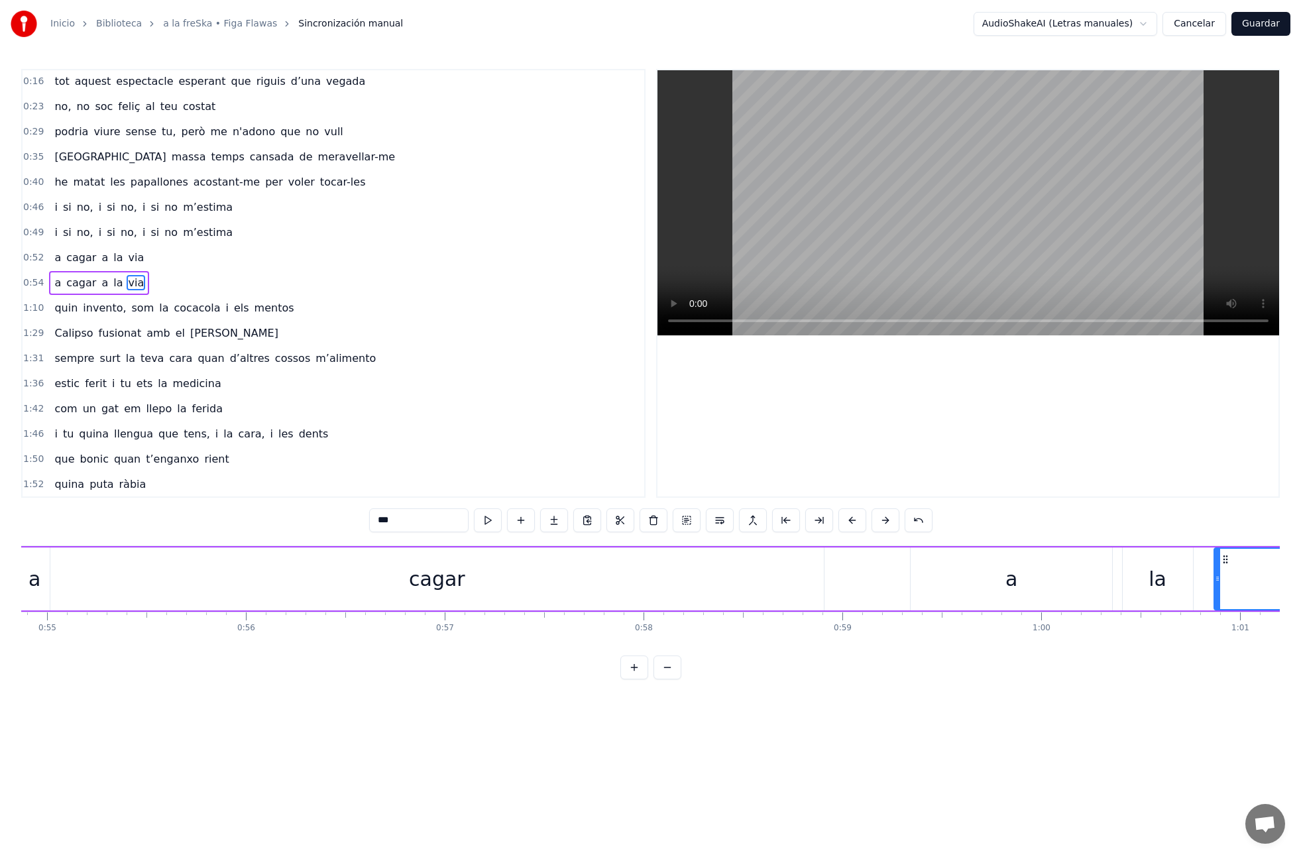
scroll to position [0, 10618]
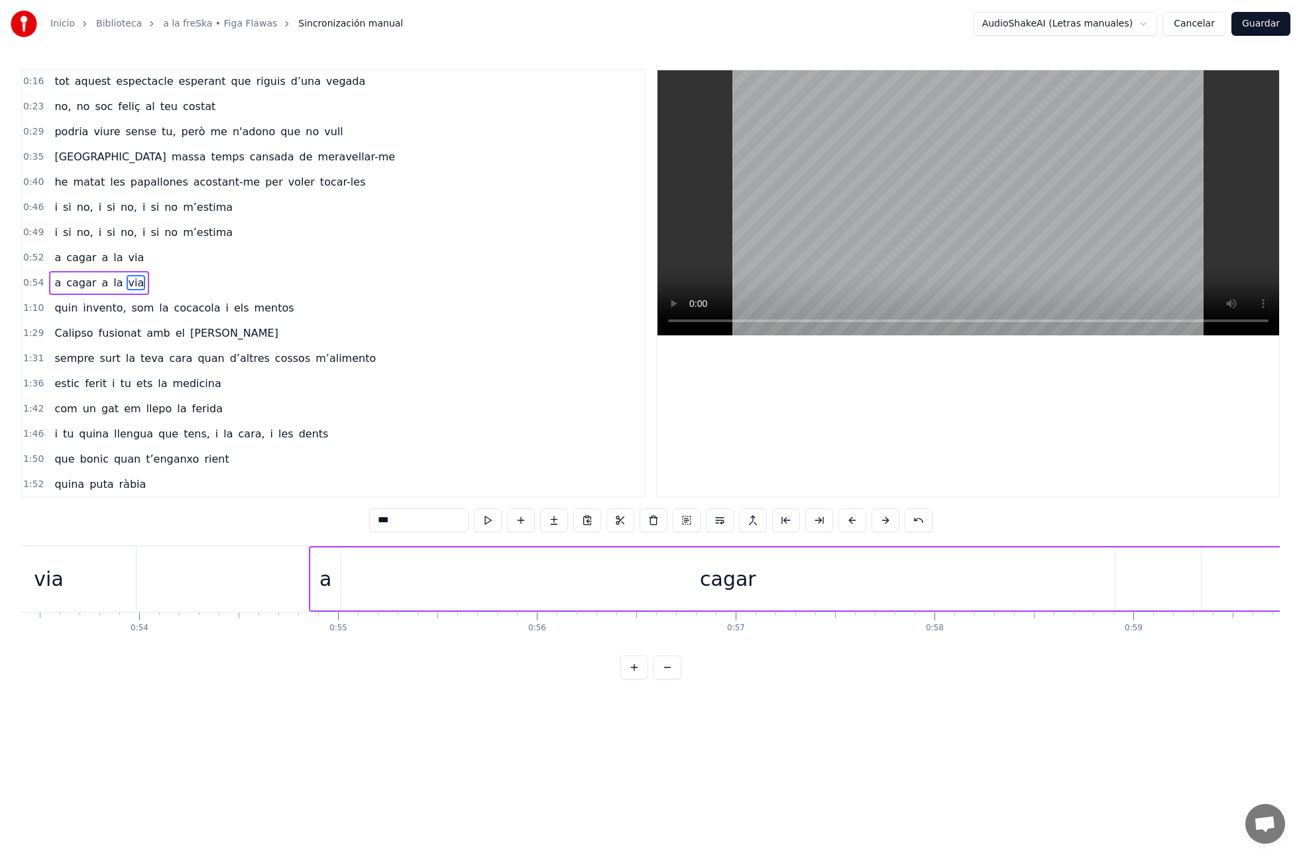
click at [551, 585] on div "cagar" at bounding box center [727, 578] width 773 height 63
drag, startPoint x: 1112, startPoint y: 579, endPoint x: 390, endPoint y: 608, distance: 723.0
click at [375, 606] on div at bounding box center [373, 579] width 5 height 60
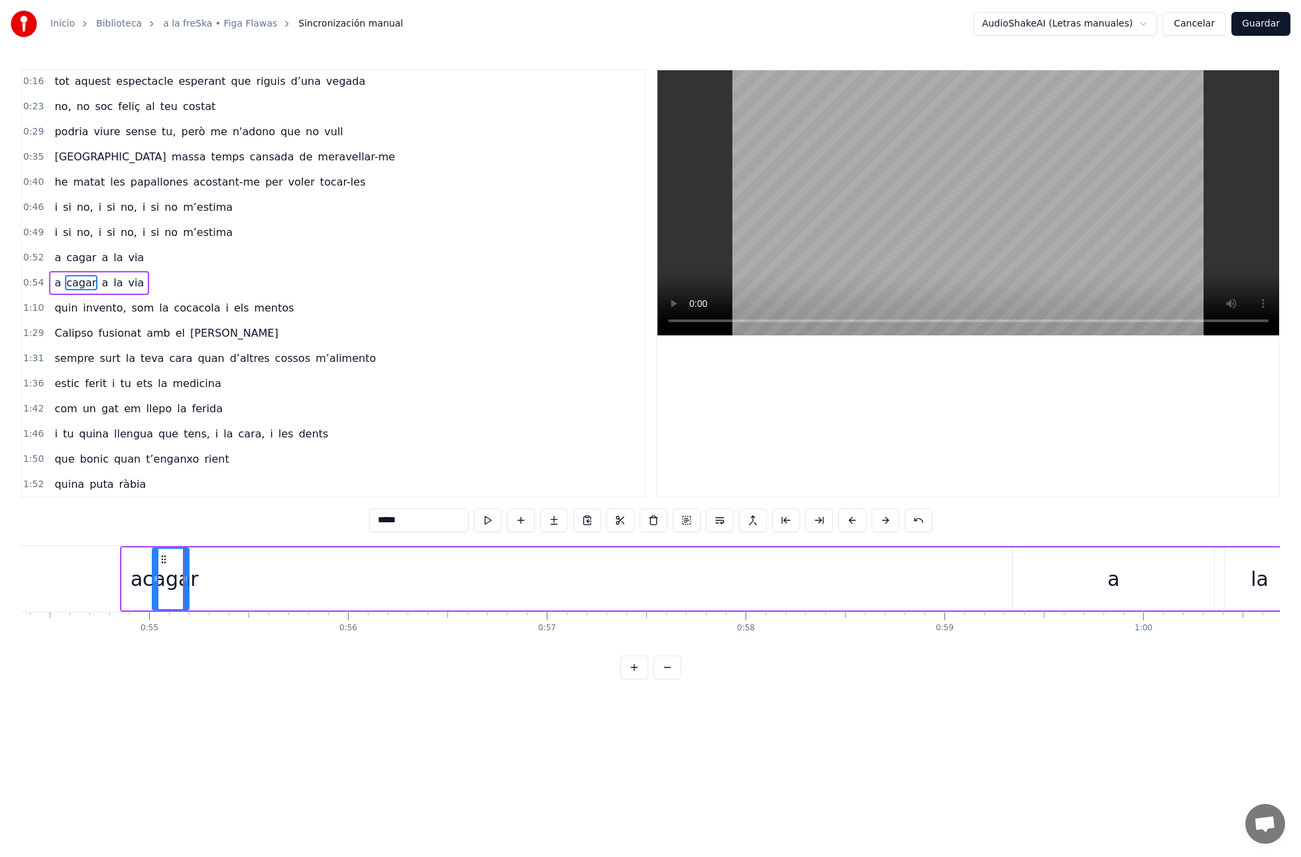
drag, startPoint x: 1111, startPoint y: 583, endPoint x: 1086, endPoint y: 581, distance: 25.2
click at [1111, 582] on div "a" at bounding box center [1113, 579] width 12 height 30
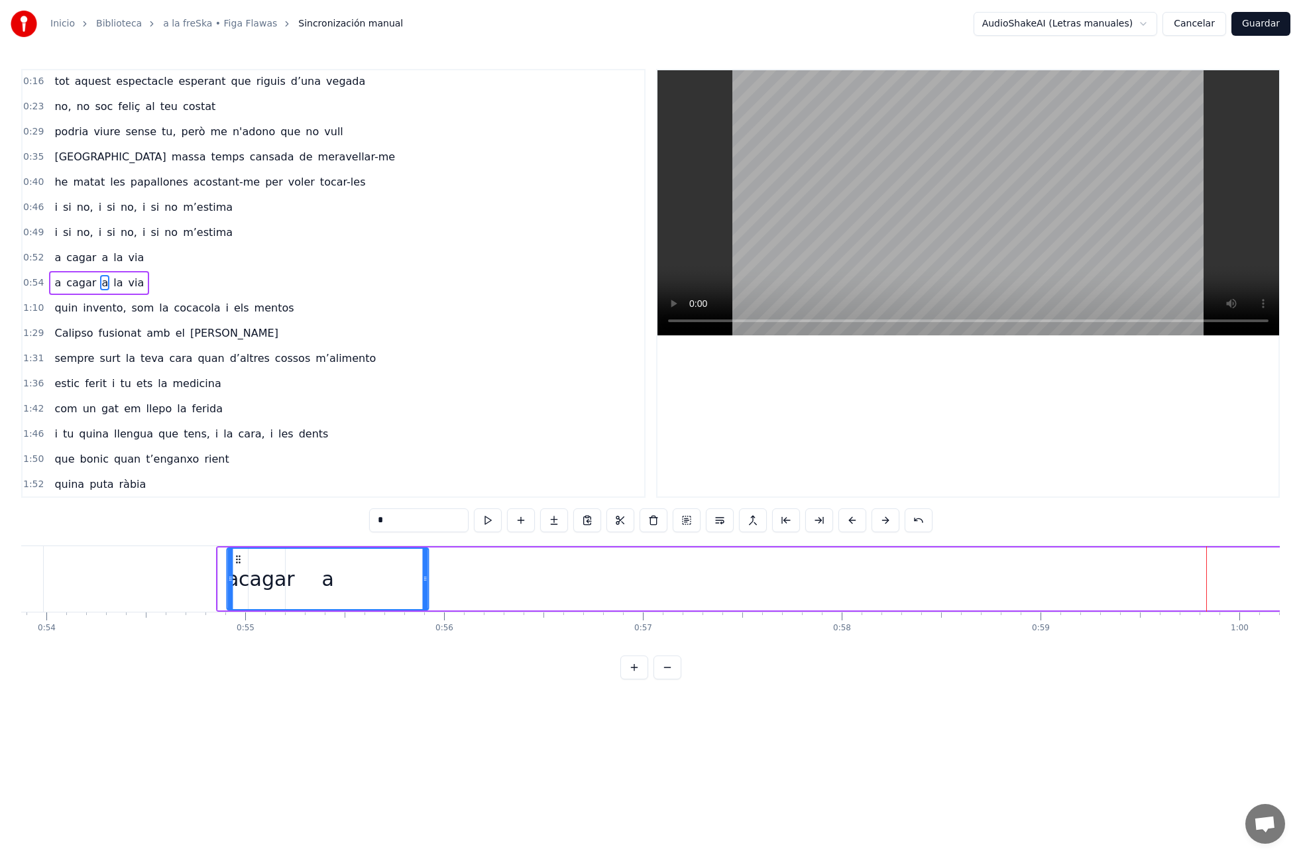
scroll to position [0, 10709]
drag, startPoint x: 1026, startPoint y: 558, endPoint x: 340, endPoint y: 593, distance: 686.8
click at [304, 591] on div "a" at bounding box center [392, 579] width 200 height 60
drag, startPoint x: 487, startPoint y: 578, endPoint x: 385, endPoint y: 583, distance: 102.2
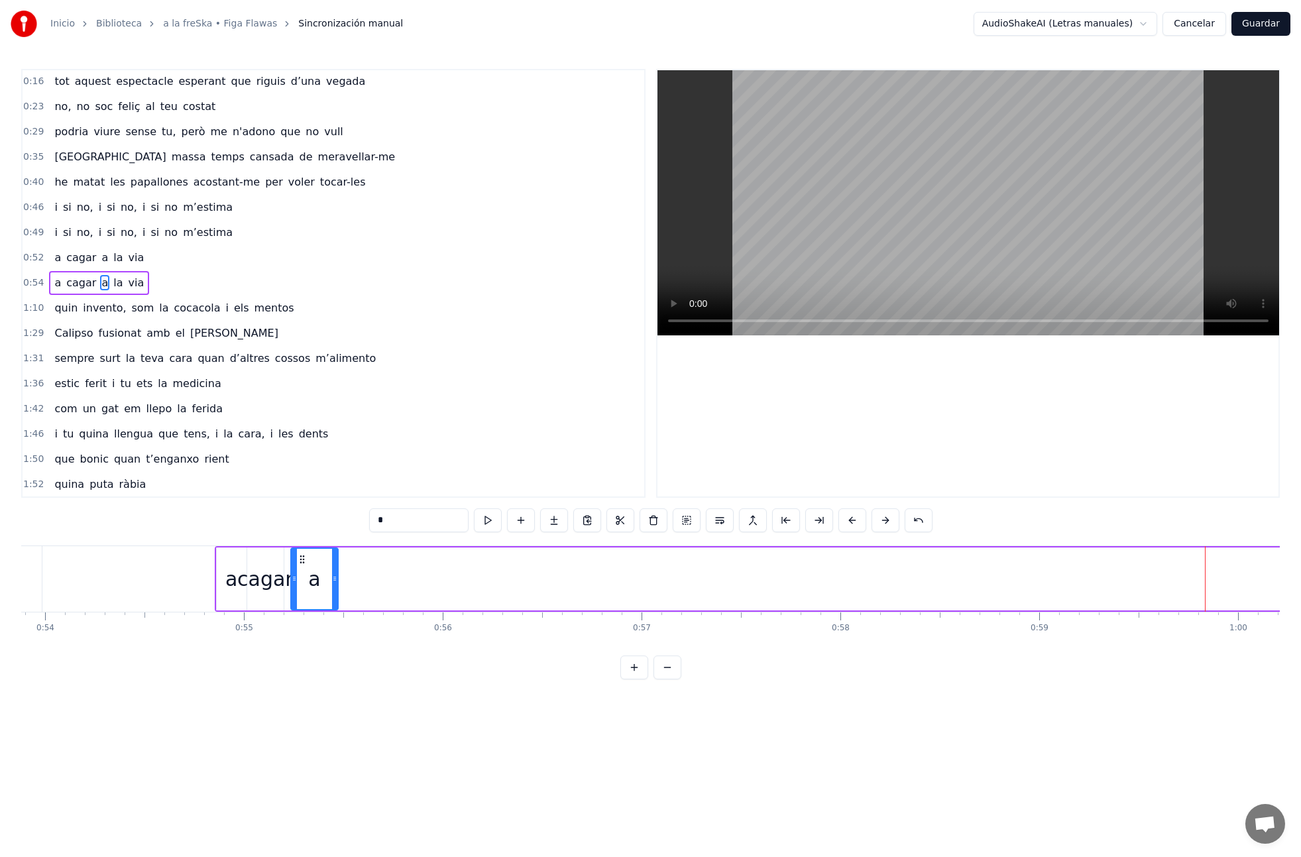
click at [334, 584] on div at bounding box center [334, 579] width 5 height 60
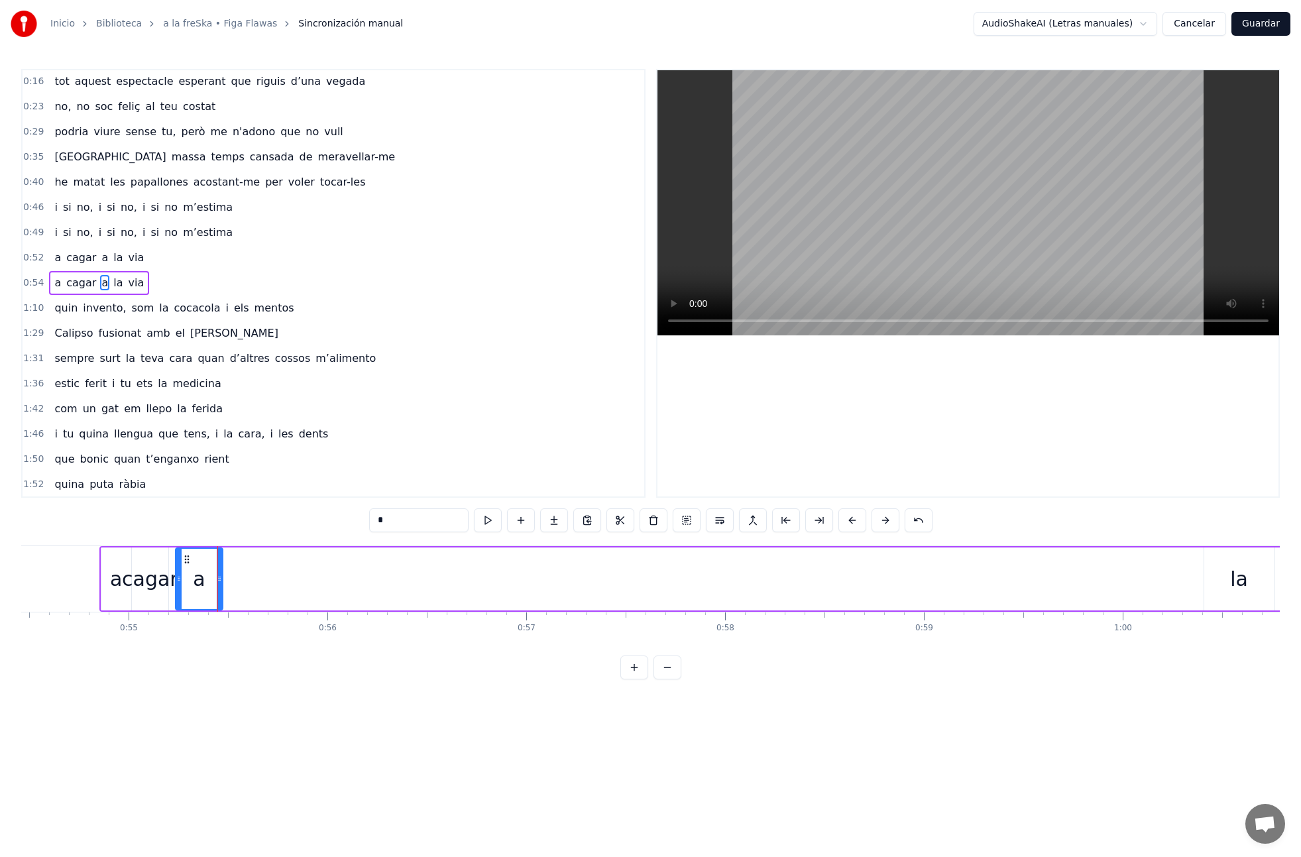
scroll to position [0, 10966]
click at [1094, 573] on div "la" at bounding box center [1101, 579] width 18 height 30
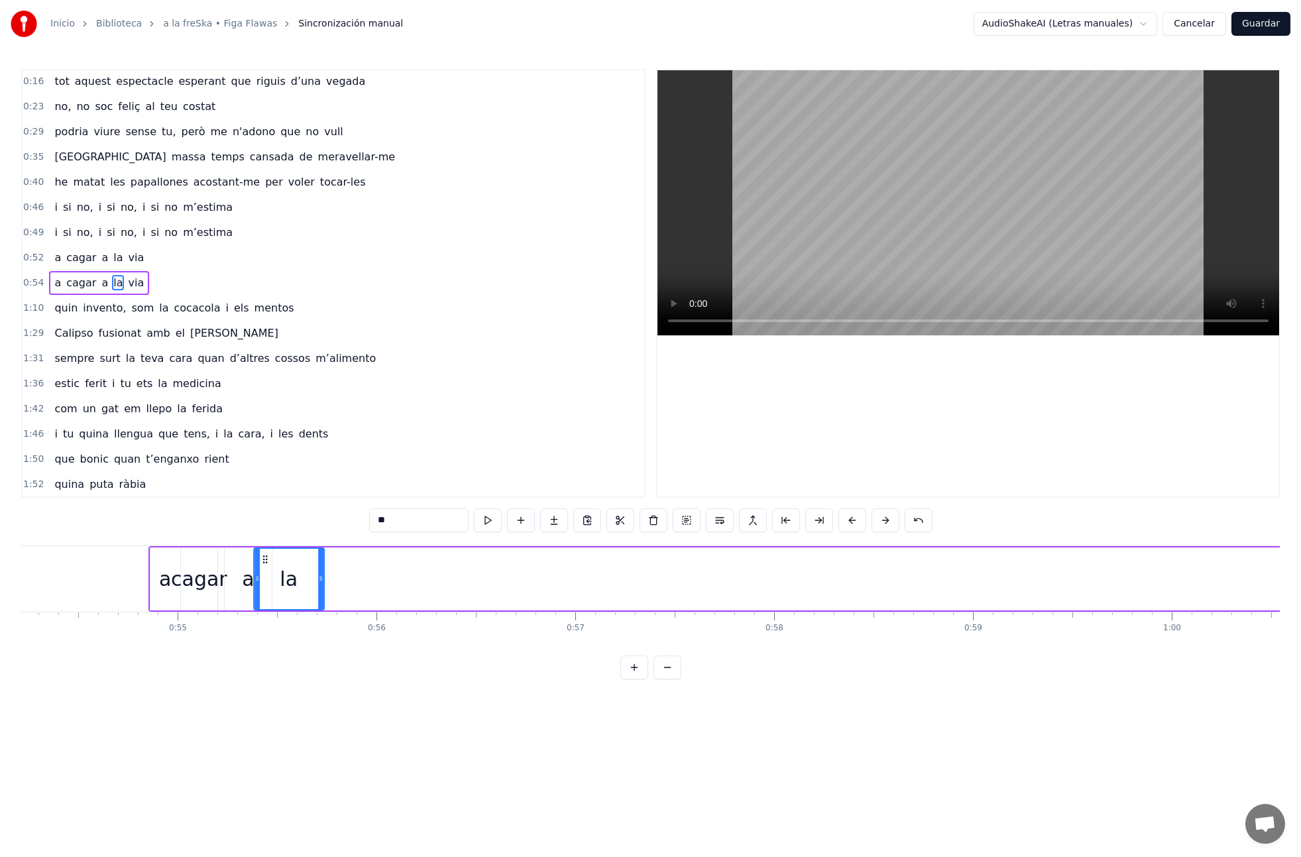
scroll to position [0, 10776]
drag, startPoint x: 1075, startPoint y: 558, endPoint x: 298, endPoint y: 597, distance: 777.7
click at [284, 598] on div "la" at bounding box center [310, 579] width 69 height 60
drag, startPoint x: 343, startPoint y: 579, endPoint x: 613, endPoint y: 594, distance: 270.9
click at [323, 581] on icon at bounding box center [321, 578] width 5 height 11
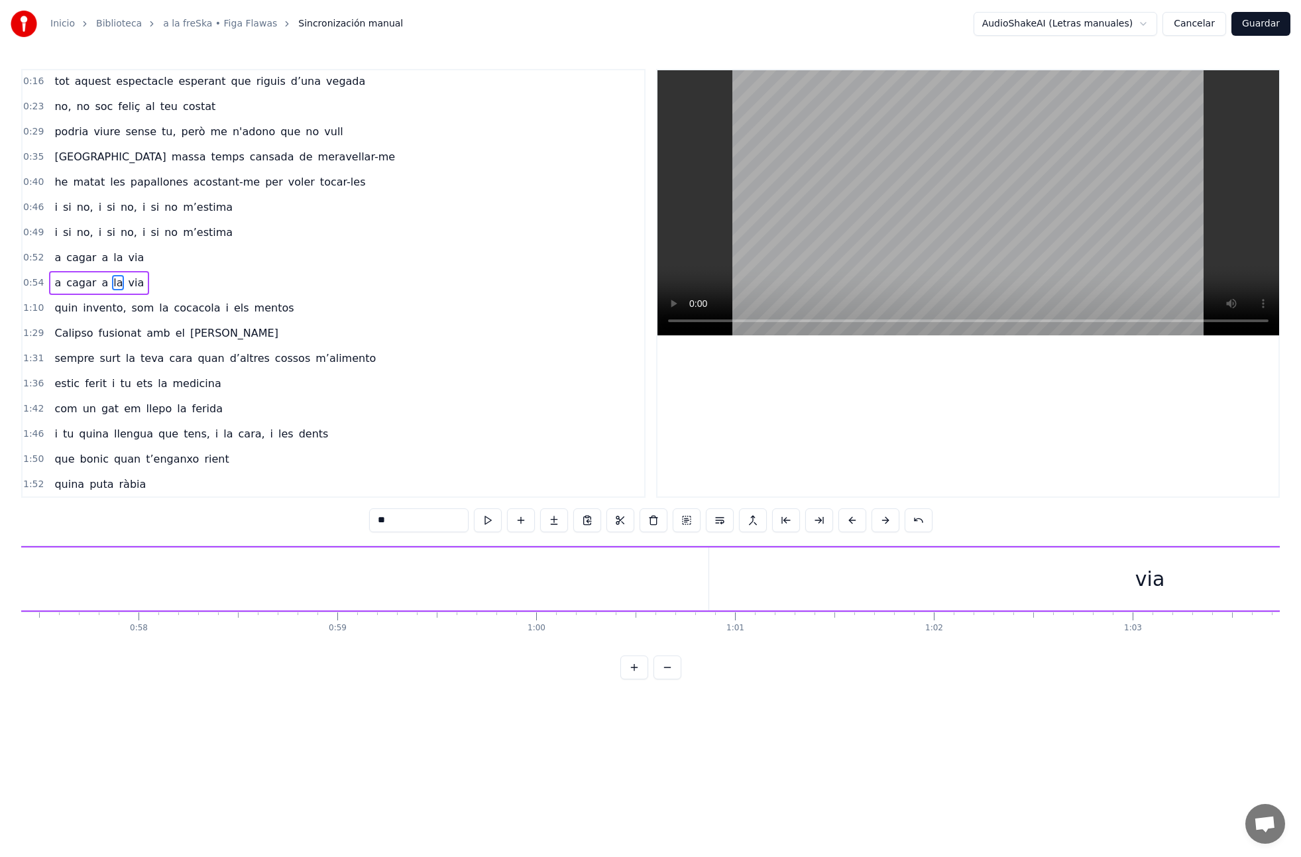
scroll to position [0, 11470]
drag, startPoint x: 1011, startPoint y: 581, endPoint x: 846, endPoint y: 575, distance: 165.1
click at [1010, 581] on div "via" at bounding box center [1093, 578] width 881 height 63
type input "***"
drag, startPoint x: 659, startPoint y: 578, endPoint x: 1147, endPoint y: 583, distance: 487.8
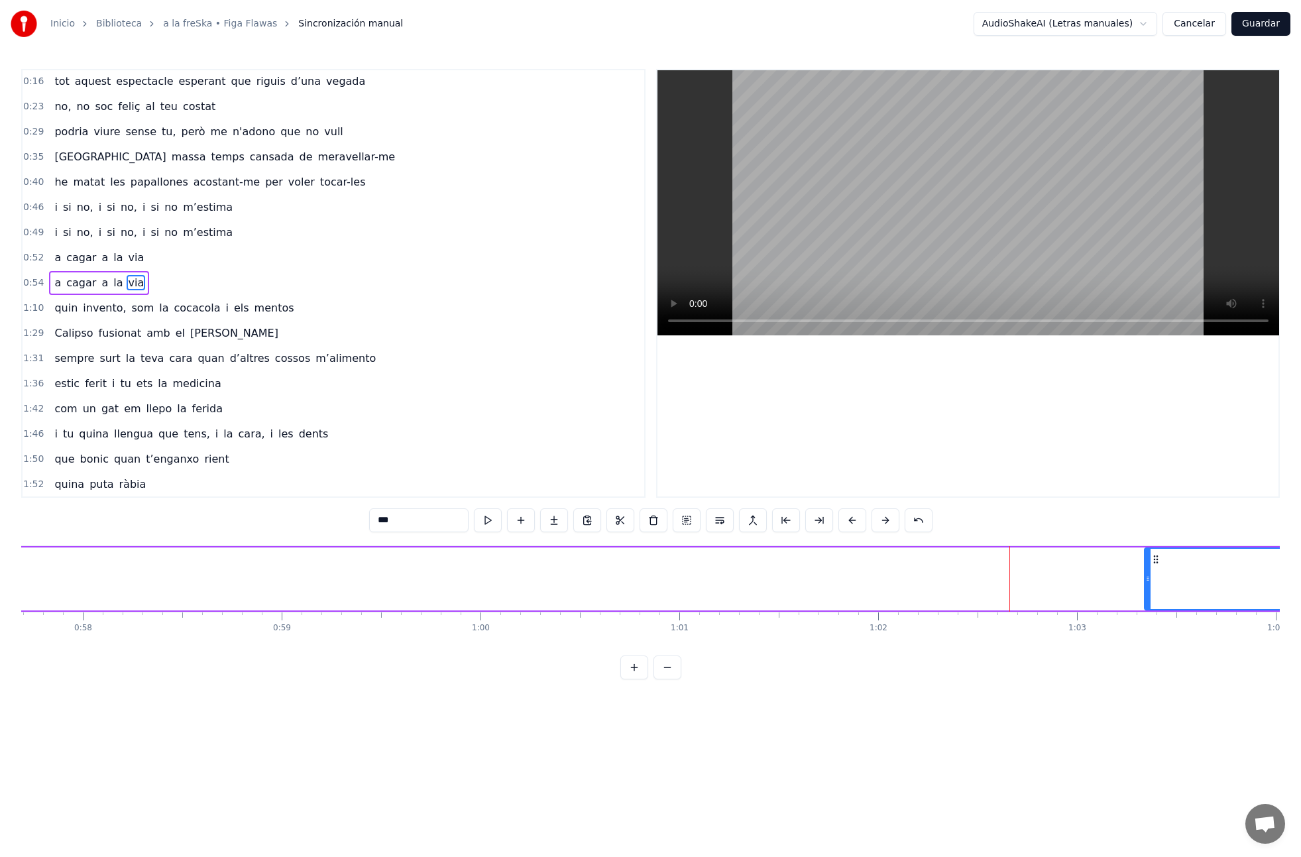
click at [1147, 584] on div at bounding box center [1147, 579] width 5 height 60
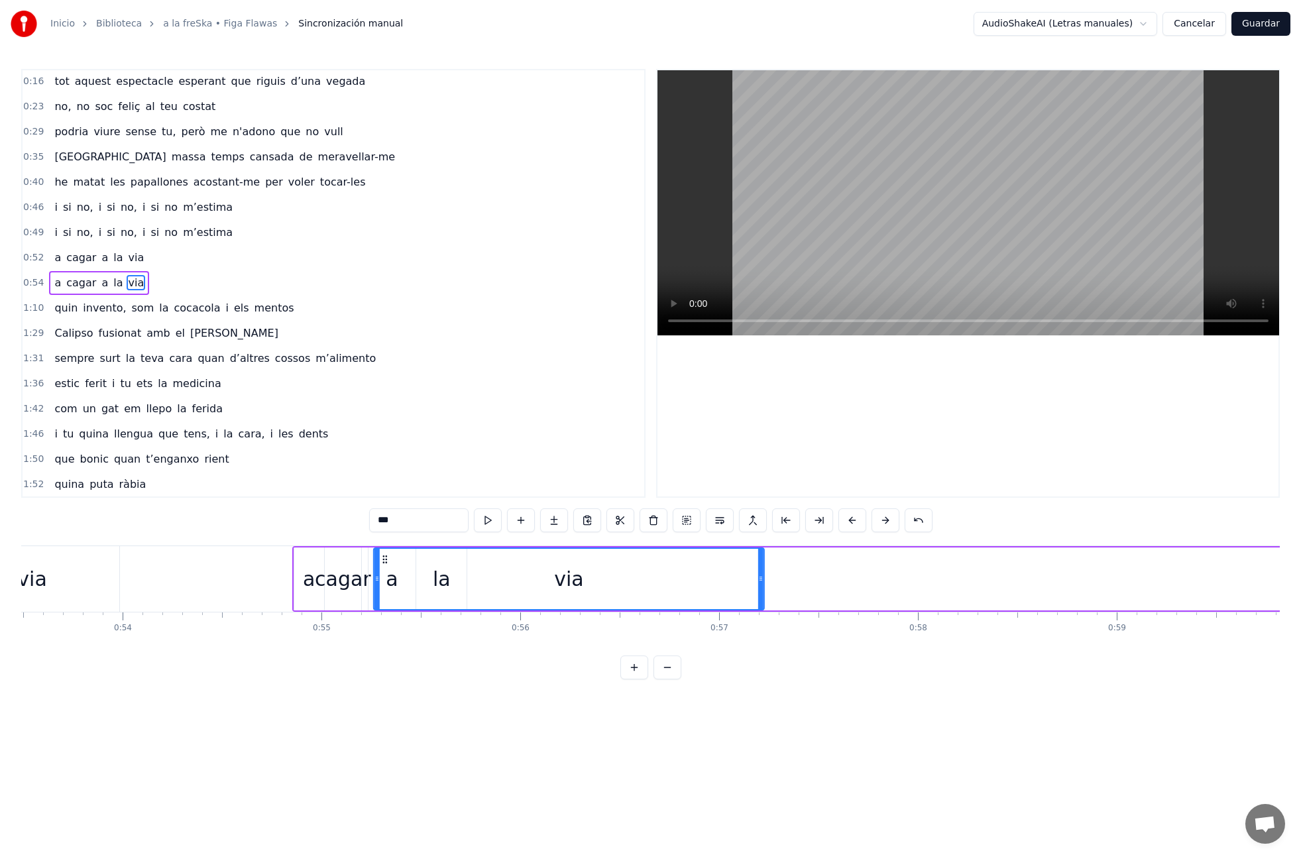
scroll to position [0, 10621]
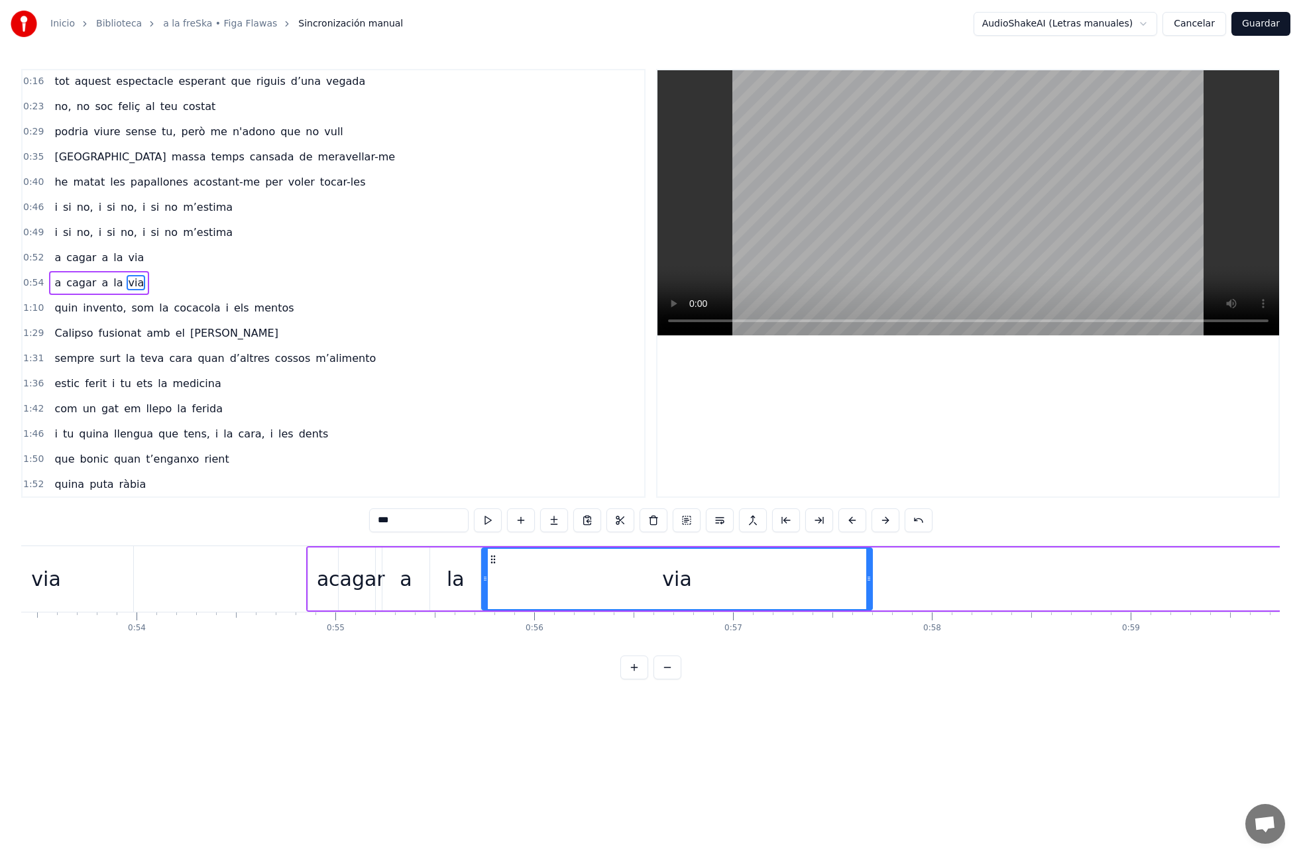
drag, startPoint x: 1155, startPoint y: 559, endPoint x: 508, endPoint y: 595, distance: 647.9
click at [494, 594] on div "via" at bounding box center [676, 579] width 389 height 60
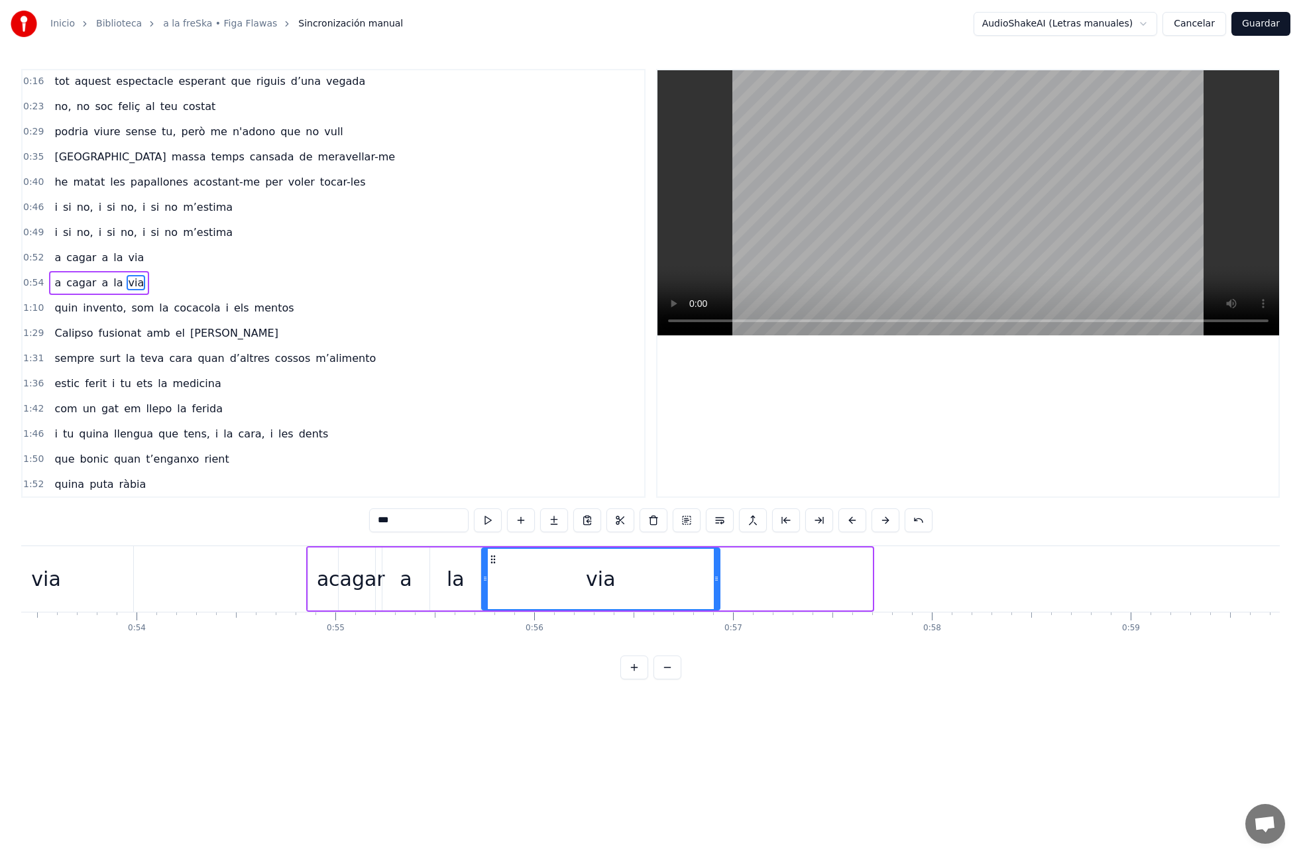
drag, startPoint x: 869, startPoint y: 578, endPoint x: 653, endPoint y: 584, distance: 215.5
click at [716, 585] on div at bounding box center [716, 579] width 5 height 60
click at [68, 293] on div "a cagar a la via" at bounding box center [99, 283] width 100 height 24
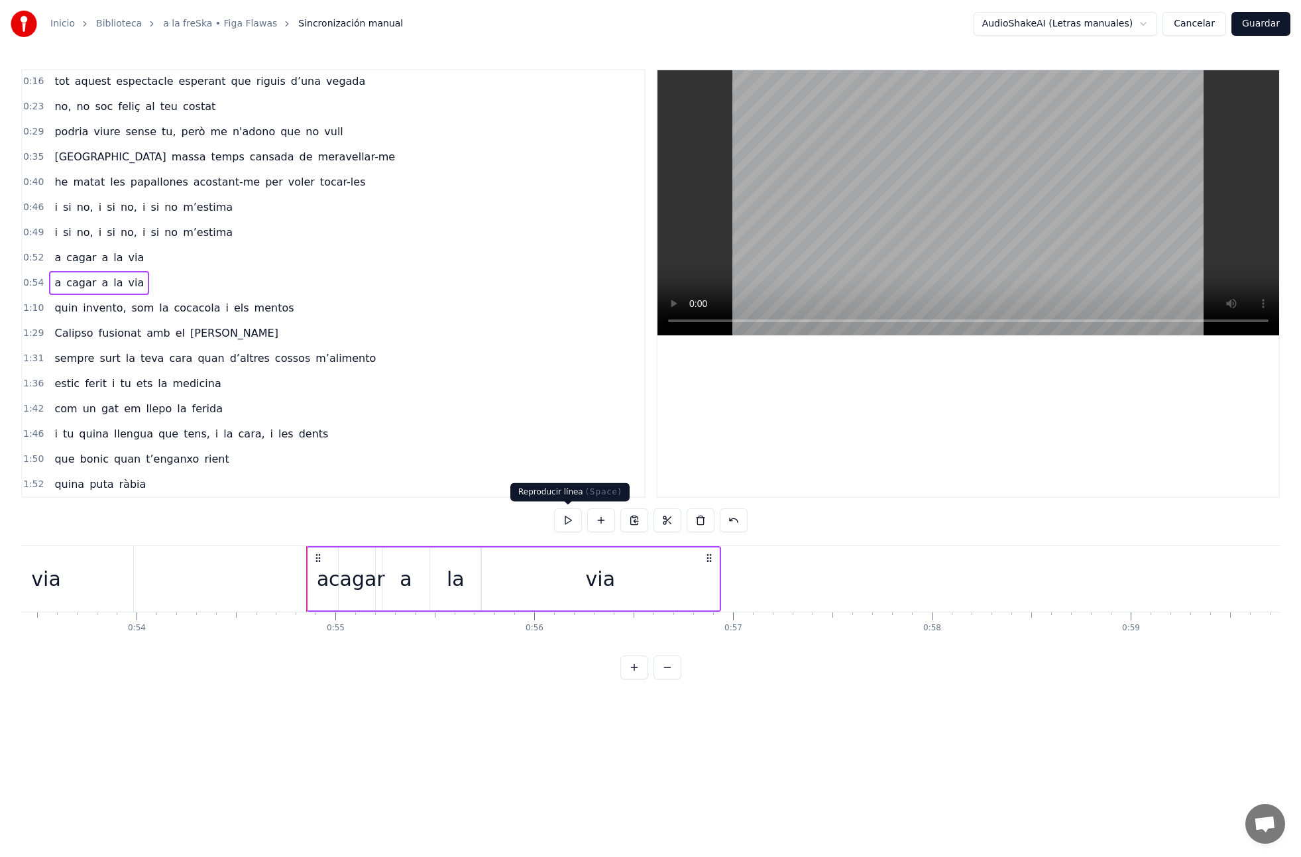
click at [561, 516] on button at bounding box center [568, 520] width 28 height 24
click at [564, 516] on button at bounding box center [568, 520] width 28 height 24
click at [400, 580] on div "a" at bounding box center [405, 578] width 47 height 63
click at [620, 589] on div "via" at bounding box center [600, 578] width 237 height 63
type input "***"
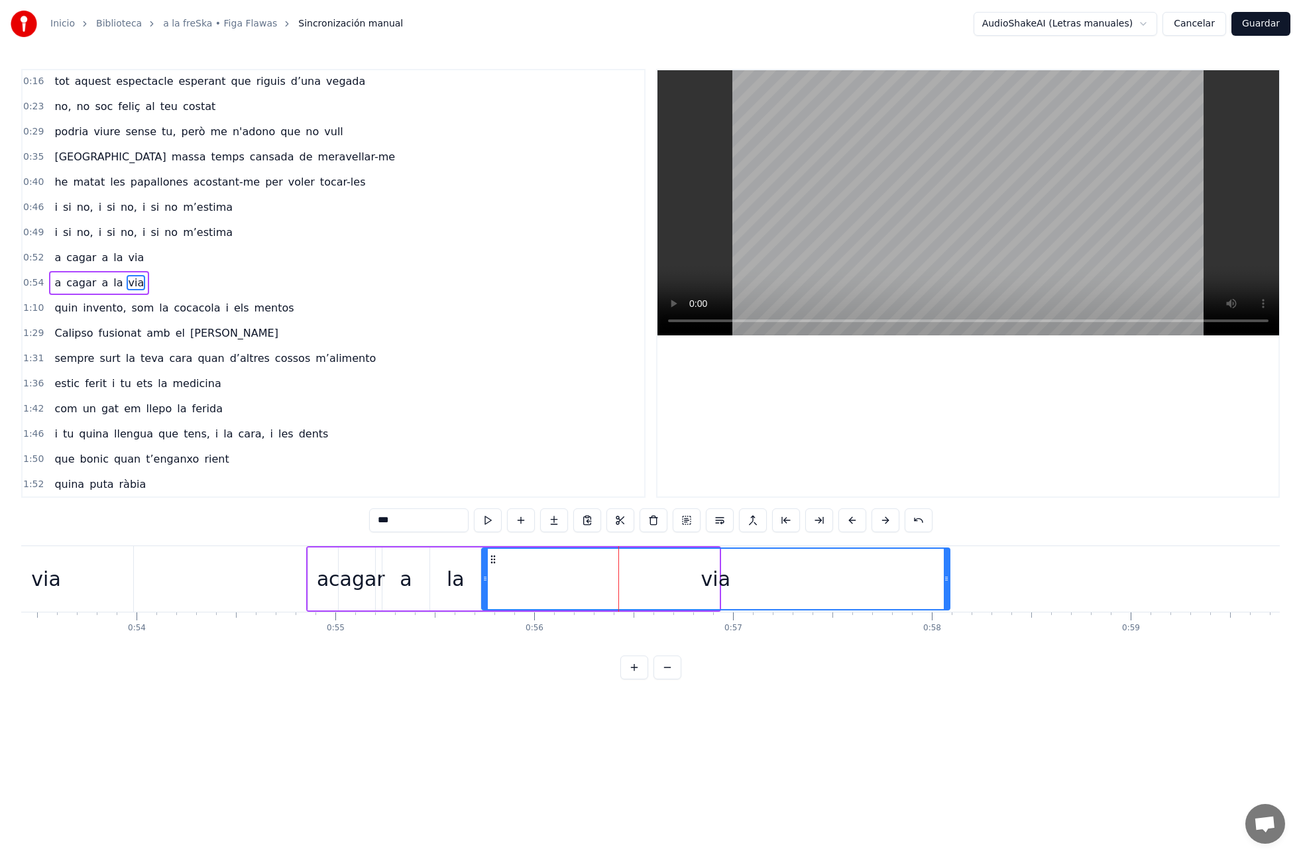
drag, startPoint x: 716, startPoint y: 580, endPoint x: 917, endPoint y: 596, distance: 201.4
click at [947, 583] on icon at bounding box center [946, 578] width 5 height 11
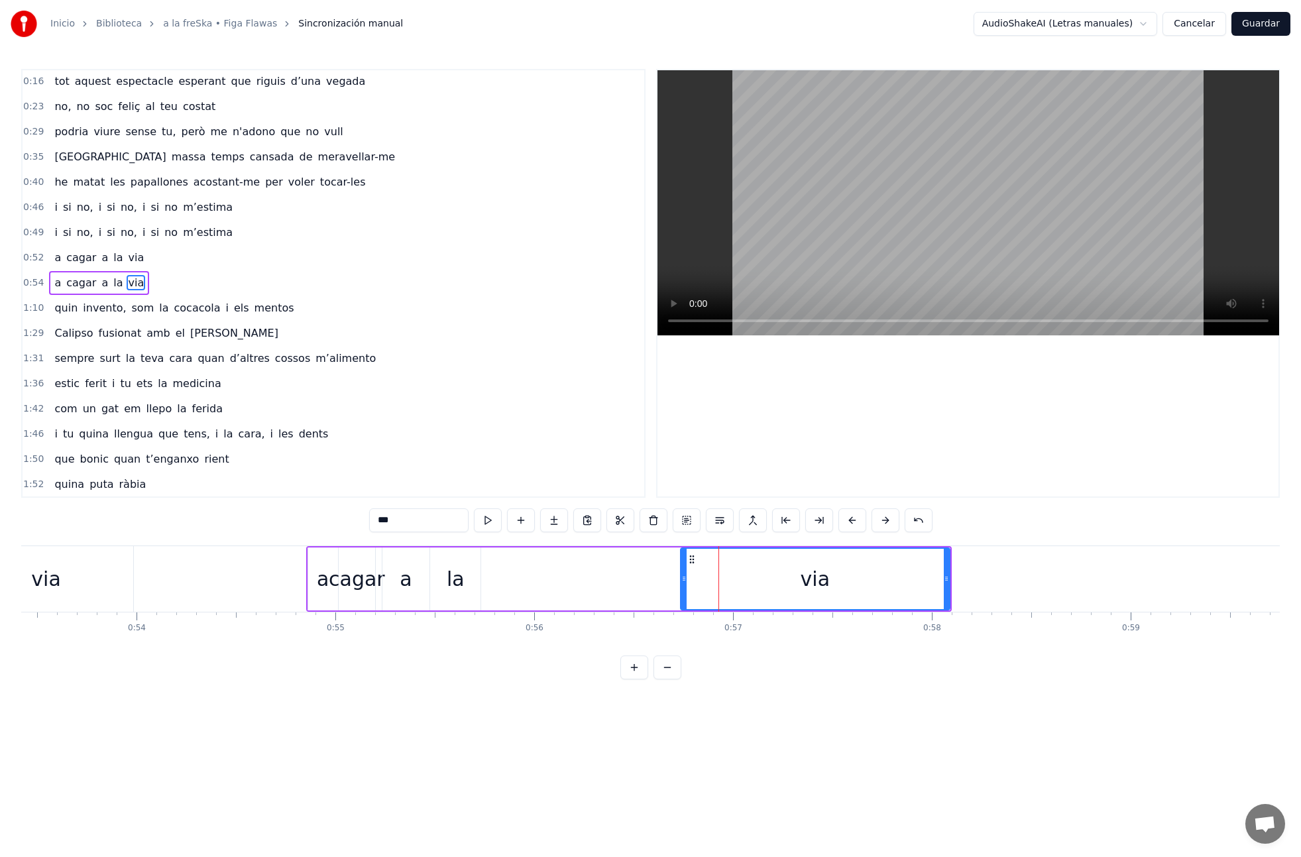
drag, startPoint x: 484, startPoint y: 577, endPoint x: 592, endPoint y: 596, distance: 109.8
click at [681, 586] on div at bounding box center [683, 579] width 5 height 60
drag, startPoint x: 448, startPoint y: 578, endPoint x: 548, endPoint y: 580, distance: 100.1
click at [561, 579] on div "a cagar a la via" at bounding box center [629, 579] width 646 height 66
click at [457, 578] on div "la" at bounding box center [456, 579] width 18 height 30
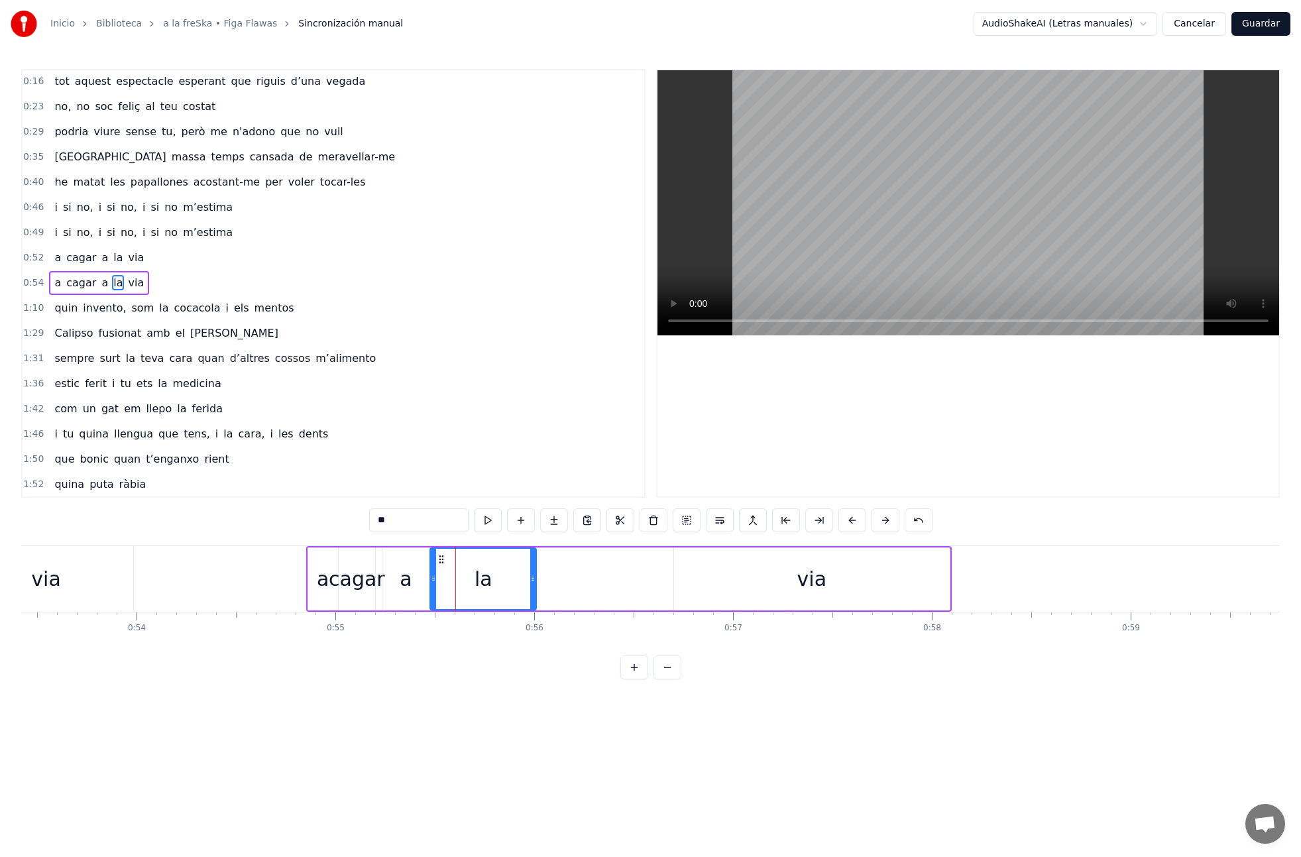
drag, startPoint x: 479, startPoint y: 577, endPoint x: 494, endPoint y: 583, distance: 16.1
click at [532, 578] on icon at bounding box center [532, 578] width 5 height 11
drag, startPoint x: 441, startPoint y: 580, endPoint x: 429, endPoint y: 587, distance: 13.1
click at [482, 579] on icon at bounding box center [482, 578] width 5 height 11
click at [346, 579] on div "cagar" at bounding box center [357, 579] width 56 height 30
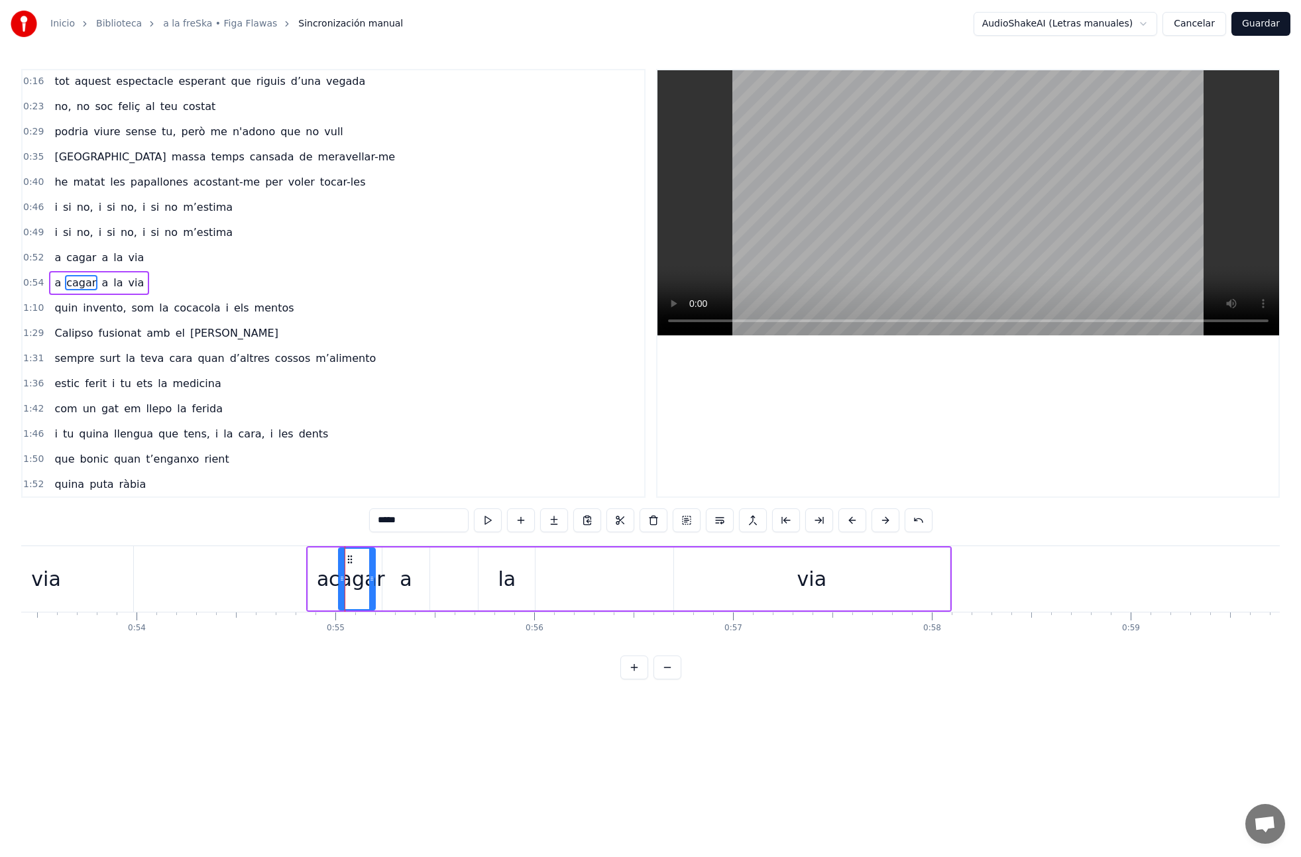
click at [312, 583] on div "a" at bounding box center [323, 578] width 30 height 63
click at [488, 515] on button at bounding box center [488, 520] width 28 height 24
click at [364, 586] on div "cagar" at bounding box center [357, 579] width 56 height 30
type input "*****"
click at [489, 524] on button at bounding box center [488, 520] width 28 height 24
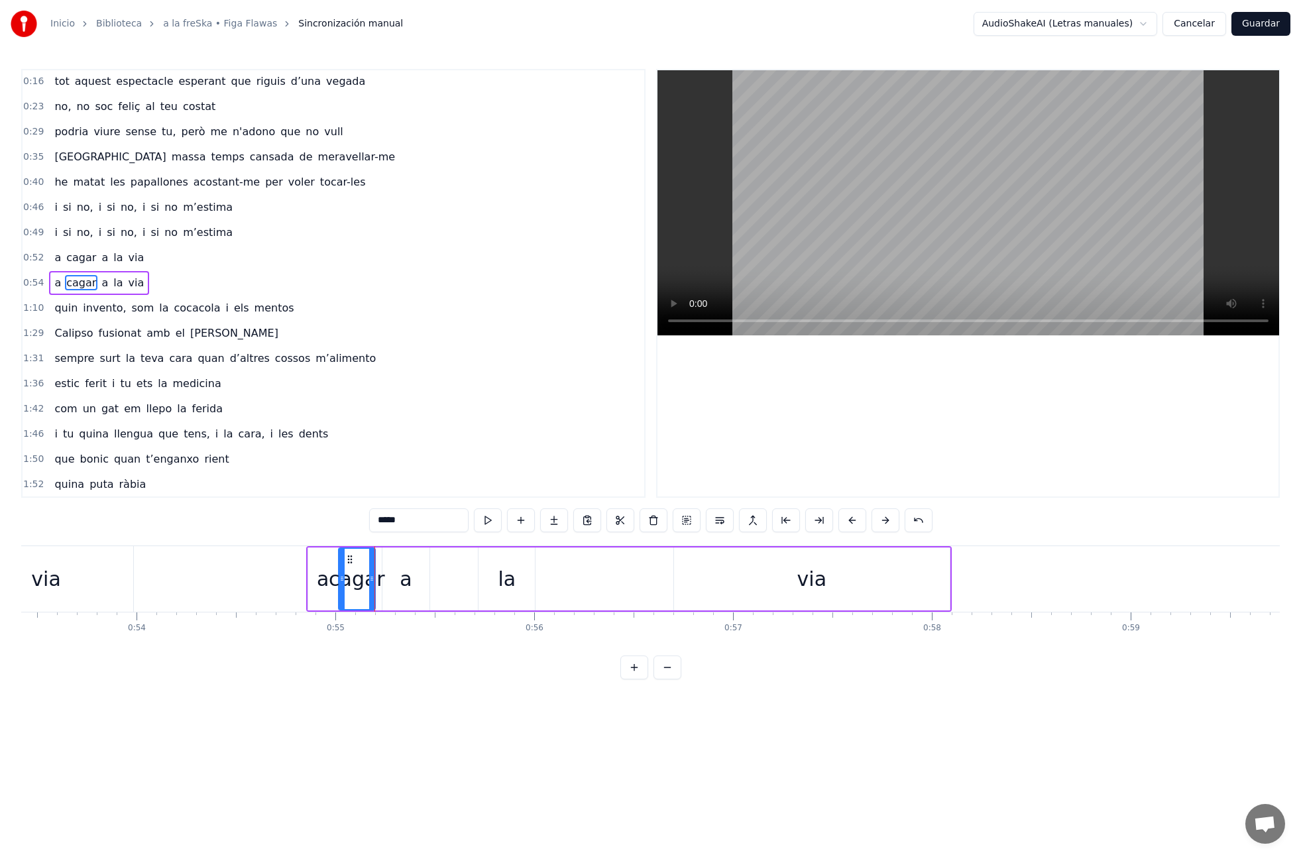
drag, startPoint x: 410, startPoint y: 583, endPoint x: 427, endPoint y: 585, distance: 16.7
click at [440, 581] on div "a cagar a la via" at bounding box center [629, 579] width 646 height 66
click at [420, 585] on div "a" at bounding box center [405, 578] width 47 height 63
drag, startPoint x: 412, startPoint y: 589, endPoint x: 437, endPoint y: 591, distance: 25.9
click at [460, 588] on div "a cagar a la via" at bounding box center [629, 579] width 646 height 66
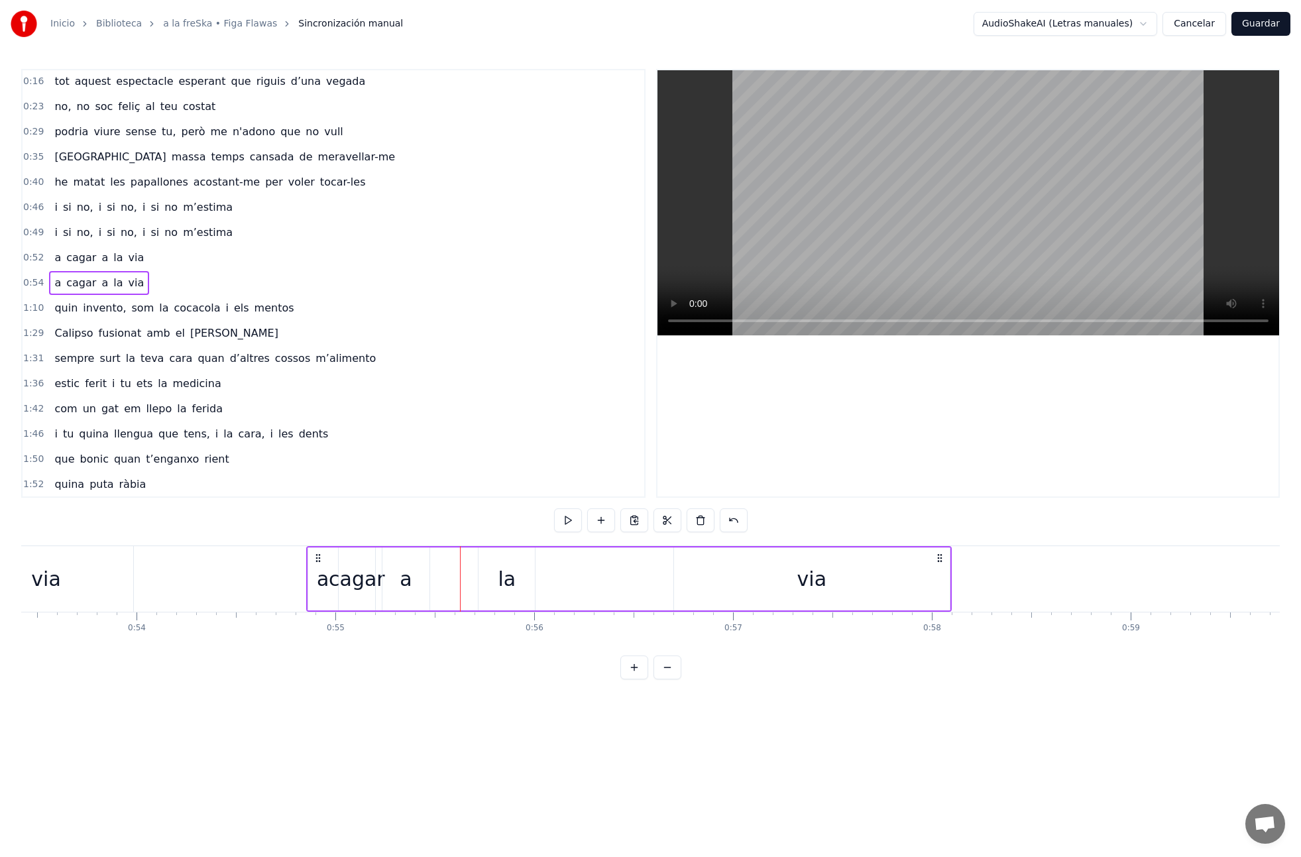
drag, startPoint x: 401, startPoint y: 577, endPoint x: 398, endPoint y: 571, distance: 7.1
click at [400, 577] on div "a" at bounding box center [406, 579] width 12 height 30
drag, startPoint x: 394, startPoint y: 559, endPoint x: 400, endPoint y: 577, distance: 18.9
click at [445, 558] on icon at bounding box center [445, 559] width 11 height 11
click at [362, 581] on div "cagar" at bounding box center [357, 579] width 56 height 30
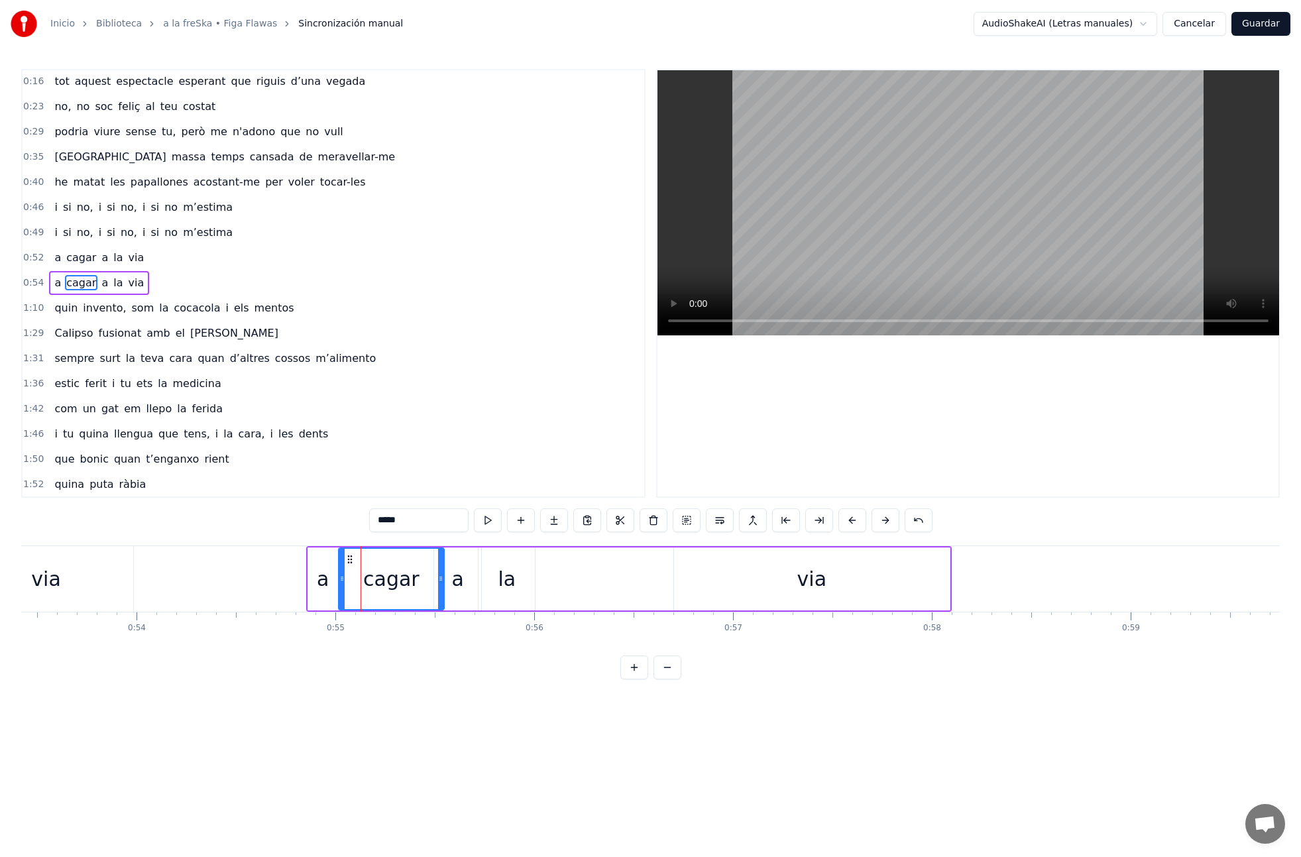
drag, startPoint x: 374, startPoint y: 580, endPoint x: 451, endPoint y: 579, distance: 76.2
click at [441, 579] on icon at bounding box center [440, 578] width 5 height 11
click at [451, 579] on div "a" at bounding box center [457, 578] width 47 height 63
drag, startPoint x: 439, startPoint y: 580, endPoint x: 456, endPoint y: 579, distance: 16.6
click at [447, 579] on icon at bounding box center [447, 578] width 5 height 11
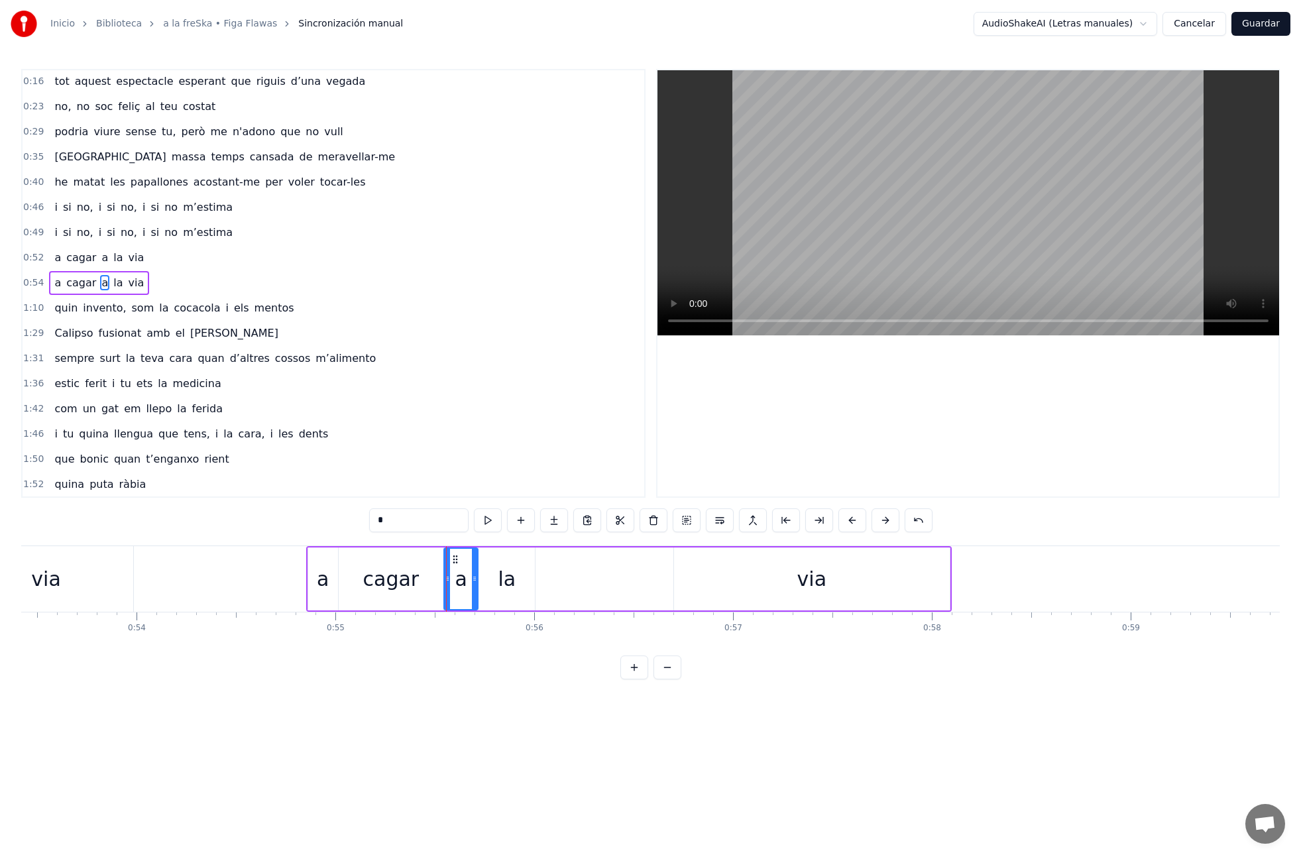
drag, startPoint x: 477, startPoint y: 577, endPoint x: 498, endPoint y: 579, distance: 22.0
click at [473, 577] on icon at bounding box center [474, 578] width 5 height 11
click at [505, 580] on div "la" at bounding box center [507, 579] width 18 height 30
drag, startPoint x: 533, startPoint y: 579, endPoint x: 543, endPoint y: 582, distance: 10.5
click at [516, 579] on div "la" at bounding box center [497, 578] width 39 height 63
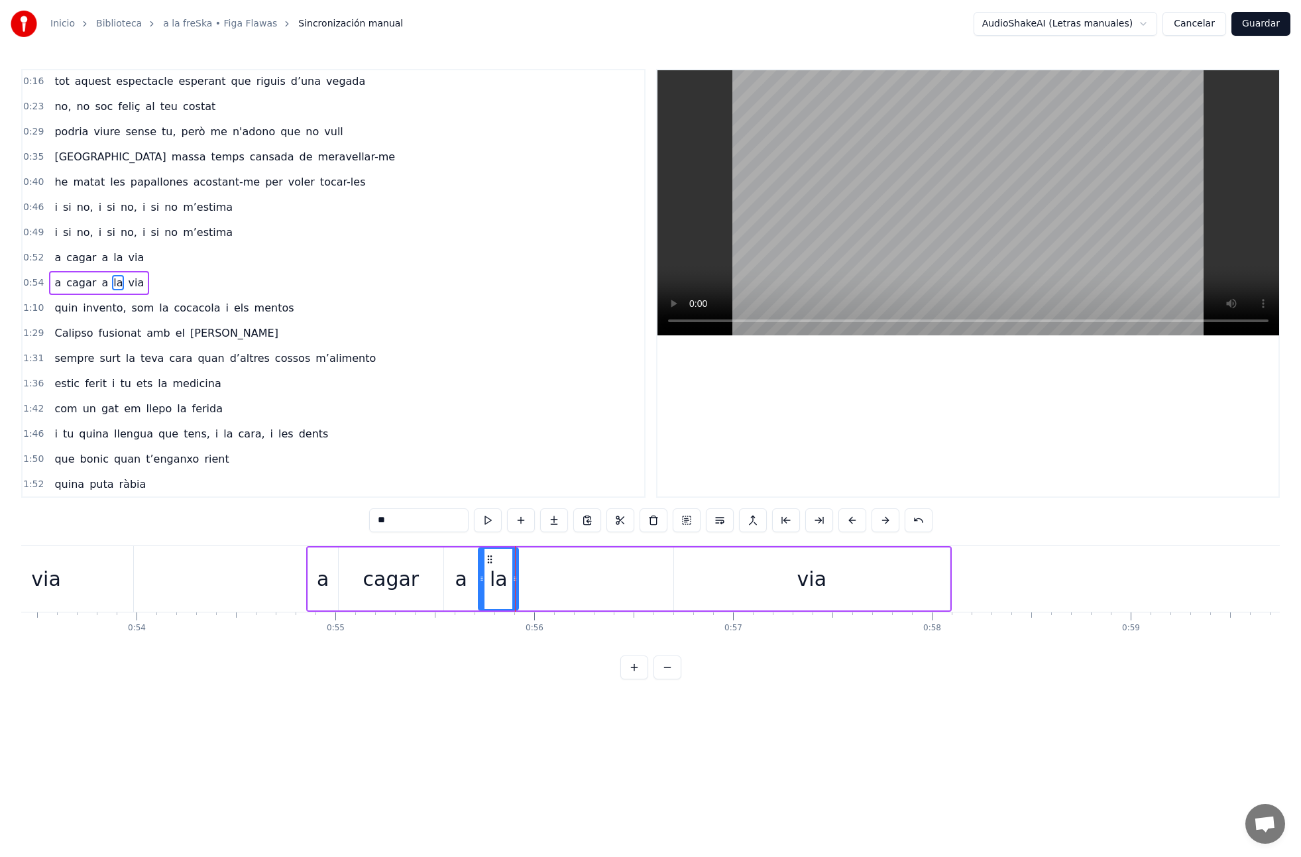
click at [756, 573] on div "via" at bounding box center [812, 578] width 276 height 63
type input "***"
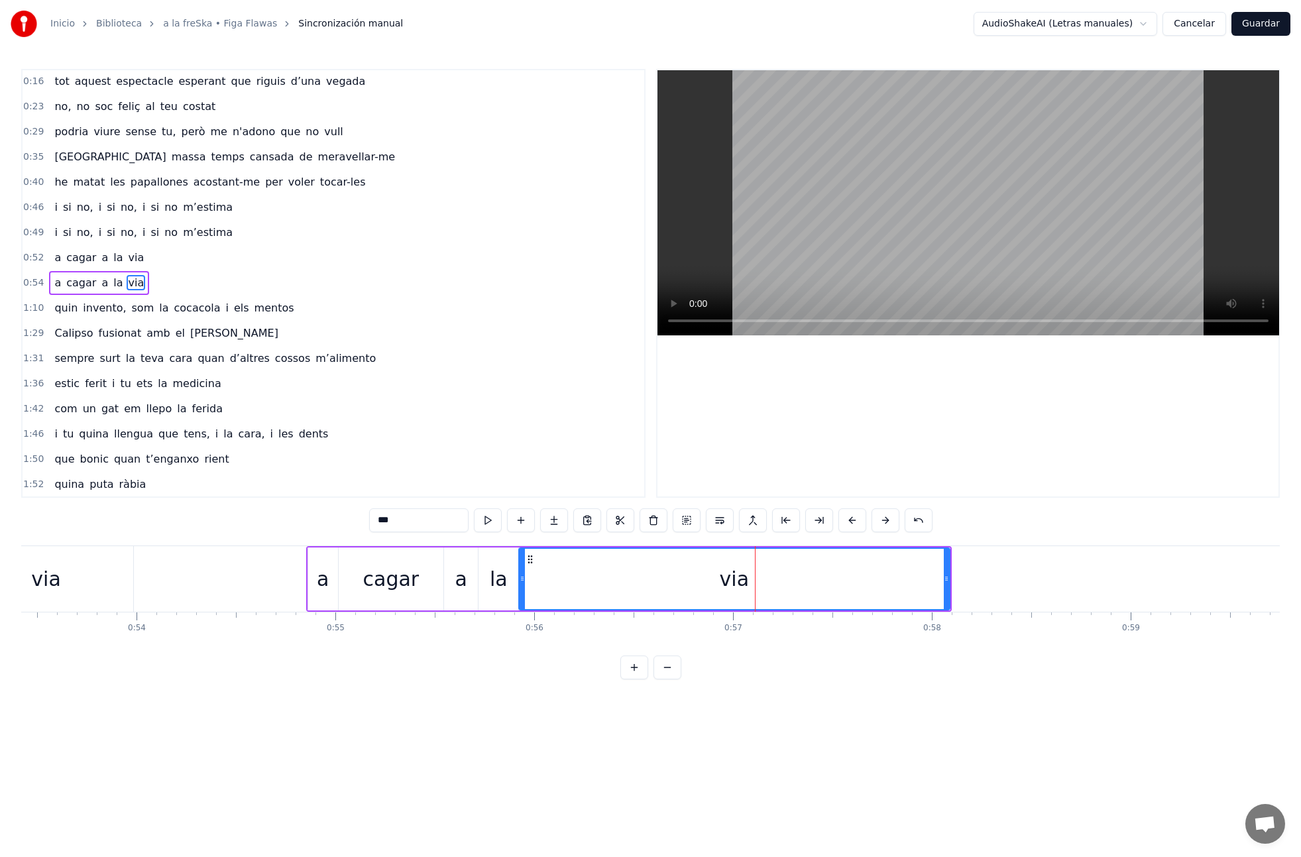
drag, startPoint x: 665, startPoint y: 579, endPoint x: 520, endPoint y: 587, distance: 144.7
click at [520, 587] on div at bounding box center [522, 579] width 5 height 60
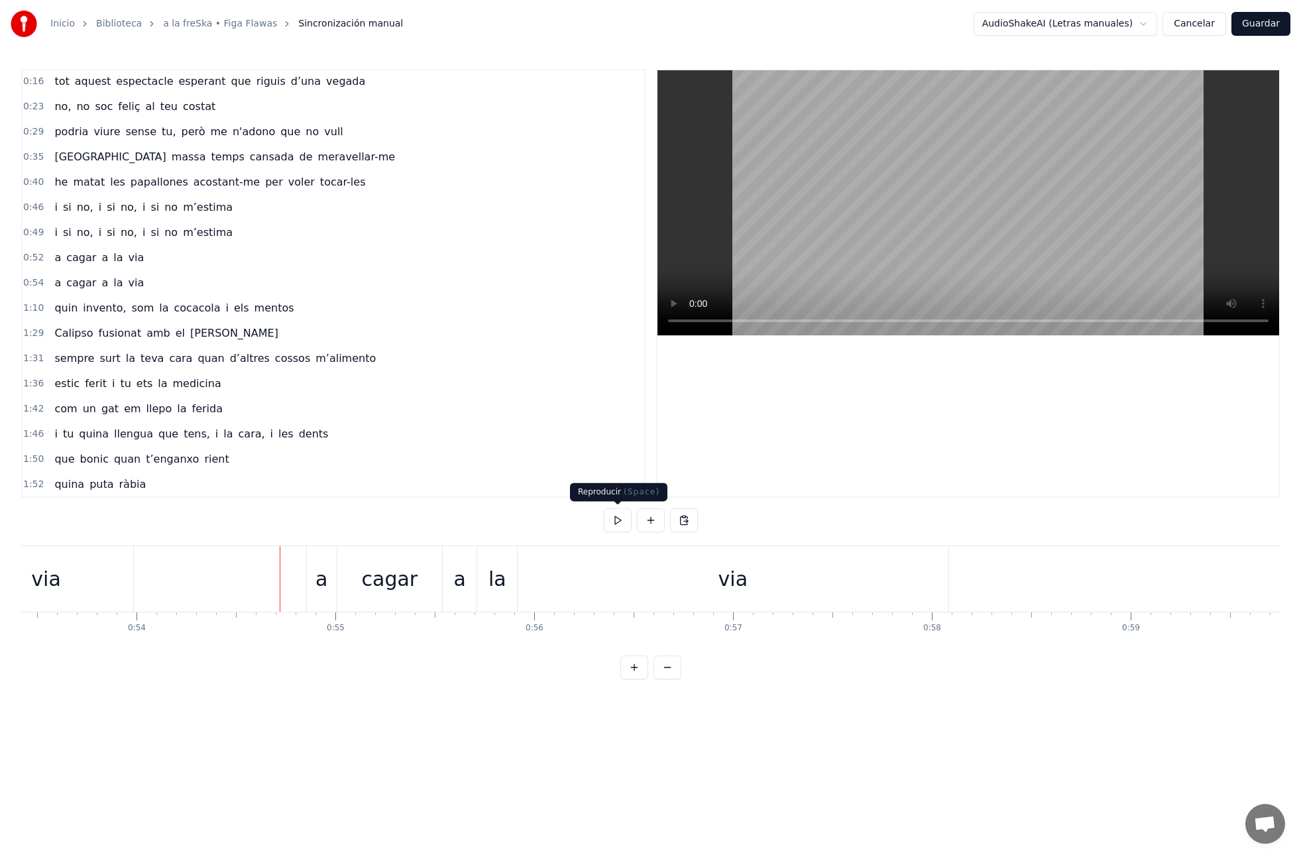
click at [606, 517] on button at bounding box center [618, 520] width 28 height 24
click at [611, 516] on button at bounding box center [618, 520] width 28 height 24
drag, startPoint x: 797, startPoint y: 577, endPoint x: 870, endPoint y: 580, distance: 72.3
click at [797, 577] on div "via" at bounding box center [733, 579] width 431 height 66
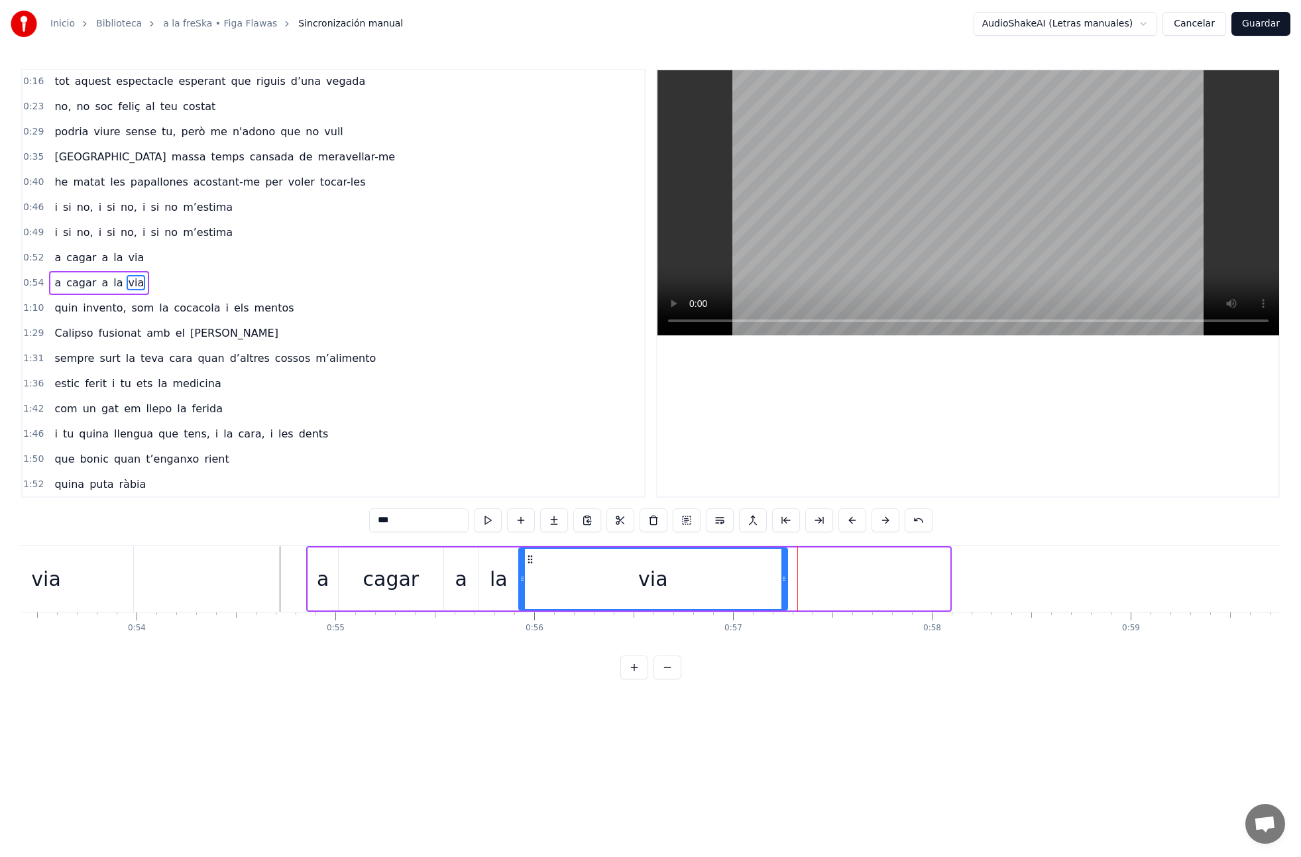
drag, startPoint x: 948, startPoint y: 580, endPoint x: 788, endPoint y: 592, distance: 160.2
click at [785, 593] on div at bounding box center [783, 579] width 5 height 60
click at [52, 294] on div "a cagar a la via" at bounding box center [99, 283] width 100 height 24
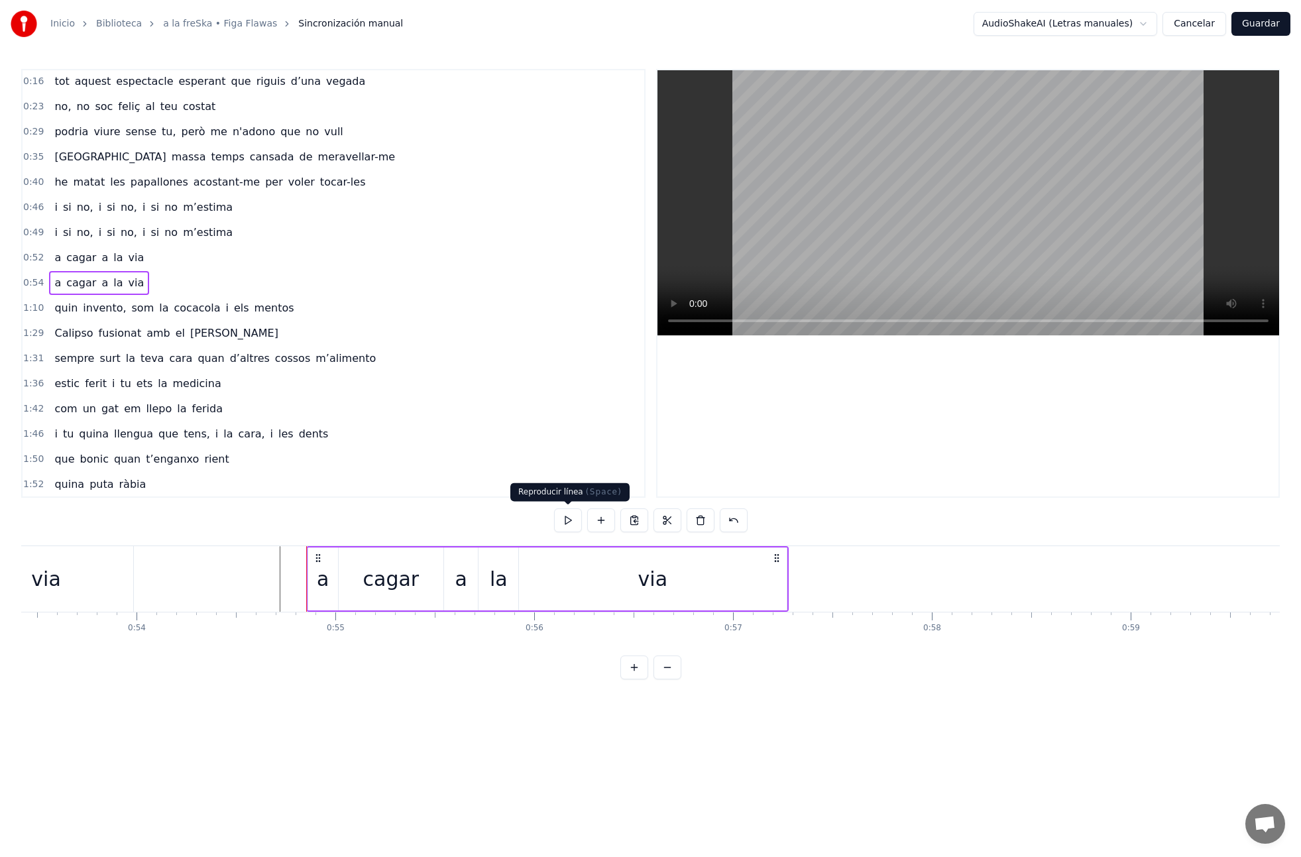
click at [570, 523] on button at bounding box center [568, 520] width 28 height 24
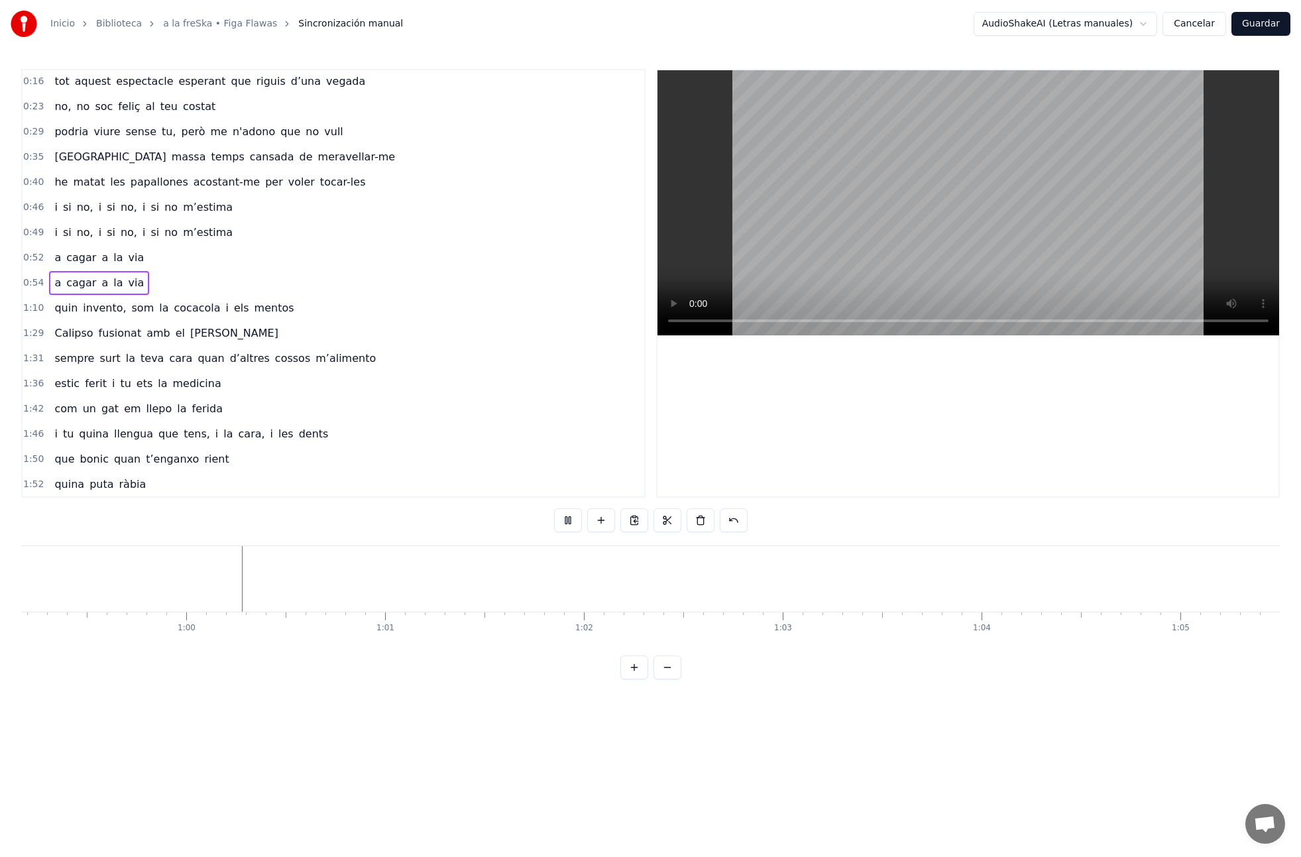
scroll to position [0, 11776]
click at [192, 284] on div "0:54 a cagar a la via" at bounding box center [334, 282] width 622 height 25
click at [598, 520] on button at bounding box center [601, 520] width 28 height 24
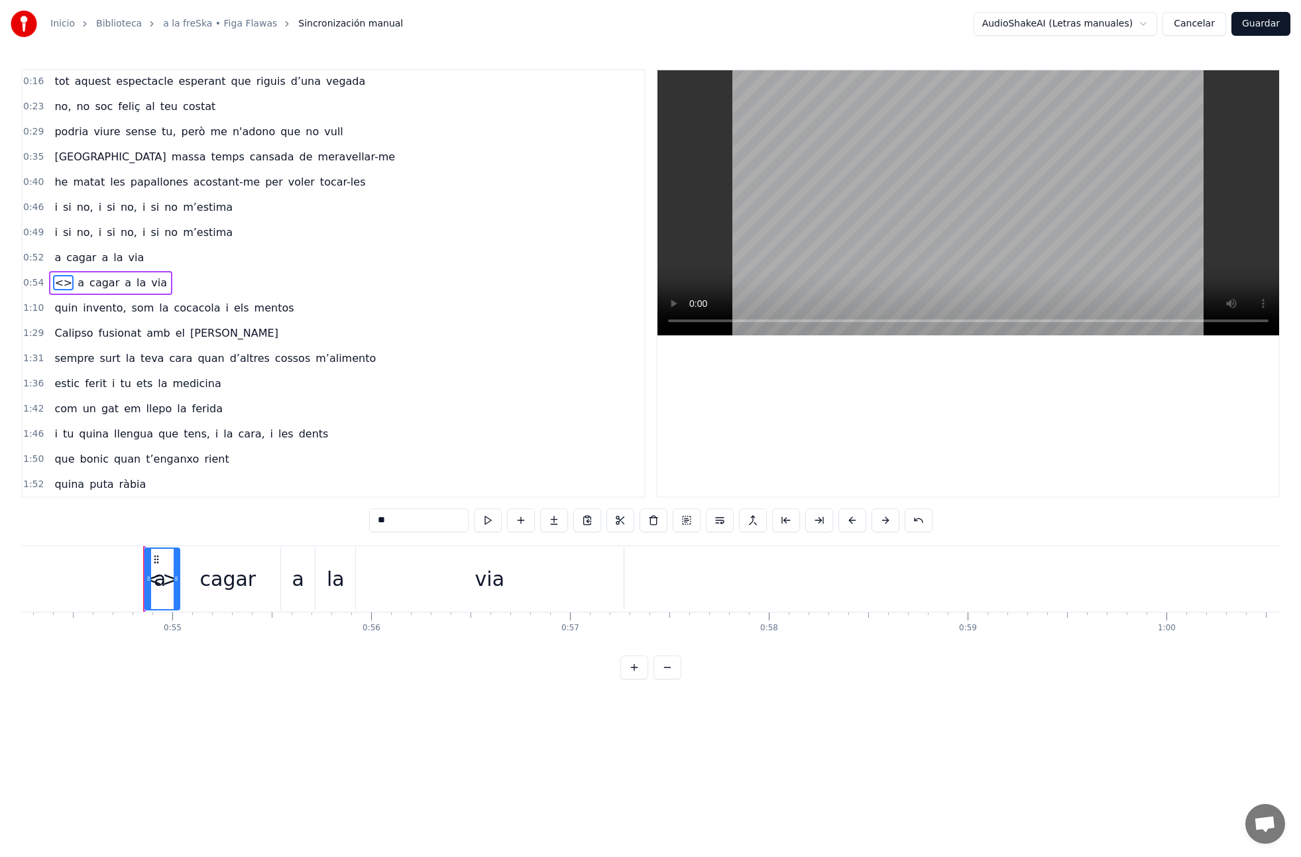
click at [56, 279] on span "<>" at bounding box center [63, 282] width 21 height 15
click at [64, 279] on span "<>" at bounding box center [63, 282] width 21 height 15
type input "*"
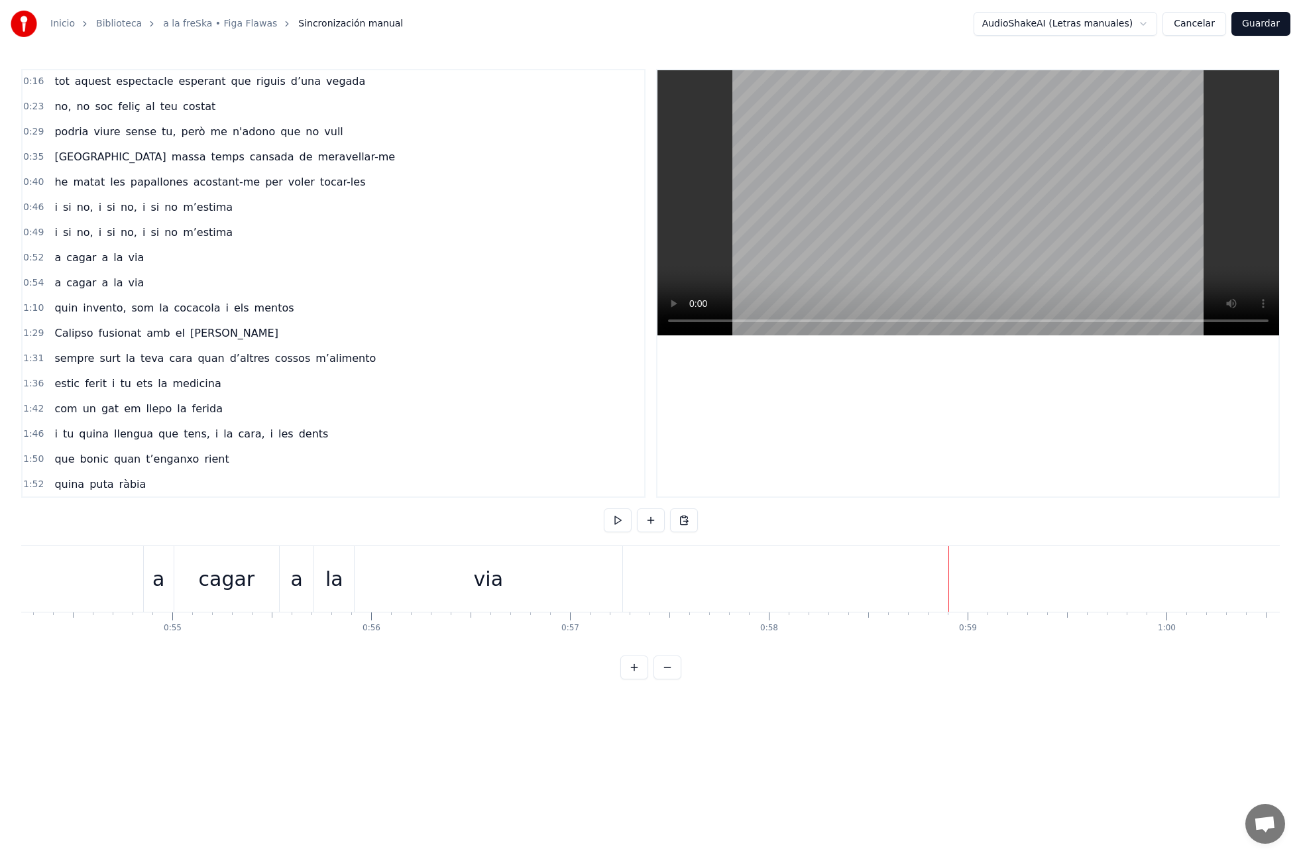
click at [948, 578] on div at bounding box center [948, 579] width 1 height 66
click at [142, 294] on div "0:54 a cagar a la via" at bounding box center [334, 282] width 622 height 25
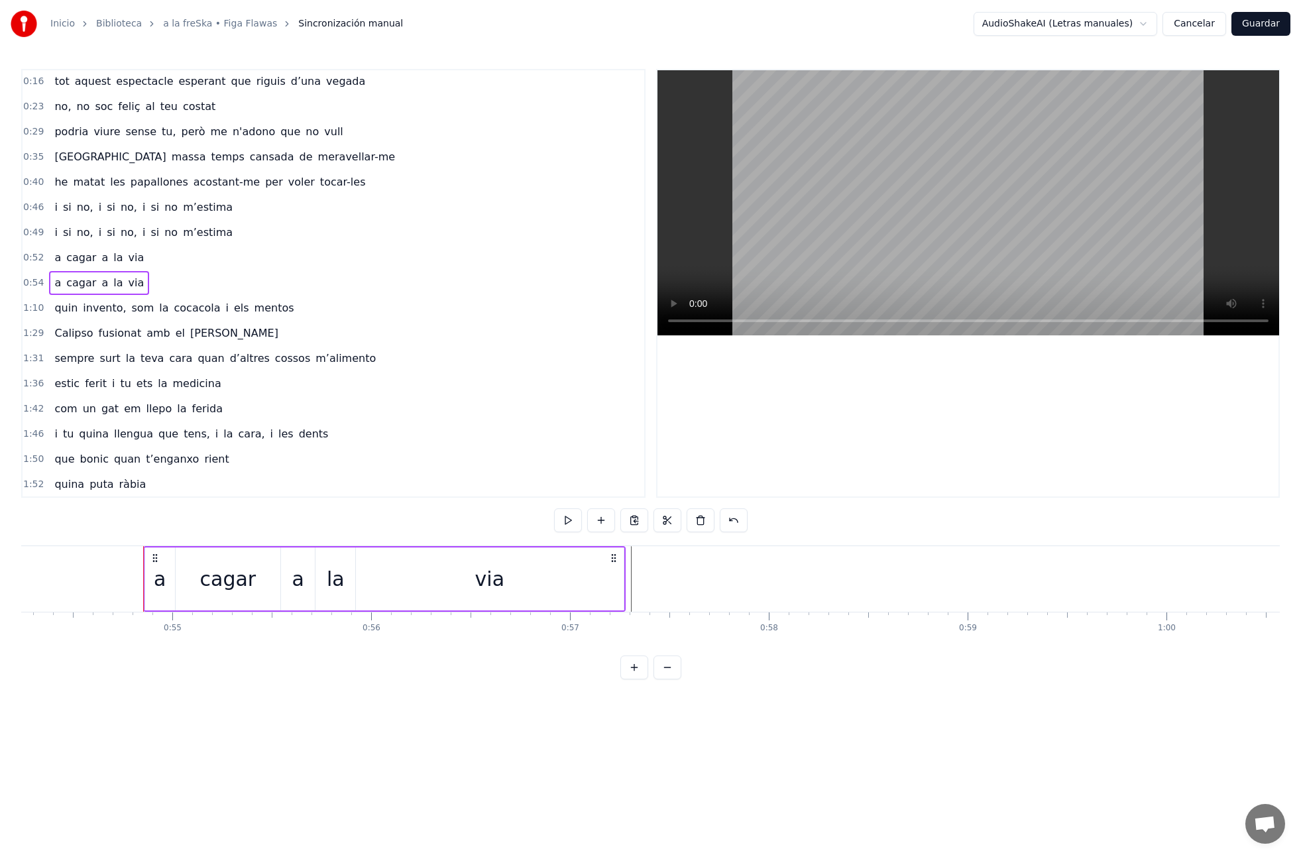
click at [147, 288] on div "0:54 a cagar a la via" at bounding box center [334, 282] width 622 height 25
click at [150, 285] on div "0:54 a cagar a la via" at bounding box center [334, 282] width 622 height 25
click at [153, 284] on div "0:54 a cagar a la via" at bounding box center [334, 282] width 622 height 25
click at [225, 338] on div "Copiar línea Ctrl+C" at bounding box center [236, 340] width 163 height 21
click at [154, 285] on div "0:54 a cagar a la via" at bounding box center [334, 282] width 622 height 25
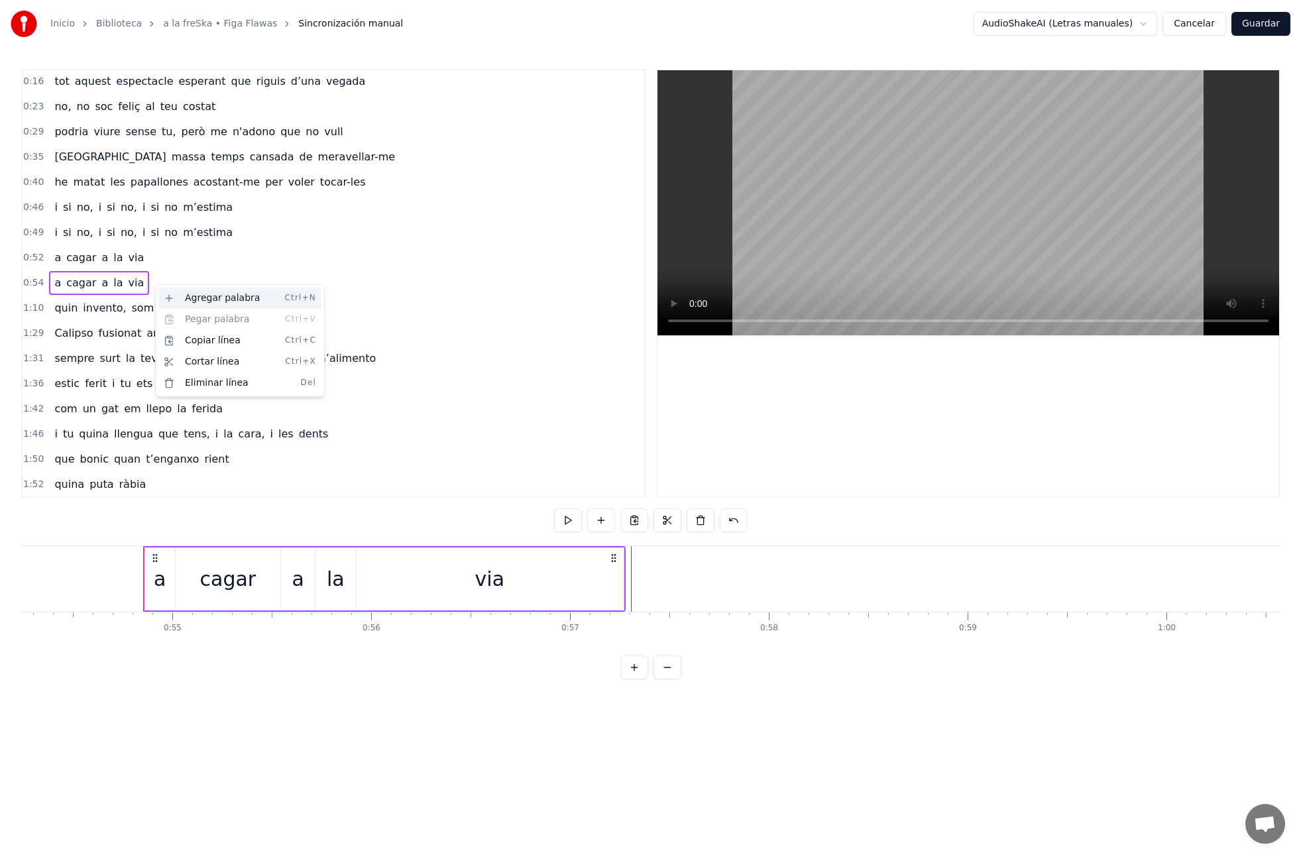
click at [216, 298] on div "Agregar palabra Ctrl+N" at bounding box center [239, 298] width 163 height 21
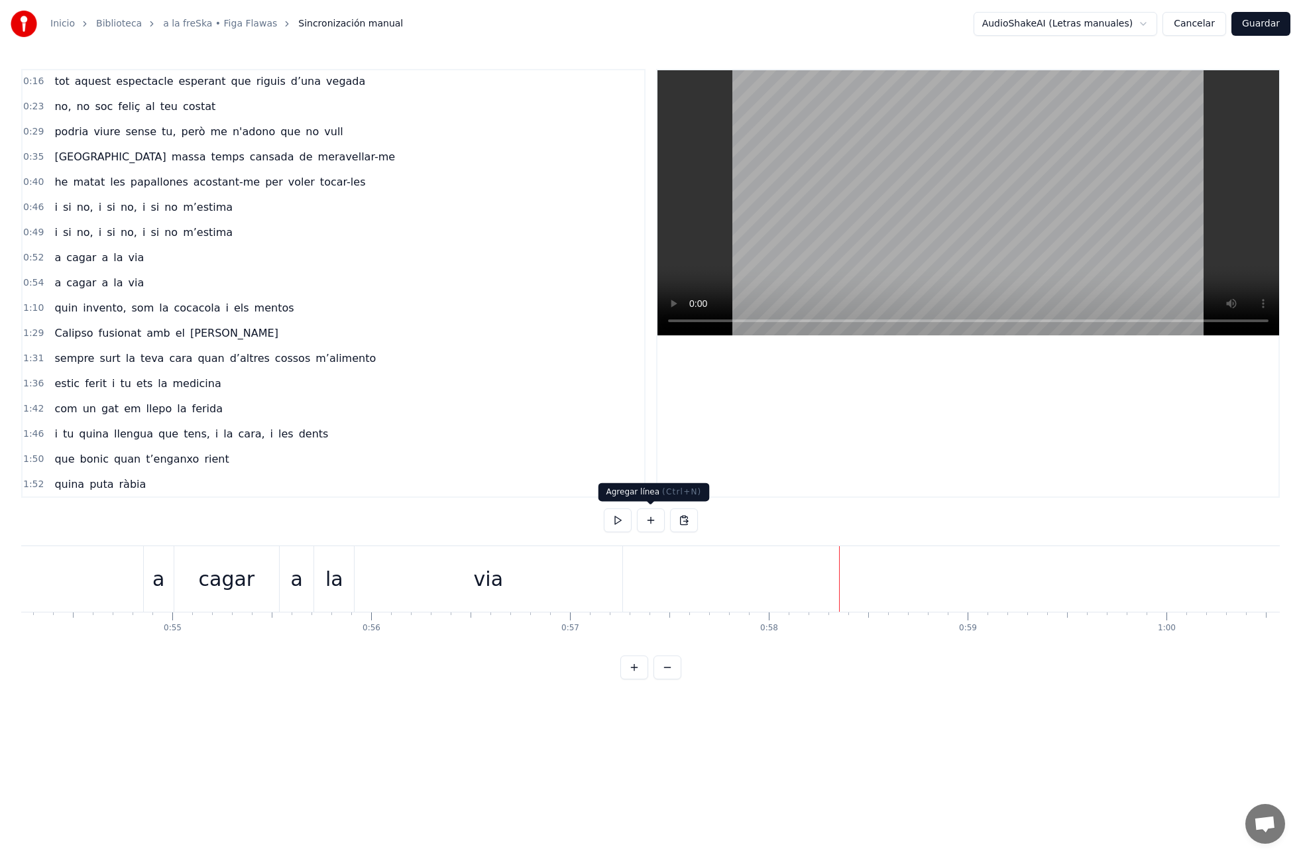
click at [646, 520] on button at bounding box center [651, 520] width 28 height 24
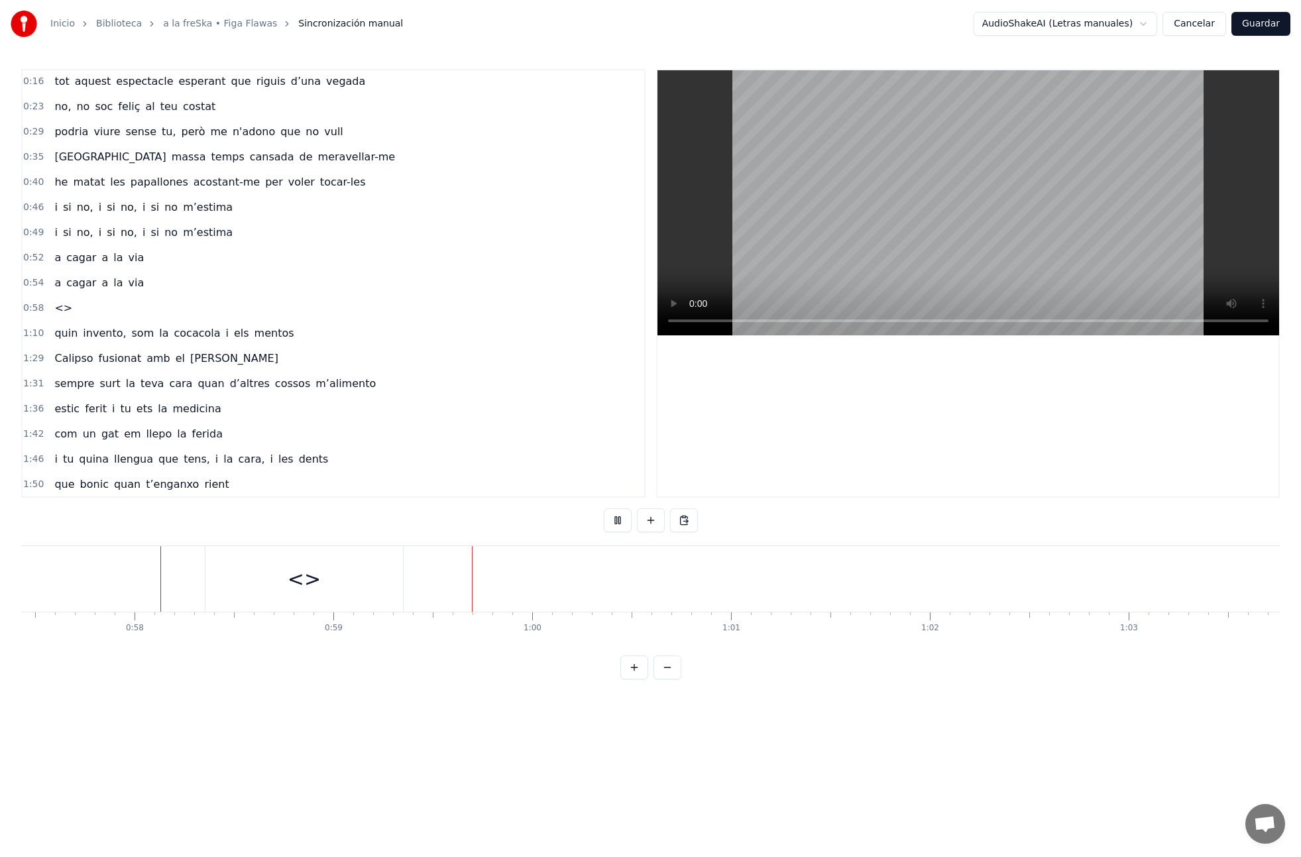
scroll to position [0, 11424]
click at [341, 580] on div "<>" at bounding box center [297, 579] width 197 height 66
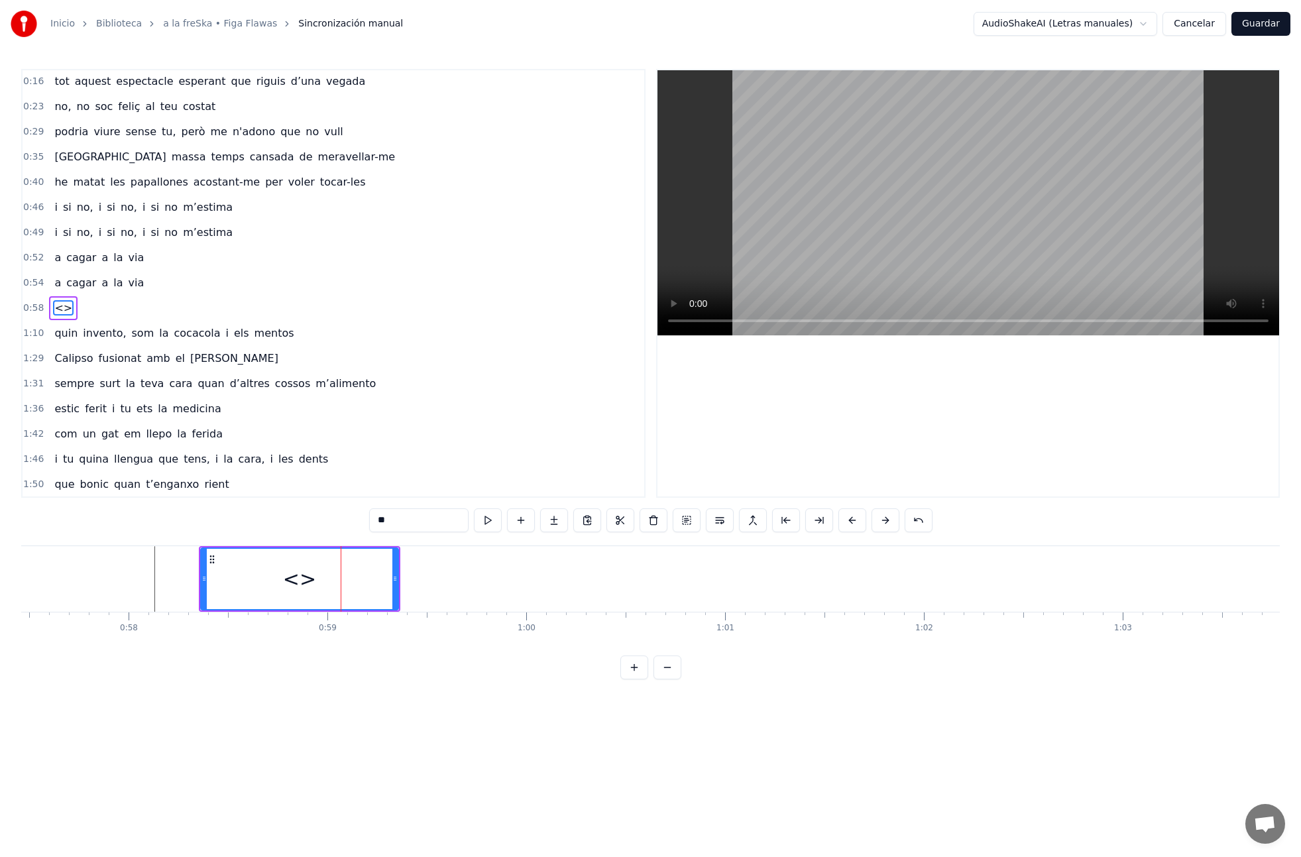
scroll to position [102, 0]
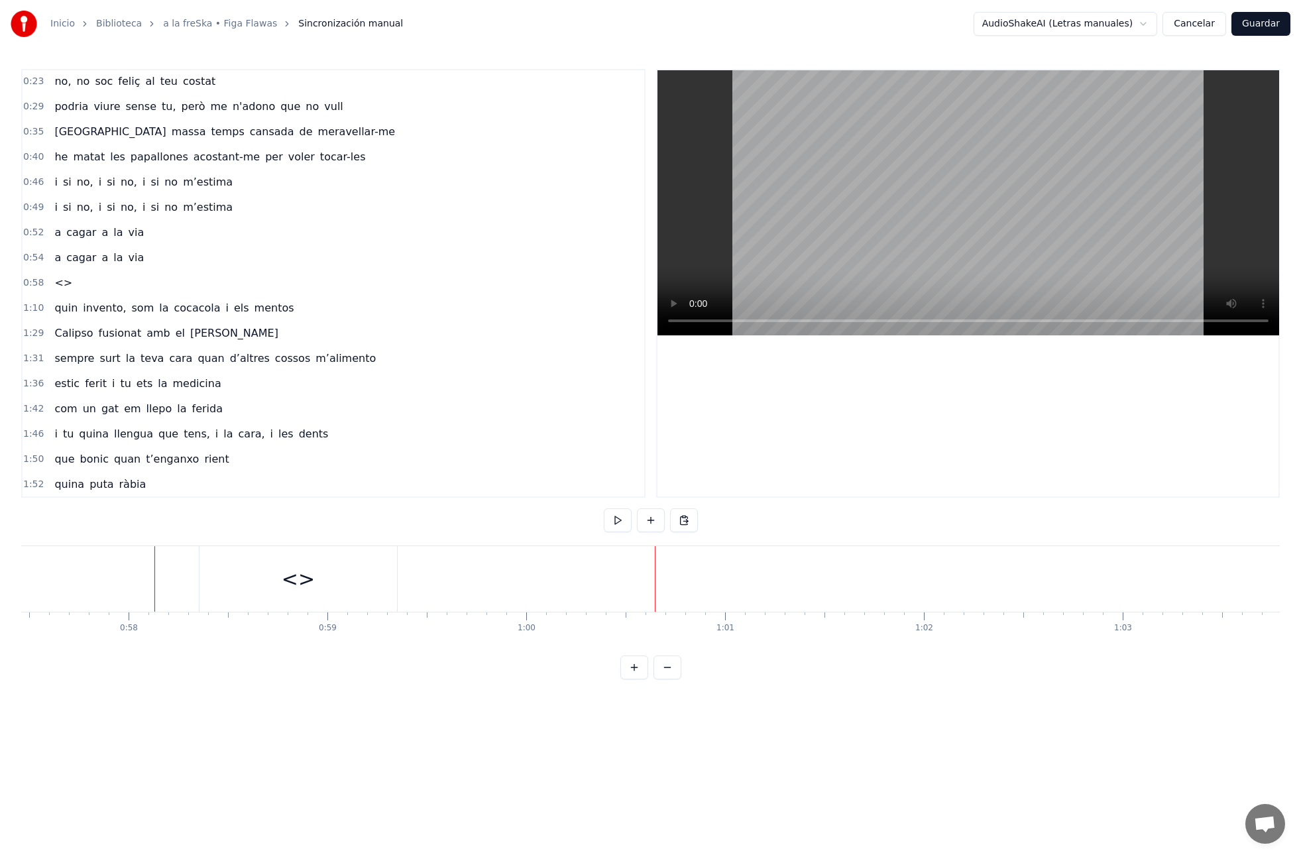
drag, startPoint x: 340, startPoint y: 581, endPoint x: 333, endPoint y: 581, distance: 7.3
click at [340, 581] on div "<>" at bounding box center [297, 579] width 197 height 66
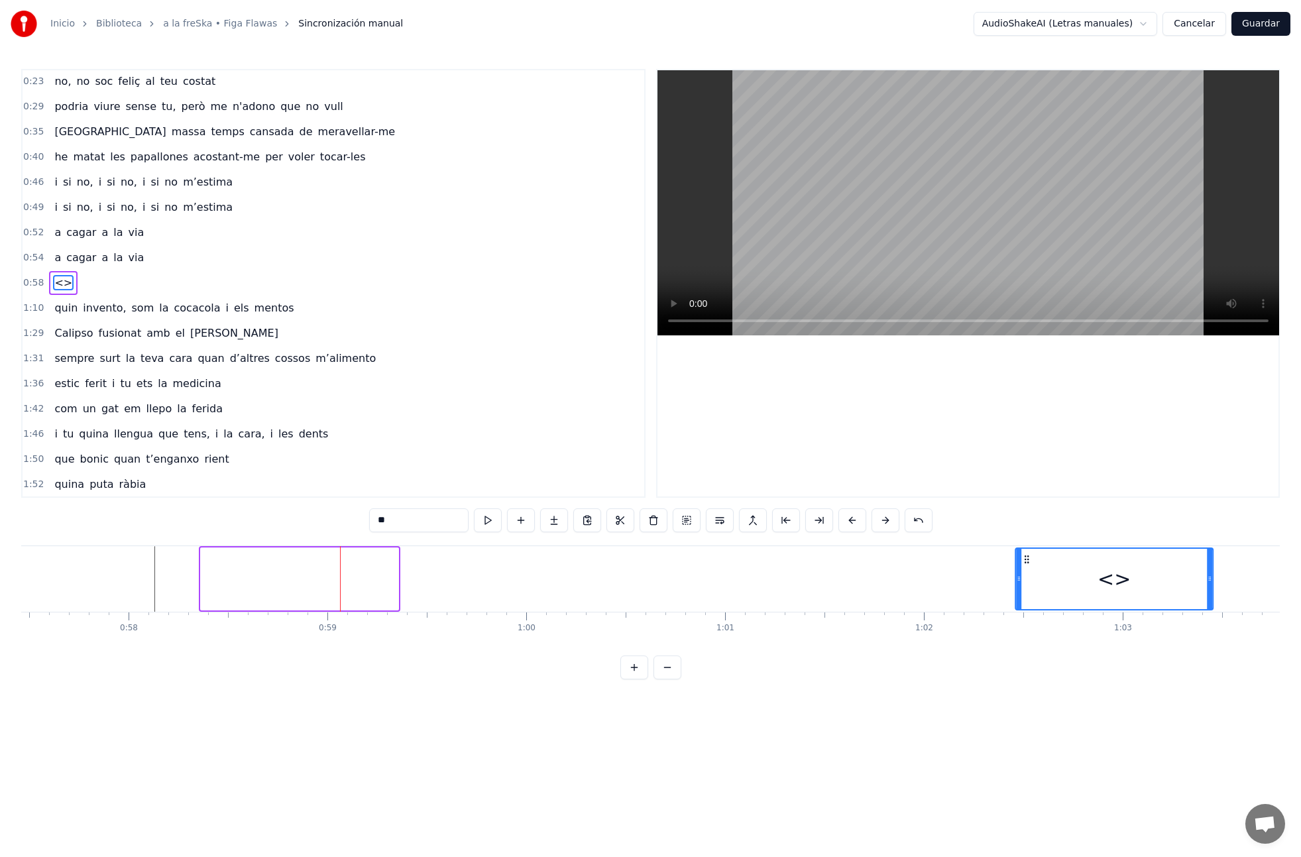
drag, startPoint x: 213, startPoint y: 557, endPoint x: 1166, endPoint y: 595, distance: 954.5
click at [1027, 600] on div "<>" at bounding box center [1114, 579] width 196 height 60
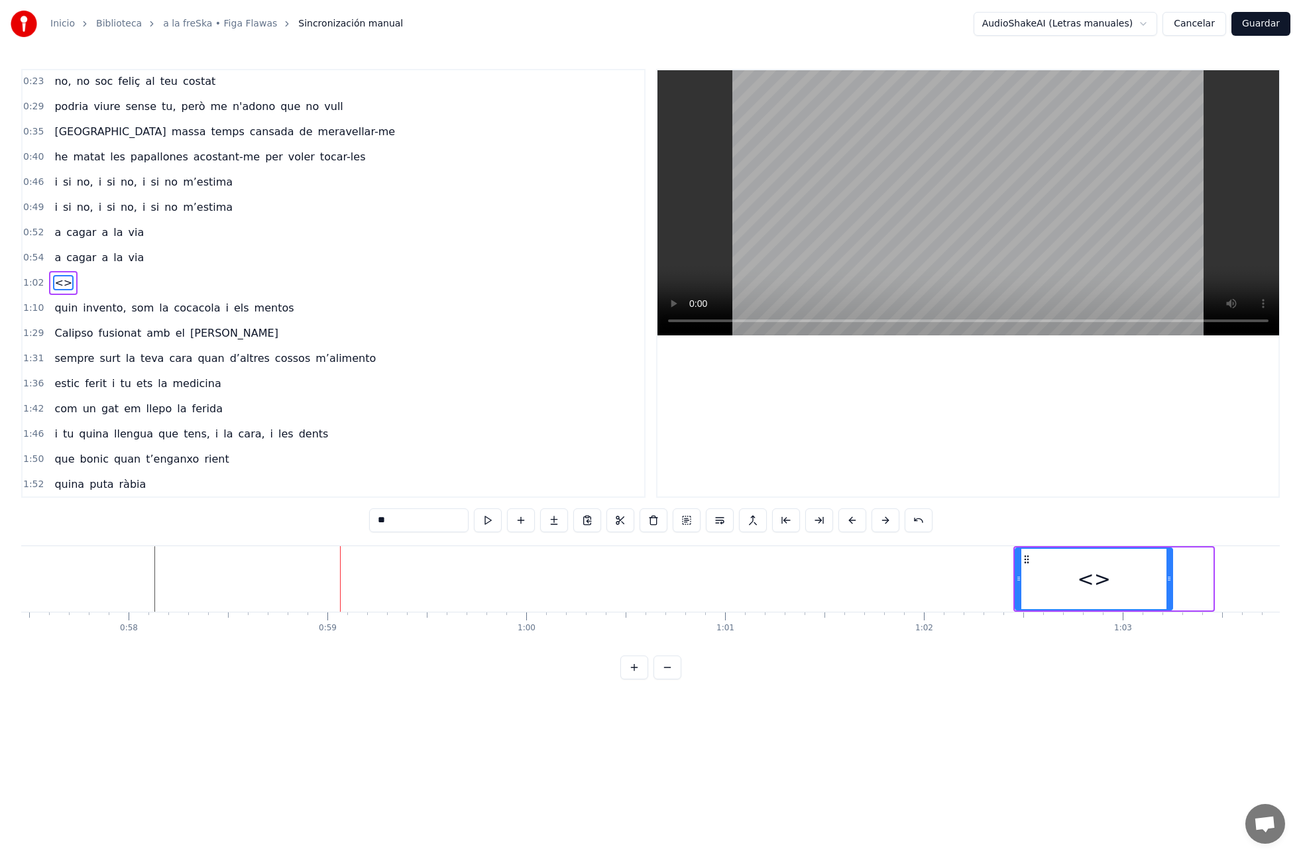
drag, startPoint x: 1205, startPoint y: 576, endPoint x: 1128, endPoint y: 579, distance: 76.9
click at [1168, 579] on icon at bounding box center [1168, 578] width 5 height 11
click at [461, 521] on input "**" at bounding box center [418, 520] width 99 height 24
click at [455, 520] on input "**" at bounding box center [418, 520] width 99 height 24
click at [455, 521] on input "**" at bounding box center [418, 520] width 99 height 24
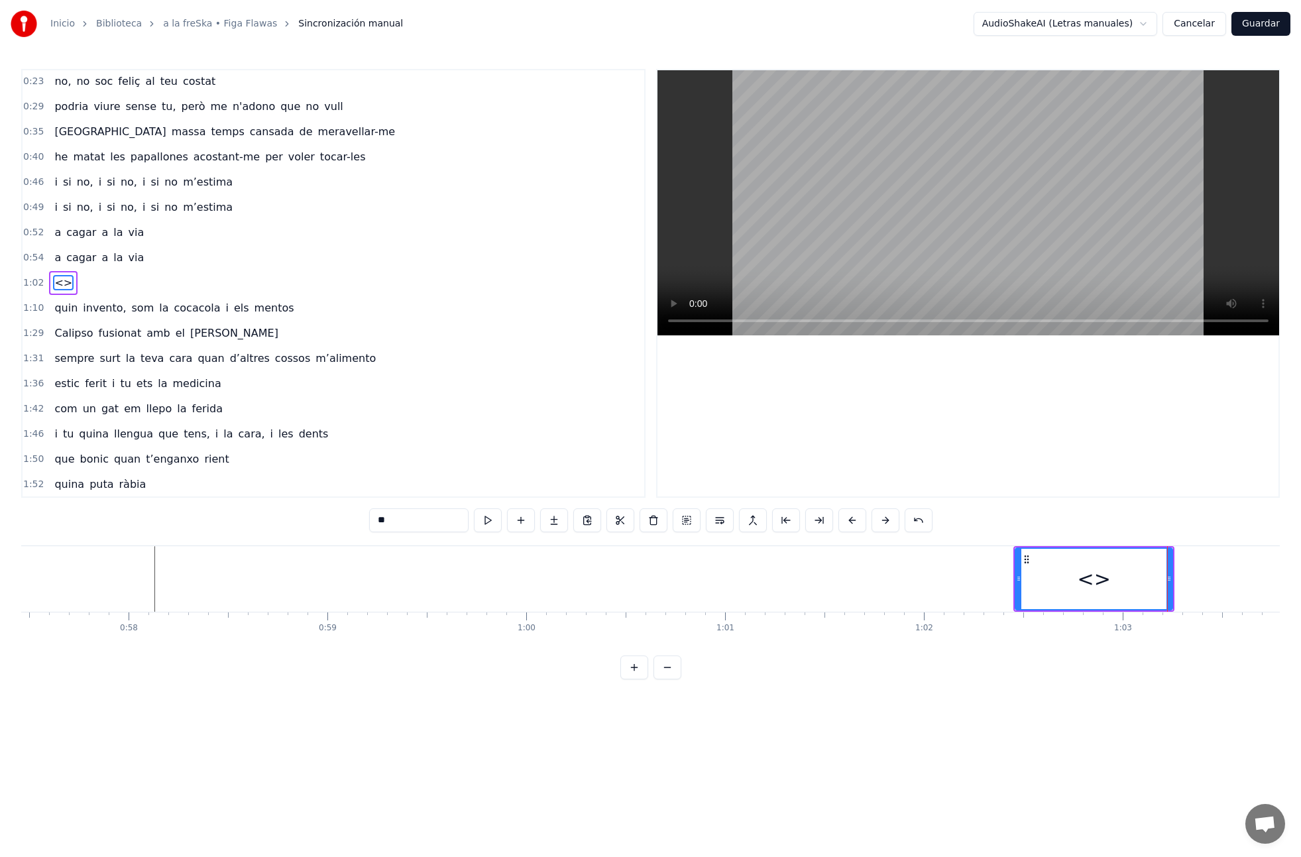
type input "*"
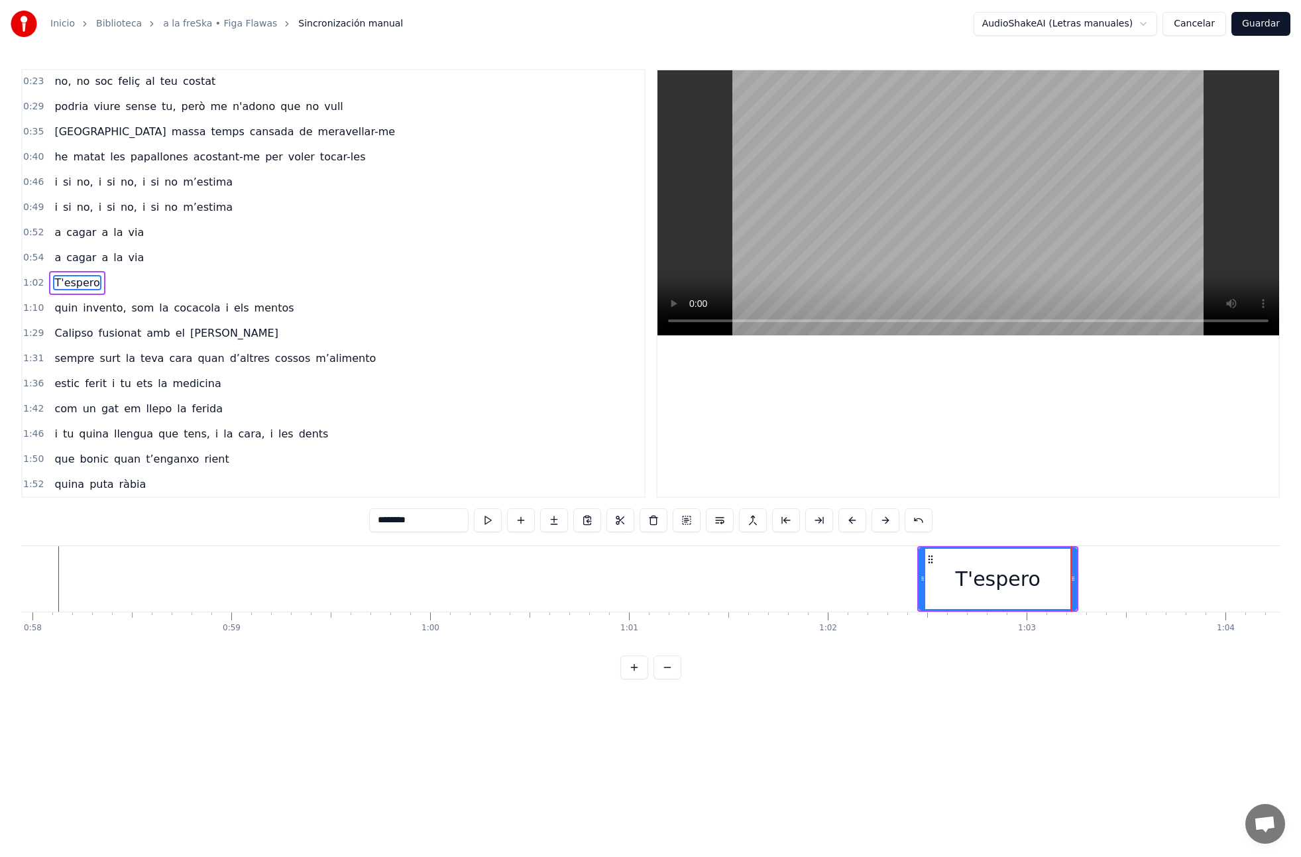
scroll to position [0, 11520]
type input "********"
click at [524, 521] on button at bounding box center [521, 520] width 28 height 24
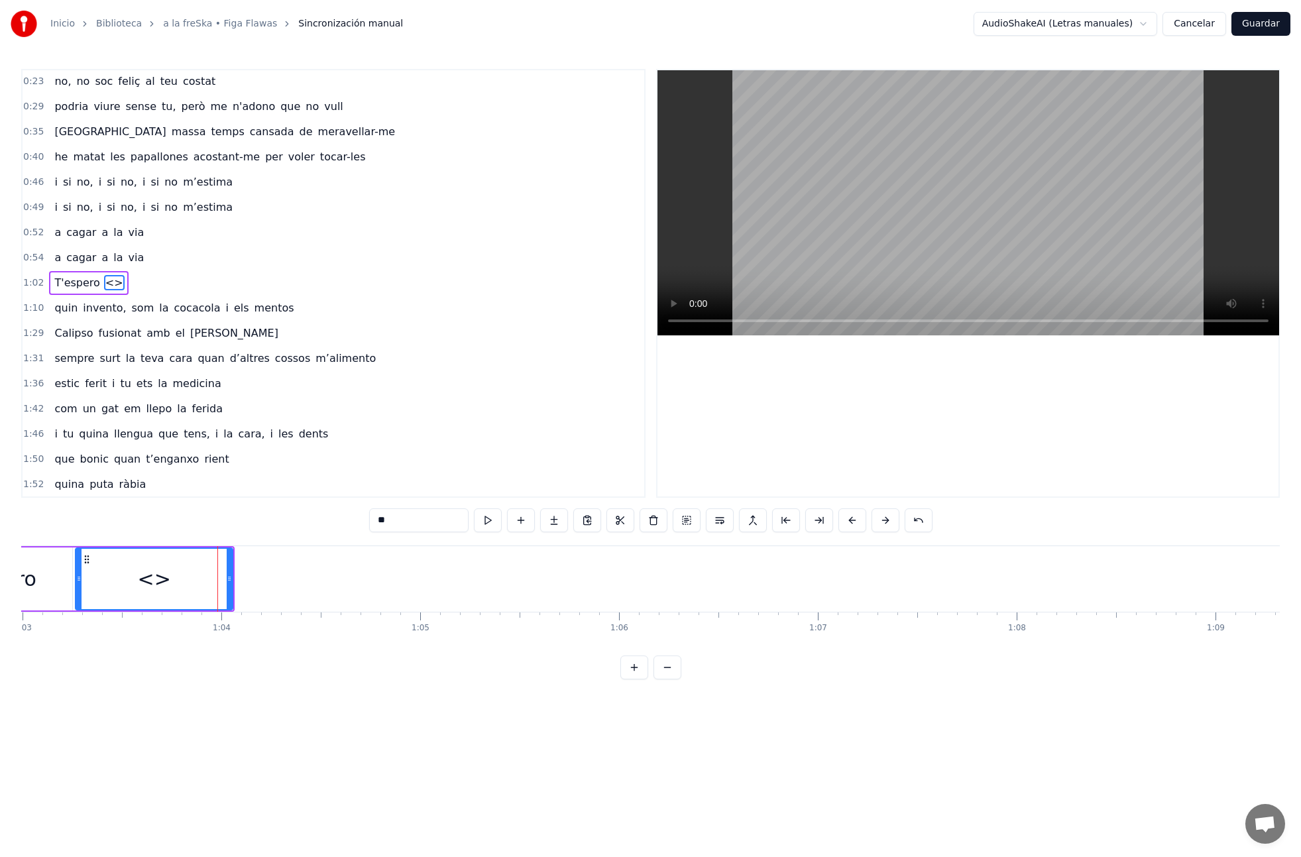
scroll to position [0, 12524]
click at [220, 591] on div "<>" at bounding box center [155, 579] width 156 height 60
click at [406, 518] on input "**" at bounding box center [418, 520] width 99 height 24
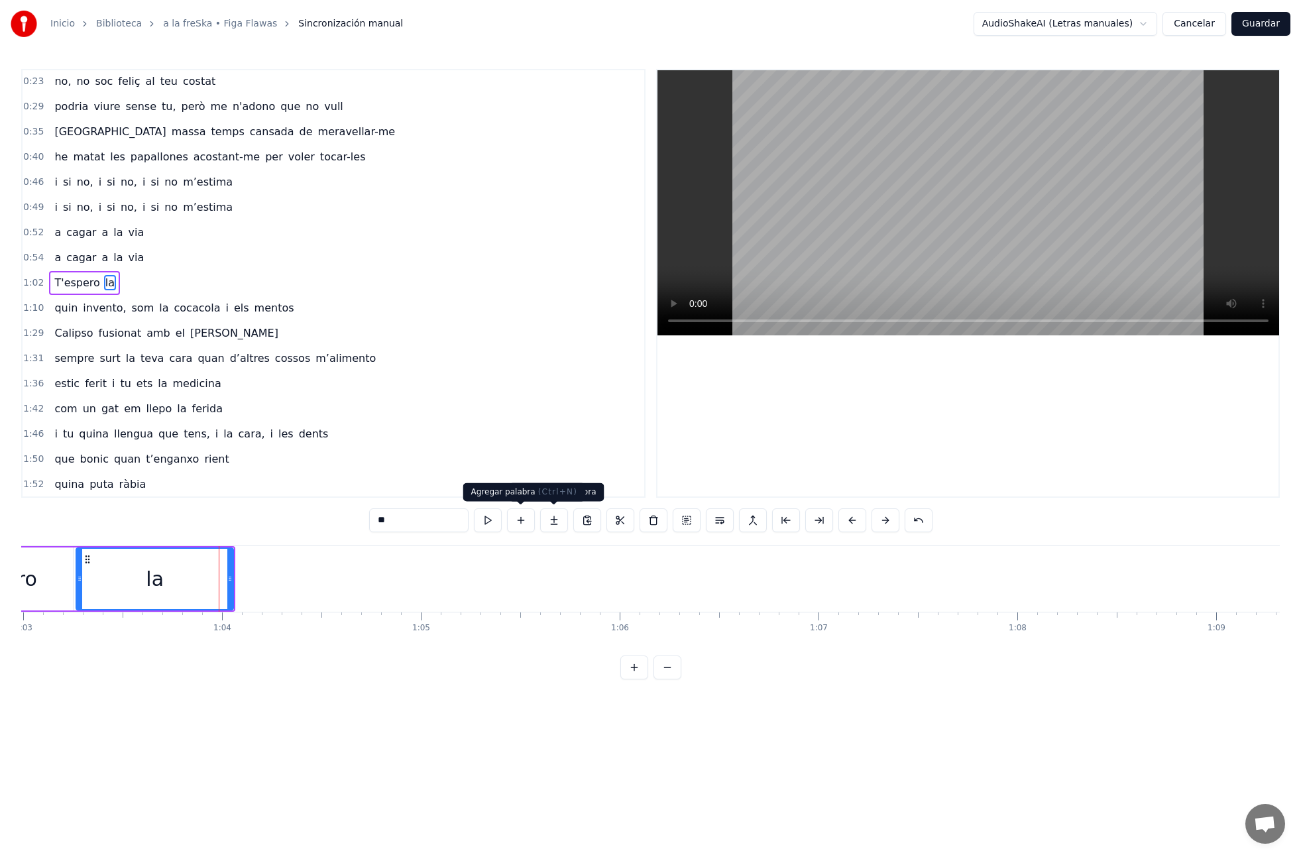
type input "**"
click at [516, 520] on button at bounding box center [521, 520] width 28 height 24
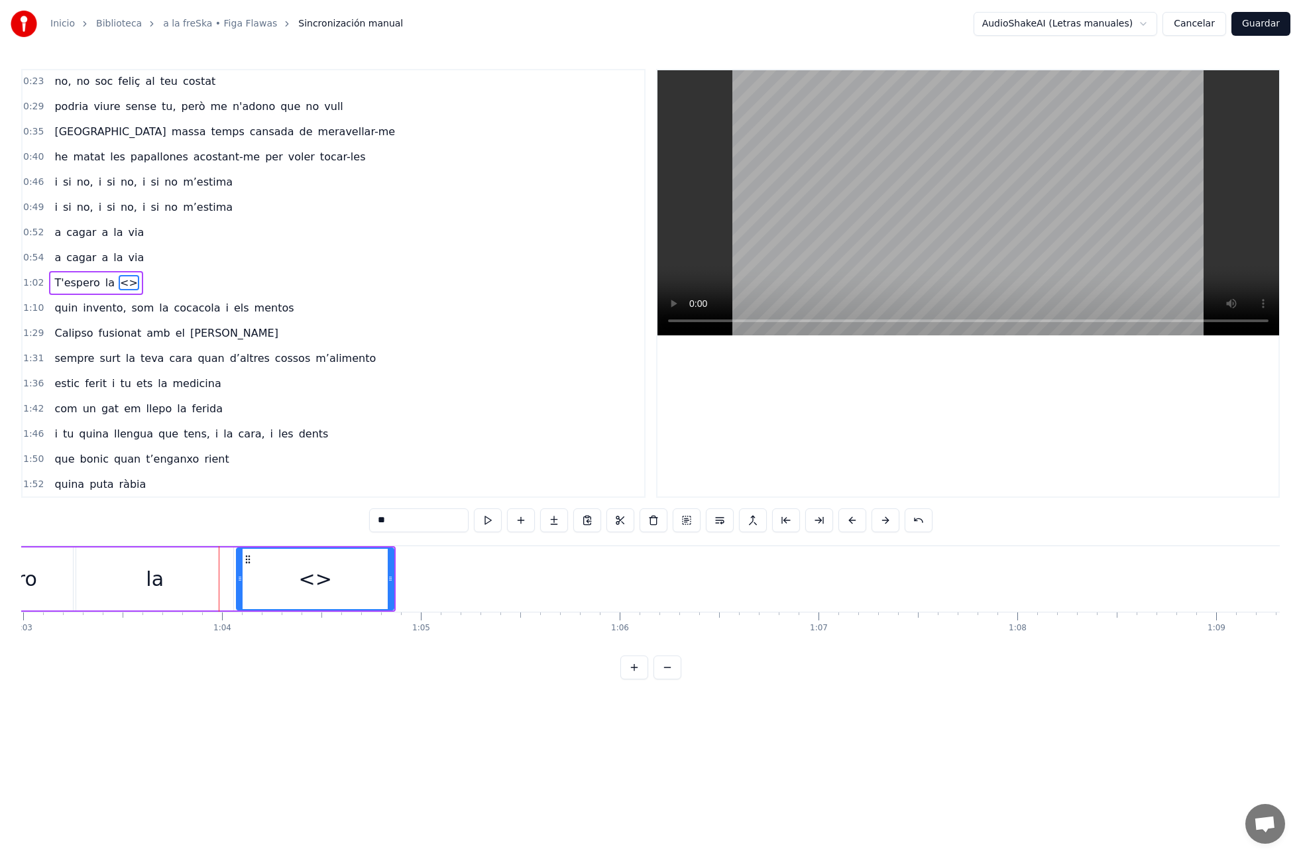
click at [404, 522] on input "**" at bounding box center [418, 520] width 99 height 24
type input "****"
click at [520, 520] on button at bounding box center [521, 520] width 28 height 24
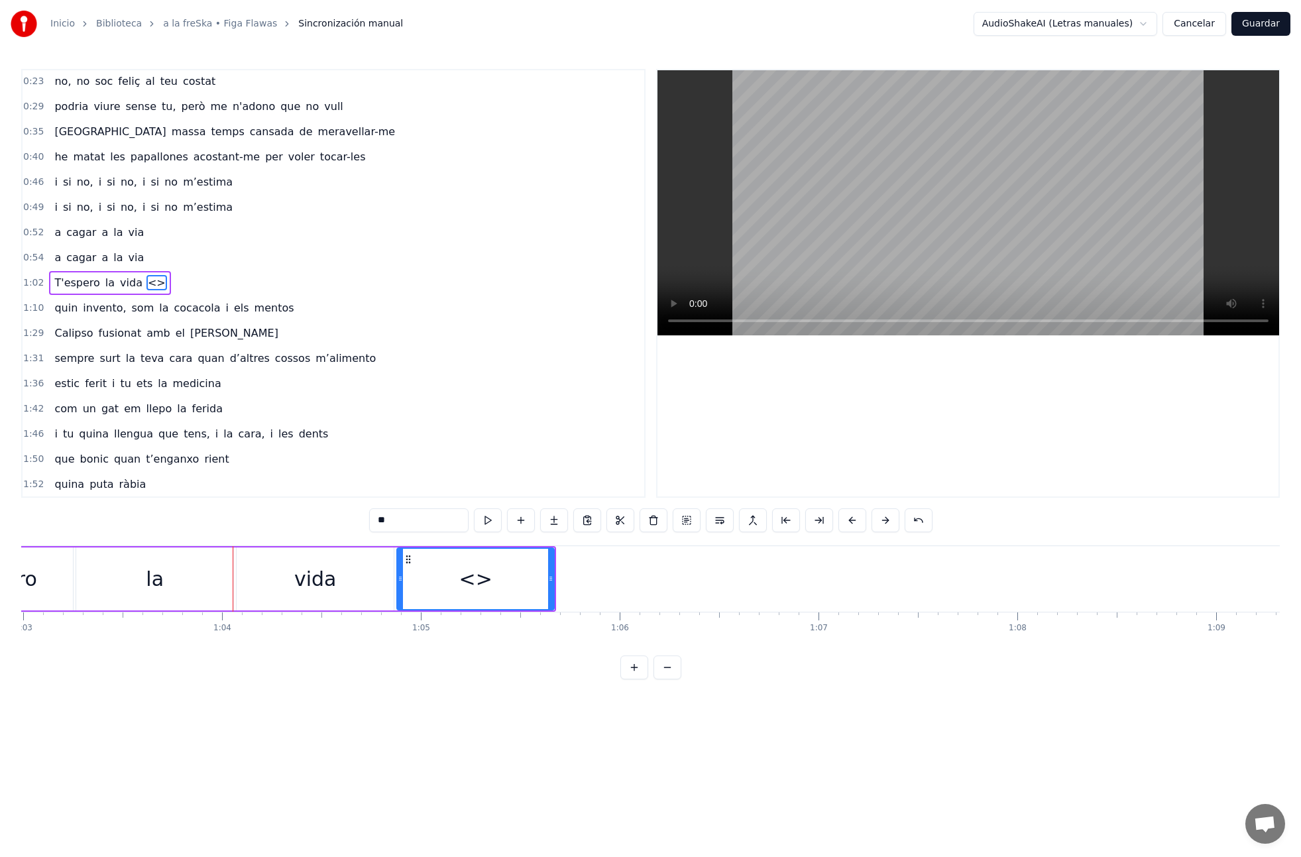
click at [406, 522] on input "**" at bounding box center [418, 520] width 99 height 24
type input "*"
click at [522, 518] on button at bounding box center [521, 520] width 28 height 24
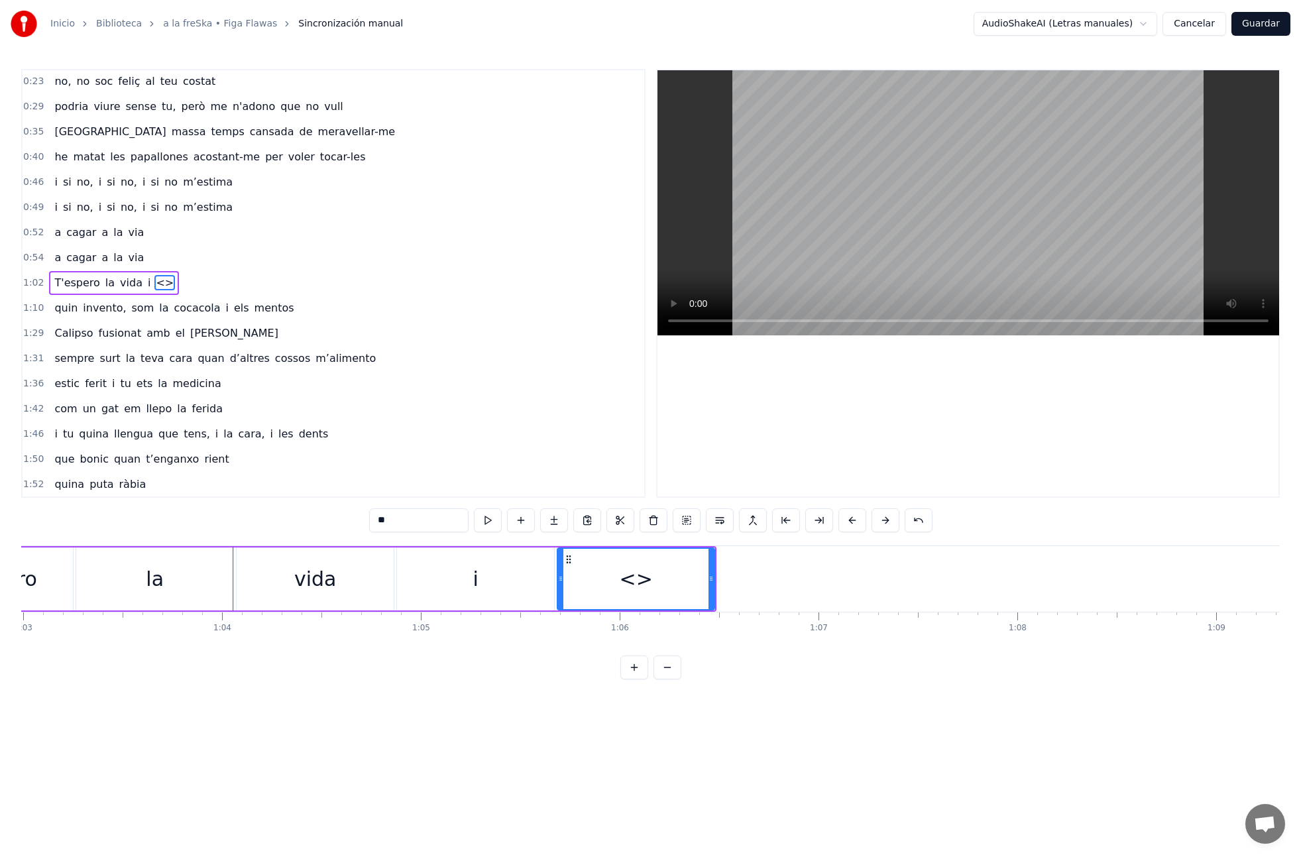
click at [424, 520] on input "**" at bounding box center [418, 520] width 99 height 24
type input "**********"
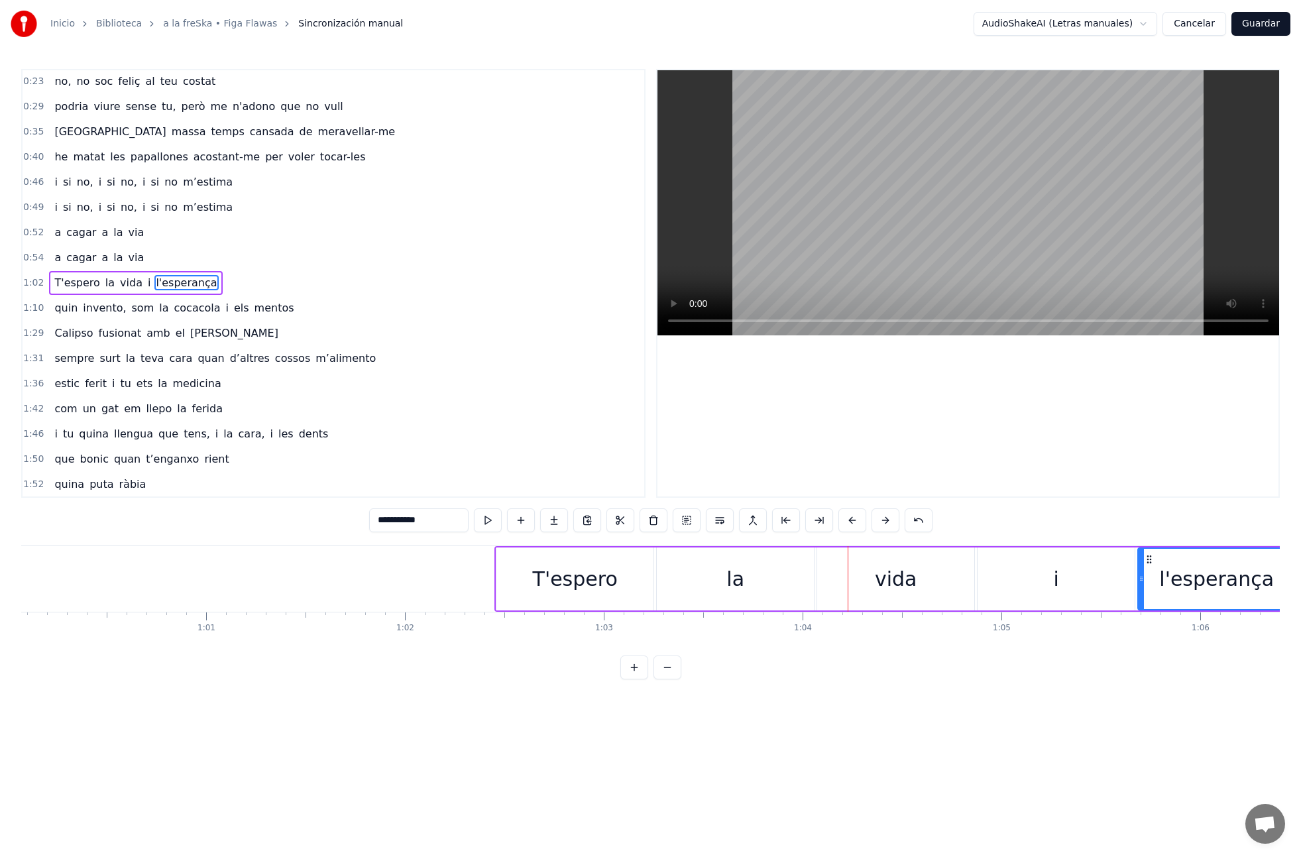
scroll to position [0, 11794]
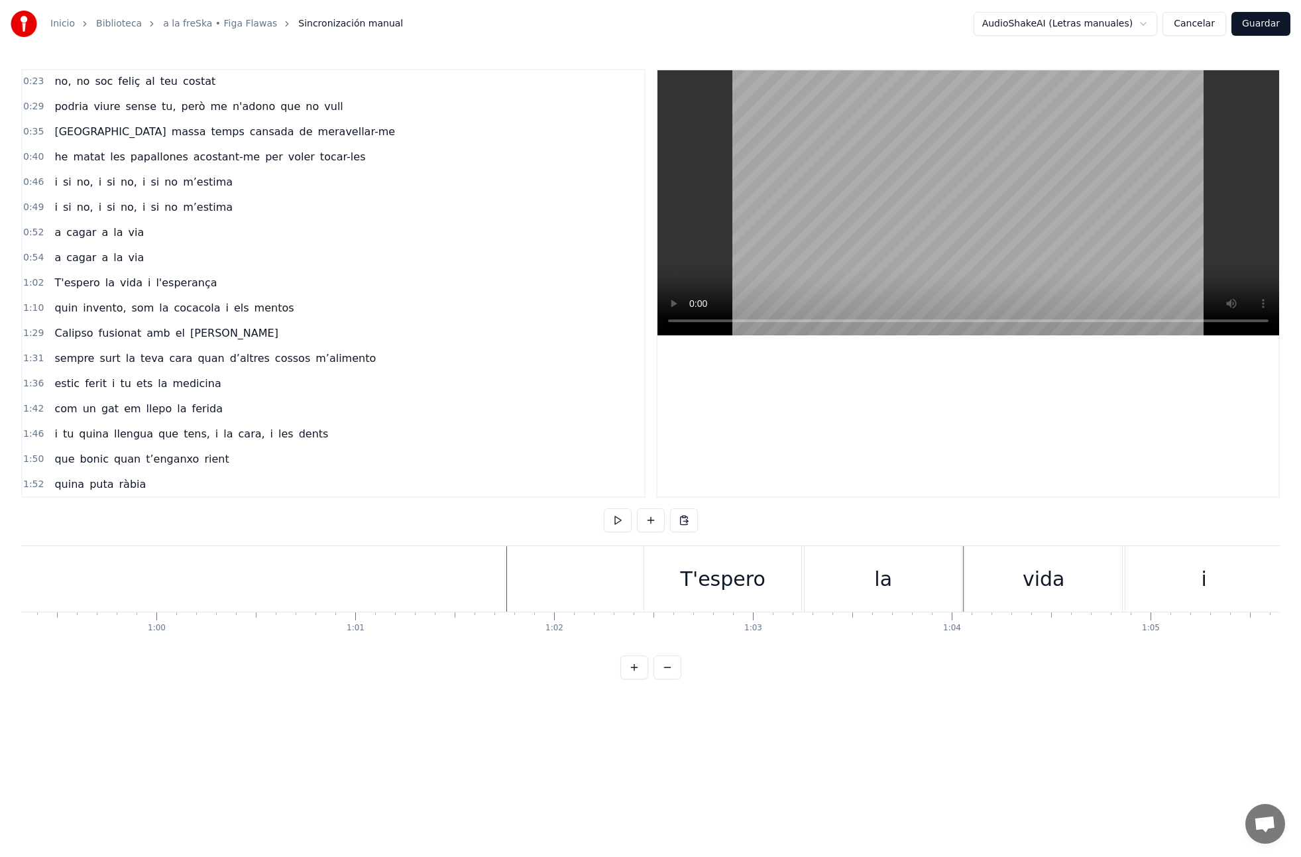
click at [848, 587] on div "la" at bounding box center [883, 579] width 157 height 66
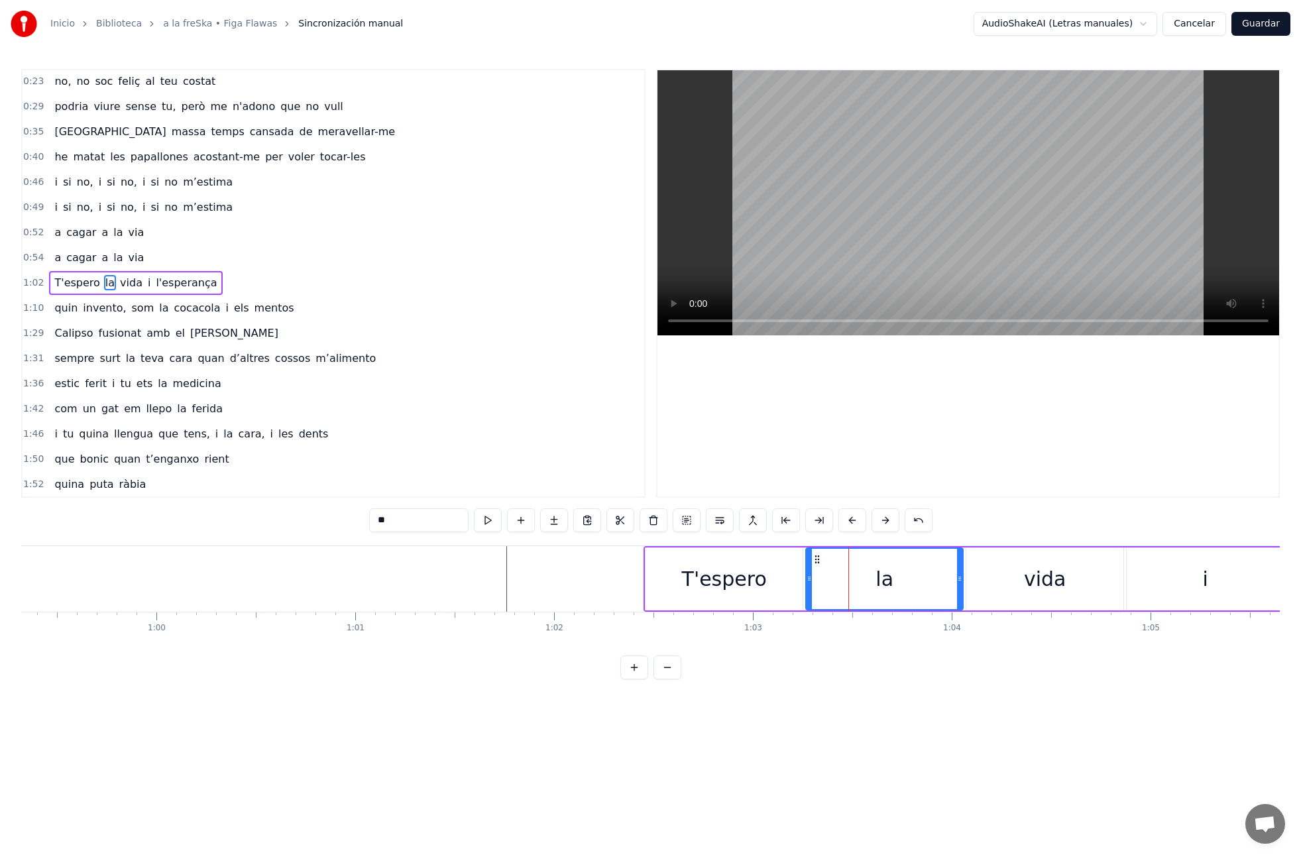
click at [1026, 588] on div "vida" at bounding box center [1044, 578] width 157 height 63
drag, startPoint x: 970, startPoint y: 580, endPoint x: 1069, endPoint y: 585, distance: 99.5
click at [1077, 583] on icon at bounding box center [1076, 578] width 5 height 11
click at [900, 577] on div "la" at bounding box center [884, 578] width 157 height 63
drag, startPoint x: 838, startPoint y: 557, endPoint x: 925, endPoint y: 561, distance: 86.9
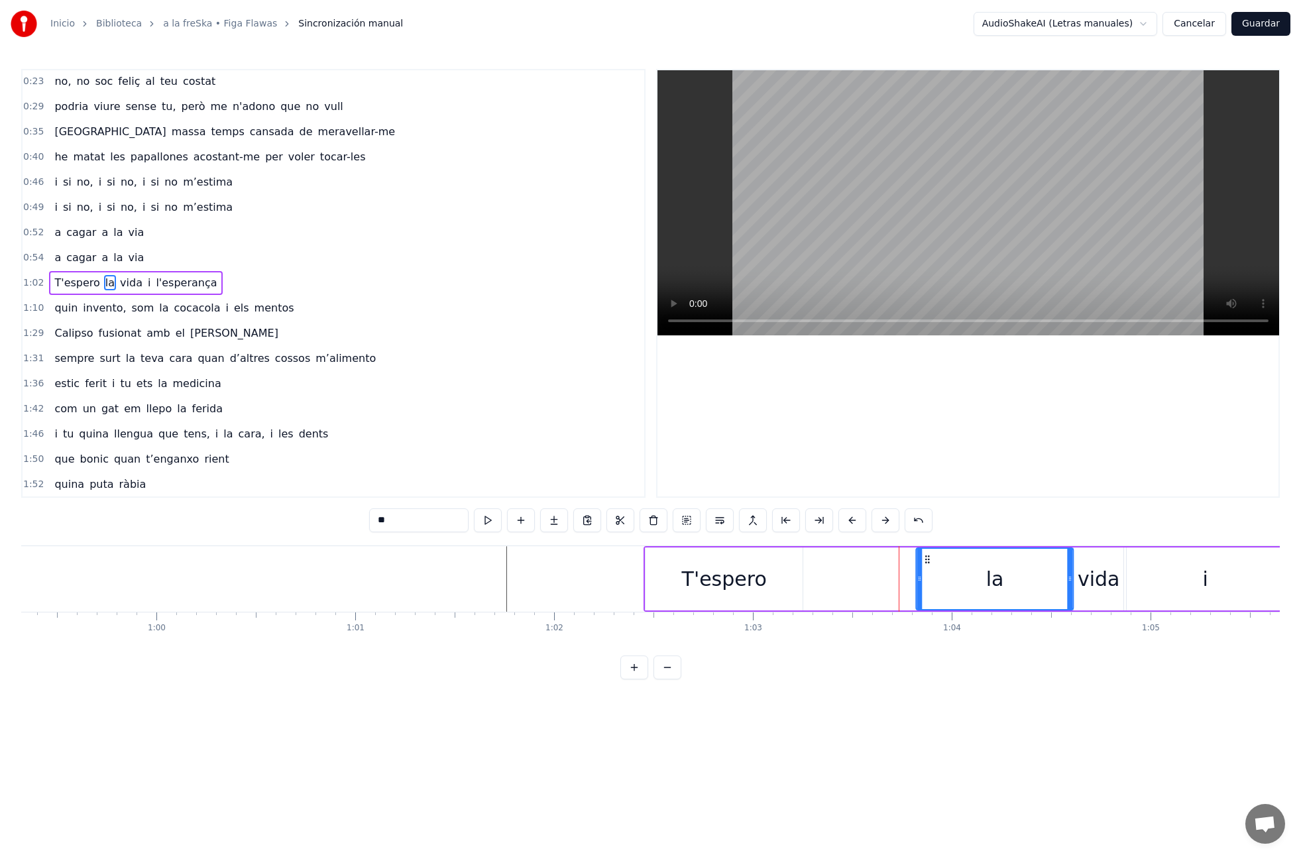
click at [927, 558] on icon at bounding box center [927, 559] width 11 height 11
drag, startPoint x: 928, startPoint y: 581, endPoint x: 1026, endPoint y: 581, distance: 98.1
click at [1026, 581] on icon at bounding box center [1024, 578] width 5 height 11
drag, startPoint x: 746, startPoint y: 574, endPoint x: 791, endPoint y: 576, distance: 44.4
click at [746, 574] on div "T'espero" at bounding box center [724, 579] width 85 height 30
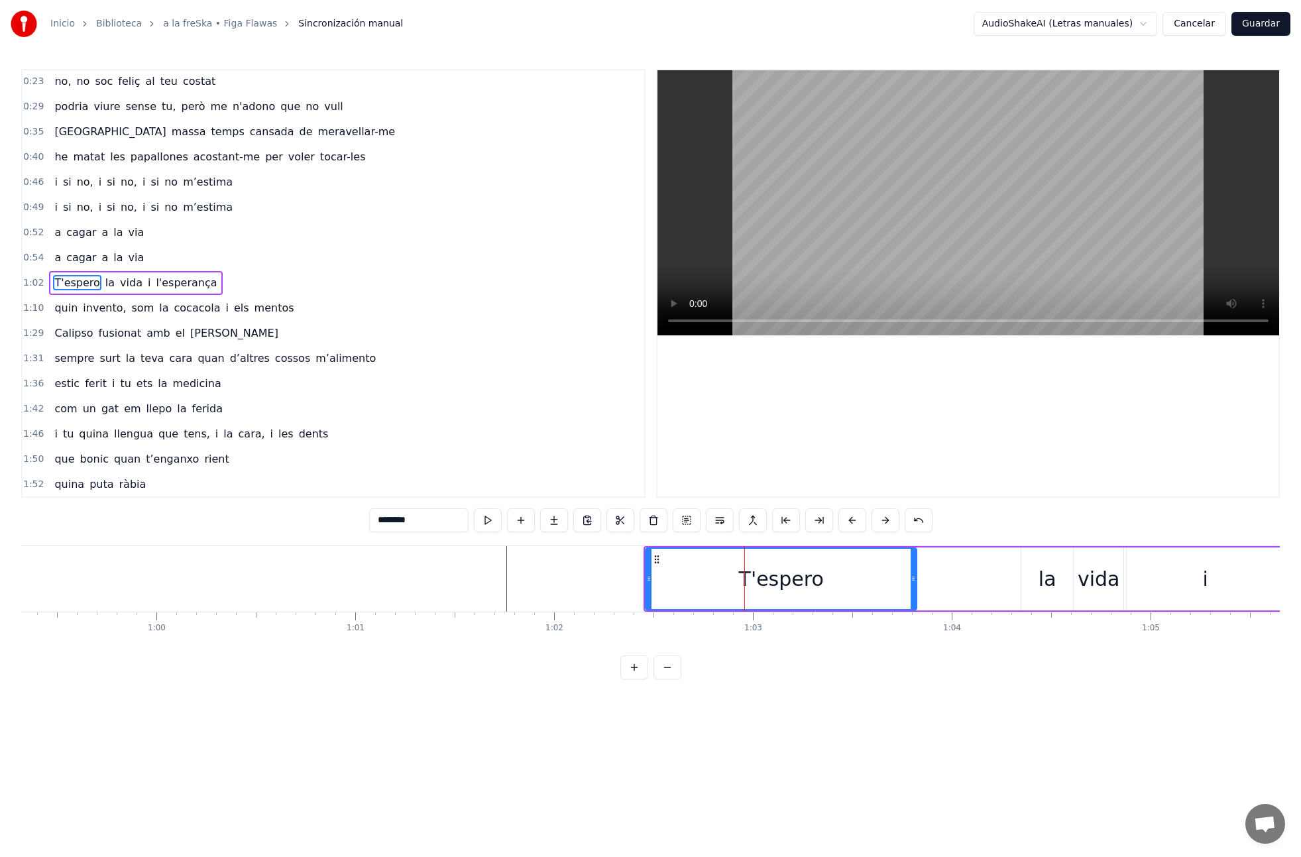
drag, startPoint x: 802, startPoint y: 577, endPoint x: 952, endPoint y: 586, distance: 150.7
click at [914, 580] on icon at bounding box center [913, 578] width 5 height 11
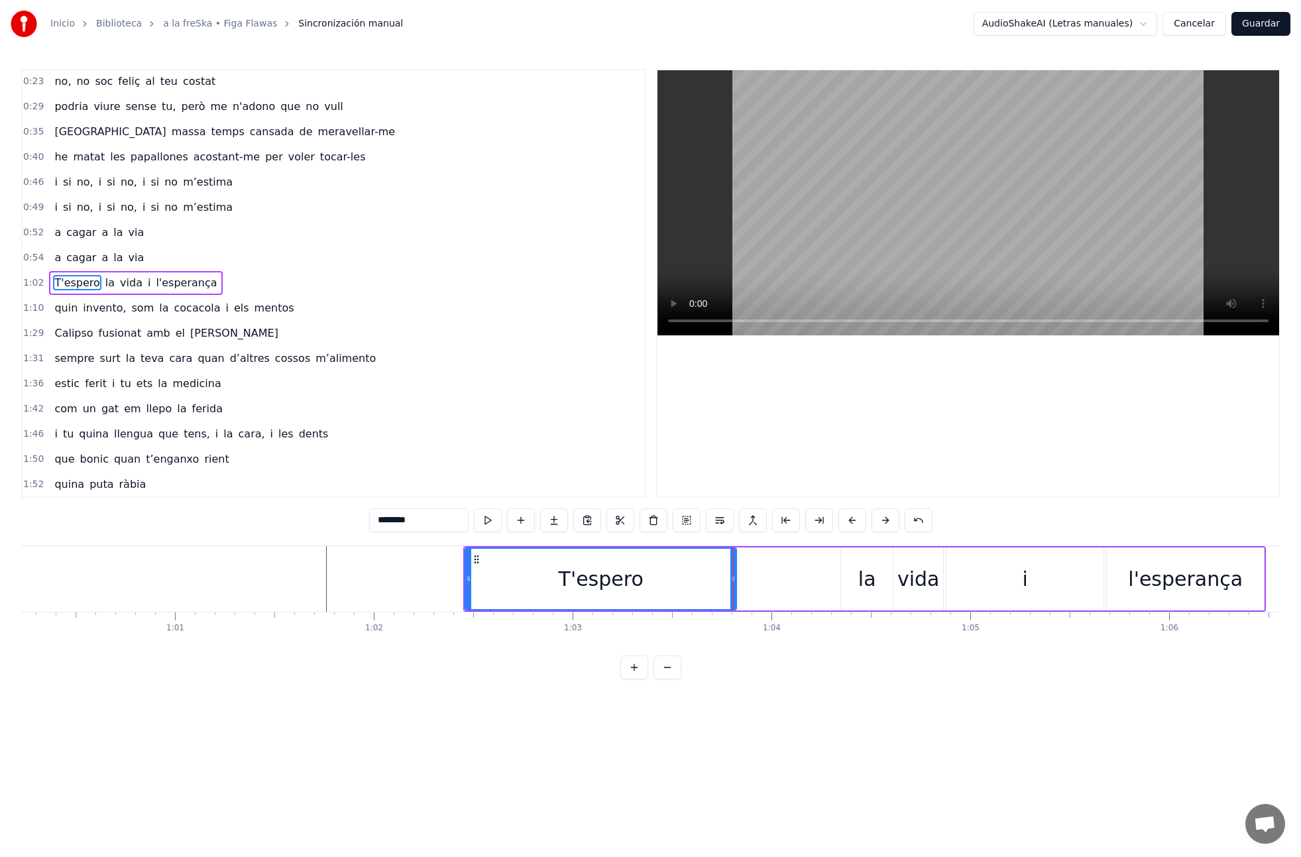
scroll to position [0, 12165]
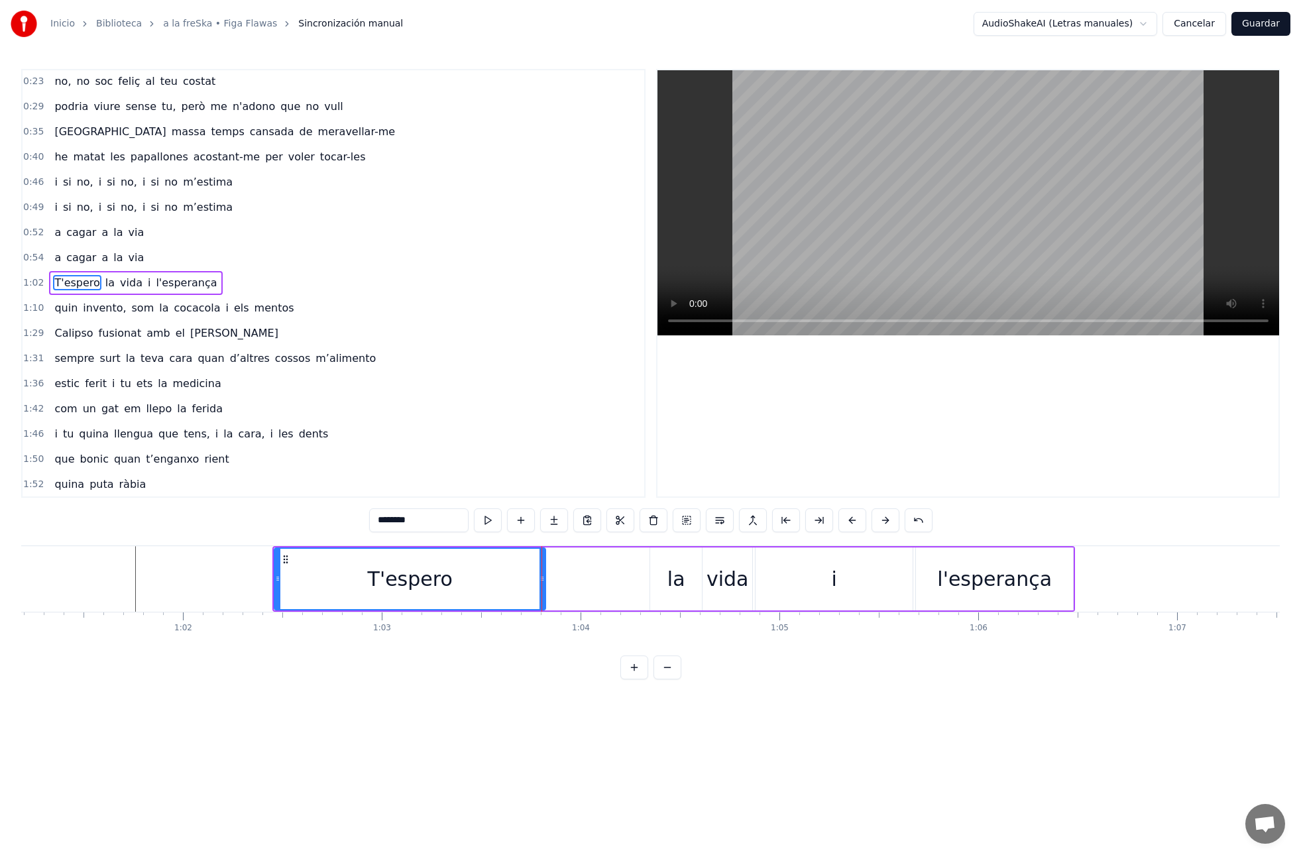
click at [824, 577] on div "i" at bounding box center [834, 578] width 157 height 63
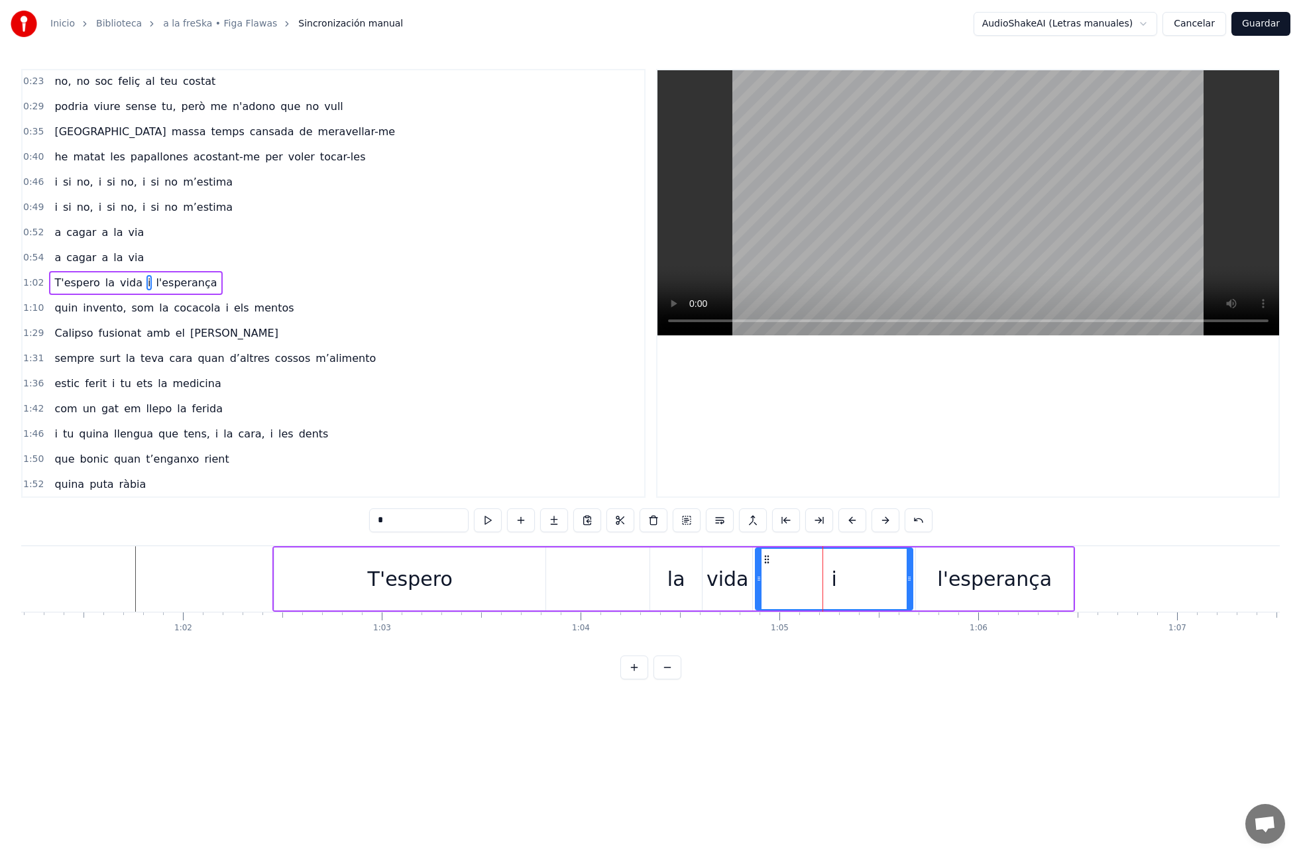
drag, startPoint x: 443, startPoint y: 579, endPoint x: 482, endPoint y: 569, distance: 40.2
click at [443, 579] on div "T'espero" at bounding box center [410, 579] width 85 height 30
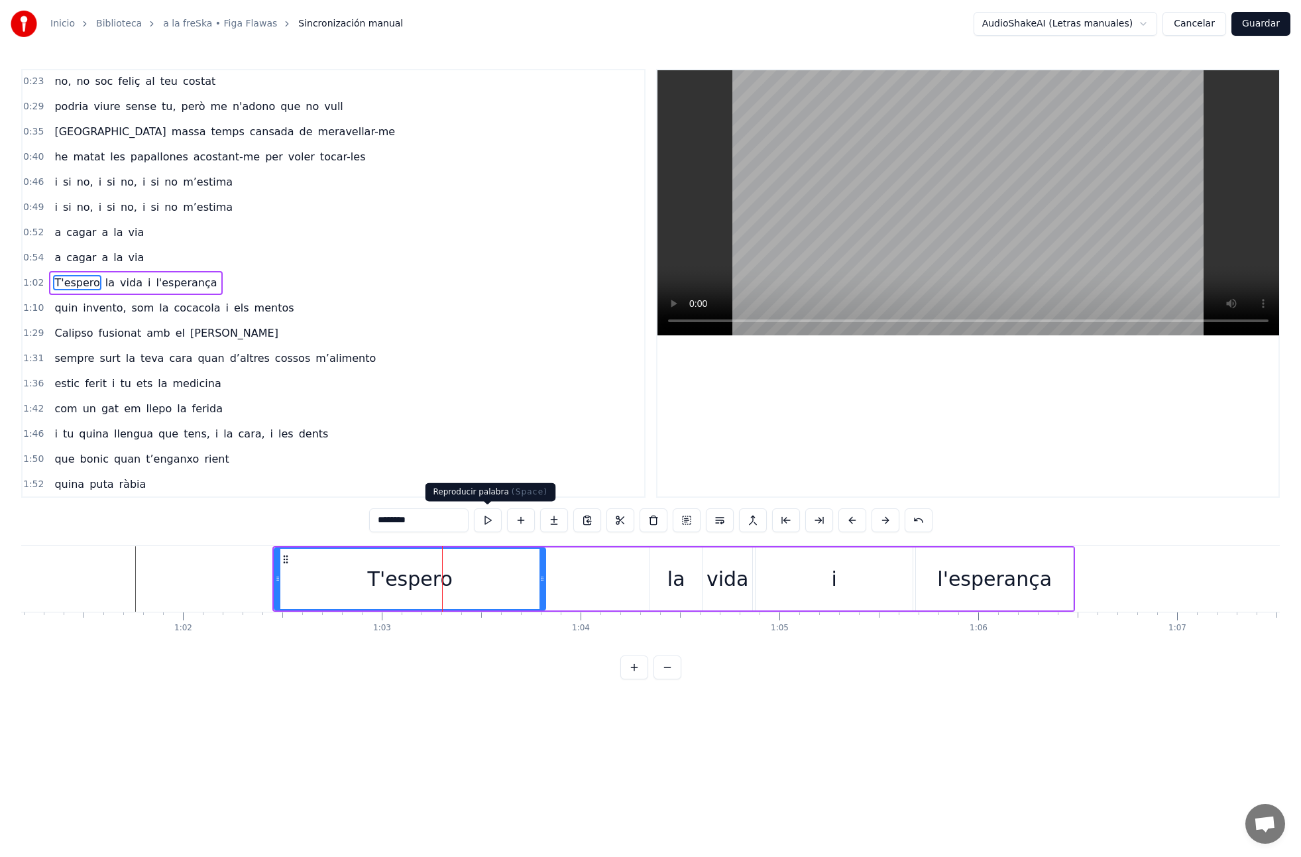
click at [492, 519] on button at bounding box center [488, 520] width 28 height 24
drag, startPoint x: 671, startPoint y: 599, endPoint x: 625, endPoint y: 564, distance: 57.7
click at [670, 599] on div "la" at bounding box center [676, 578] width 52 height 63
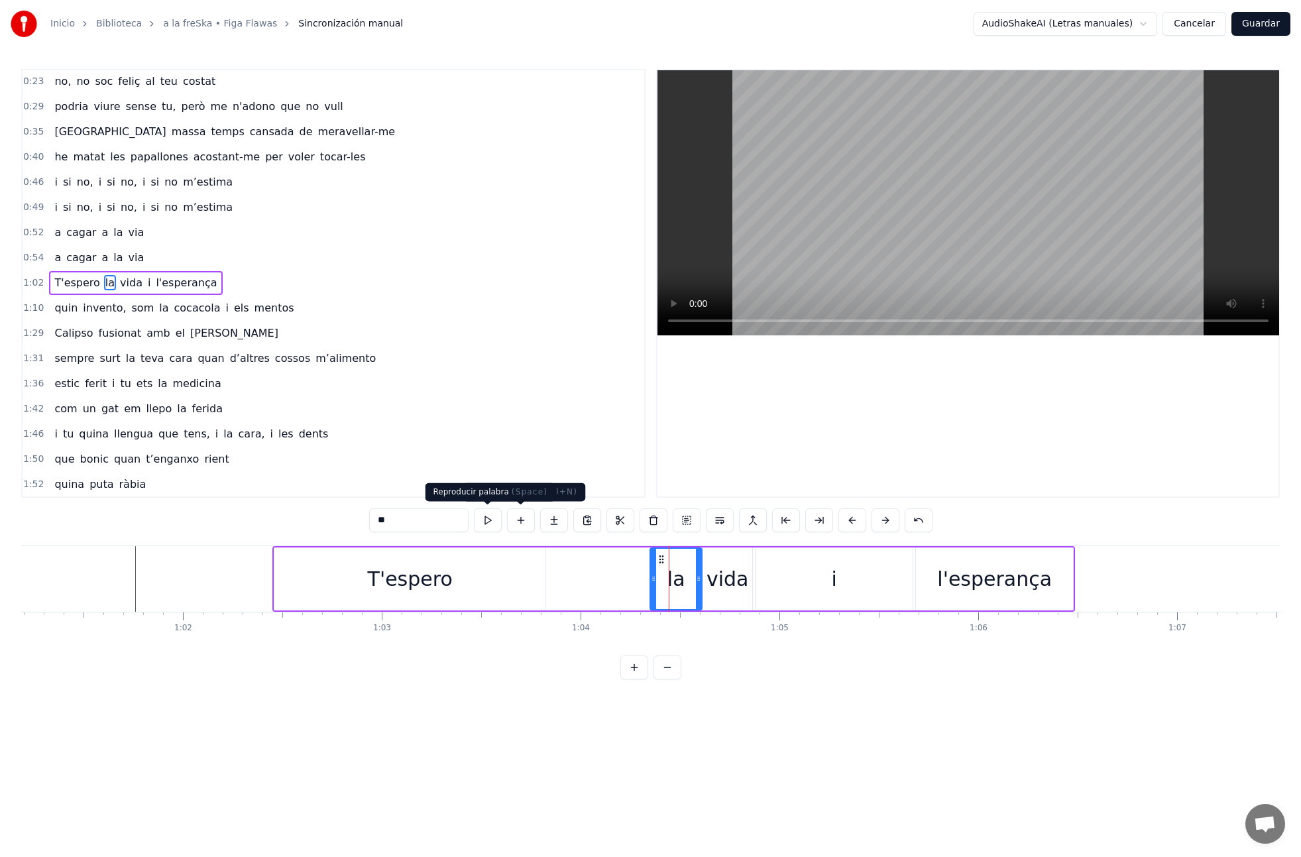
click at [499, 520] on button at bounding box center [488, 520] width 28 height 24
click at [791, 591] on div "i" at bounding box center [834, 578] width 157 height 63
type input "*"
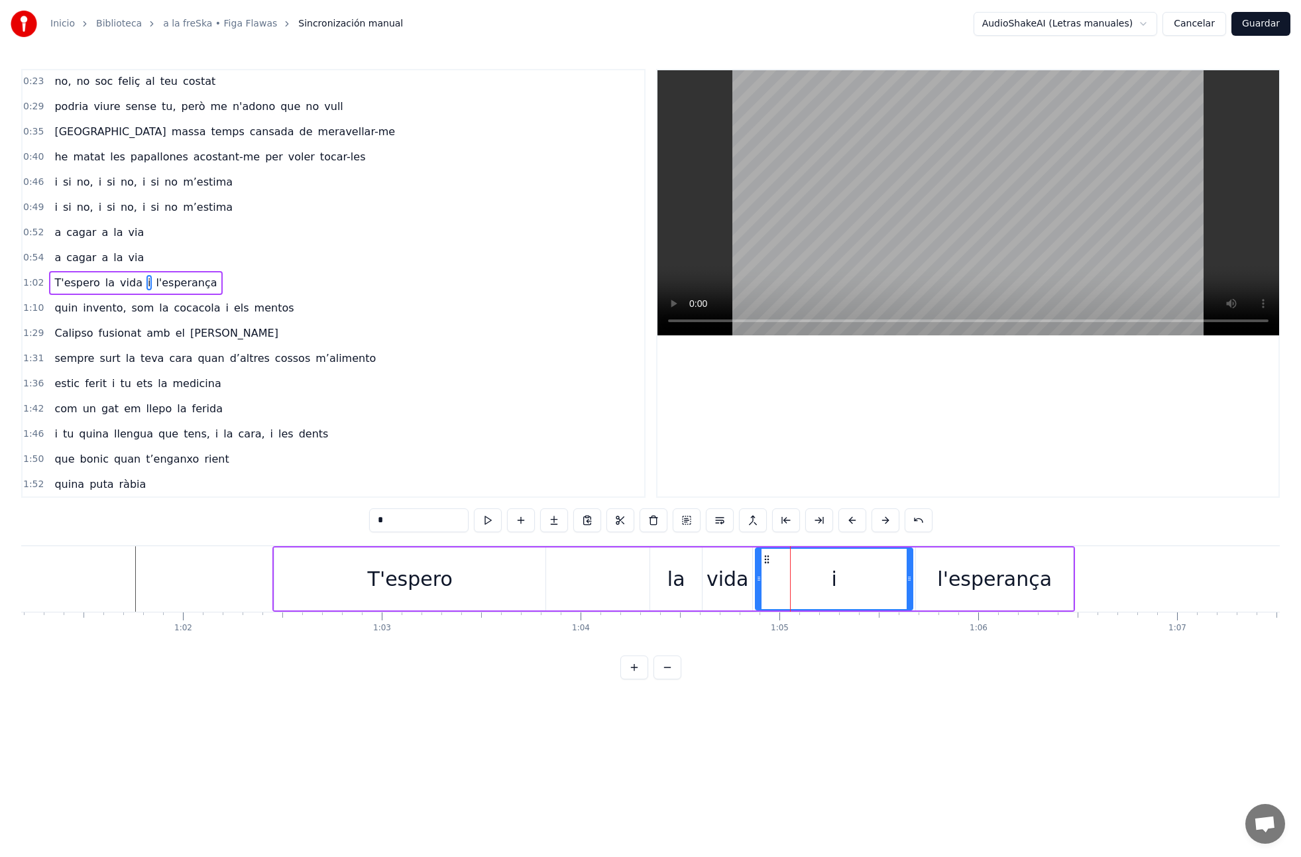
click at [624, 570] on div "T'espero la vida i l'esperança" at bounding box center [673, 579] width 803 height 66
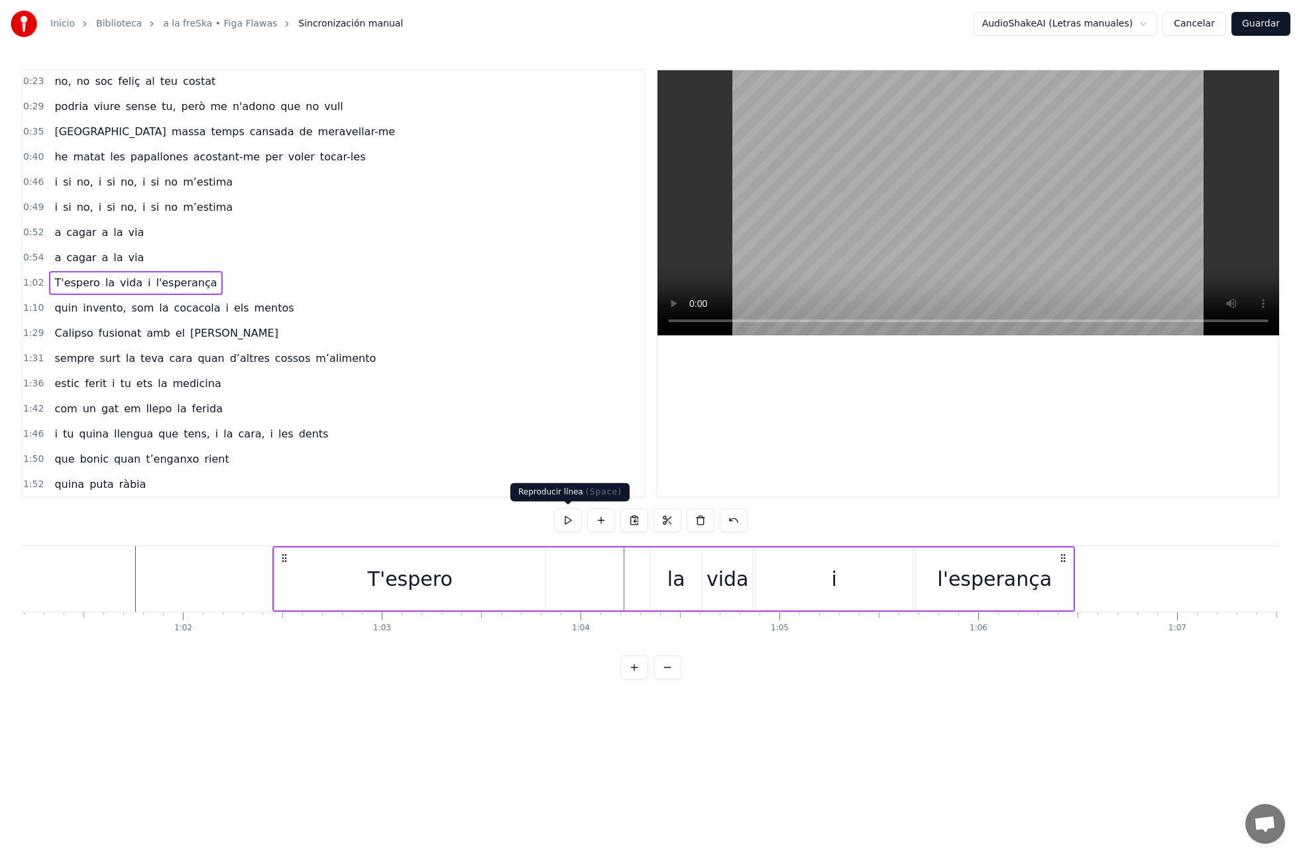
click at [575, 518] on button at bounding box center [568, 520] width 28 height 24
click at [565, 520] on button at bounding box center [568, 520] width 28 height 24
click at [1060, 580] on div "l'esperança" at bounding box center [994, 578] width 157 height 63
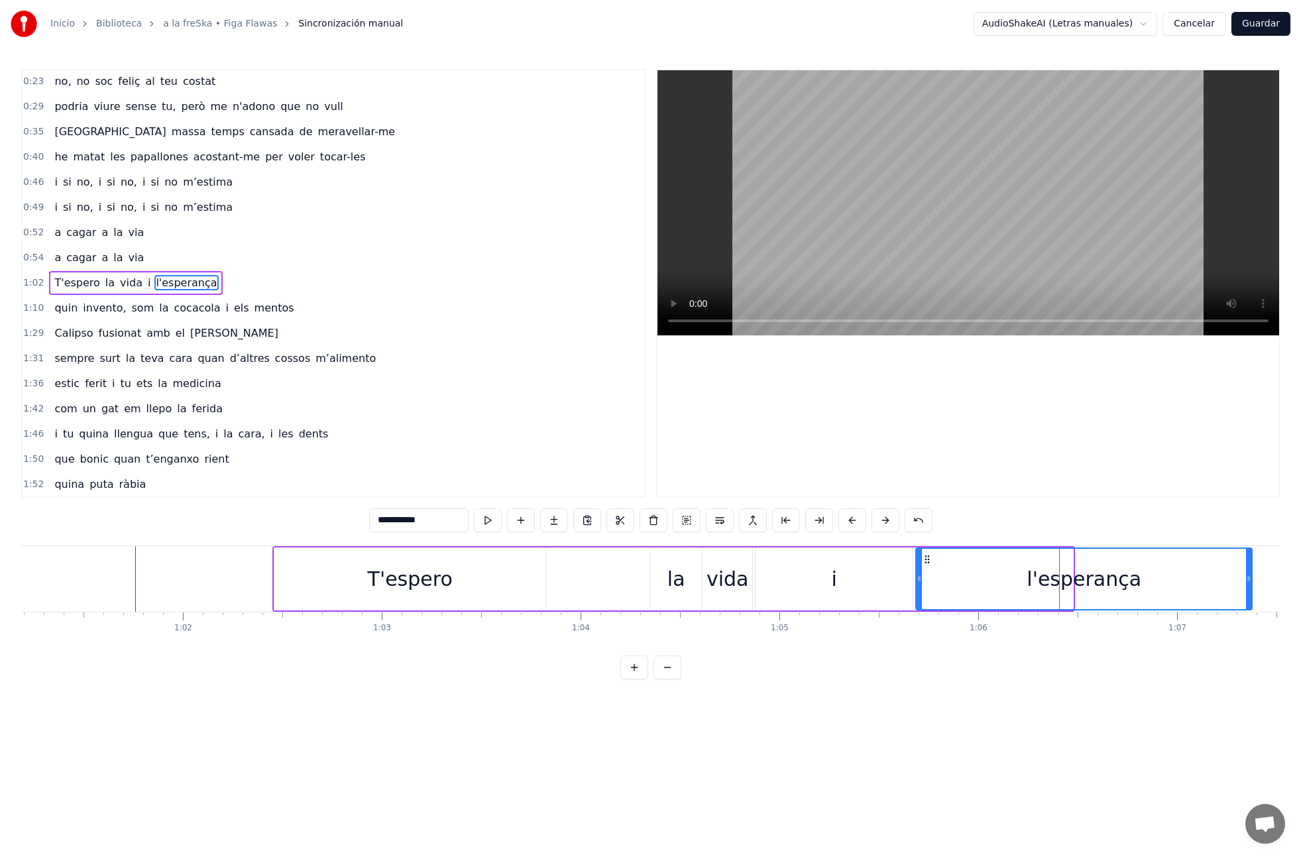
drag, startPoint x: 1072, startPoint y: 581, endPoint x: 1222, endPoint y: 589, distance: 150.0
click at [1251, 584] on div "l'esperança" at bounding box center [1083, 578] width 337 height 63
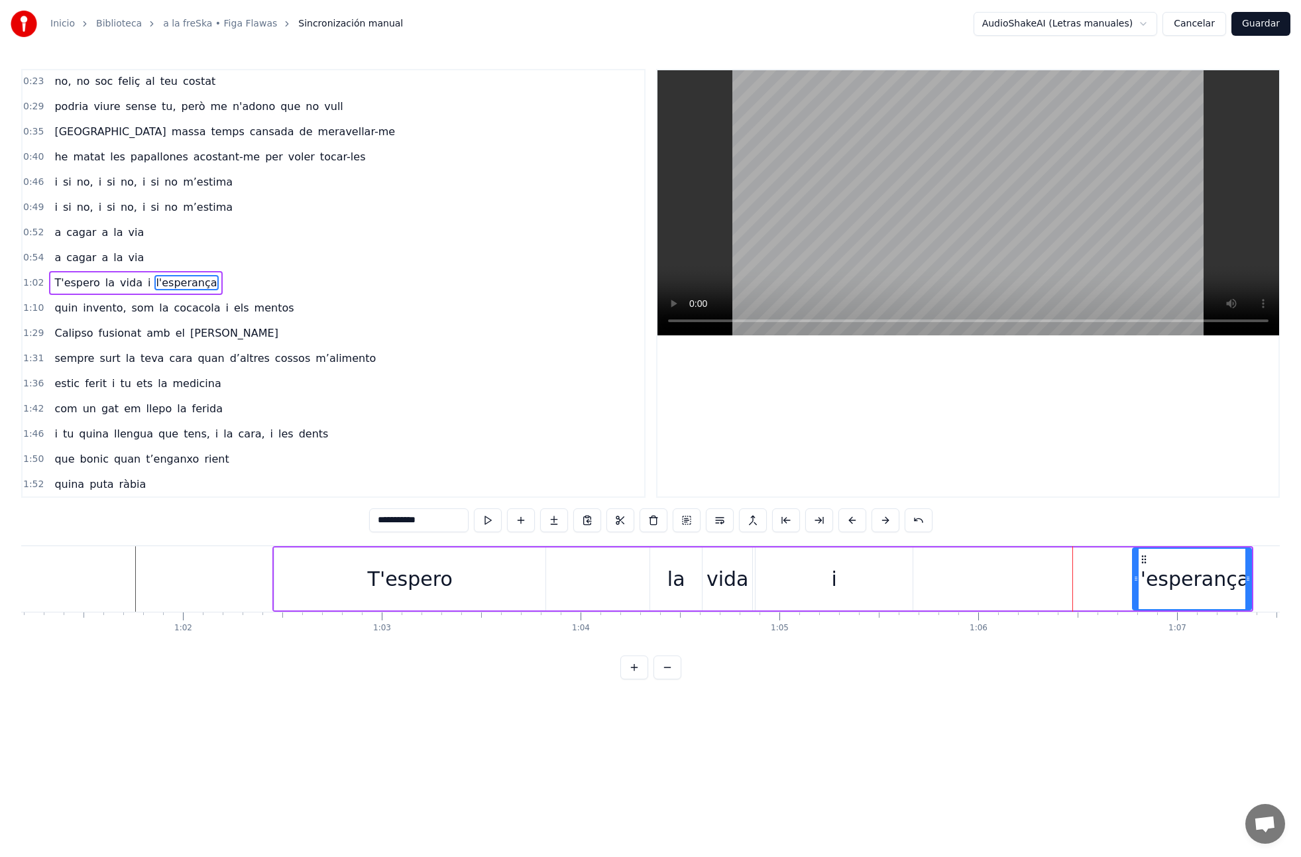
drag, startPoint x: 925, startPoint y: 579, endPoint x: 1108, endPoint y: 586, distance: 183.7
click at [1139, 580] on icon at bounding box center [1135, 578] width 5 height 11
click at [828, 577] on div "i" at bounding box center [834, 578] width 157 height 63
type input "*"
drag, startPoint x: 813, startPoint y: 582, endPoint x: 962, endPoint y: 591, distance: 149.4
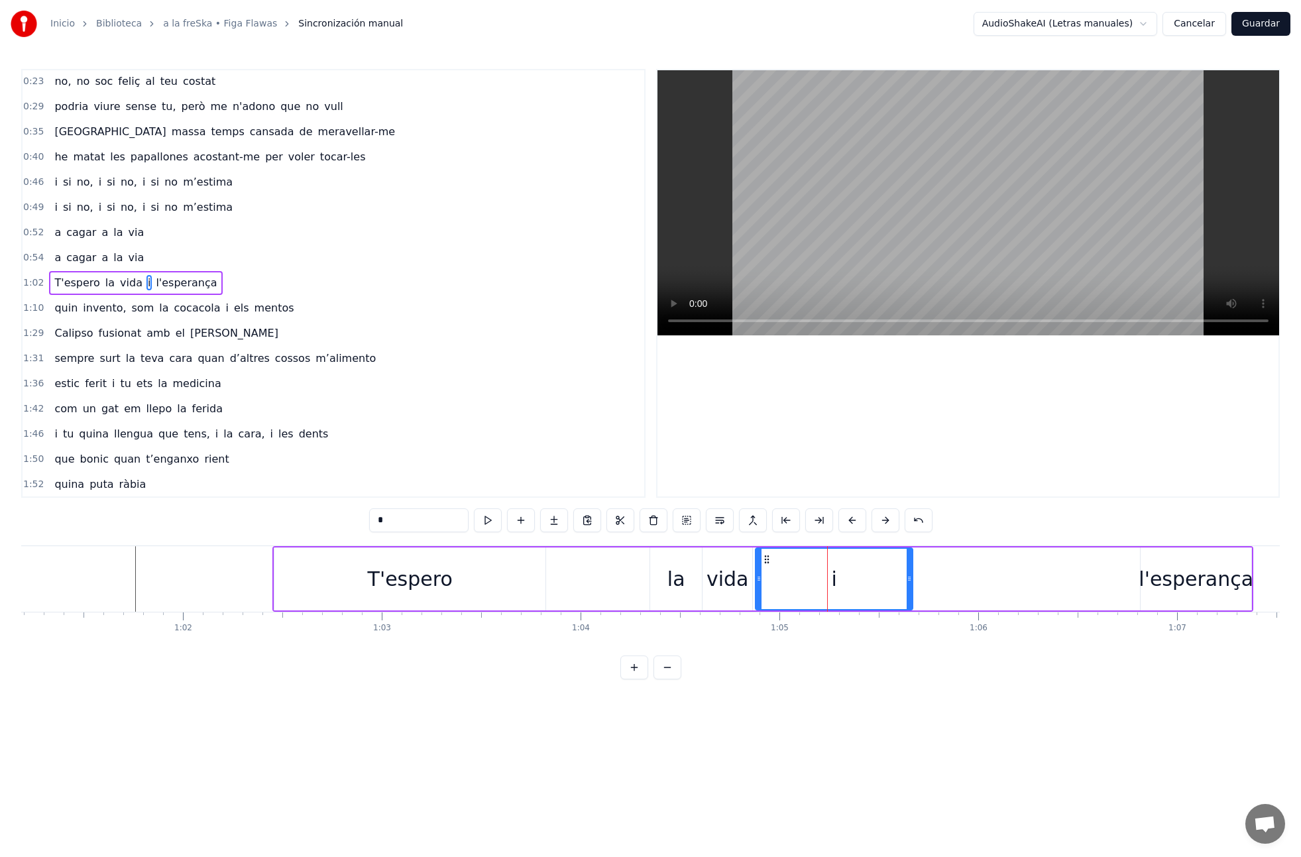
click at [923, 581] on div "T'espero la vida i l'esperança" at bounding box center [762, 579] width 981 height 66
click at [1170, 589] on div "l'esperança" at bounding box center [1196, 579] width 115 height 30
drag, startPoint x: 854, startPoint y: 573, endPoint x: 836, endPoint y: 573, distance: 17.2
click at [854, 573] on div "i" at bounding box center [834, 578] width 157 height 63
drag, startPoint x: 781, startPoint y: 578, endPoint x: 891, endPoint y: 581, distance: 110.1
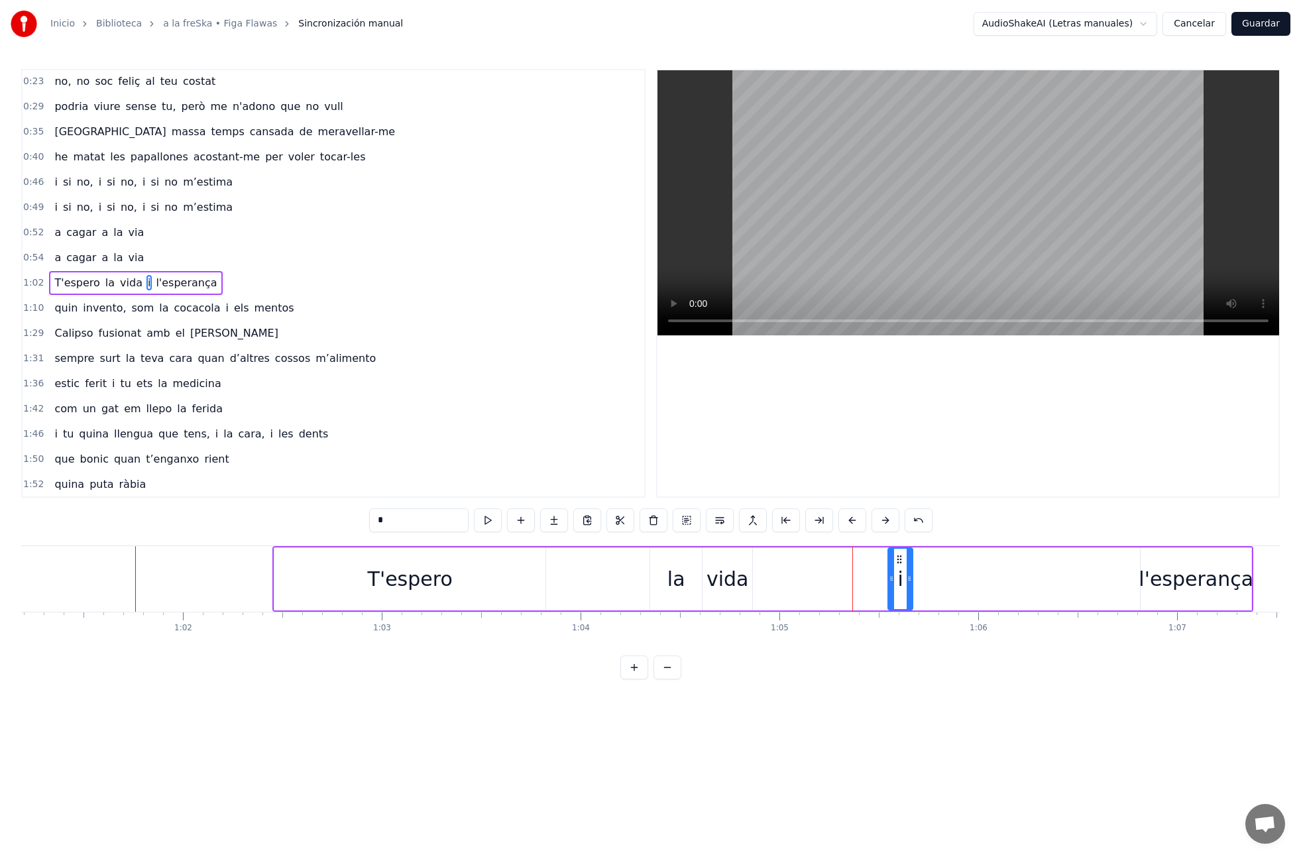
click at [891, 581] on icon at bounding box center [891, 578] width 5 height 11
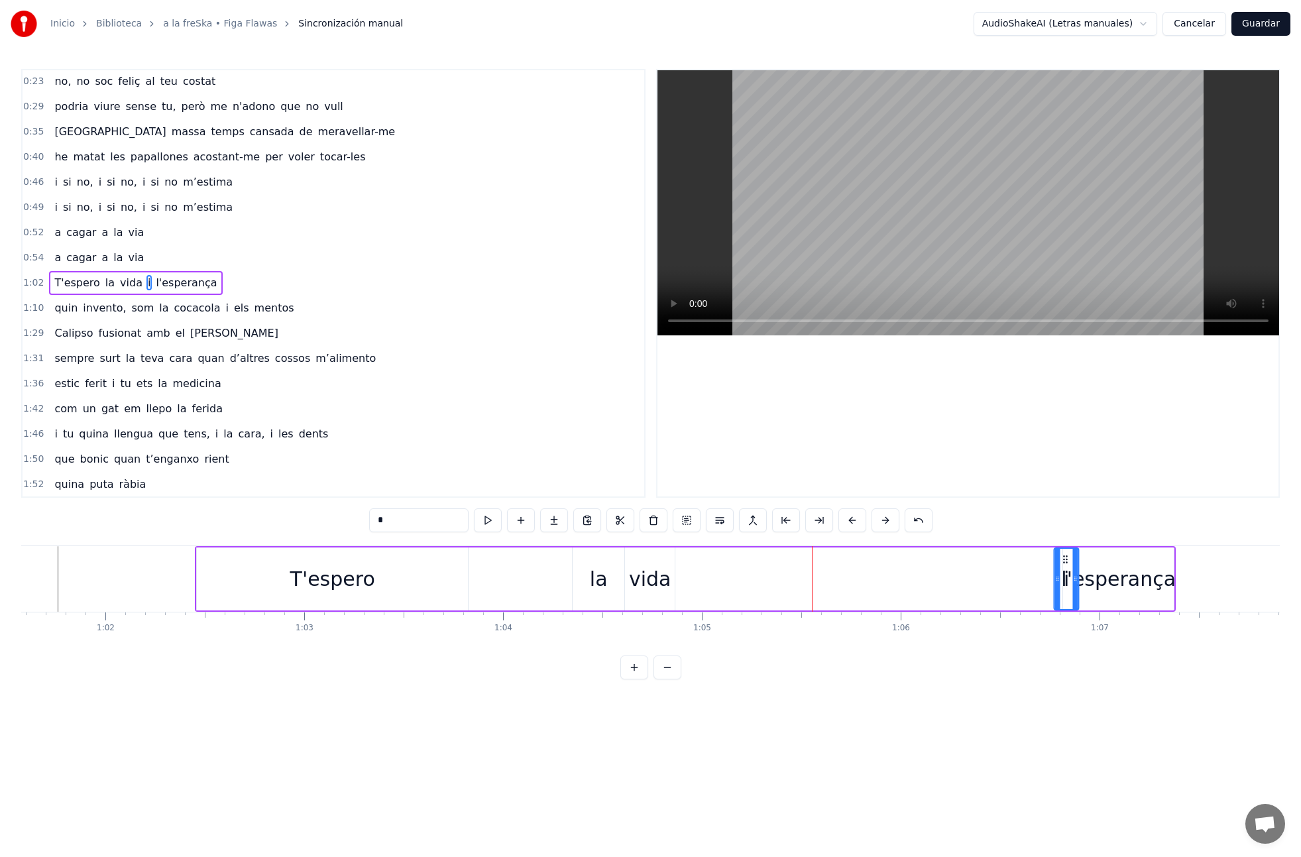
scroll to position [0, 12264]
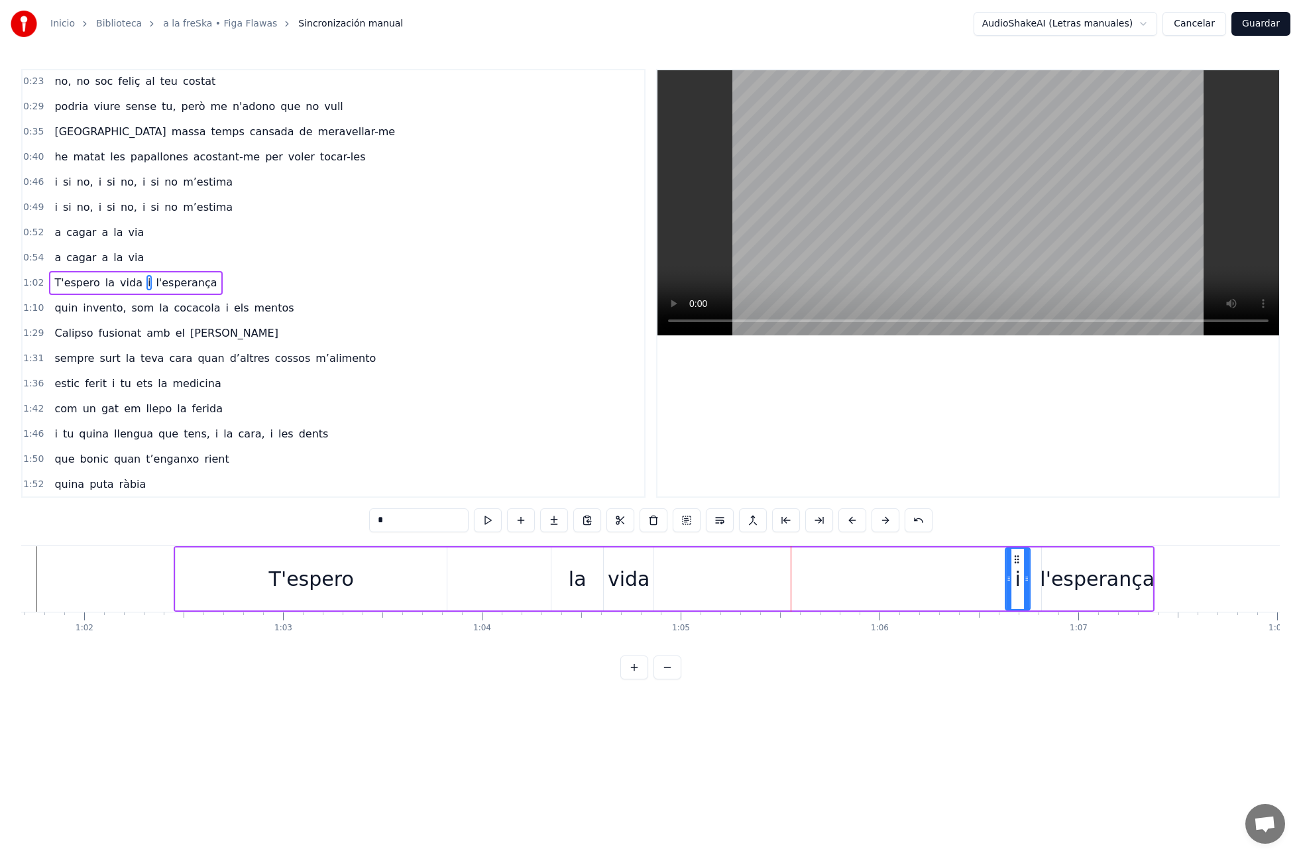
drag, startPoint x: 899, startPoint y: 557, endPoint x: 830, endPoint y: 594, distance: 77.4
click at [1014, 563] on icon at bounding box center [1016, 559] width 11 height 11
click at [638, 578] on div "vida" at bounding box center [629, 579] width 42 height 30
drag, startPoint x: 615, startPoint y: 558, endPoint x: 775, endPoint y: 563, distance: 160.5
click at [776, 559] on icon at bounding box center [776, 559] width 11 height 11
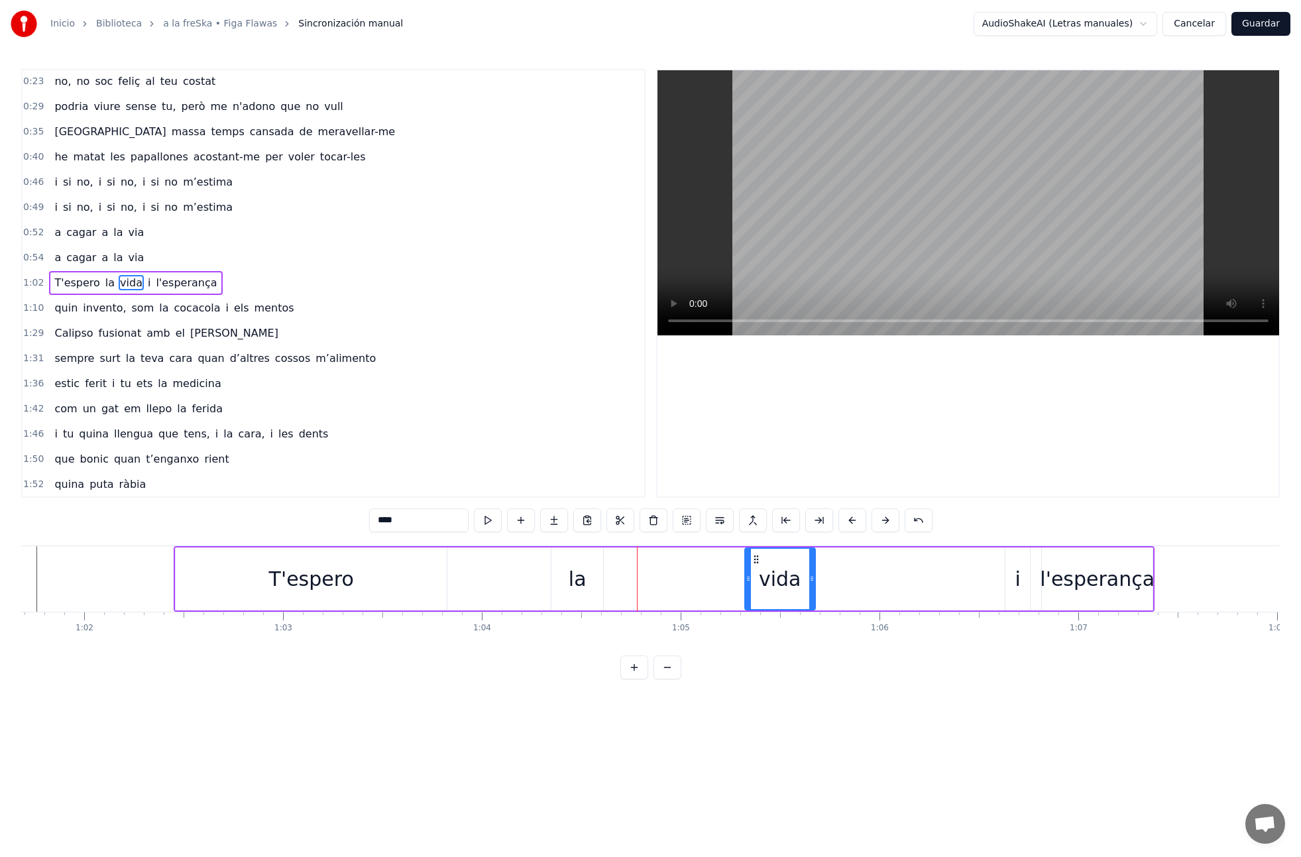
drag, startPoint x: 768, startPoint y: 579, endPoint x: 709, endPoint y: 588, distance: 59.7
click at [748, 581] on icon at bounding box center [748, 578] width 5 height 11
click at [580, 586] on div "la" at bounding box center [578, 579] width 18 height 30
type input "**"
drag, startPoint x: 563, startPoint y: 557, endPoint x: 701, endPoint y: 567, distance: 138.8
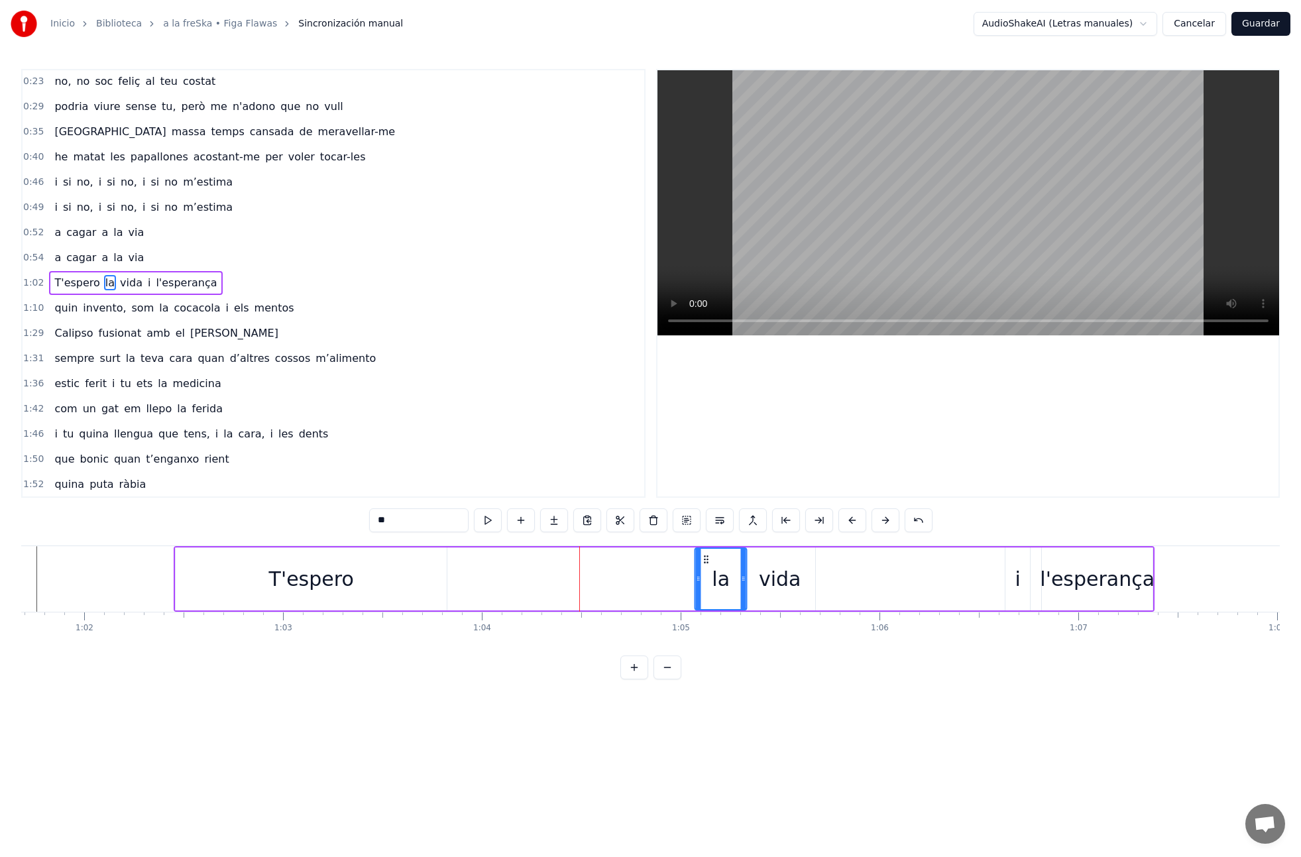
click at [704, 559] on icon at bounding box center [706, 559] width 11 height 11
click at [716, 577] on icon at bounding box center [715, 578] width 5 height 11
click at [667, 579] on div "T'espero la vida i l'esperança" at bounding box center [664, 579] width 981 height 66
click at [573, 520] on button at bounding box center [568, 520] width 28 height 24
click at [571, 520] on button at bounding box center [568, 520] width 28 height 24
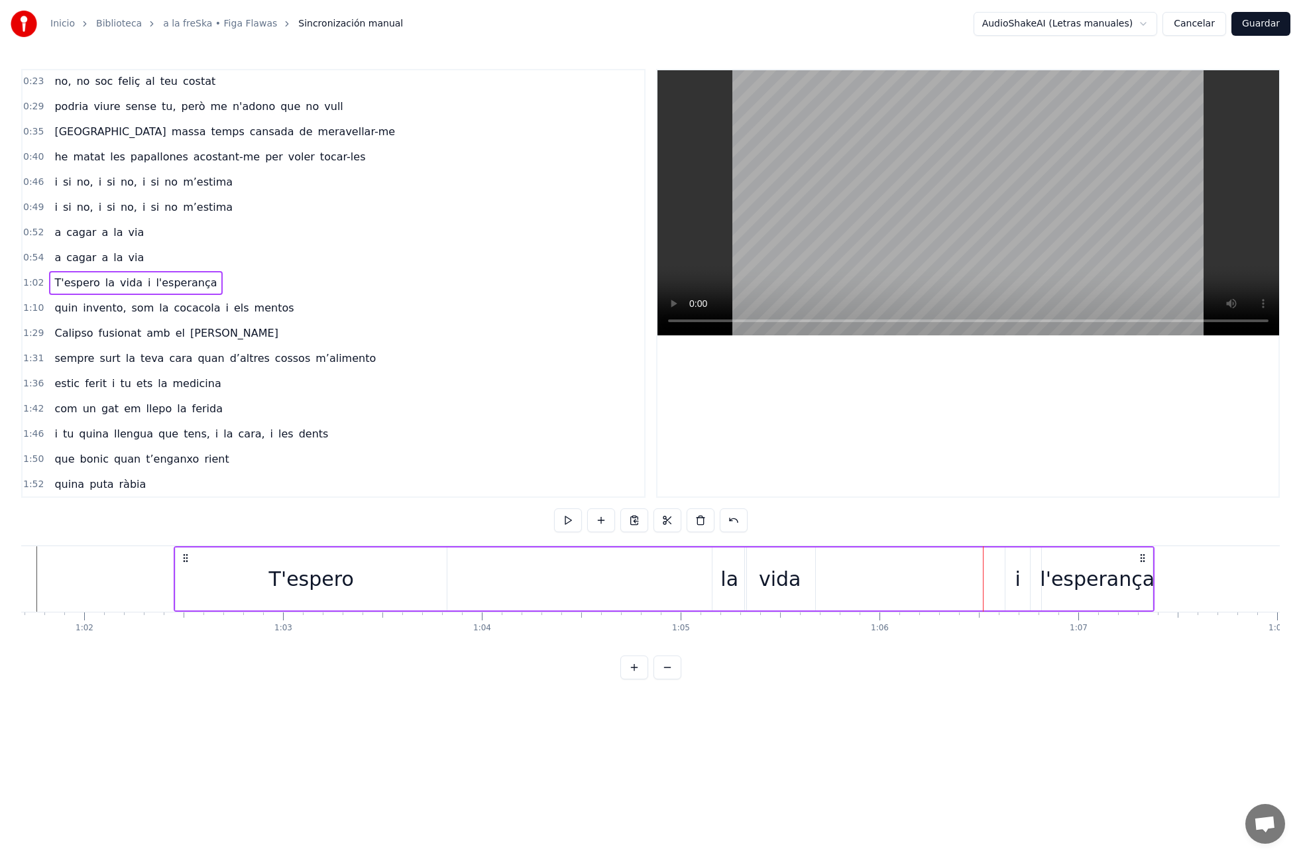
click at [785, 583] on div "vida" at bounding box center [780, 579] width 42 height 30
drag, startPoint x: 818, startPoint y: 579, endPoint x: 913, endPoint y: 584, distance: 94.9
click at [940, 583] on div "T'espero la vida i l'esperança" at bounding box center [664, 579] width 981 height 66
click at [792, 579] on div "vida" at bounding box center [780, 579] width 42 height 30
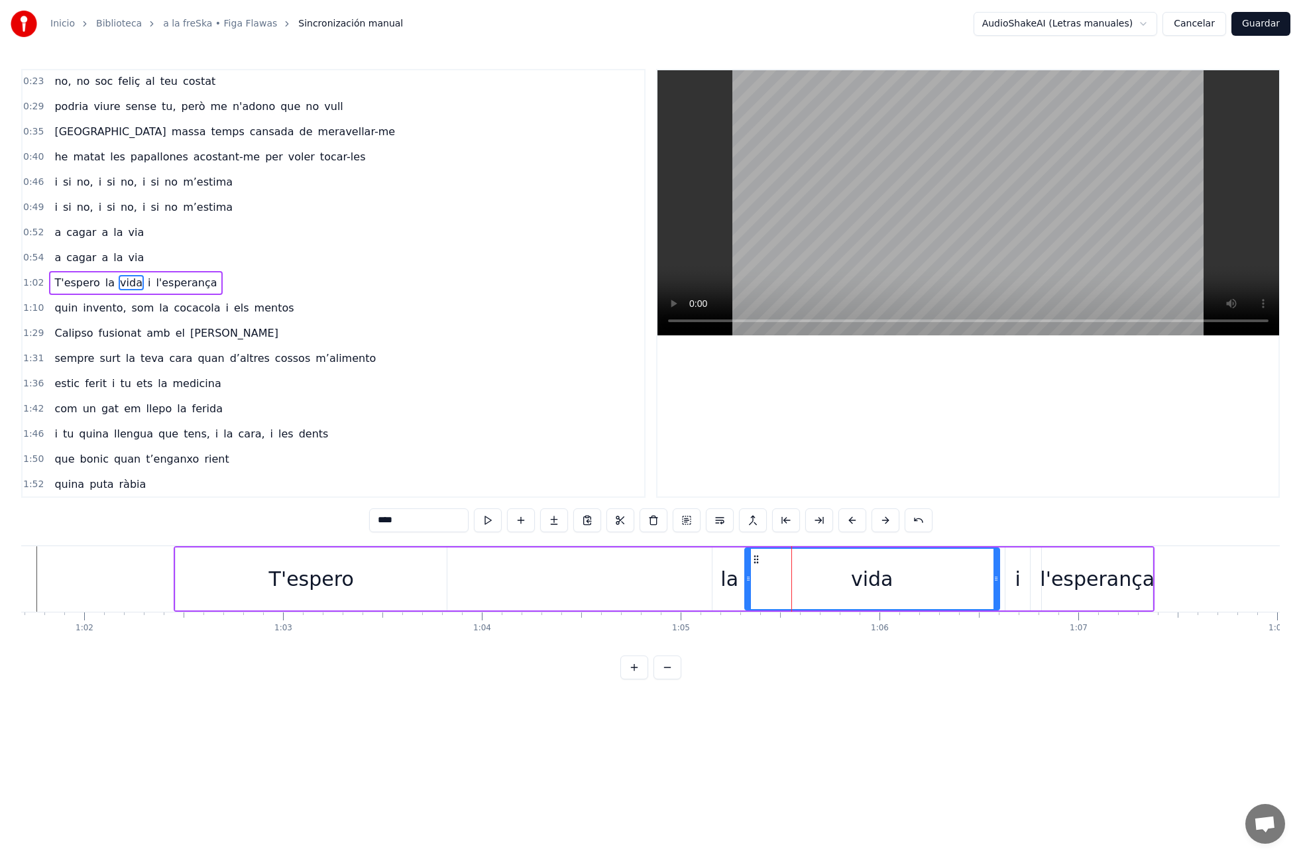
drag, startPoint x: 813, startPoint y: 579, endPoint x: 966, endPoint y: 582, distance: 153.8
click at [995, 581] on icon at bounding box center [995, 578] width 5 height 11
click at [724, 578] on div "la" at bounding box center [729, 579] width 18 height 30
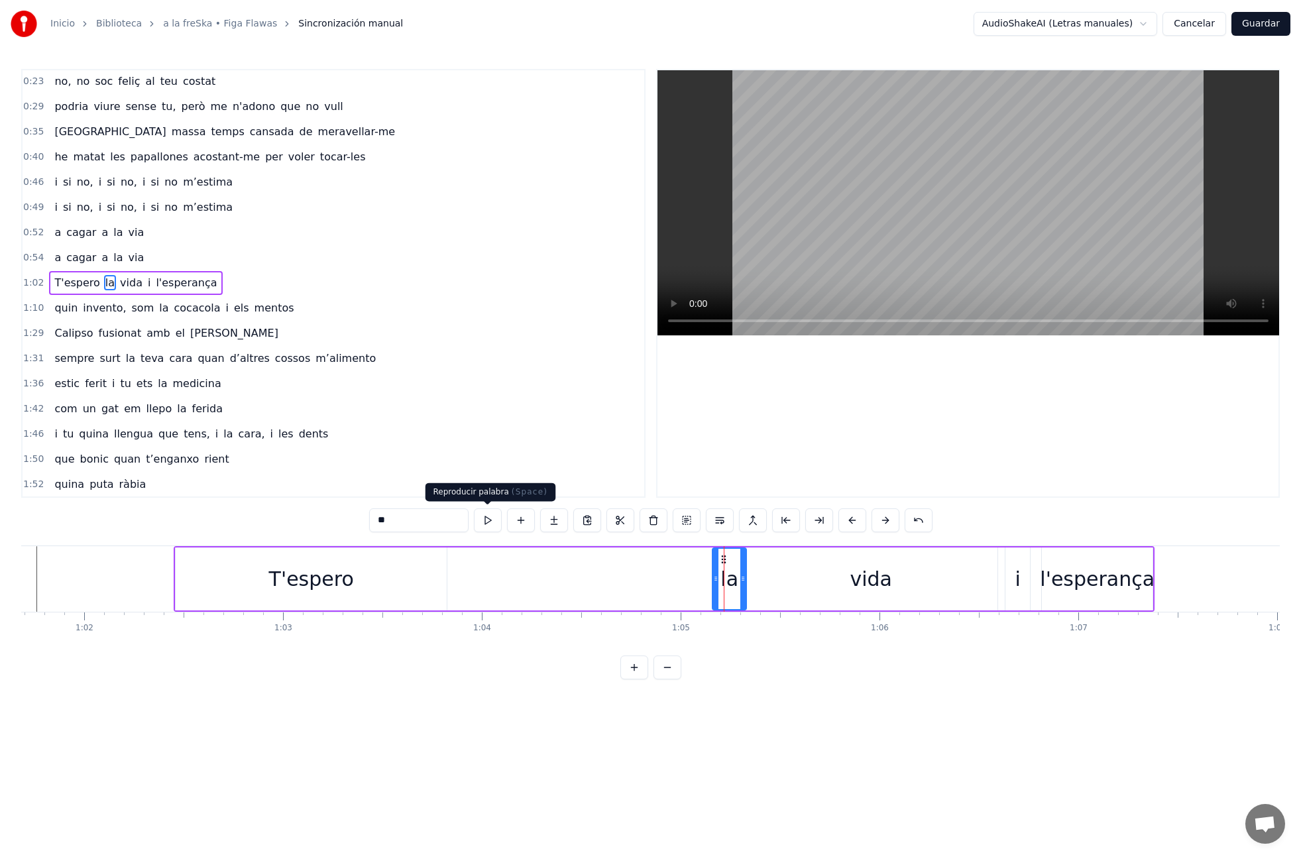
click at [495, 518] on button at bounding box center [488, 520] width 28 height 24
drag, startPoint x: 853, startPoint y: 594, endPoint x: 764, endPoint y: 555, distance: 96.8
click at [853, 594] on div "vida" at bounding box center [871, 578] width 253 height 63
click at [493, 519] on button at bounding box center [488, 520] width 28 height 24
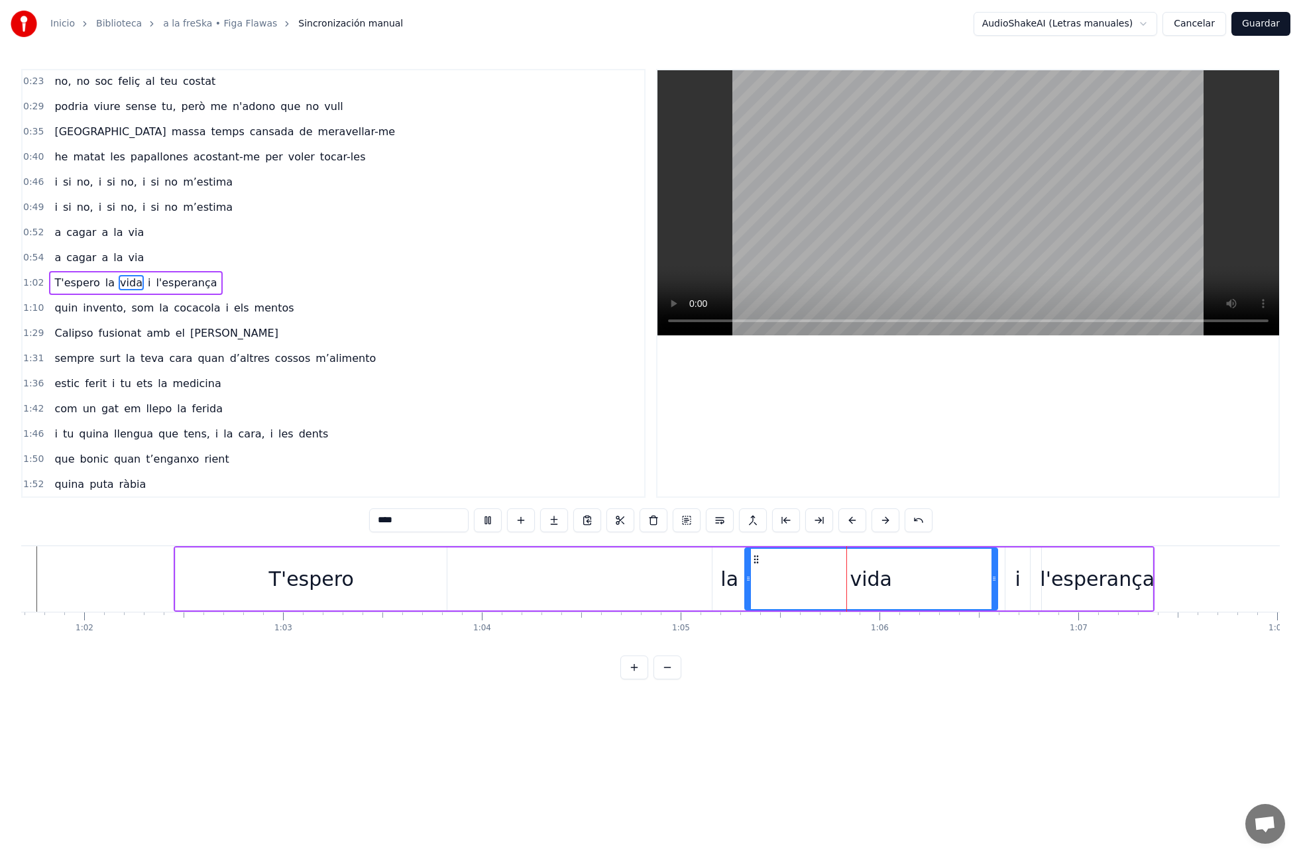
click at [490, 518] on button at bounding box center [488, 520] width 28 height 24
drag, startPoint x: 748, startPoint y: 581, endPoint x: 803, endPoint y: 584, distance: 55.1
click at [814, 581] on icon at bounding box center [813, 578] width 5 height 11
click at [728, 585] on div "la" at bounding box center [729, 579] width 18 height 30
drag, startPoint x: 755, startPoint y: 579, endPoint x: 699, endPoint y: 557, distance: 60.4
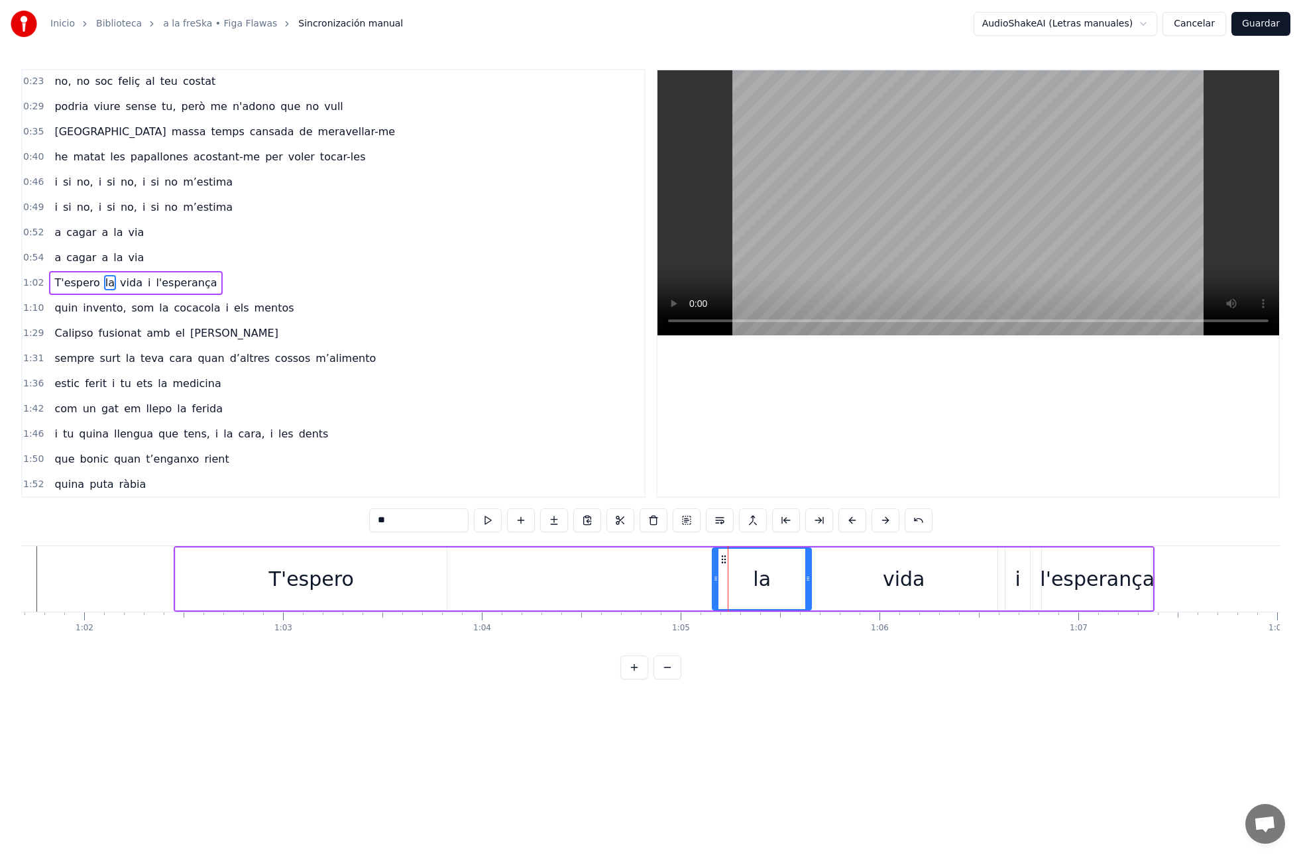
click at [809, 580] on icon at bounding box center [807, 578] width 5 height 11
click at [493, 520] on button at bounding box center [488, 520] width 28 height 24
click at [799, 581] on div "la" at bounding box center [756, 578] width 88 height 63
click at [845, 583] on div "vida" at bounding box center [904, 578] width 187 height 63
drag, startPoint x: 811, startPoint y: 579, endPoint x: 799, endPoint y: 582, distance: 12.2
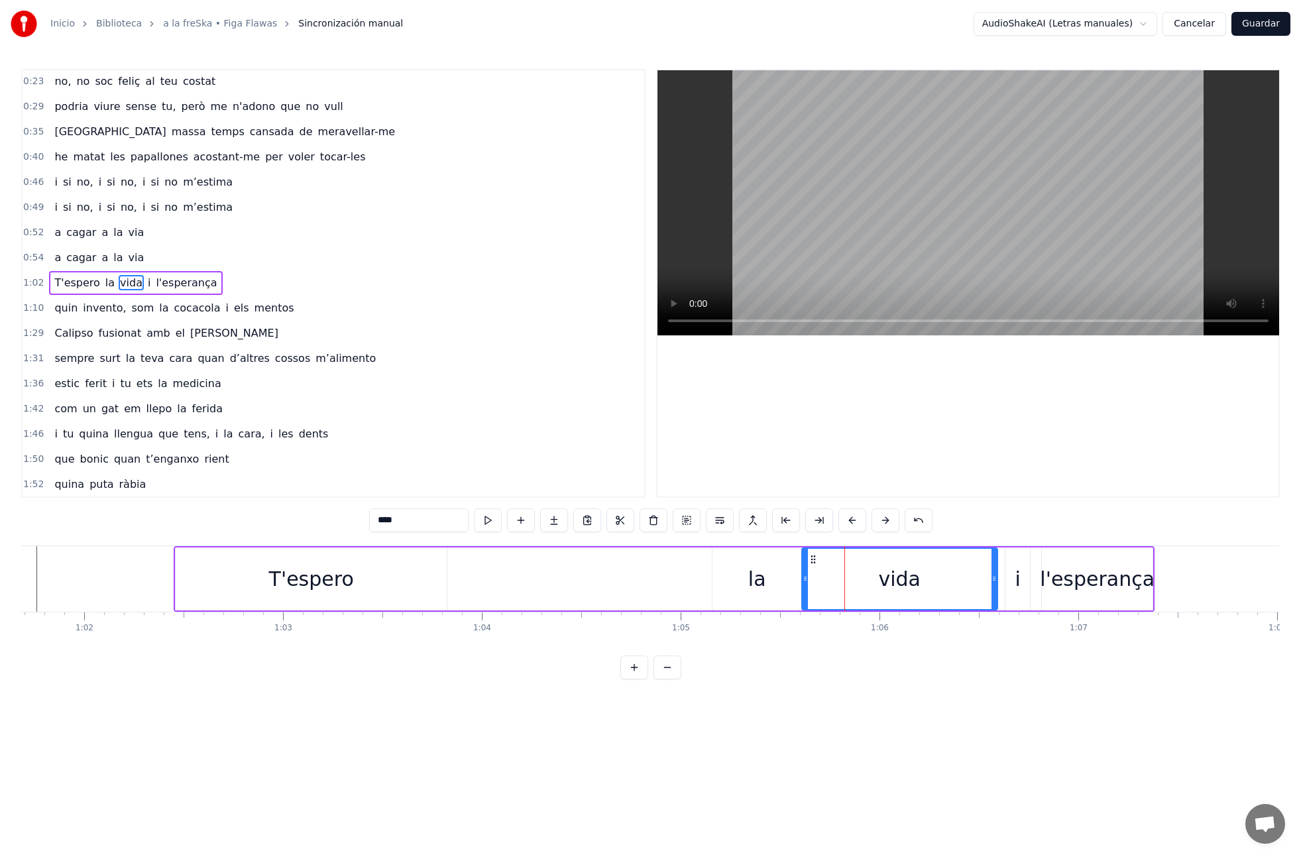
click at [803, 581] on icon at bounding box center [805, 578] width 5 height 11
click at [481, 518] on button at bounding box center [488, 520] width 28 height 24
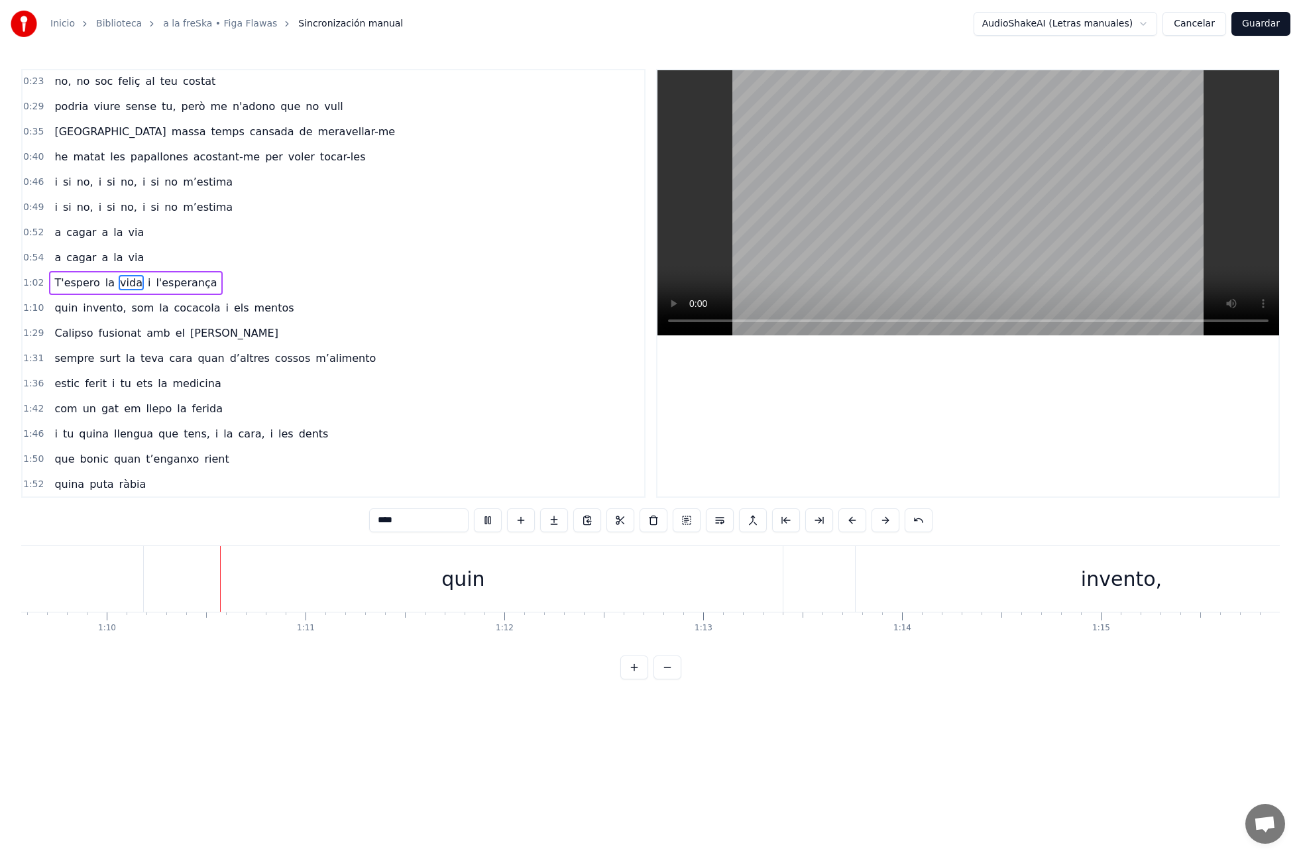
scroll to position [0, 13837]
click at [628, 590] on div "quin" at bounding box center [458, 579] width 639 height 66
type input "****"
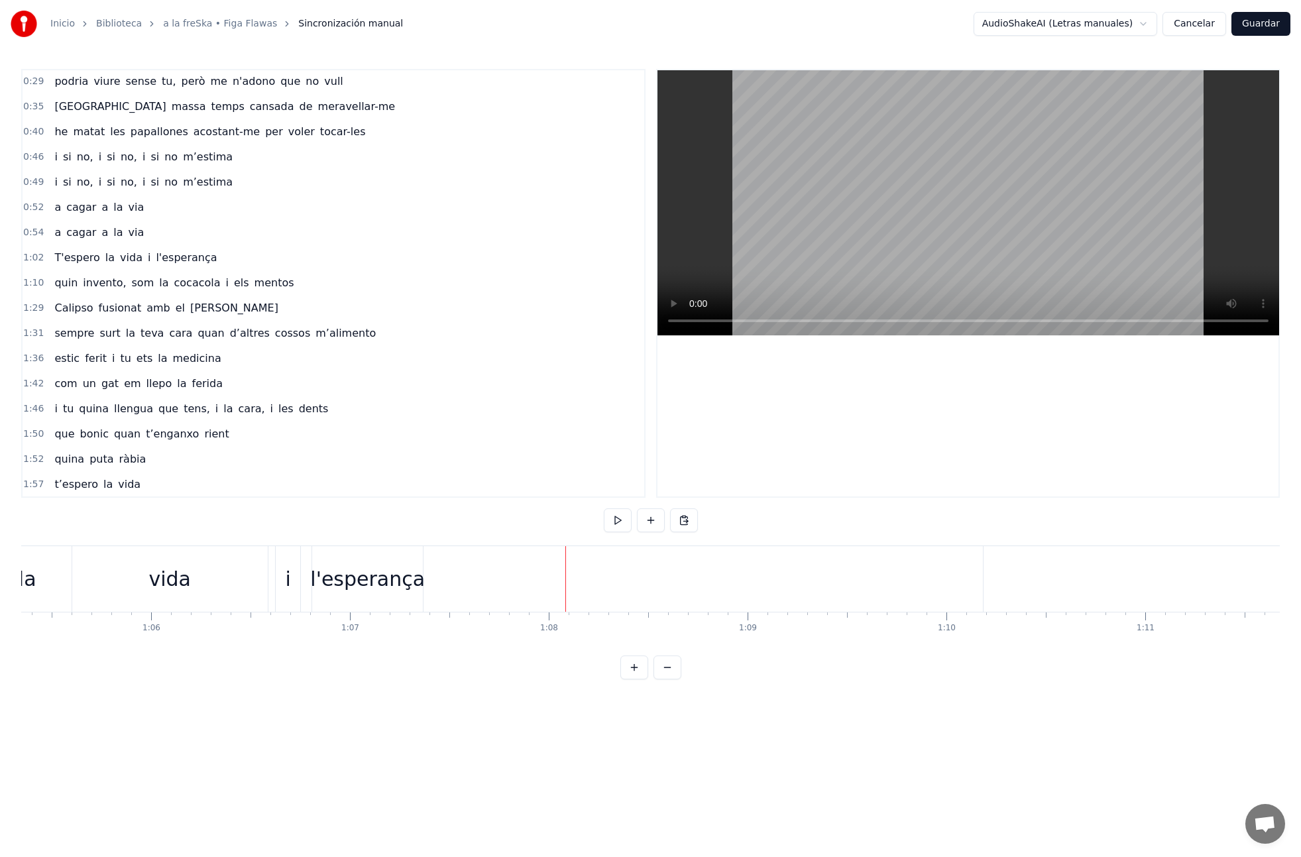
scroll to position [0, 12531]
click at [610, 579] on div "vida" at bounding box center [632, 579] width 196 height 66
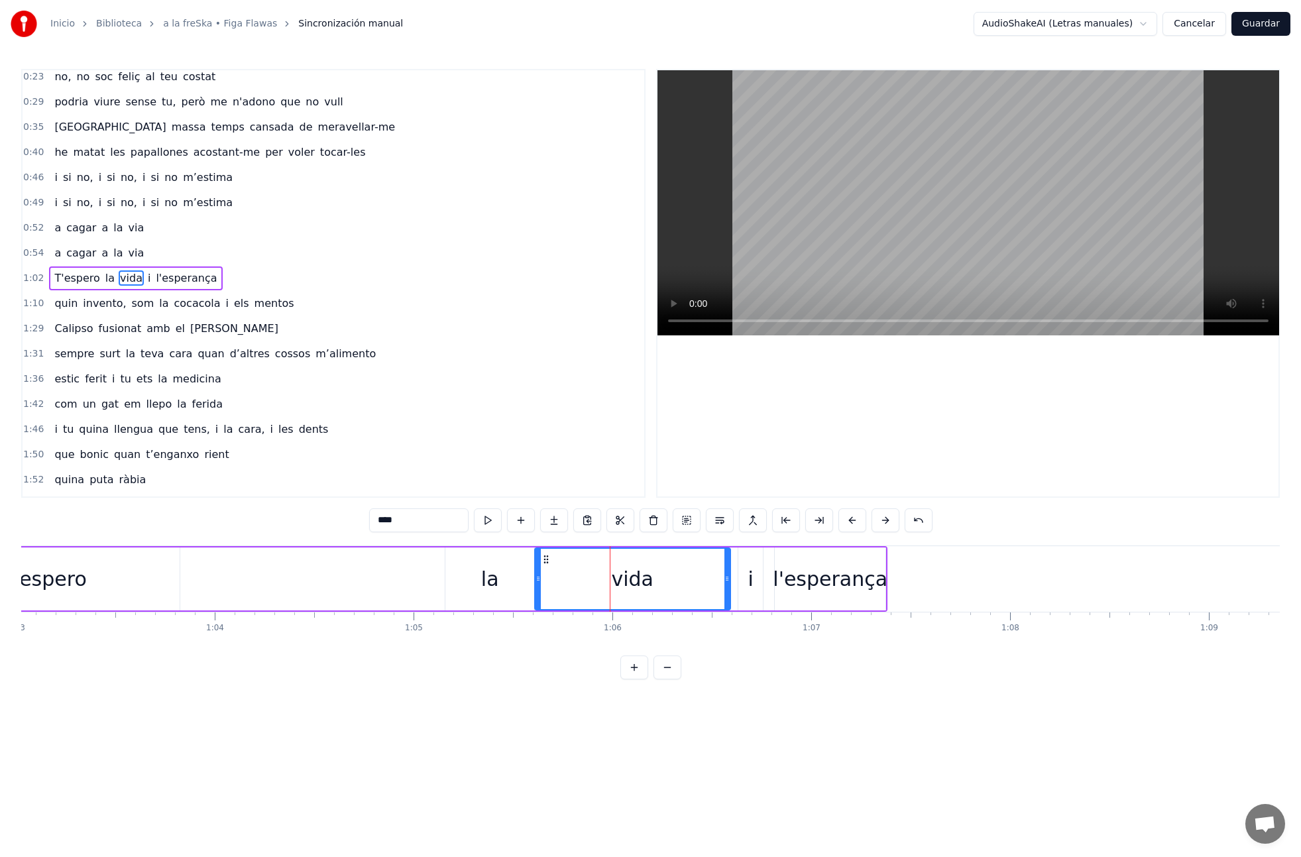
scroll to position [102, 0]
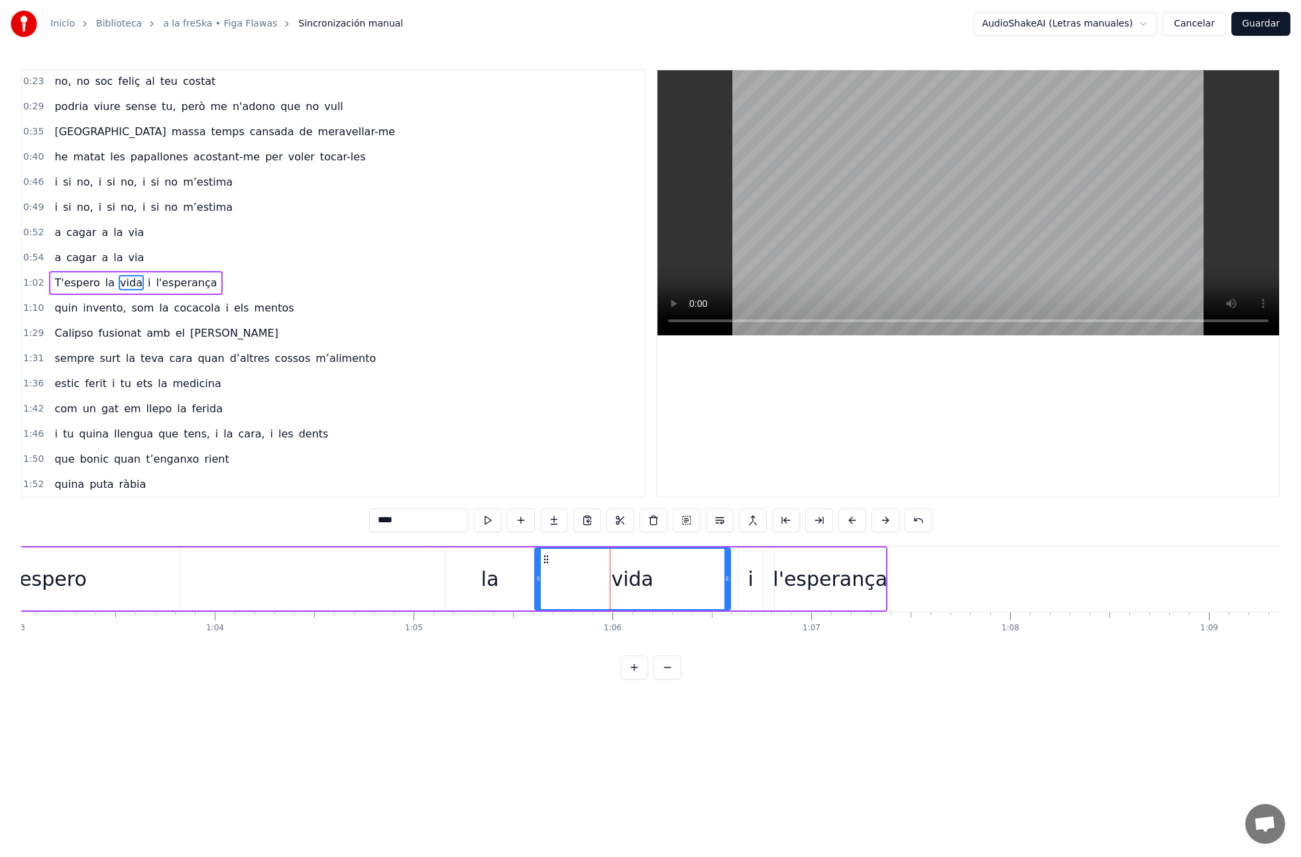
click at [830, 582] on div "l'esperança" at bounding box center [830, 579] width 115 height 30
type input "**********"
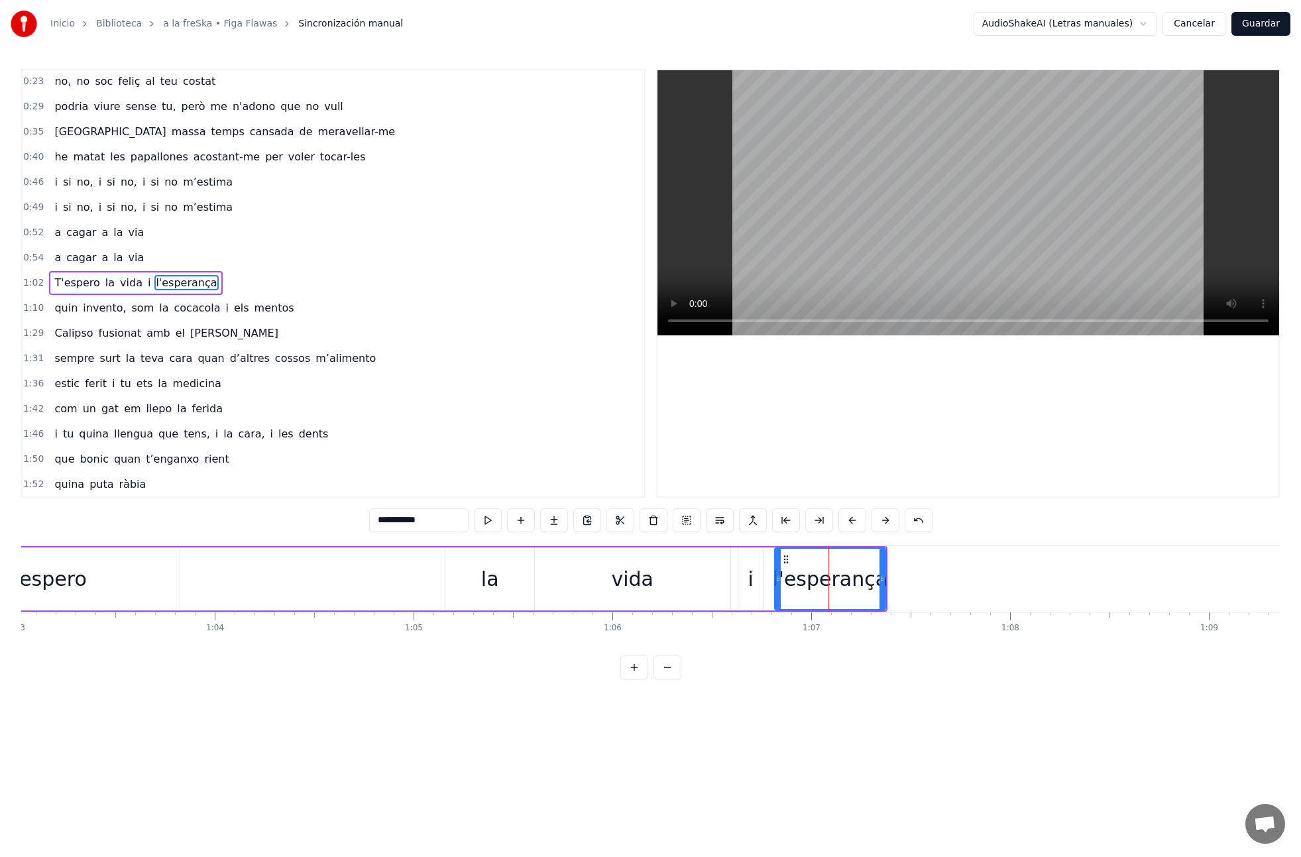
click at [734, 590] on div "T'espero la vida i l'esperança" at bounding box center [397, 579] width 981 height 66
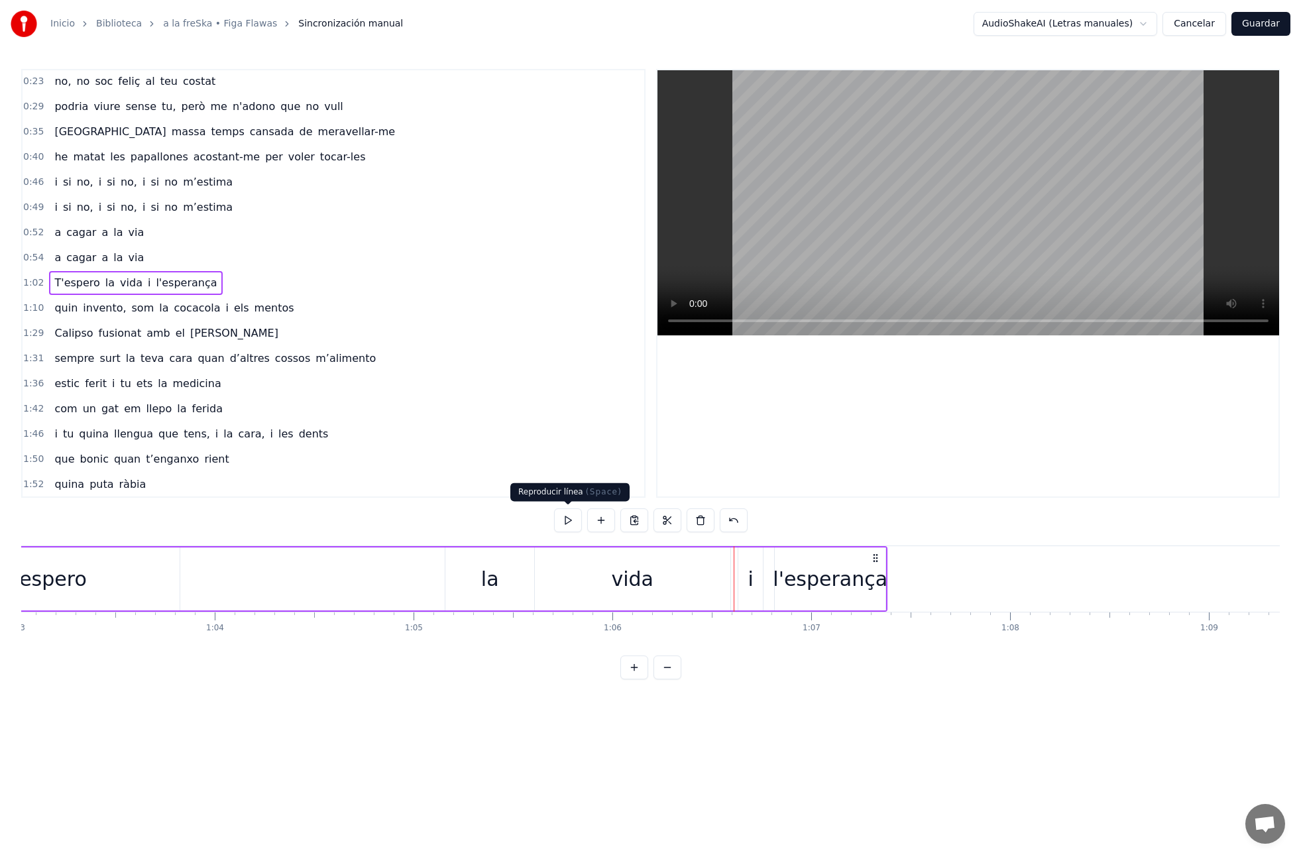
click at [561, 519] on button at bounding box center [568, 520] width 28 height 24
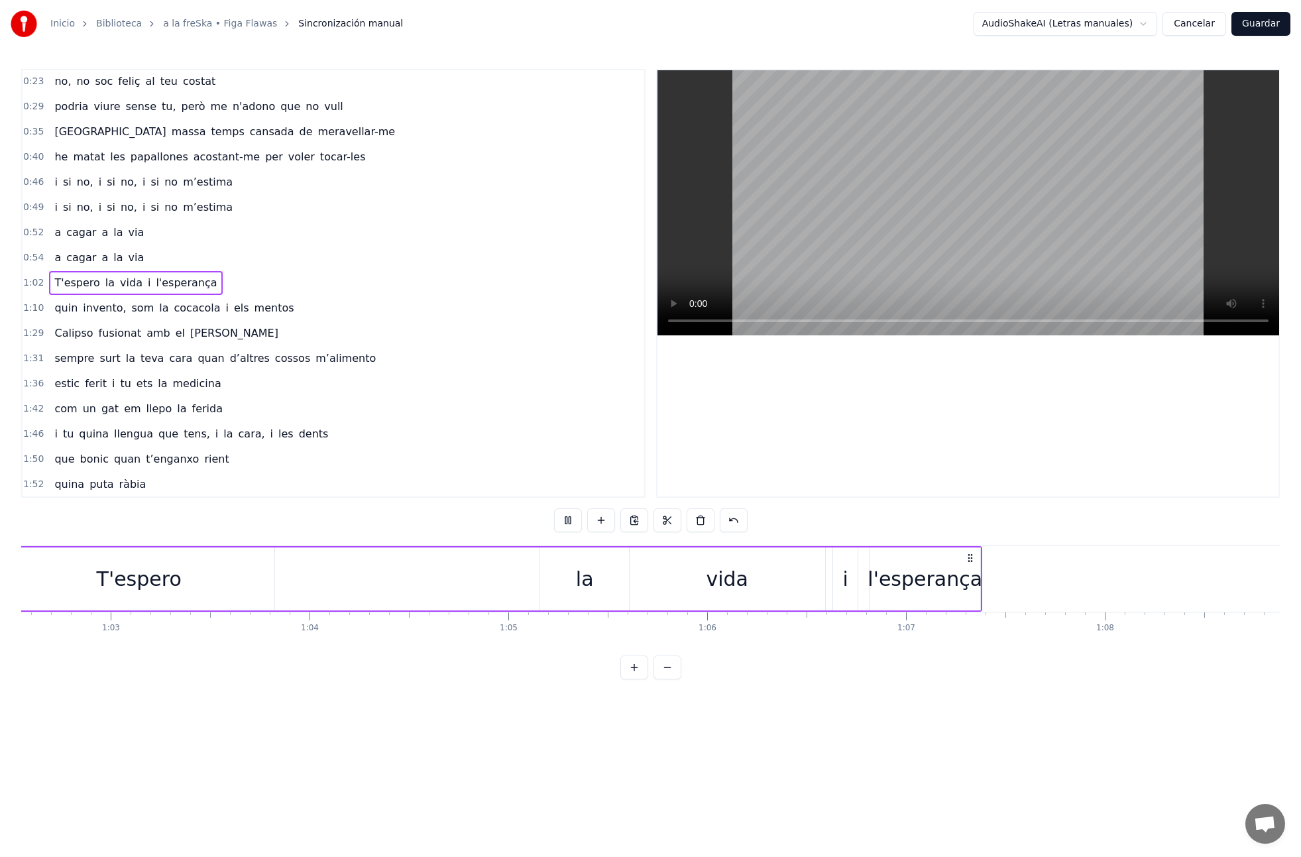
scroll to position [0, 12388]
click at [985, 587] on div "l'esperança" at bounding box center [973, 579] width 115 height 30
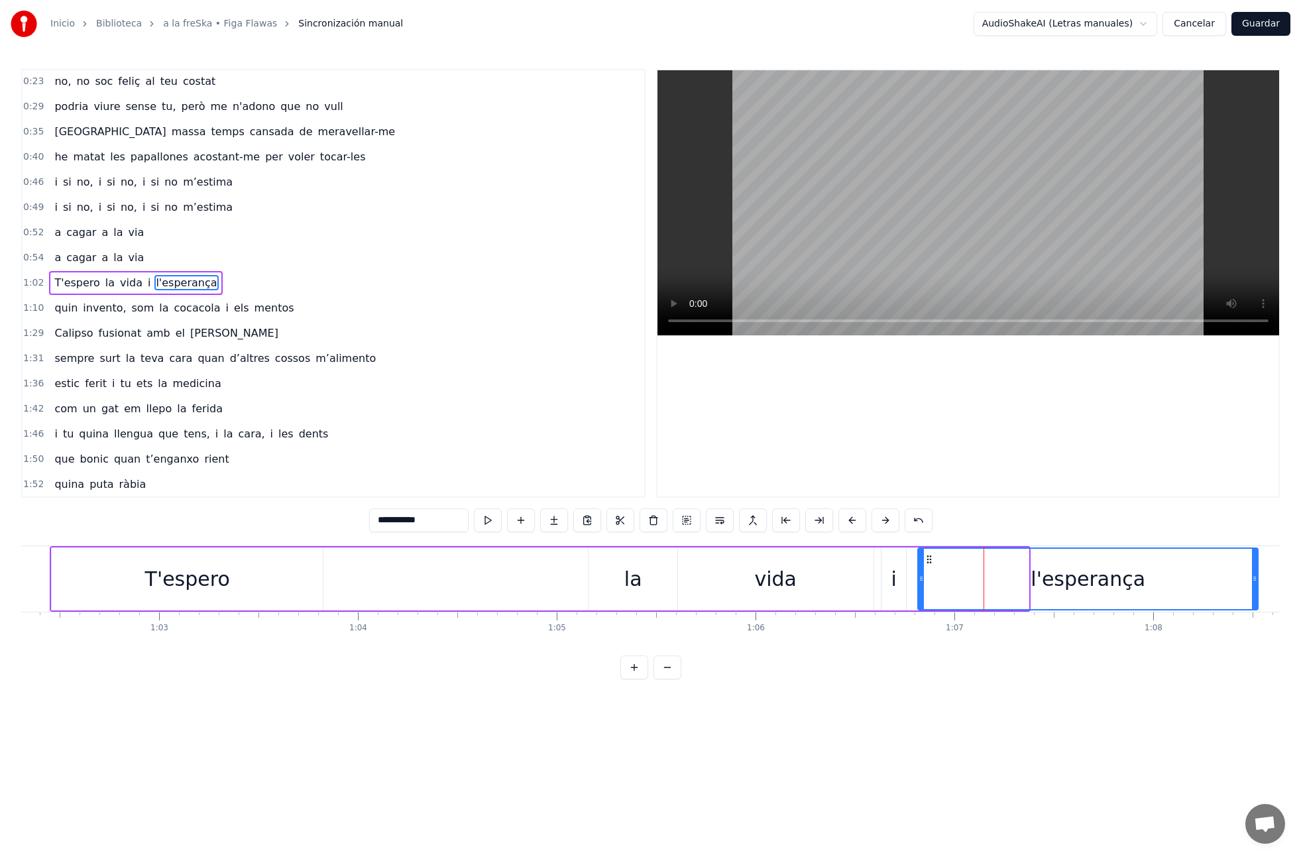
drag, startPoint x: 1027, startPoint y: 580, endPoint x: 1223, endPoint y: 579, distance: 196.2
click at [1255, 579] on icon at bounding box center [1254, 578] width 5 height 11
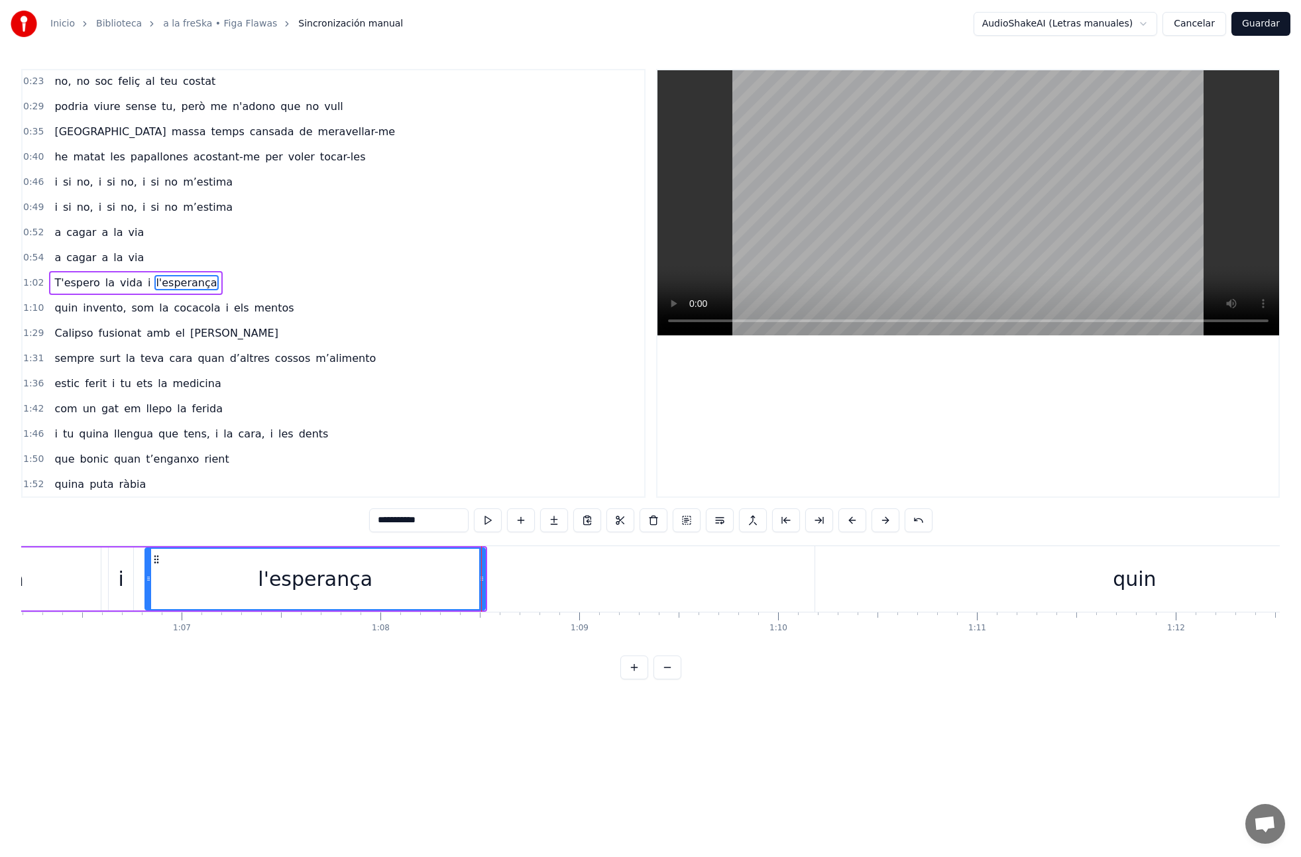
scroll to position [0, 13114]
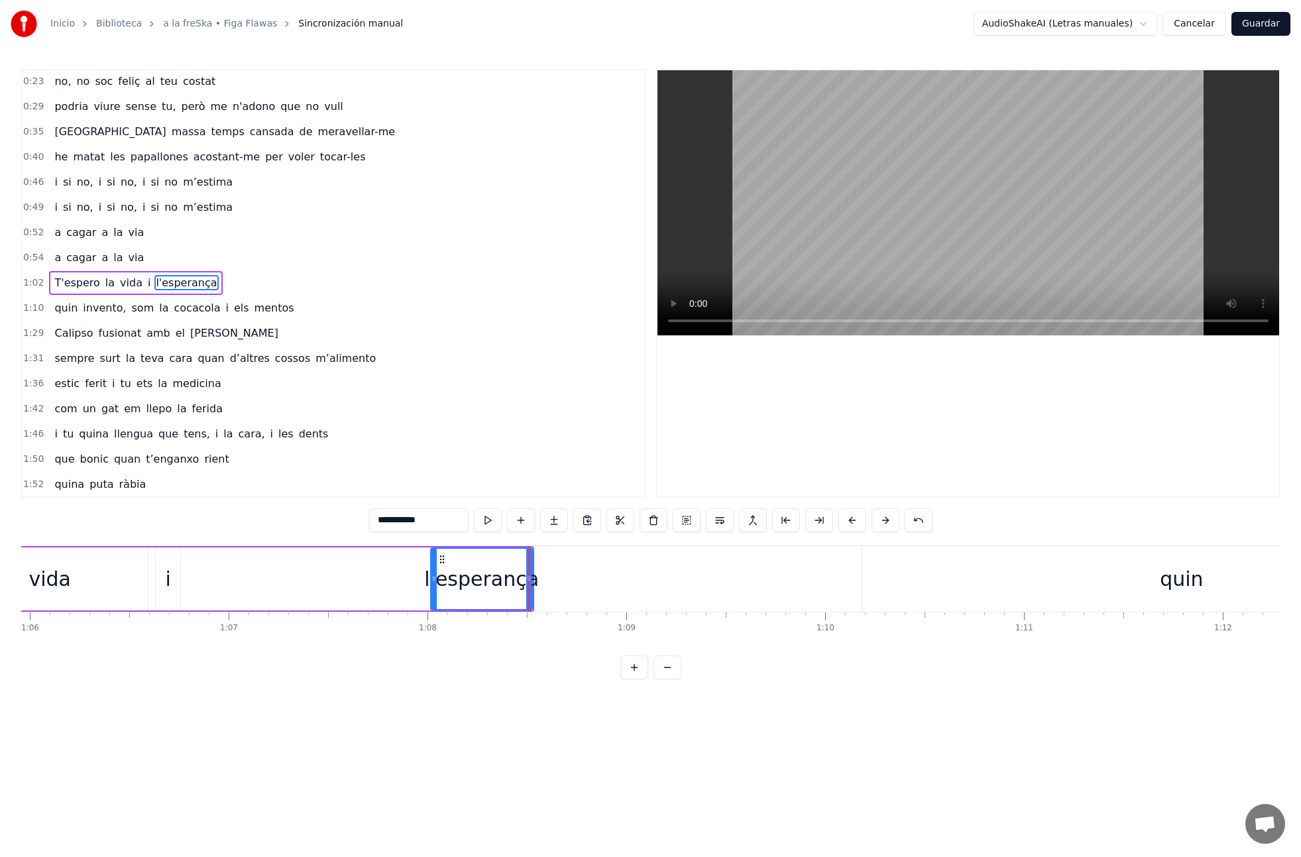
drag, startPoint x: 195, startPoint y: 579, endPoint x: 355, endPoint y: 594, distance: 160.5
click at [431, 581] on icon at bounding box center [433, 578] width 5 height 11
click at [178, 22] on link "a la freSka • Figa Flawas" at bounding box center [220, 23] width 114 height 13
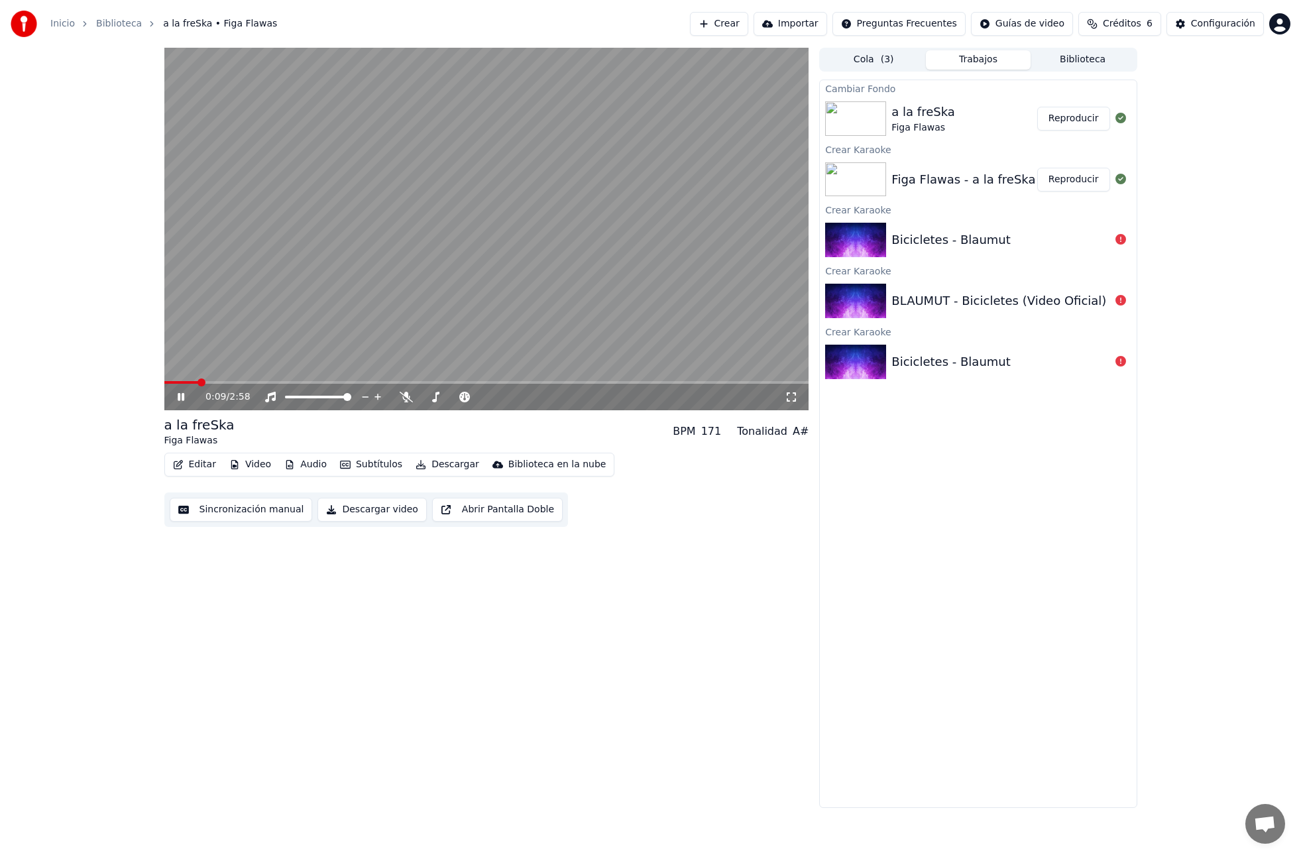
drag, startPoint x: 1023, startPoint y: 506, endPoint x: 1021, endPoint y: 463, distance: 42.5
click at [1021, 463] on div "Cambiar Fondo a la freSka Figa Flawas Reproducir Crear Karaoke Figa Flawas - a …" at bounding box center [977, 444] width 317 height 728
click at [119, 23] on link "Biblioteca" at bounding box center [119, 23] width 46 height 13
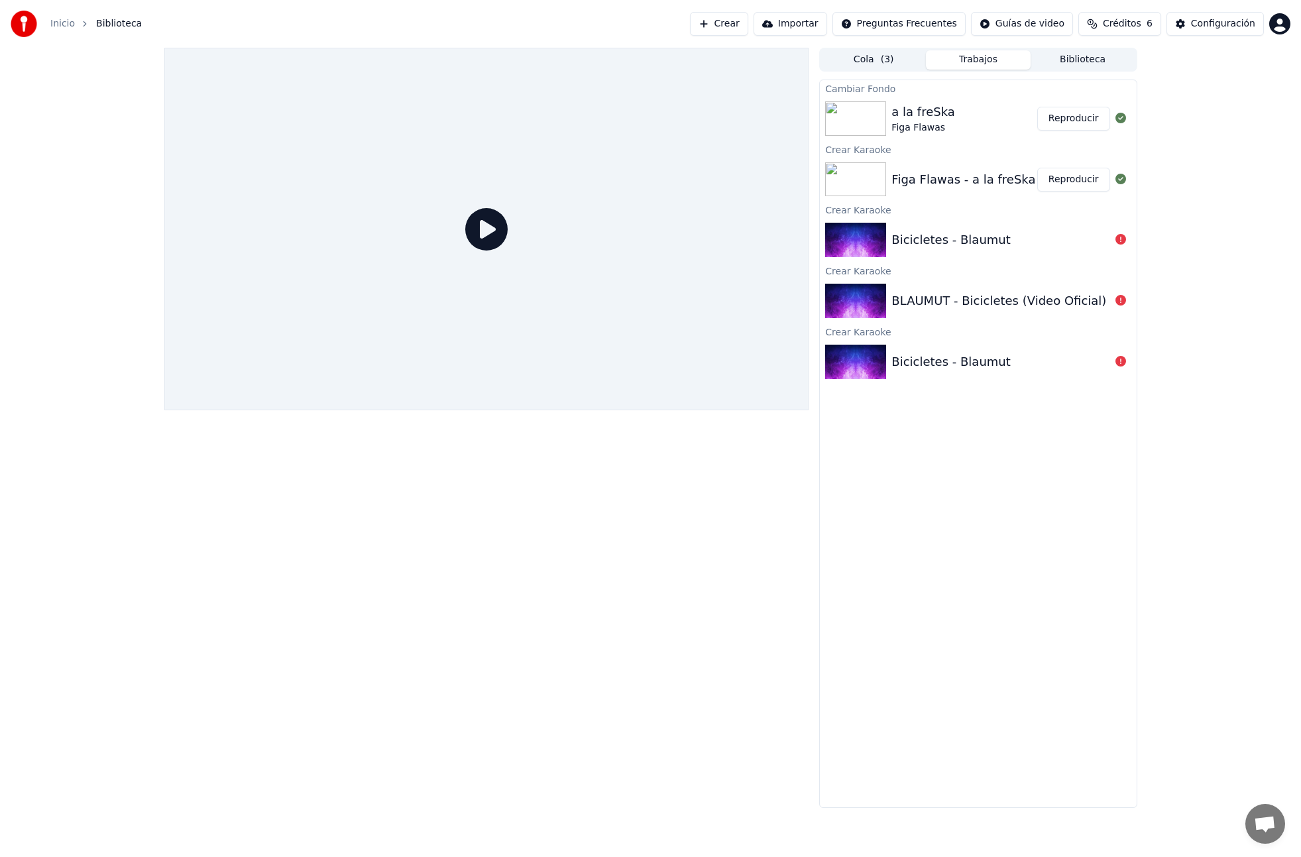
click at [735, 25] on button "Crear" at bounding box center [719, 24] width 58 height 24
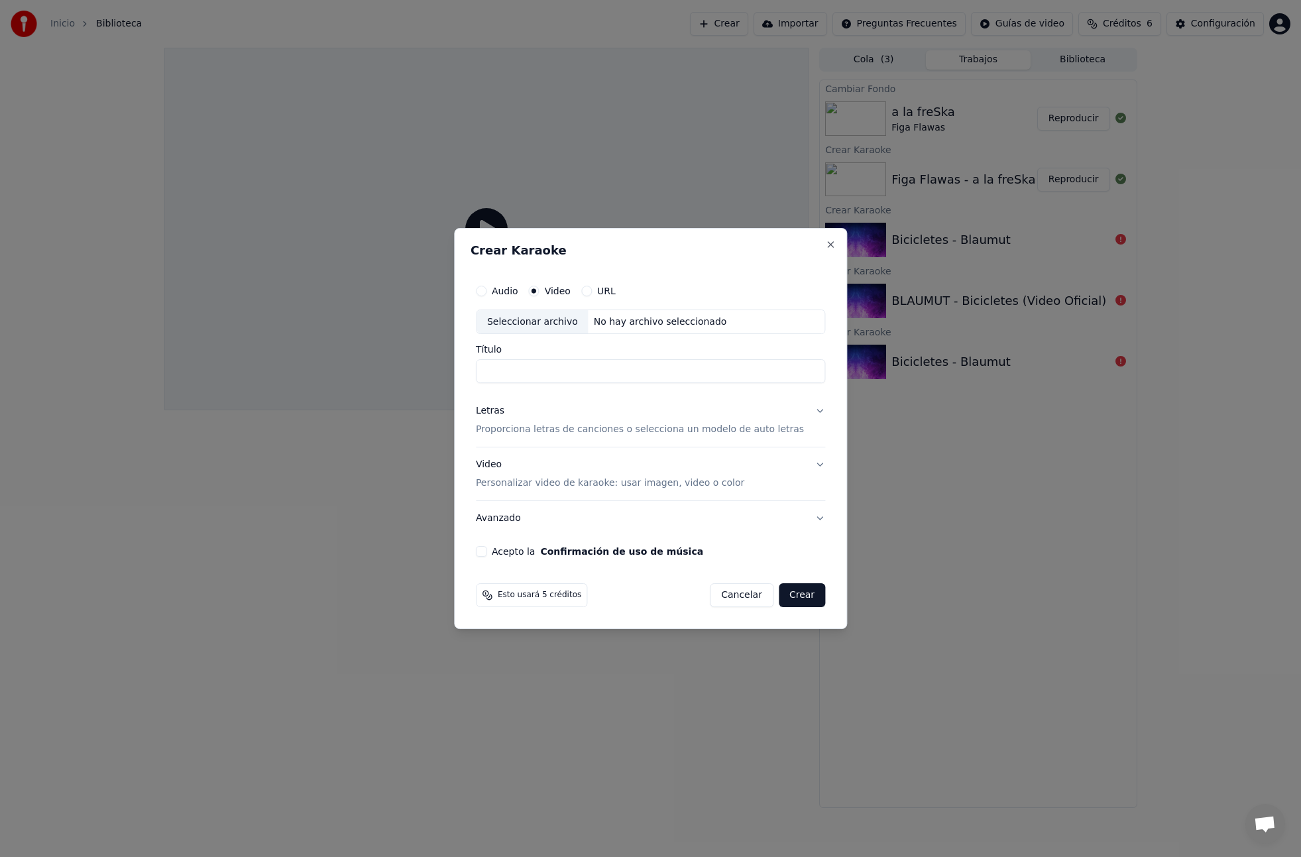
click at [613, 376] on input "Título" at bounding box center [650, 372] width 349 height 24
click at [557, 432] on p "Proporciona letras de canciones o selecciona un modelo de auto letras" at bounding box center [640, 429] width 328 height 13
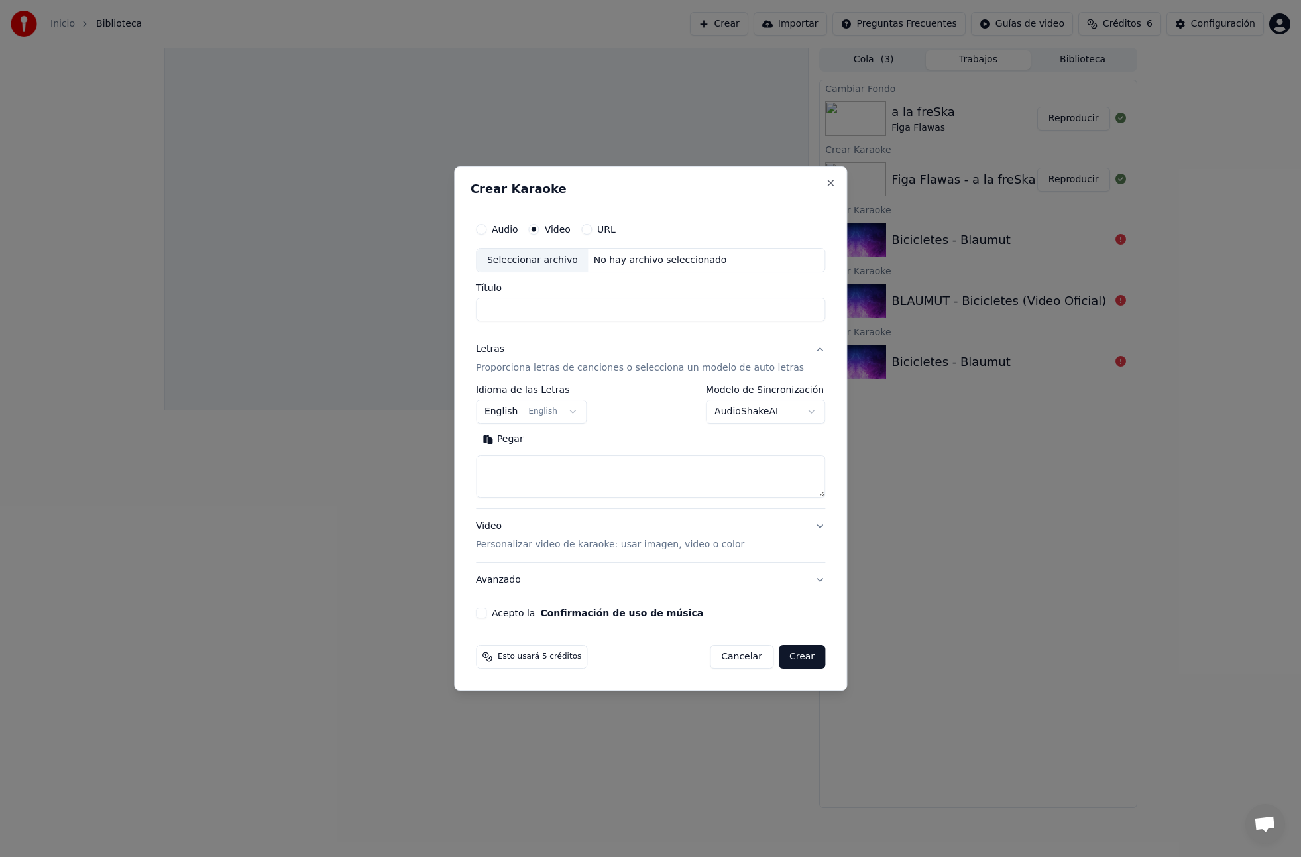
drag, startPoint x: 553, startPoint y: 472, endPoint x: 538, endPoint y: 433, distance: 41.1
click at [553, 472] on textarea at bounding box center [650, 477] width 349 height 42
click at [528, 410] on body "**********" at bounding box center [650, 428] width 1301 height 857
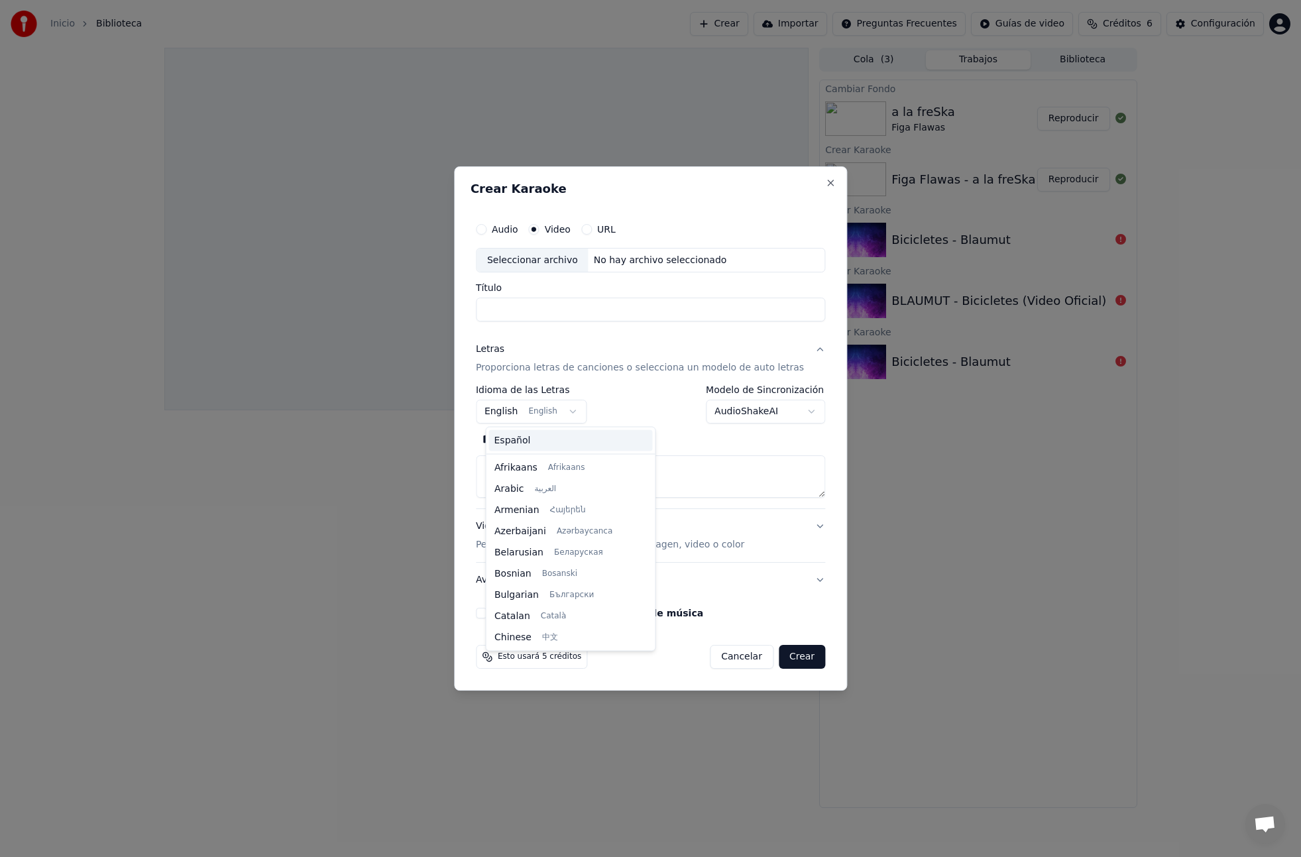
scroll to position [106, 0]
select select "**"
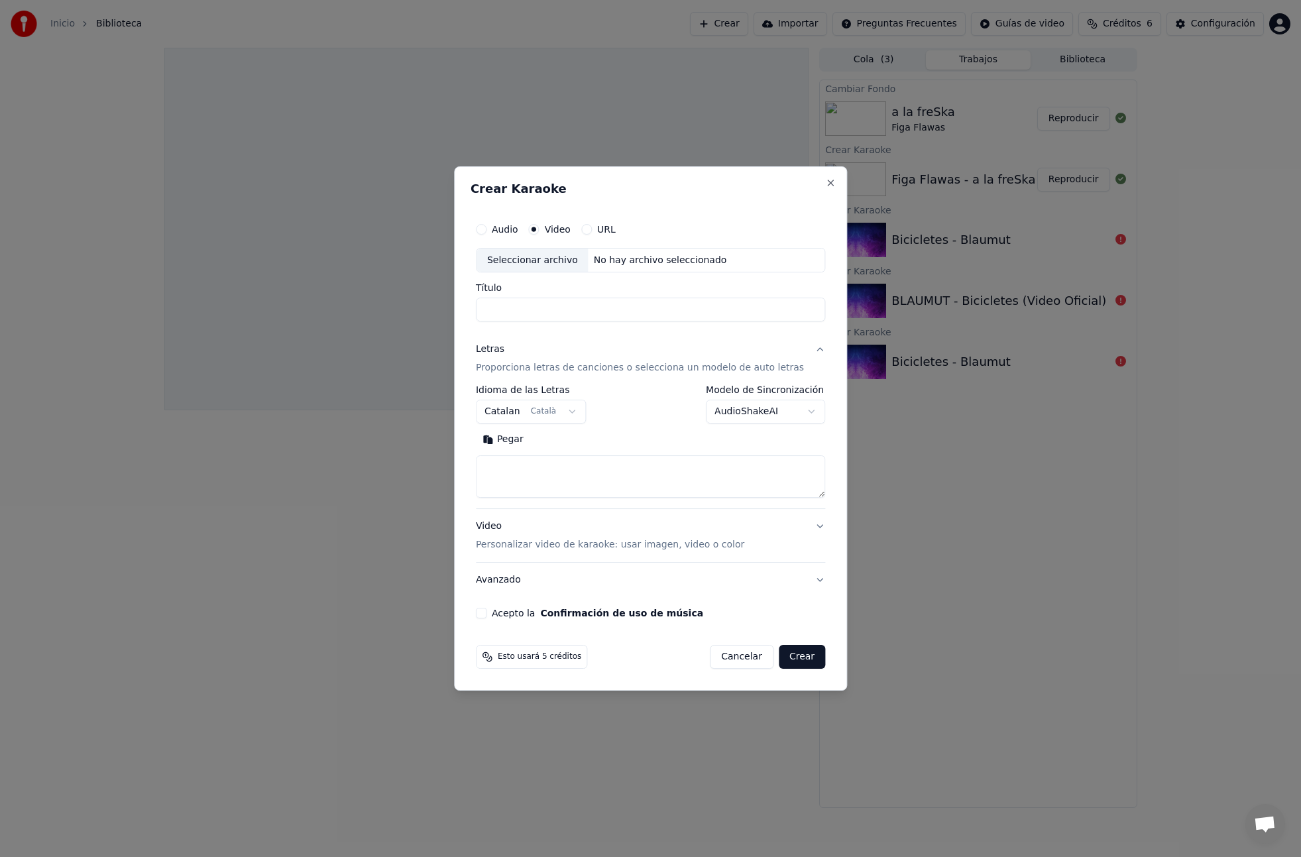
drag, startPoint x: 544, startPoint y: 455, endPoint x: 539, endPoint y: 463, distance: 10.1
click at [544, 455] on div "Pegar" at bounding box center [650, 463] width 349 height 69
click at [537, 467] on textarea at bounding box center [650, 477] width 349 height 42
paste textarea "**********"
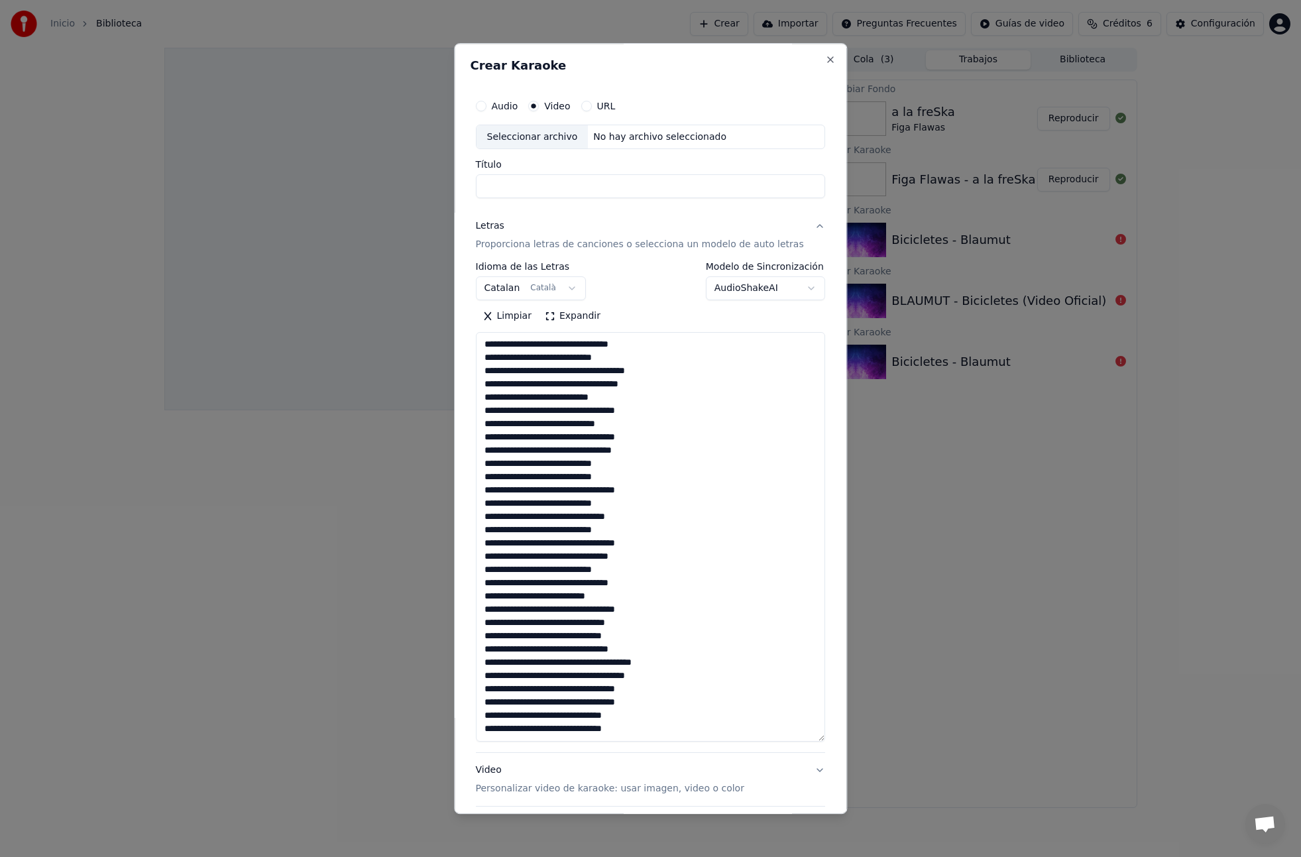
scroll to position [361, 0]
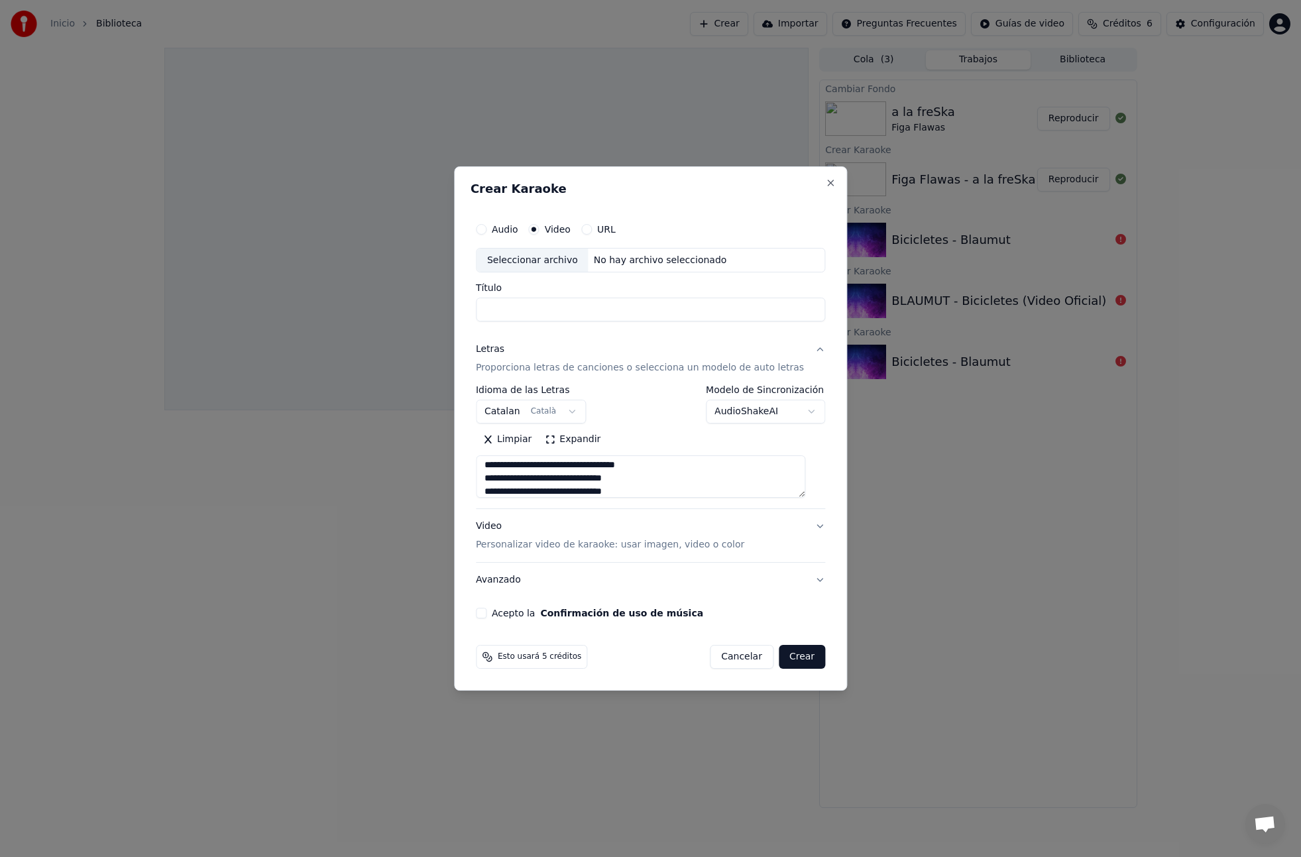
type textarea "**********"
click at [510, 616] on label "Acepto la Confirmación de uso de música" at bounding box center [597, 612] width 211 height 9
click at [486, 616] on button "Acepto la Confirmación de uso de música" at bounding box center [481, 613] width 11 height 11
click at [557, 313] on input "Título" at bounding box center [650, 310] width 349 height 24
type input "**********"
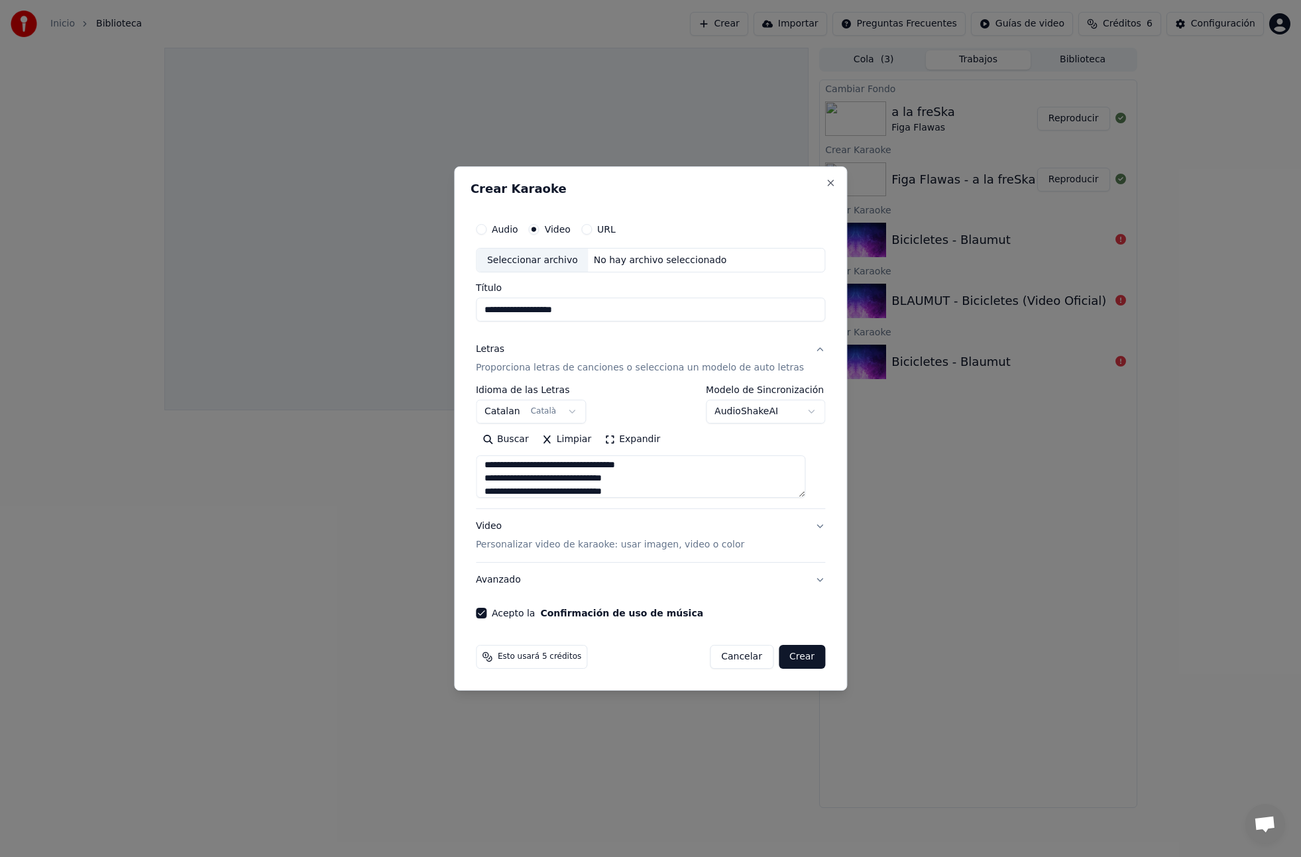
click at [681, 484] on textarea at bounding box center [641, 477] width 330 height 42
click at [654, 484] on textarea at bounding box center [641, 477] width 330 height 42
click at [644, 491] on textarea at bounding box center [641, 477] width 330 height 42
click at [668, 488] on textarea at bounding box center [641, 477] width 330 height 42
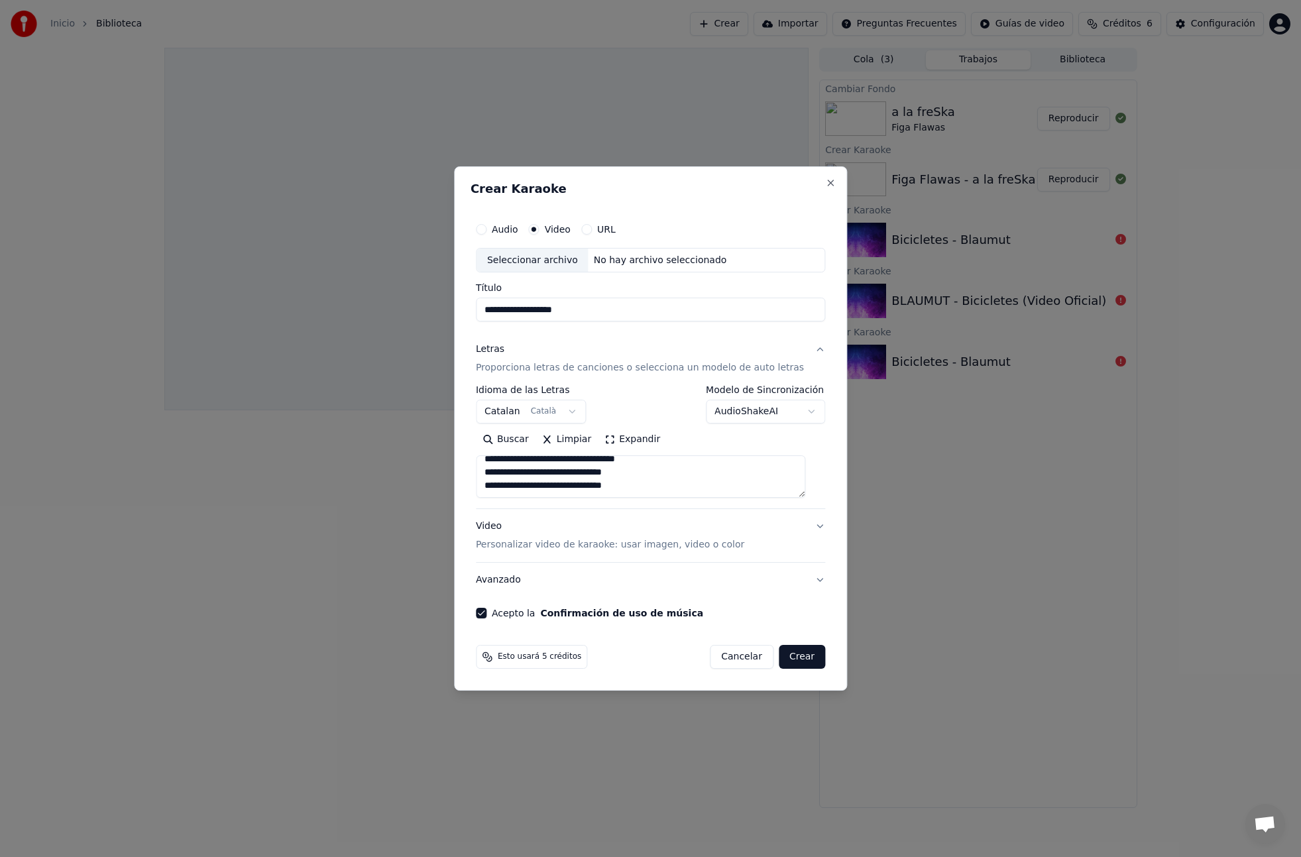
scroll to position [366, 0]
click at [571, 488] on textarea at bounding box center [641, 477] width 330 height 42
click at [642, 490] on textarea at bounding box center [641, 477] width 330 height 42
click at [559, 253] on div "Seleccionar archivo" at bounding box center [533, 261] width 112 height 24
click at [571, 545] on p "Personalizar video de karaoke: usar imagen, video o color" at bounding box center [610, 544] width 268 height 13
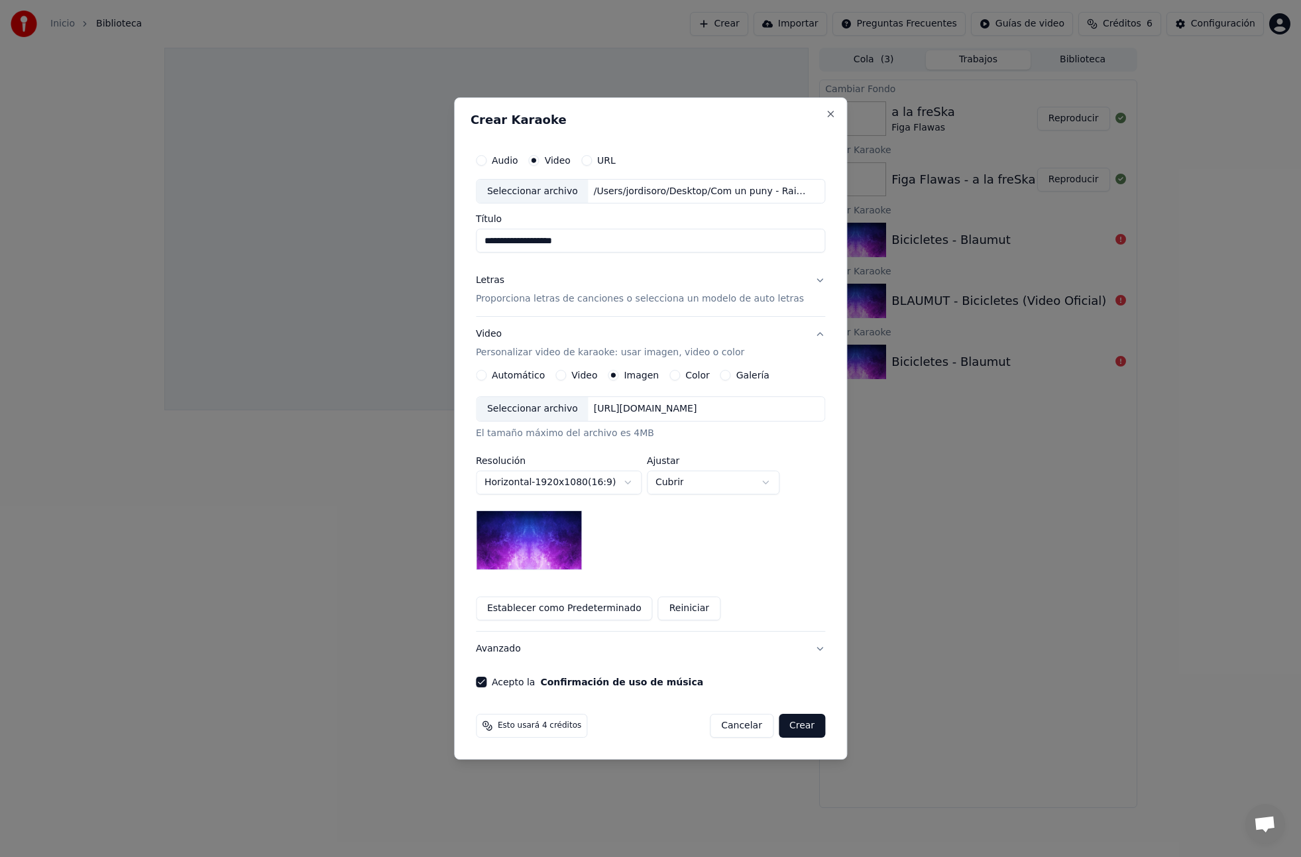
click at [631, 406] on div "[URL][DOMAIN_NAME]" at bounding box center [646, 408] width 114 height 13
click at [581, 376] on label "Video" at bounding box center [584, 374] width 26 height 9
click at [566, 376] on button "Video" at bounding box center [560, 375] width 11 height 11
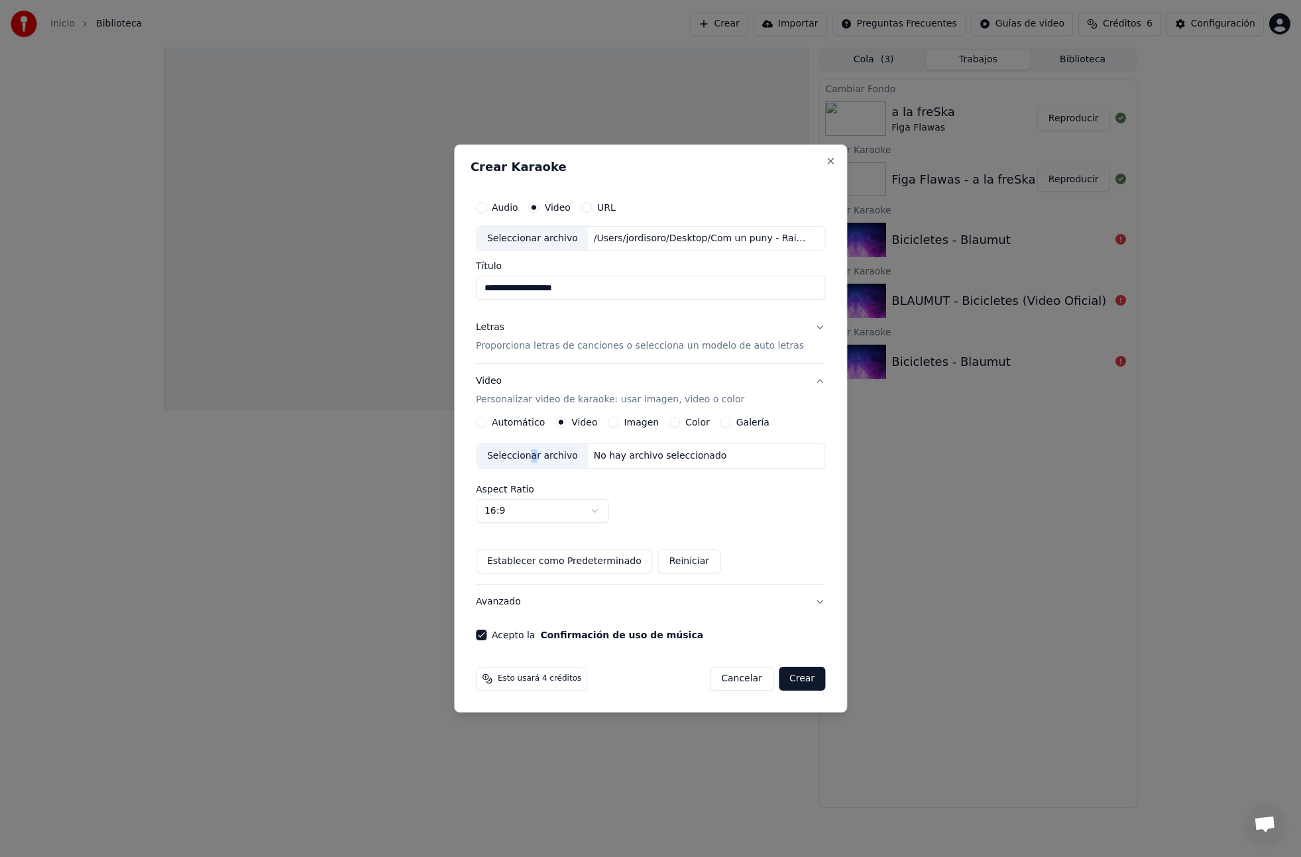
click at [539, 453] on div "Seleccionar archivo" at bounding box center [533, 456] width 112 height 24
click at [793, 679] on button "Crear" at bounding box center [802, 679] width 46 height 24
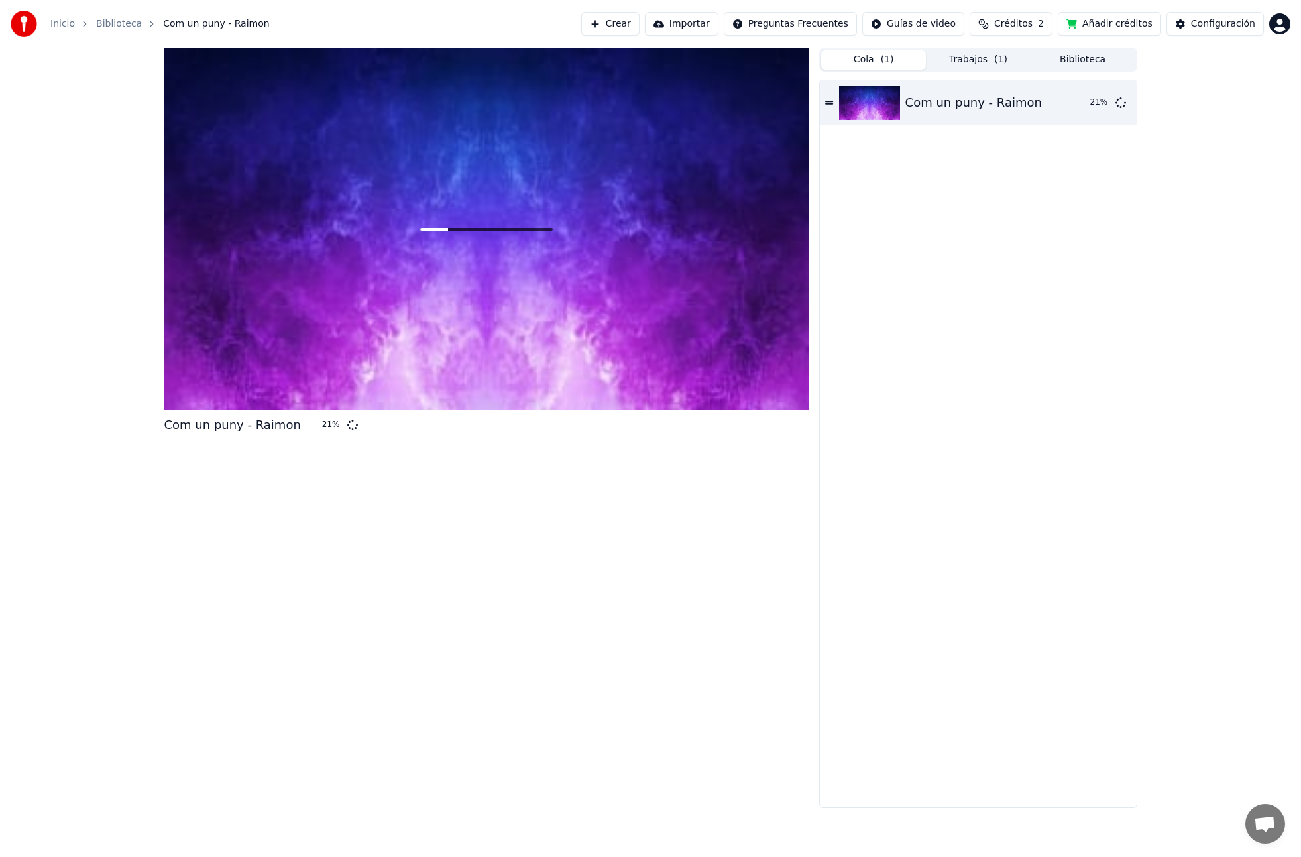
click at [875, 60] on button "Cola ( 1 )" at bounding box center [873, 59] width 105 height 19
click at [1096, 69] on button "Biblioteca" at bounding box center [1083, 59] width 105 height 19
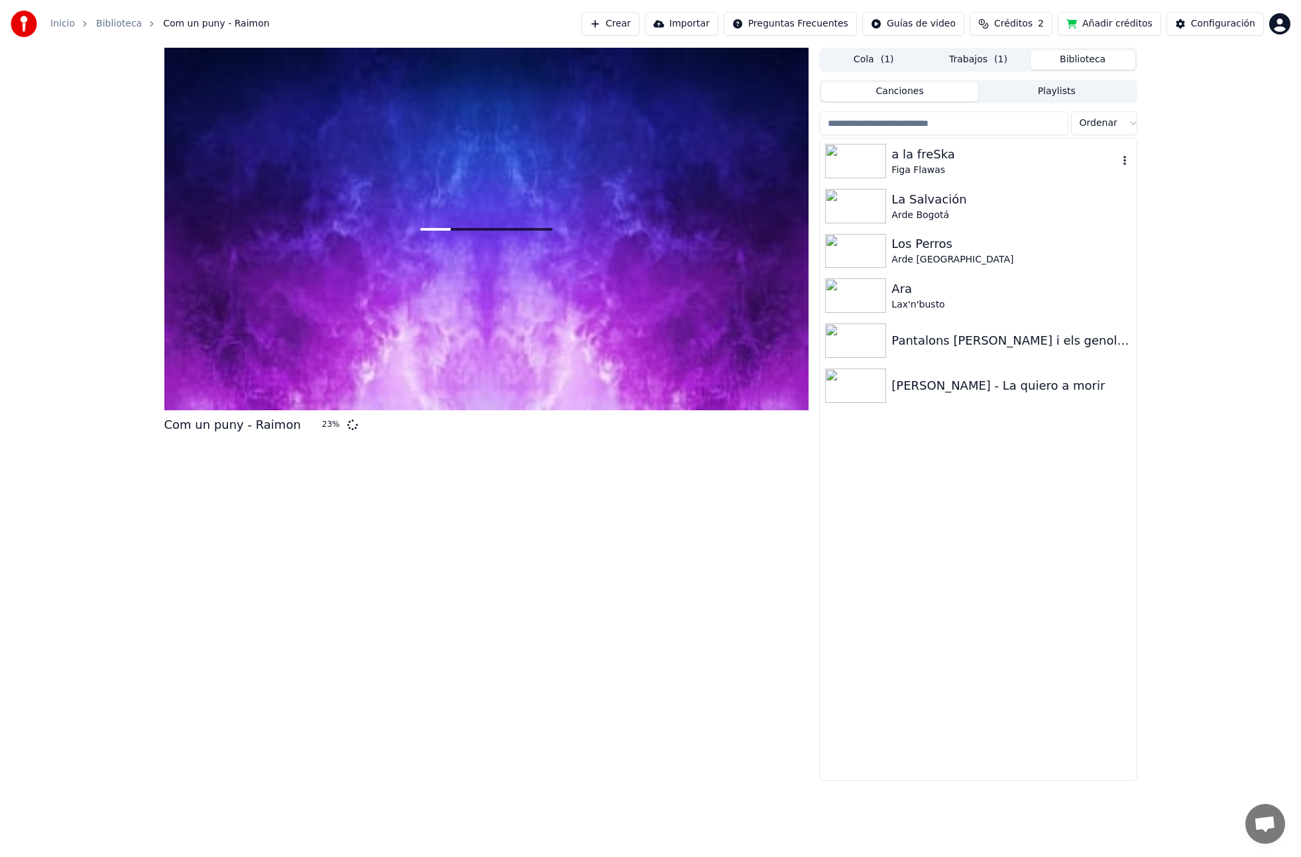
click at [1121, 158] on icon "button" at bounding box center [1124, 160] width 13 height 11
click at [1167, 398] on div "Com un puny - Raimon 24 % Cola ( 1 ) Trabajos ( 1 ) Biblioteca Canciones Playli…" at bounding box center [650, 414] width 1301 height 733
click at [1124, 160] on icon "button" at bounding box center [1124, 160] width 3 height 9
click at [1123, 268] on div "Eliminar" at bounding box center [1130, 270] width 158 height 21
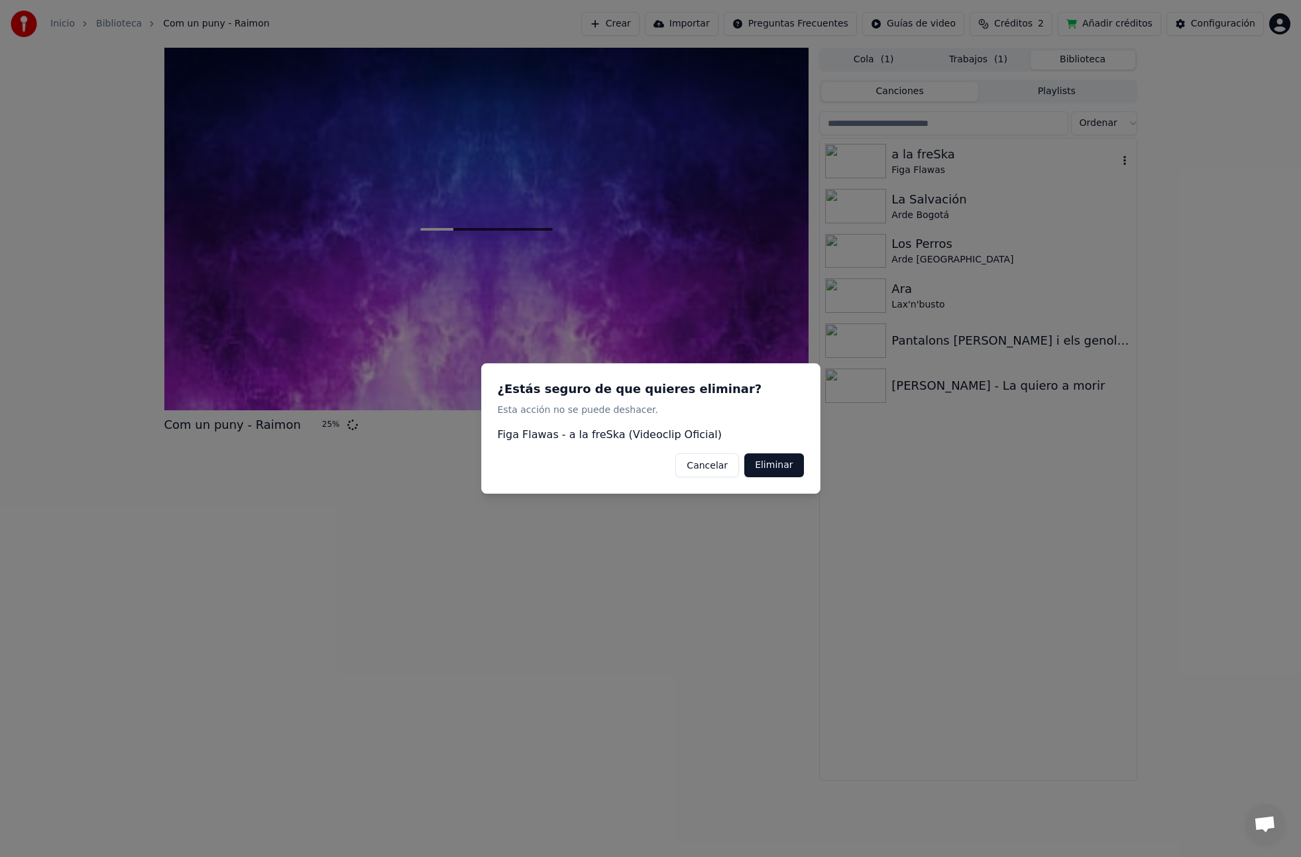
click at [771, 464] on button "Eliminar" at bounding box center [773, 465] width 59 height 24
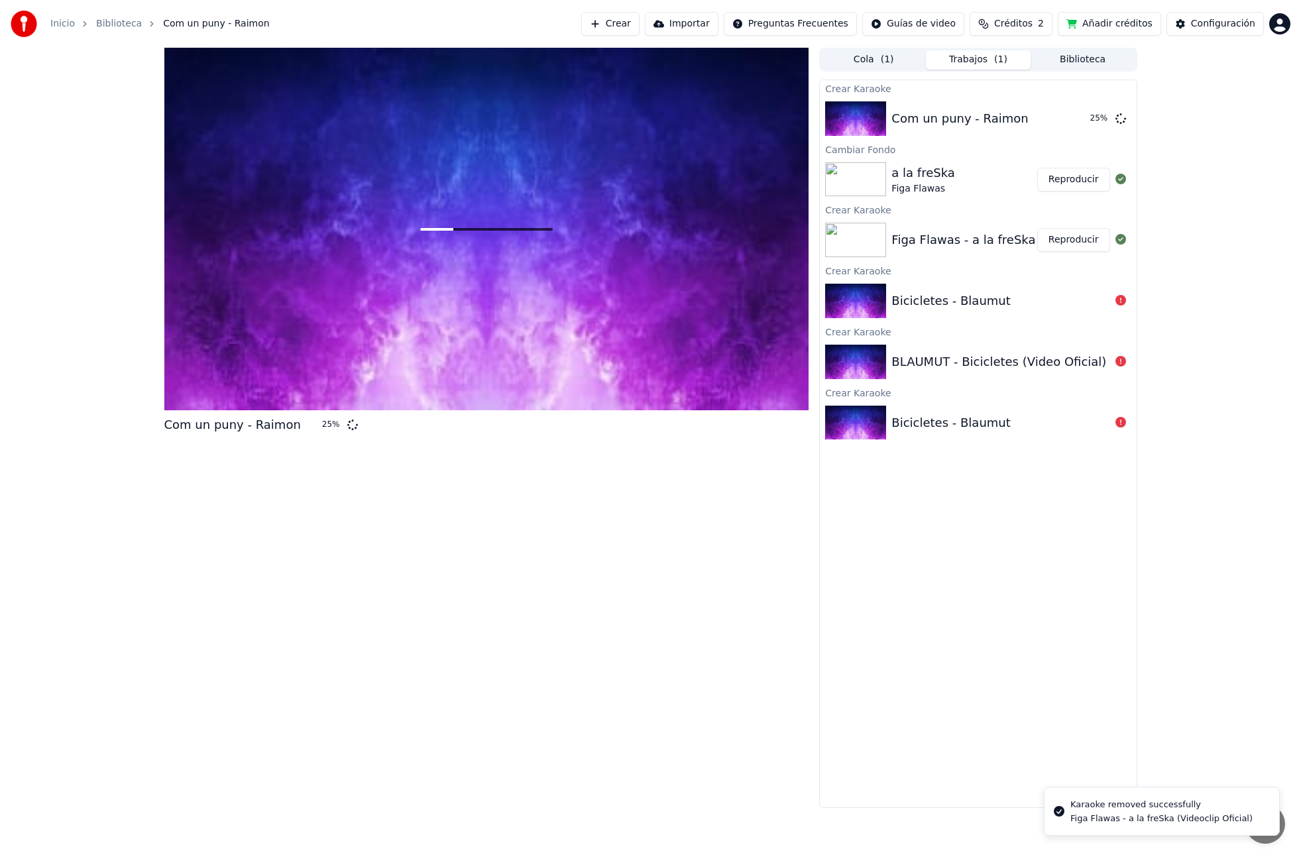
click at [976, 60] on button "Trabajos ( 1 )" at bounding box center [978, 59] width 105 height 19
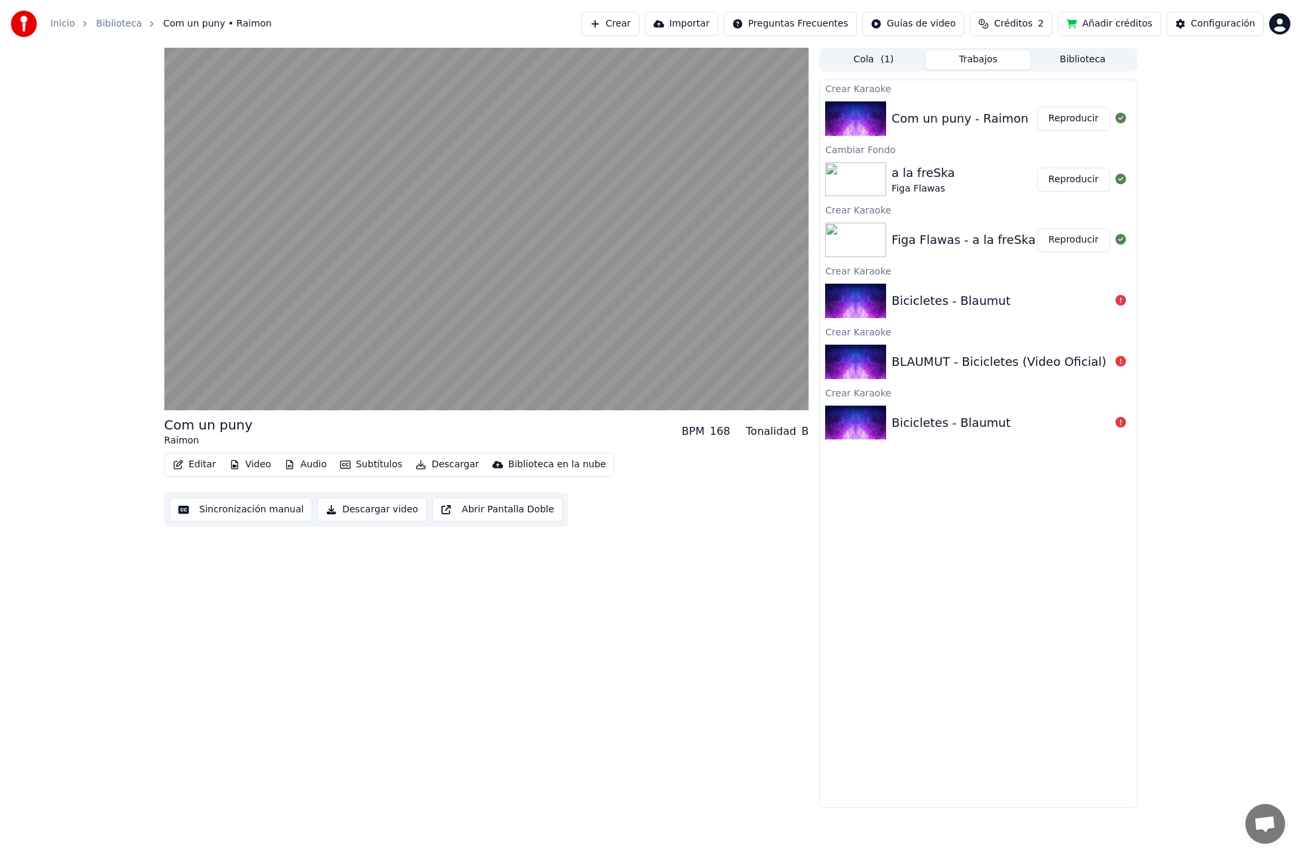
drag, startPoint x: 588, startPoint y: 690, endPoint x: 606, endPoint y: 698, distance: 19.6
click at [588, 690] on div "Com un puny Raimon BPM 168 Tonalidad B Editar Video Audio Subtítulos Descargar …" at bounding box center [486, 428] width 645 height 760
drag, startPoint x: 540, startPoint y: 619, endPoint x: 292, endPoint y: 521, distance: 267.2
click at [530, 612] on div "Com un puny Raimon BPM 168 Tonalidad B Editar Video Audio Subtítulos Descargar …" at bounding box center [486, 428] width 645 height 760
drag, startPoint x: 200, startPoint y: 453, endPoint x: 196, endPoint y: 463, distance: 10.7
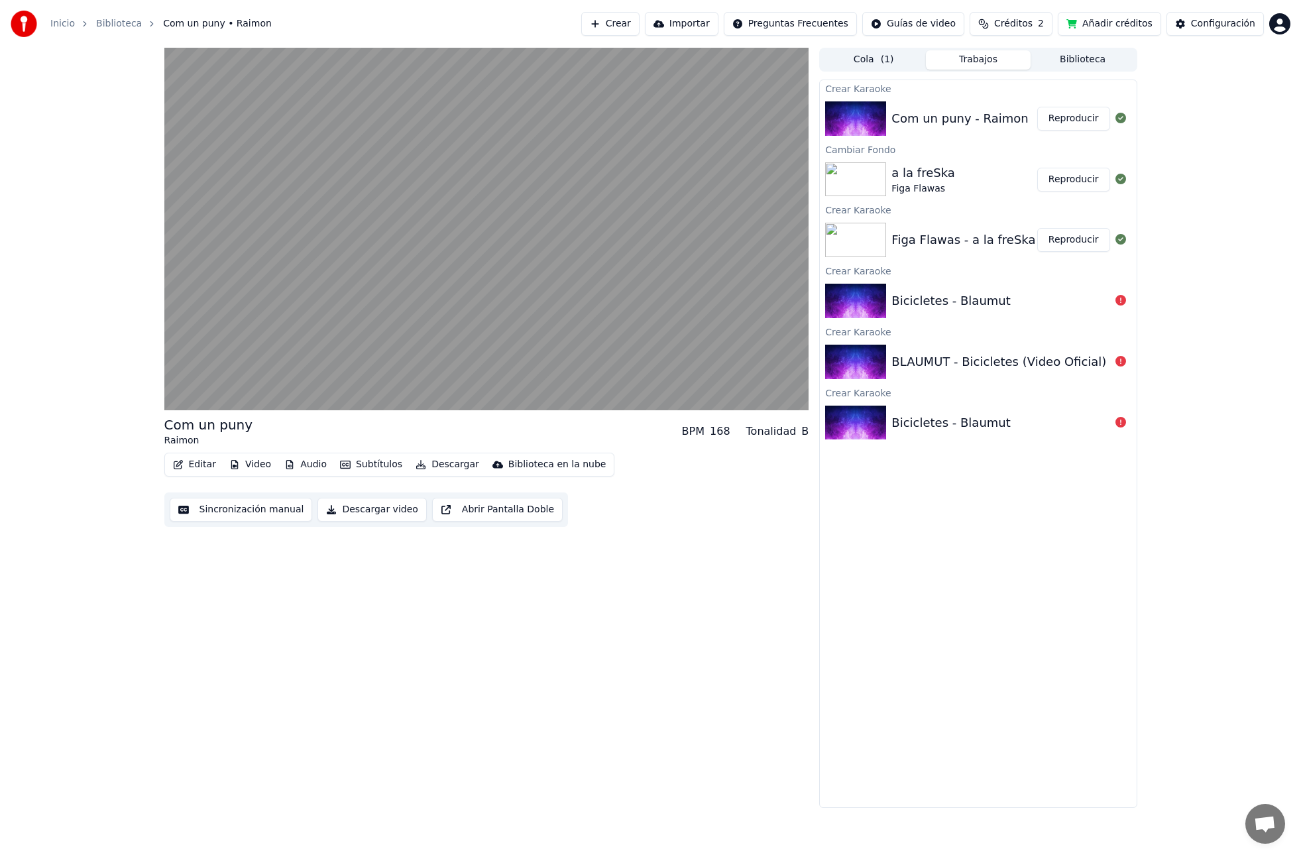
click at [199, 453] on div "Editar Video Audio Subtítulos Descargar Biblioteca en la nube" at bounding box center [389, 465] width 451 height 24
click at [196, 463] on button "Editar" at bounding box center [195, 464] width 54 height 19
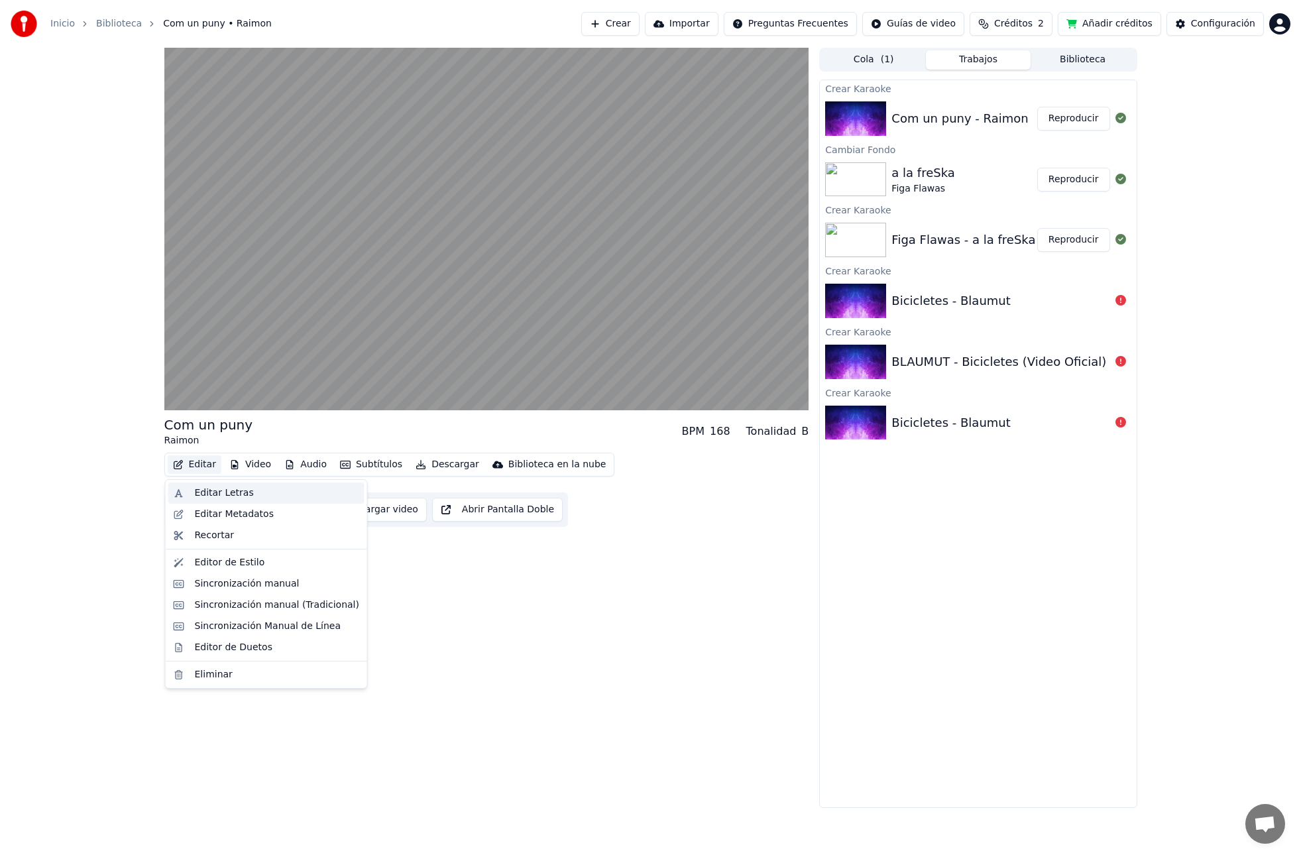
click at [225, 496] on div "Editar Letras" at bounding box center [224, 492] width 59 height 13
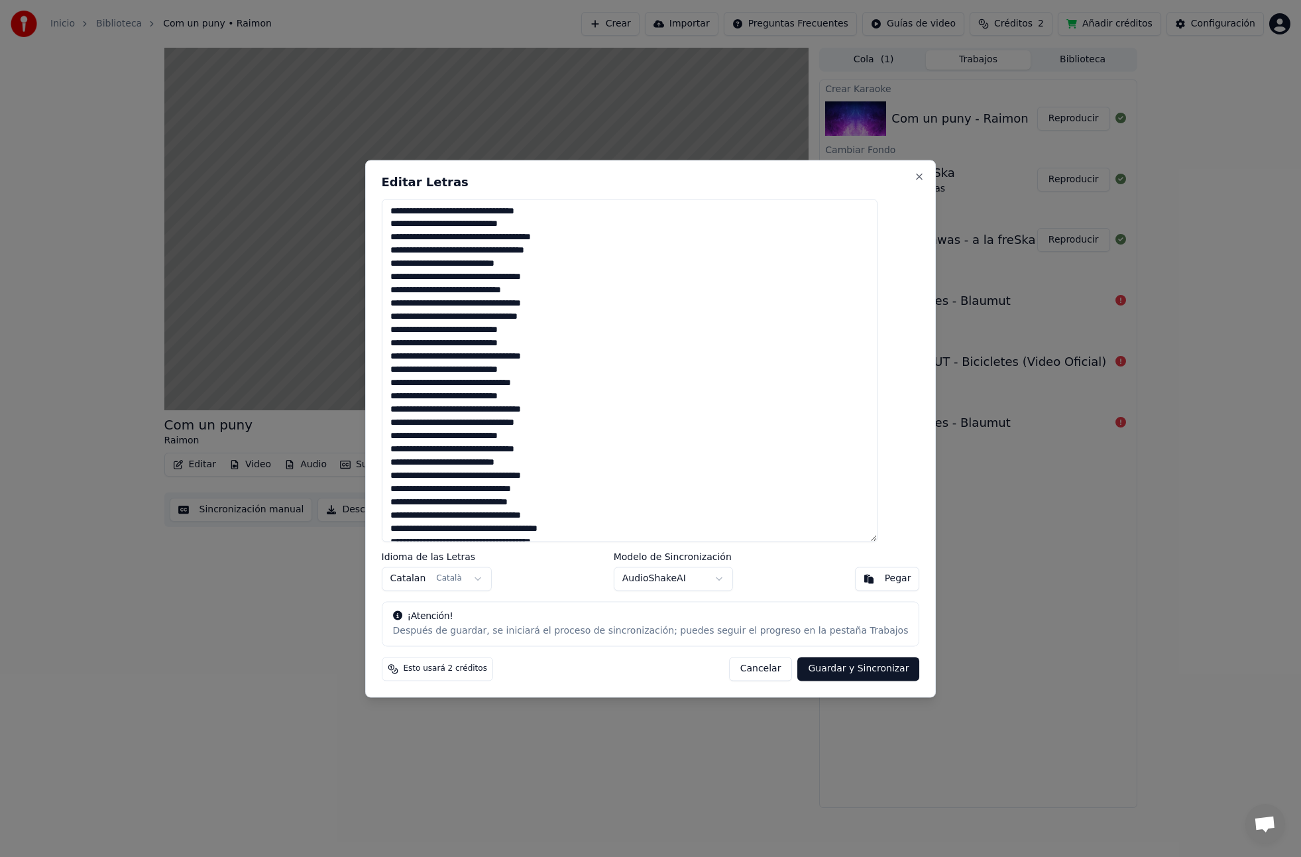
click at [484, 213] on textarea at bounding box center [630, 370] width 496 height 343
click at [462, 239] on textarea at bounding box center [630, 370] width 496 height 343
click at [473, 265] on textarea at bounding box center [630, 370] width 496 height 343
click at [487, 292] on textarea at bounding box center [630, 370] width 496 height 343
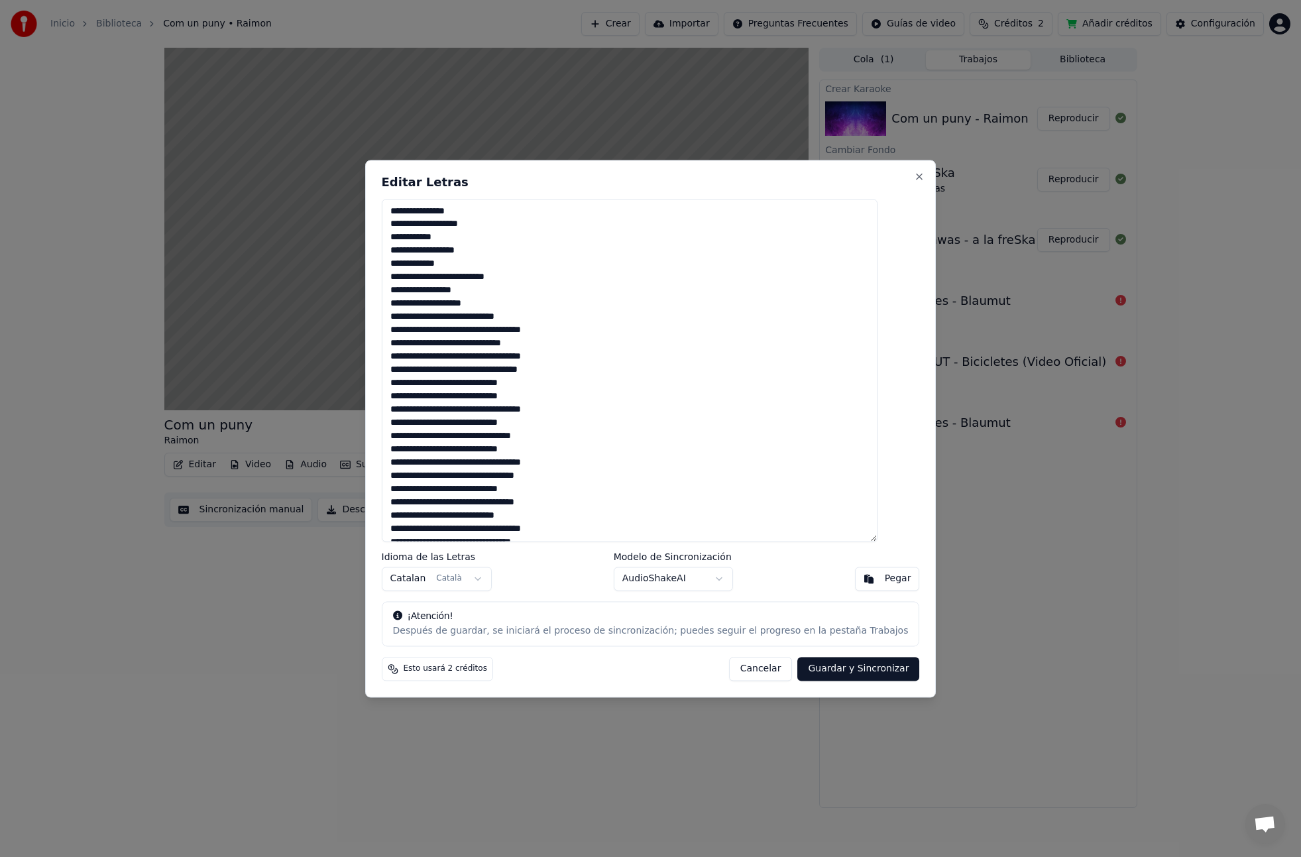
click at [471, 319] on textarea at bounding box center [630, 370] width 496 height 343
click at [482, 345] on textarea at bounding box center [630, 370] width 496 height 343
click at [461, 373] on textarea at bounding box center [630, 370] width 496 height 343
click at [501, 396] on textarea at bounding box center [630, 370] width 496 height 343
click at [514, 429] on textarea at bounding box center [630, 370] width 496 height 343
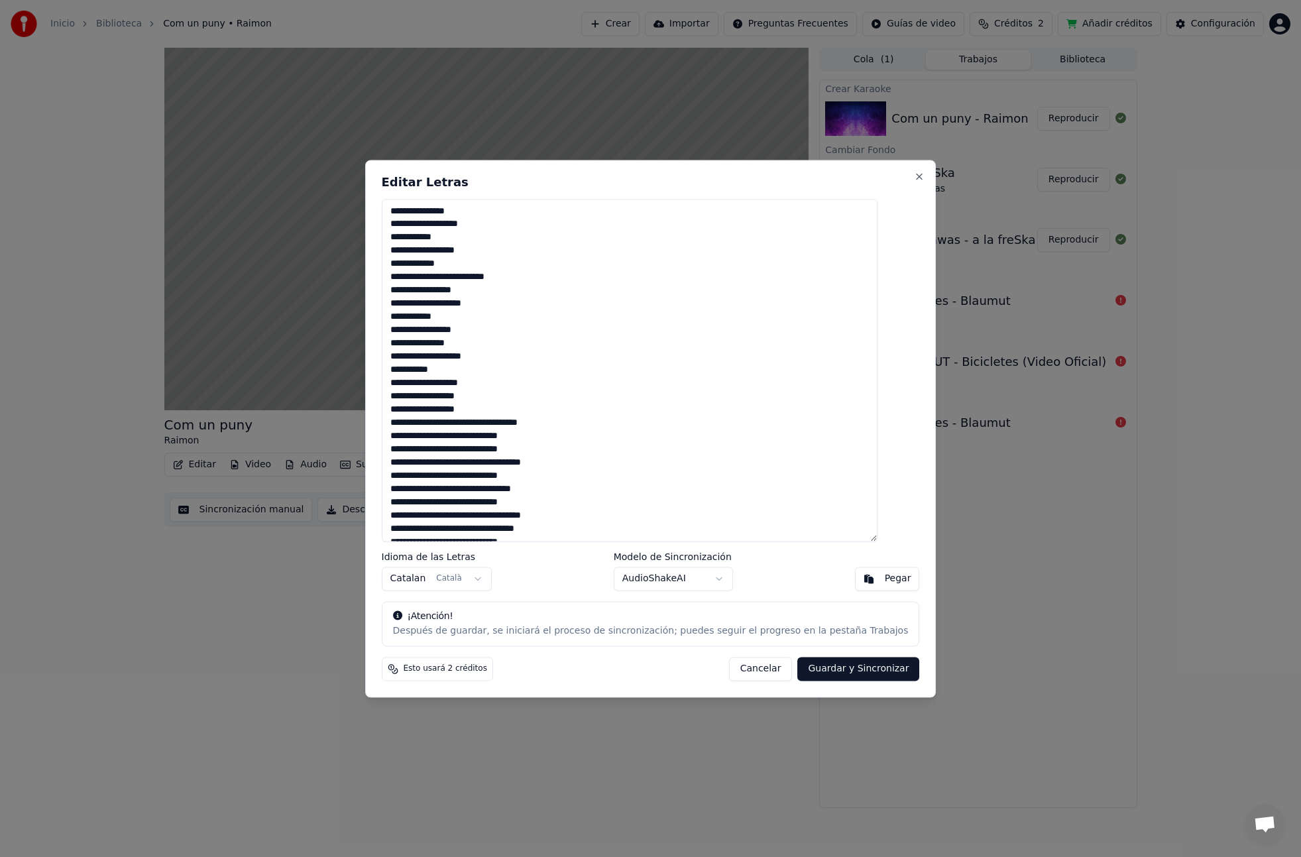
click at [478, 425] on textarea at bounding box center [630, 370] width 496 height 343
click at [471, 451] on textarea at bounding box center [630, 370] width 496 height 343
click at [480, 477] on textarea at bounding box center [630, 370] width 496 height 343
click at [468, 437] on textarea at bounding box center [630, 370] width 496 height 343
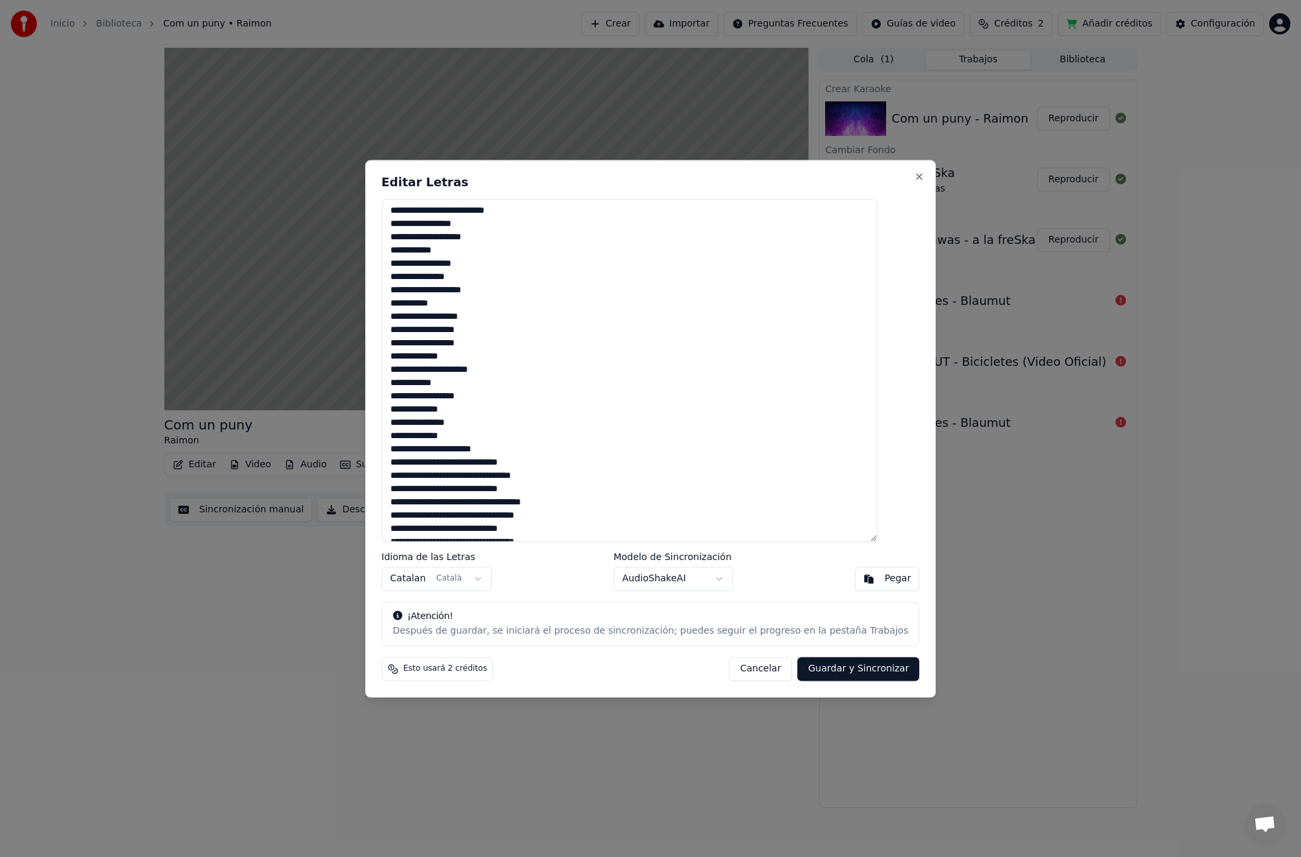
click at [502, 465] on textarea at bounding box center [630, 370] width 496 height 343
click at [473, 465] on textarea at bounding box center [630, 370] width 496 height 343
click at [495, 463] on textarea at bounding box center [630, 370] width 496 height 343
click at [475, 490] on textarea at bounding box center [630, 370] width 496 height 343
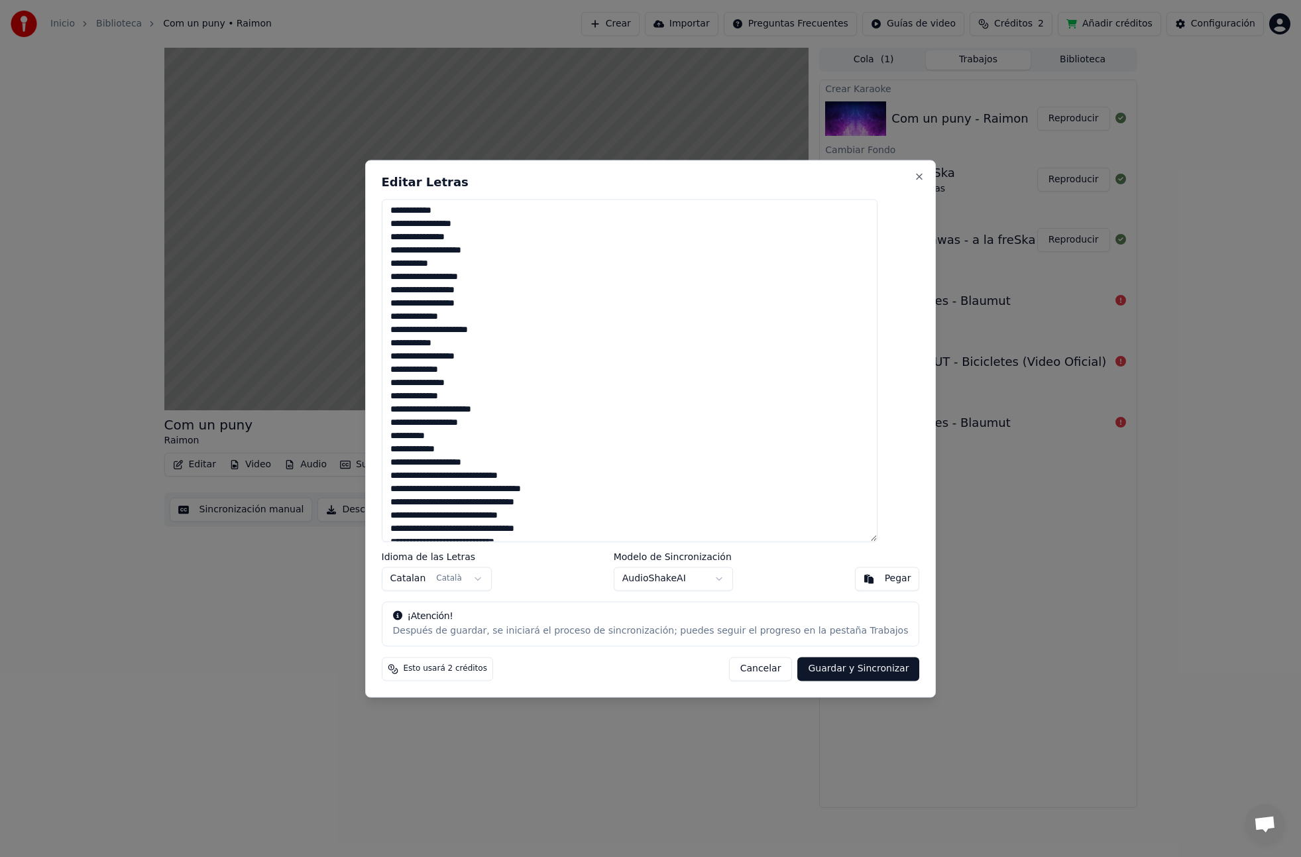
click at [474, 477] on textarea at bounding box center [630, 370] width 496 height 343
click at [473, 486] on textarea at bounding box center [630, 370] width 496 height 343
click at [484, 453] on textarea at bounding box center [630, 370] width 496 height 343
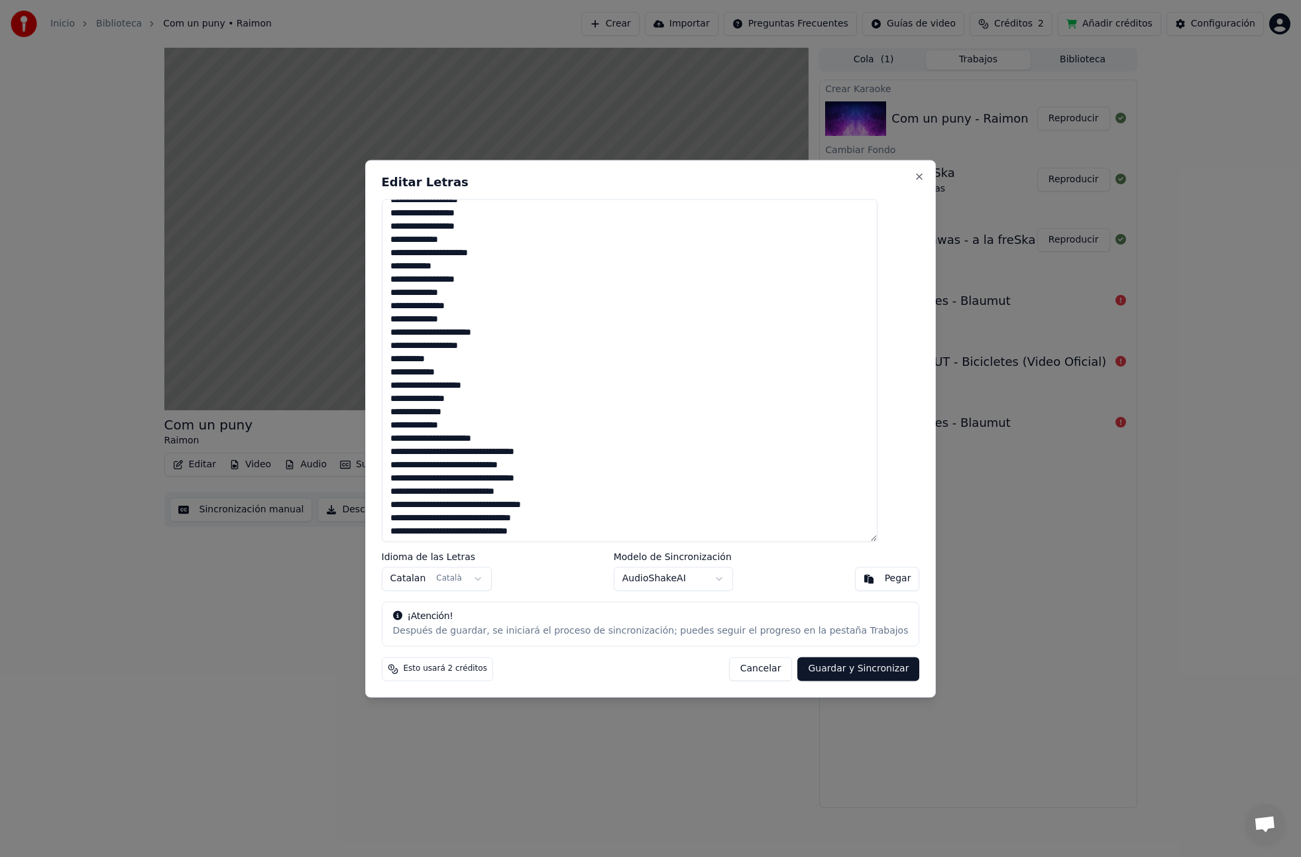
click at [482, 452] on textarea at bounding box center [630, 370] width 496 height 343
drag, startPoint x: 466, startPoint y: 446, endPoint x: 499, endPoint y: 484, distance: 50.8
click at [466, 446] on textarea at bounding box center [630, 370] width 496 height 343
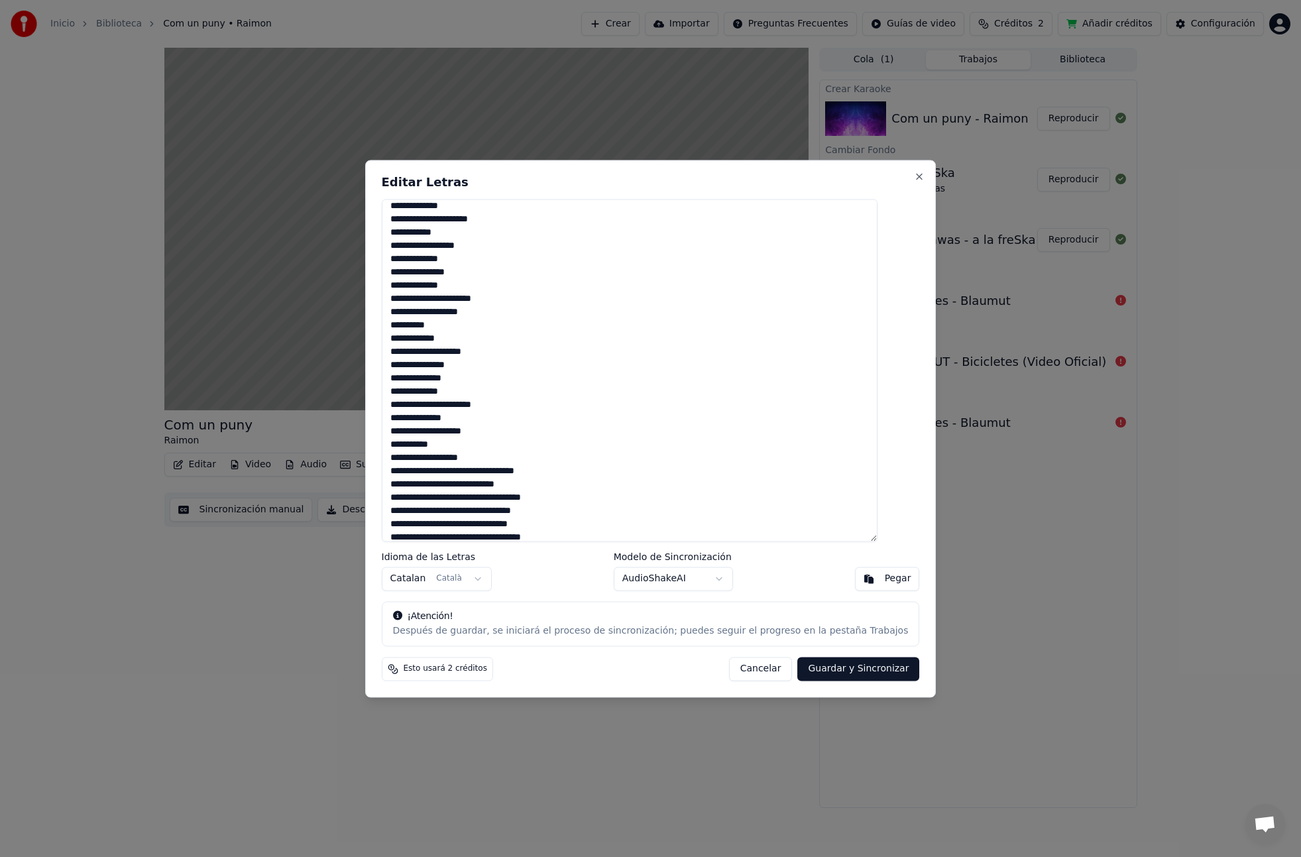
click at [468, 443] on textarea at bounding box center [630, 370] width 496 height 343
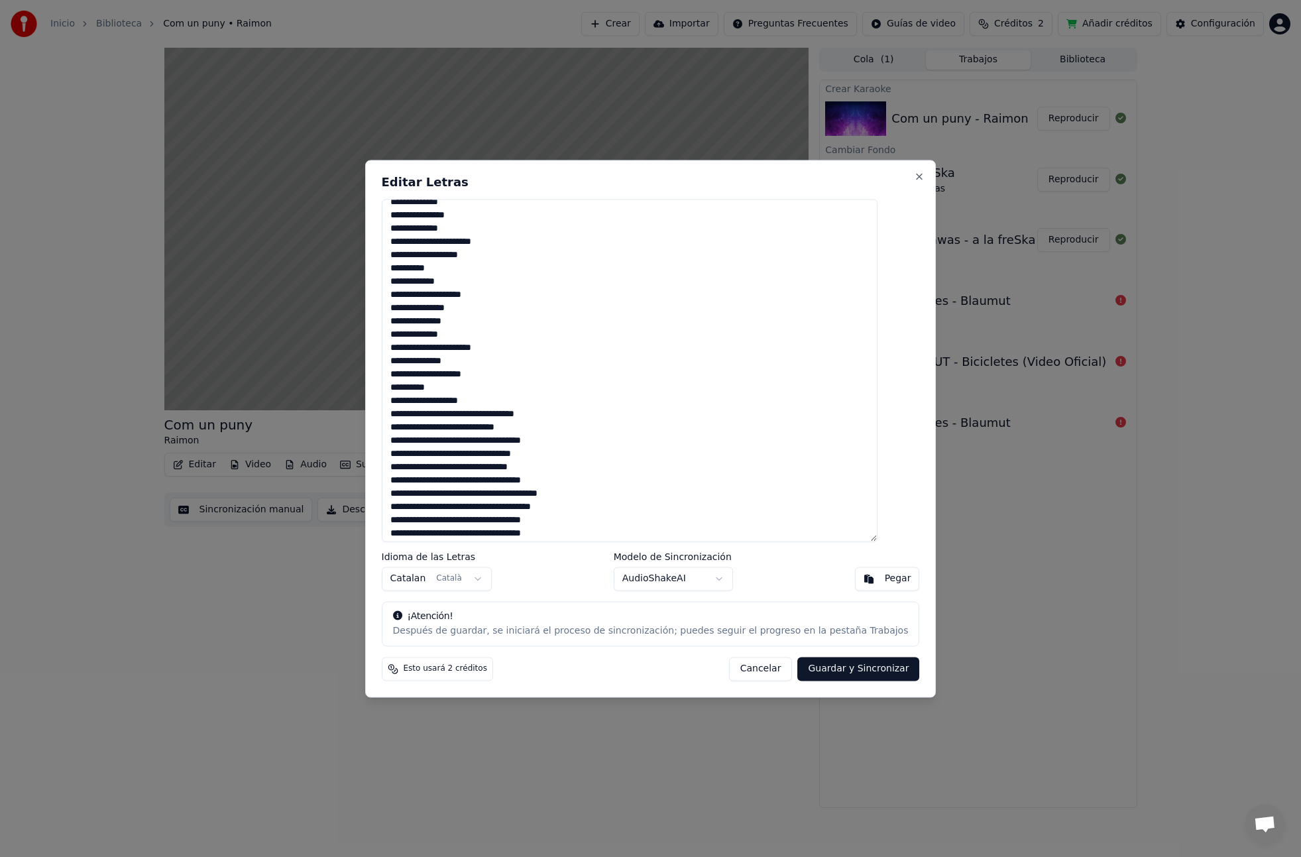
scroll to position [276, 0]
click at [484, 412] on textarea at bounding box center [630, 370] width 496 height 343
click at [459, 439] on textarea at bounding box center [630, 370] width 496 height 343
click at [466, 466] on textarea at bounding box center [630, 370] width 496 height 343
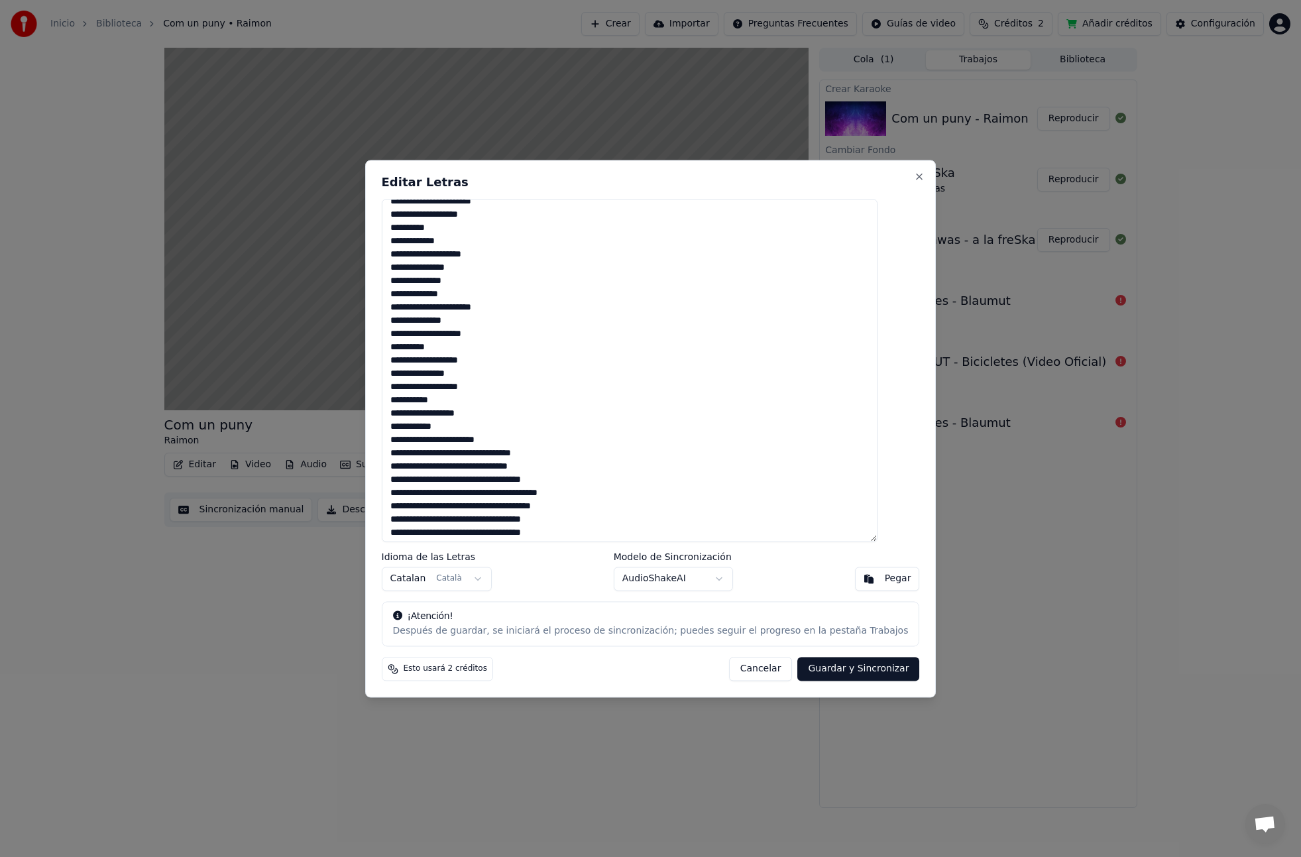
click at [475, 455] on textarea at bounding box center [630, 370] width 496 height 343
click at [473, 449] on textarea at bounding box center [630, 370] width 496 height 343
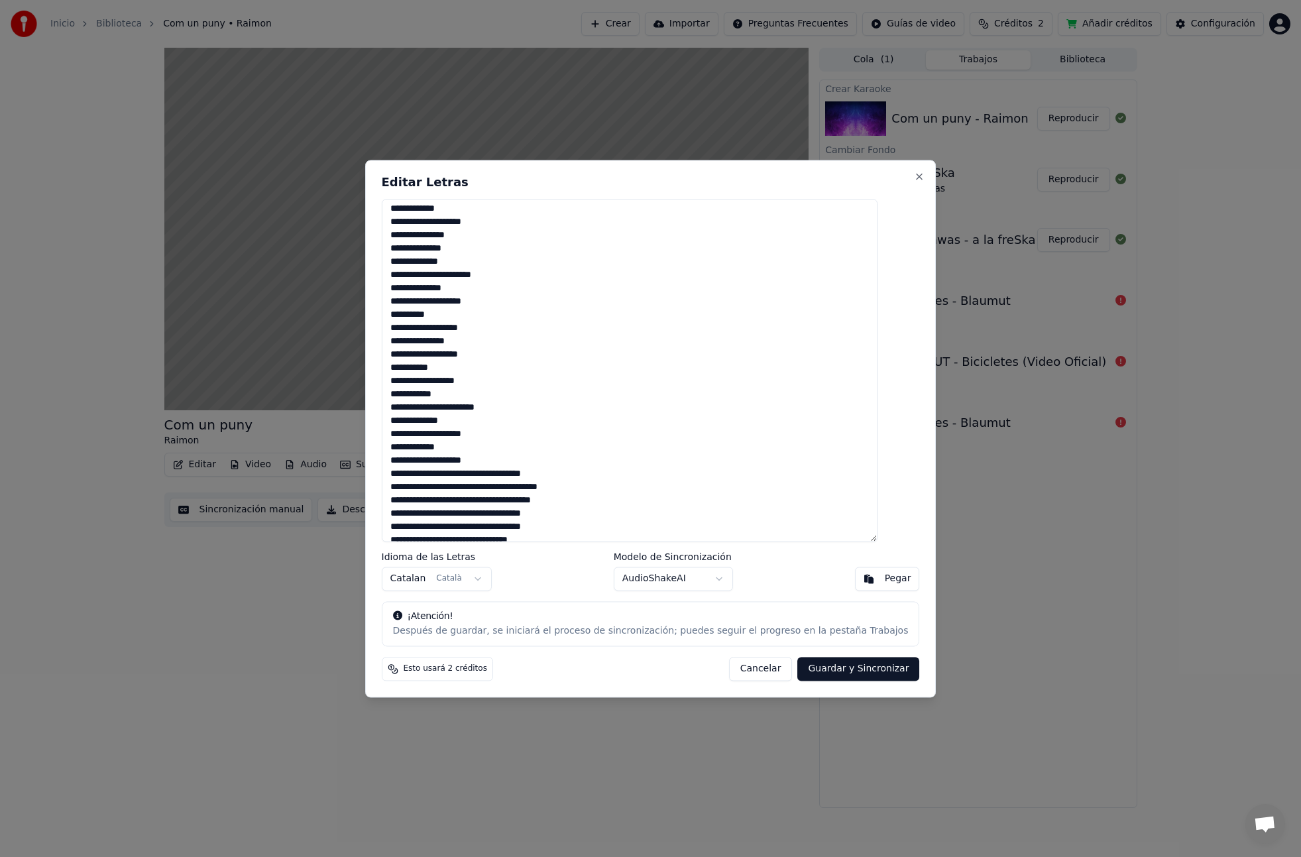
click at [478, 475] on textarea at bounding box center [630, 370] width 496 height 343
click at [488, 469] on textarea at bounding box center [630, 370] width 496 height 343
click at [506, 476] on textarea at bounding box center [630, 370] width 496 height 343
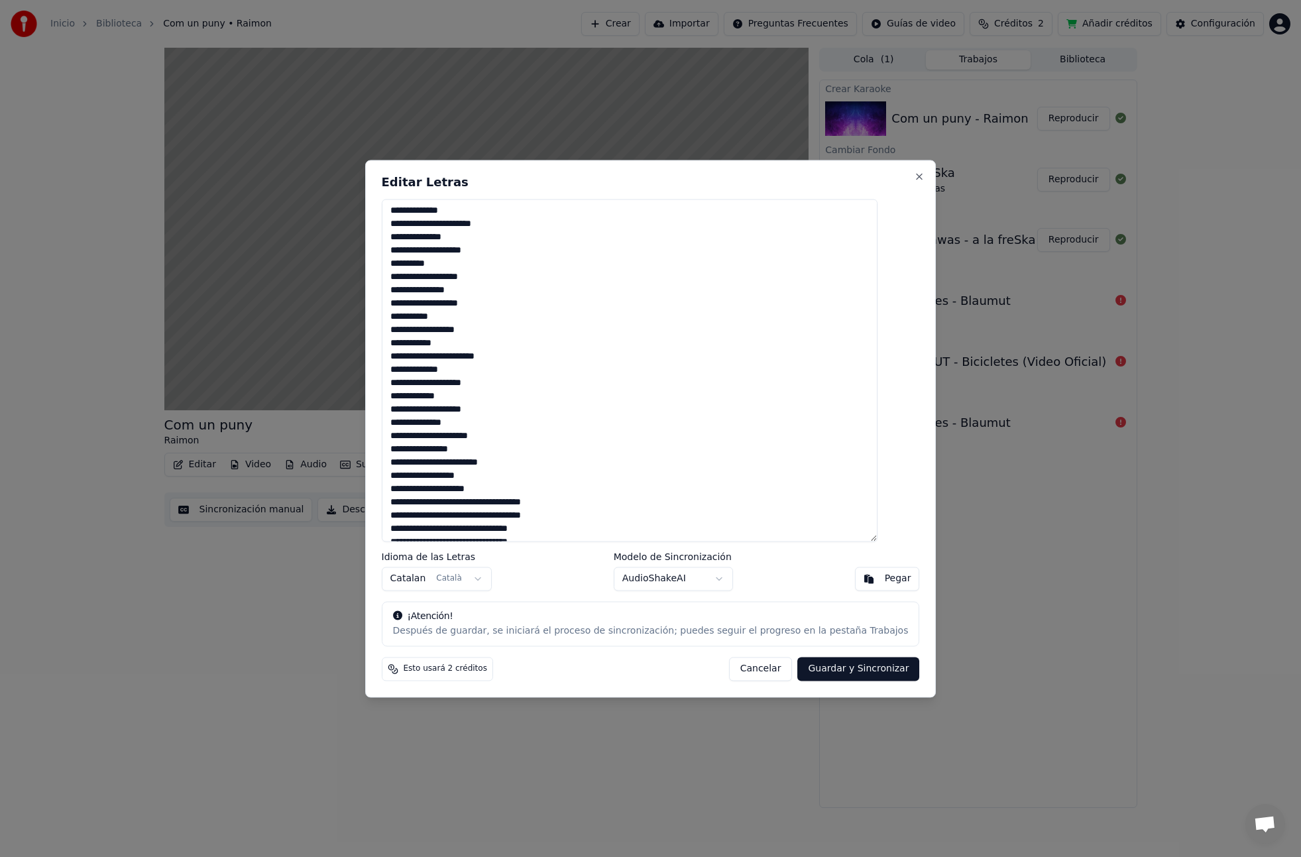
scroll to position [411, 0]
click at [486, 490] on textarea at bounding box center [630, 370] width 496 height 343
click at [473, 502] on textarea at bounding box center [630, 370] width 496 height 343
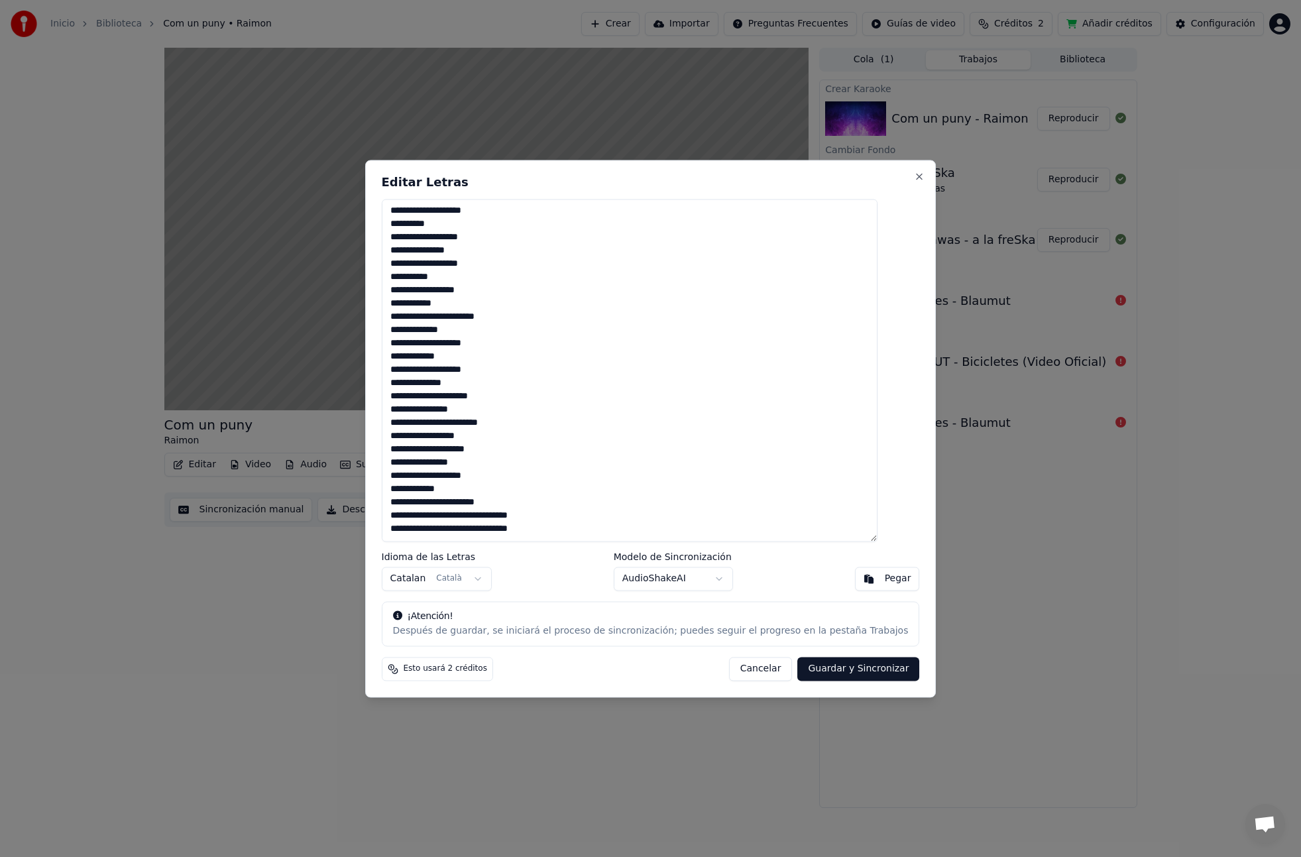
click at [476, 514] on textarea at bounding box center [630, 370] width 496 height 343
click at [483, 530] on textarea at bounding box center [630, 370] width 496 height 343
type textarea "**********"
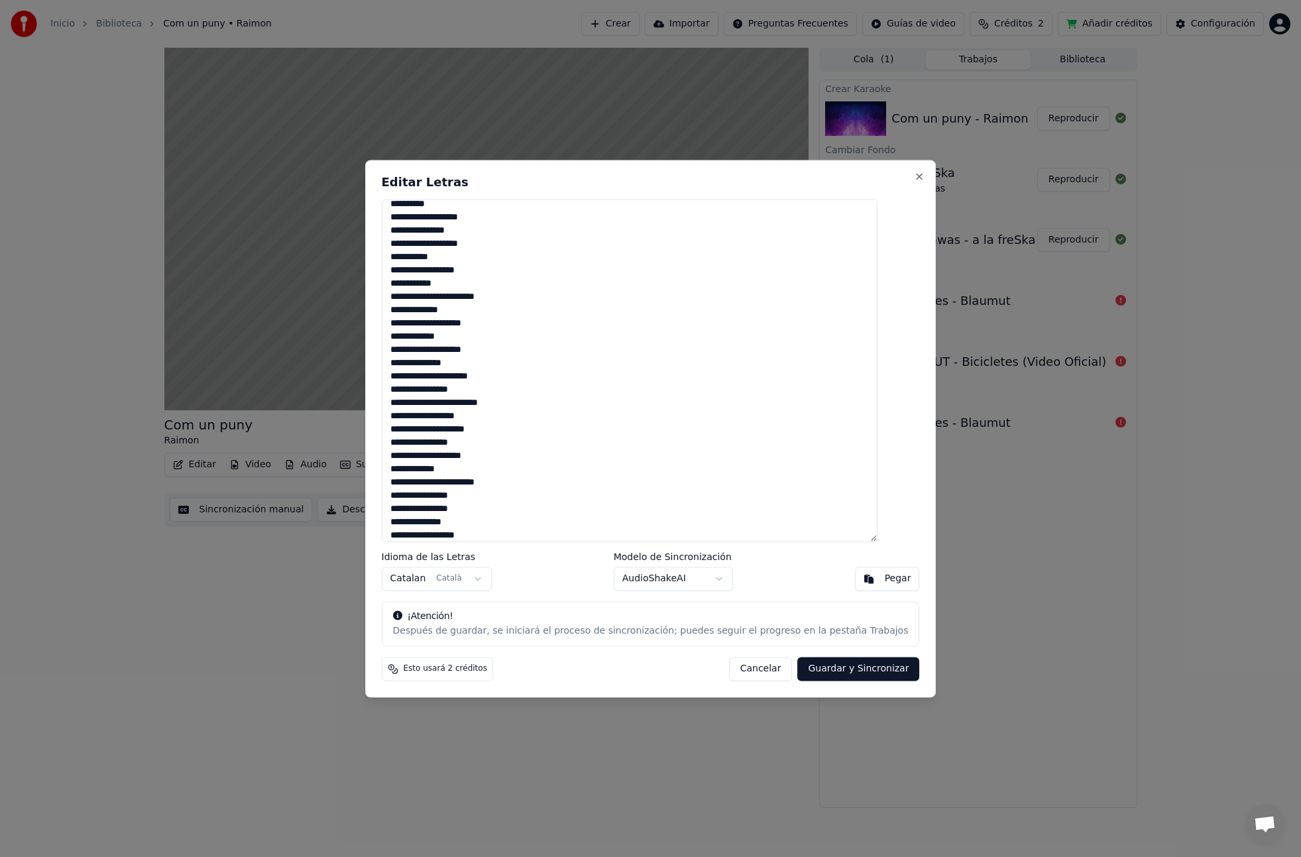
click at [834, 668] on button "Guardar y Sincronizar" at bounding box center [858, 669] width 122 height 24
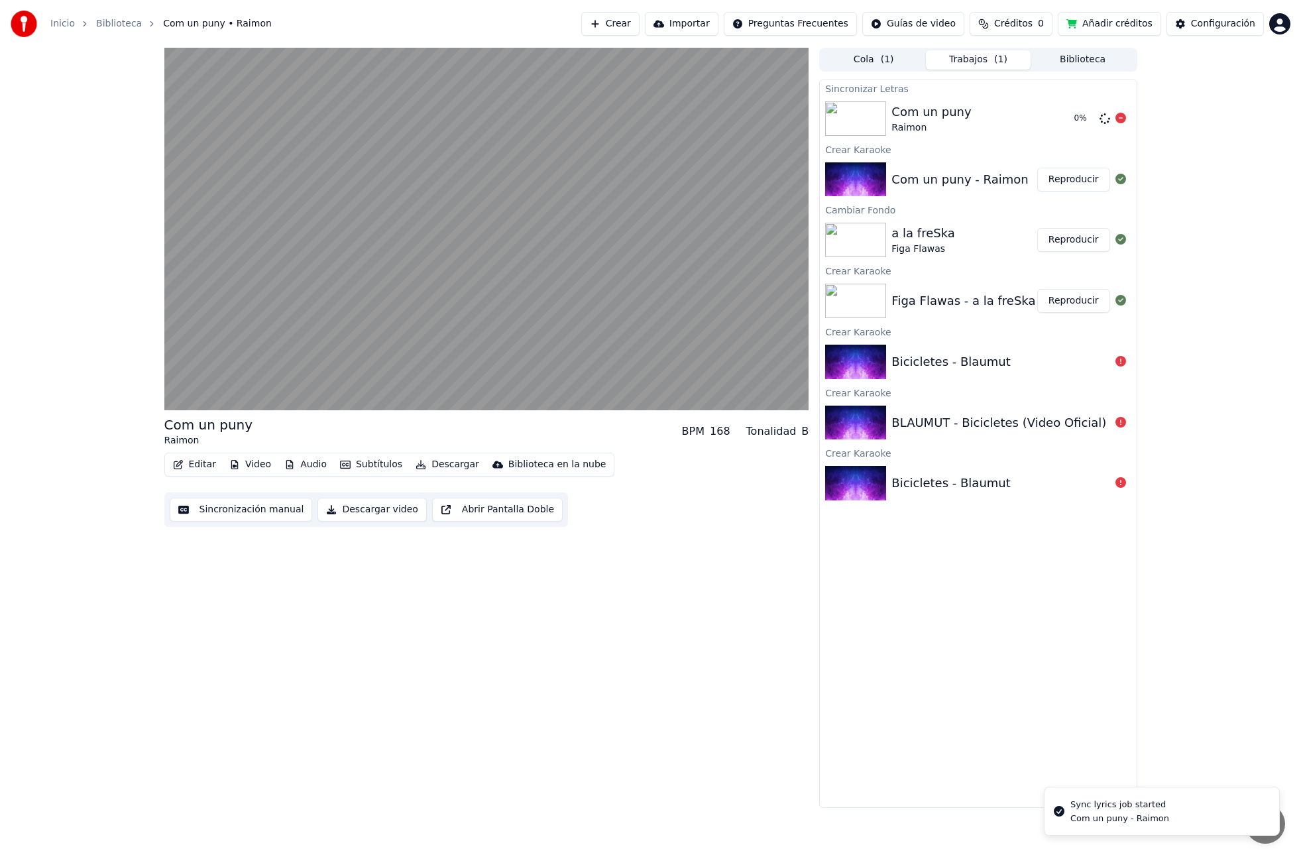
click at [1013, 123] on div "Com un puny Raimon" at bounding box center [977, 119] width 172 height 32
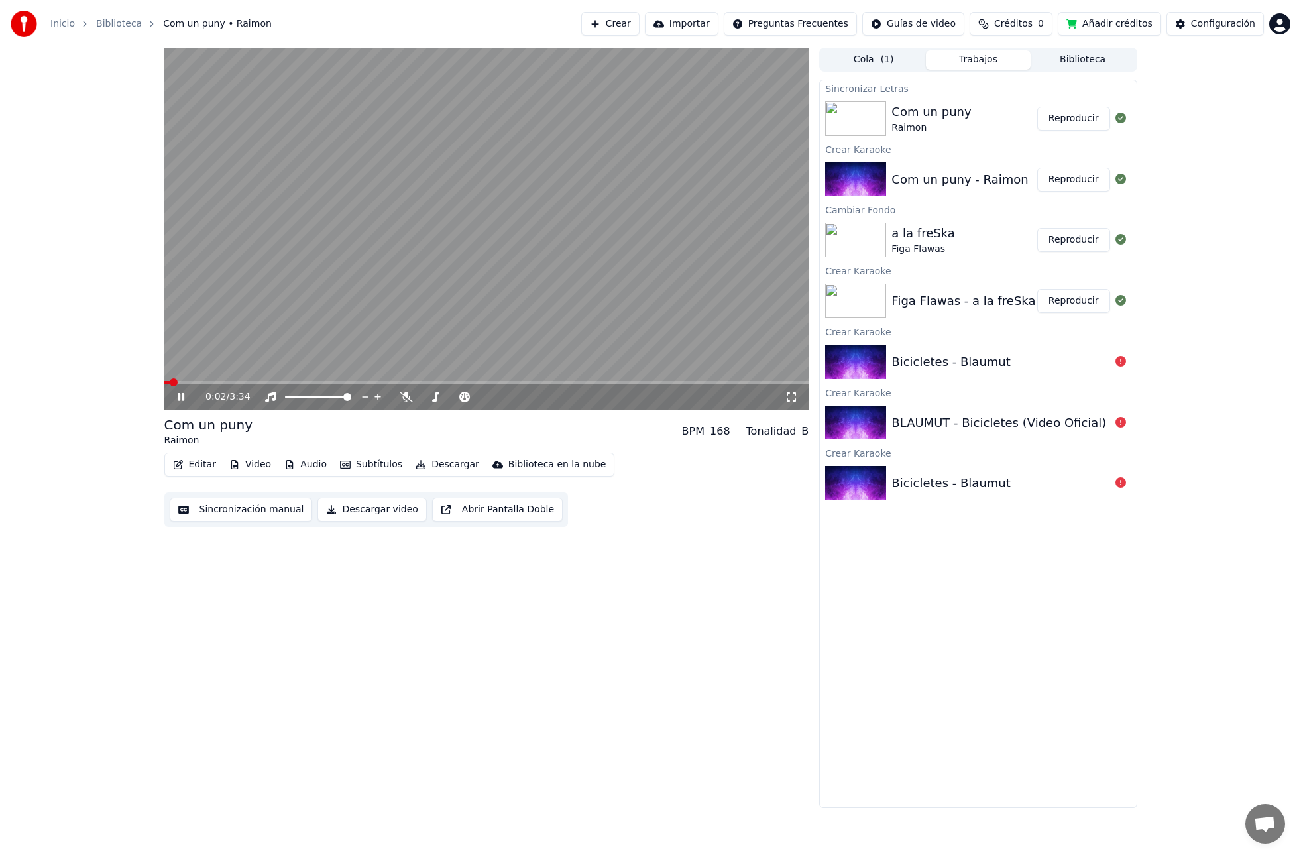
click at [169, 382] on span at bounding box center [167, 382] width 6 height 3
click at [146, 384] on div "0:00 / 3:34 Com un puny Raimon BPM 168 Tonalidad B Editar Video Audio Subtítulo…" at bounding box center [650, 428] width 1301 height 760
drag, startPoint x: 183, startPoint y: 392, endPoint x: 182, endPoint y: 400, distance: 8.0
click at [183, 393] on icon at bounding box center [190, 397] width 31 height 11
click at [152, 382] on div "0:00 / 3:34 Com un puny Raimon BPM 168 Tonalidad B Editar Video Audio Subtítulo…" at bounding box center [650, 428] width 1301 height 760
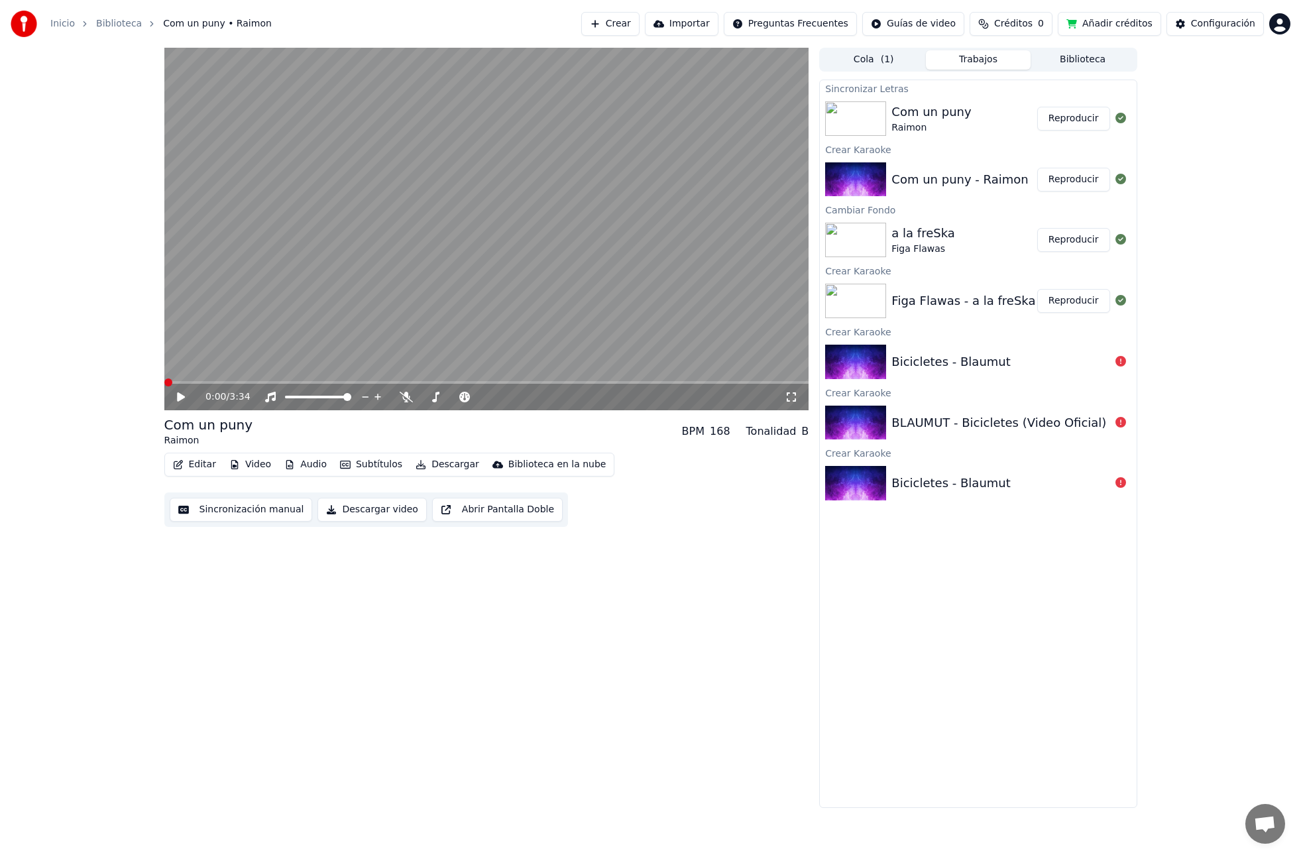
click at [129, 379] on div "0:00 / 3:34 Com un puny Raimon BPM 168 Tonalidad B Editar Video Audio Subtítulo…" at bounding box center [650, 428] width 1301 height 760
click at [446, 385] on div "0:00 / 3:34" at bounding box center [486, 397] width 645 height 27
click at [451, 382] on span at bounding box center [486, 382] width 645 height 3
drag, startPoint x: 168, startPoint y: 380, endPoint x: 177, endPoint y: 385, distance: 10.4
click at [163, 381] on div "1:36 / 3:34 Com un puny Raimon BPM 168 Tonalidad B Editar Video Audio Subtítulo…" at bounding box center [651, 428] width 994 height 760
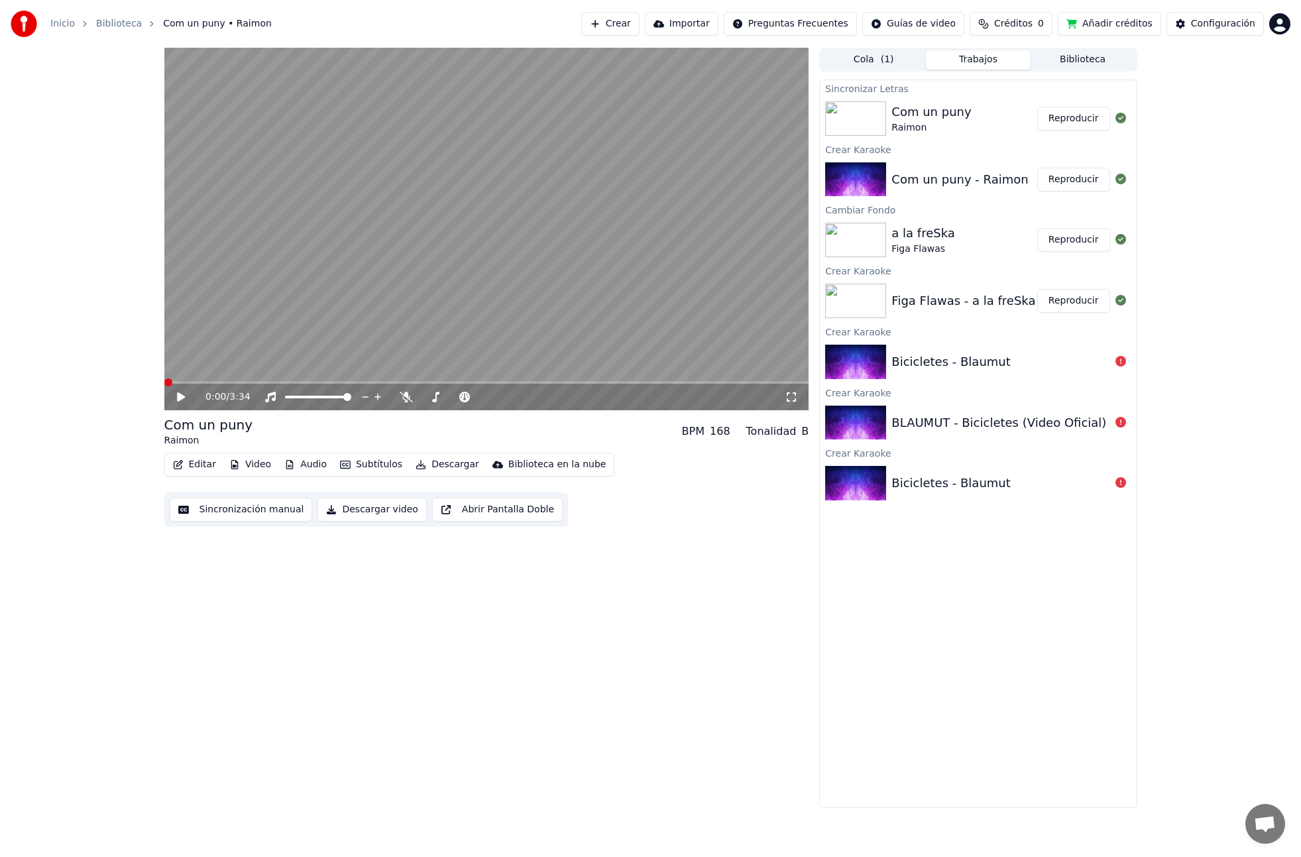
click at [148, 383] on div "0:00 / 3:34 Com un puny Raimon BPM 168 Tonalidad B Editar Video Audio Subtítulo…" at bounding box center [650, 428] width 1301 height 760
click at [183, 400] on icon at bounding box center [190, 397] width 31 height 11
click at [183, 400] on icon at bounding box center [181, 397] width 7 height 8
click at [753, 384] on div "0:00 / 3:34" at bounding box center [486, 397] width 645 height 27
click at [754, 381] on span at bounding box center [486, 382] width 645 height 3
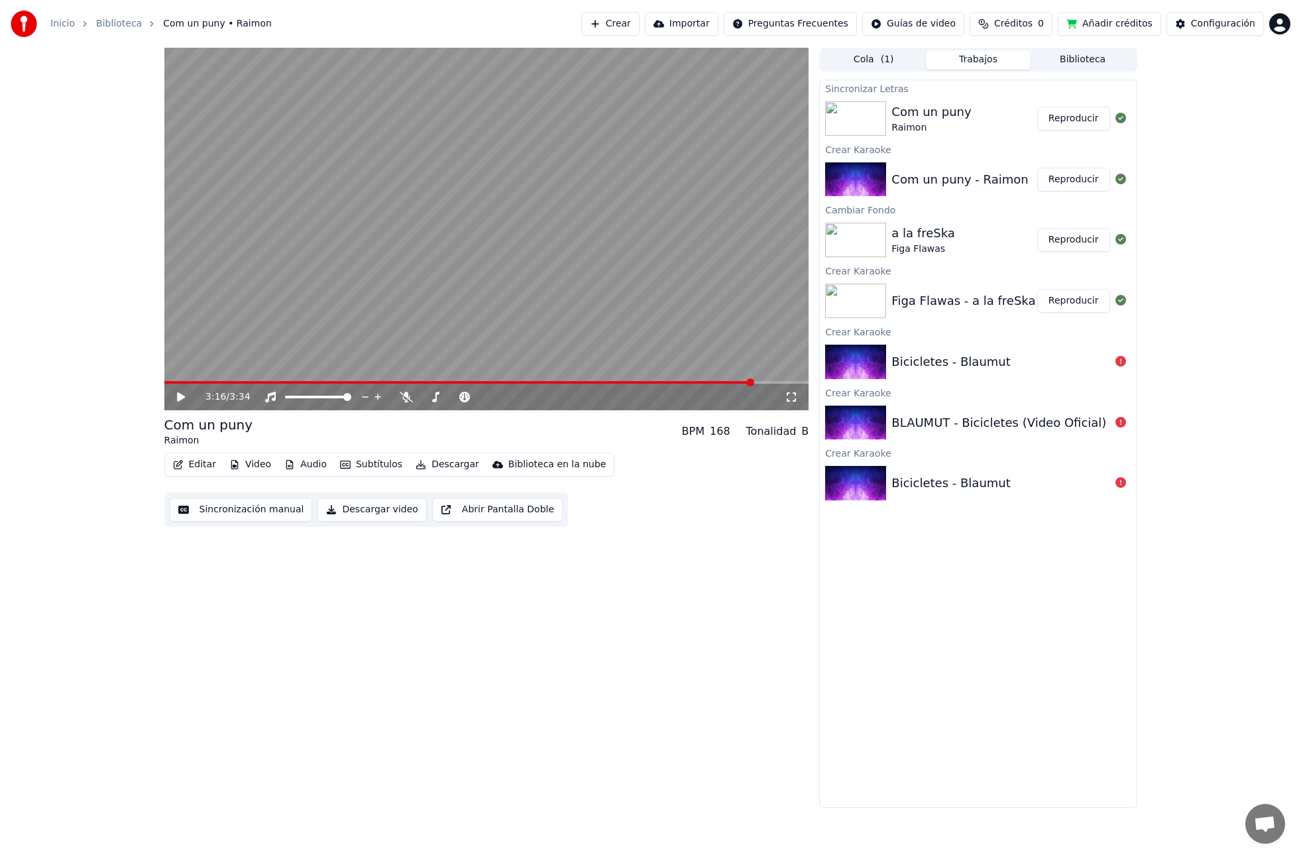
click at [1058, 122] on button "Reproducir" at bounding box center [1073, 119] width 73 height 24
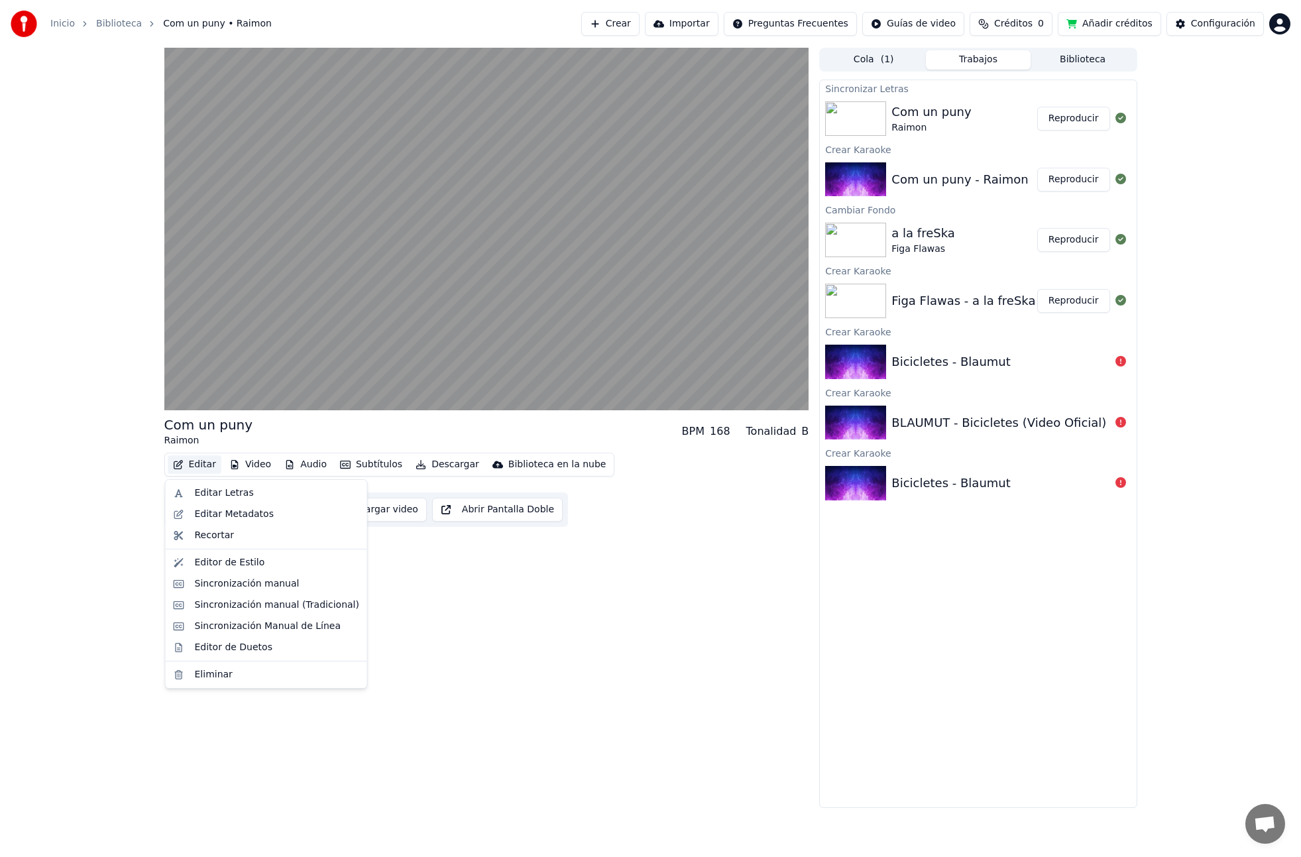
click at [207, 464] on button "Editar" at bounding box center [195, 464] width 54 height 19
click at [300, 606] on div "Sincronización manual (Tradicional)" at bounding box center [277, 604] width 164 height 13
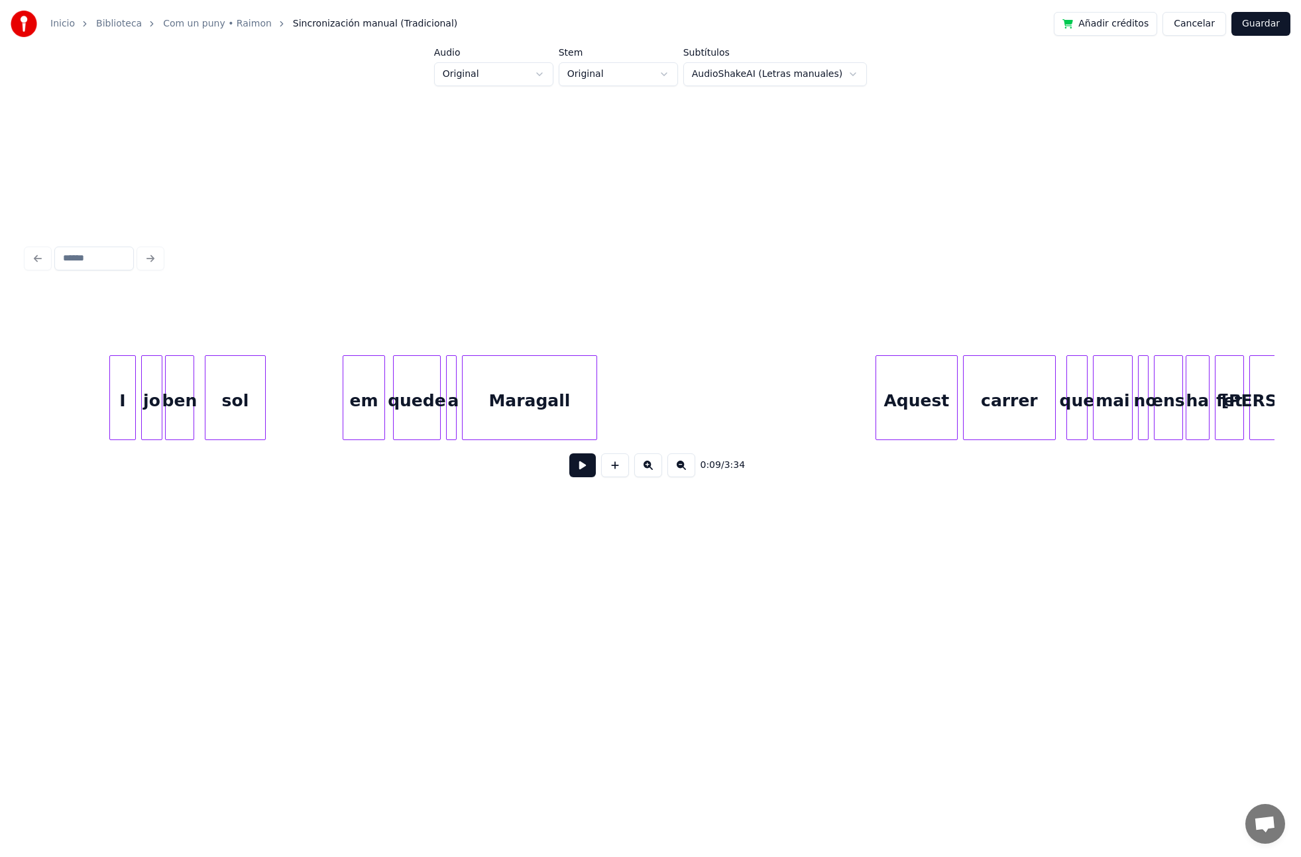
scroll to position [0, 1967]
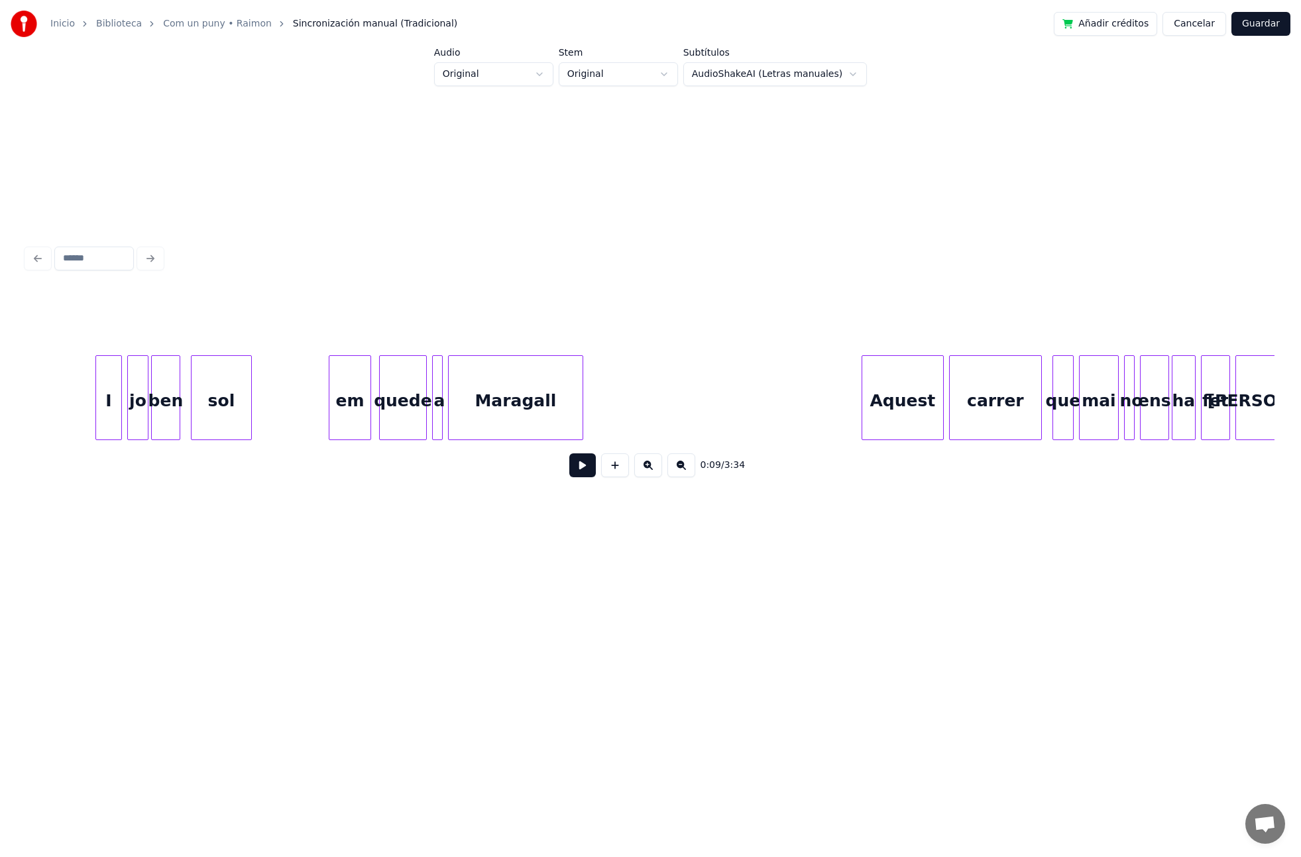
click at [941, 404] on div at bounding box center [941, 398] width 4 height 84
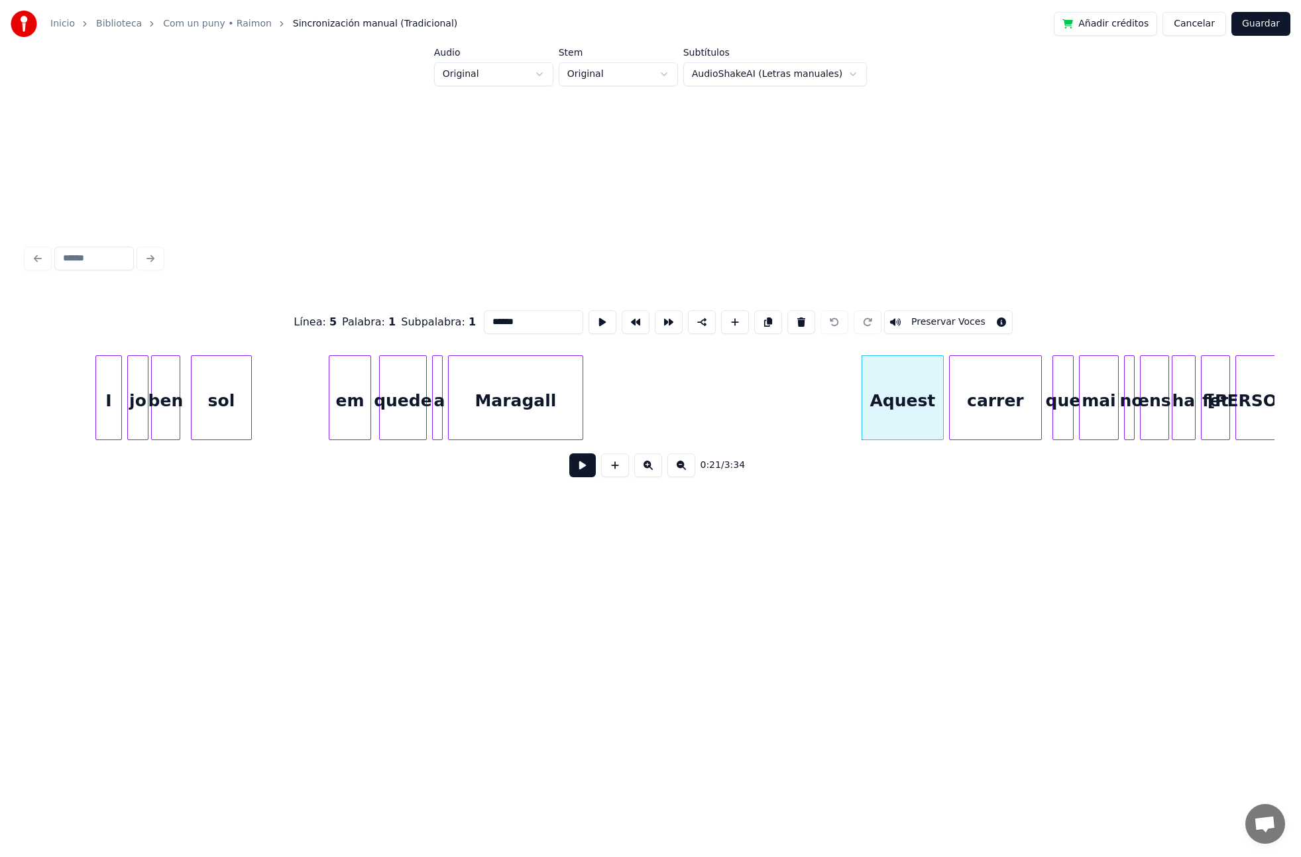
drag, startPoint x: 488, startPoint y: 322, endPoint x: 480, endPoint y: 323, distance: 8.1
click at [484, 323] on input "******" at bounding box center [533, 322] width 99 height 24
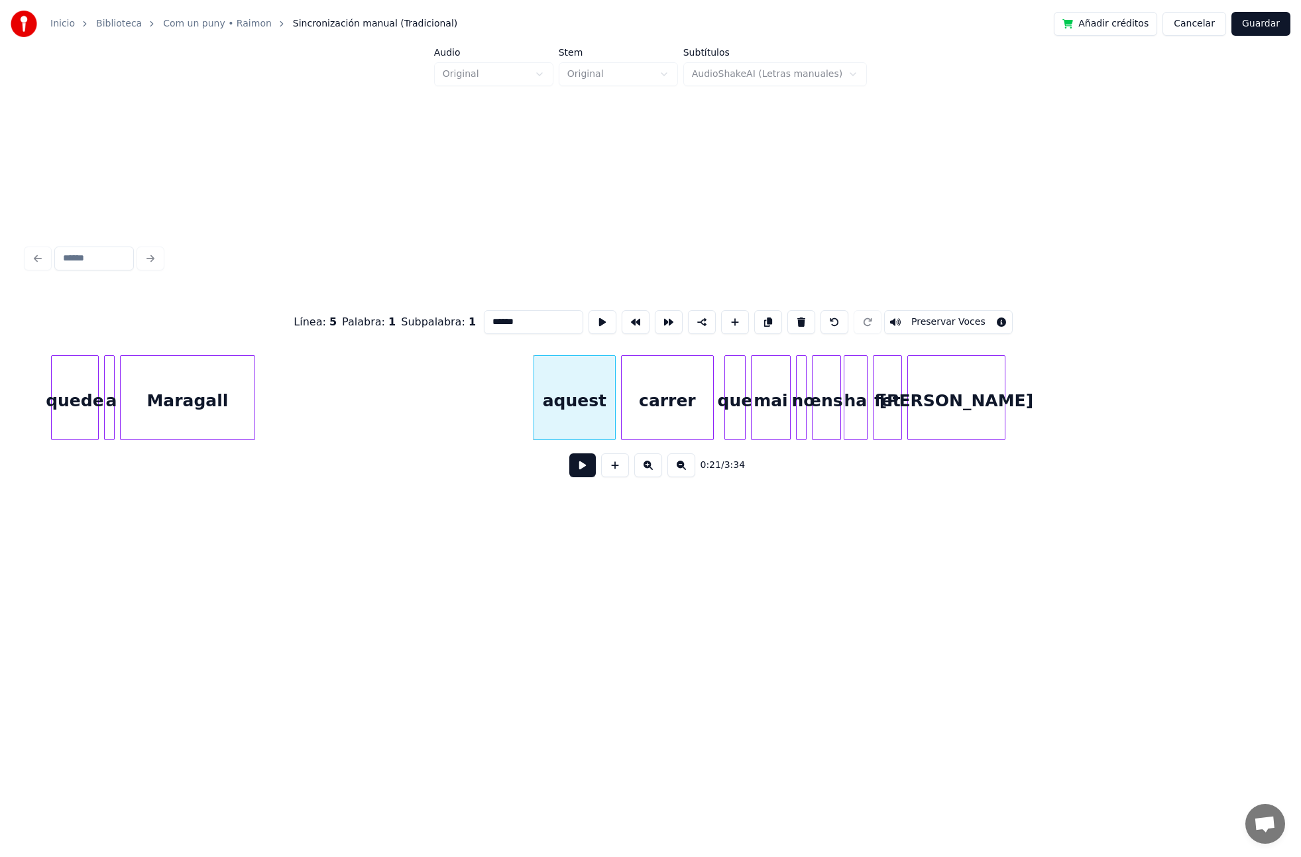
scroll to position [0, 2520]
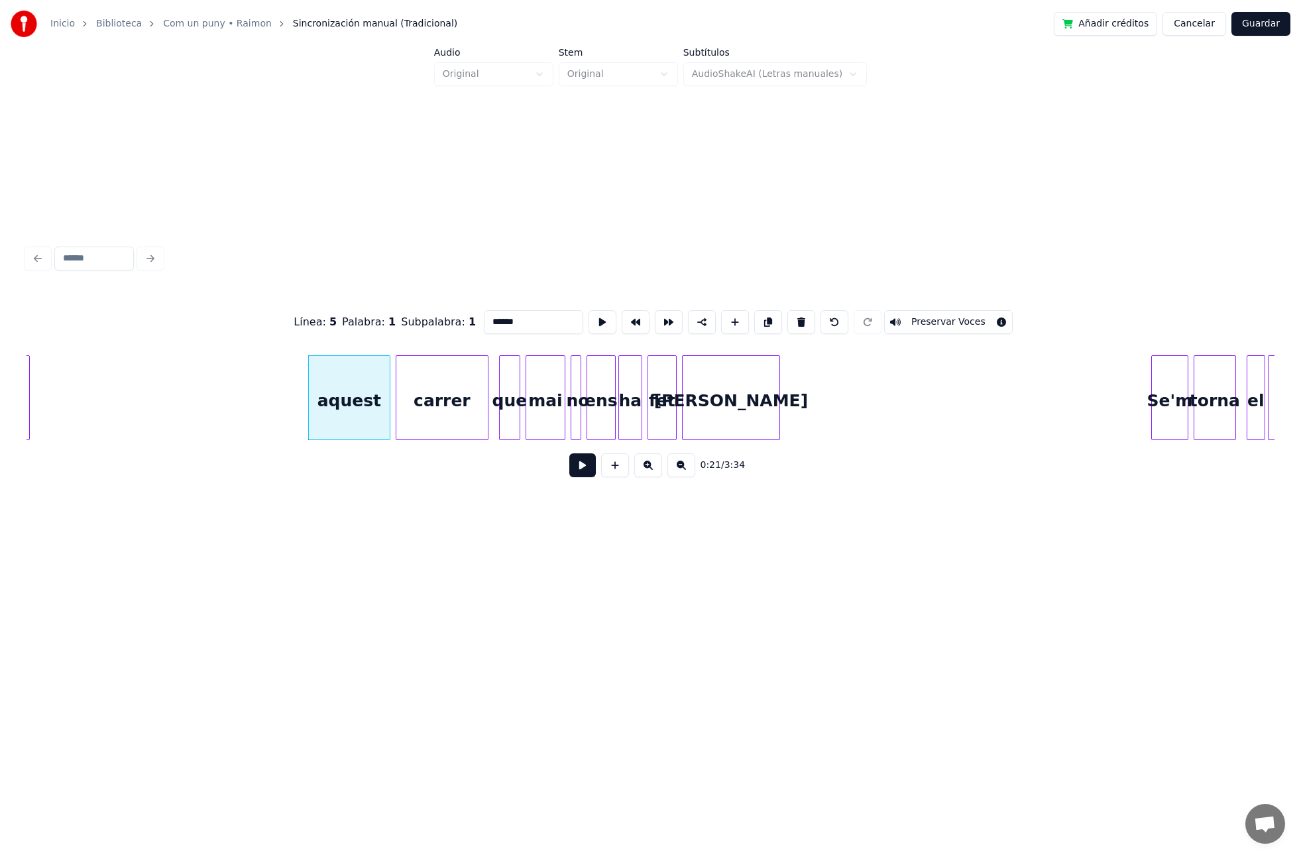
click at [1172, 405] on div "Se'm" at bounding box center [1170, 401] width 36 height 90
click at [484, 322] on input "****" at bounding box center [533, 322] width 99 height 24
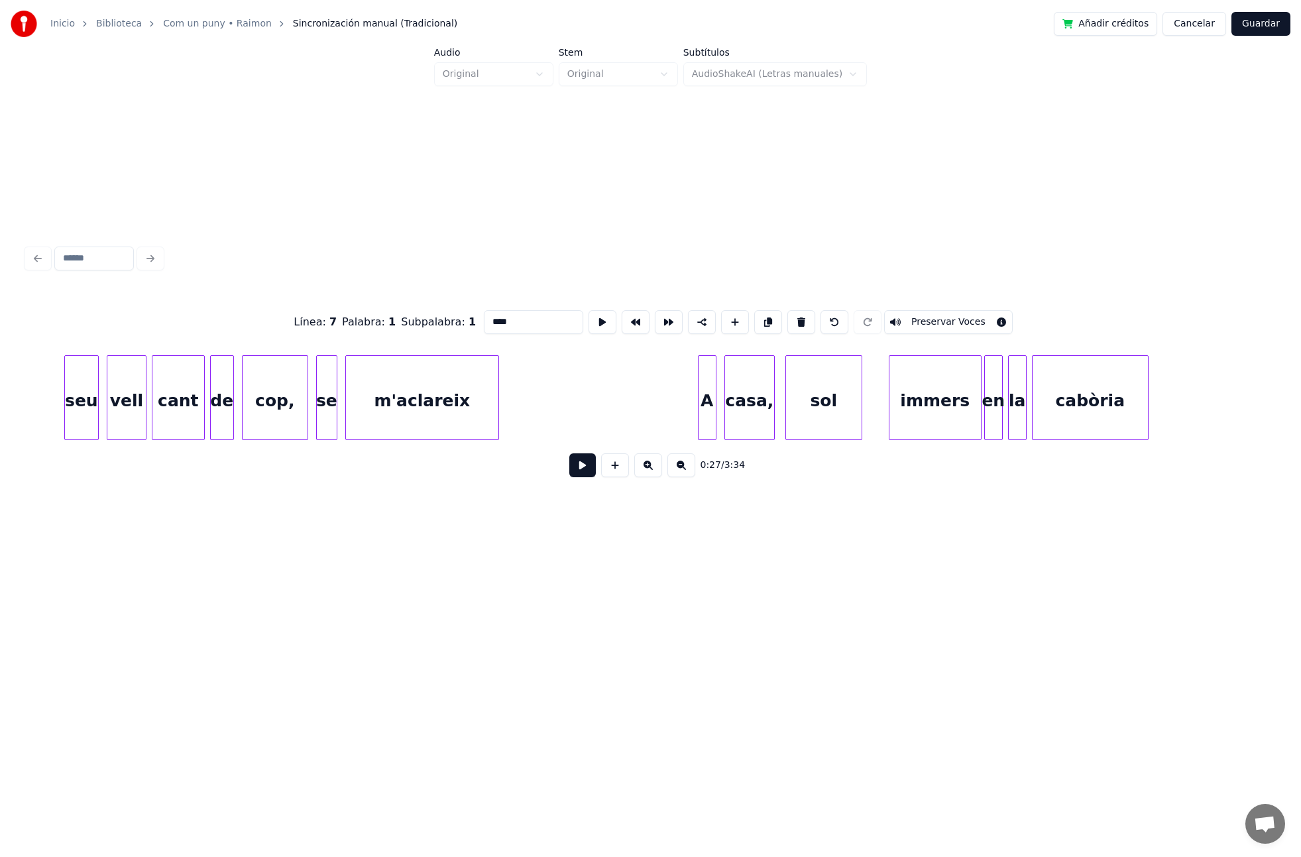
scroll to position [0, 5489]
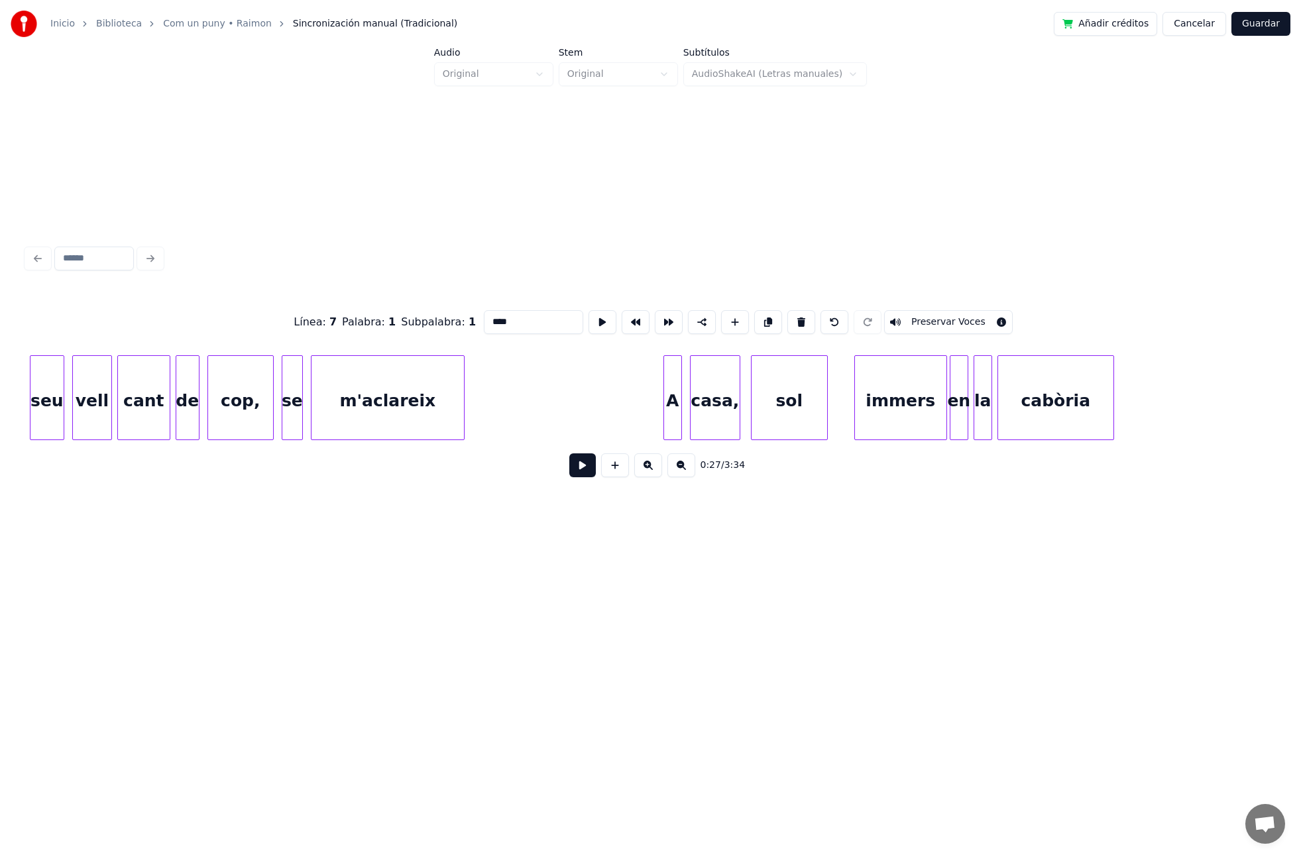
click at [675, 408] on div "A" at bounding box center [672, 401] width 17 height 90
drag, startPoint x: 498, startPoint y: 319, endPoint x: 461, endPoint y: 317, distance: 36.5
click at [461, 317] on div "Línea : 13 Palabra : 1 Subpalabra : 1 * Preservar Voces" at bounding box center [651, 322] width 1248 height 66
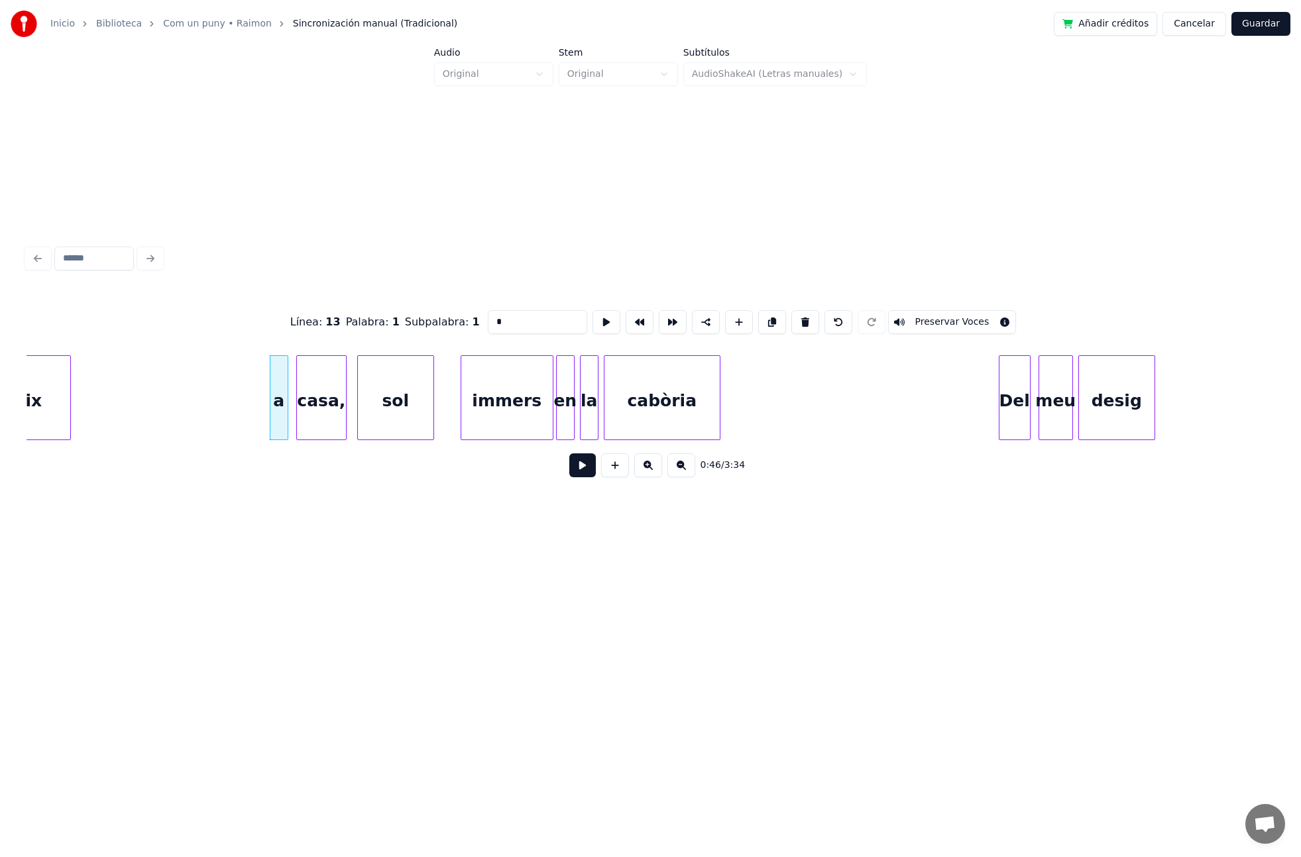
scroll to position [0, 6048]
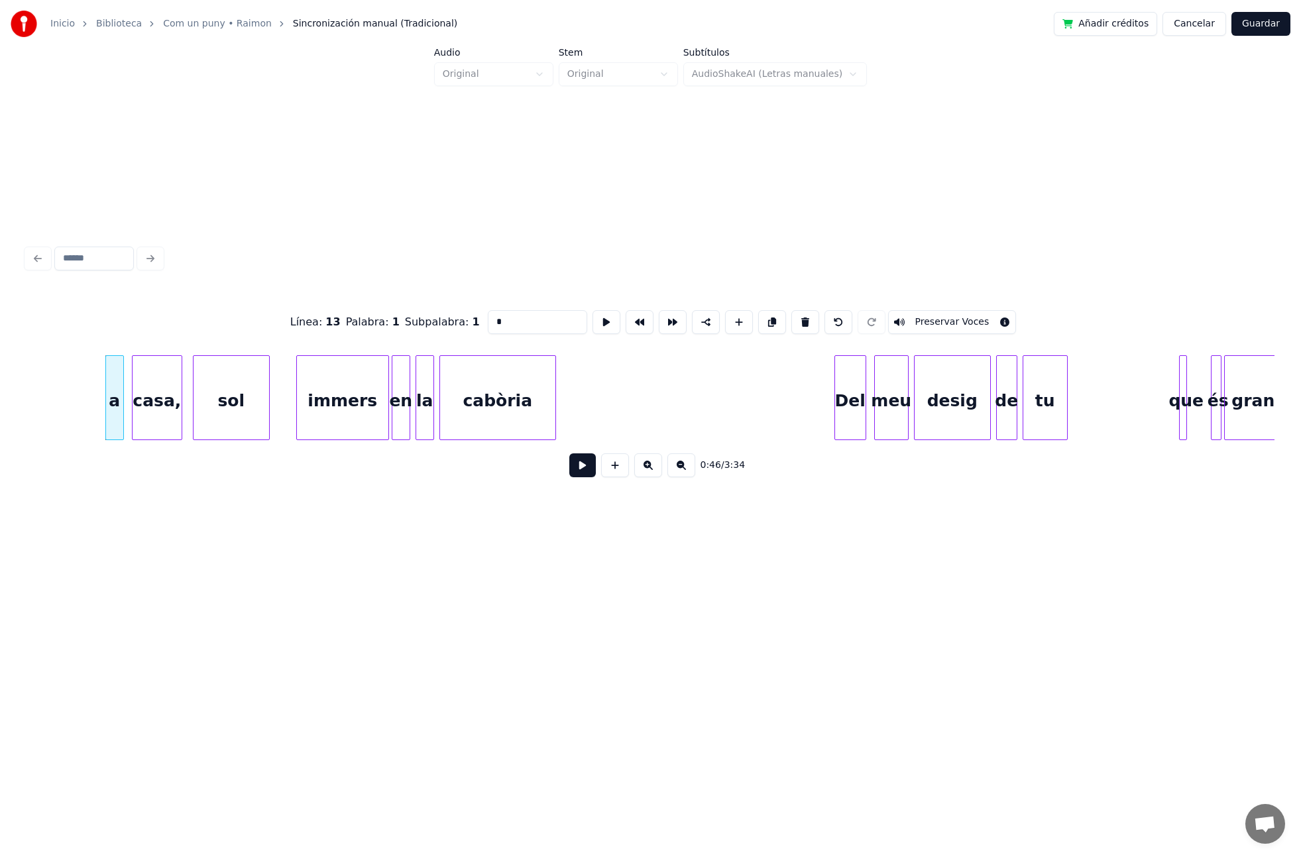
click at [850, 414] on div "Del" at bounding box center [850, 401] width 30 height 90
drag, startPoint x: 476, startPoint y: 322, endPoint x: 468, endPoint y: 322, distance: 8.0
click at [468, 322] on div "Línea : 15 Palabra : 1 Subpalabra : 1 *** Preservar Voces" at bounding box center [651, 322] width 1248 height 66
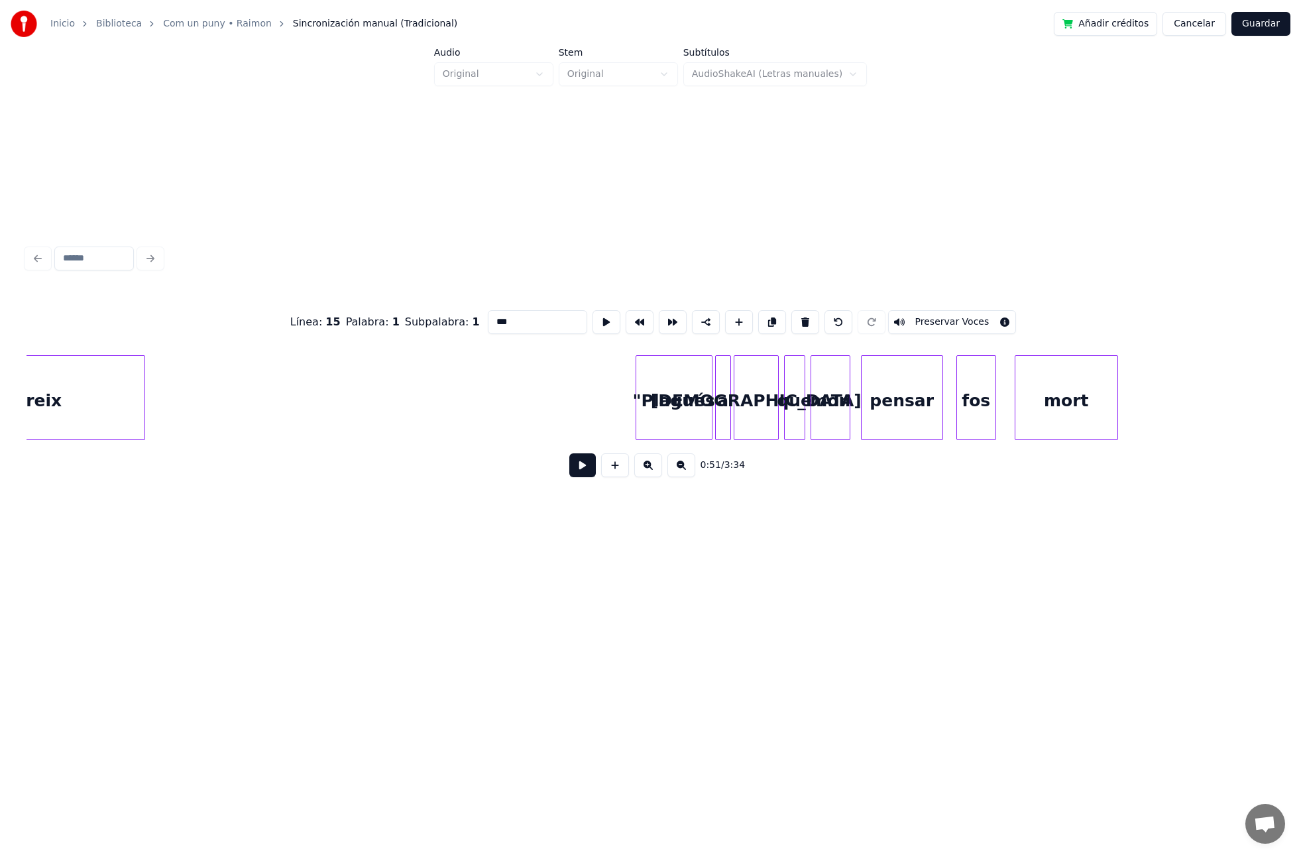
scroll to position [0, 7458]
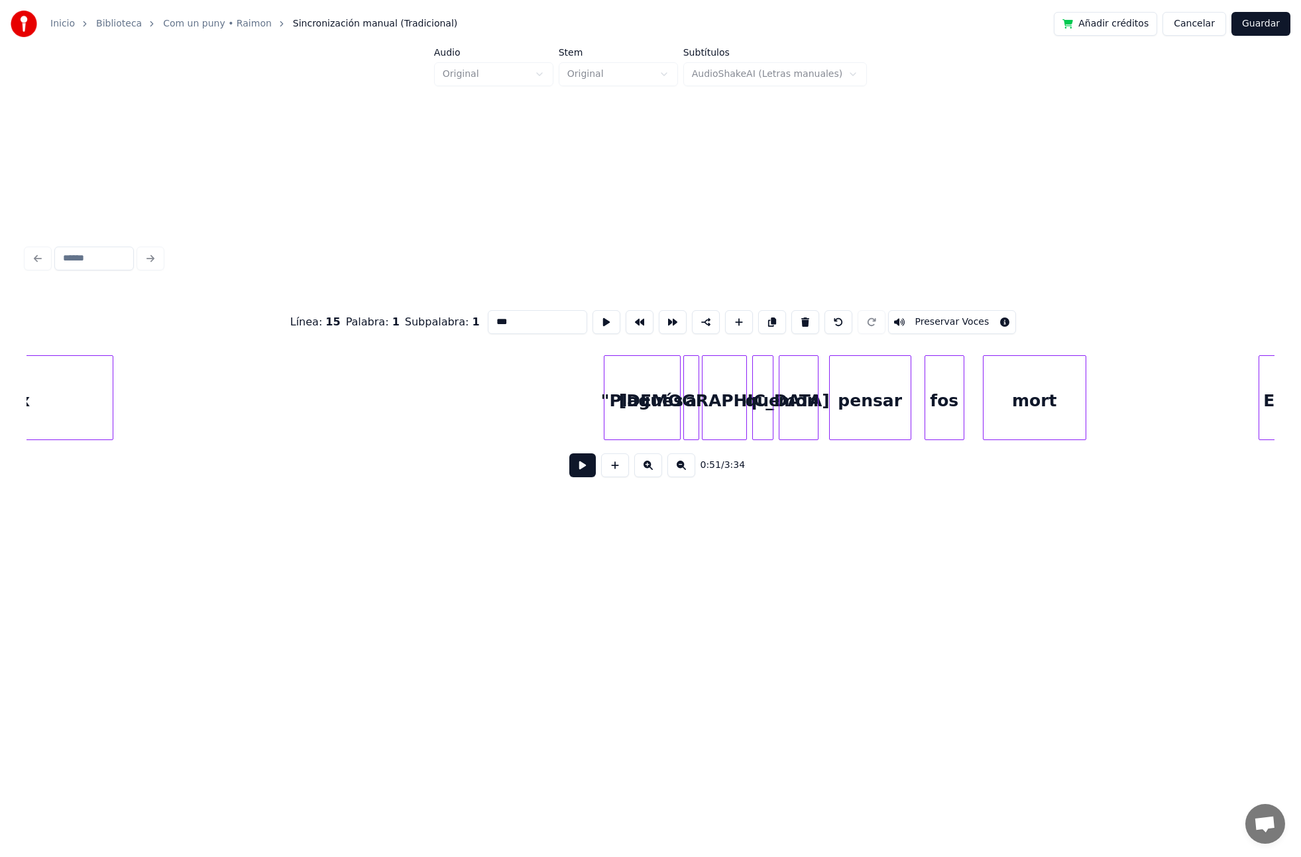
click at [628, 396] on div ""Plagués" at bounding box center [642, 401] width 76 height 90
drag, startPoint x: 490, startPoint y: 322, endPoint x: 478, endPoint y: 322, distance: 12.6
click at [488, 322] on input "********" at bounding box center [537, 322] width 99 height 24
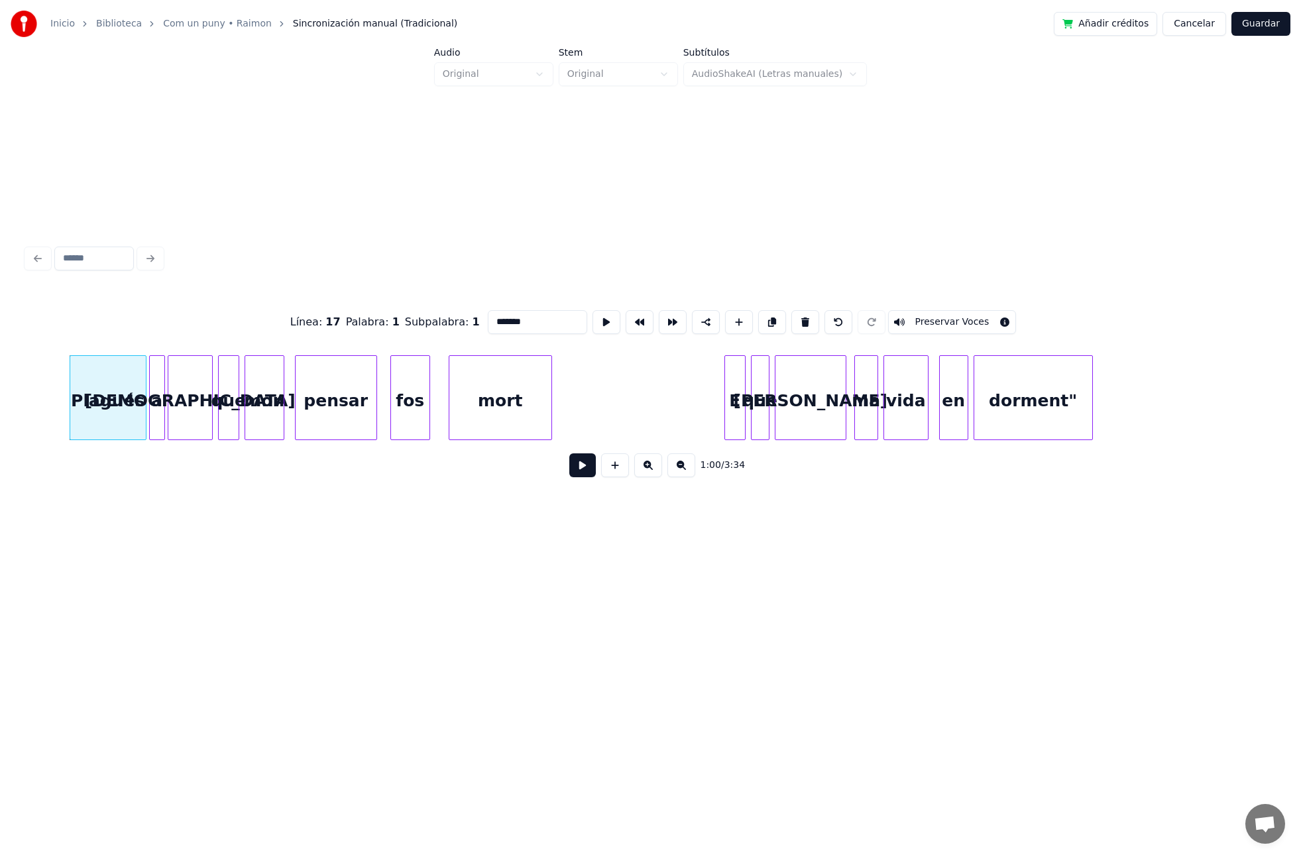
scroll to position [0, 8051]
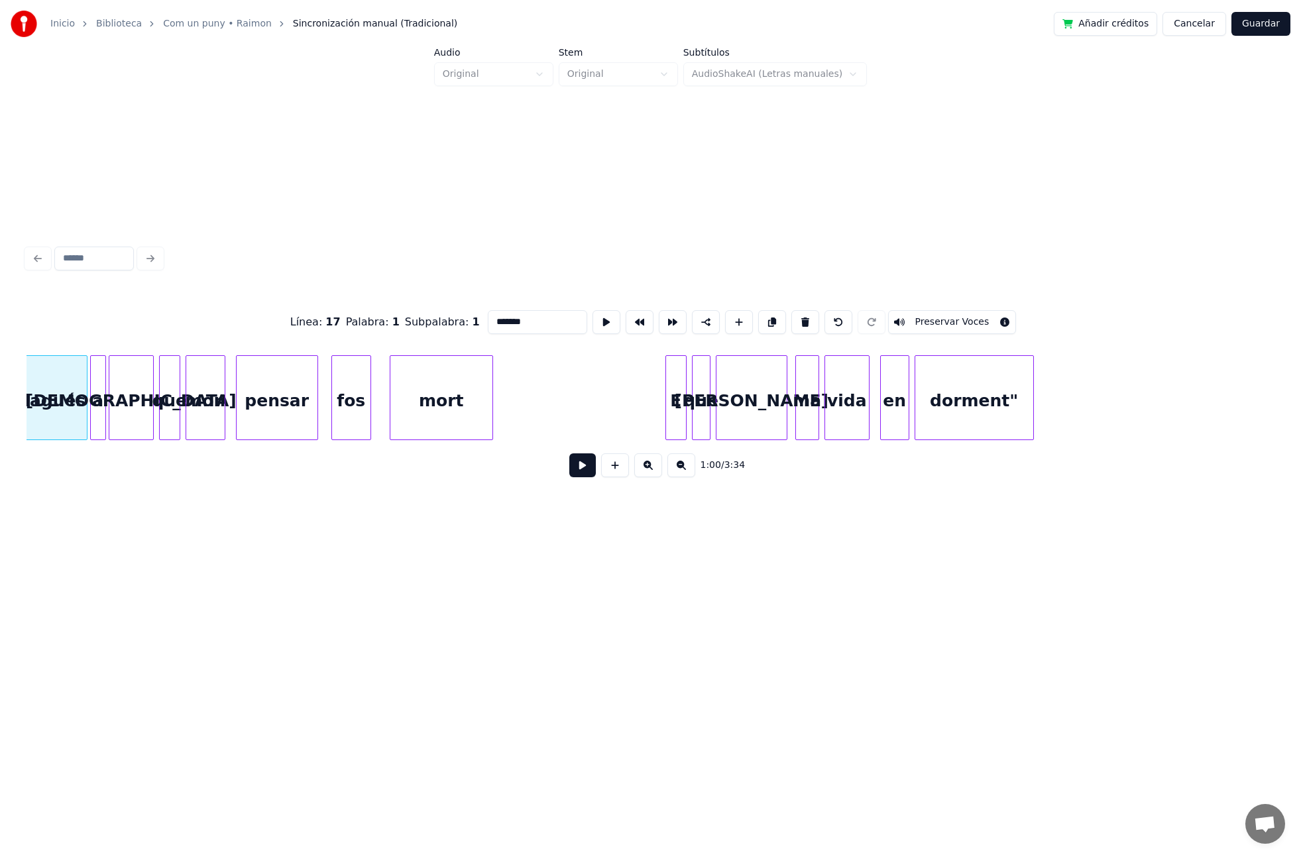
click at [671, 407] on div "E" at bounding box center [676, 401] width 20 height 90
drag, startPoint x: 499, startPoint y: 319, endPoint x: 473, endPoint y: 321, distance: 26.0
click at [473, 321] on div "Línea : 19 Palabra : 1 Subpalabra : 1 * Preservar Voces" at bounding box center [651, 322] width 1248 height 66
click at [936, 403] on div "dorment"" at bounding box center [974, 401] width 118 height 90
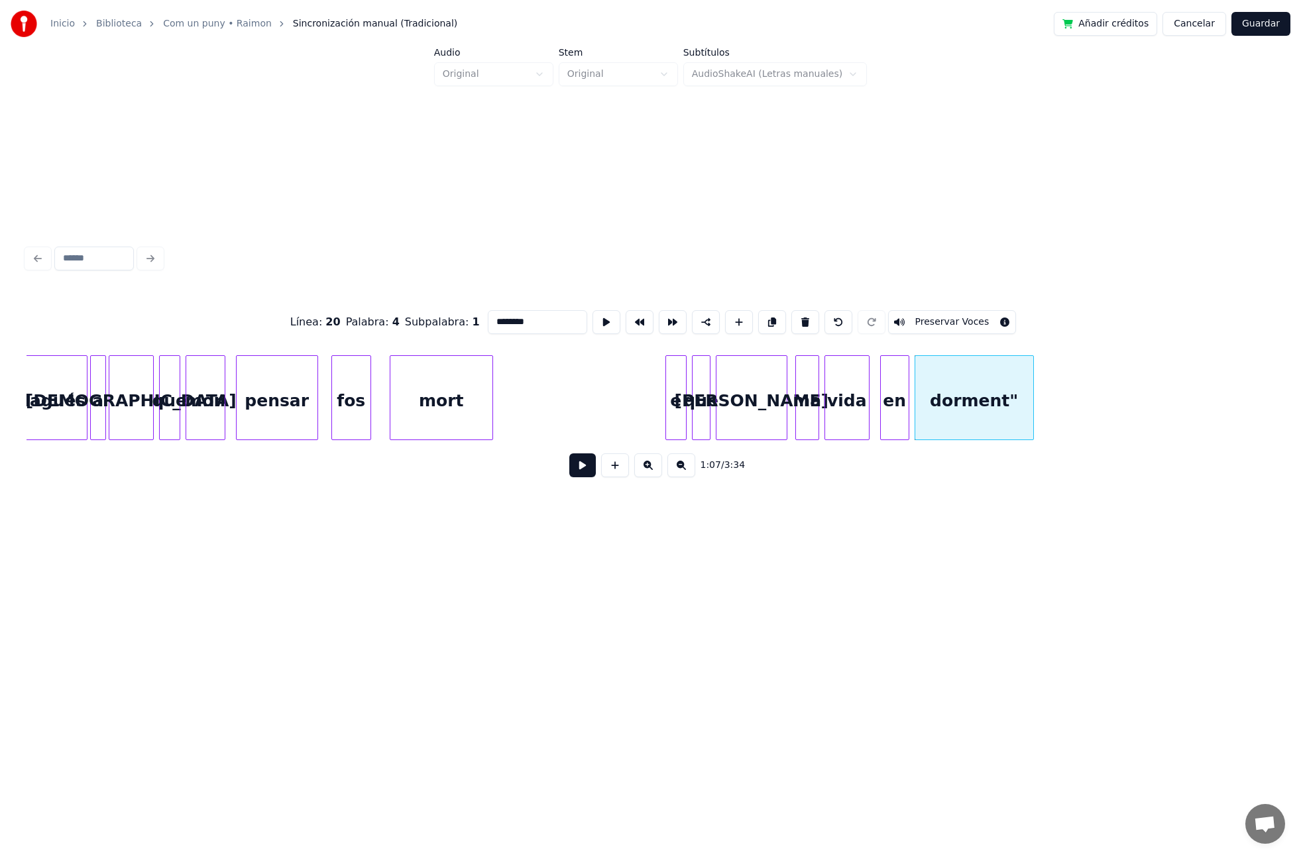
click at [551, 323] on input "********" at bounding box center [537, 322] width 99 height 24
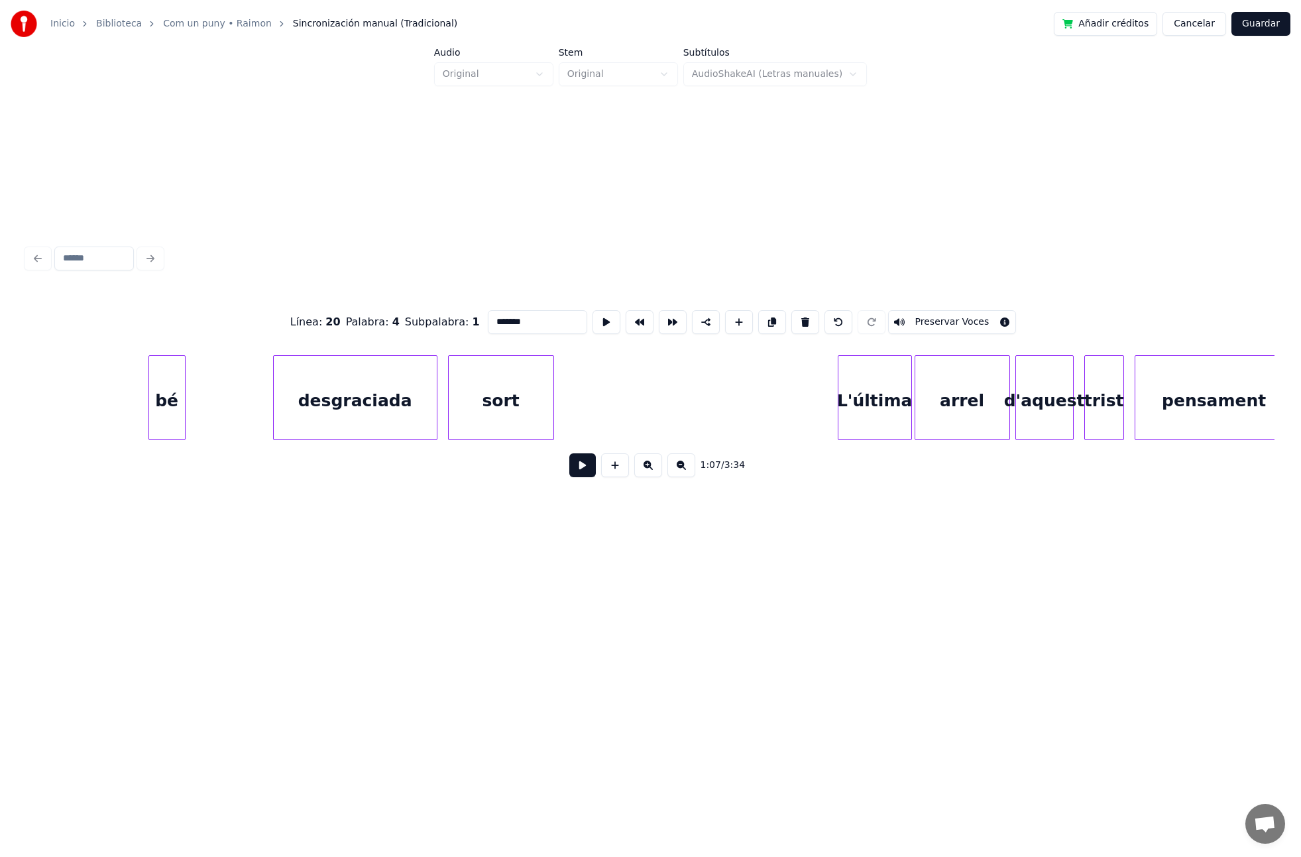
scroll to position [0, 9939]
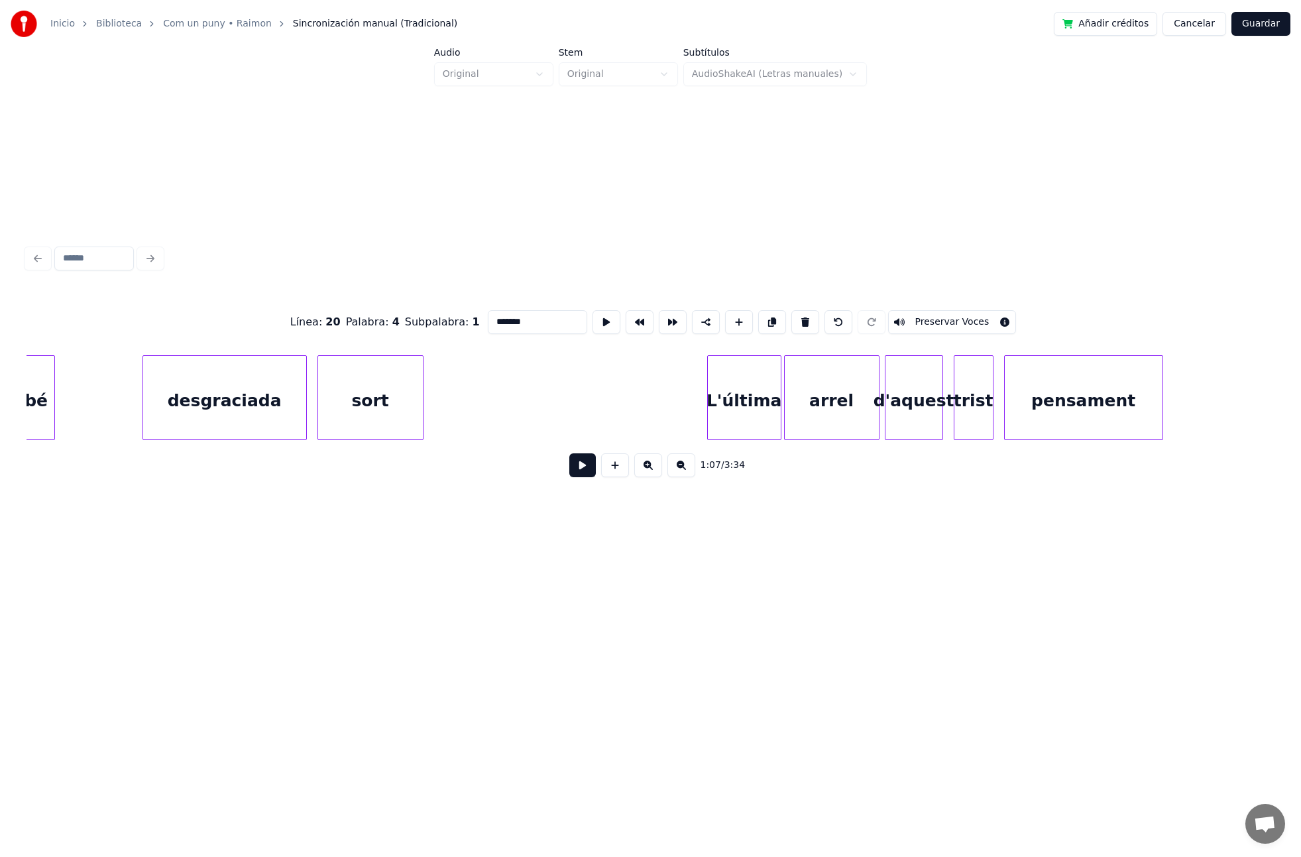
click at [756, 404] on div "L'última" at bounding box center [744, 401] width 73 height 90
drag, startPoint x: 486, startPoint y: 319, endPoint x: 475, endPoint y: 319, distance: 10.6
click at [476, 319] on div "Línea : 23 Palabra : 1 Subpalabra : 1 ******** Preservar Voces" at bounding box center [651, 322] width 1248 height 66
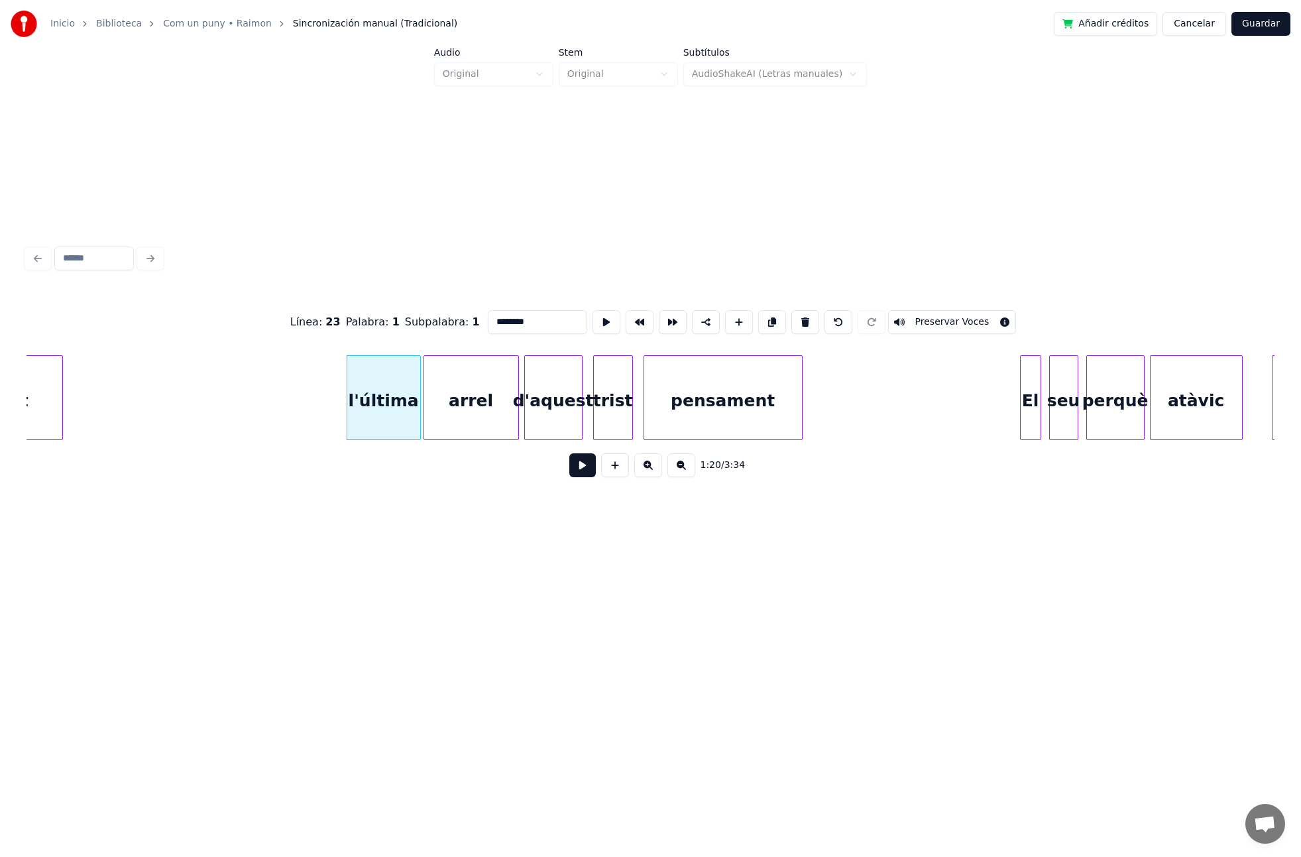
scroll to position [0, 10300]
click at [1030, 418] on div "El" at bounding box center [1030, 401] width 20 height 90
drag, startPoint x: 491, startPoint y: 322, endPoint x: 478, endPoint y: 323, distance: 13.3
click at [488, 323] on input "**" at bounding box center [537, 322] width 99 height 24
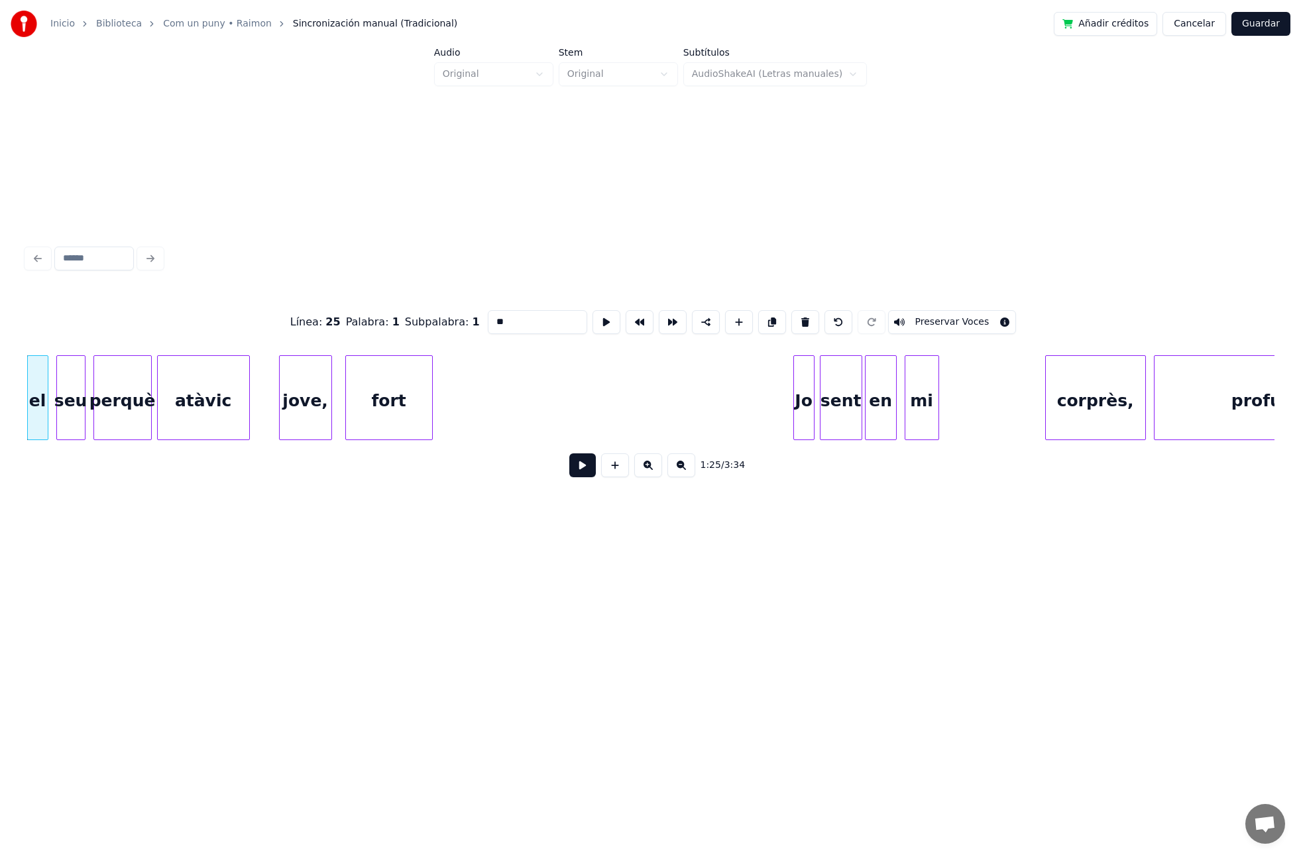
scroll to position [0, 11367]
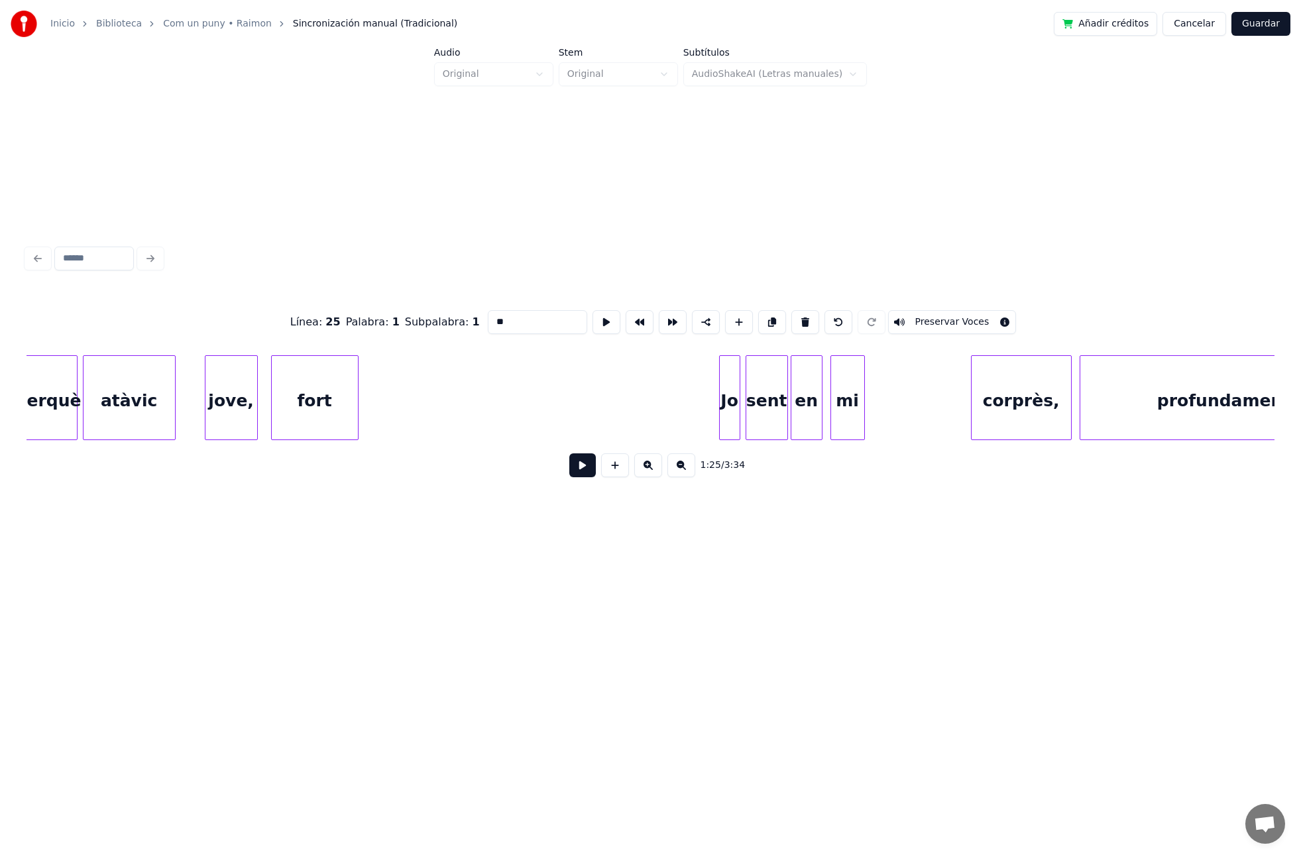
click at [727, 414] on div "Jo" at bounding box center [730, 401] width 20 height 90
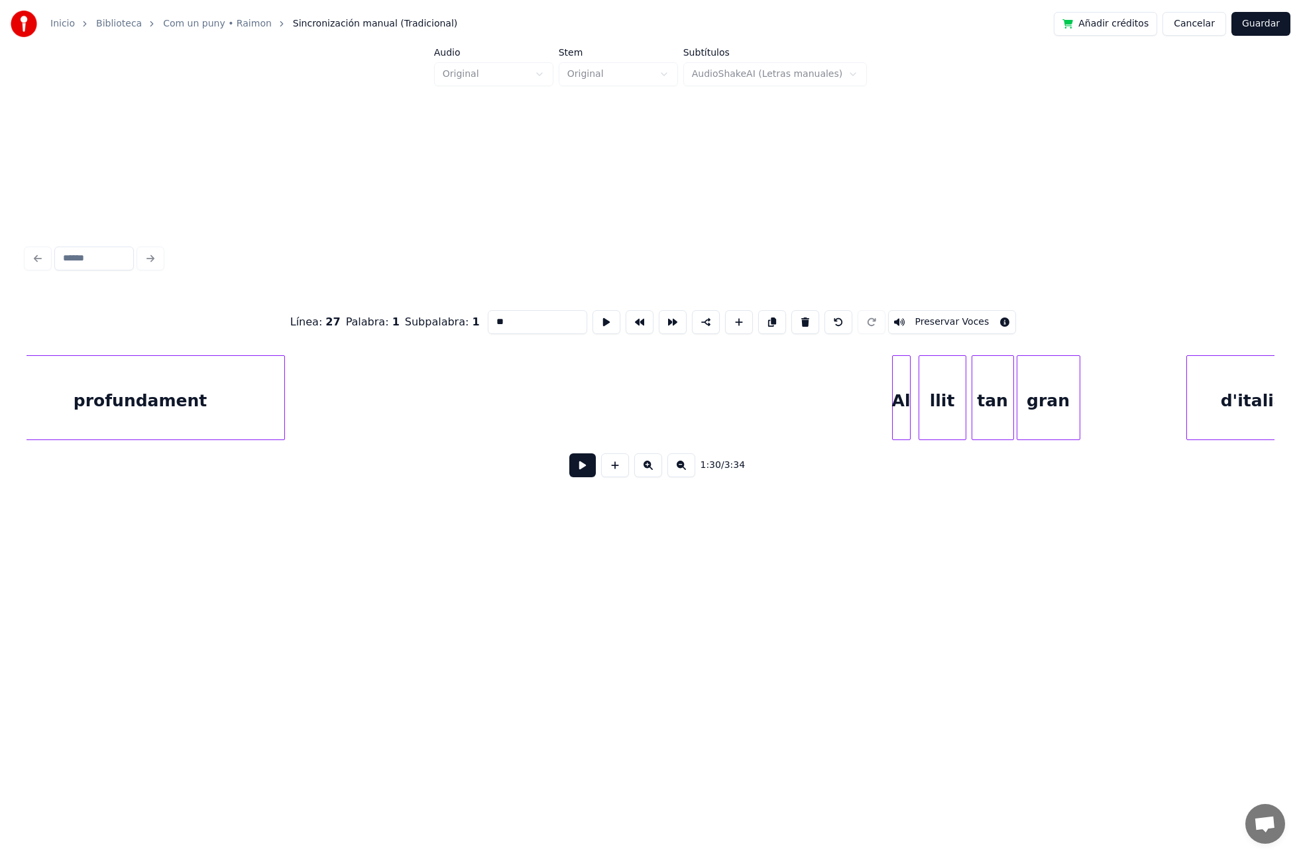
scroll to position [0, 12459]
click at [897, 404] on div at bounding box center [899, 398] width 4 height 84
drag, startPoint x: 492, startPoint y: 323, endPoint x: 479, endPoint y: 322, distance: 12.6
click at [488, 322] on input "**" at bounding box center [537, 322] width 99 height 24
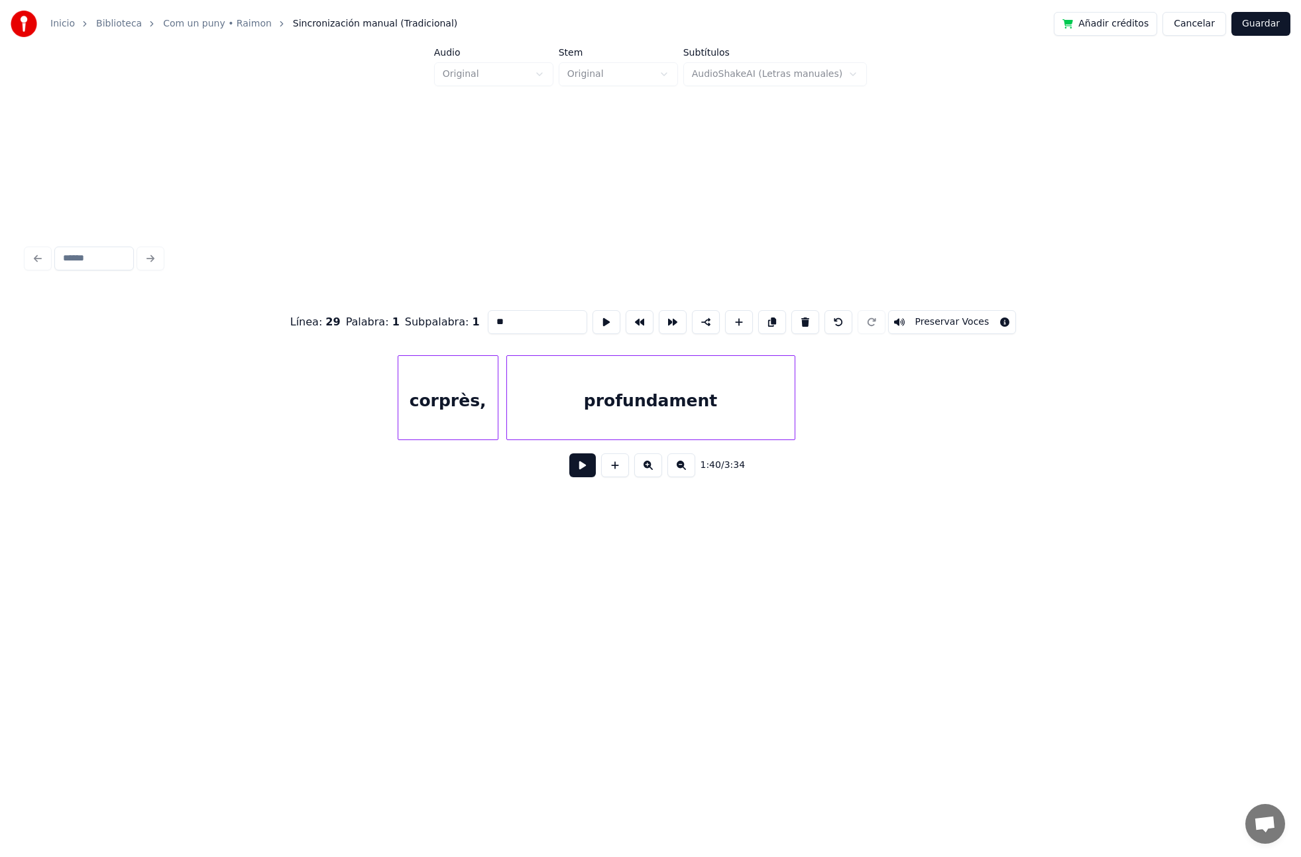
scroll to position [0, 11760]
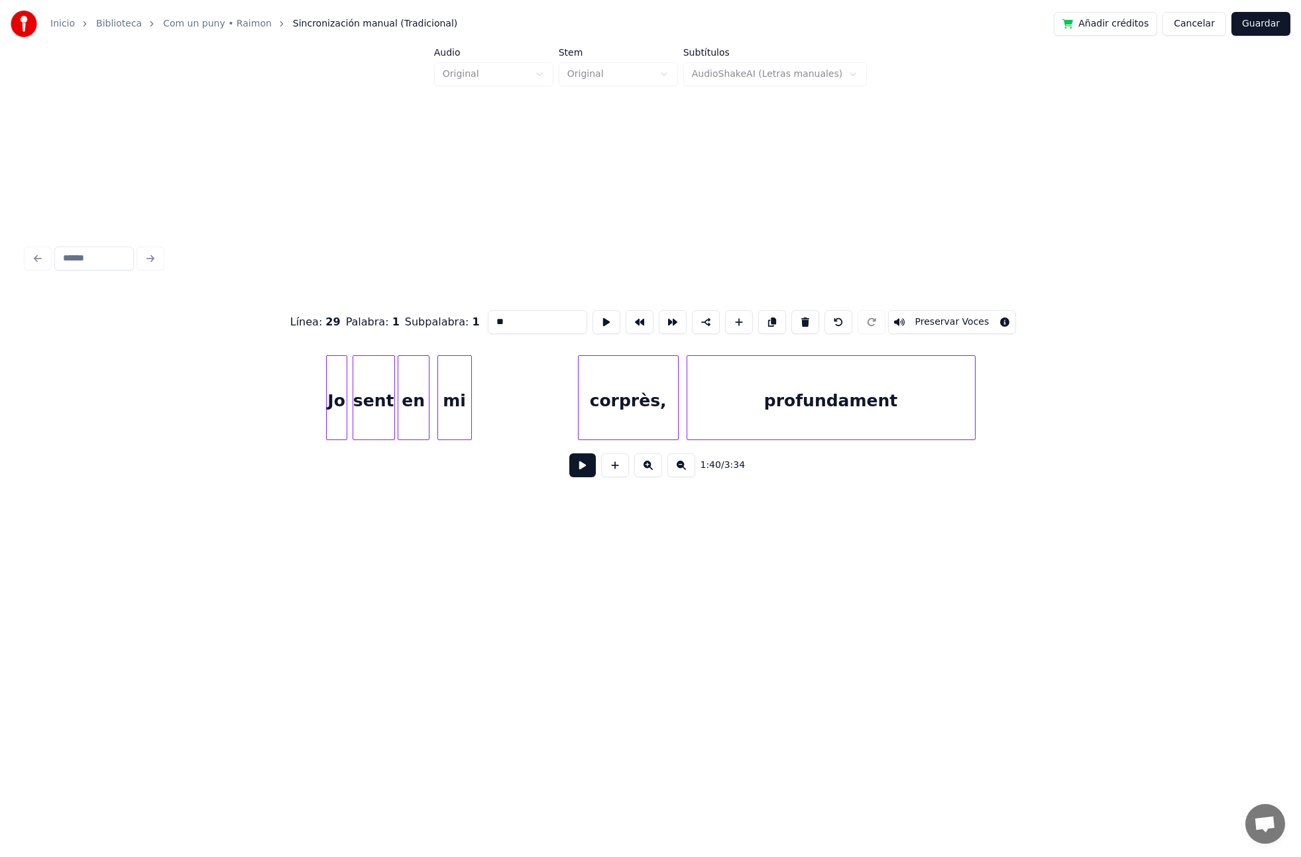
click at [335, 412] on div "Jo" at bounding box center [337, 401] width 20 height 90
drag, startPoint x: 490, startPoint y: 322, endPoint x: 458, endPoint y: 322, distance: 31.8
click at [458, 322] on div "Línea : 27 Palabra : 1 Subpalabra : 1 ** Preservar Voces" at bounding box center [651, 322] width 1248 height 66
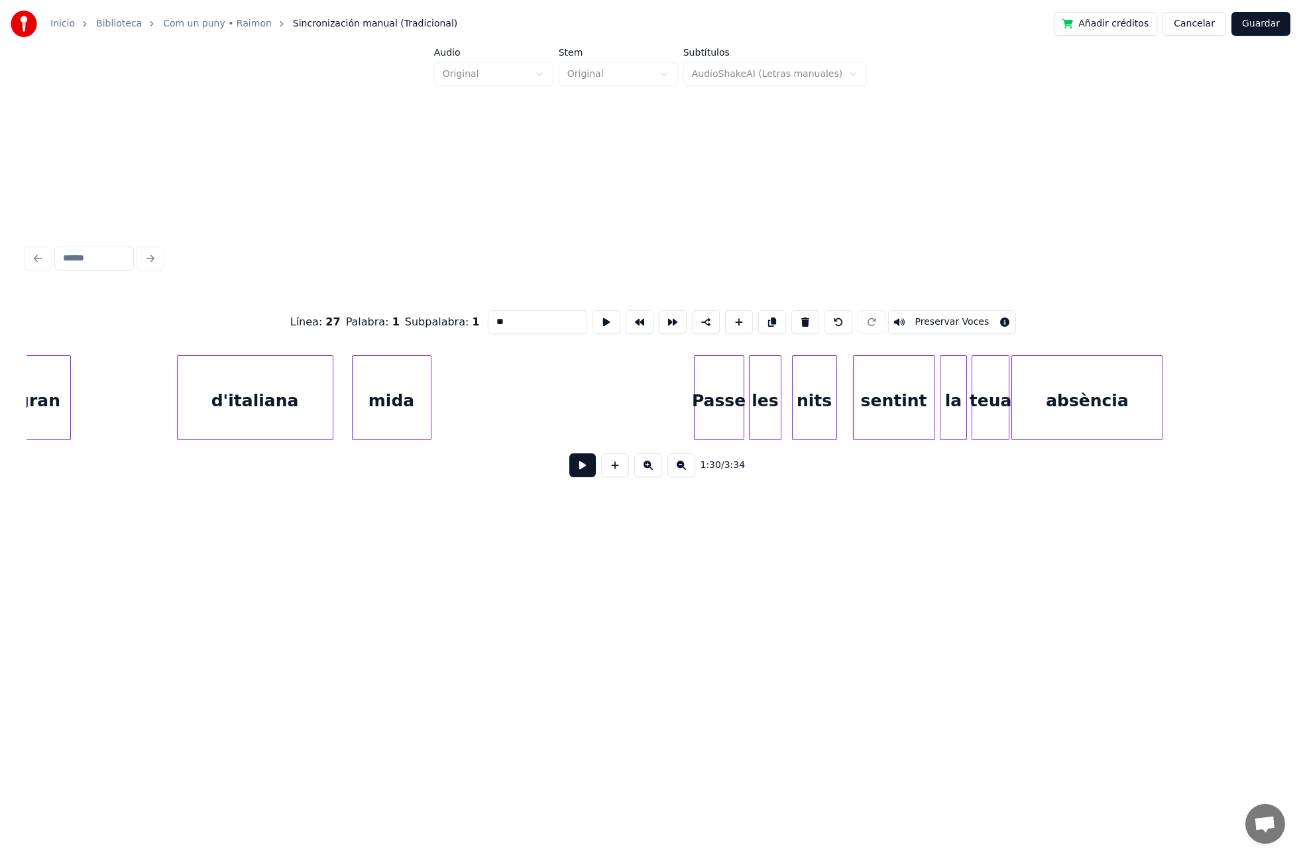
scroll to position [0, 13485]
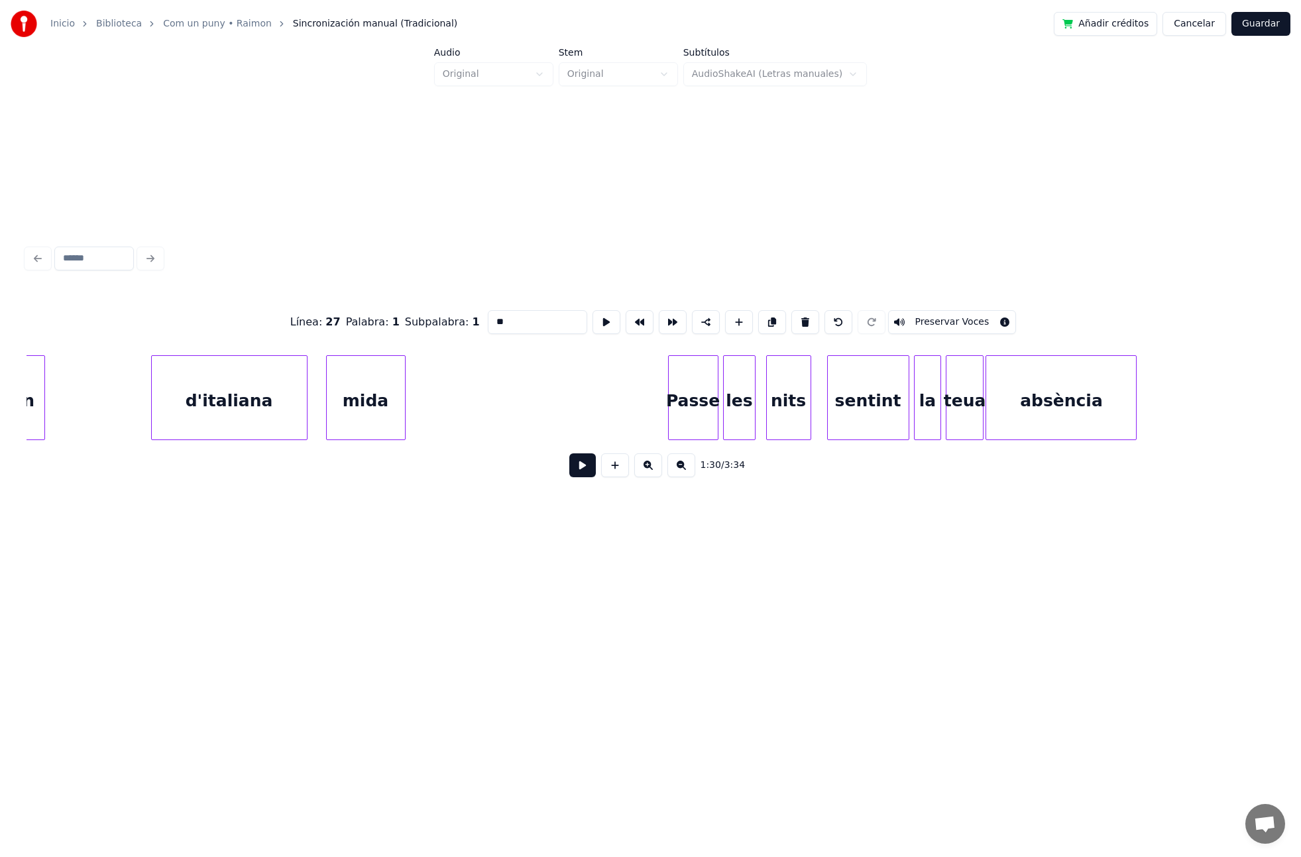
click at [682, 402] on div "Passe" at bounding box center [693, 401] width 49 height 90
drag, startPoint x: 488, startPoint y: 318, endPoint x: 477, endPoint y: 318, distance: 11.3
click at [488, 318] on input "*****" at bounding box center [537, 322] width 99 height 24
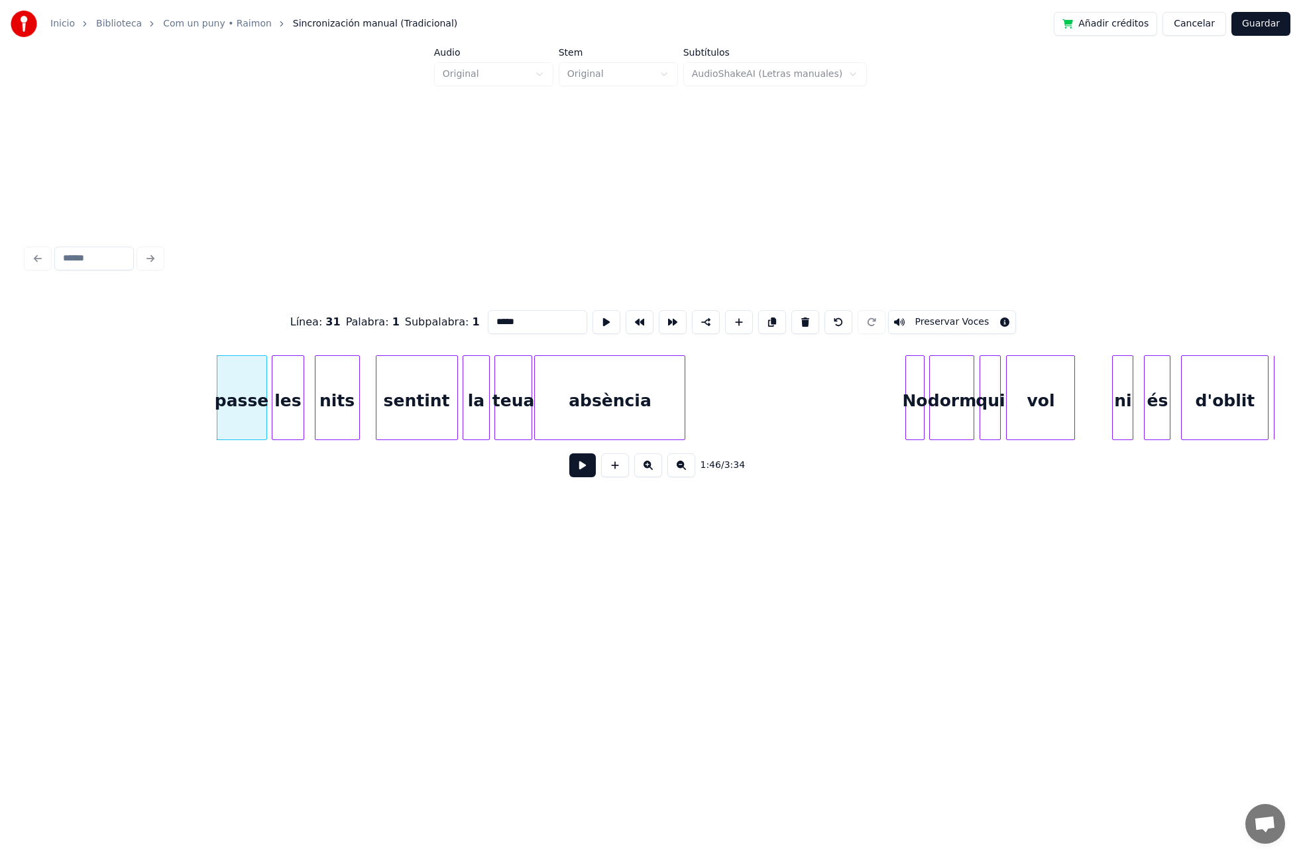
scroll to position [0, 13950]
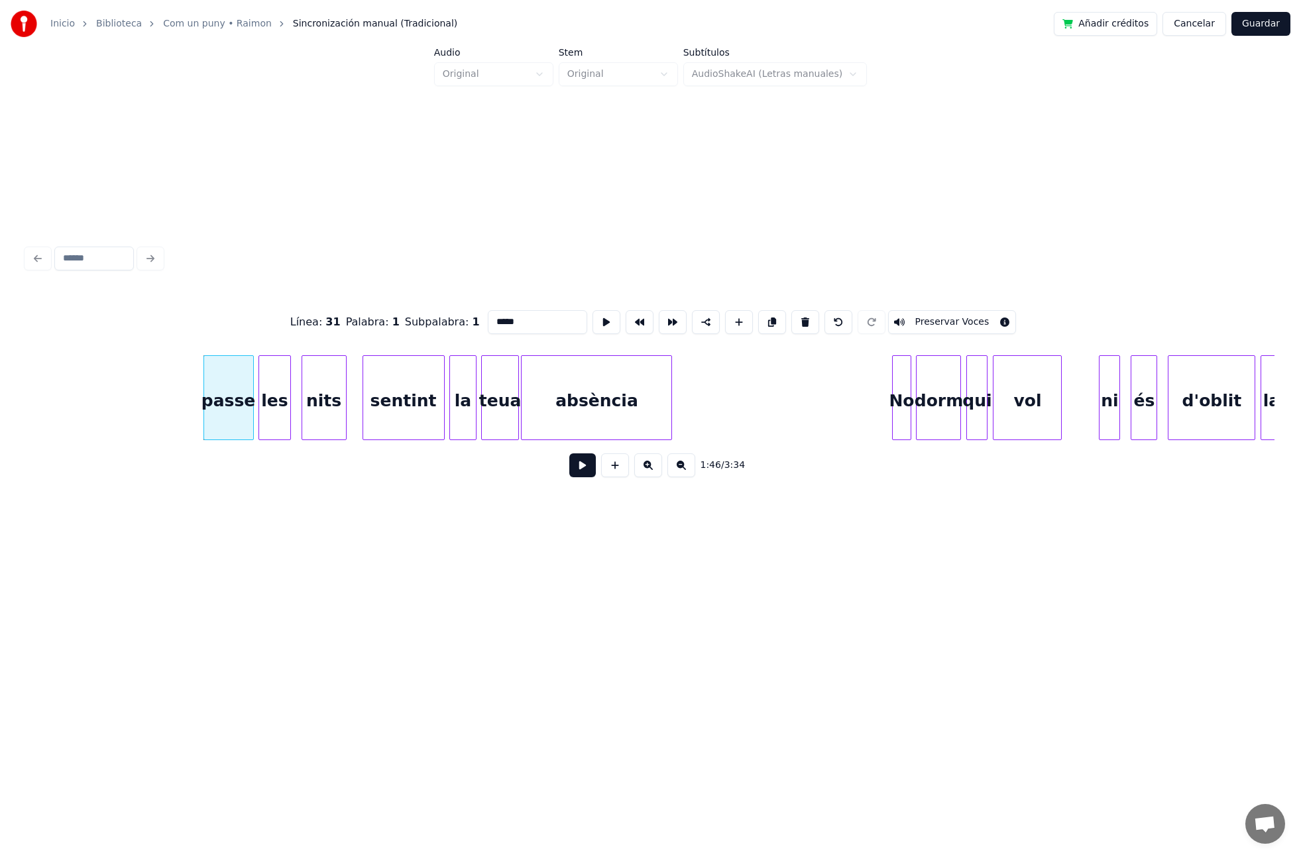
click at [905, 414] on div "No" at bounding box center [901, 401] width 17 height 90
drag, startPoint x: 485, startPoint y: 324, endPoint x: 476, endPoint y: 324, distance: 9.3
click at [476, 324] on div "Línea : 33 Palabra : 1 Subpalabra : 1 ** Preservar Voces" at bounding box center [651, 322] width 1248 height 66
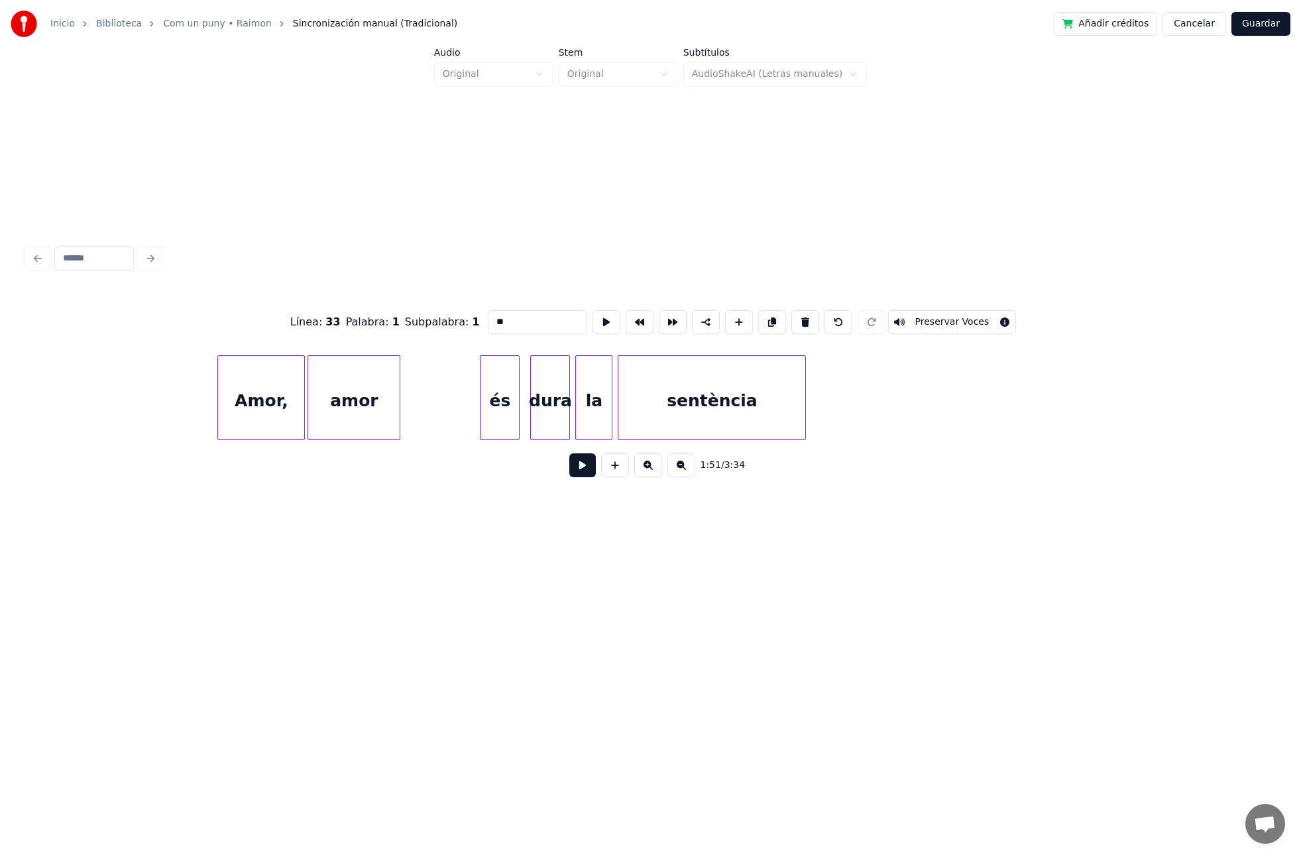
scroll to position [0, 15521]
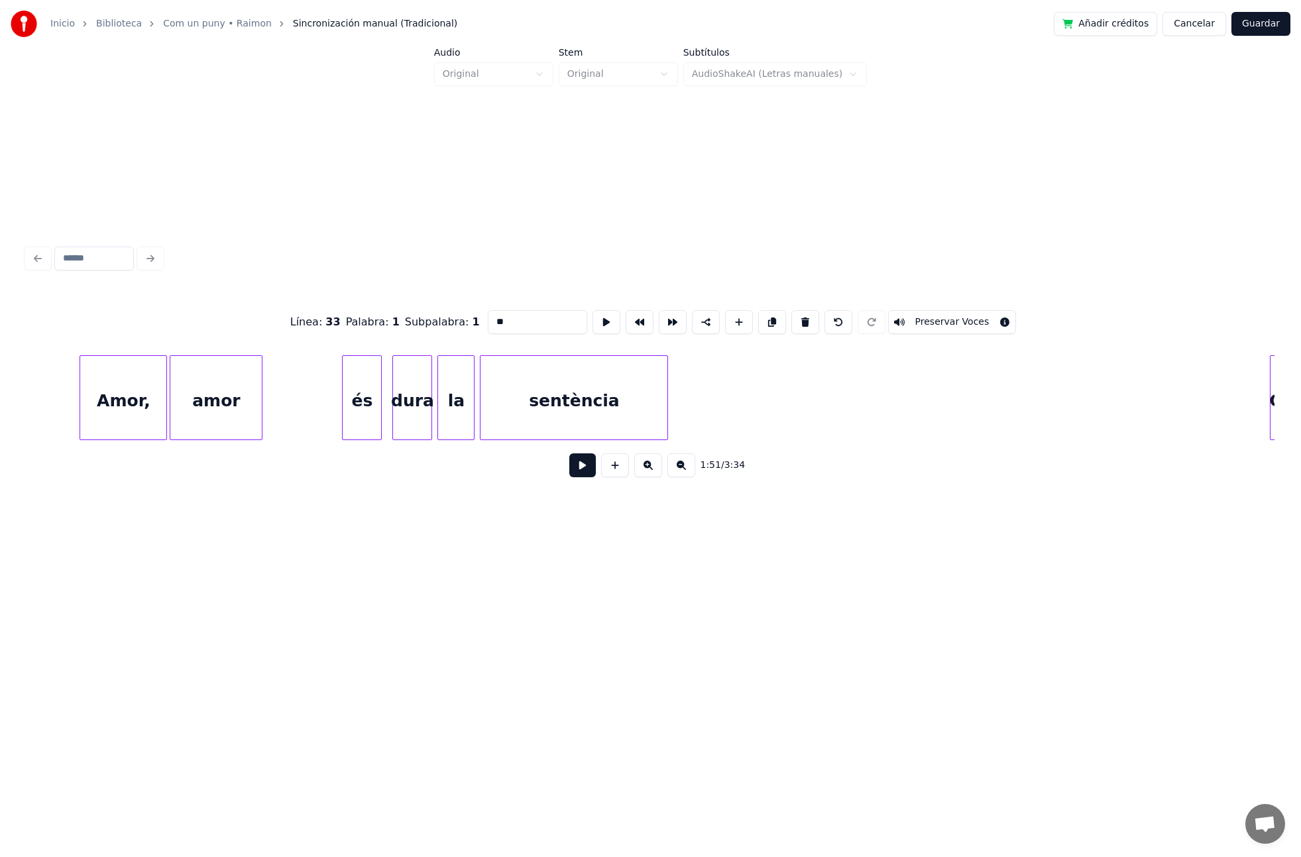
click at [141, 410] on div "Amor," at bounding box center [123, 401] width 86 height 90
drag, startPoint x: 492, startPoint y: 324, endPoint x: 479, endPoint y: 323, distance: 13.3
click at [488, 323] on input "*****" at bounding box center [537, 322] width 99 height 24
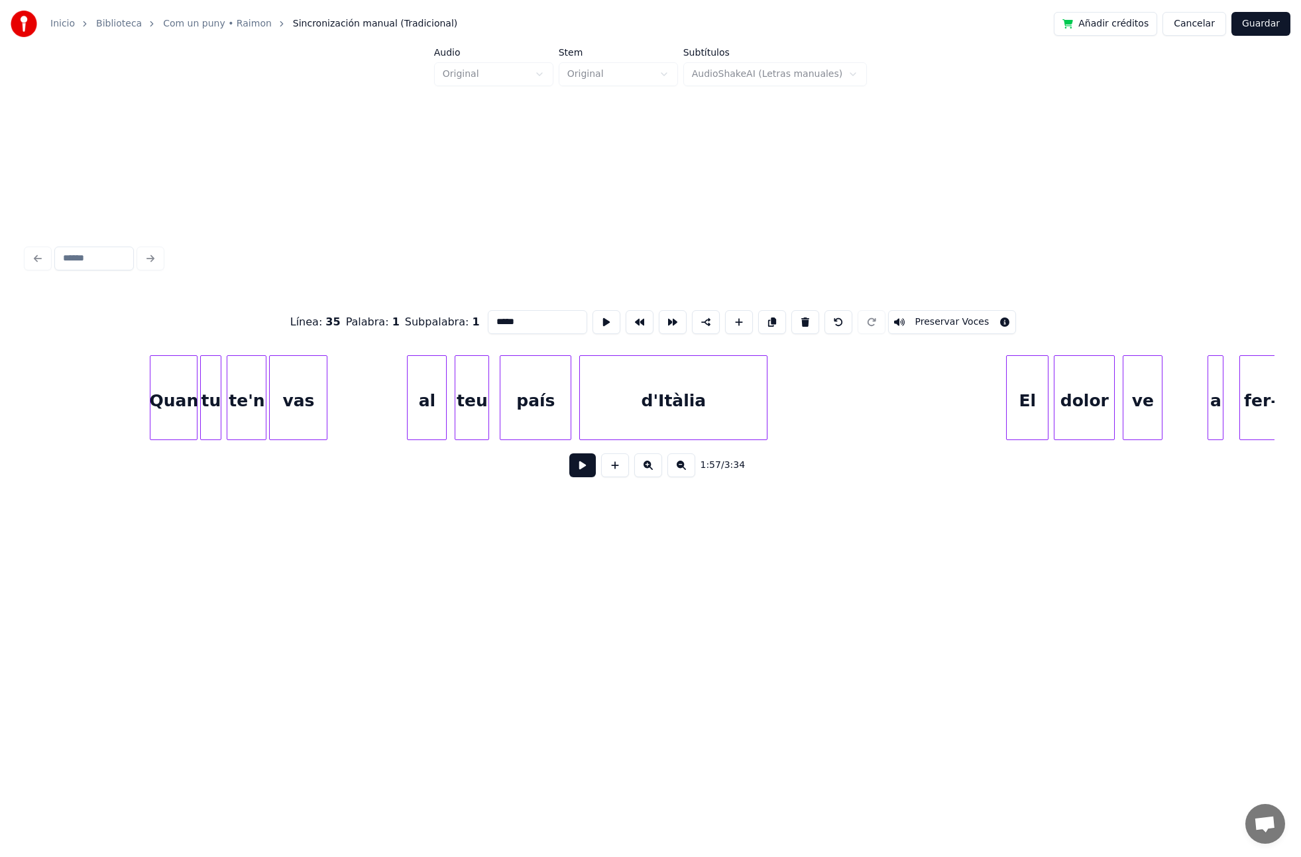
scroll to position [0, 16643]
click at [1019, 408] on div "El" at bounding box center [1025, 401] width 41 height 90
drag, startPoint x: 488, startPoint y: 324, endPoint x: 473, endPoint y: 323, distance: 15.9
click at [473, 323] on div "Línea : 39 Palabra : 1 Subpalabra : 1 ** Preservar Voces" at bounding box center [651, 322] width 1248 height 66
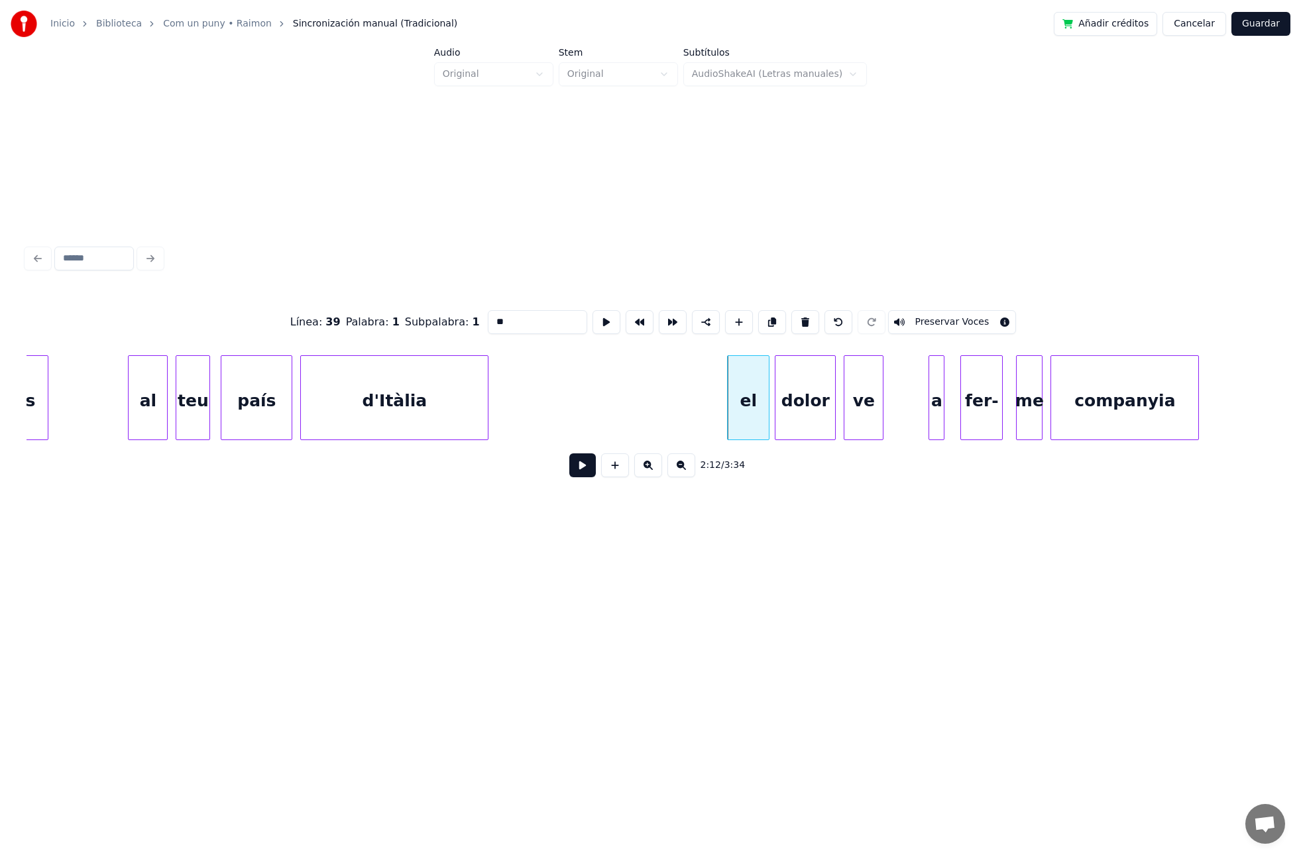
scroll to position [0, 17054]
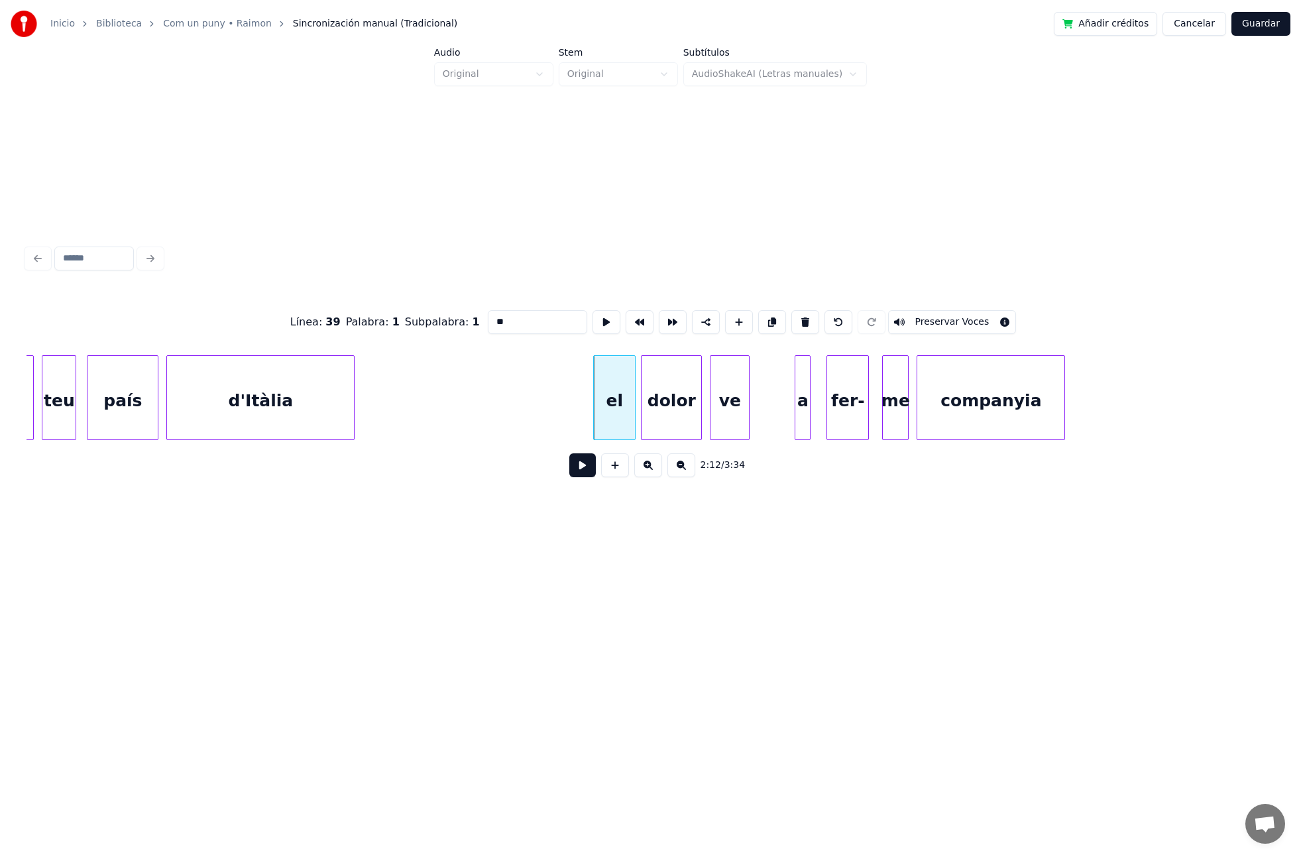
click at [893, 410] on div "me" at bounding box center [895, 401] width 25 height 90
click at [797, 323] on button at bounding box center [805, 322] width 28 height 24
click at [905, 404] on div at bounding box center [903, 398] width 4 height 84
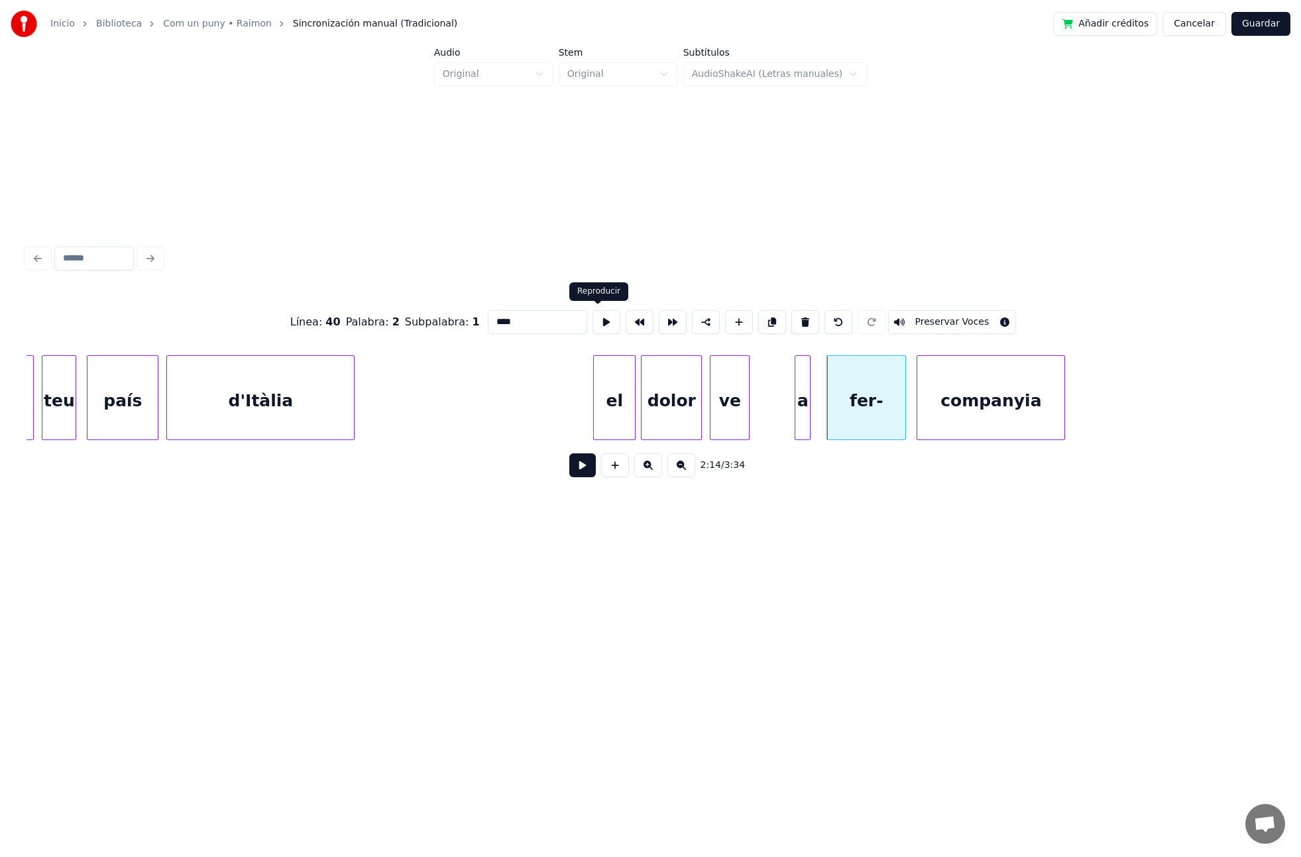
click at [551, 318] on input "****" at bounding box center [537, 322] width 99 height 24
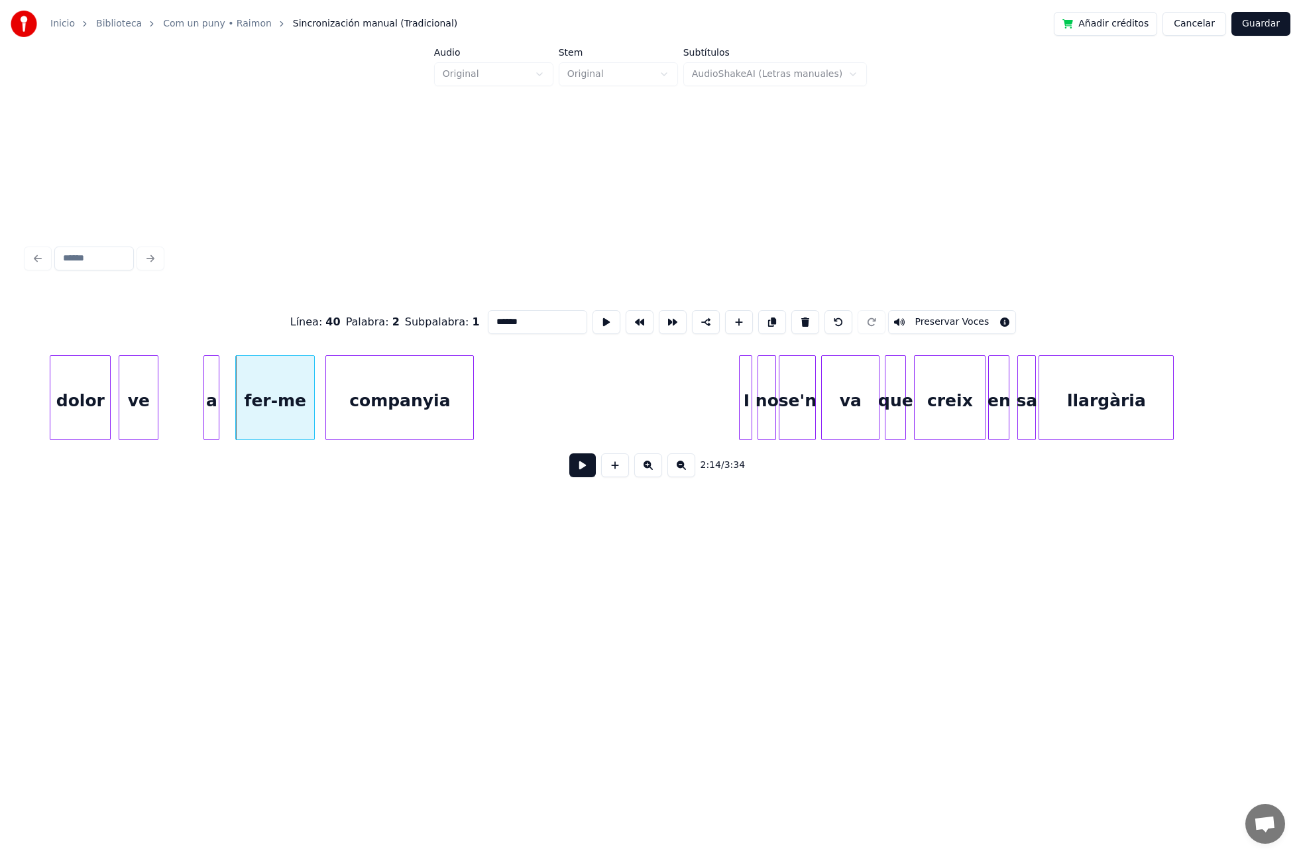
scroll to position [0, 17663]
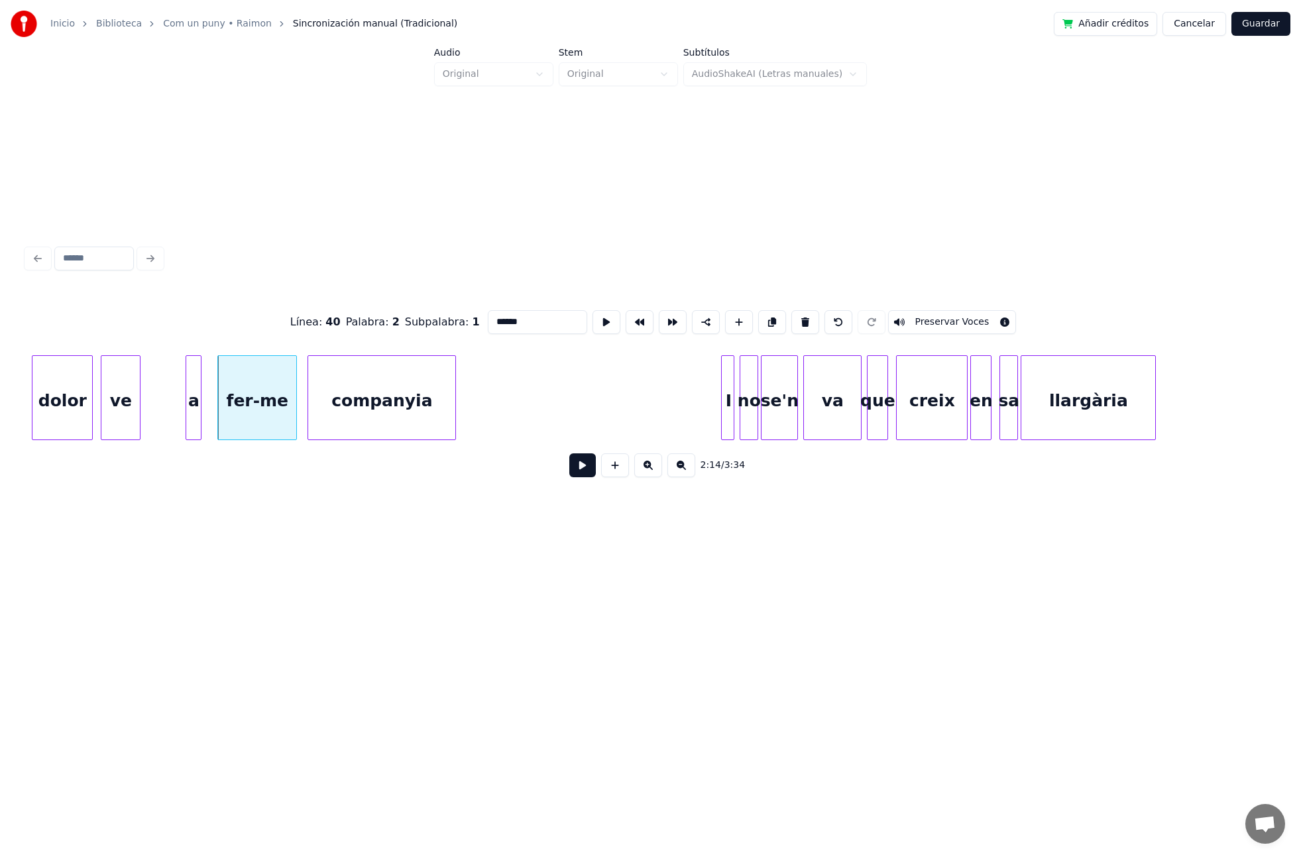
click at [728, 422] on div "I" at bounding box center [728, 401] width 13 height 90
click at [506, 325] on input "*" at bounding box center [537, 322] width 99 height 24
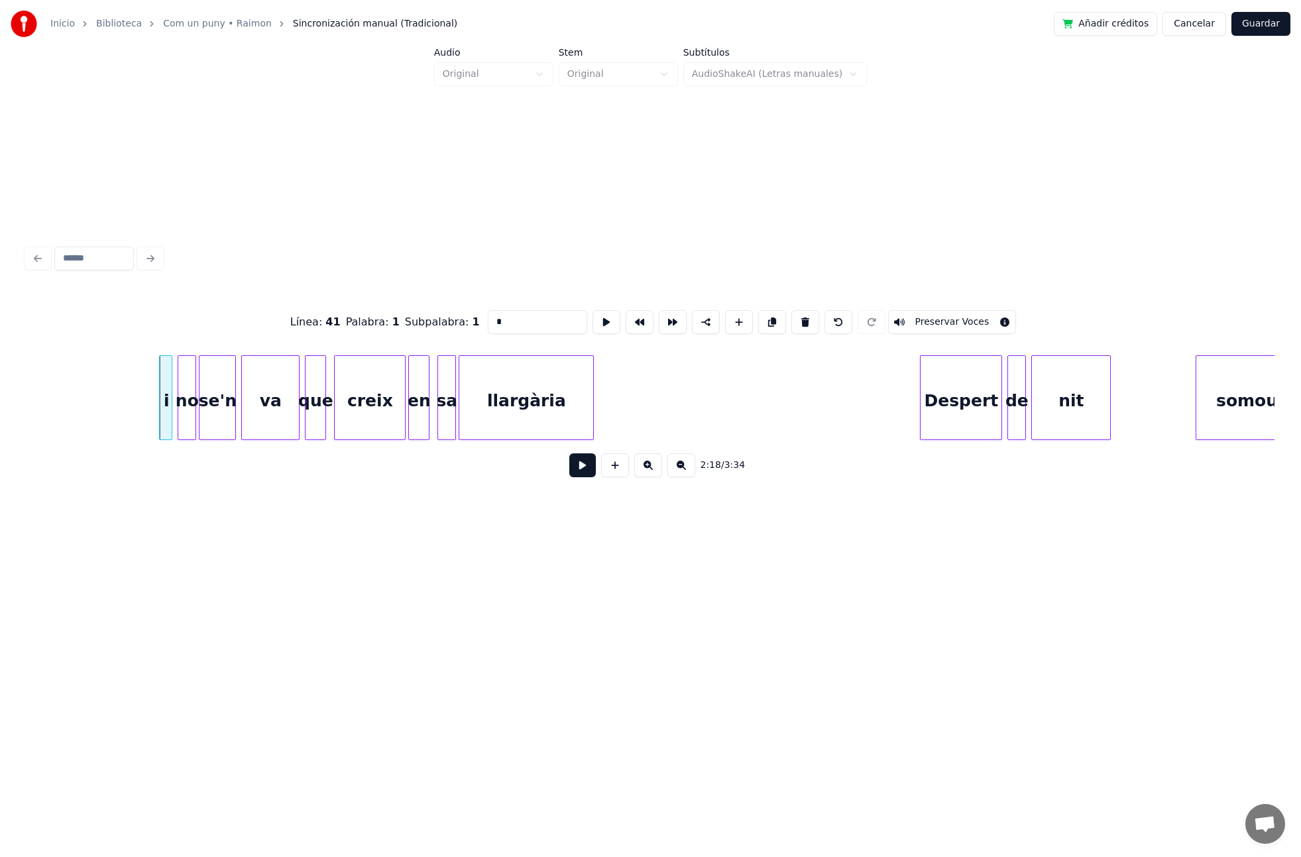
scroll to position [0, 18261]
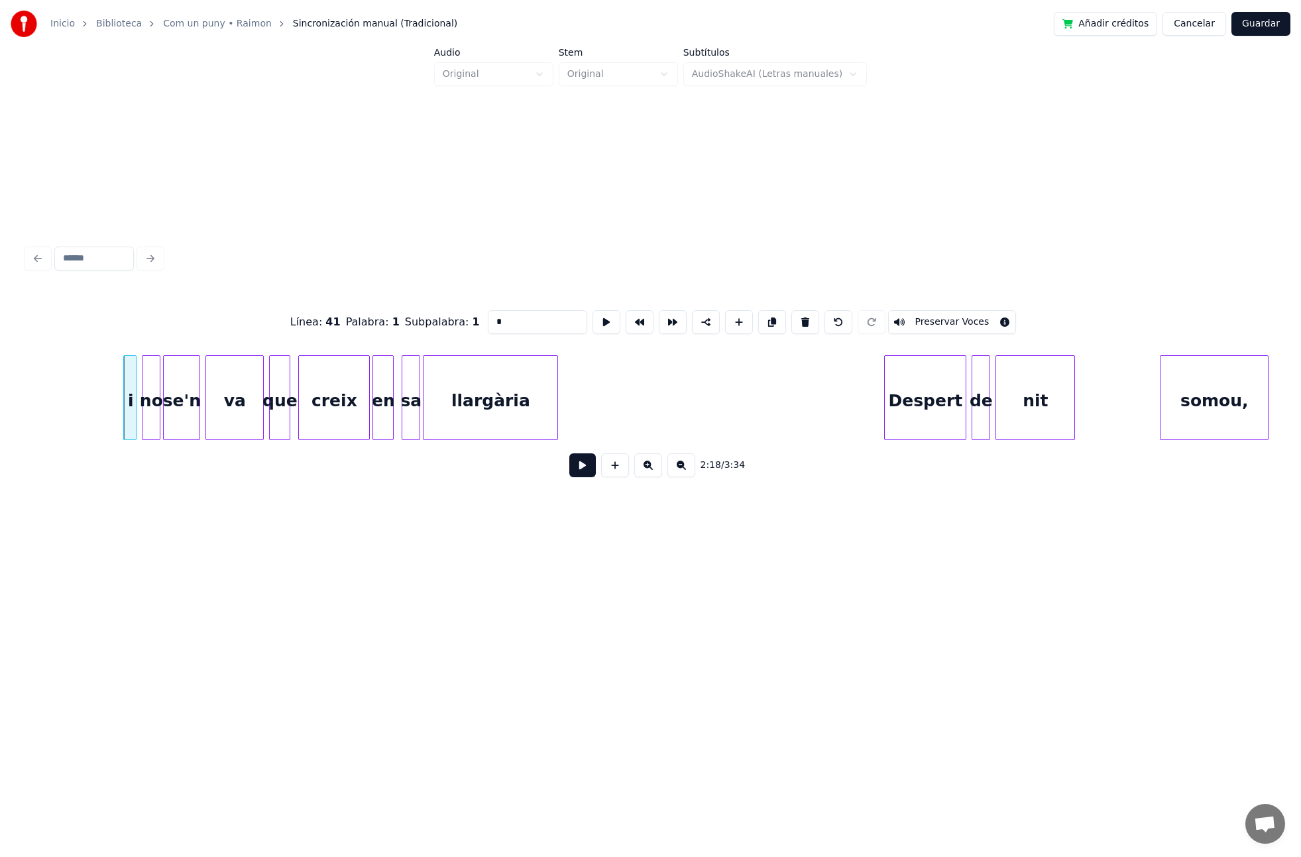
click at [911, 398] on div "Despert" at bounding box center [925, 401] width 81 height 90
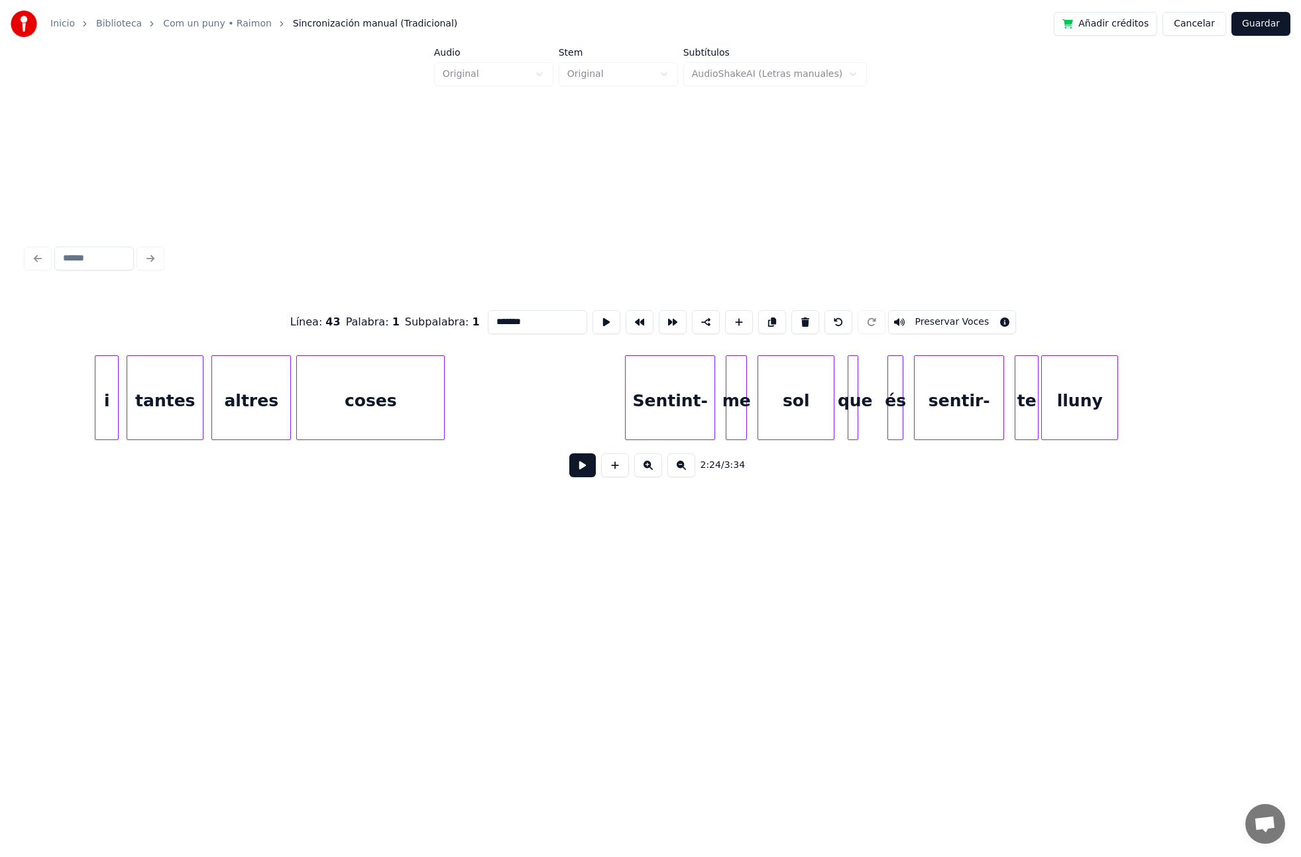
scroll to position [0, 20579]
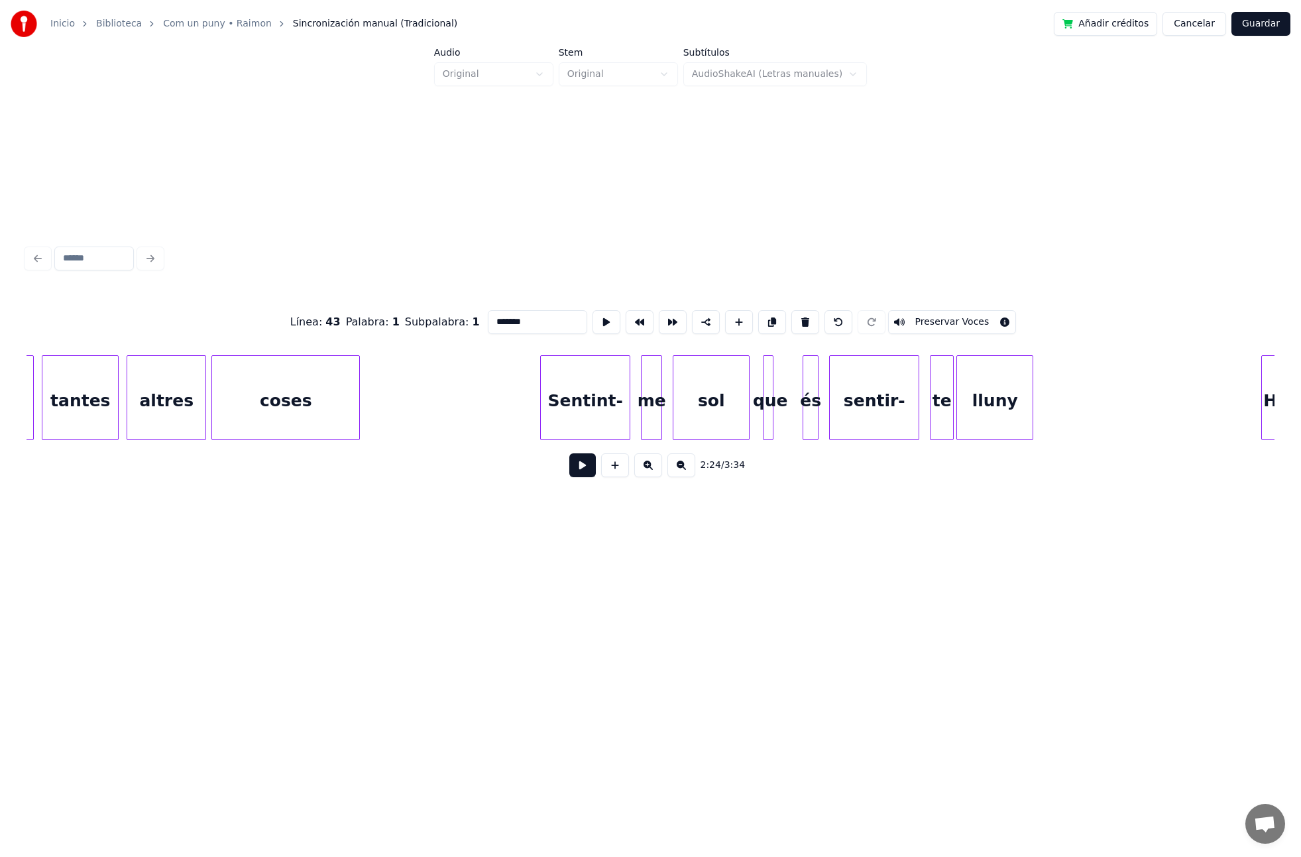
click at [579, 409] on div "Sentint-" at bounding box center [585, 401] width 89 height 90
click at [488, 323] on input "********" at bounding box center [537, 322] width 99 height 24
click at [656, 408] on div "me" at bounding box center [652, 401] width 20 height 90
drag, startPoint x: 798, startPoint y: 321, endPoint x: 790, endPoint y: 325, distance: 9.2
click at [797, 321] on button at bounding box center [805, 322] width 28 height 24
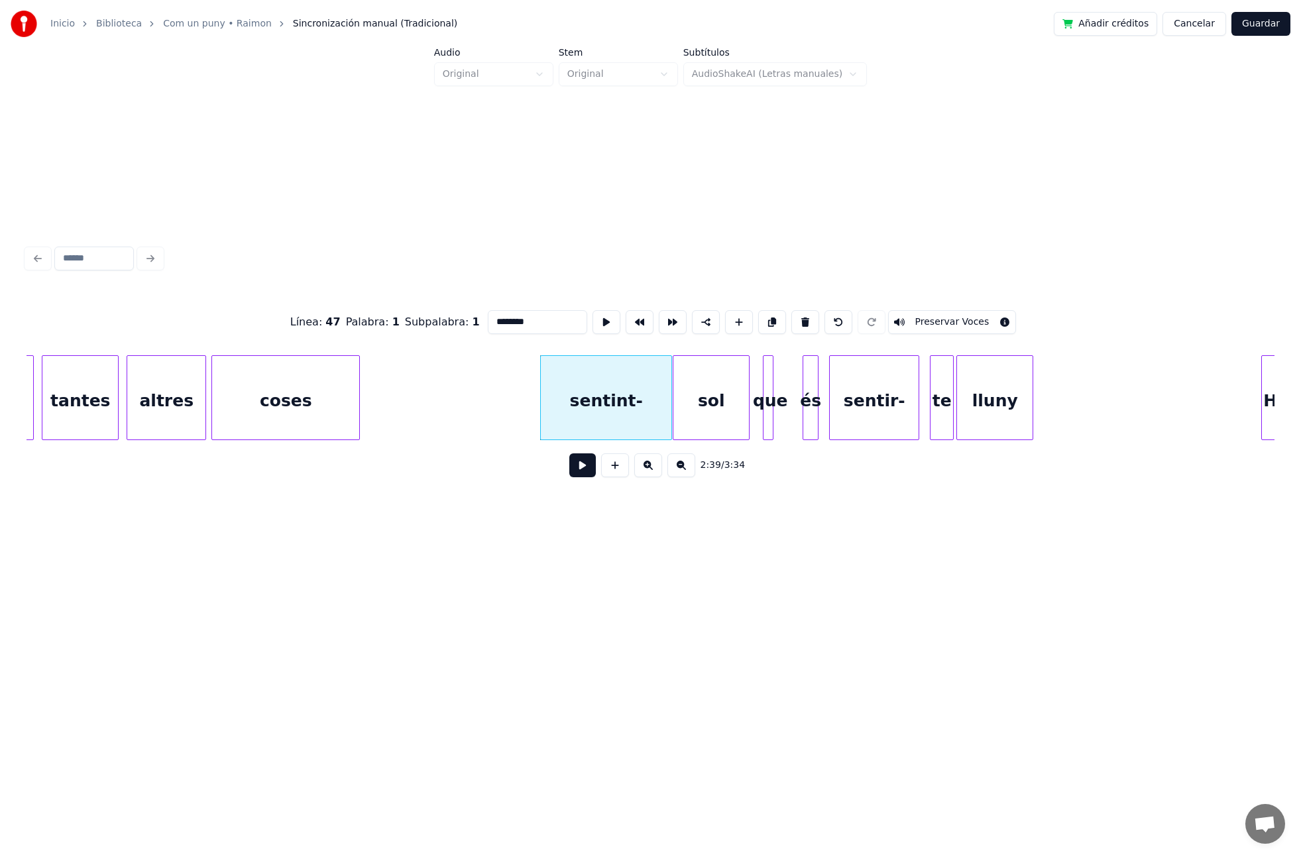
click at [671, 410] on div at bounding box center [669, 398] width 4 height 84
click at [547, 315] on input "********" at bounding box center [537, 322] width 99 height 24
click at [529, 317] on input "********" at bounding box center [537, 322] width 99 height 24
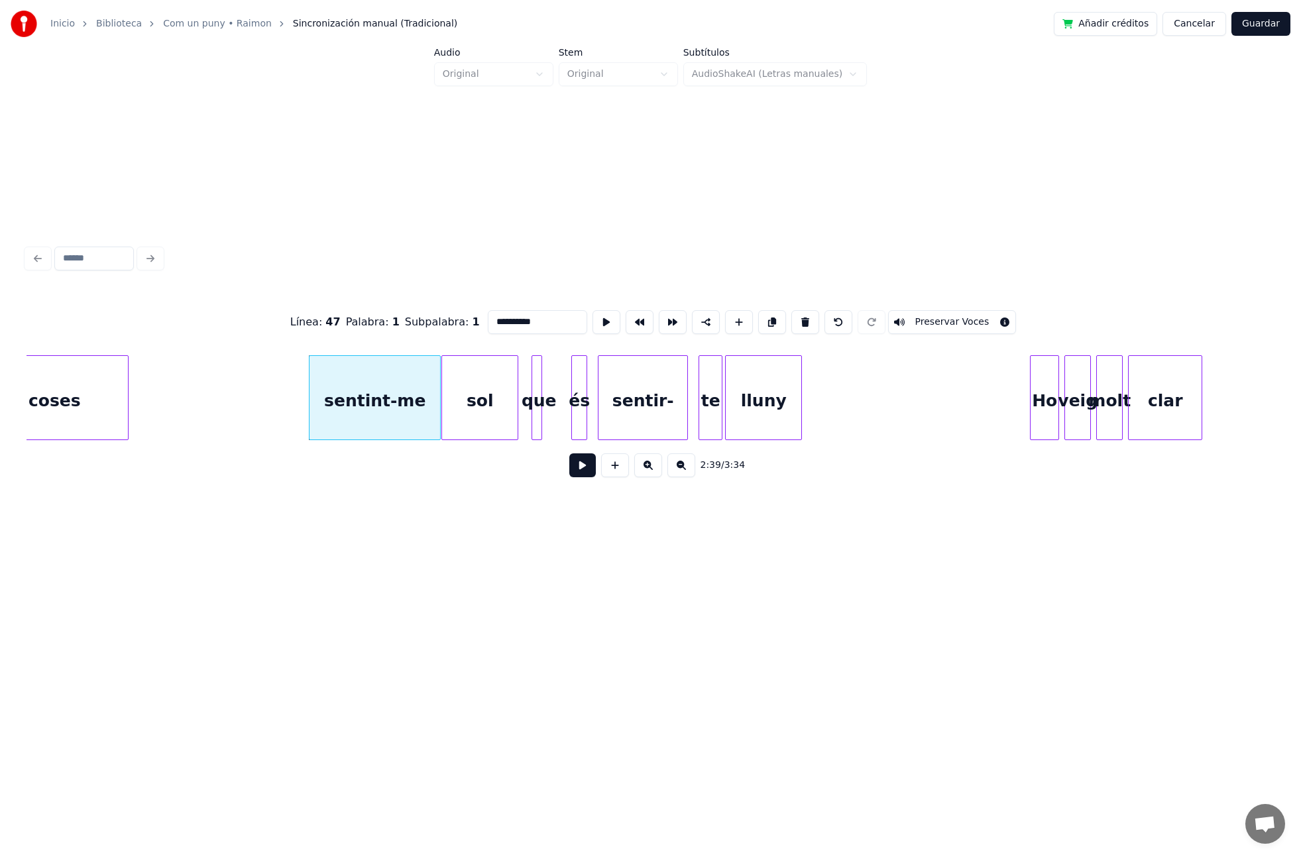
scroll to position [0, 20843]
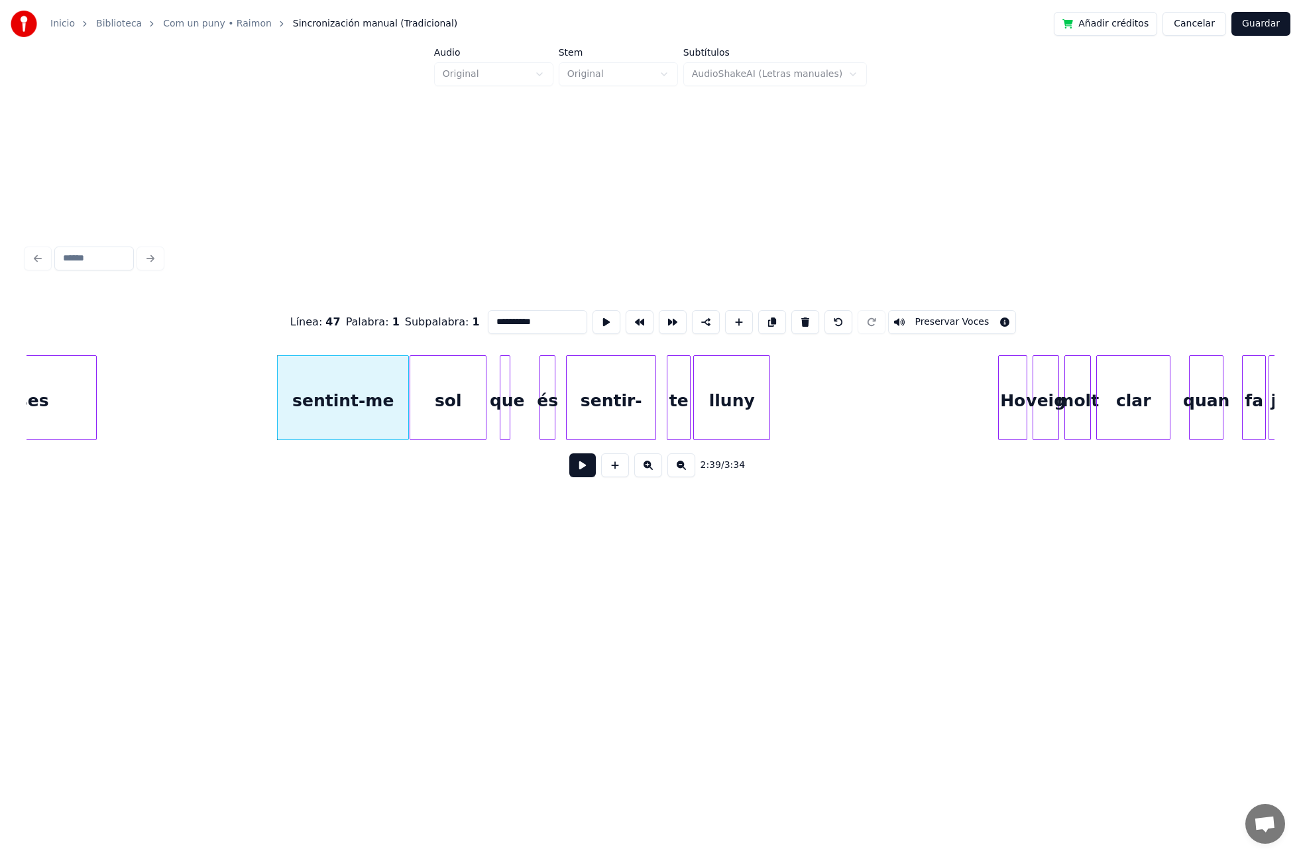
click at [677, 400] on div "te" at bounding box center [678, 401] width 23 height 90
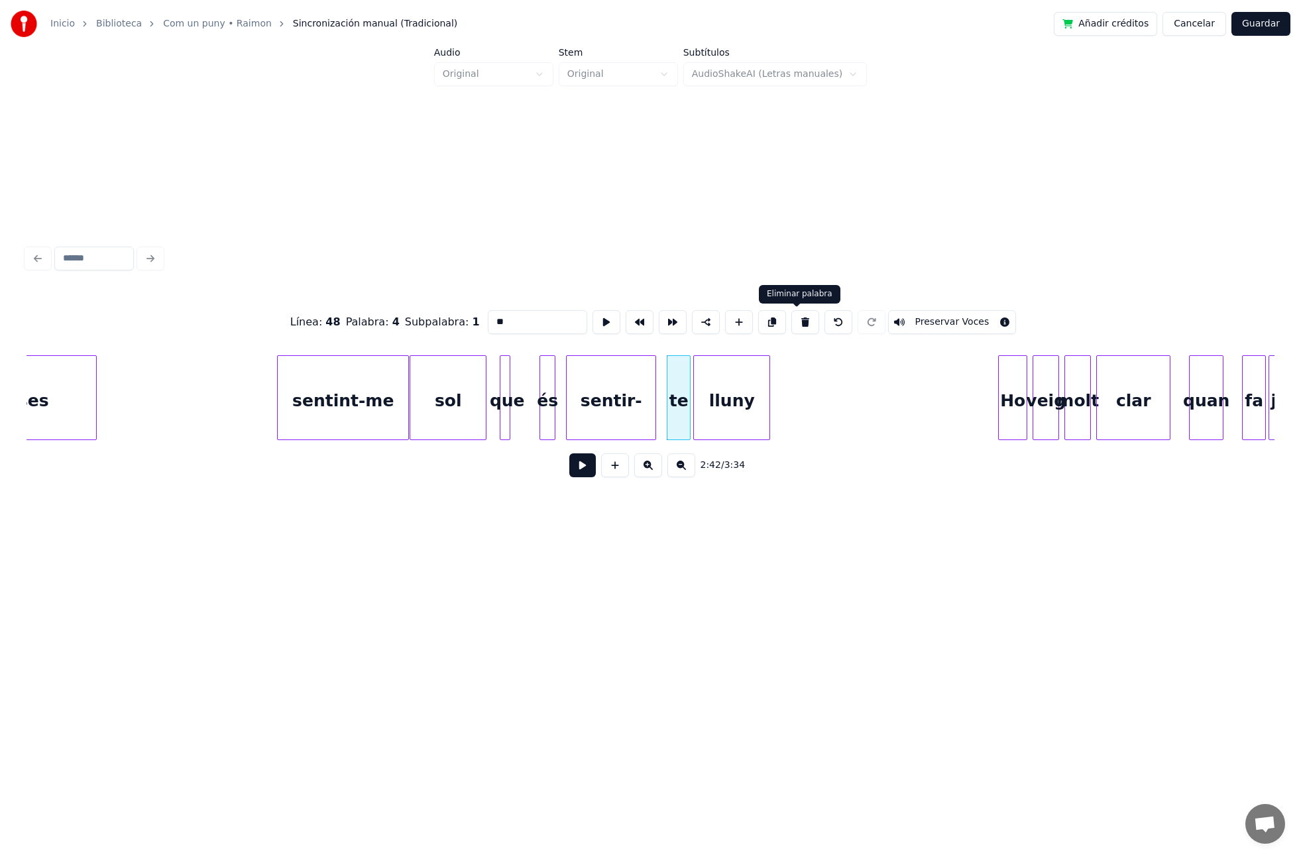
drag, startPoint x: 797, startPoint y: 318, endPoint x: 782, endPoint y: 326, distance: 16.6
click at [797, 318] on button at bounding box center [805, 322] width 28 height 24
click at [688, 401] on div at bounding box center [687, 398] width 4 height 84
click at [535, 323] on input "*******" at bounding box center [537, 322] width 99 height 24
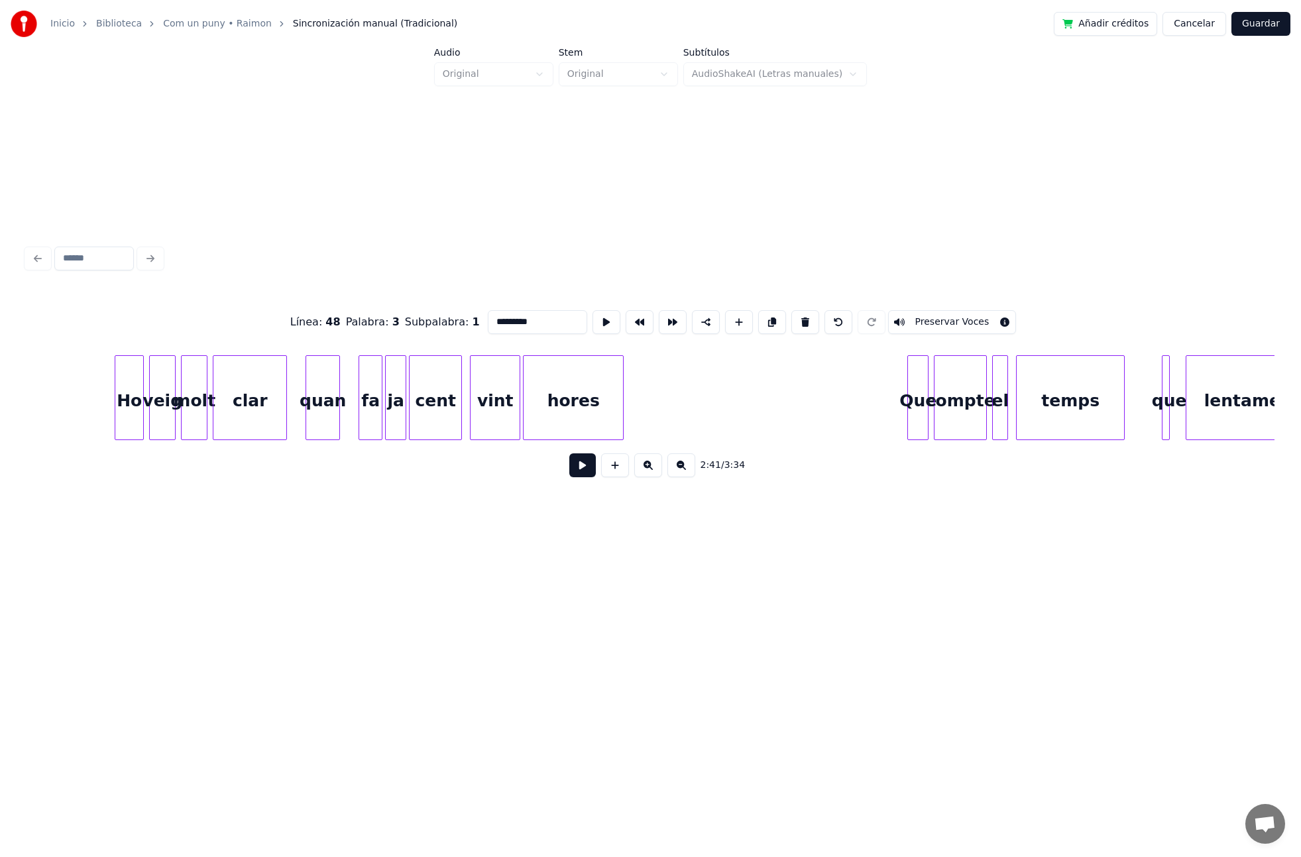
scroll to position [0, 21749]
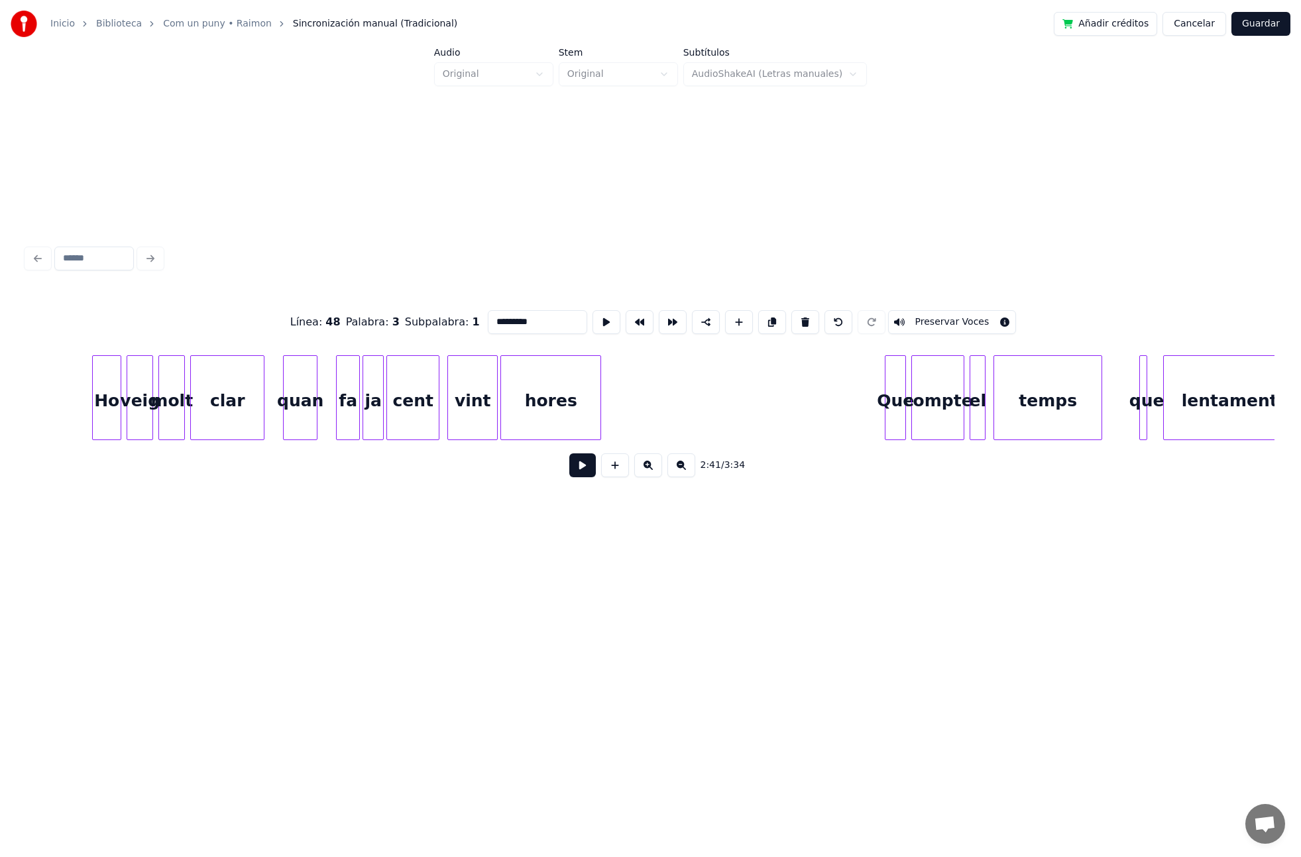
click at [897, 404] on div "Que" at bounding box center [895, 401] width 20 height 90
drag, startPoint x: 537, startPoint y: 325, endPoint x: 471, endPoint y: 324, distance: 66.3
click at [469, 325] on div "Línea : 51 Palabra : 1 Subpalabra : 1 *** Preservar Voces" at bounding box center [651, 322] width 1248 height 66
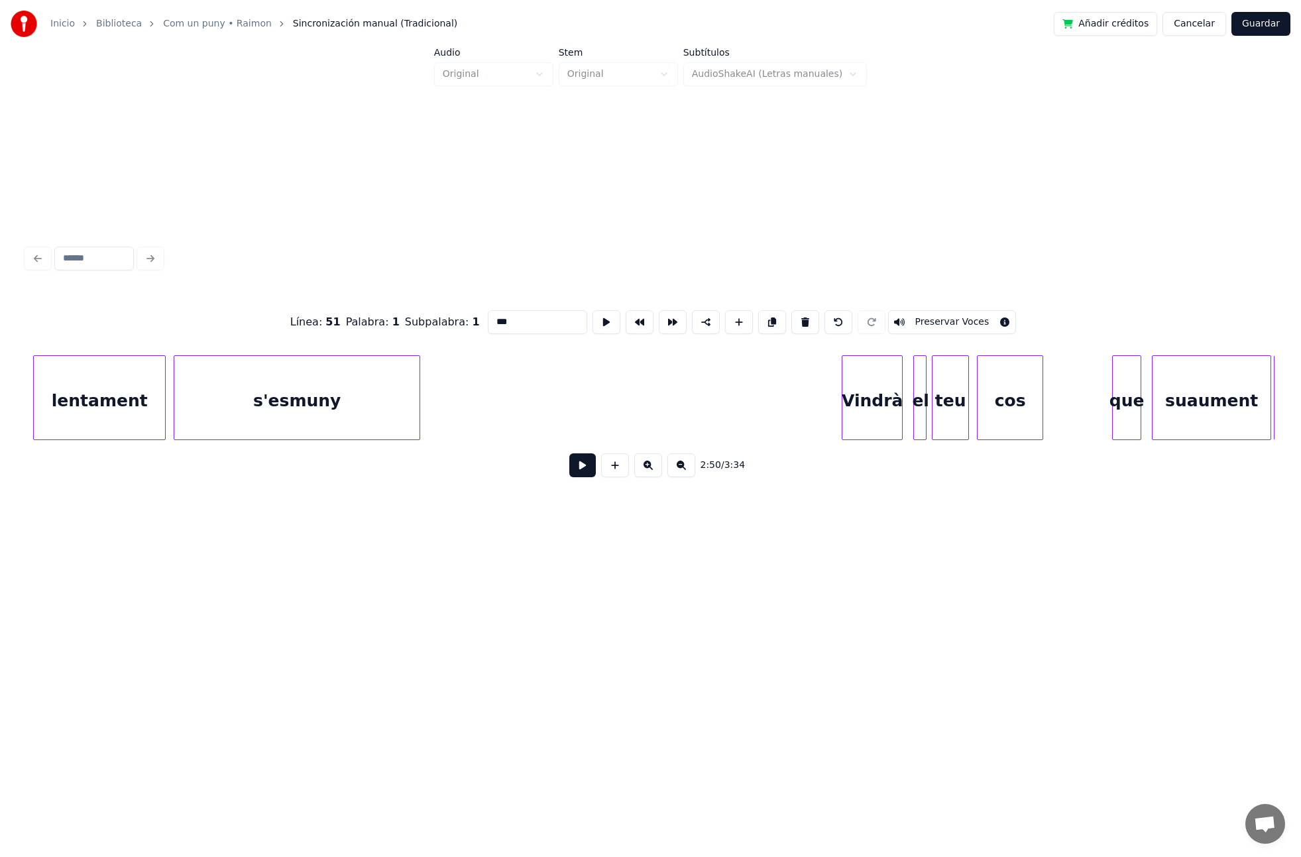
scroll to position [0, 23018]
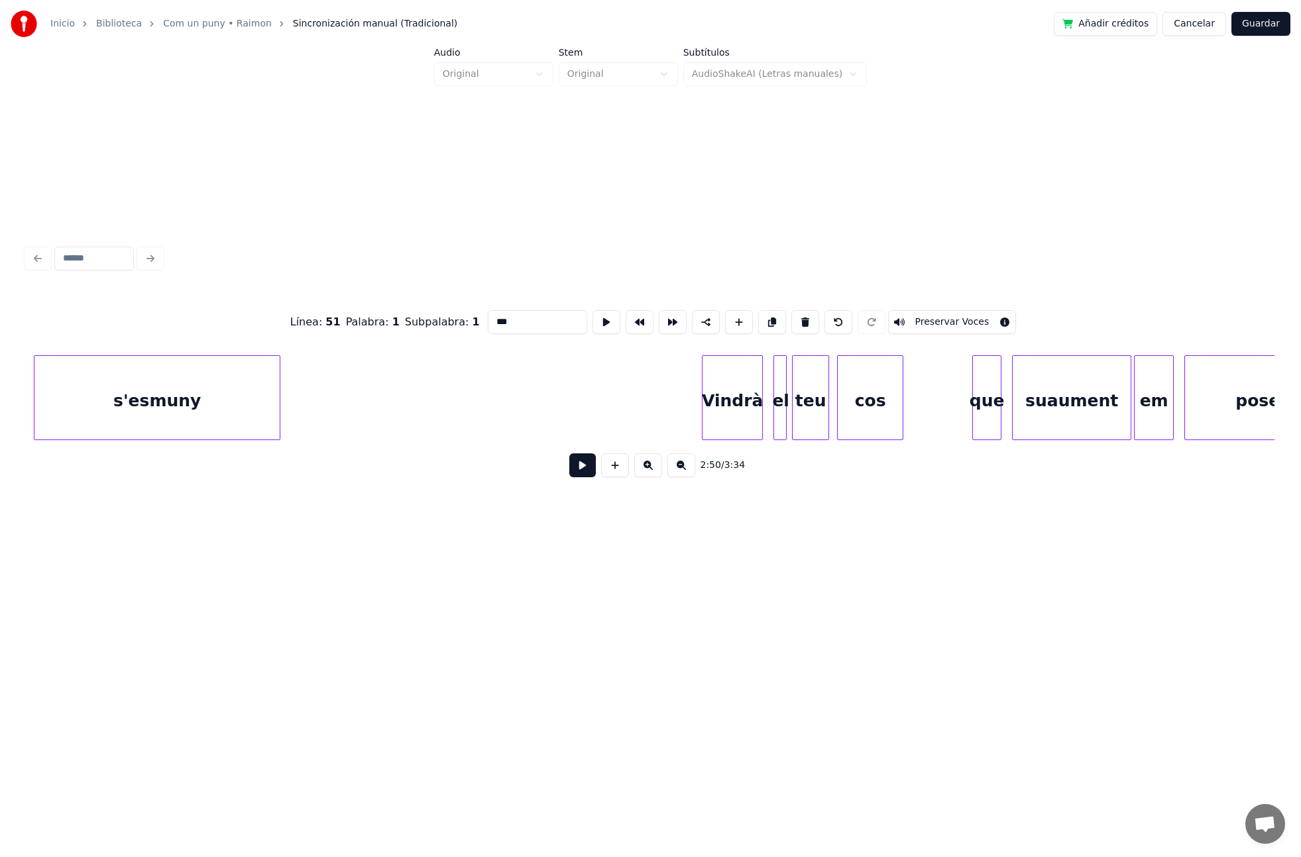
click at [744, 420] on div "Vindrà" at bounding box center [733, 401] width 60 height 90
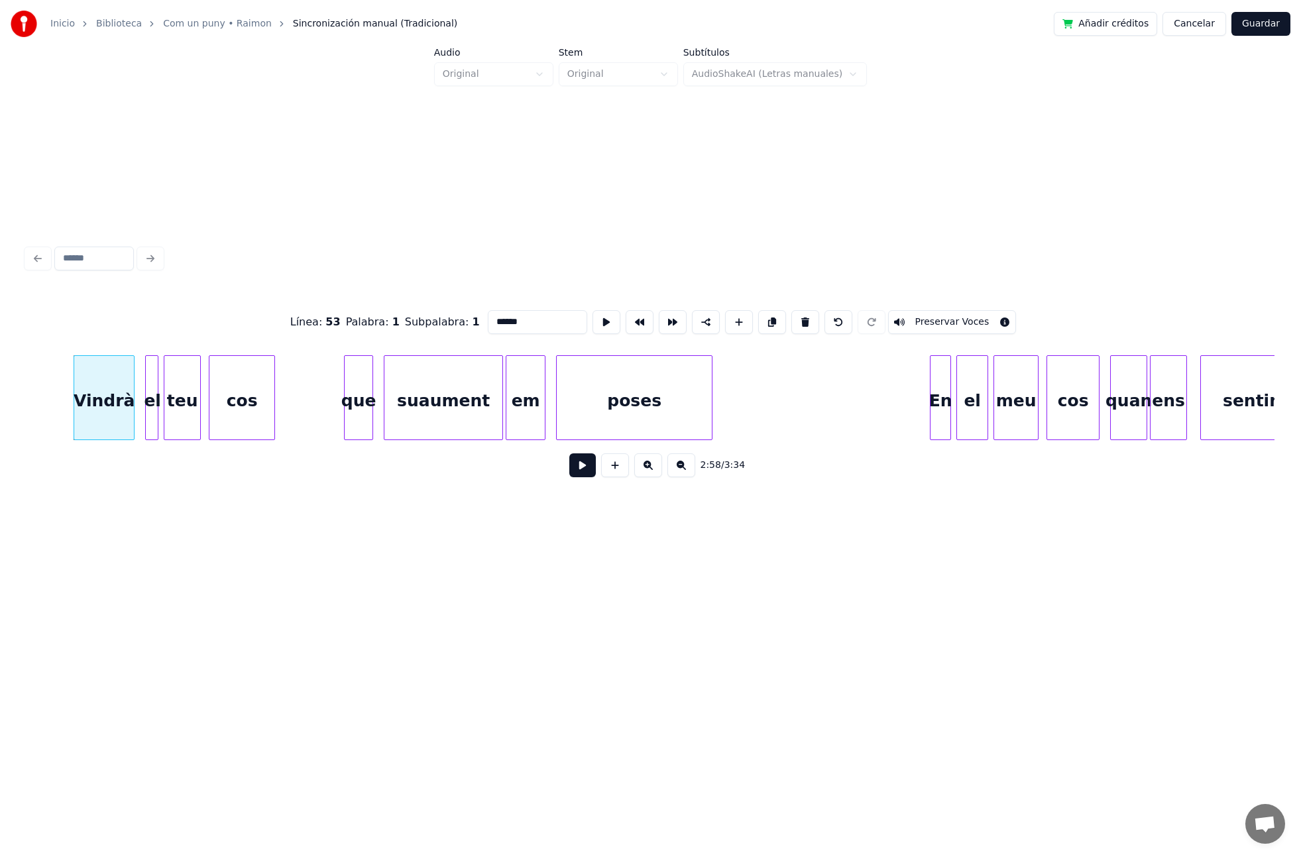
scroll to position [0, 23680]
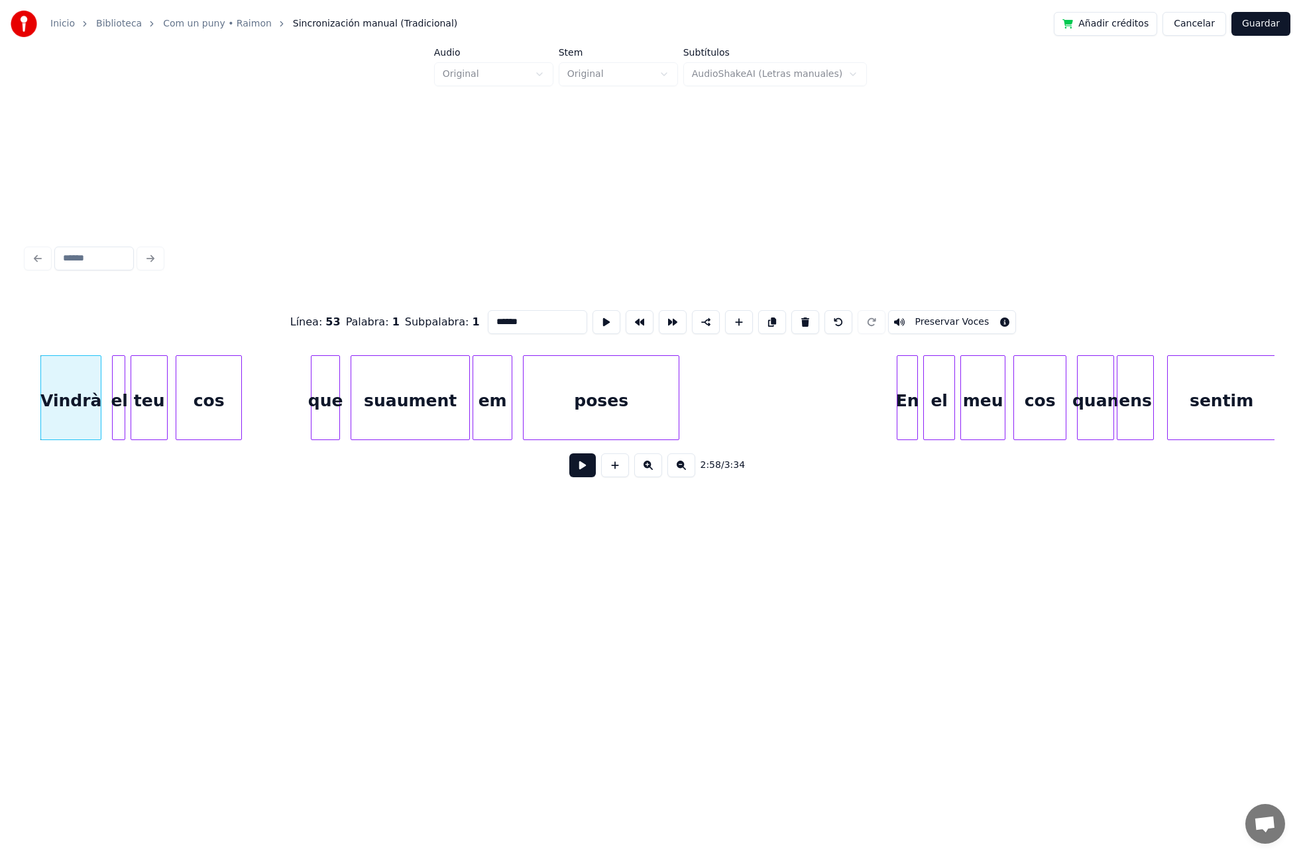
click at [913, 419] on div "En" at bounding box center [907, 401] width 20 height 90
drag, startPoint x: 494, startPoint y: 323, endPoint x: 474, endPoint y: 323, distance: 19.9
click at [474, 323] on div "Línea : 55 Palabra : 1 Subpalabra : 1 ** Preservar Voces" at bounding box center [651, 322] width 1248 height 66
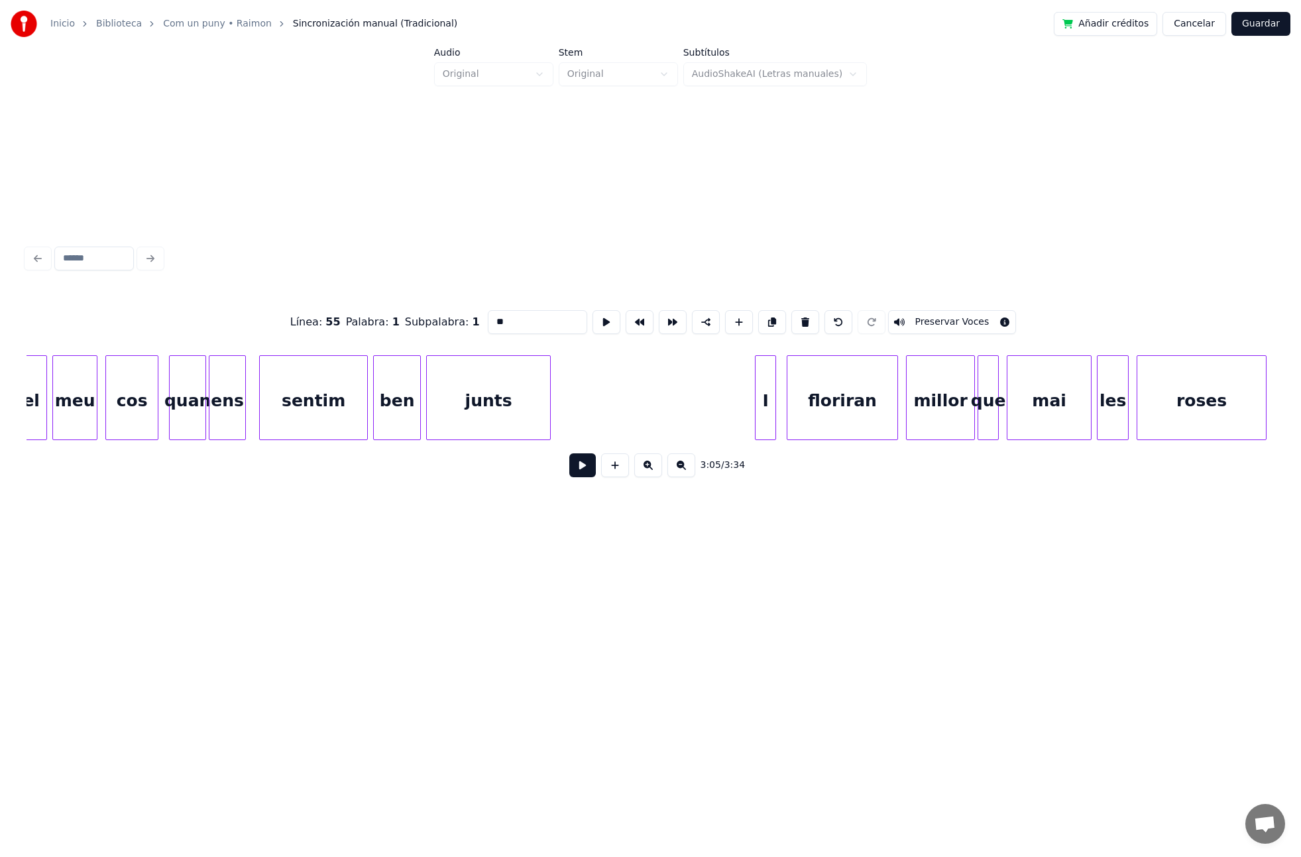
scroll to position [0, 24587]
click at [765, 421] on div "I" at bounding box center [766, 401] width 20 height 90
drag, startPoint x: 492, startPoint y: 323, endPoint x: 479, endPoint y: 321, distance: 13.4
click at [488, 321] on input "*" at bounding box center [537, 322] width 99 height 24
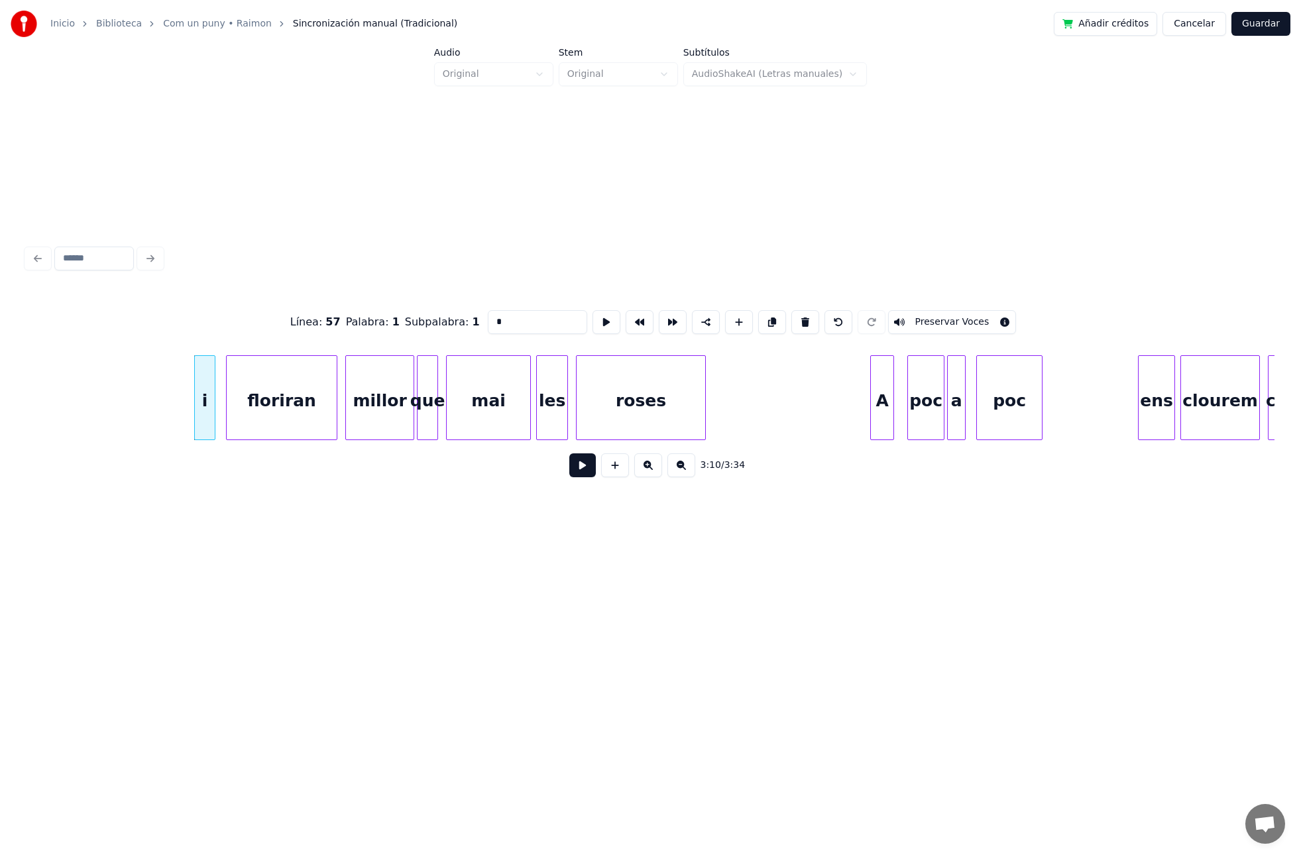
scroll to position [0, 25150]
click at [883, 411] on div "A" at bounding box center [881, 401] width 23 height 90
click at [502, 318] on input "*" at bounding box center [537, 322] width 99 height 24
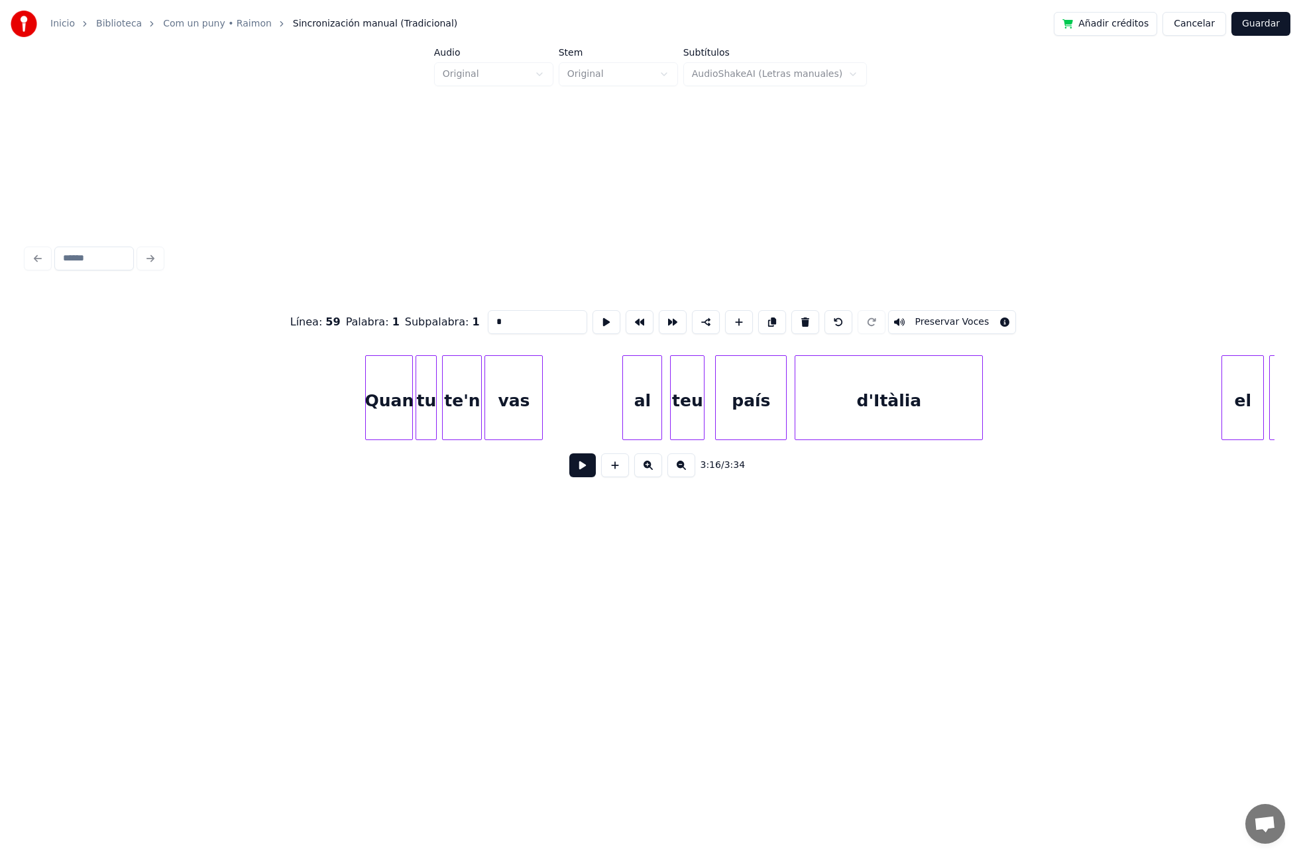
scroll to position [0, 16429]
type input "*"
click at [1254, 22] on button "Guardar" at bounding box center [1260, 24] width 59 height 24
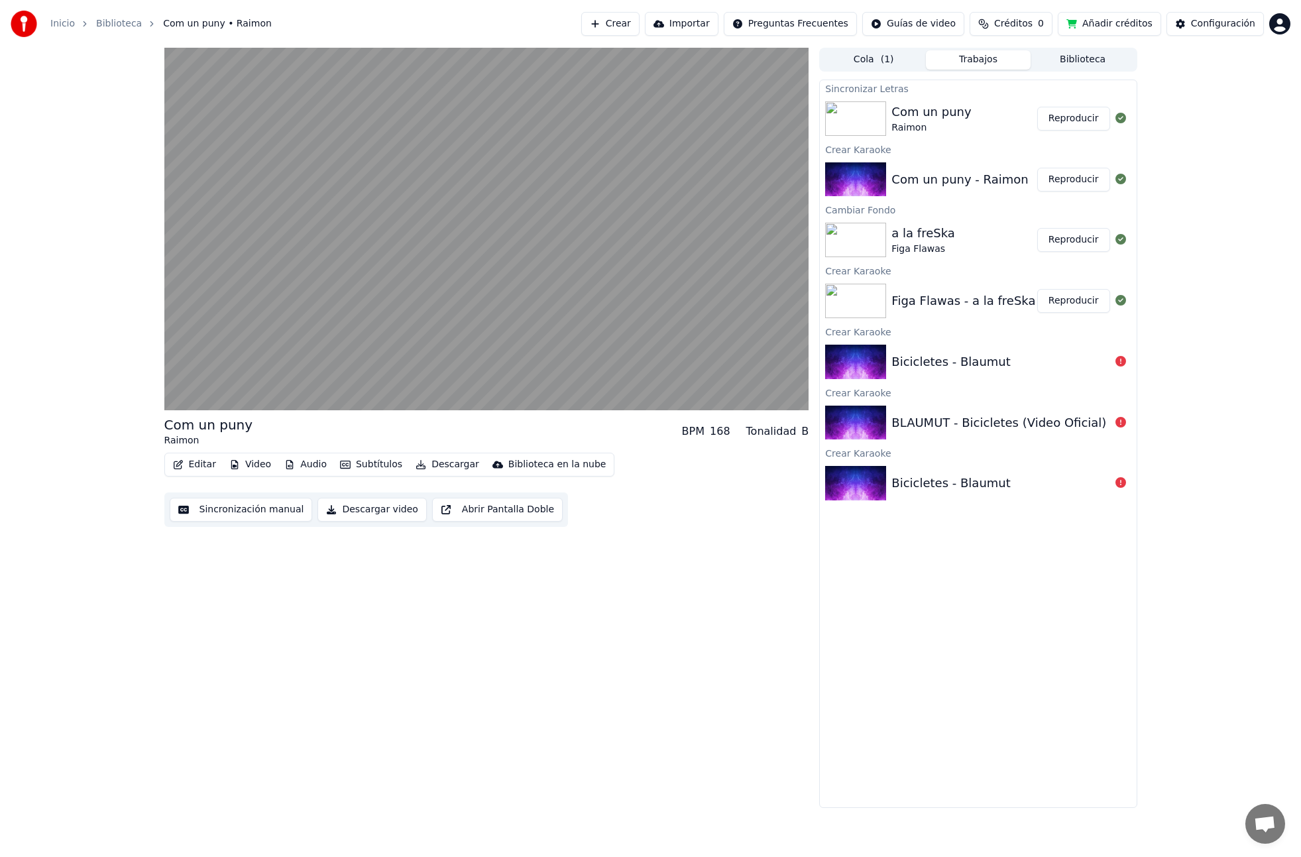
click at [362, 508] on button "Descargar video" at bounding box center [371, 510] width 109 height 24
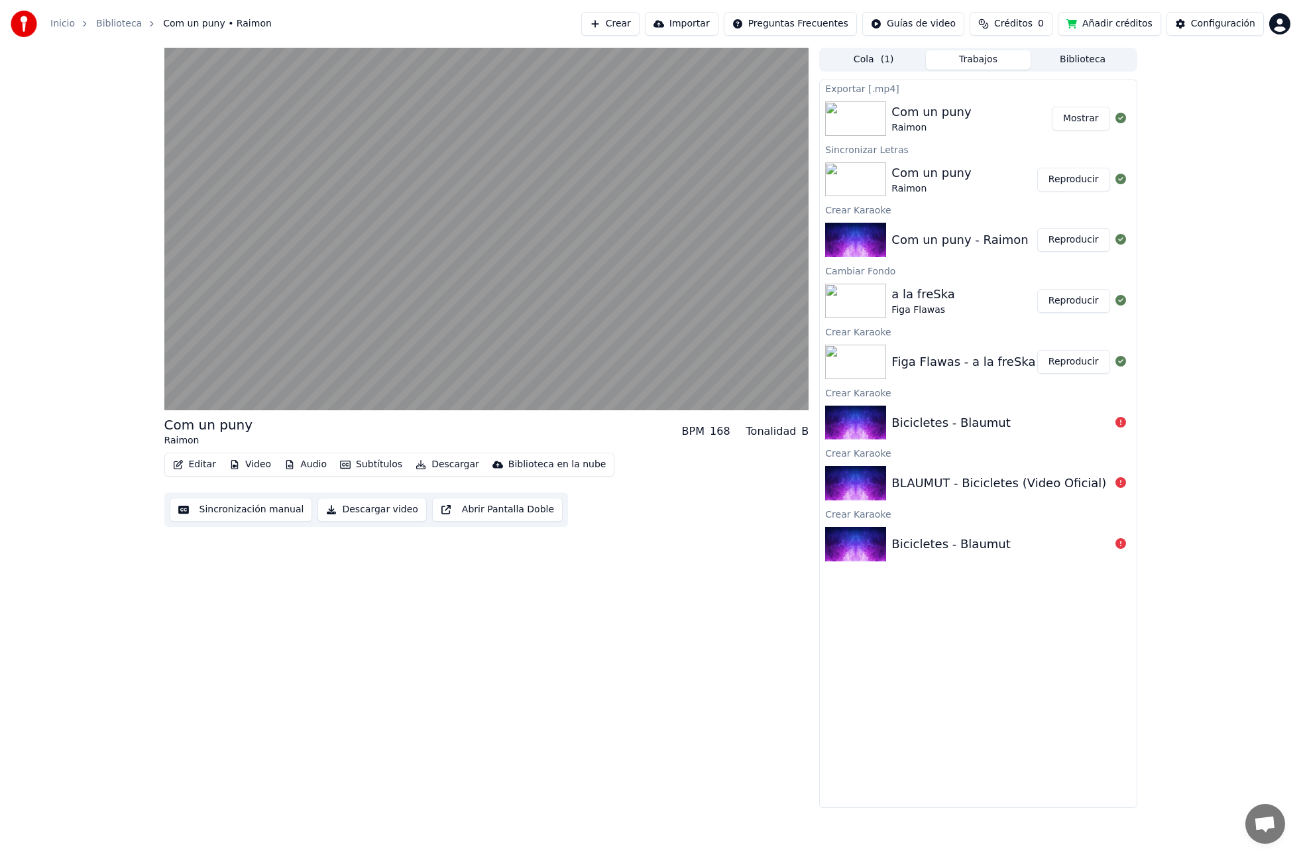
click at [1086, 121] on button "Mostrar" at bounding box center [1081, 119] width 58 height 24
